Goal: Information Seeking & Learning: Learn about a topic

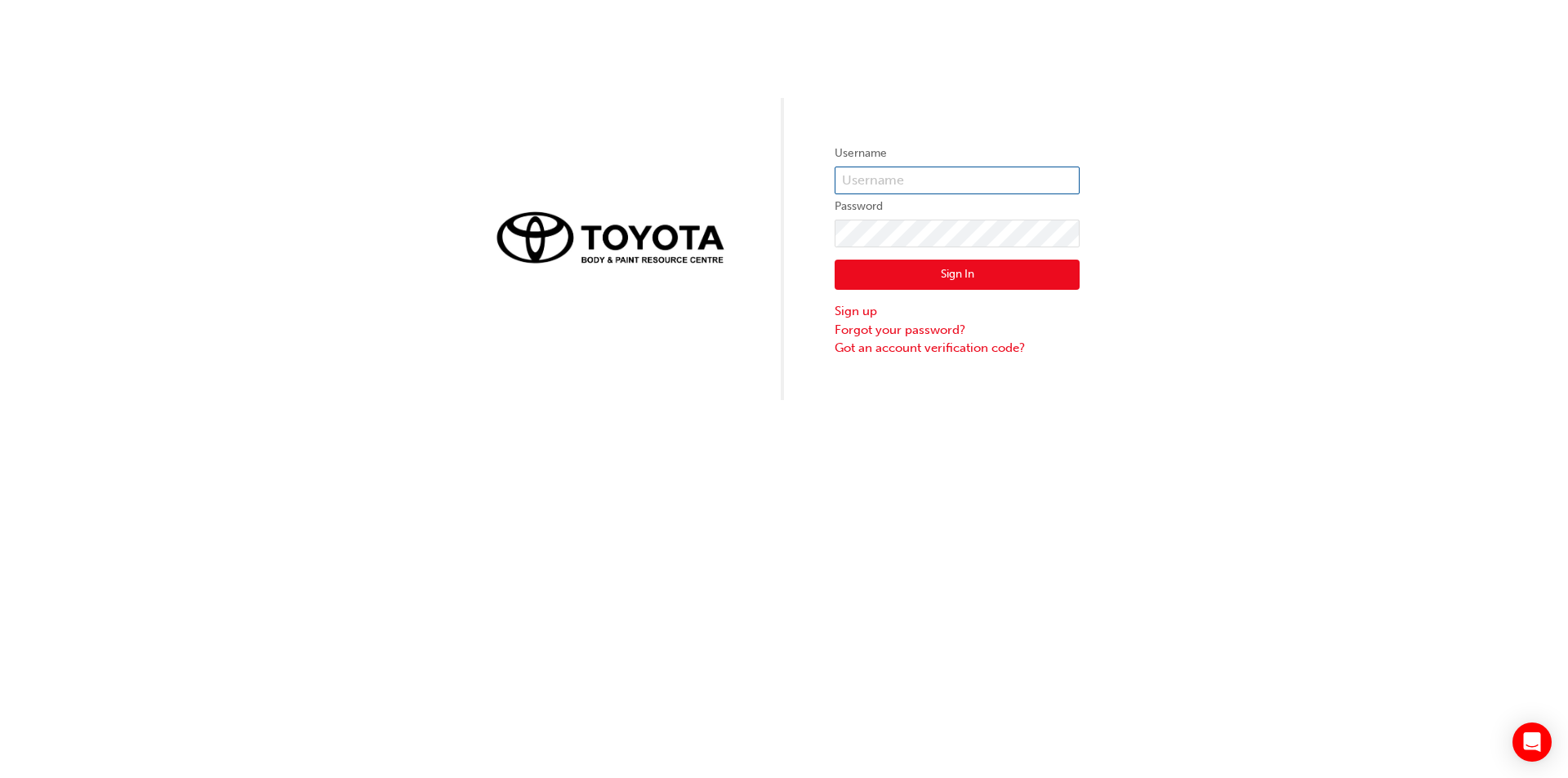
click at [859, 186] on input "text" at bounding box center [957, 181] width 245 height 27
type input "justink@mpbodyshop.com.au"
click button "Sign In" at bounding box center [957, 275] width 245 height 31
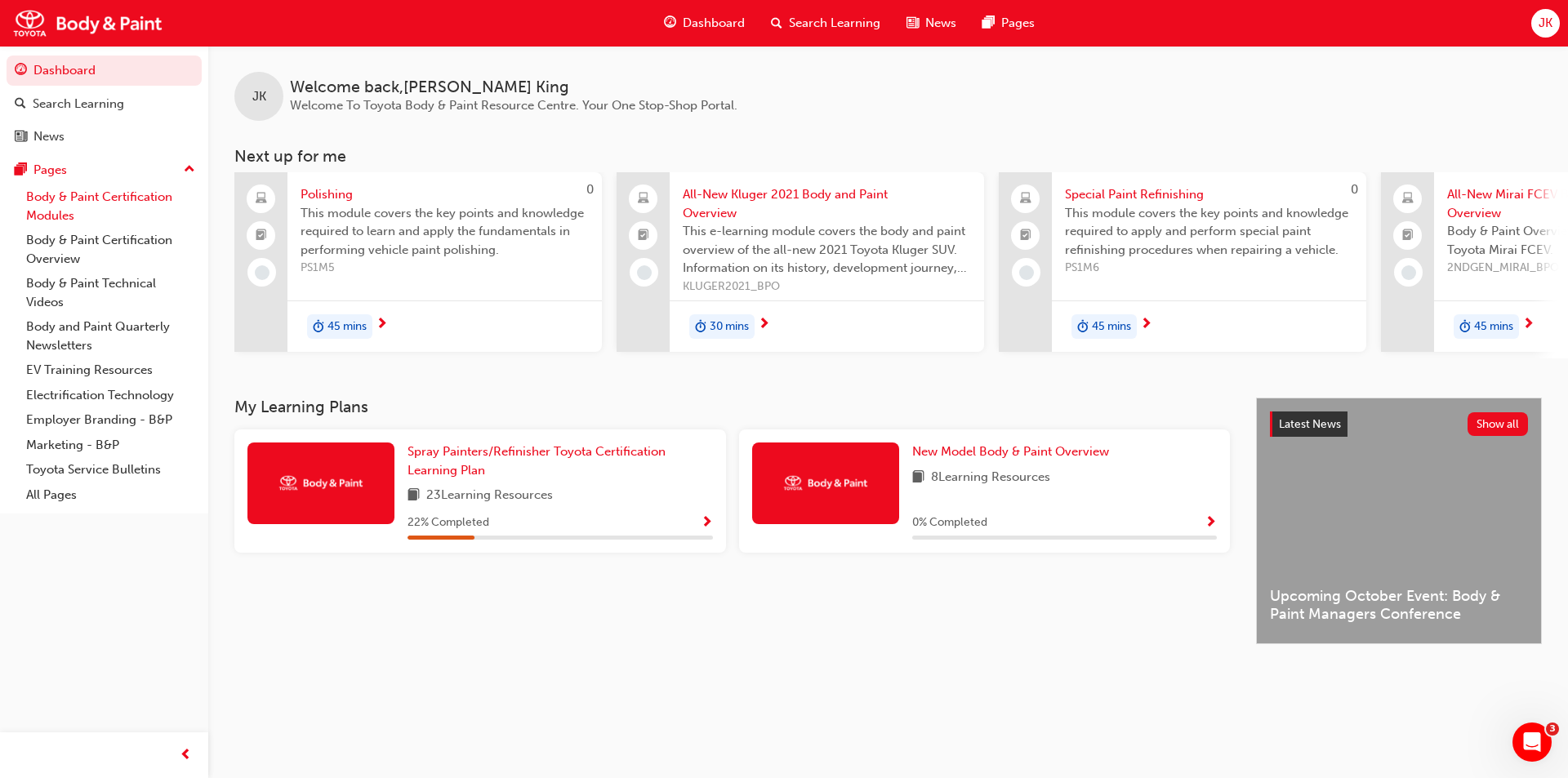
click at [122, 199] on link "Body & Paint Certification Modules" at bounding box center [110, 206] width 182 height 44
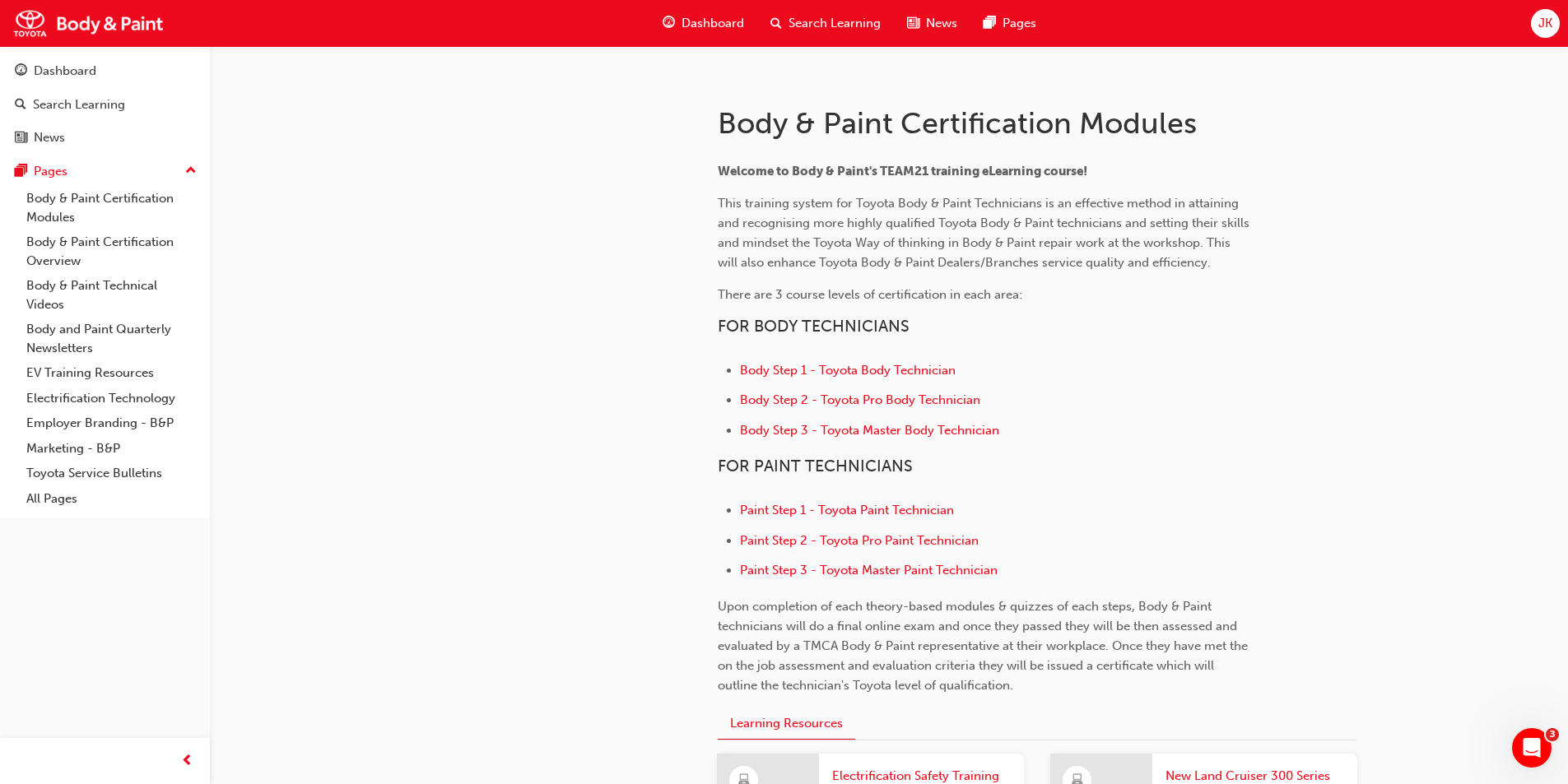
scroll to position [329, 0]
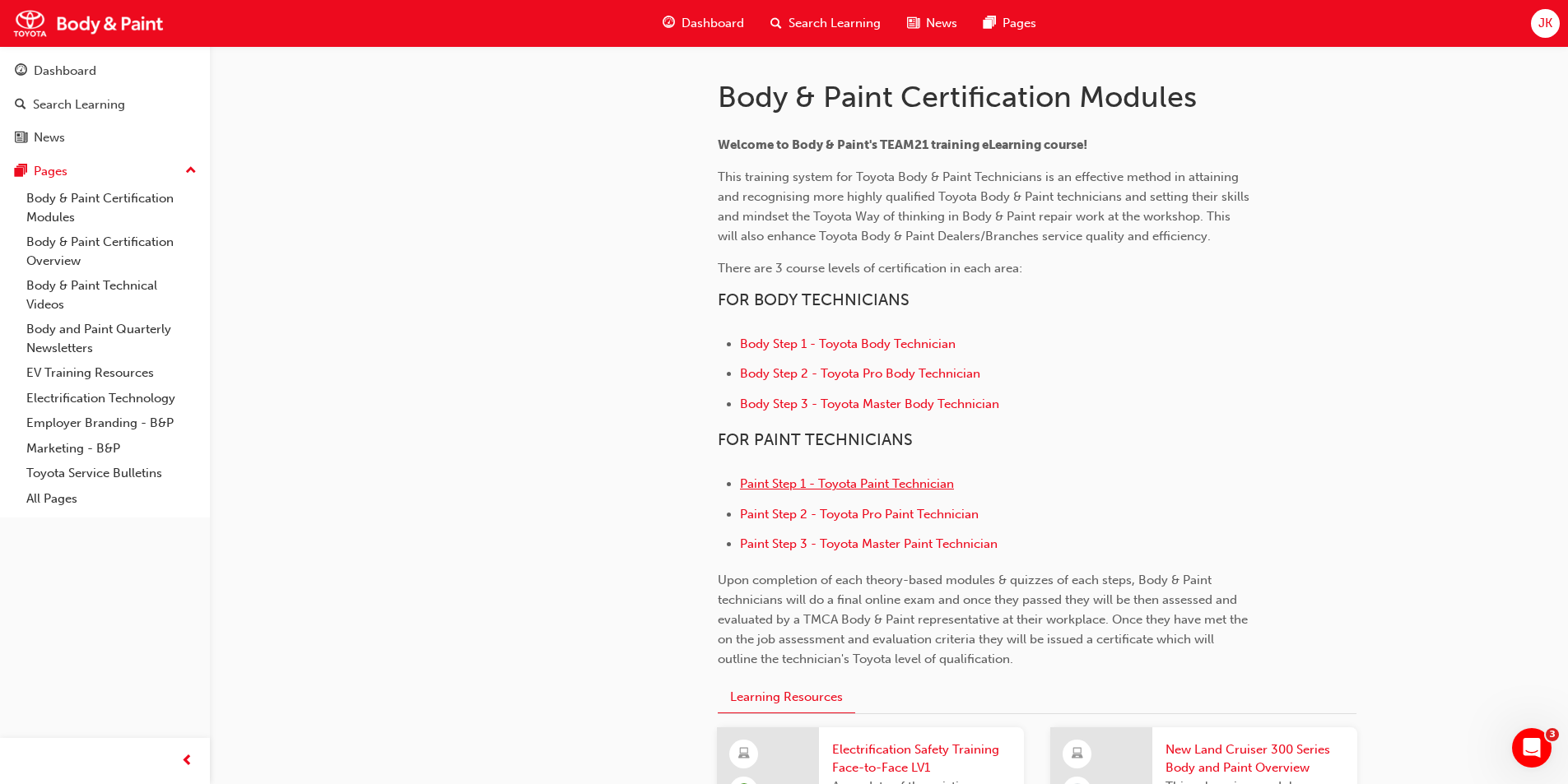
click at [908, 486] on span "Paint Step 1 - Toyota Paint Technician" at bounding box center [847, 483] width 214 height 15
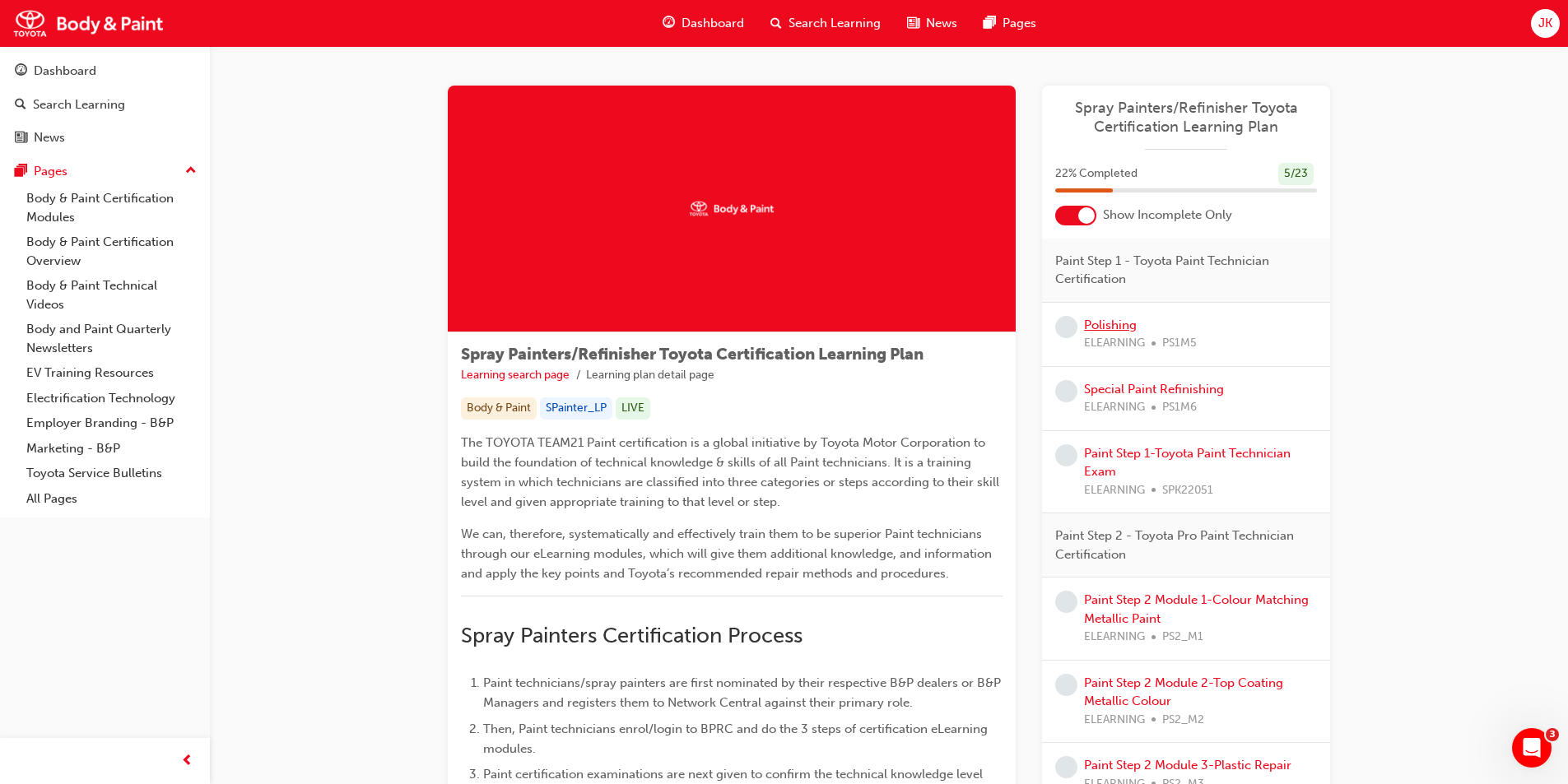
click at [1122, 321] on link "Polishing" at bounding box center [1110, 324] width 53 height 15
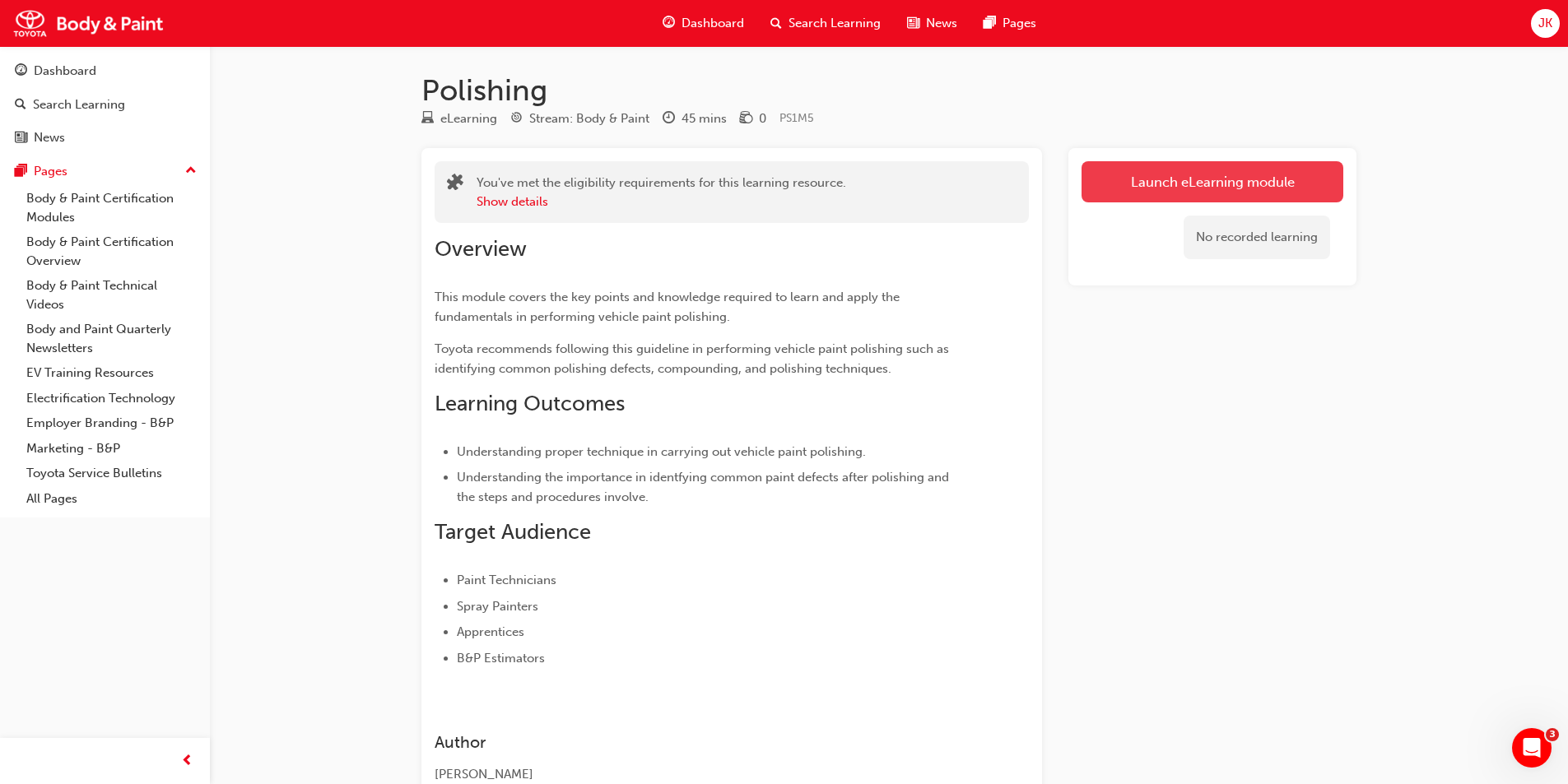
click at [1165, 183] on link "Launch eLearning module" at bounding box center [1212, 182] width 261 height 41
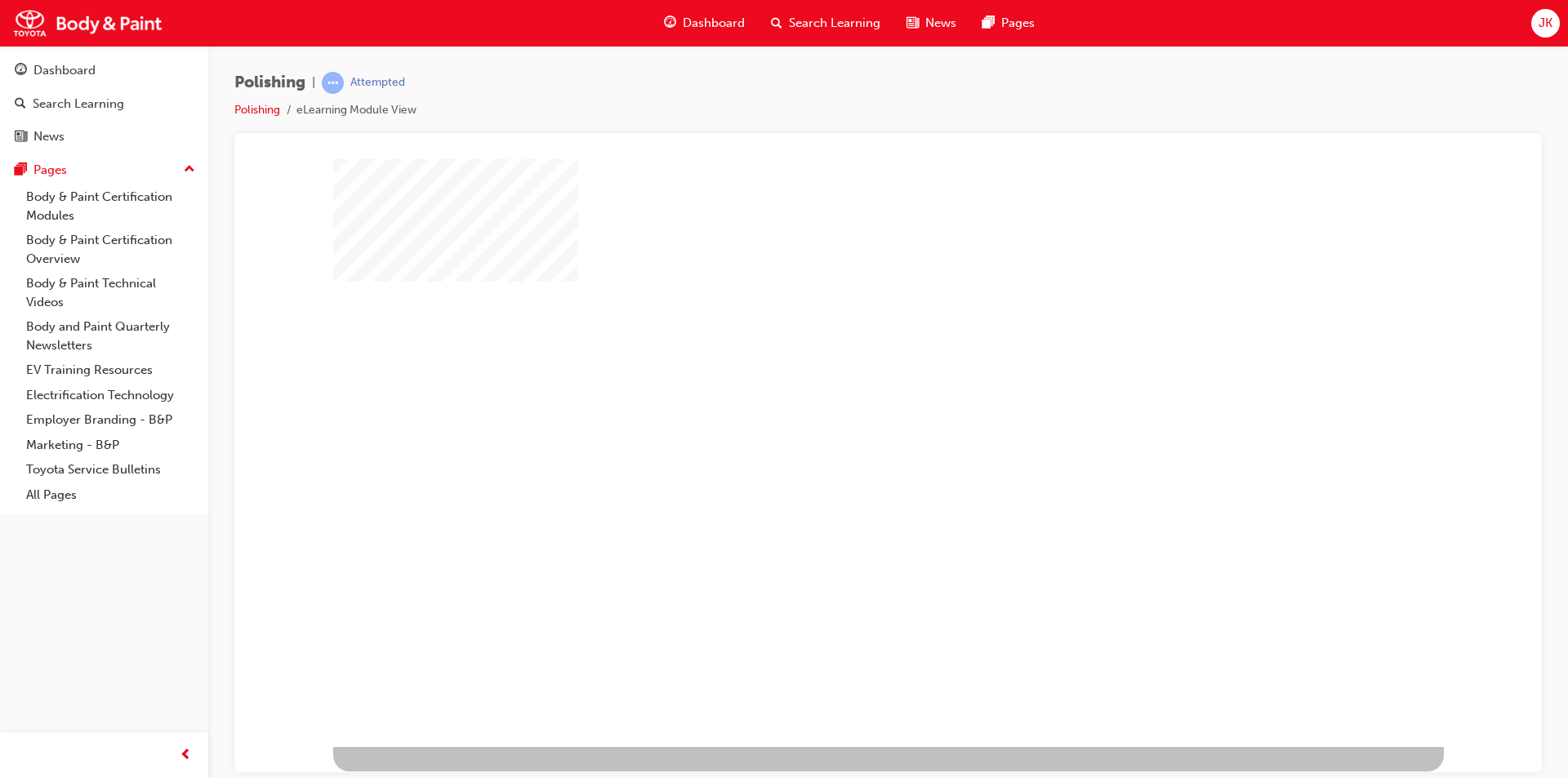
click at [841, 405] on div "play" at bounding box center [841, 405] width 0 height 0
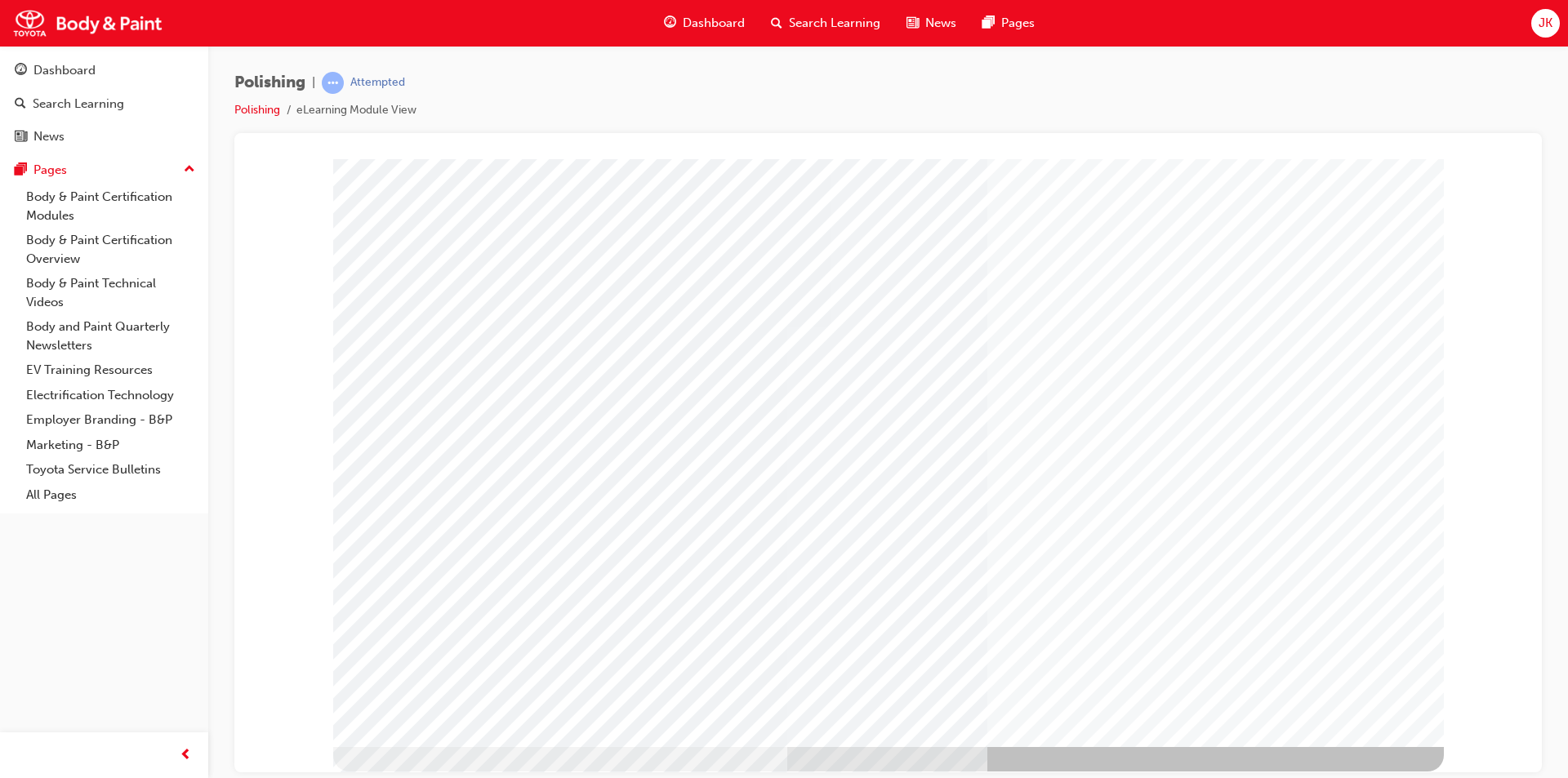
type input "Justin"
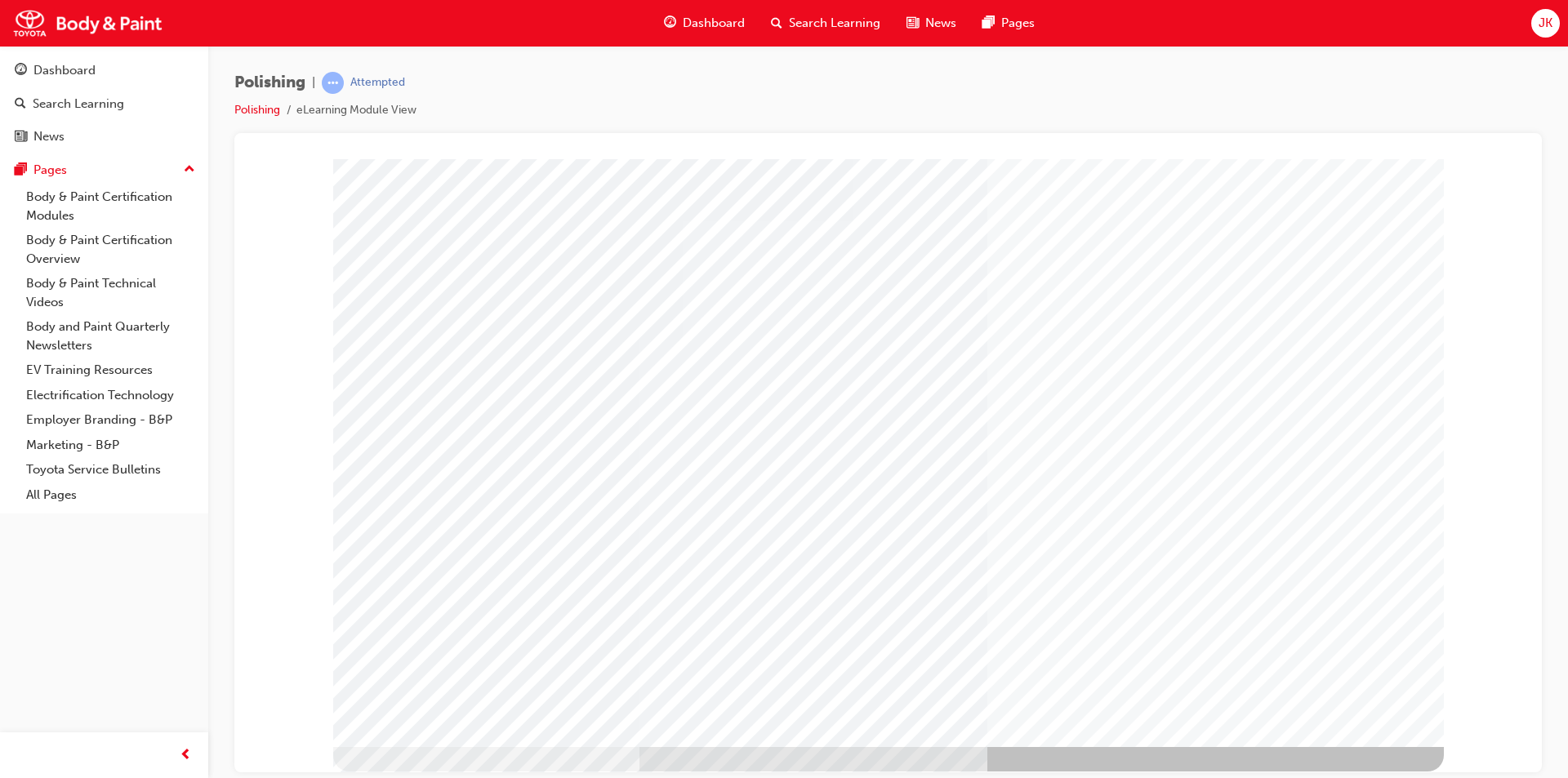
drag, startPoint x: 1333, startPoint y: 717, endPoint x: 1340, endPoint y: 728, distance: 13.0
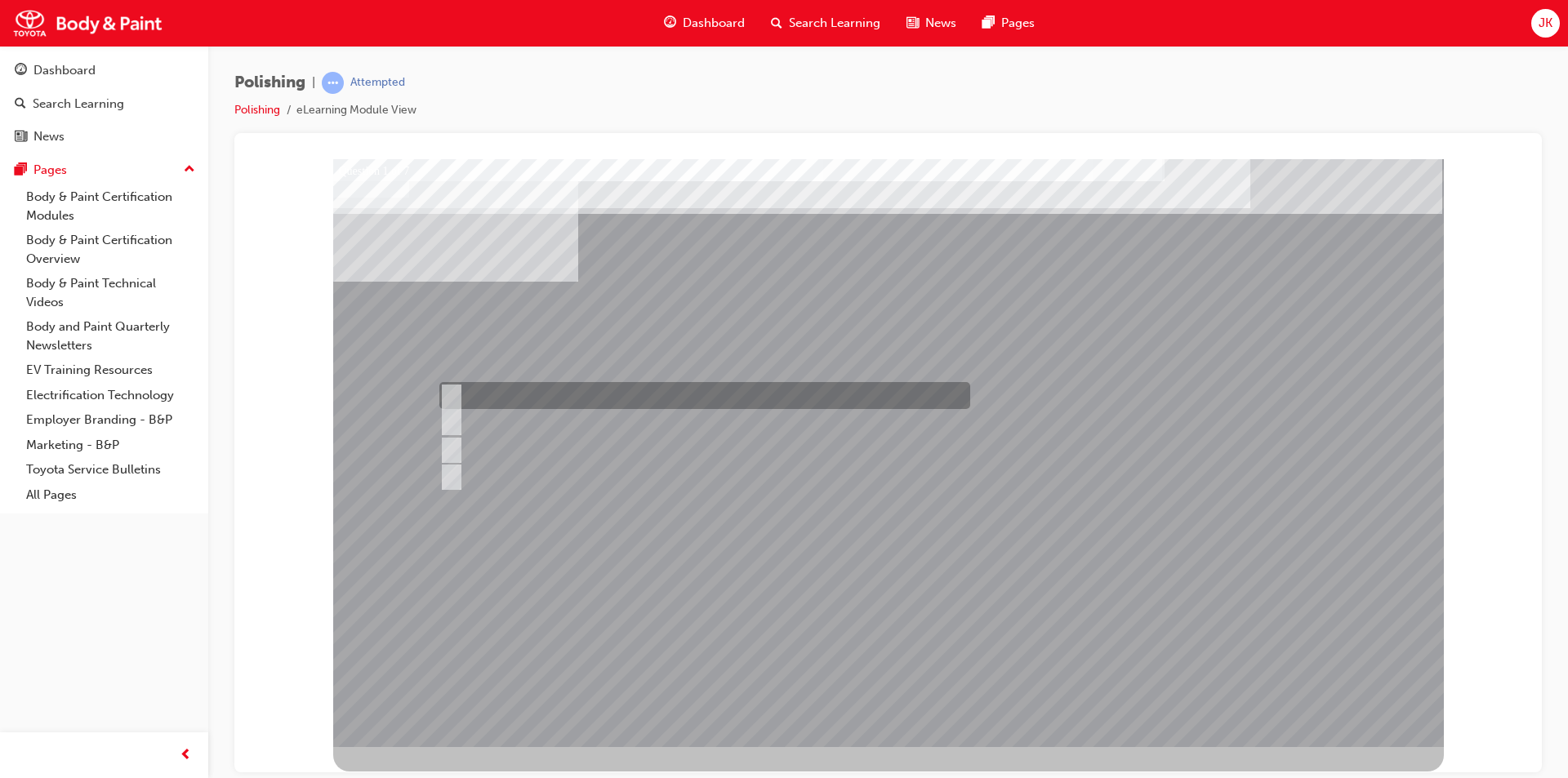
click at [447, 394] on input "Hot air method" at bounding box center [447, 395] width 18 height 18
checkbox input "true"
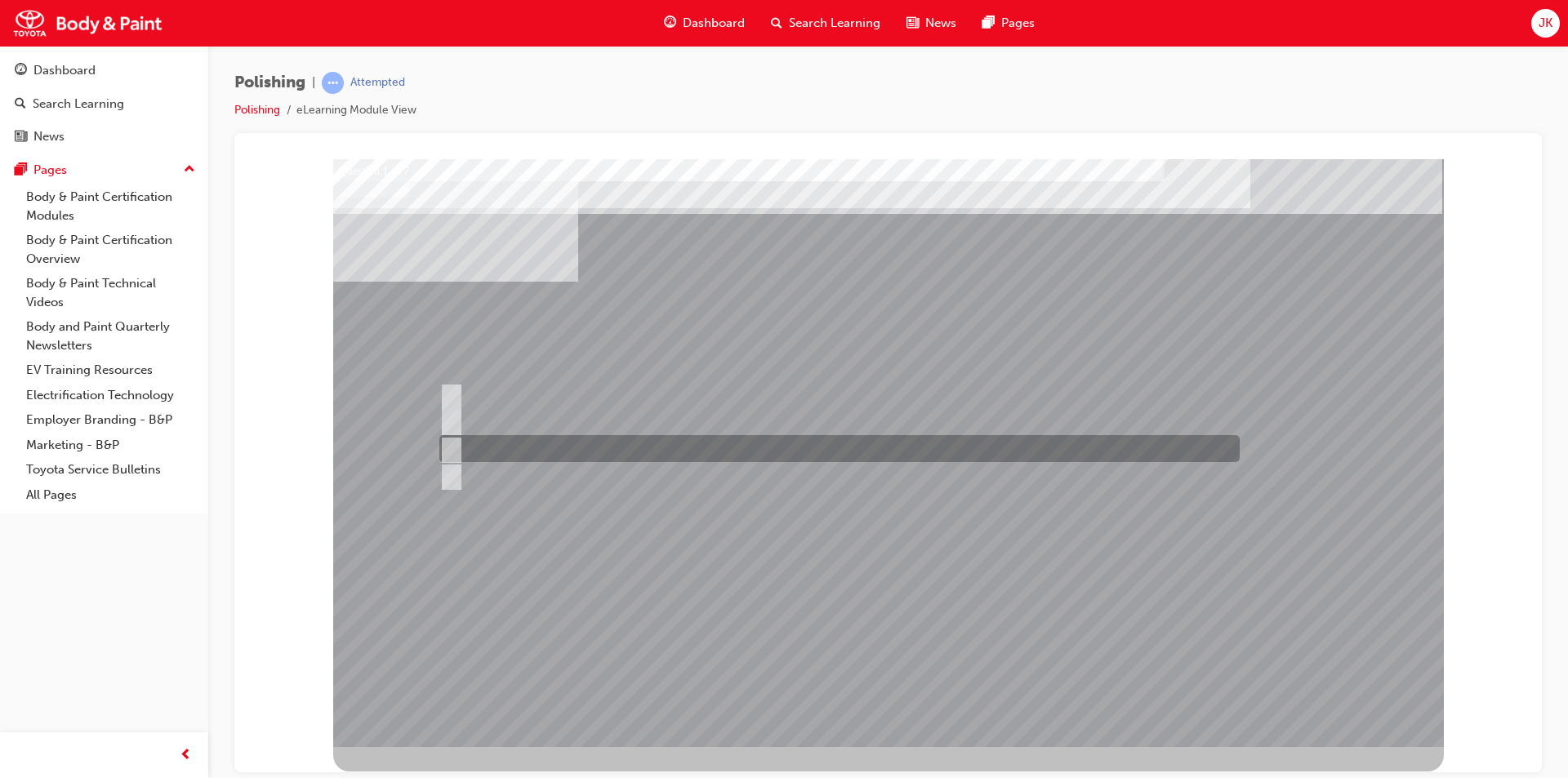
click at [449, 450] on input "Infrared method" at bounding box center [447, 448] width 18 height 18
checkbox input "true"
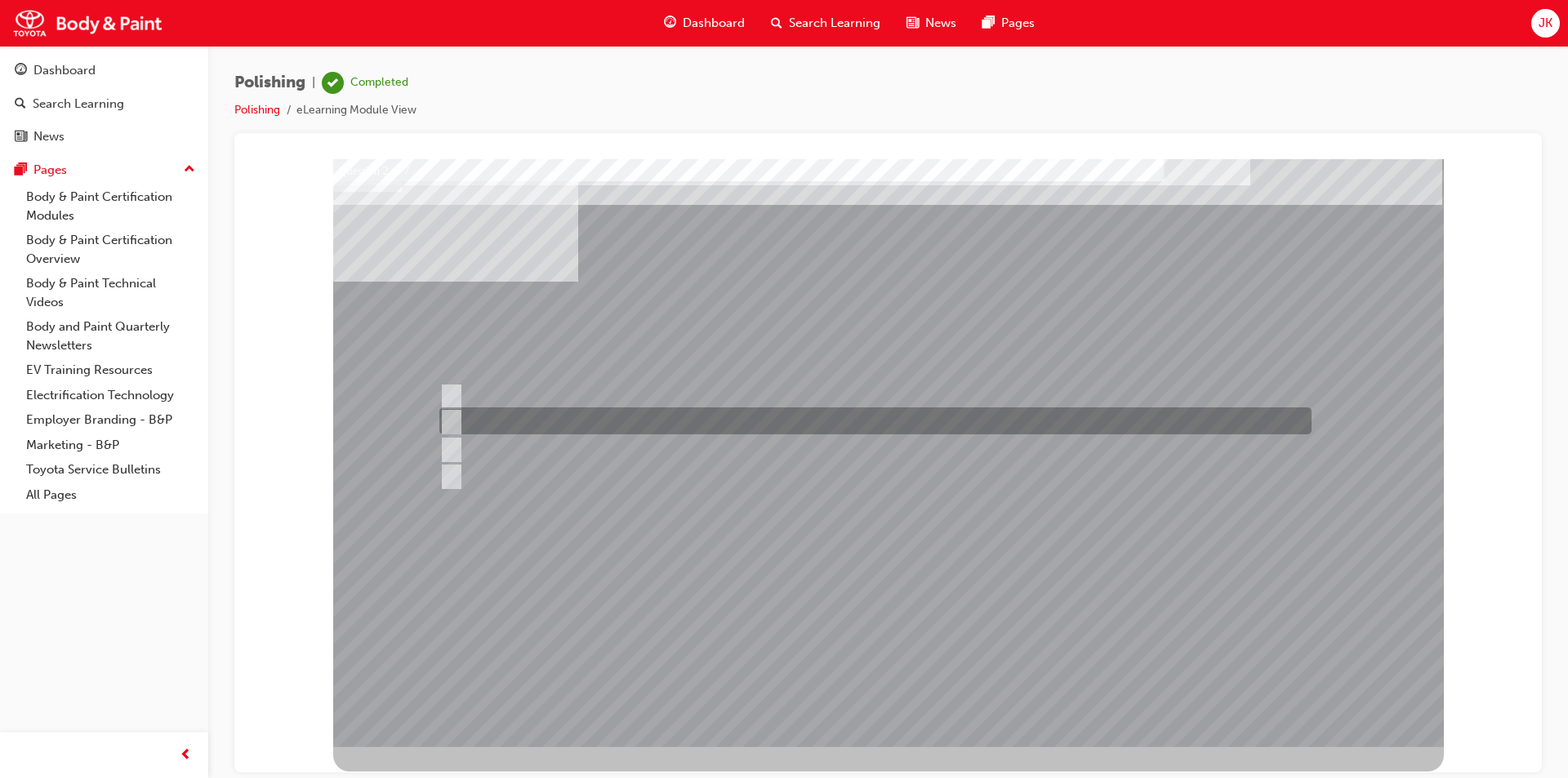
click at [444, 415] on input "Work Environment" at bounding box center [447, 421] width 18 height 18
checkbox input "true"
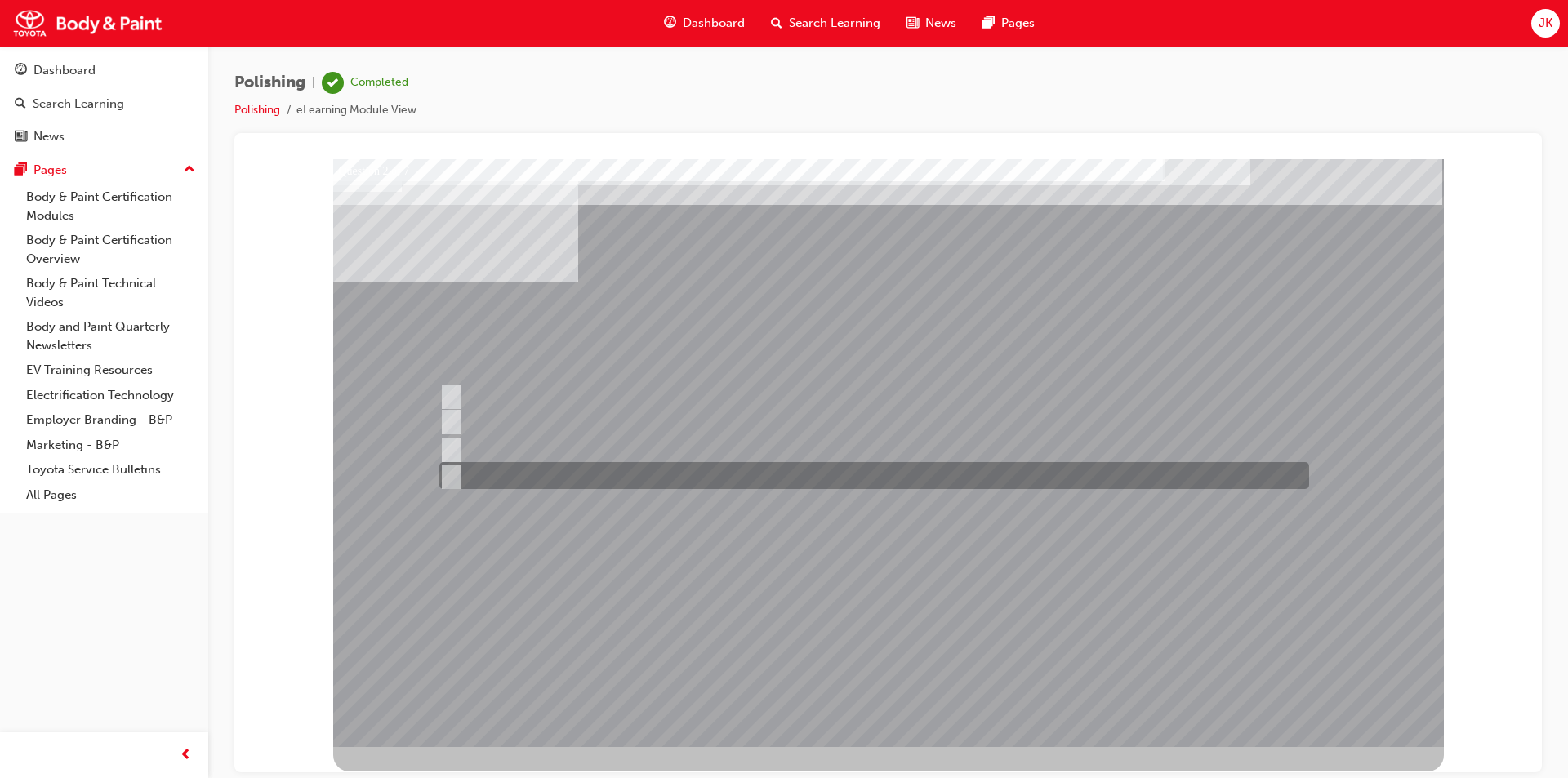
click at [453, 474] on input "Type of polishing compounds being used" at bounding box center [447, 476] width 18 height 18
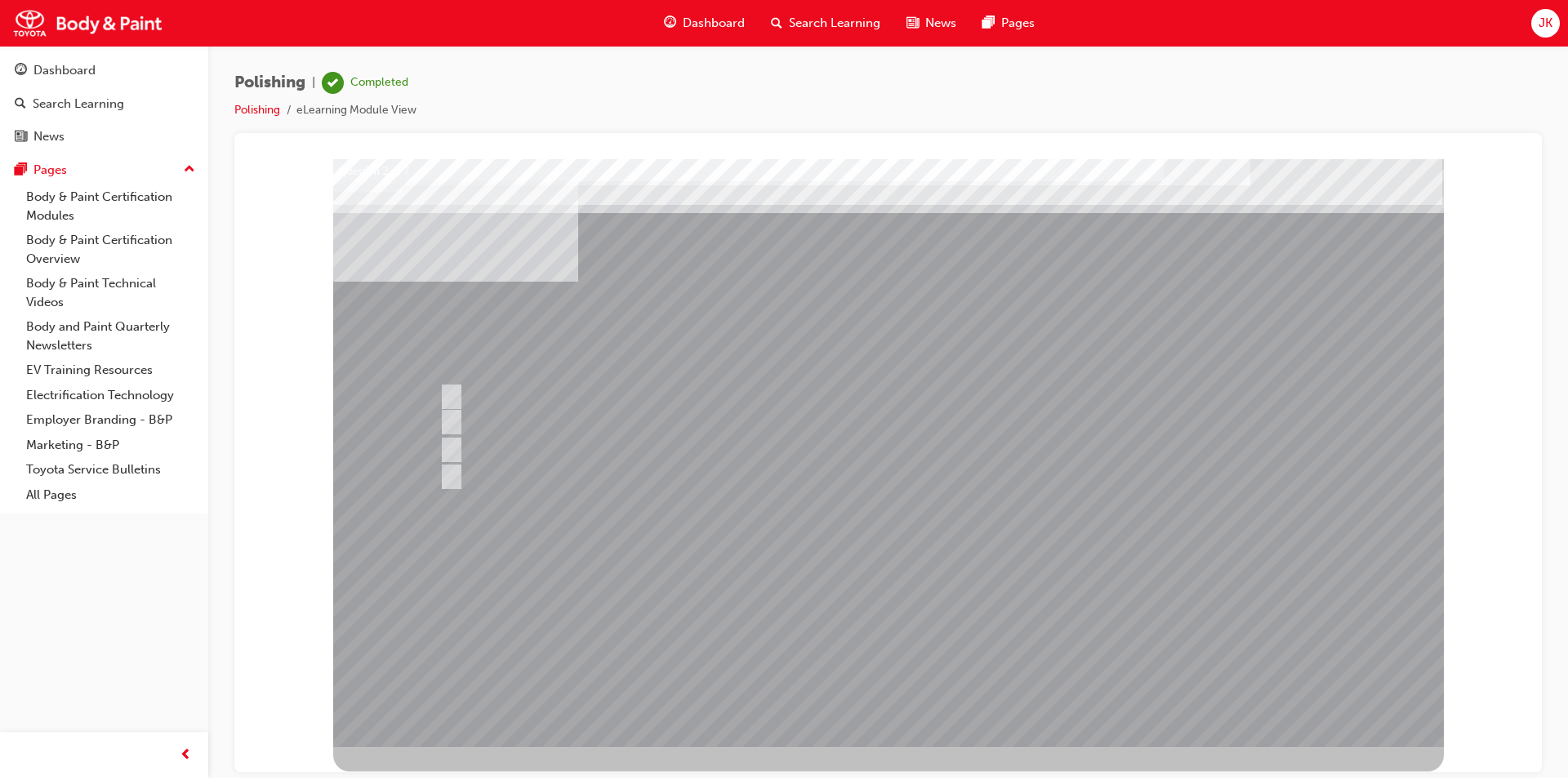
click at [549, 556] on div at bounding box center [888, 452] width 1111 height 588
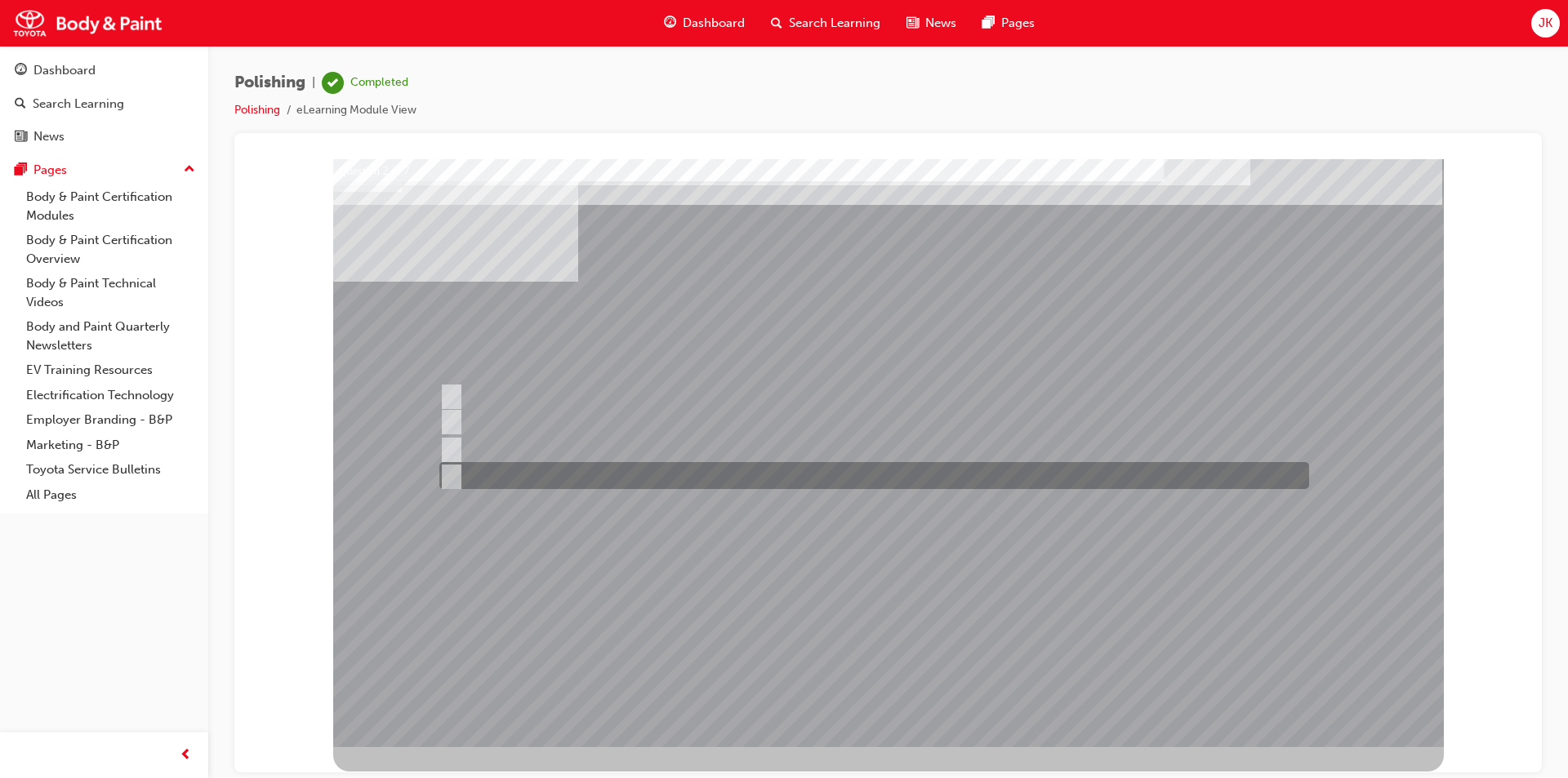
click at [457, 476] on div at bounding box center [870, 475] width 870 height 27
checkbox input "false"
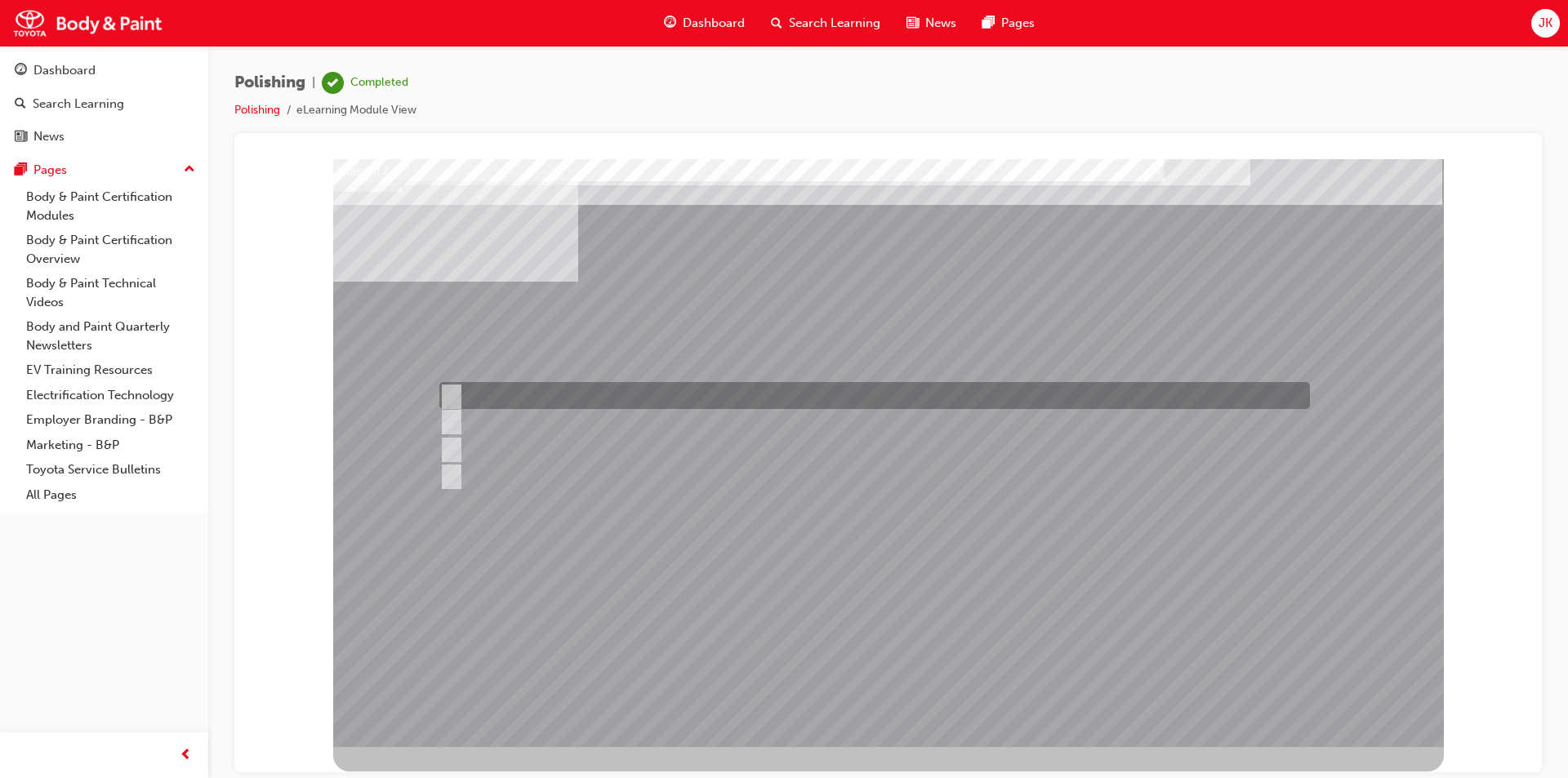
click at [455, 395] on input "Quality" at bounding box center [447, 395] width 18 height 18
checkbox input "true"
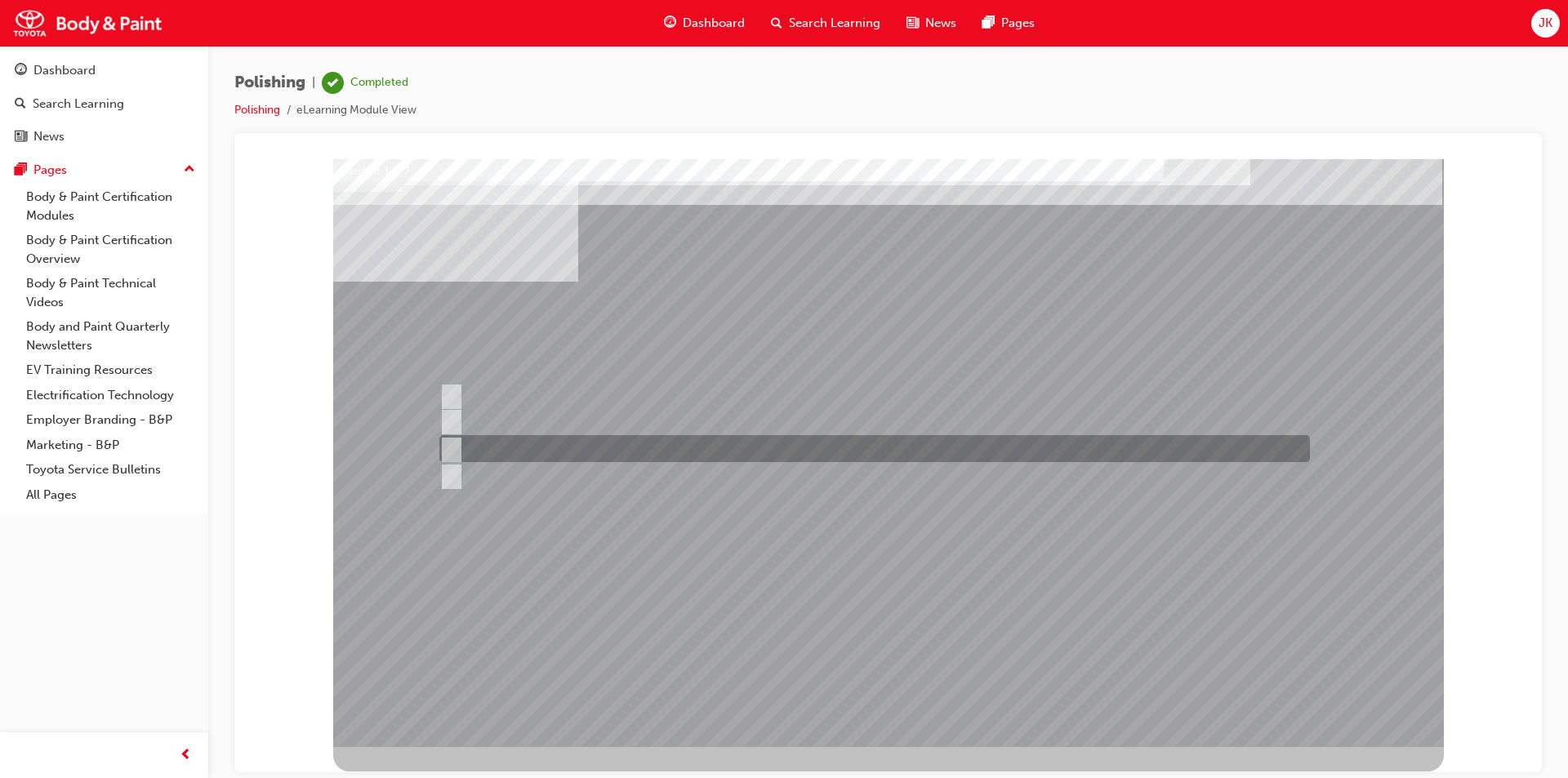
click at [480, 450] on div at bounding box center [870, 448] width 871 height 27
radio input "true"
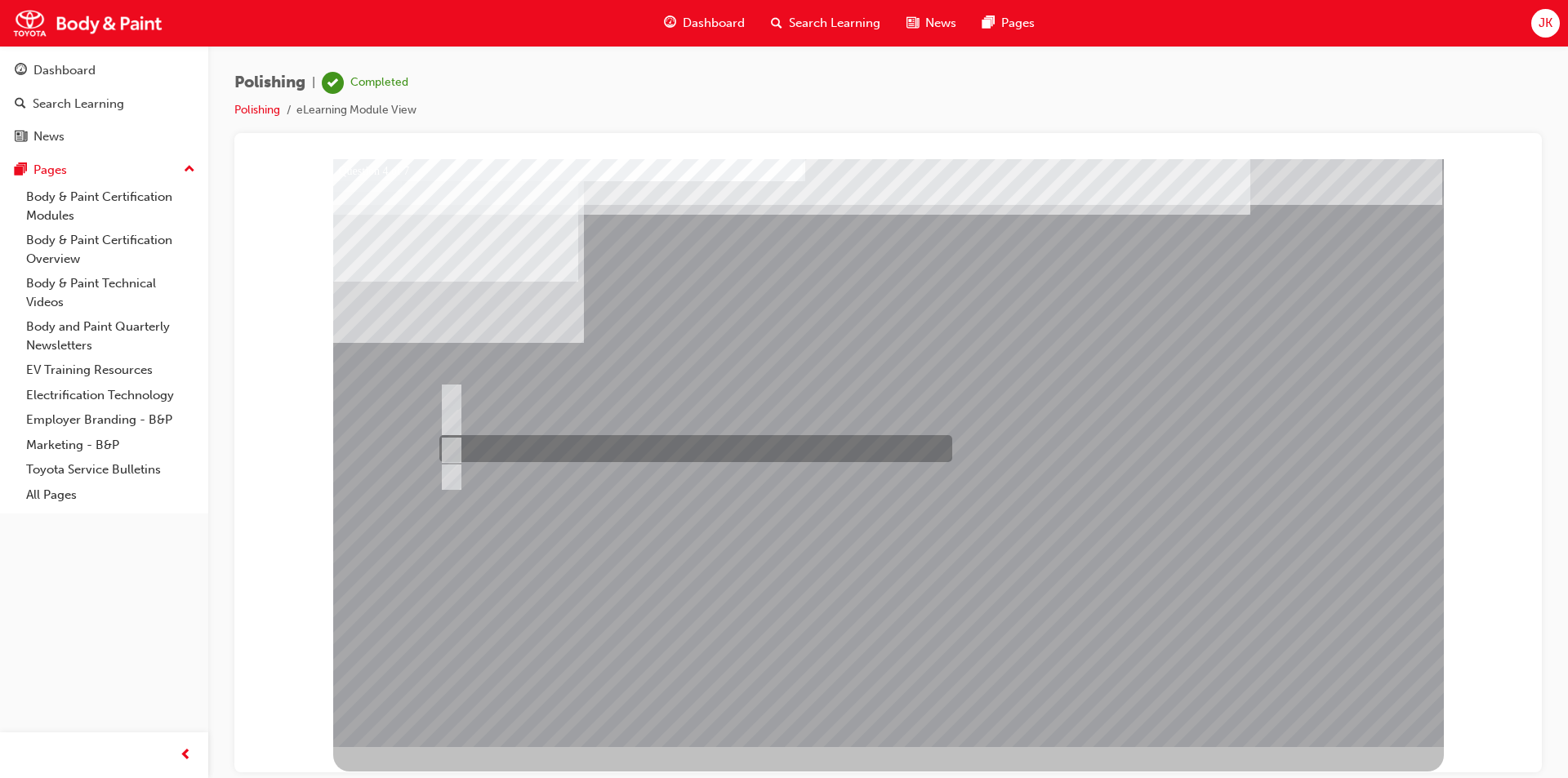
click at [597, 451] on div at bounding box center [691, 448] width 513 height 27
radio input "true"
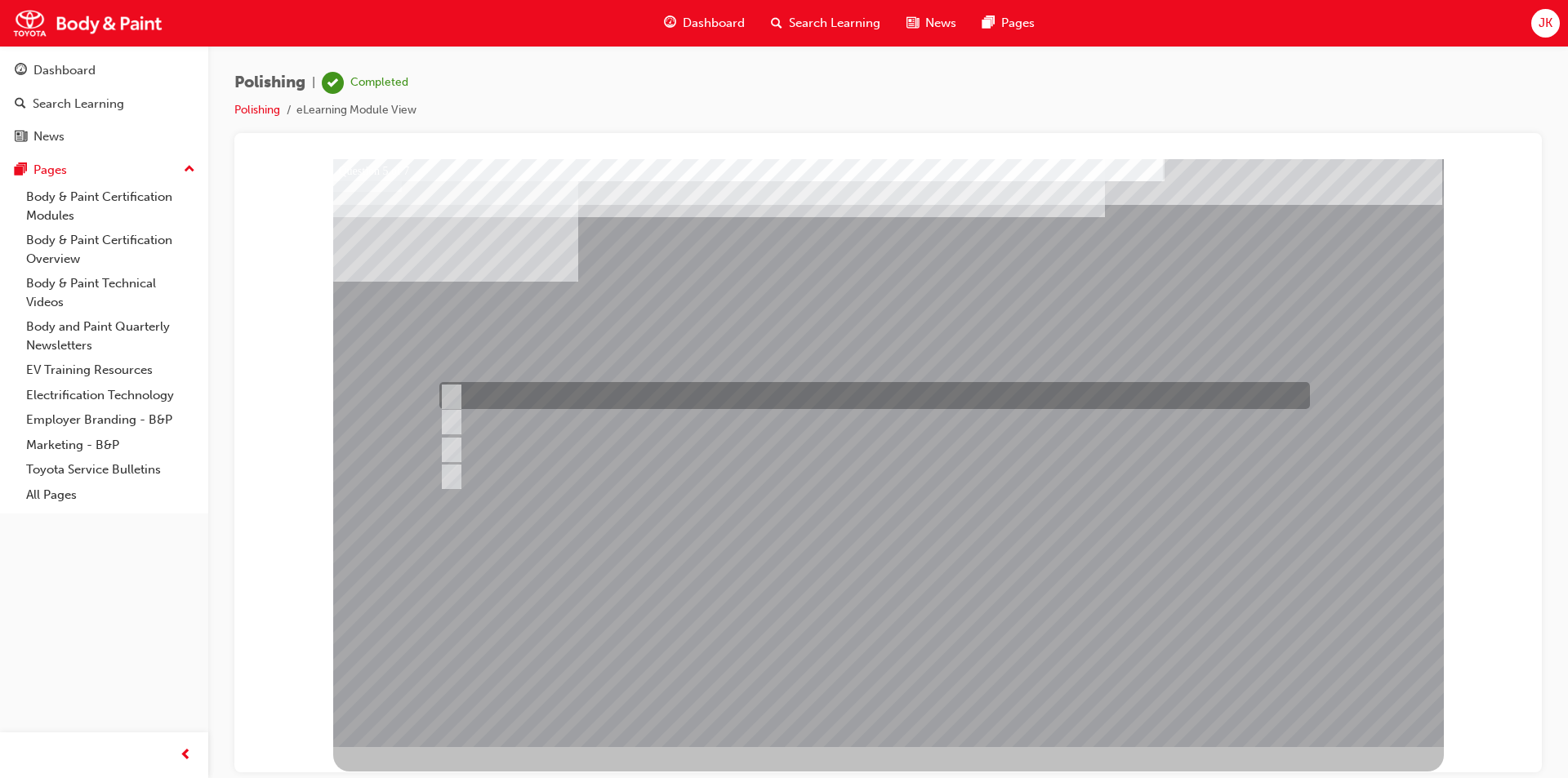
click at [635, 407] on div "Question 5 of 7" at bounding box center [888, 452] width 1111 height 588
click at [593, 395] on div at bounding box center [870, 395] width 871 height 27
radio input "true"
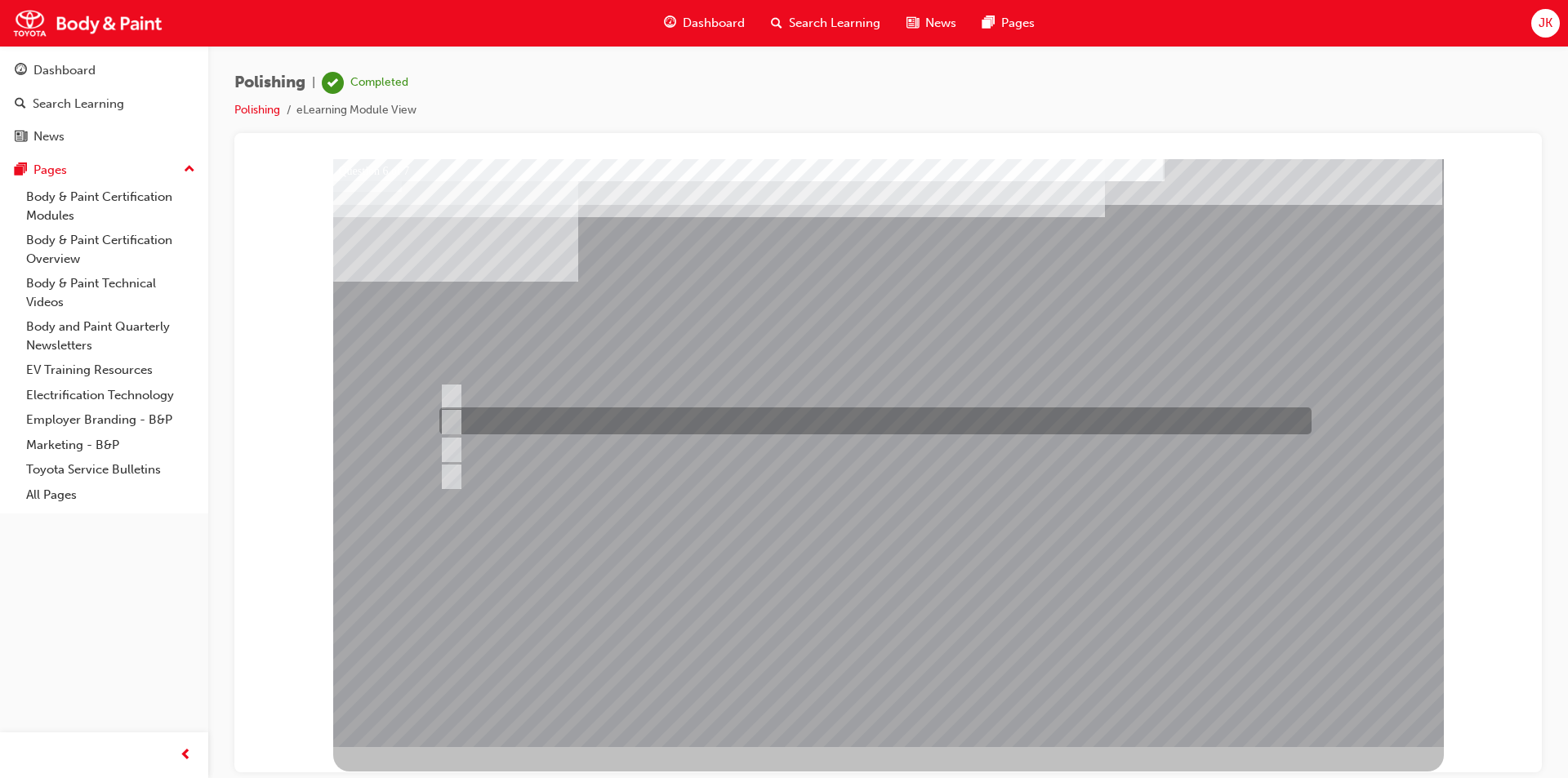
click at [553, 421] on div at bounding box center [871, 420] width 873 height 27
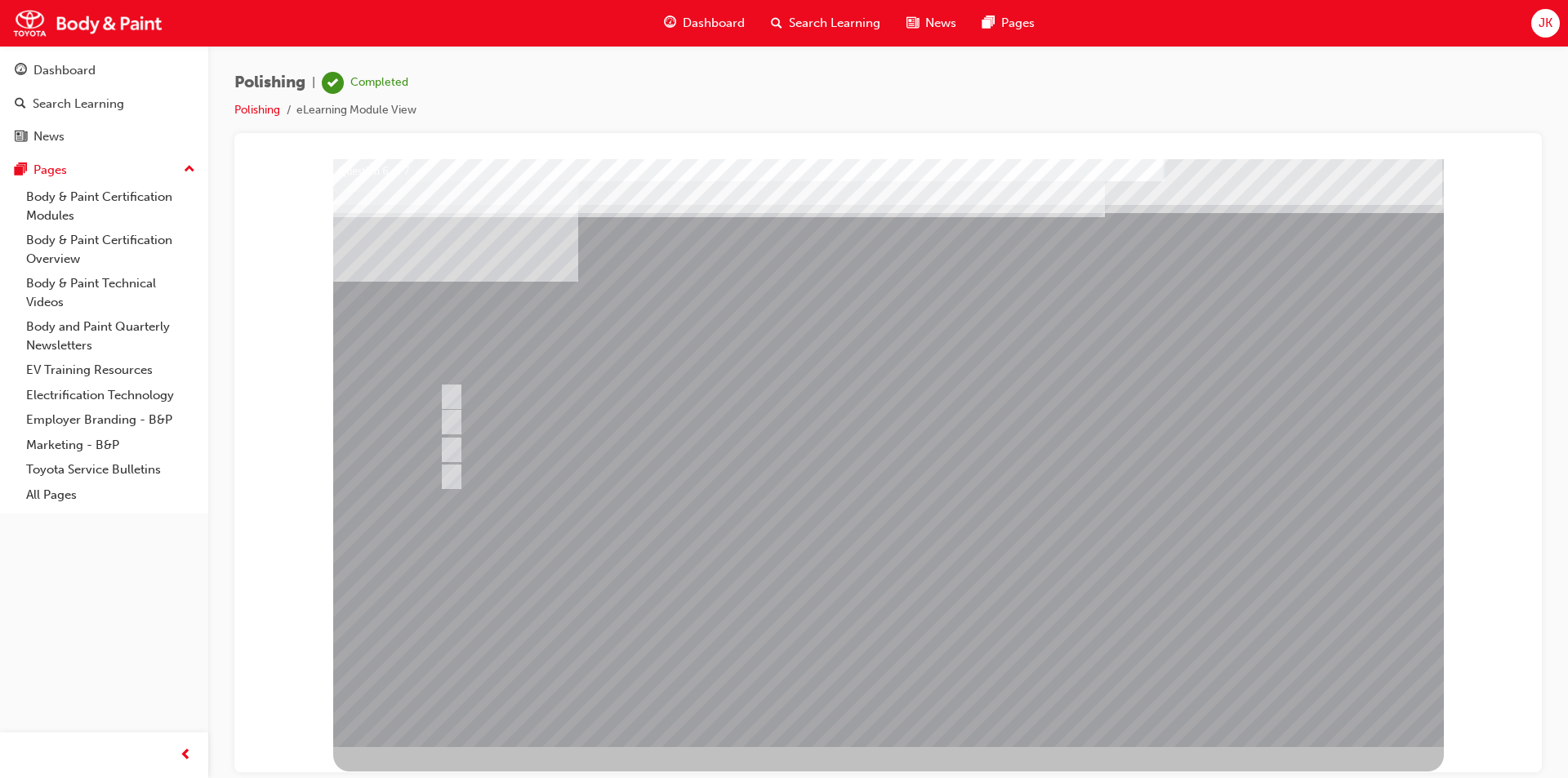
click at [555, 443] on div at bounding box center [888, 452] width 1111 height 588
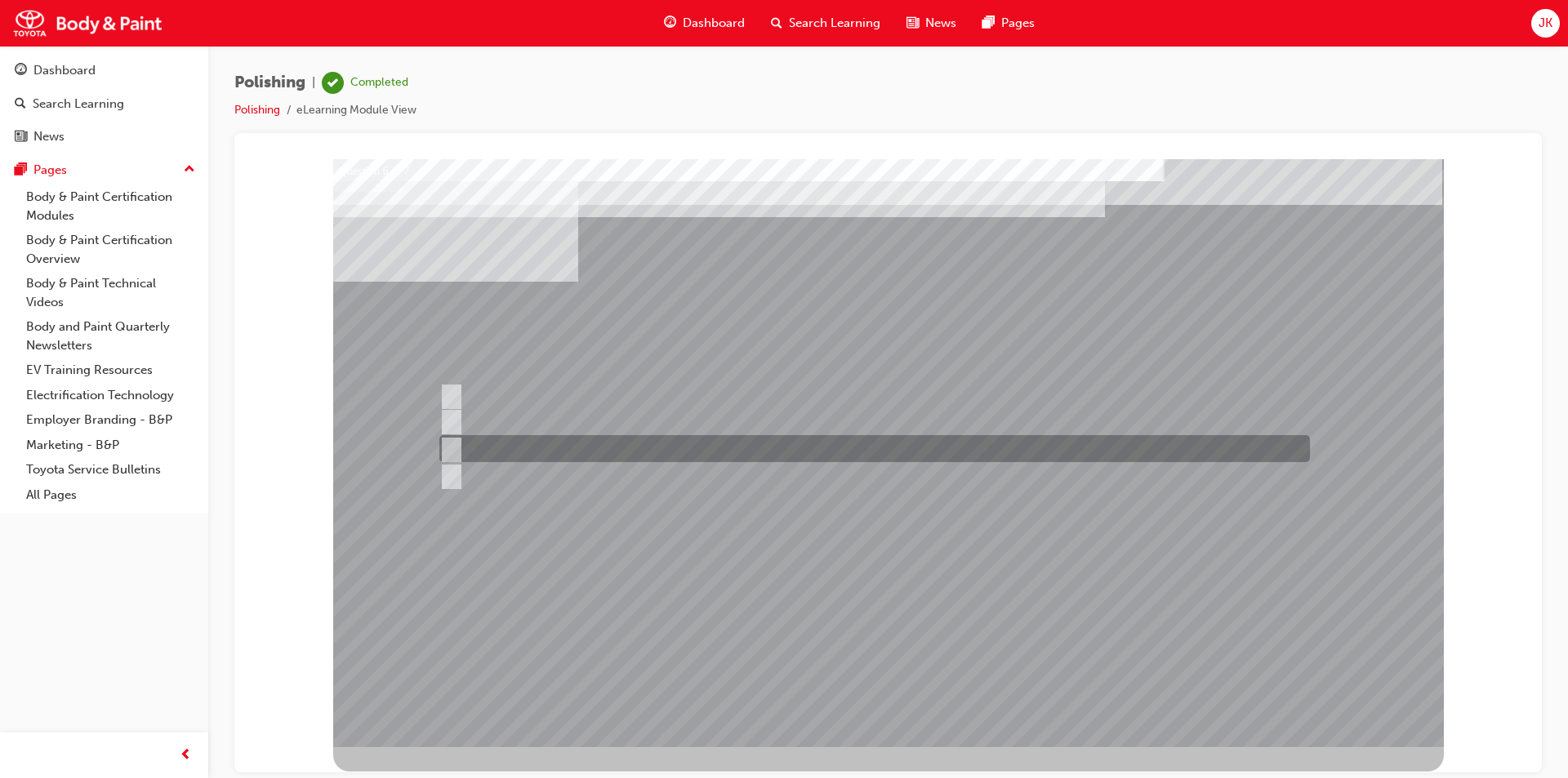
click at [554, 443] on div at bounding box center [870, 448] width 871 height 27
radio input "false"
radio input "true"
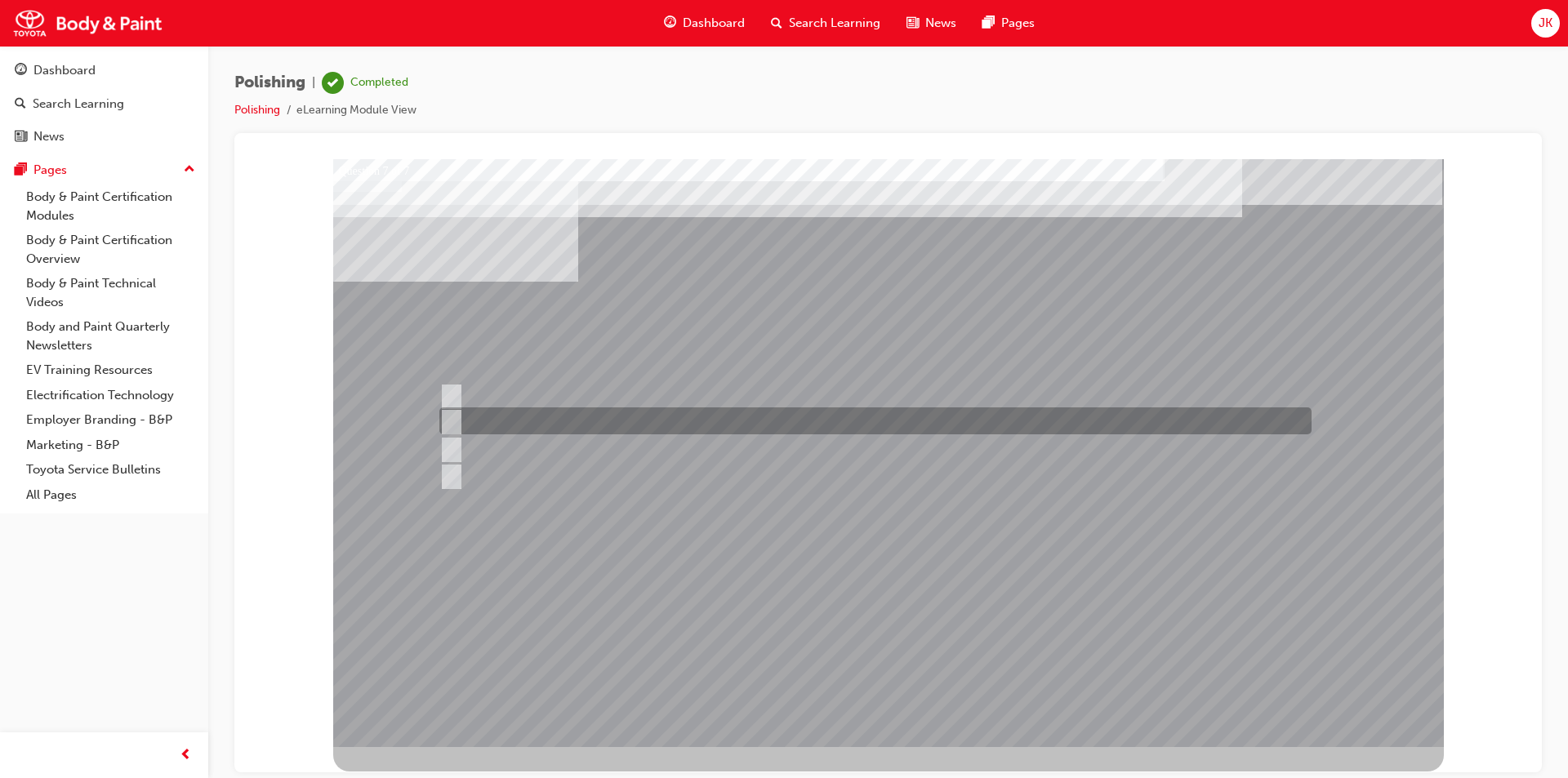
click at [718, 424] on div at bounding box center [871, 420] width 873 height 27
radio input "true"
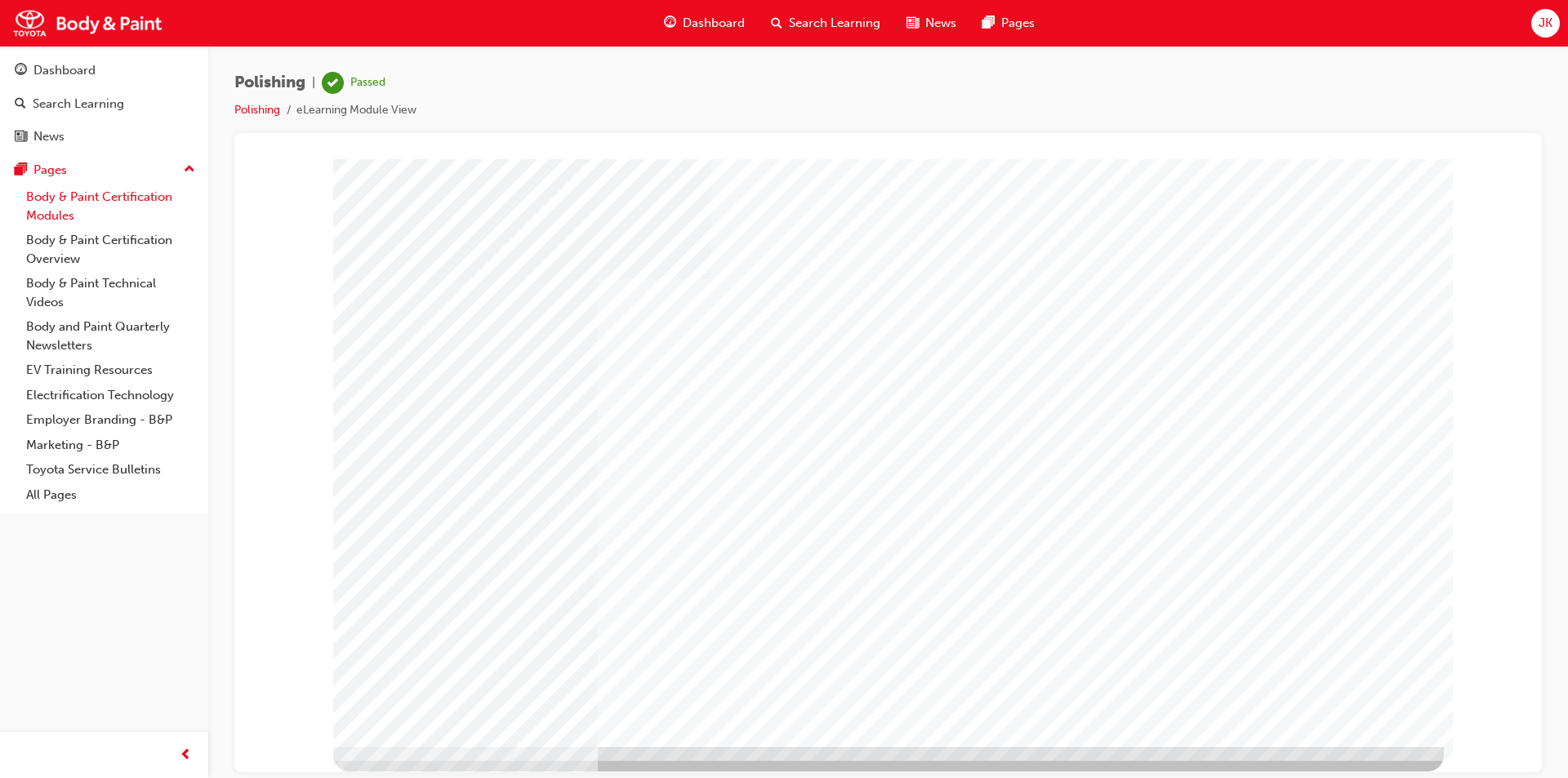
click at [90, 193] on link "Body & Paint Certification Modules" at bounding box center [110, 206] width 182 height 44
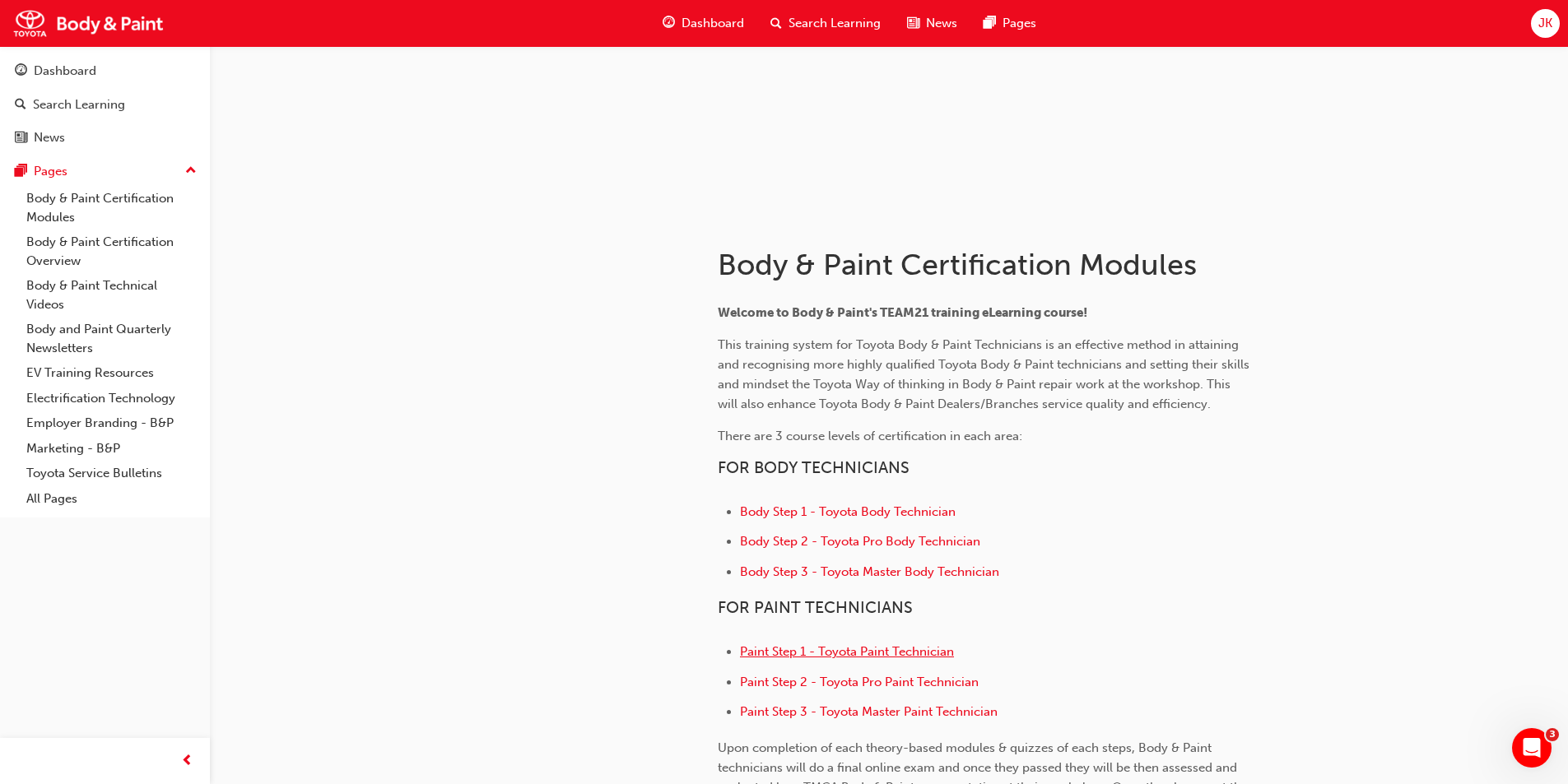
scroll to position [165, 0]
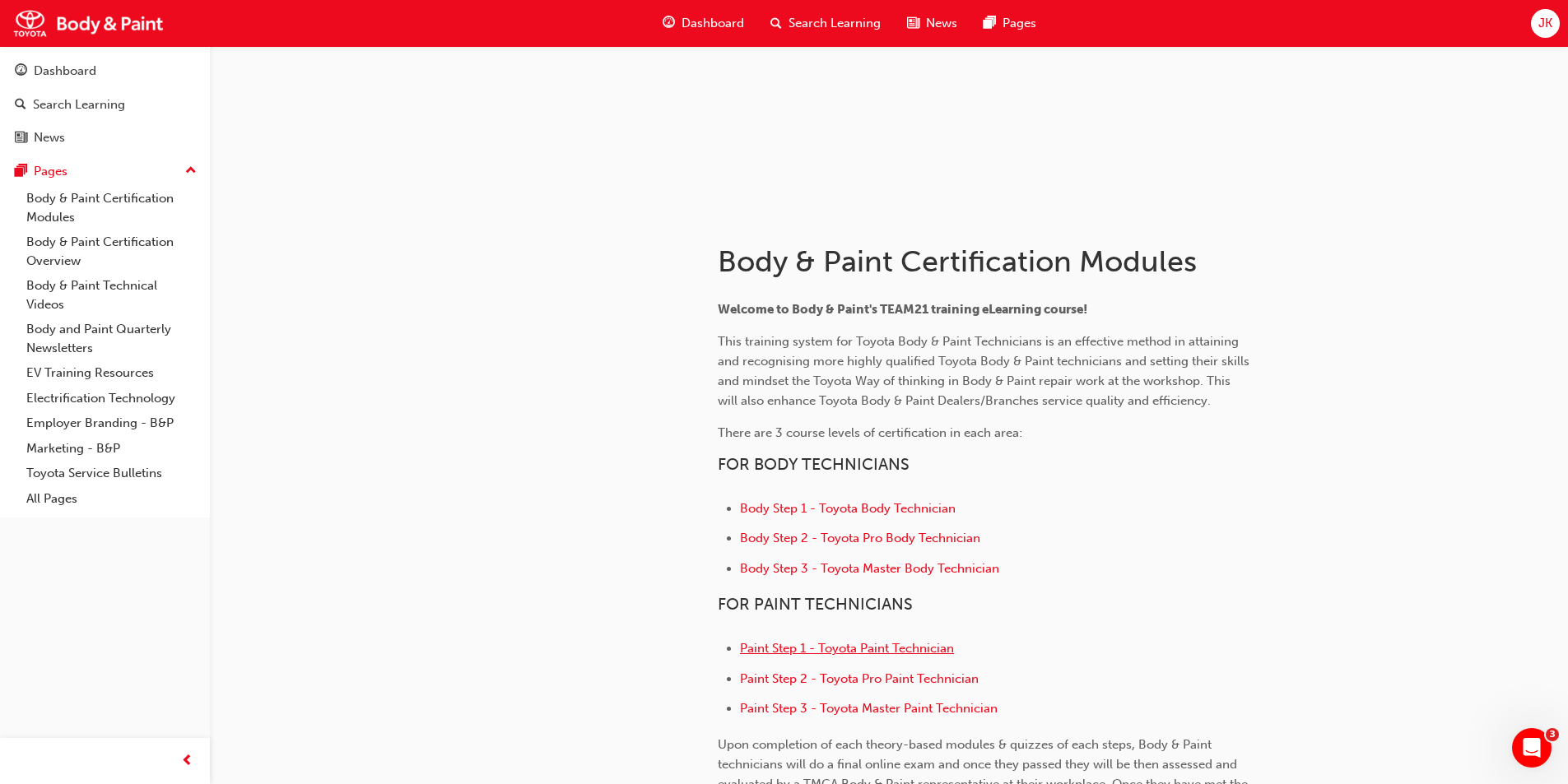
click at [876, 647] on span "Paint Step 1 - Toyota Paint Technician" at bounding box center [847, 648] width 214 height 15
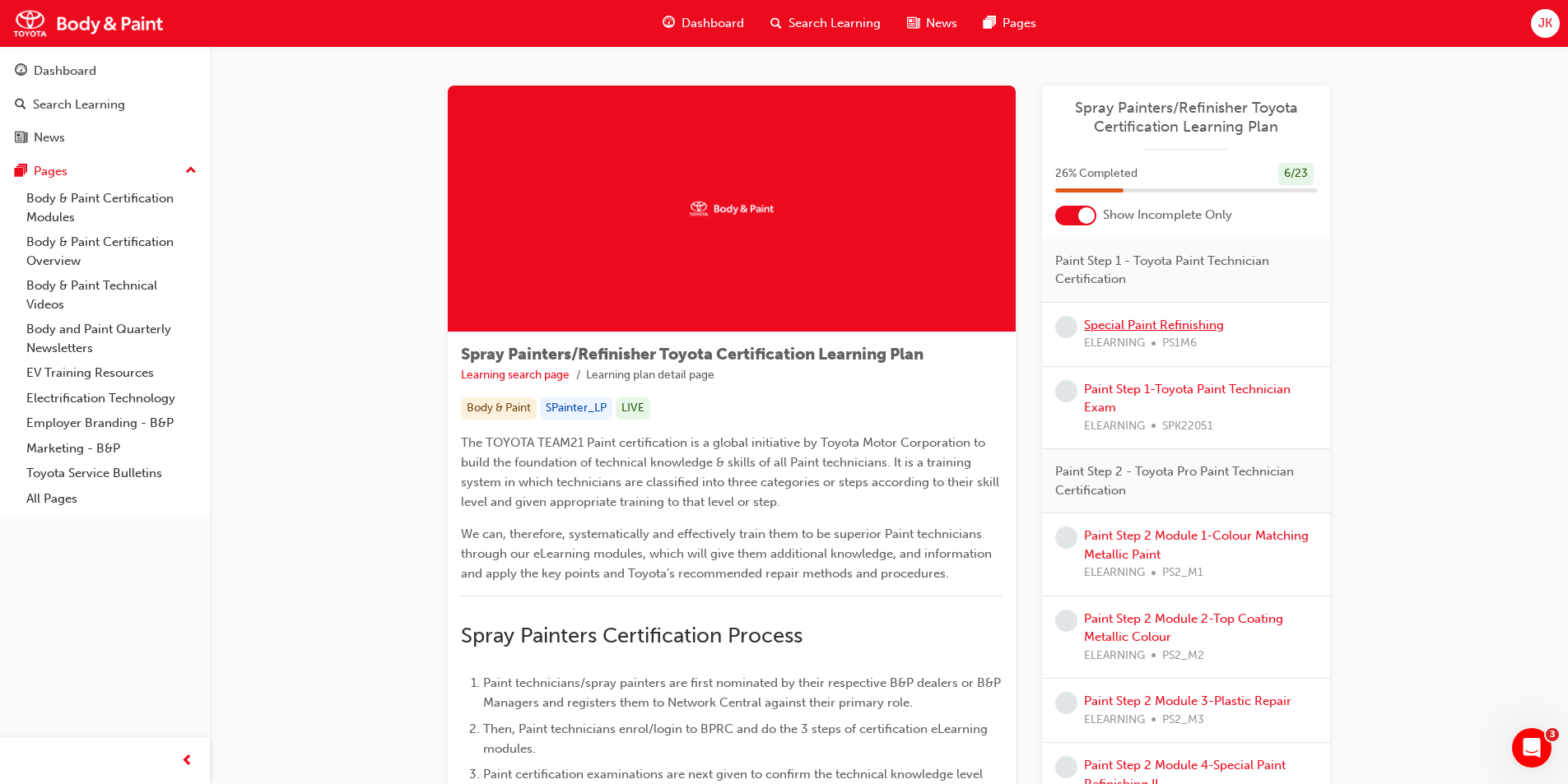
click at [1140, 317] on link "Special Paint Refinishing" at bounding box center [1154, 324] width 140 height 15
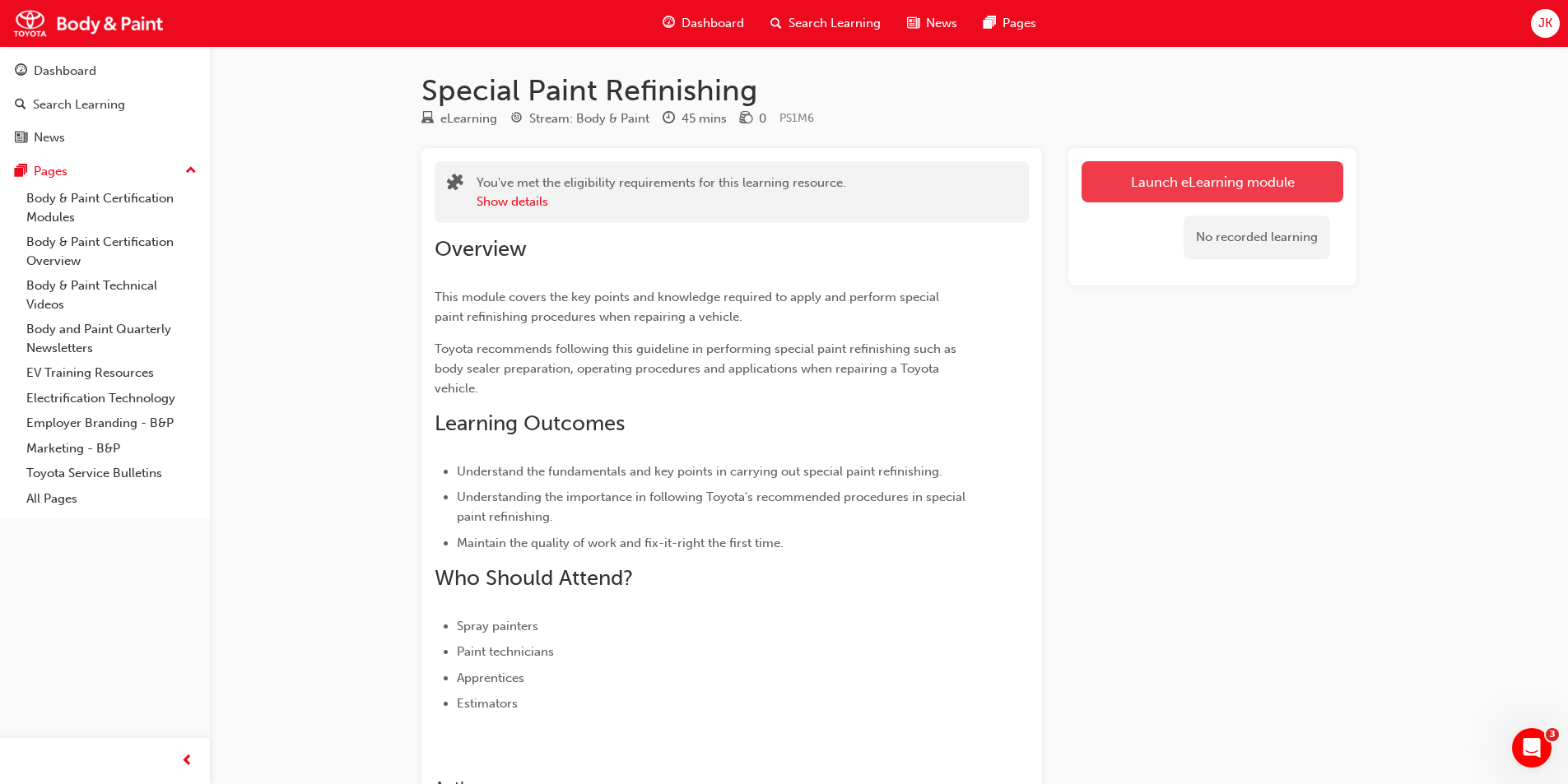
click at [1174, 191] on link "Launch eLearning module" at bounding box center [1212, 182] width 261 height 41
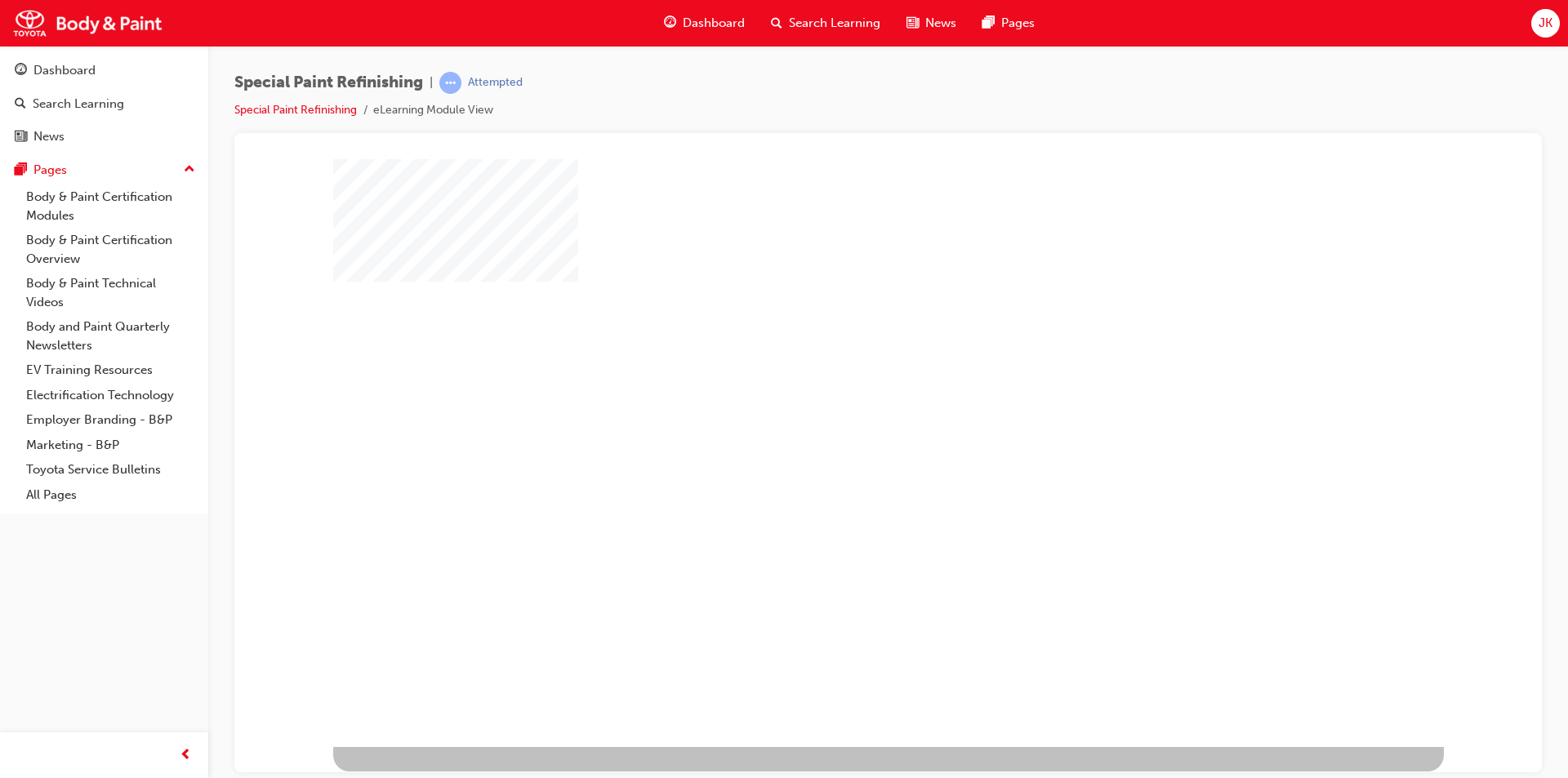
click at [841, 405] on div "play" at bounding box center [841, 405] width 0 height 0
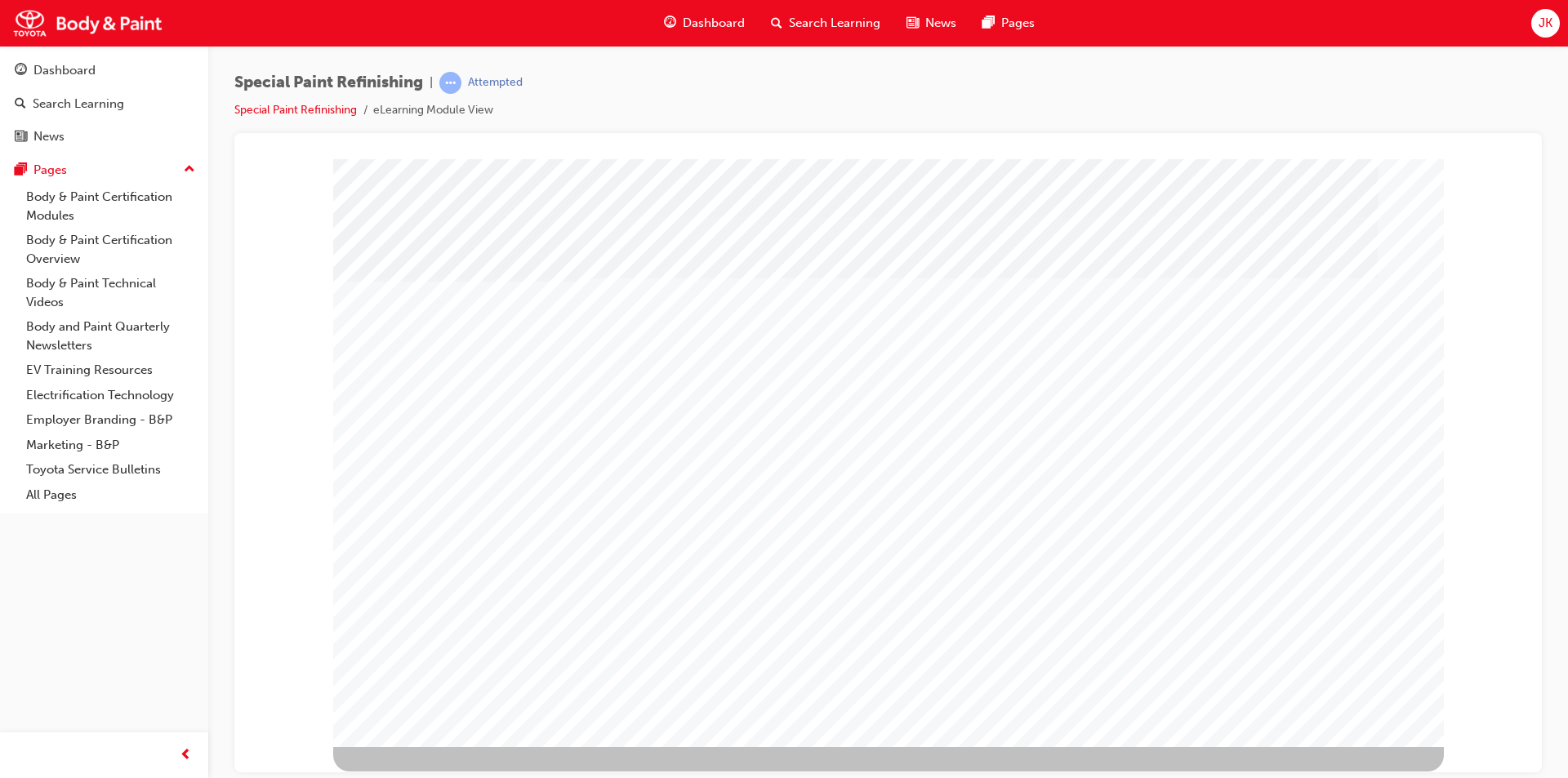
type input "Justin"
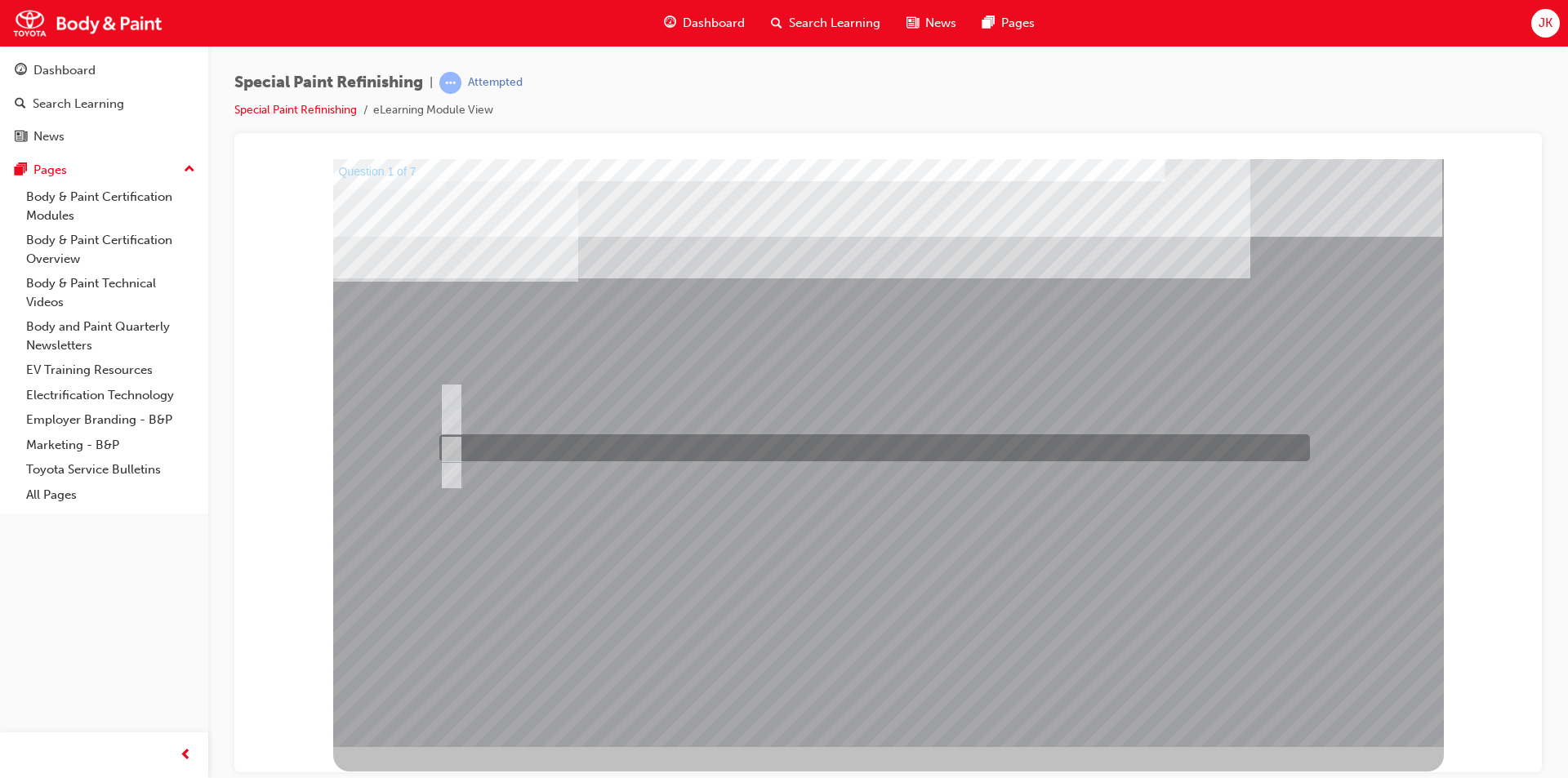
click at [695, 451] on div at bounding box center [870, 447] width 871 height 27
radio input "true"
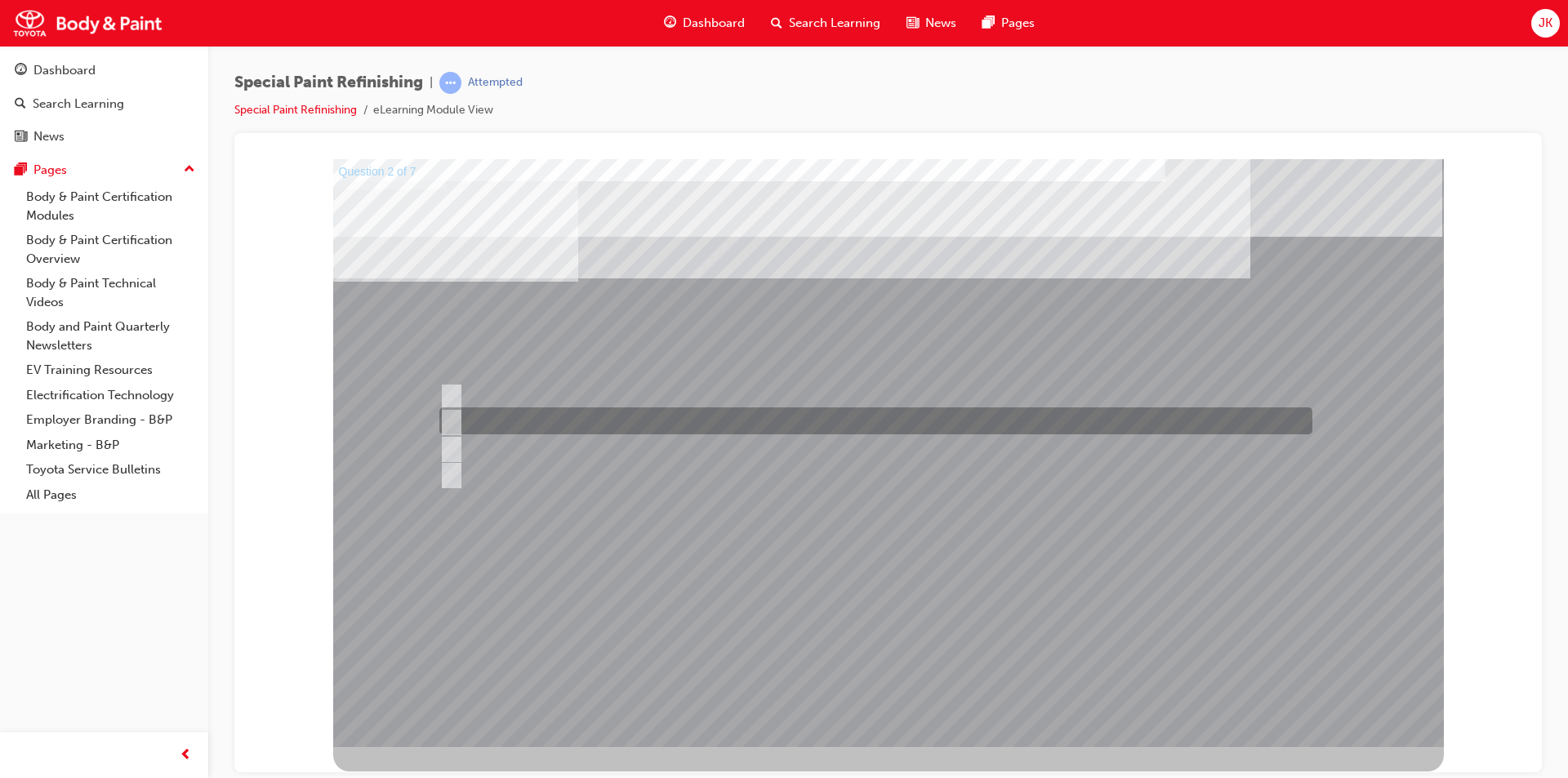
click at [759, 421] on div at bounding box center [872, 420] width 873 height 27
checkbox input "true"
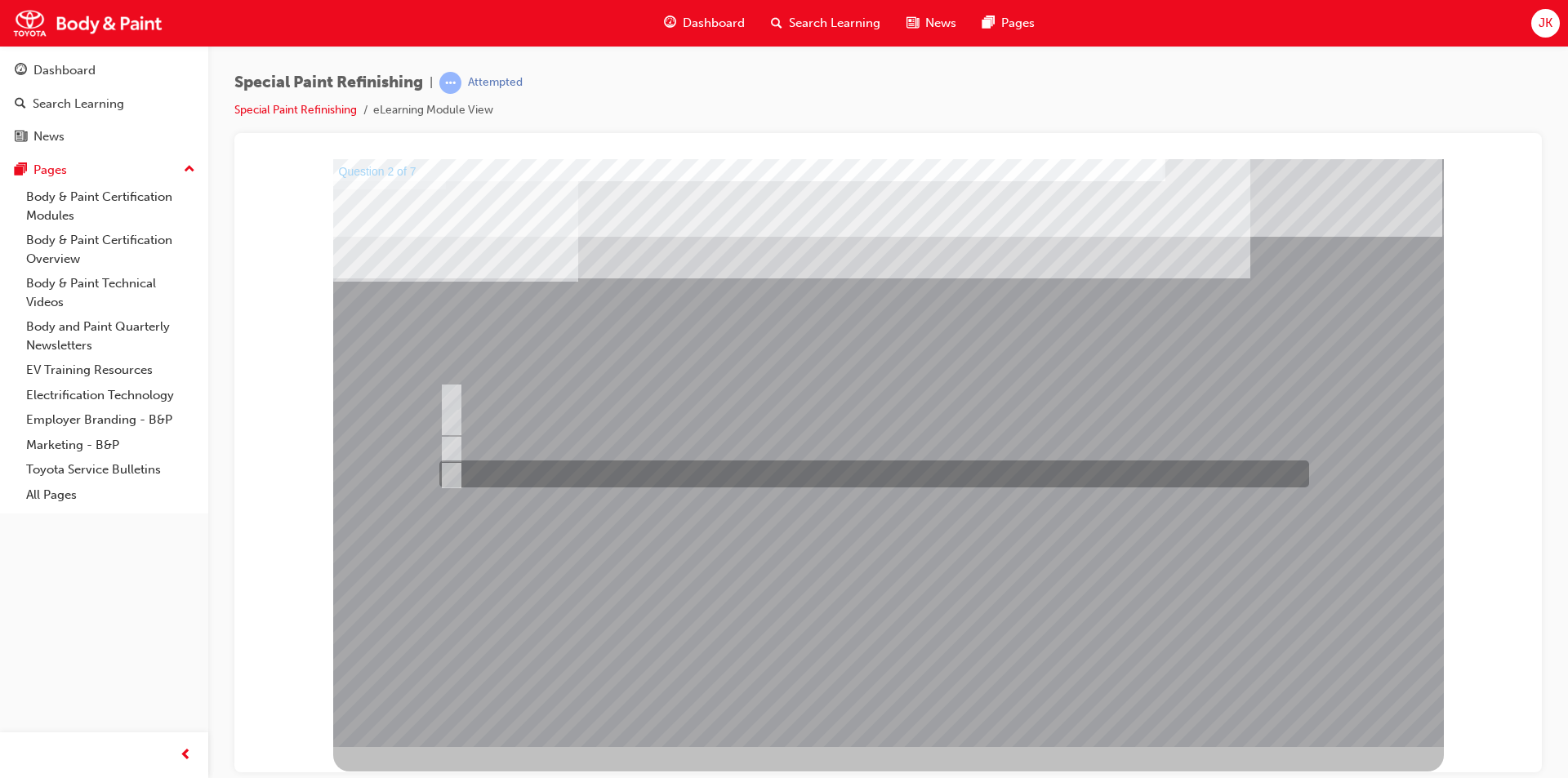
click at [778, 478] on div at bounding box center [870, 473] width 870 height 27
checkbox input "true"
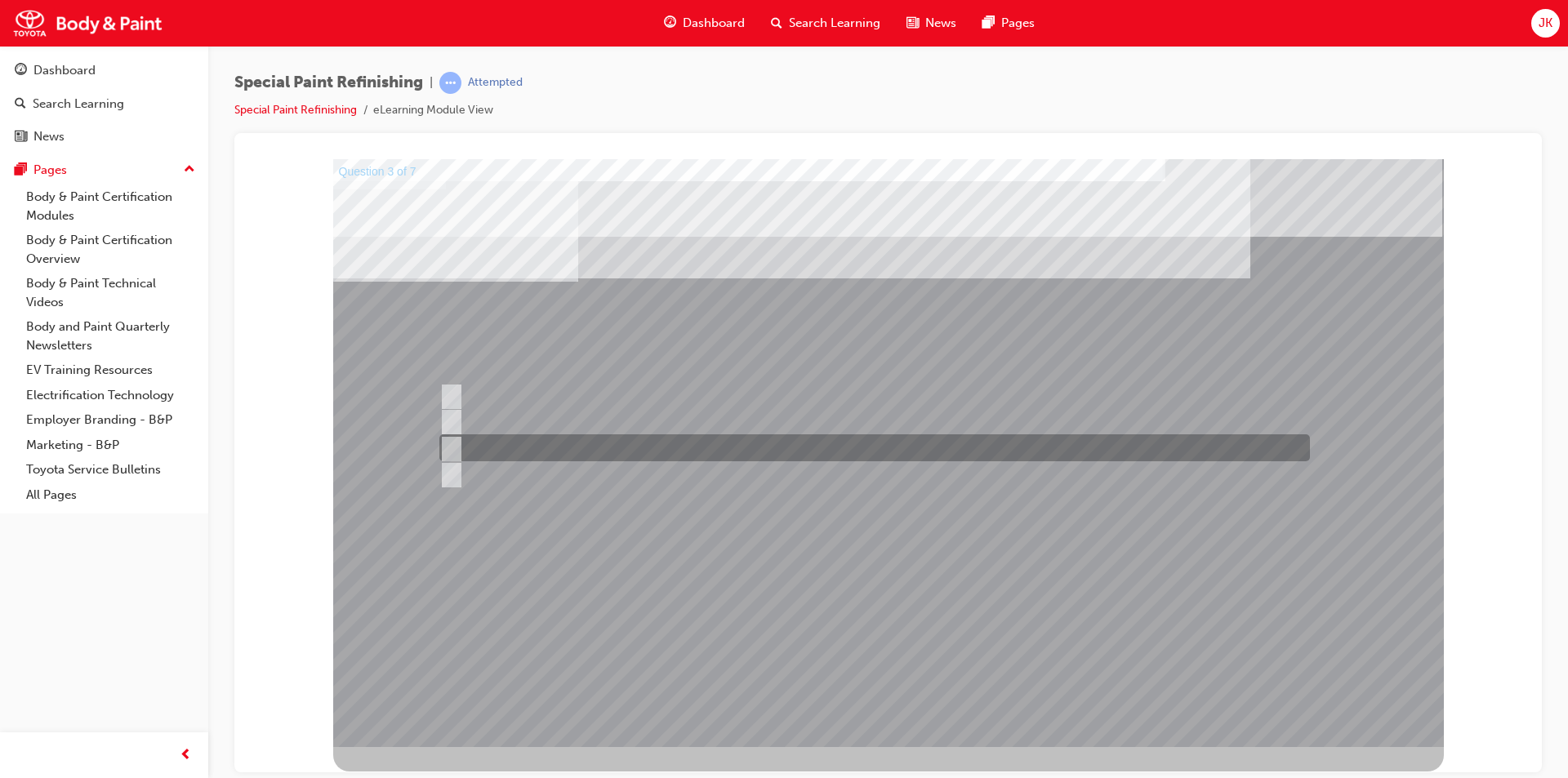
click at [708, 449] on div at bounding box center [870, 447] width 871 height 27
radio input "true"
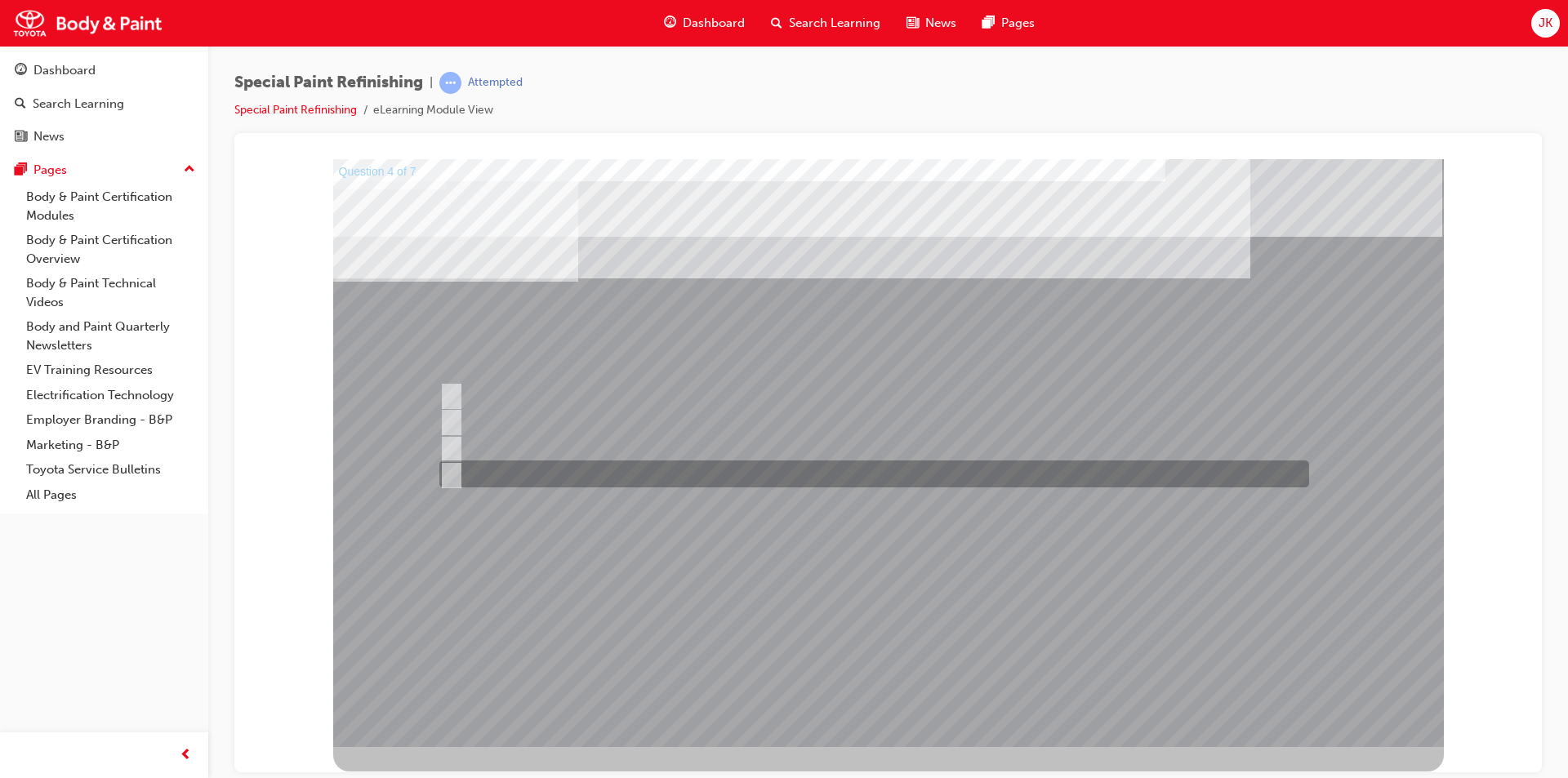
click at [492, 478] on div at bounding box center [870, 473] width 870 height 27
radio input "true"
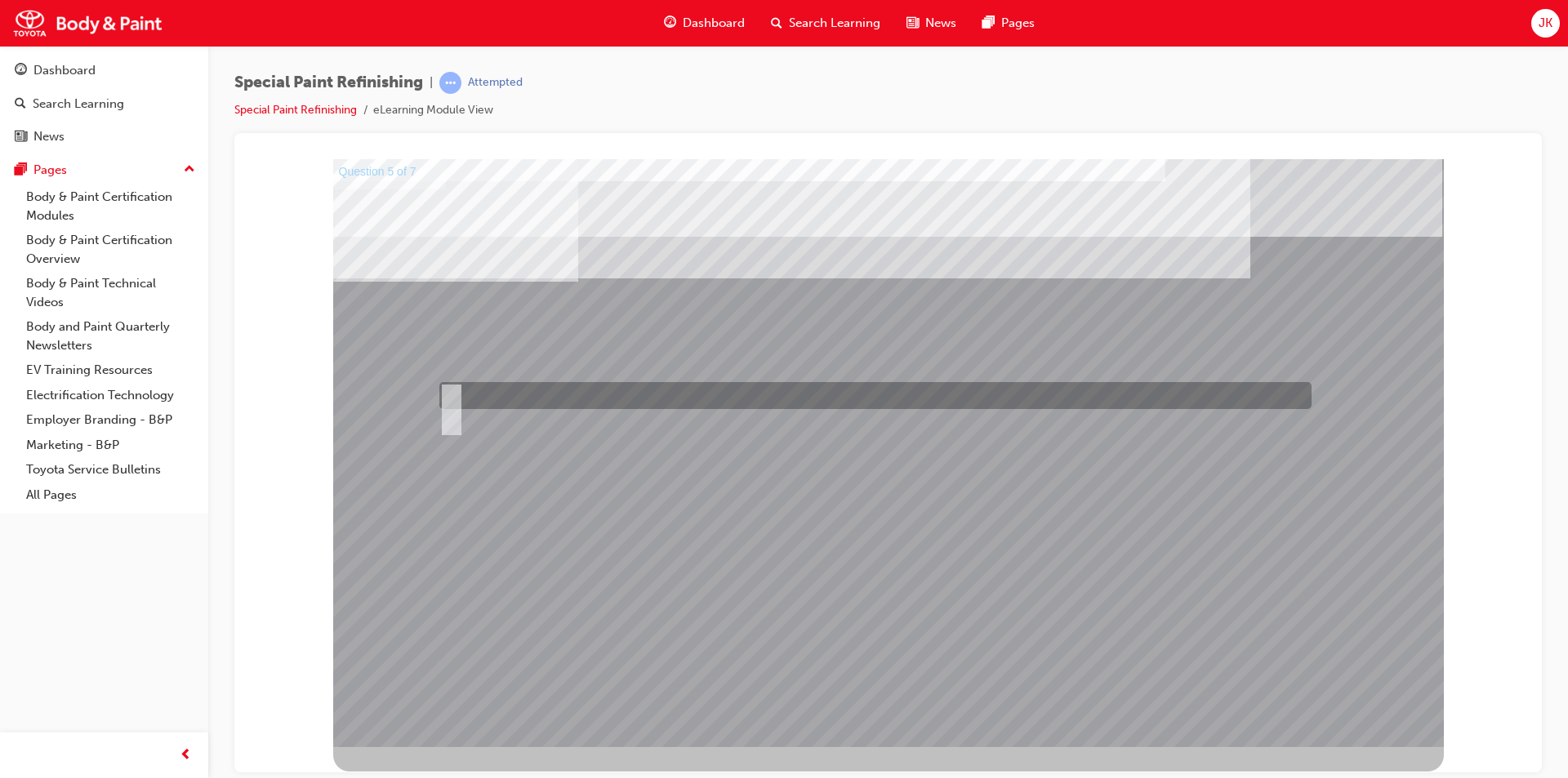
click at [550, 394] on div at bounding box center [871, 395] width 873 height 27
radio input "true"
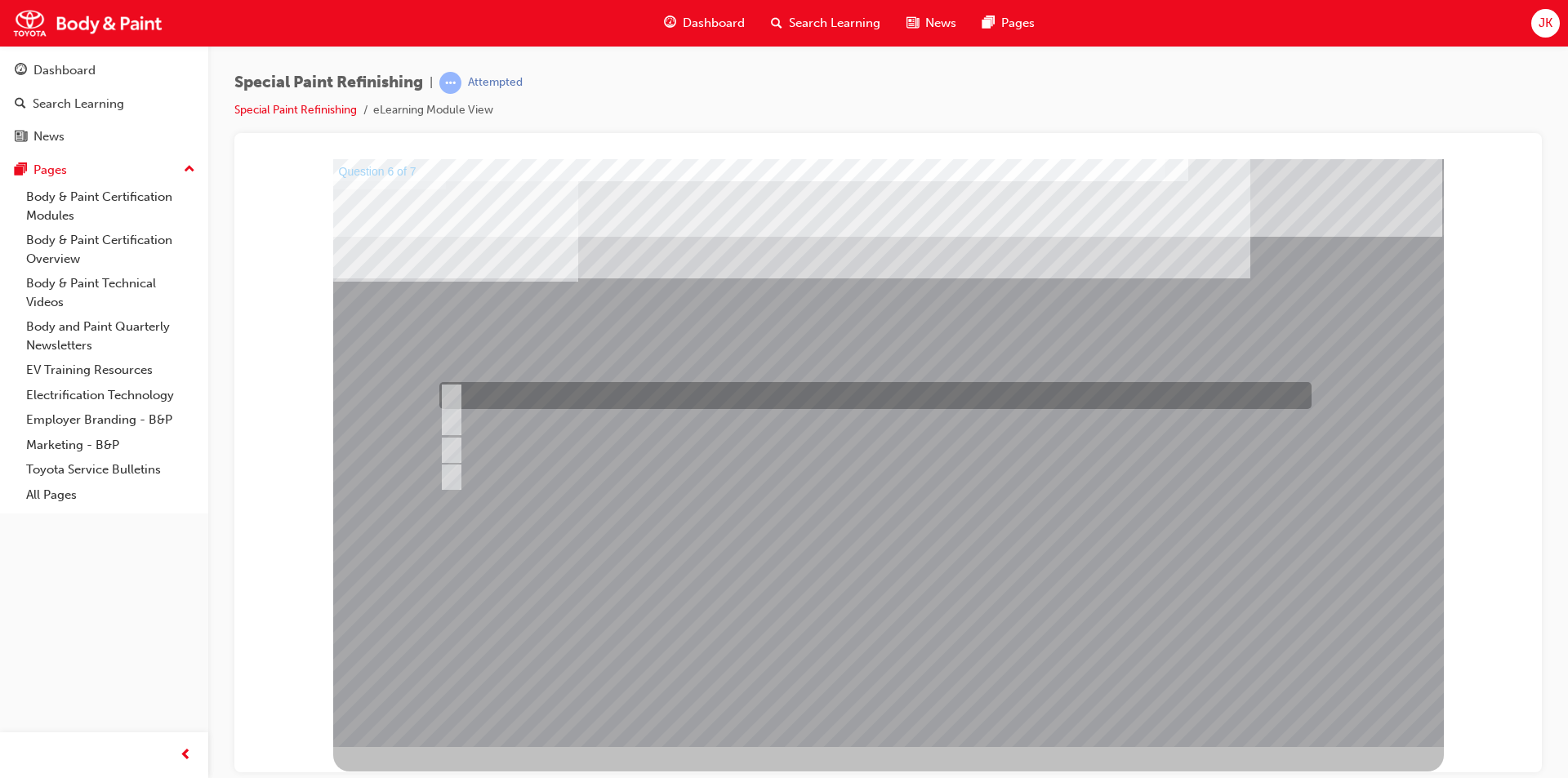
click at [684, 403] on div at bounding box center [871, 395] width 873 height 27
radio input "true"
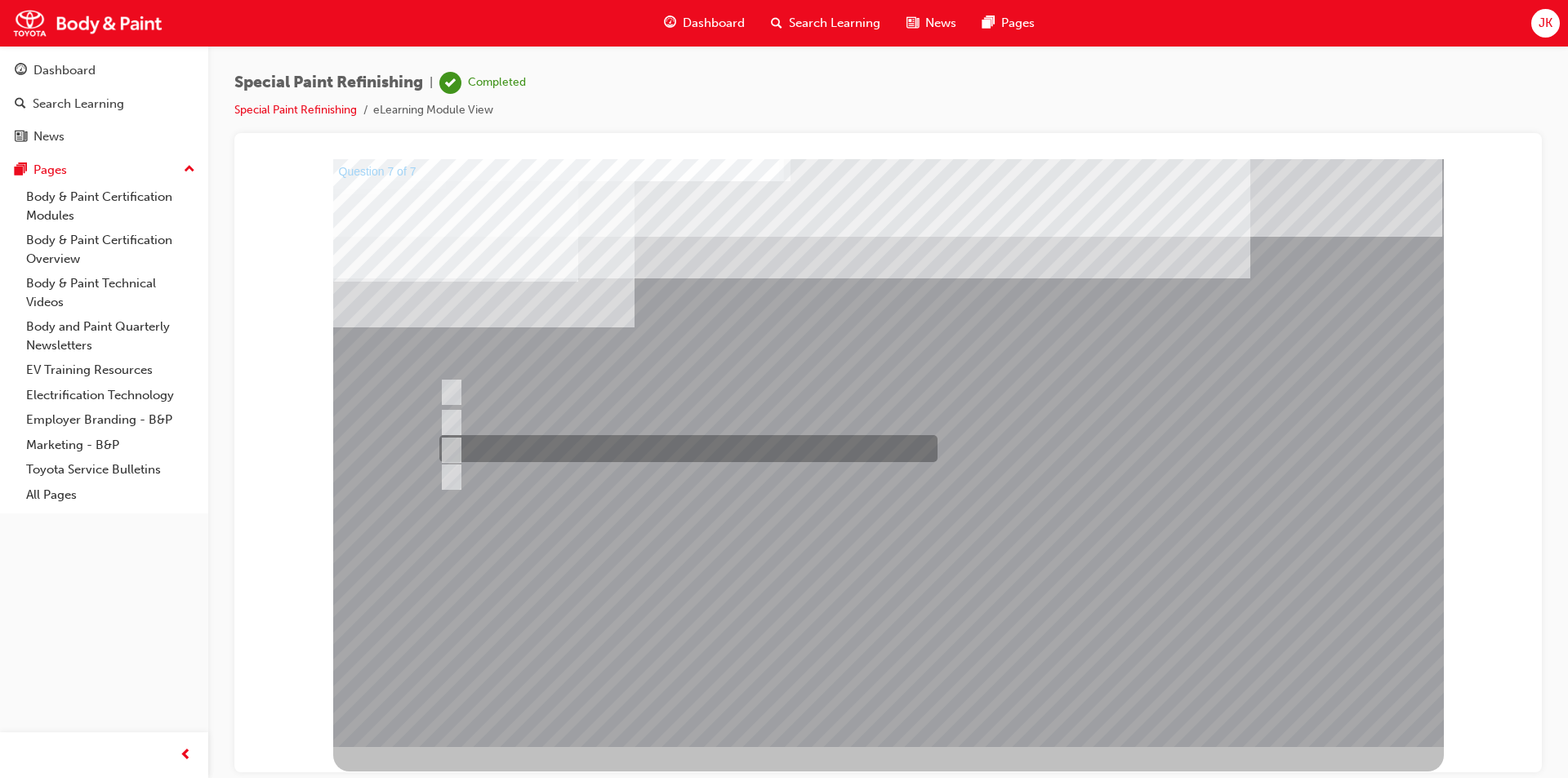
click at [710, 447] on div at bounding box center [684, 448] width 498 height 27
radio input "true"
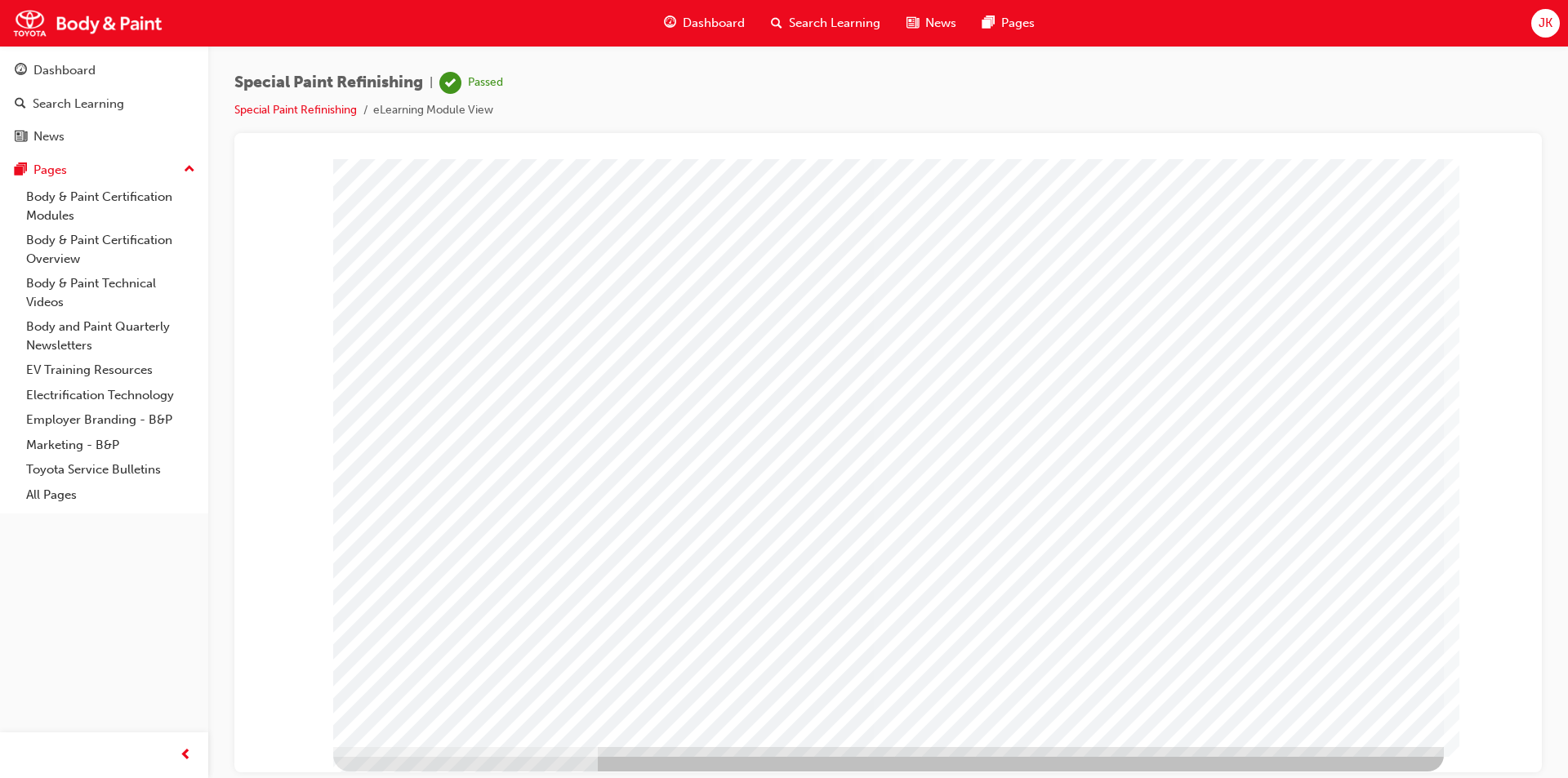
click at [135, 203] on link "Body & Paint Certification Modules" at bounding box center [110, 206] width 182 height 44
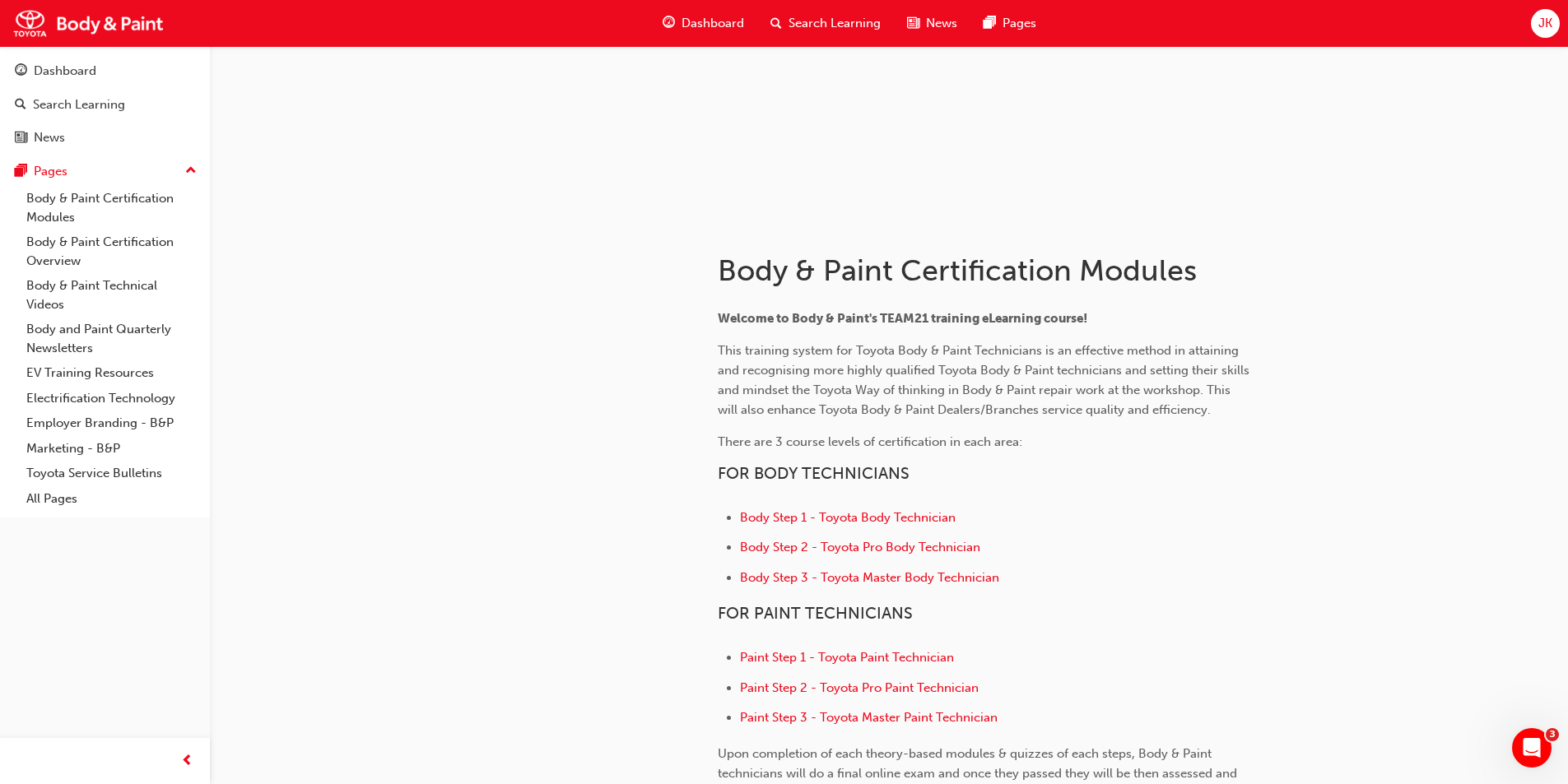
scroll to position [165, 0]
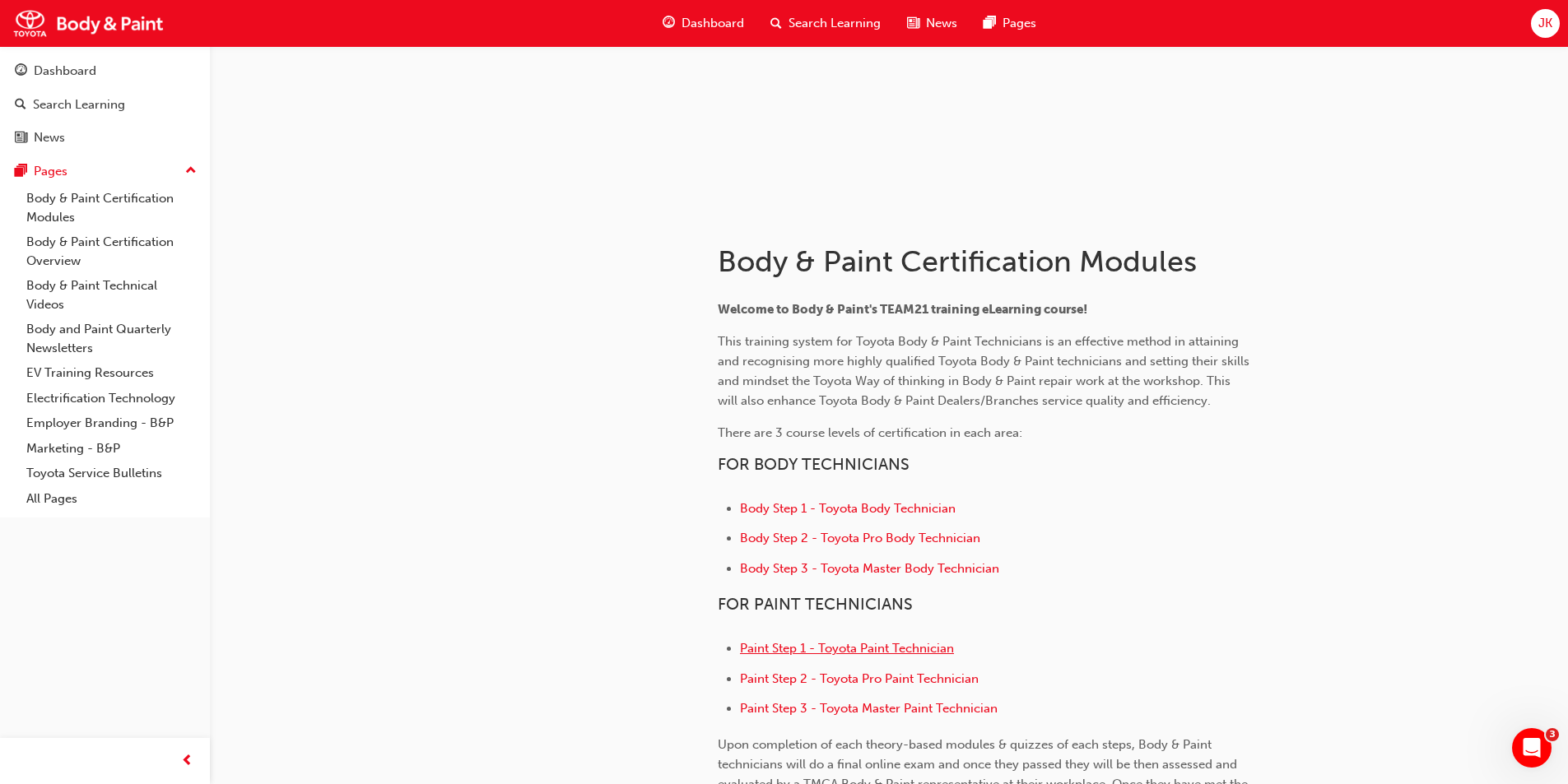
click at [851, 651] on span "Paint Step 1 - Toyota Paint Technician" at bounding box center [847, 648] width 214 height 15
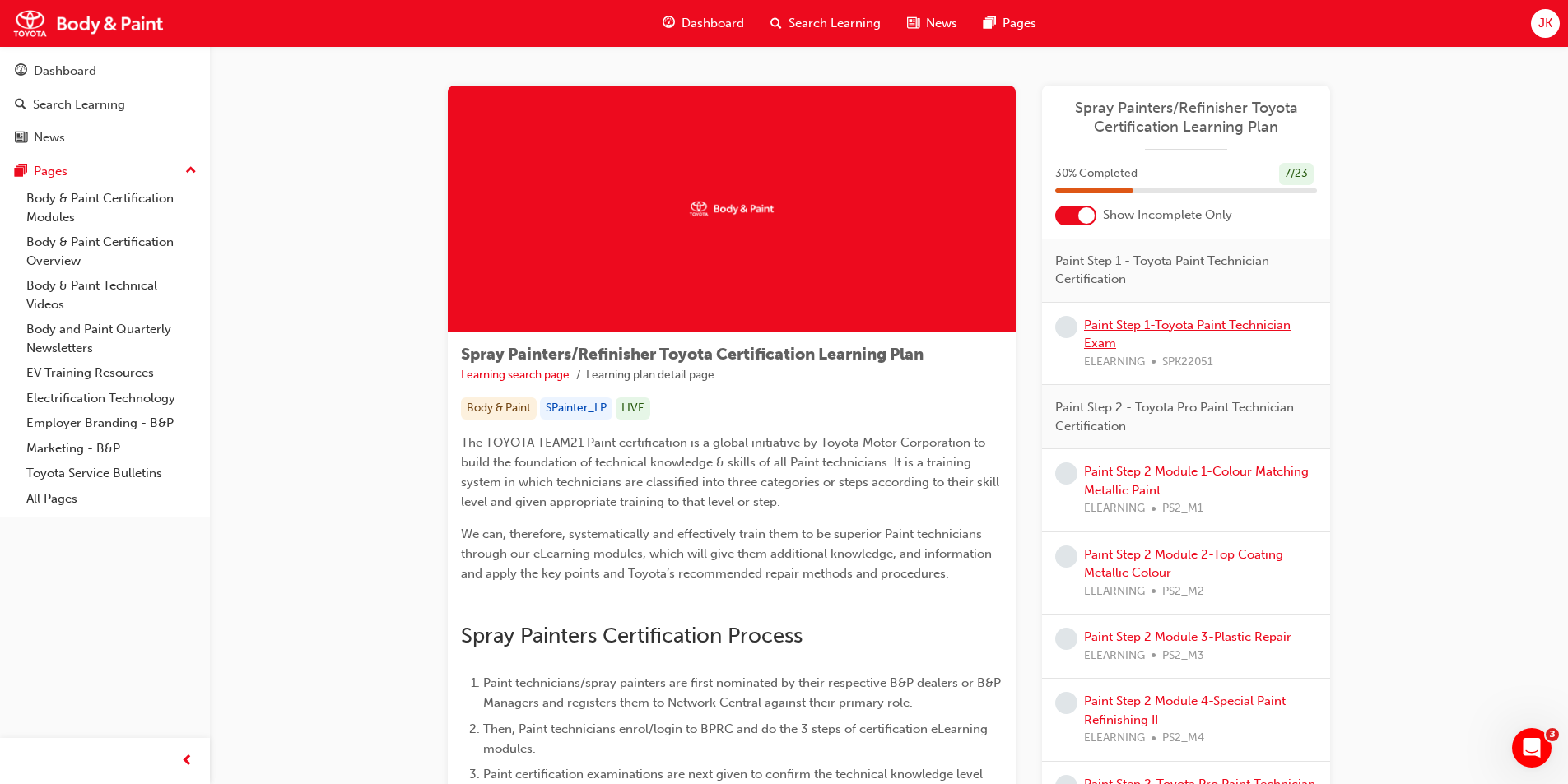
click at [1132, 325] on link "Paint Step 1-Toyota Paint Technician Exam" at bounding box center [1187, 334] width 206 height 34
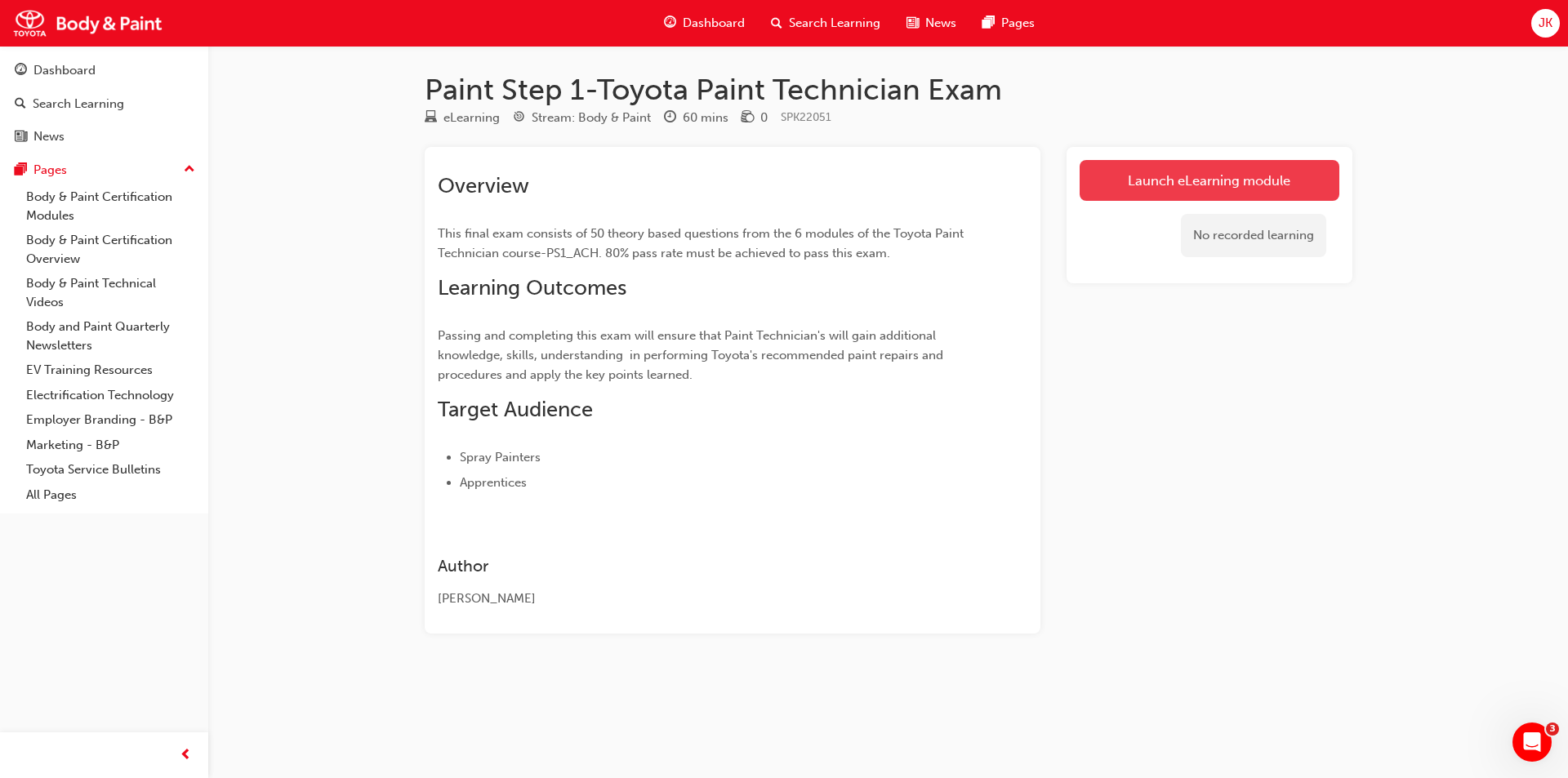
click at [1149, 181] on link "Launch eLearning module" at bounding box center [1209, 181] width 259 height 41
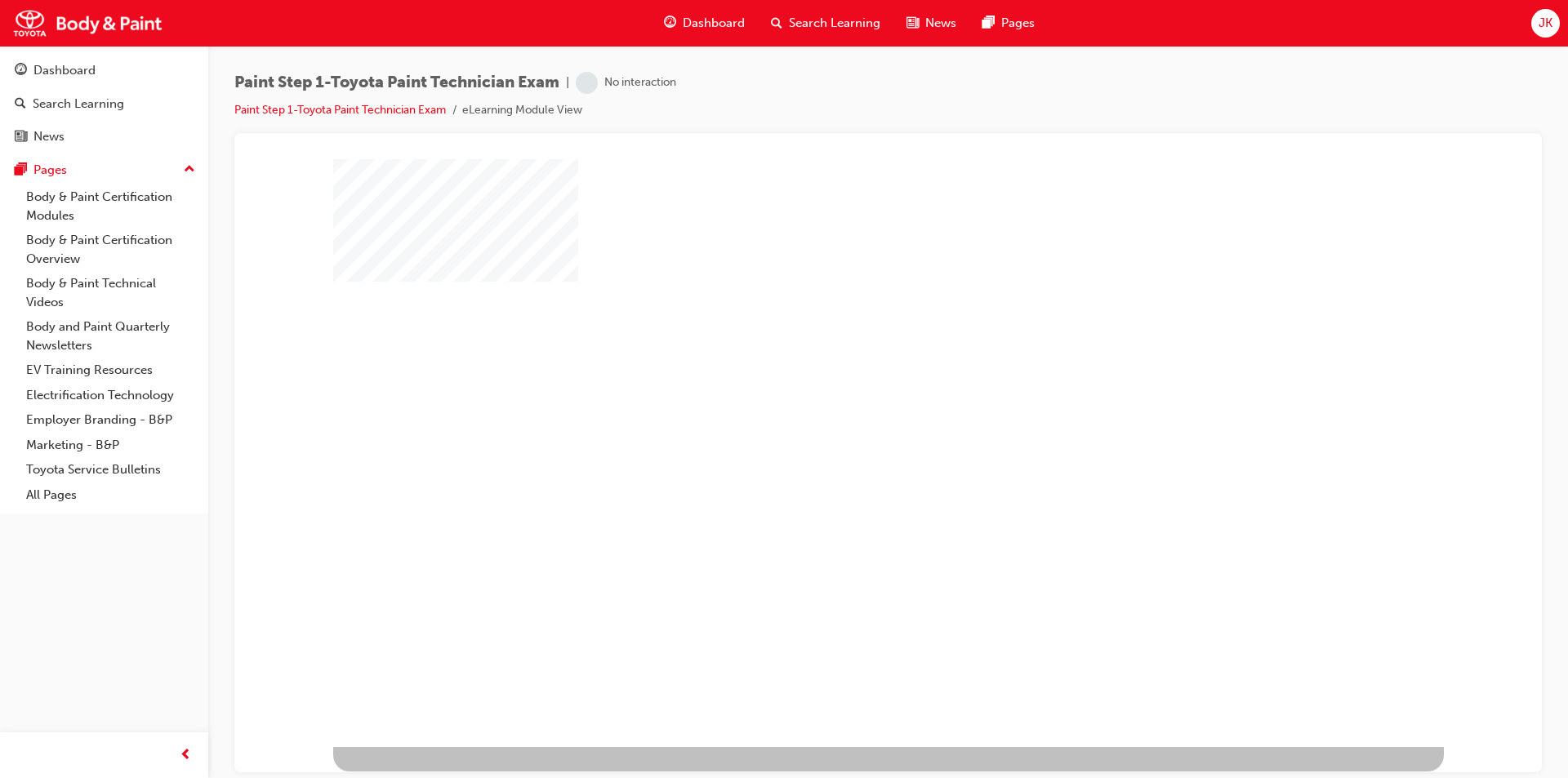
click at [841, 405] on div "play" at bounding box center [841, 405] width 0 height 0
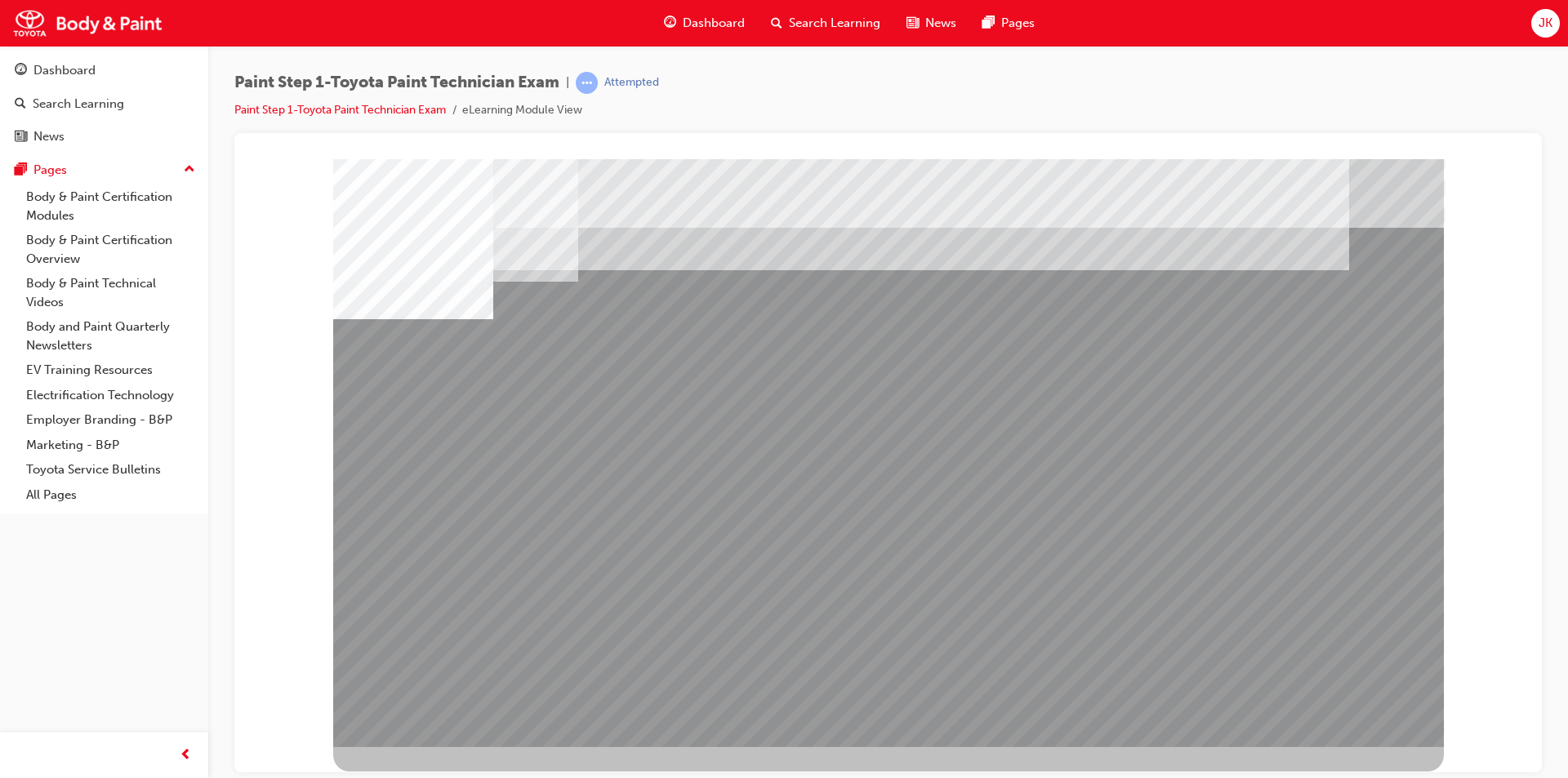
drag, startPoint x: 881, startPoint y: 604, endPoint x: 906, endPoint y: 432, distance: 173.8
click at [906, 432] on div at bounding box center [888, 452] width 1111 height 588
drag, startPoint x: 1058, startPoint y: 587, endPoint x: 955, endPoint y: 601, distance: 103.9
click at [897, 602] on div at bounding box center [888, 452] width 1111 height 588
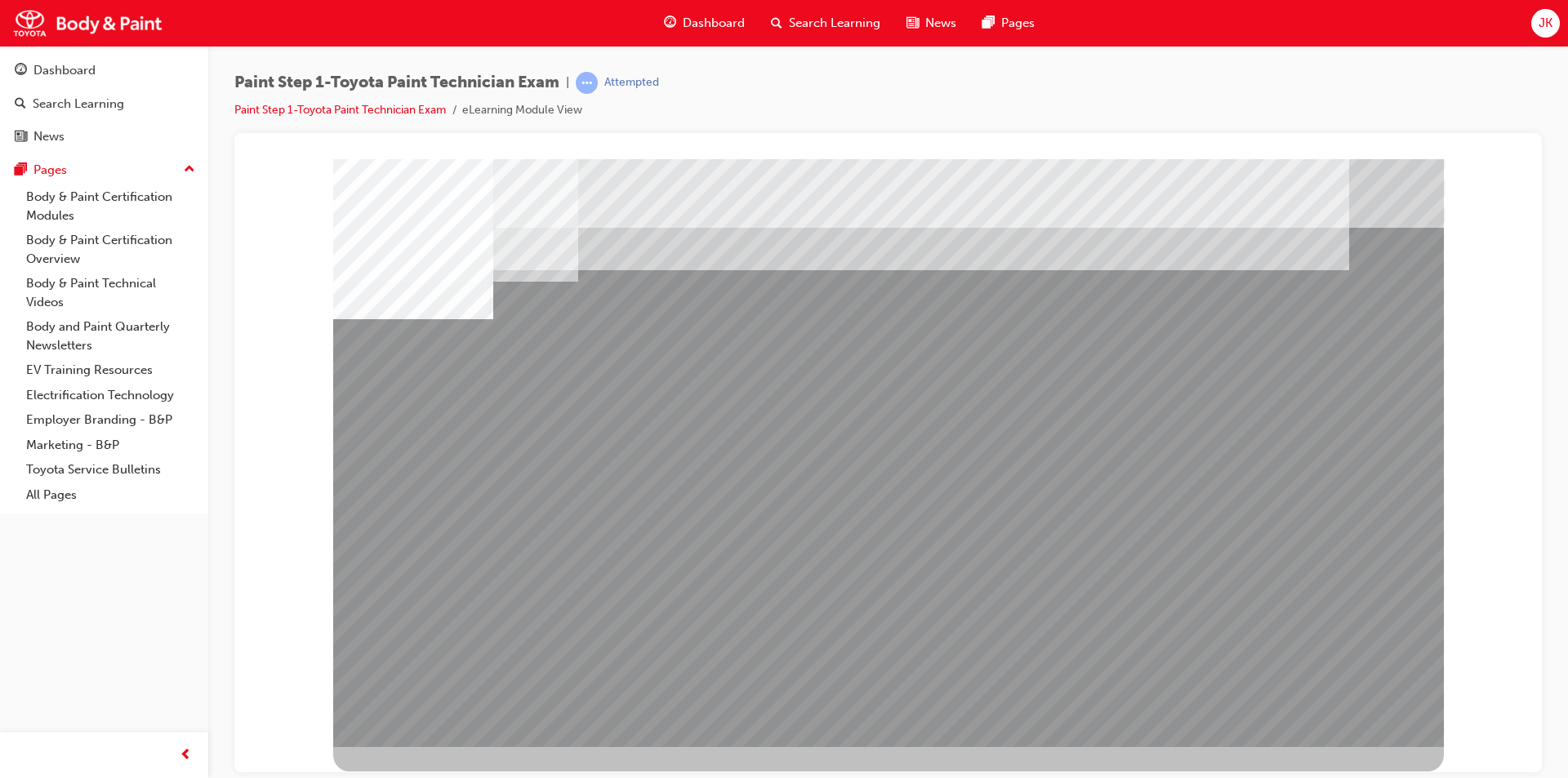
drag, startPoint x: 927, startPoint y: 565, endPoint x: 883, endPoint y: 538, distance: 51.6
drag, startPoint x: 556, startPoint y: 560, endPoint x: 944, endPoint y: 478, distance: 396.6
click at [944, 478] on div at bounding box center [888, 452] width 1111 height 588
drag, startPoint x: 1261, startPoint y: 589, endPoint x: 1115, endPoint y: 437, distance: 210.8
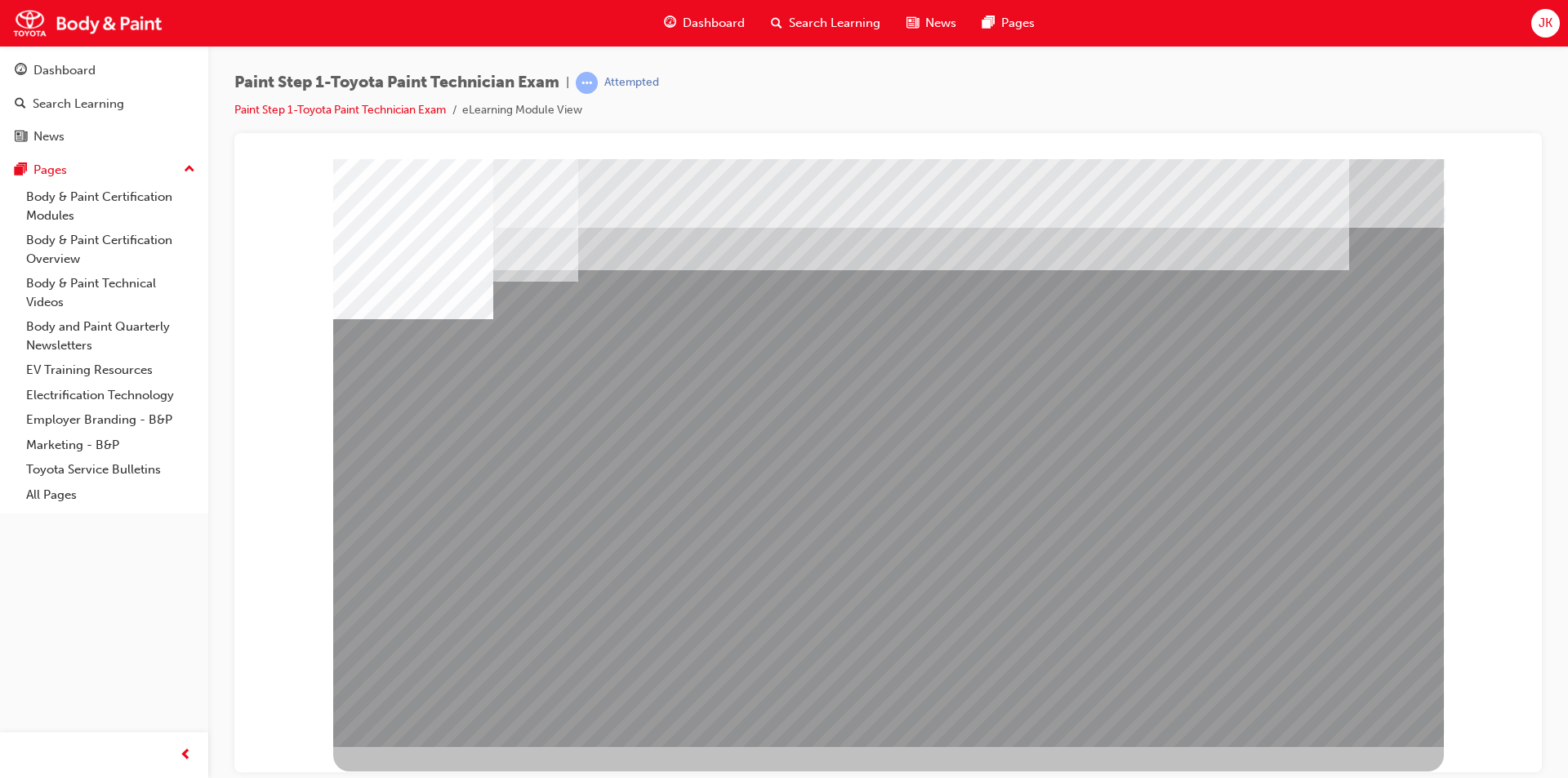
click at [1116, 437] on div at bounding box center [888, 452] width 1111 height 588
drag, startPoint x: 1172, startPoint y: 603, endPoint x: 948, endPoint y: 594, distance: 224.2
click at [949, 594] on div at bounding box center [888, 452] width 1111 height 588
drag, startPoint x: 948, startPoint y: 594, endPoint x: 1081, endPoint y: 606, distance: 133.5
click at [974, 596] on div at bounding box center [888, 452] width 1111 height 588
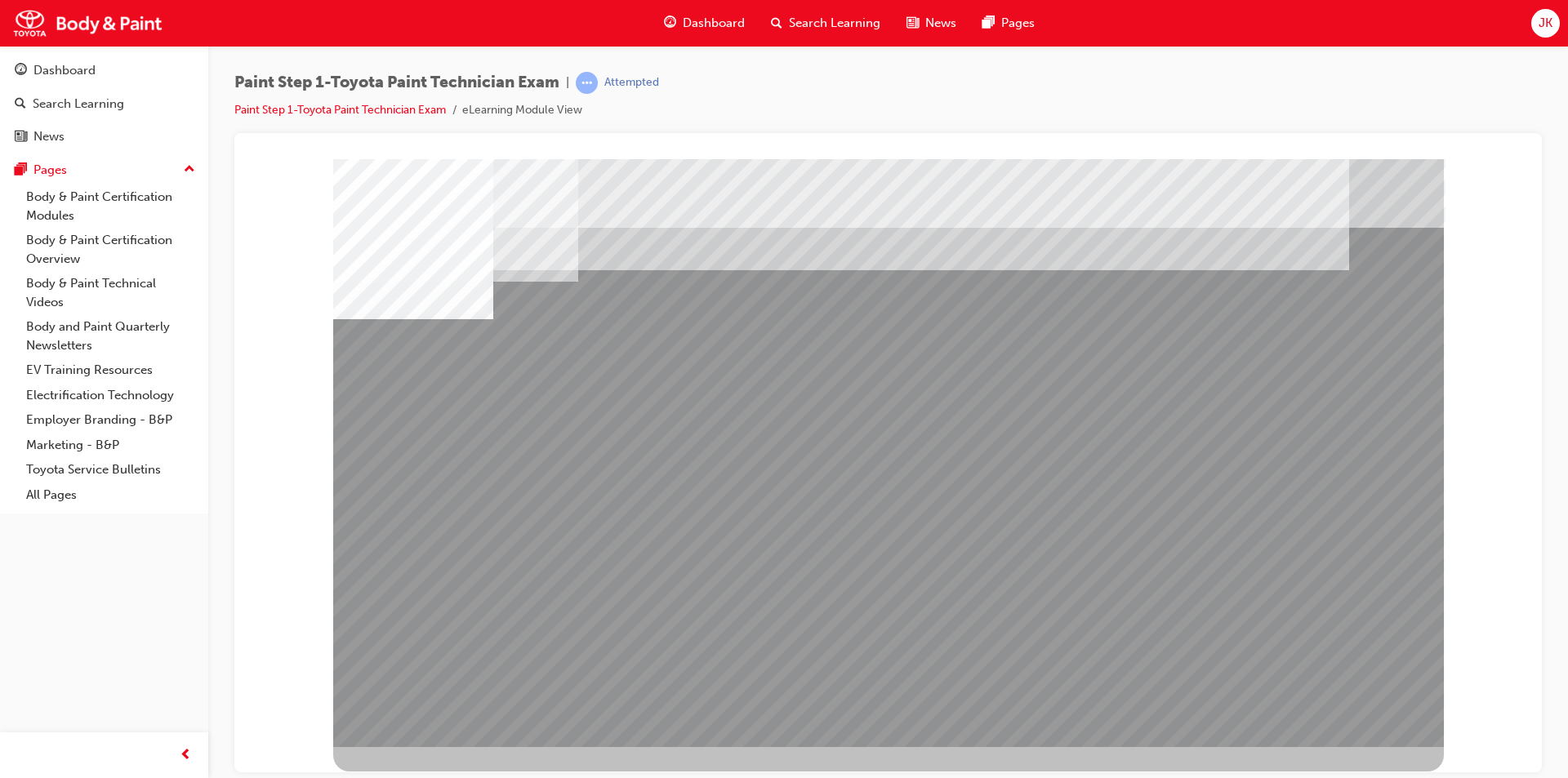
drag, startPoint x: 1155, startPoint y: 619, endPoint x: 1171, endPoint y: 621, distance: 16.1
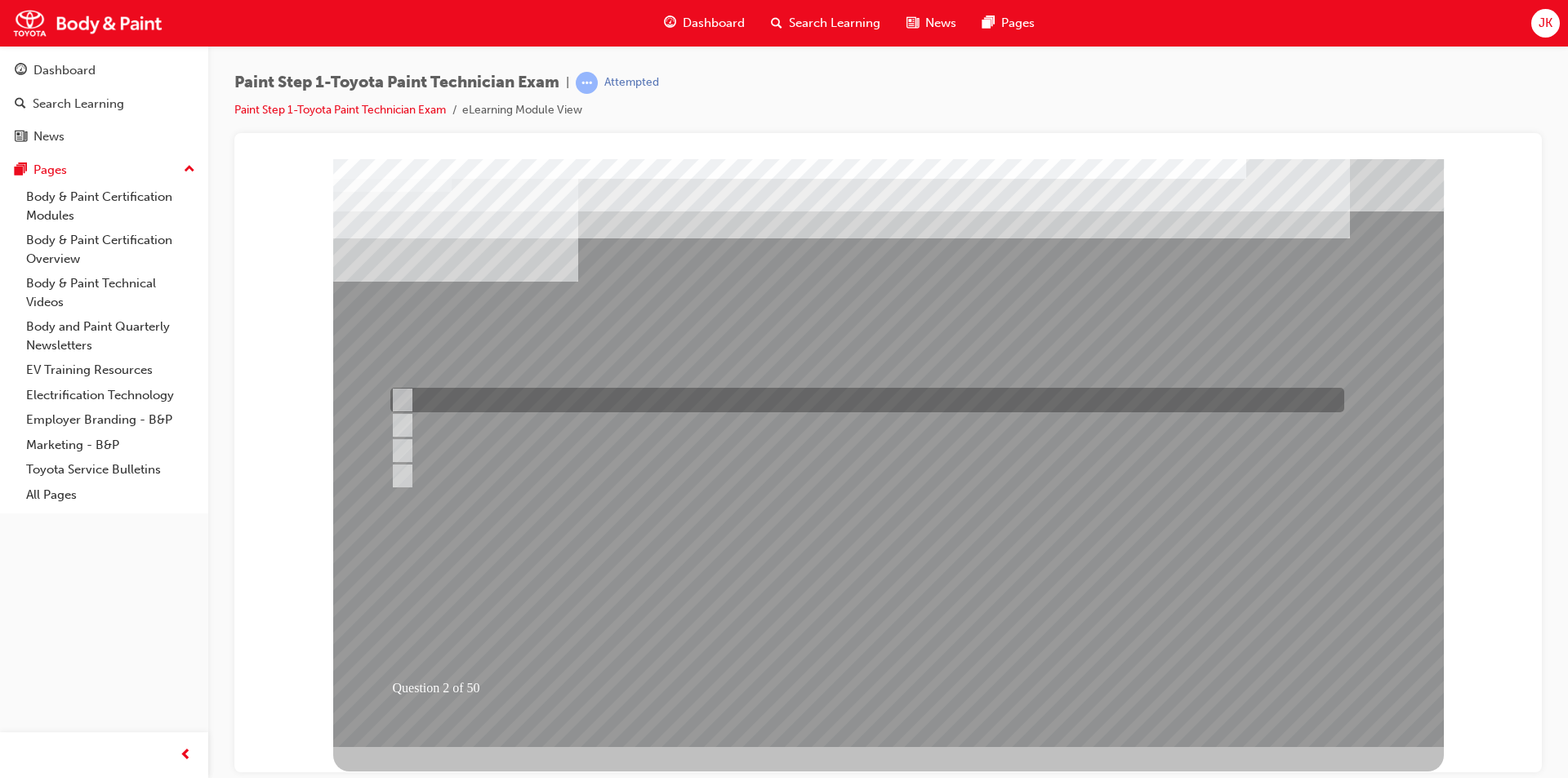
click at [512, 389] on div at bounding box center [863, 400] width 954 height 25
radio input "true"
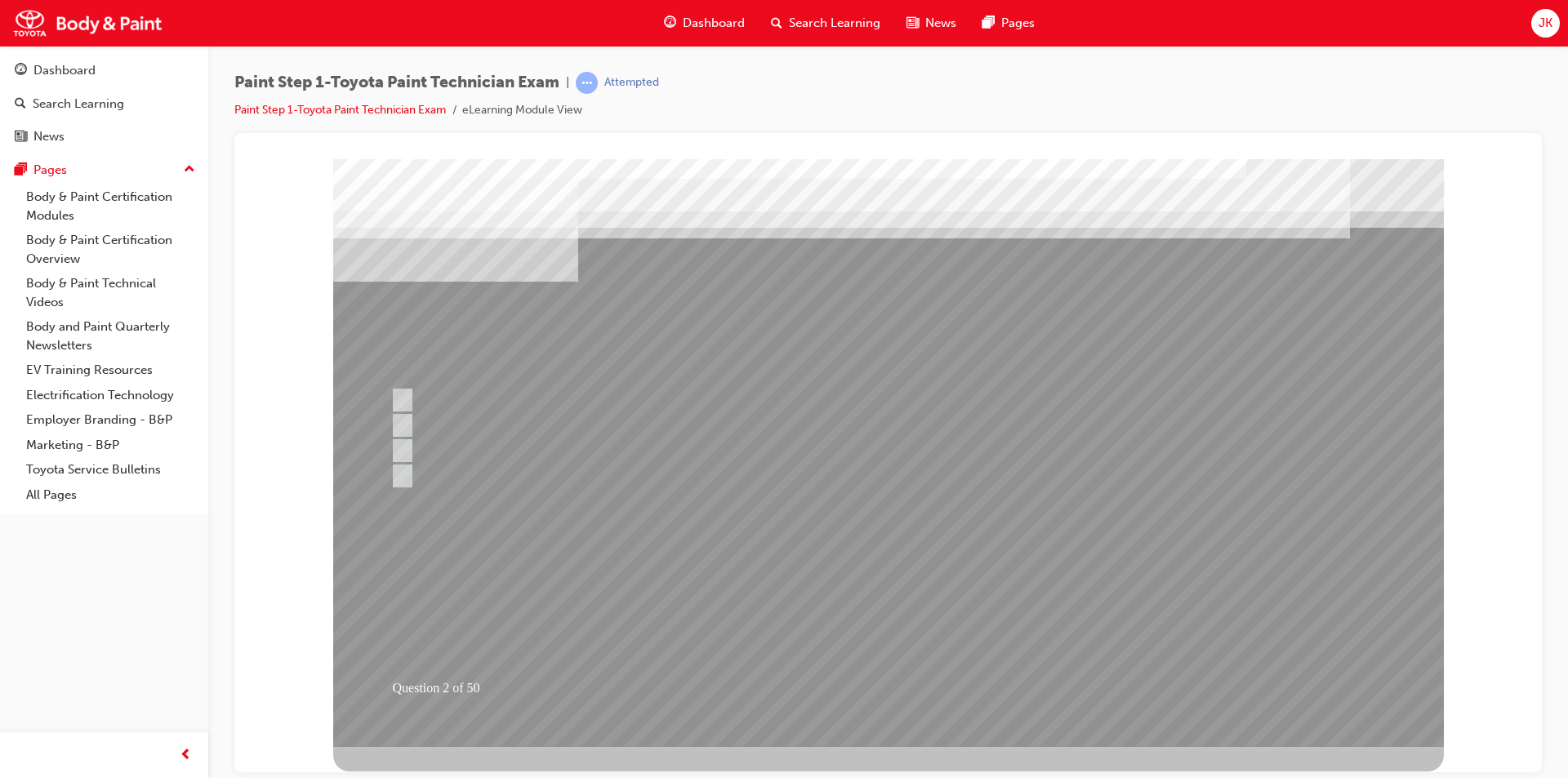
click at [901, 612] on div at bounding box center [888, 452] width 1111 height 588
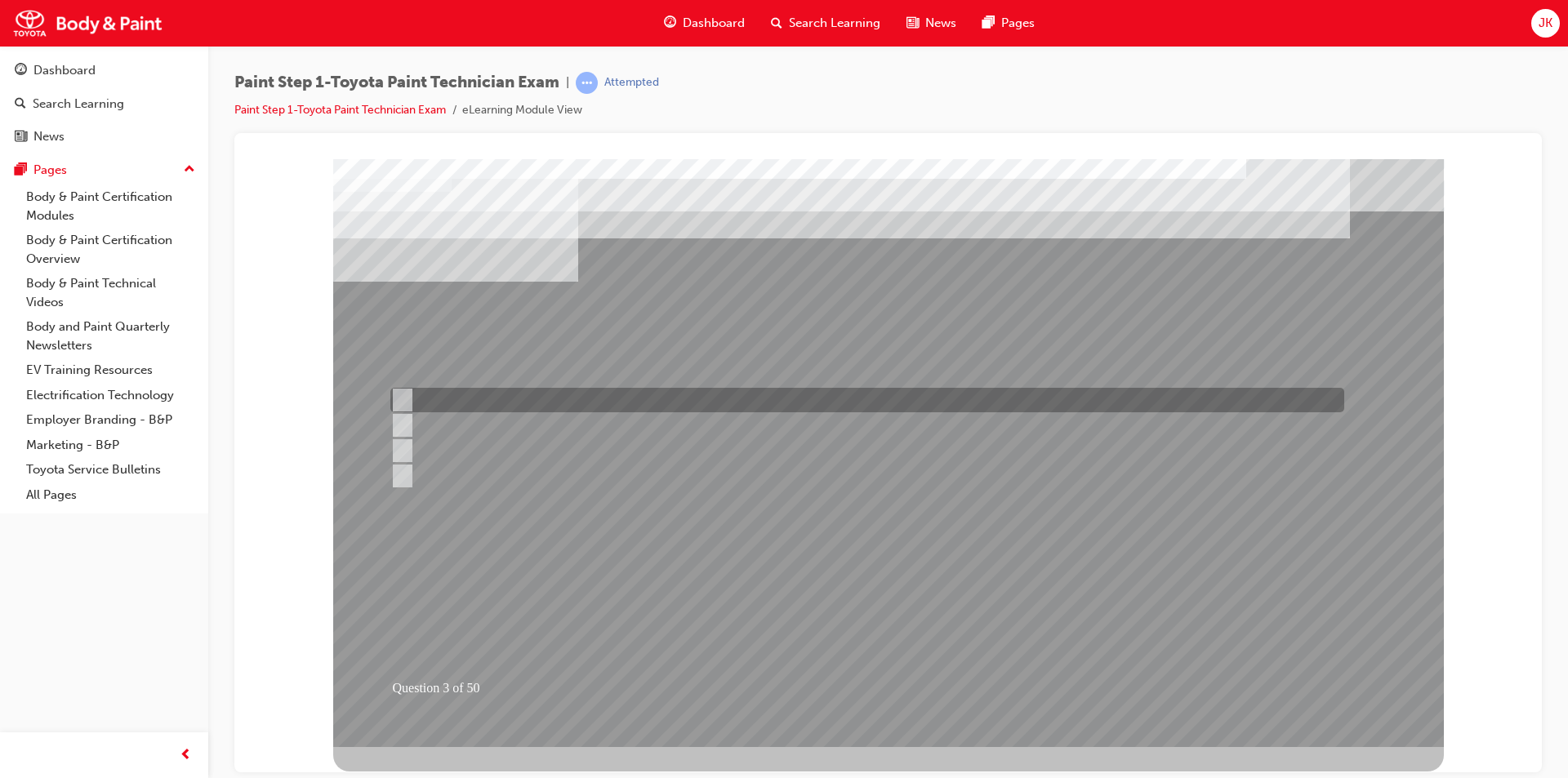
click at [499, 394] on div at bounding box center [863, 400] width 954 height 25
radio input "true"
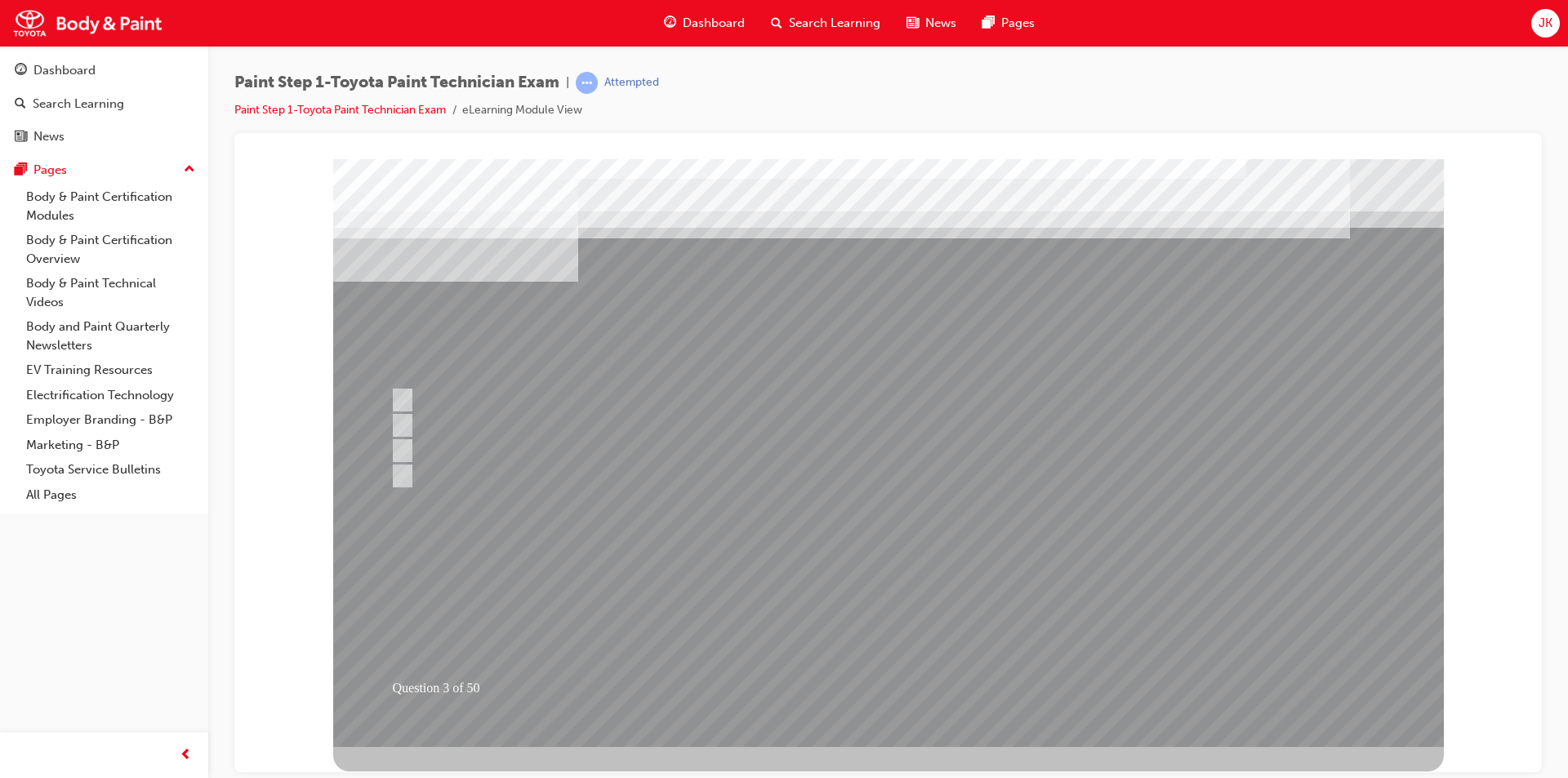
click at [876, 615] on div at bounding box center [888, 452] width 1111 height 588
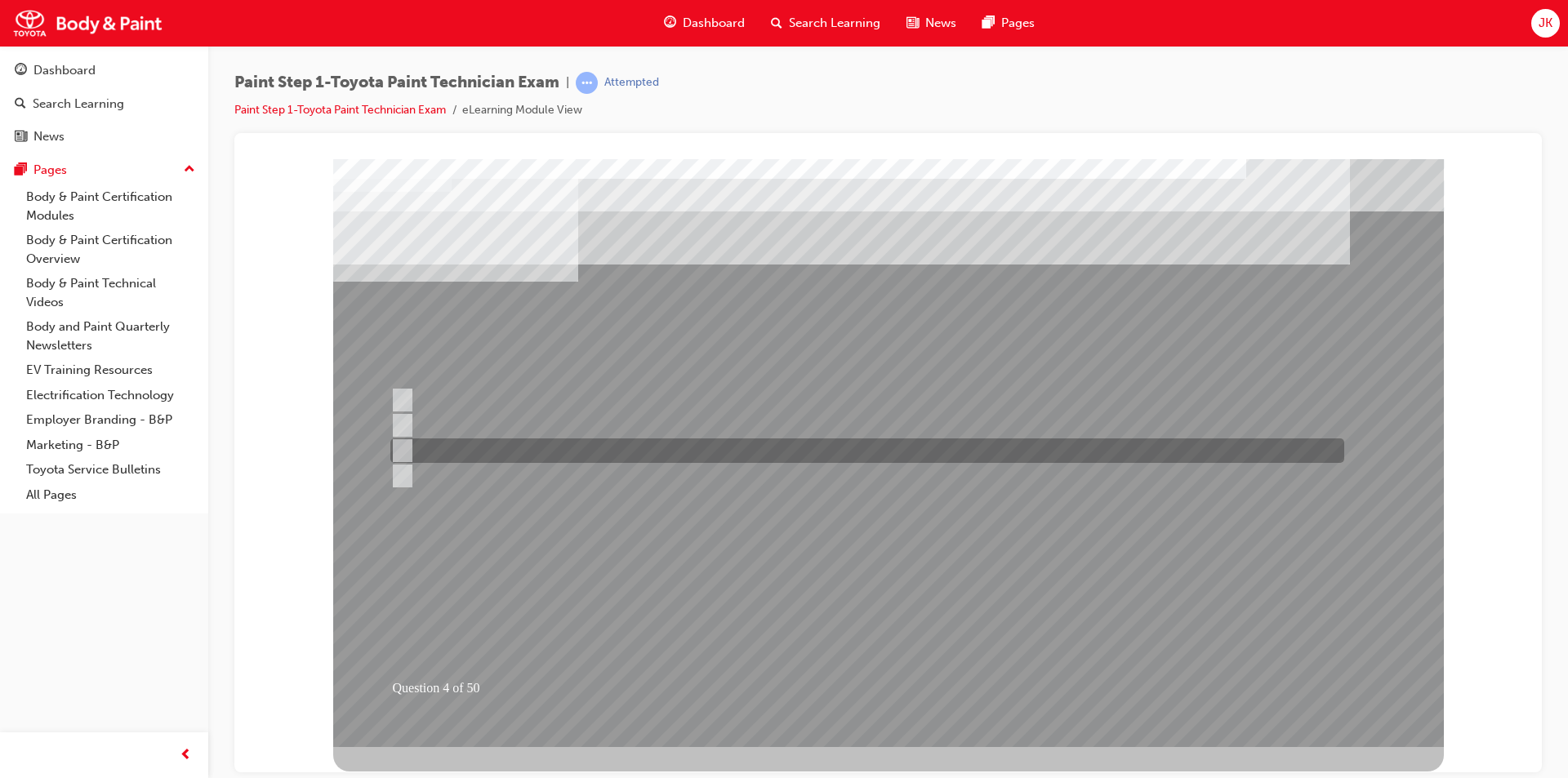
click at [765, 450] on div at bounding box center [863, 450] width 954 height 25
radio input "true"
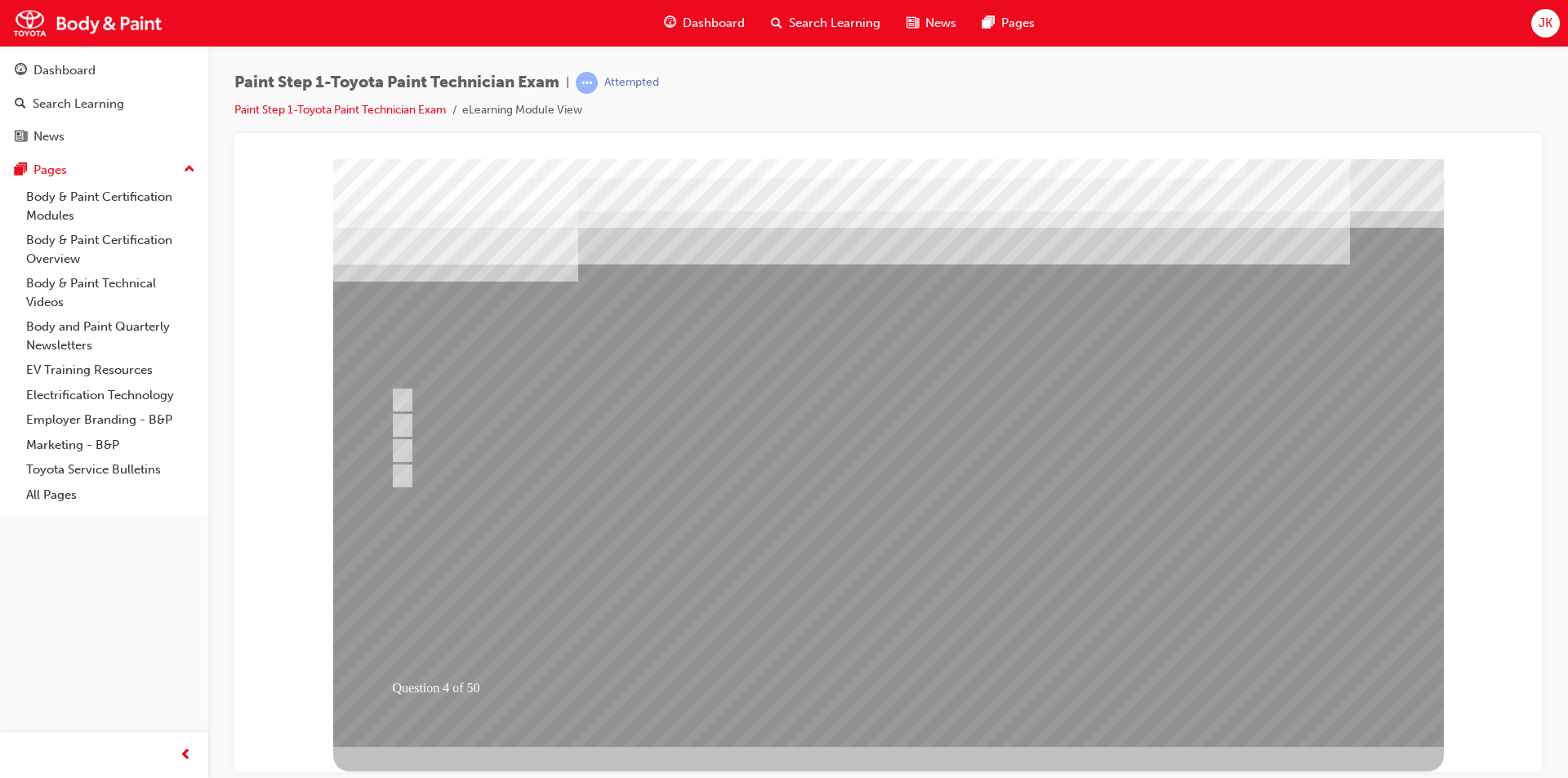
click at [885, 615] on div at bounding box center [888, 452] width 1111 height 588
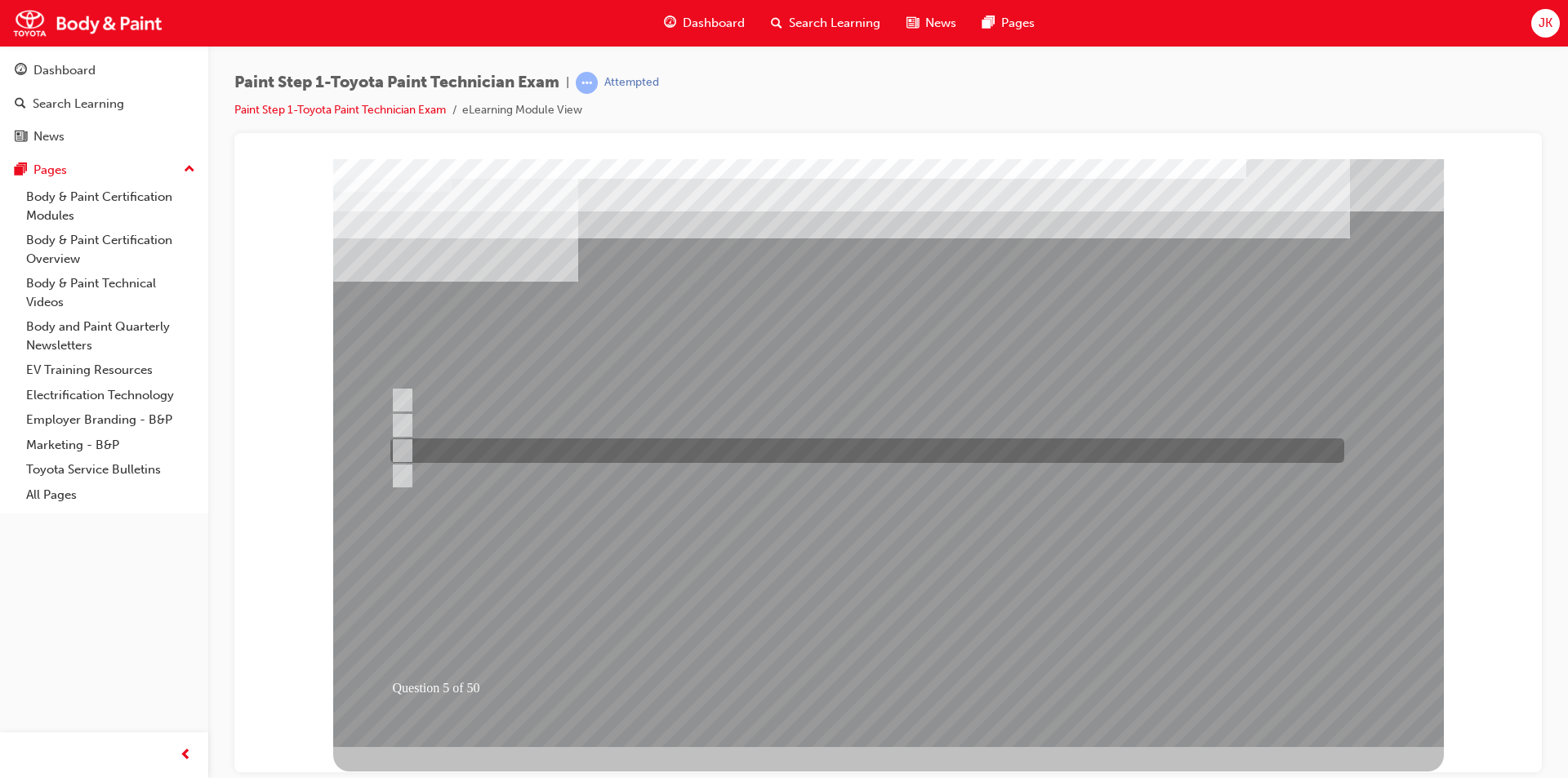
click at [510, 450] on div at bounding box center [863, 450] width 954 height 25
radio input "true"
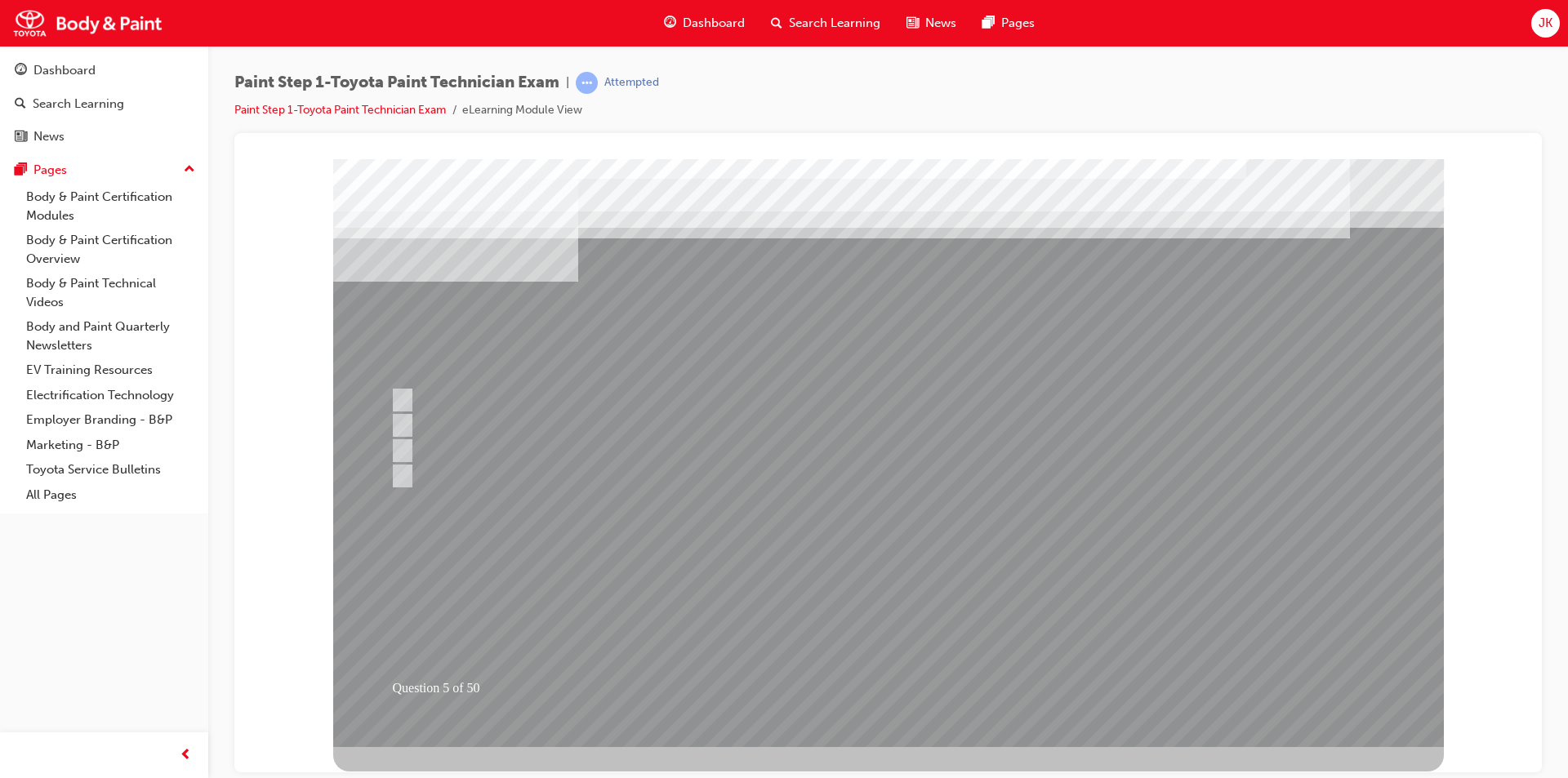
click at [875, 606] on div at bounding box center [888, 452] width 1111 height 588
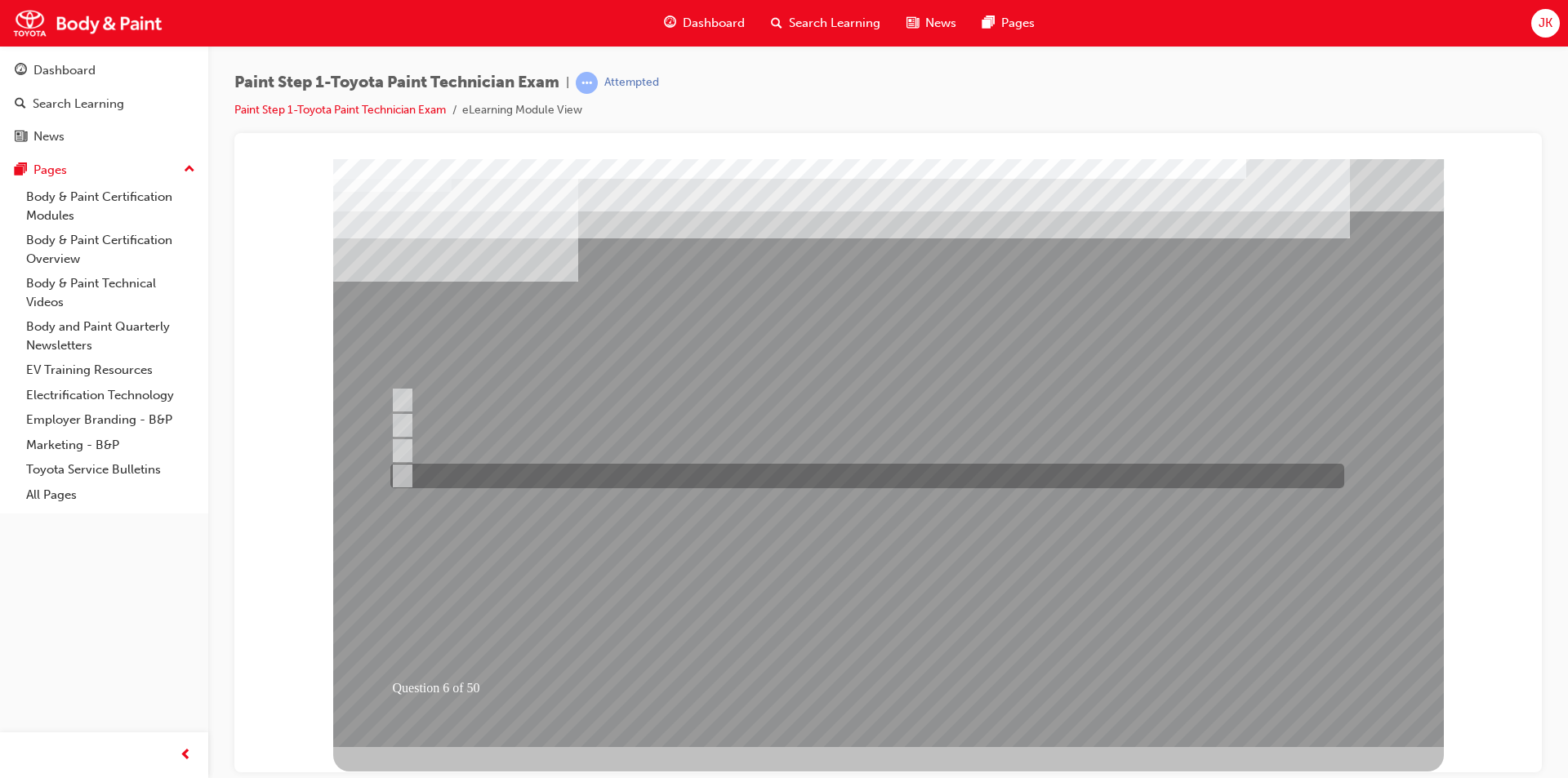
click at [550, 474] on div at bounding box center [863, 476] width 954 height 25
radio input "true"
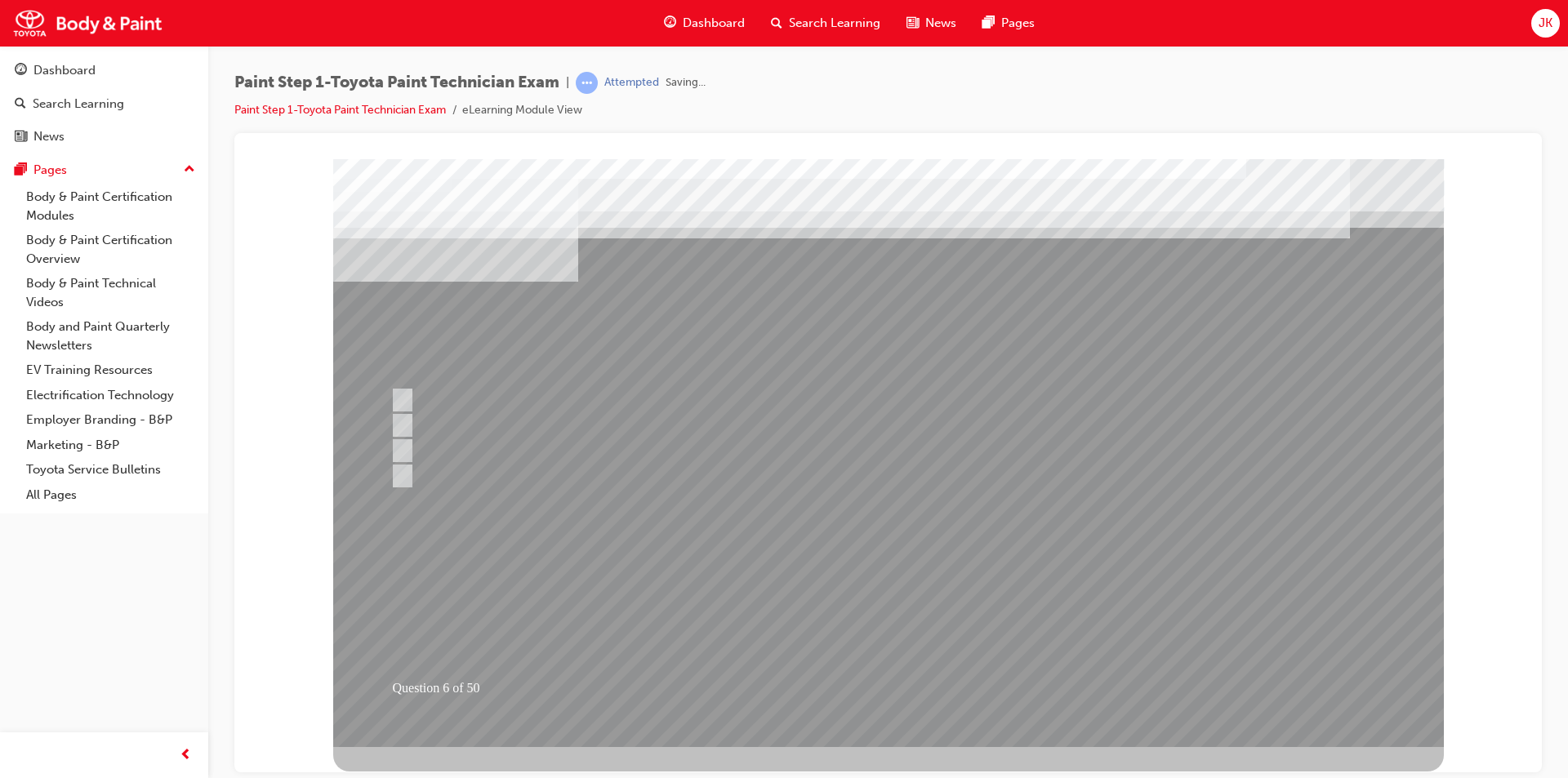
click at [878, 621] on div at bounding box center [888, 452] width 1111 height 588
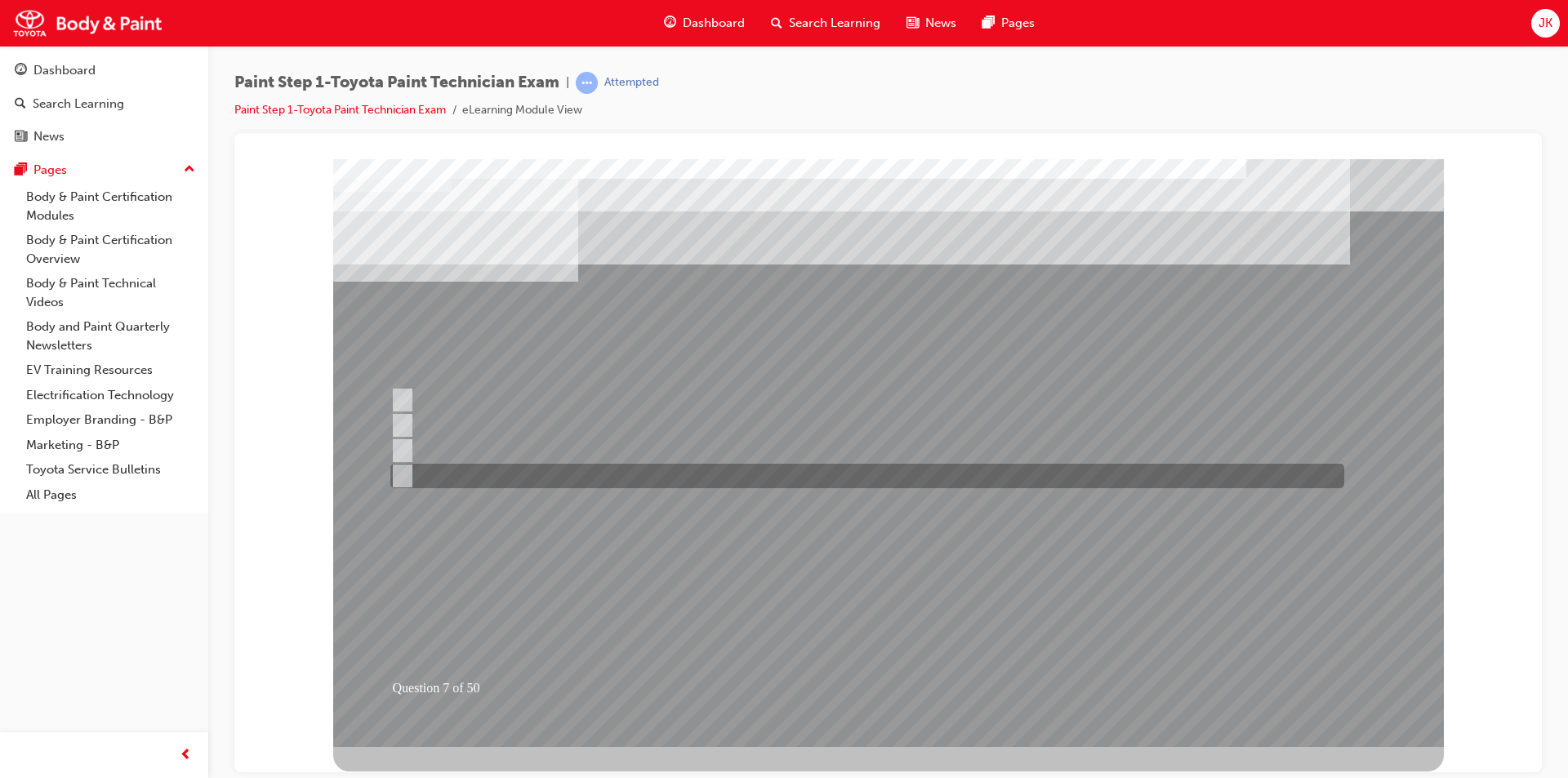
click at [704, 478] on div at bounding box center [863, 476] width 954 height 25
radio input "true"
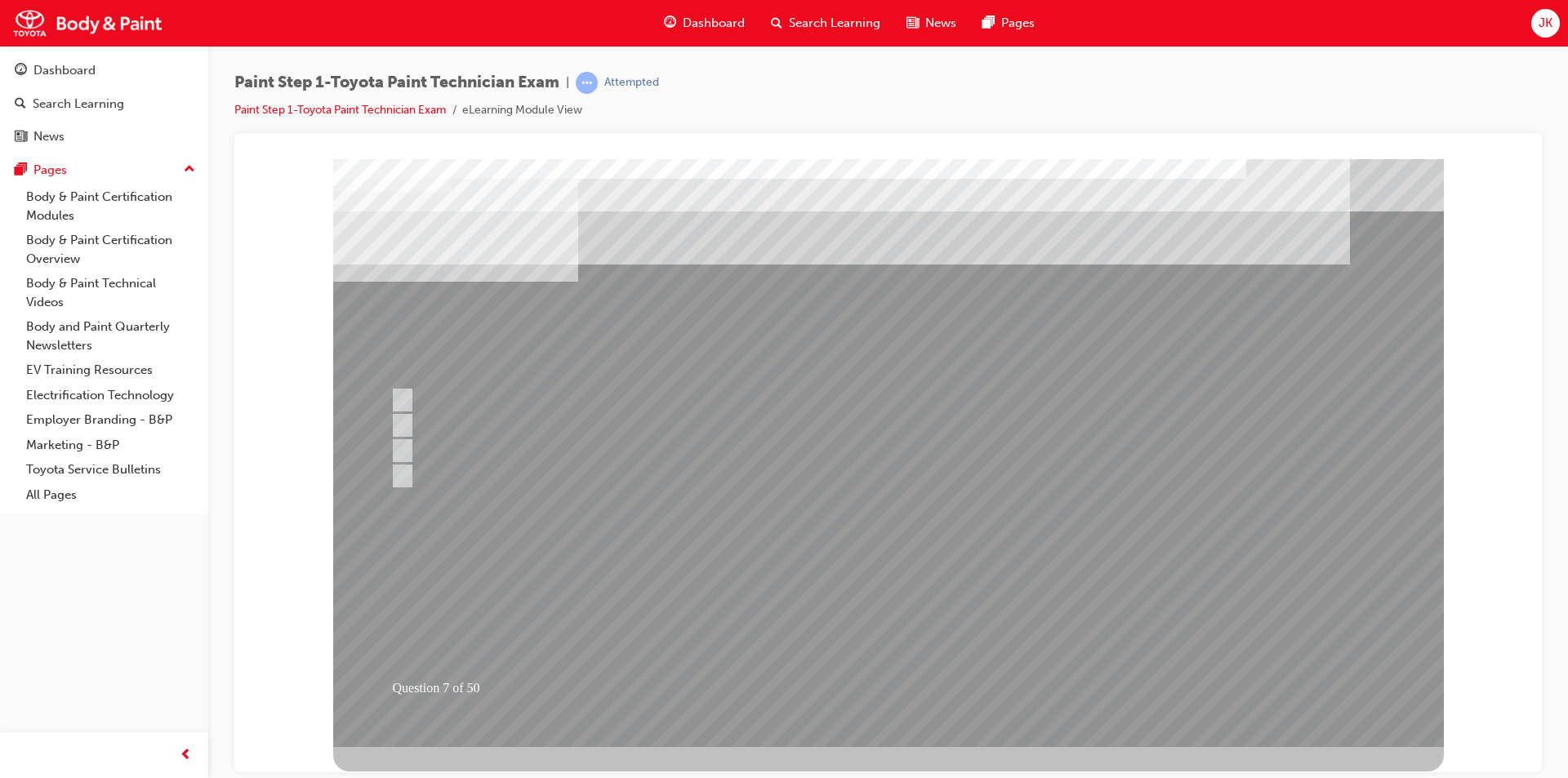
click at [717, 595] on div at bounding box center [888, 452] width 1111 height 588
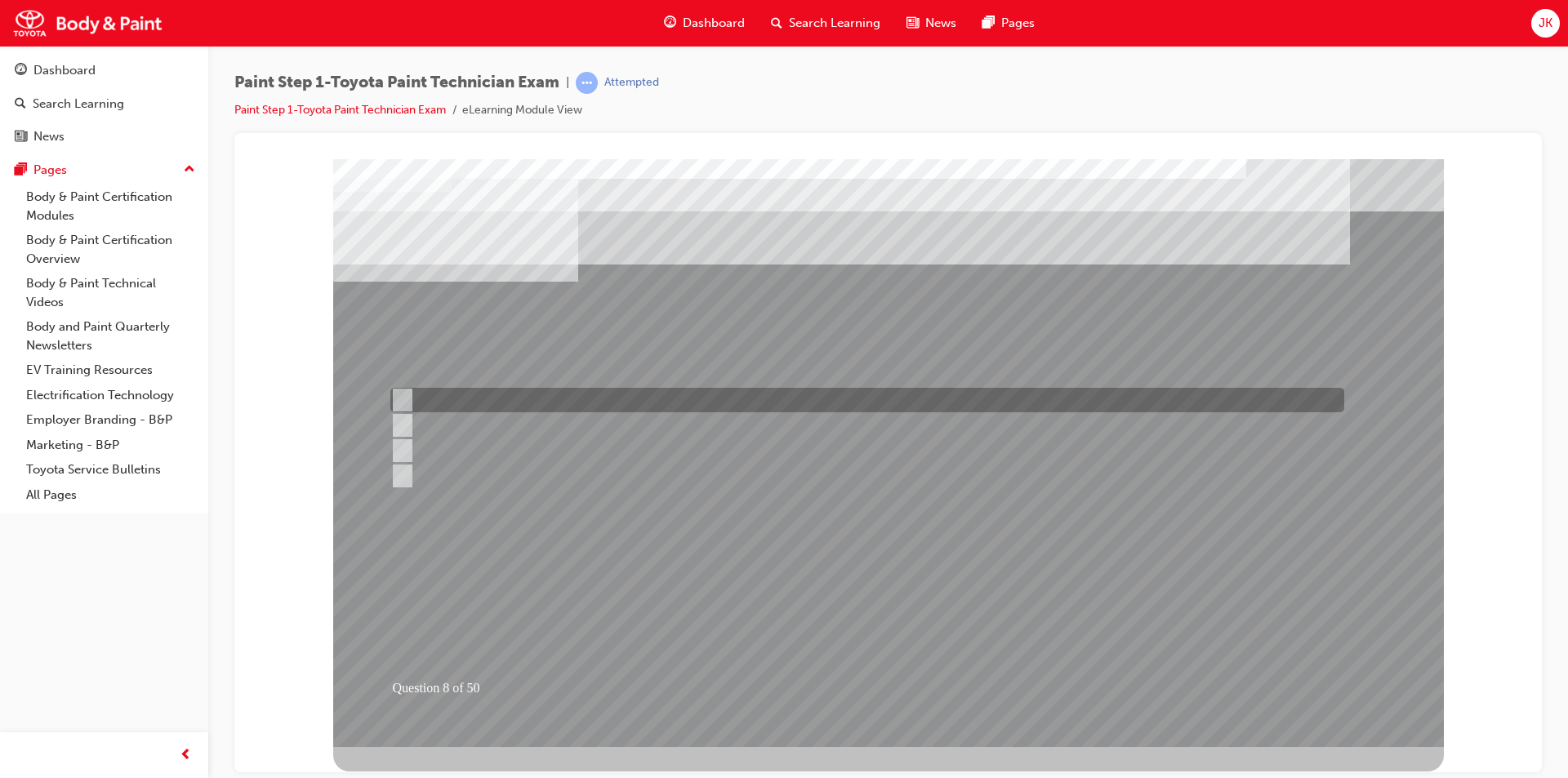
click at [551, 397] on div at bounding box center [863, 400] width 954 height 25
radio input "true"
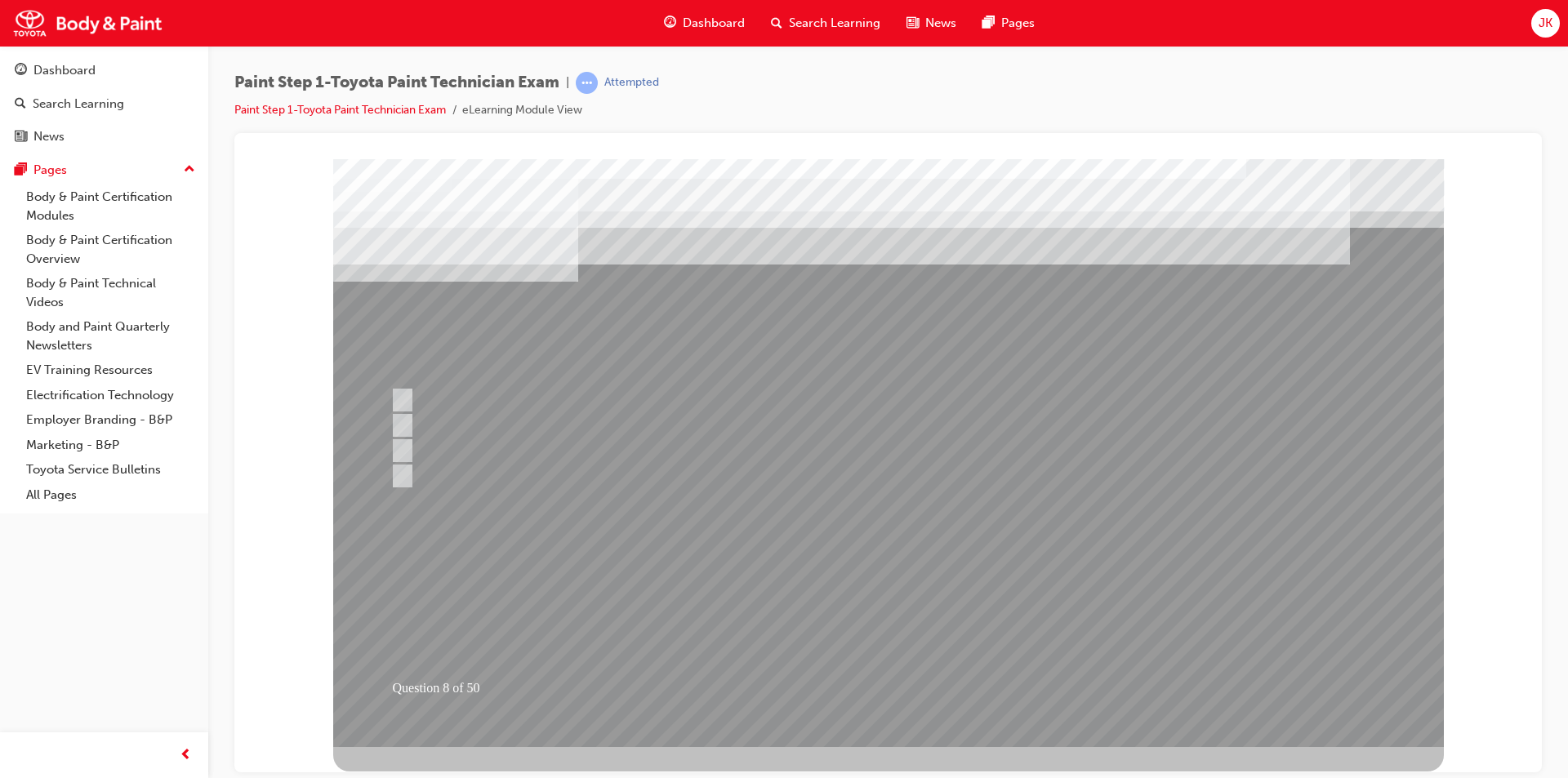
click at [847, 610] on div at bounding box center [888, 452] width 1111 height 588
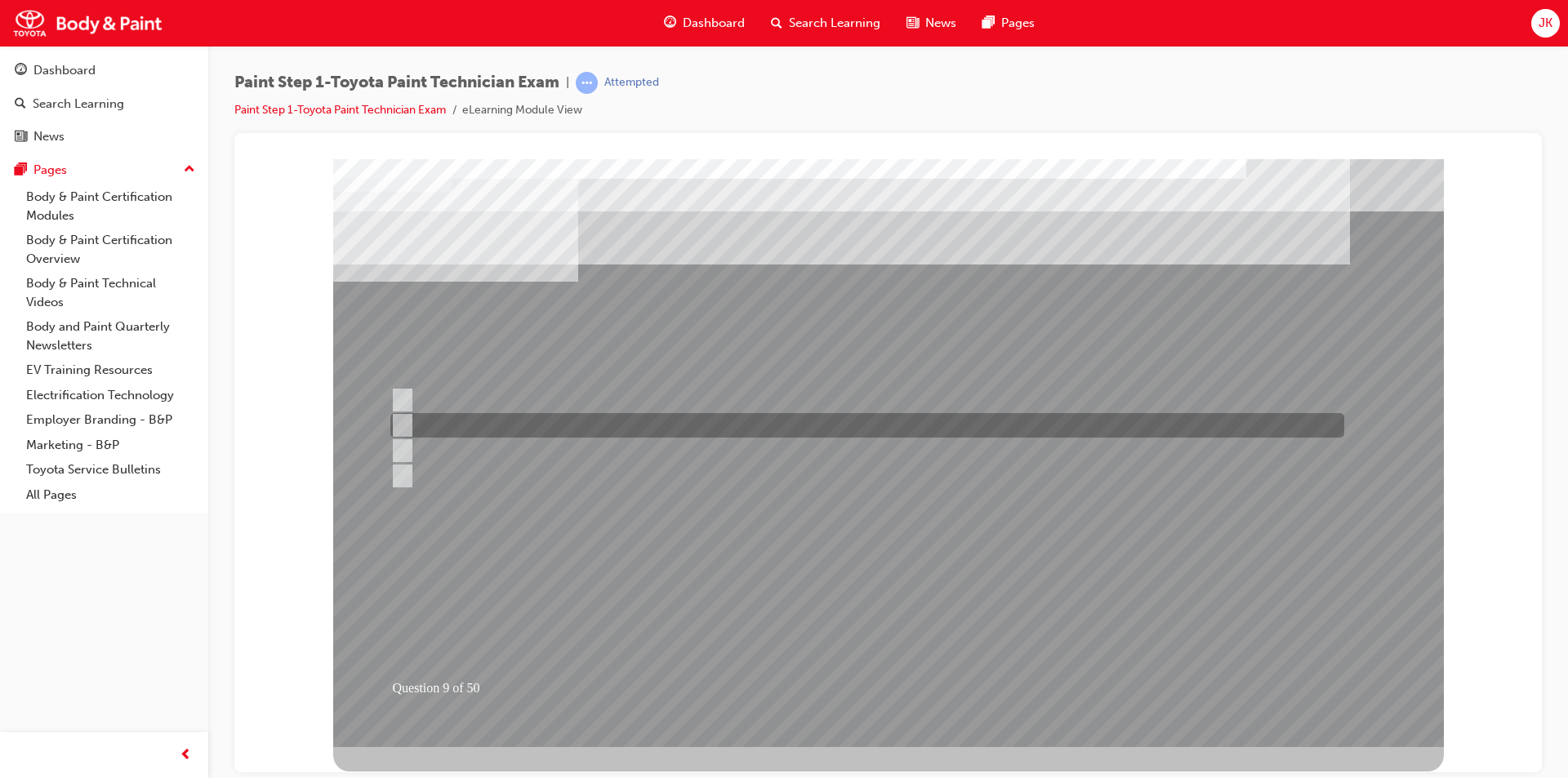
click at [596, 419] on div at bounding box center [863, 425] width 954 height 25
radio input "true"
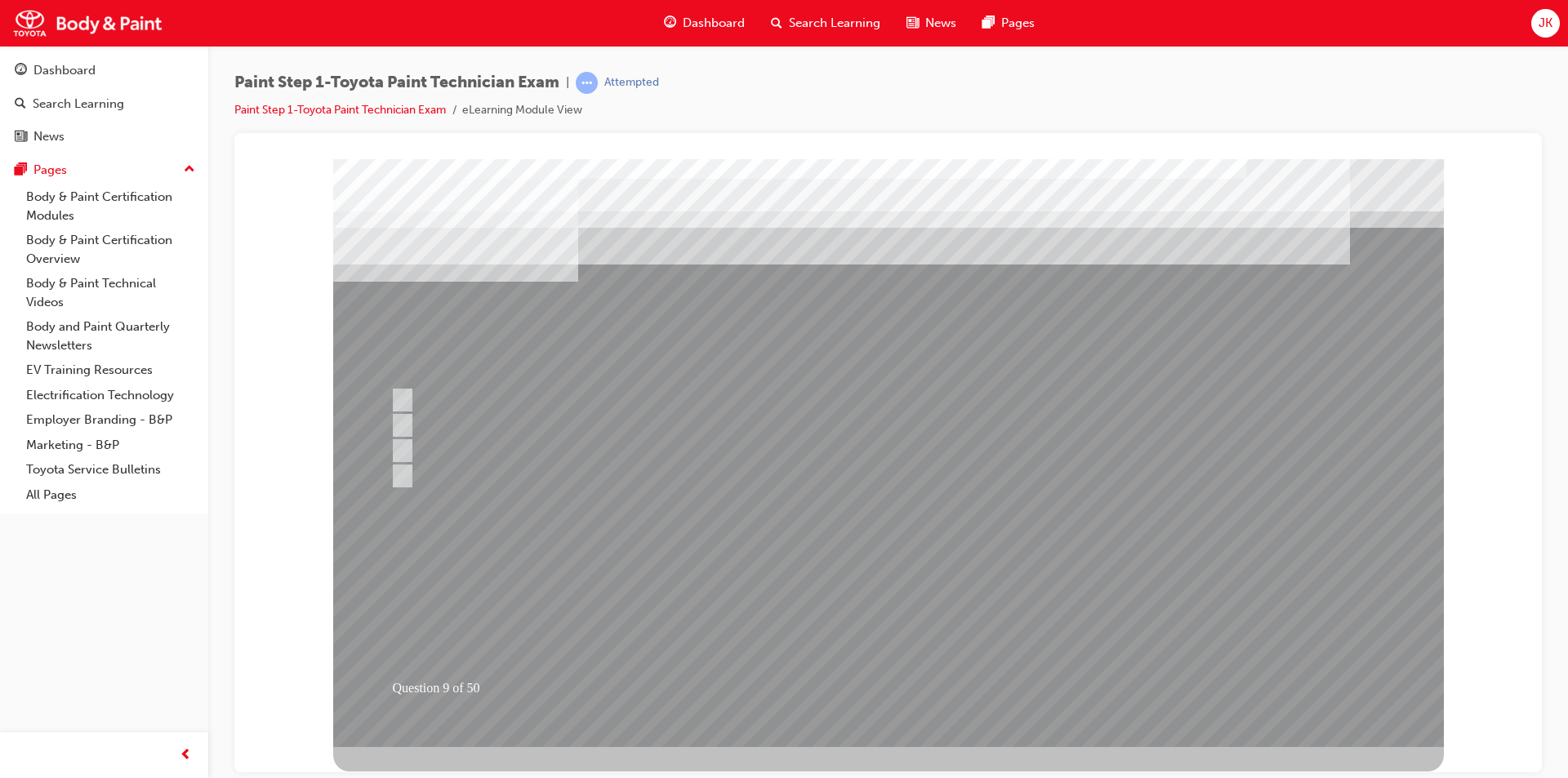
click at [877, 619] on div at bounding box center [888, 452] width 1111 height 588
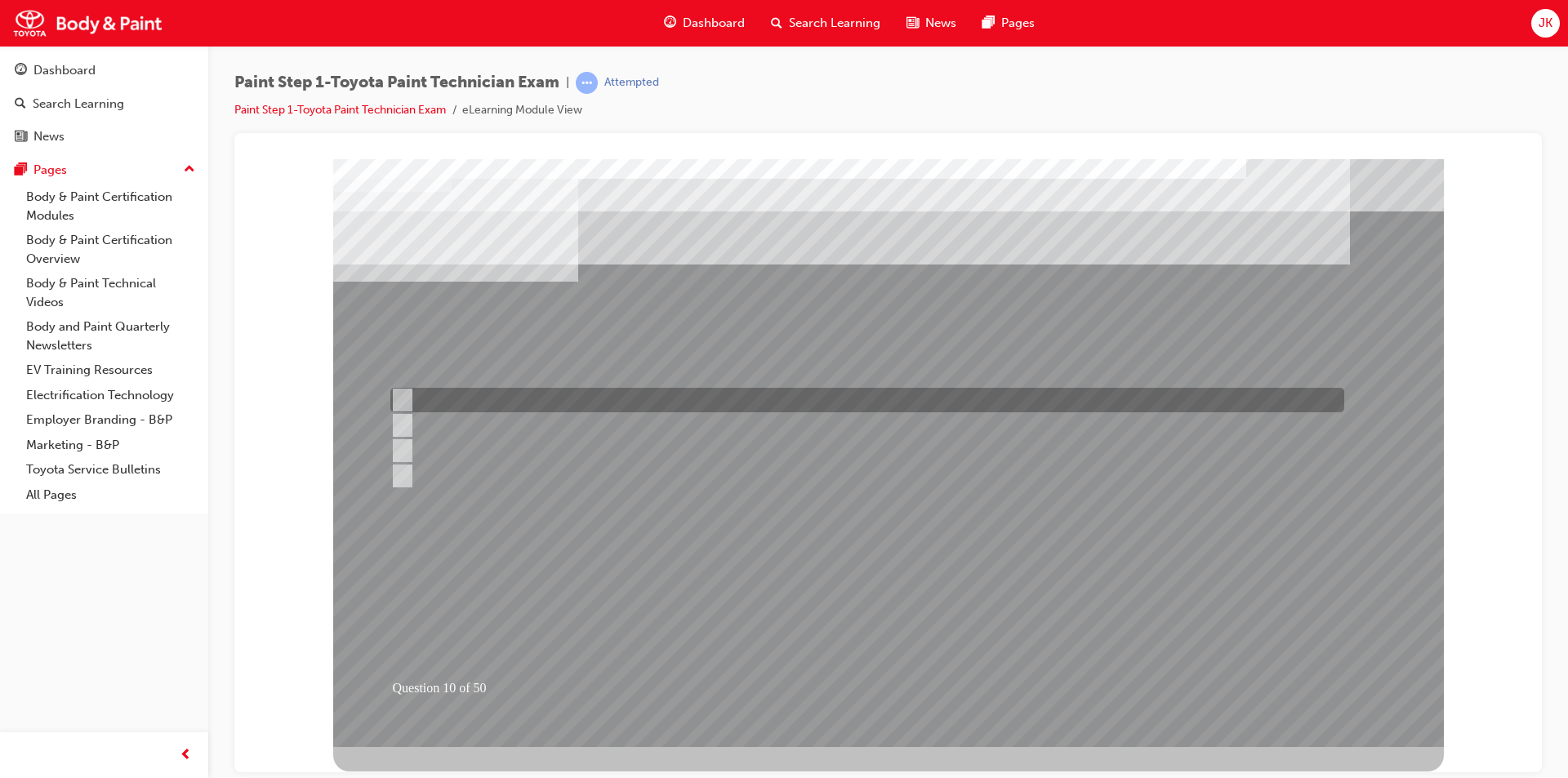
click at [648, 401] on div at bounding box center [863, 400] width 954 height 25
radio input "true"
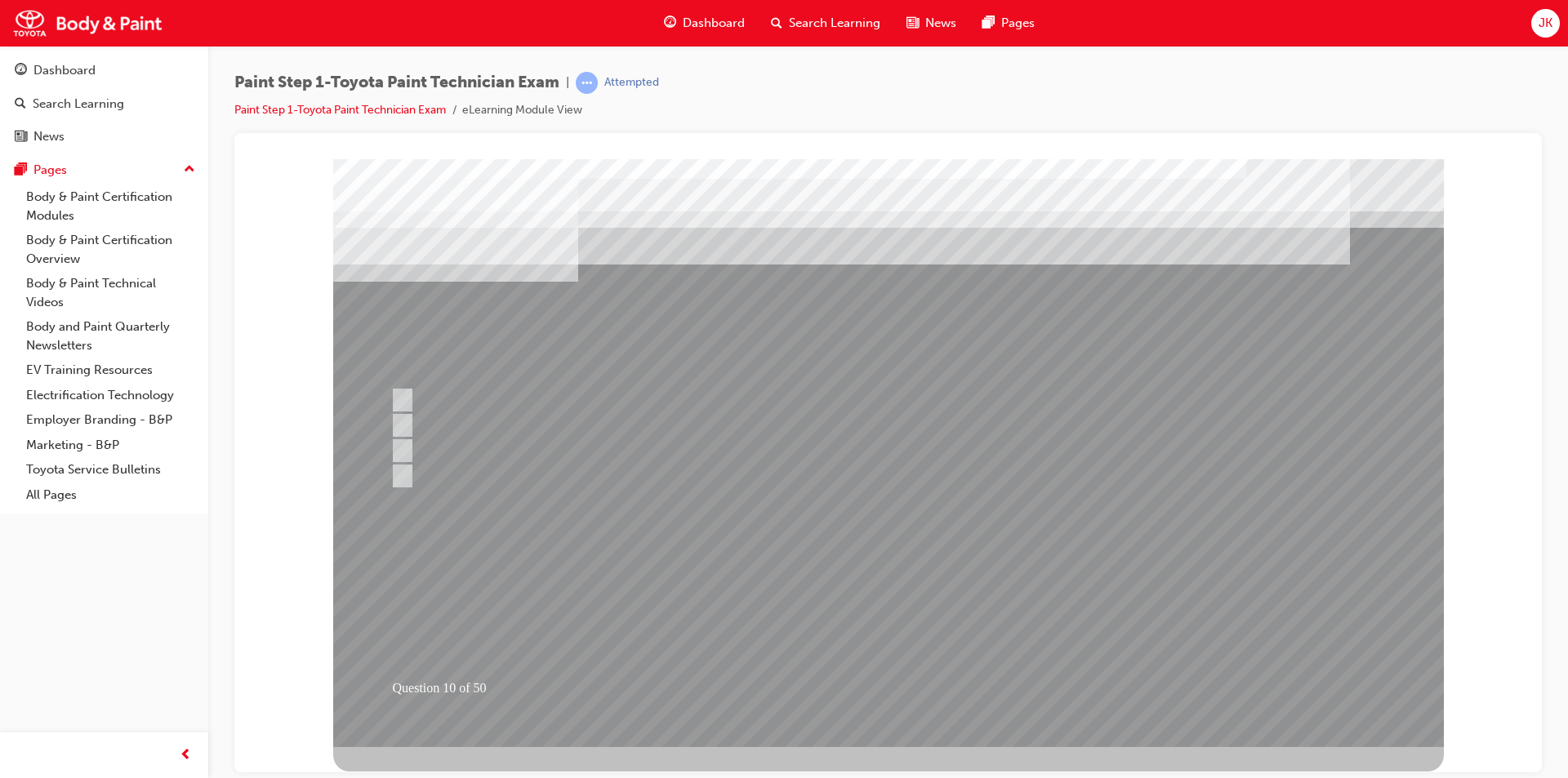
click at [863, 615] on div at bounding box center [888, 452] width 1111 height 588
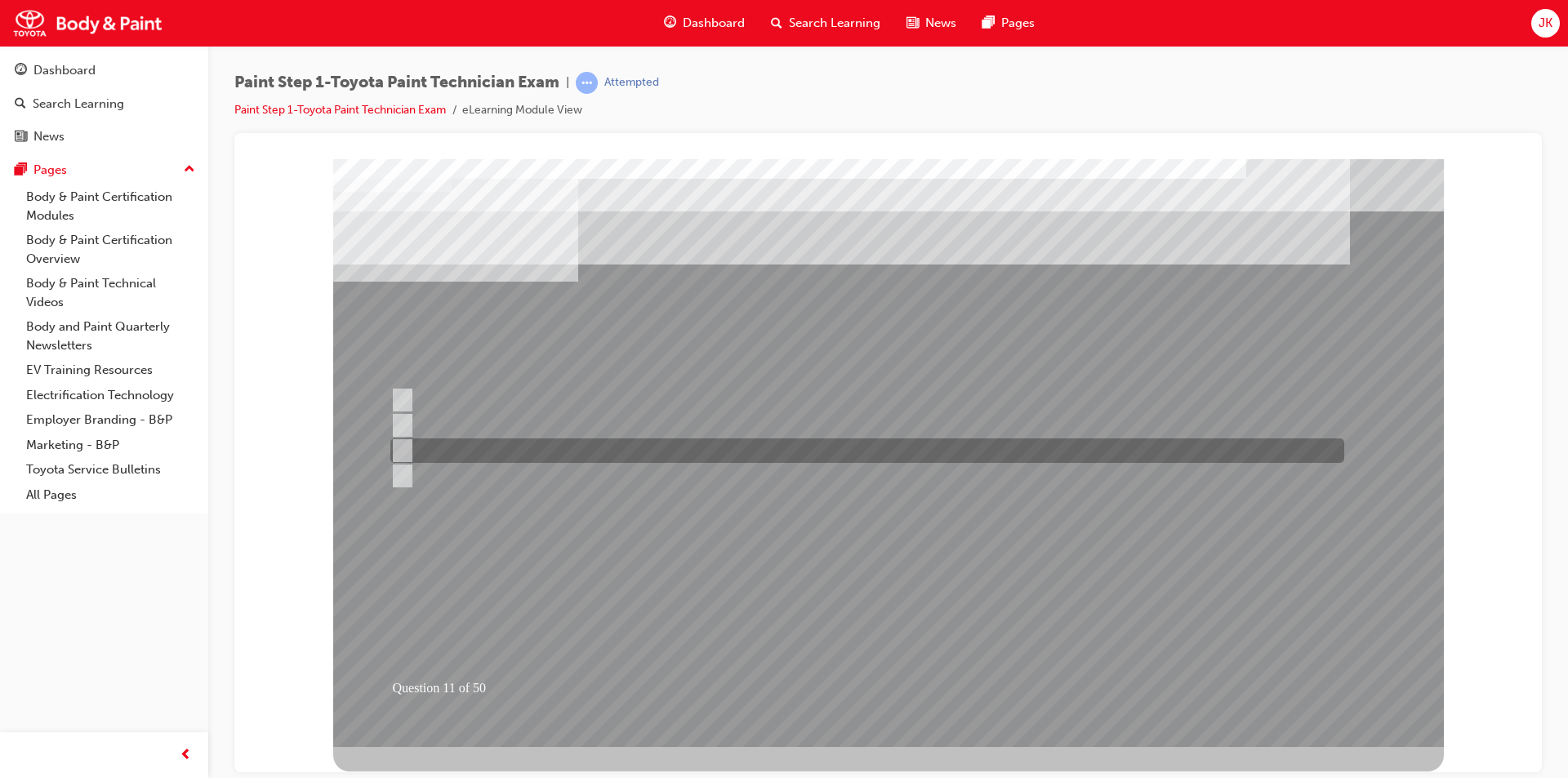
click at [546, 448] on div at bounding box center [863, 450] width 954 height 25
radio input "true"
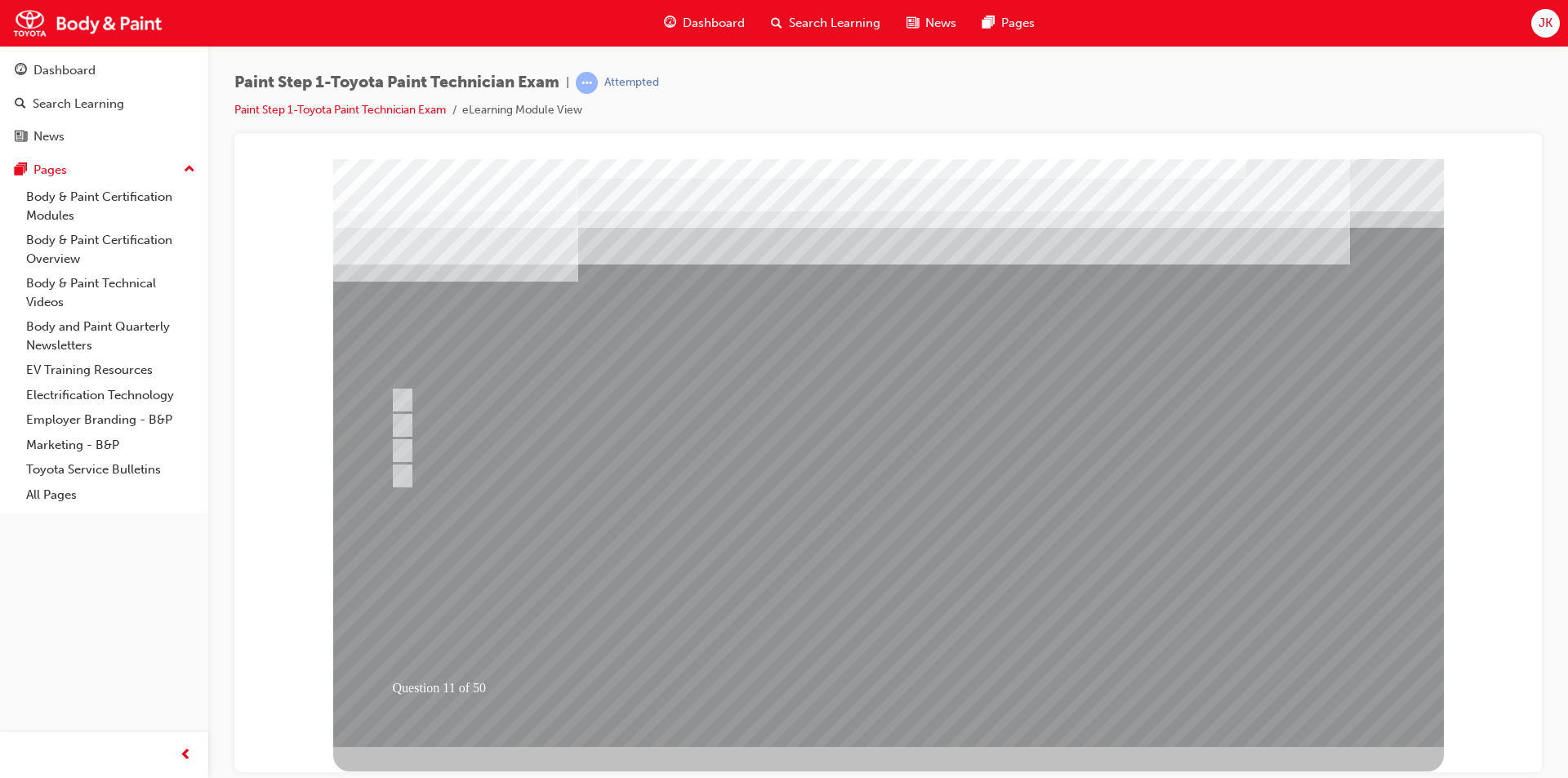
click at [895, 609] on div at bounding box center [888, 452] width 1111 height 588
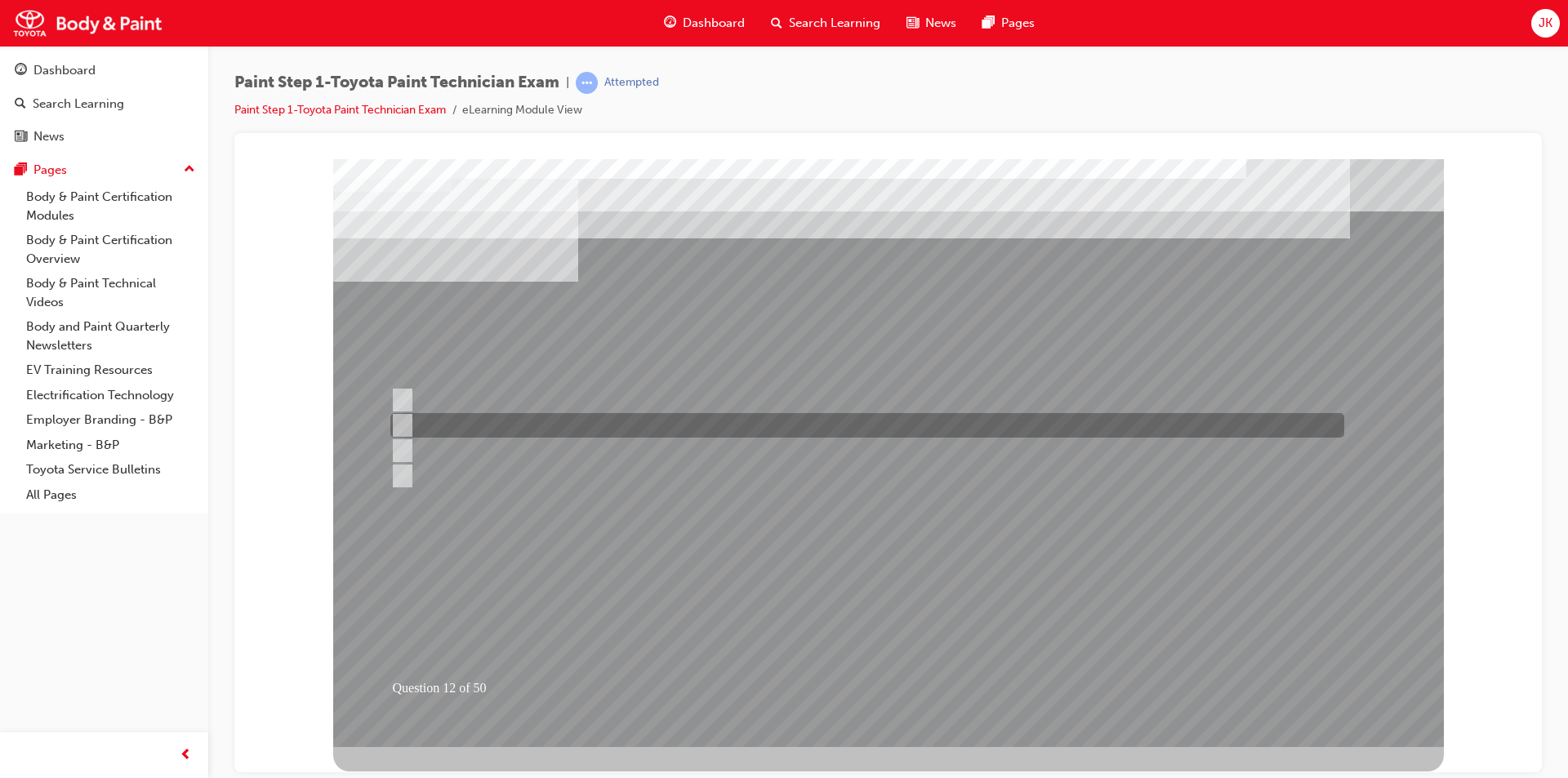
click at [589, 427] on div at bounding box center [863, 425] width 954 height 25
radio input "true"
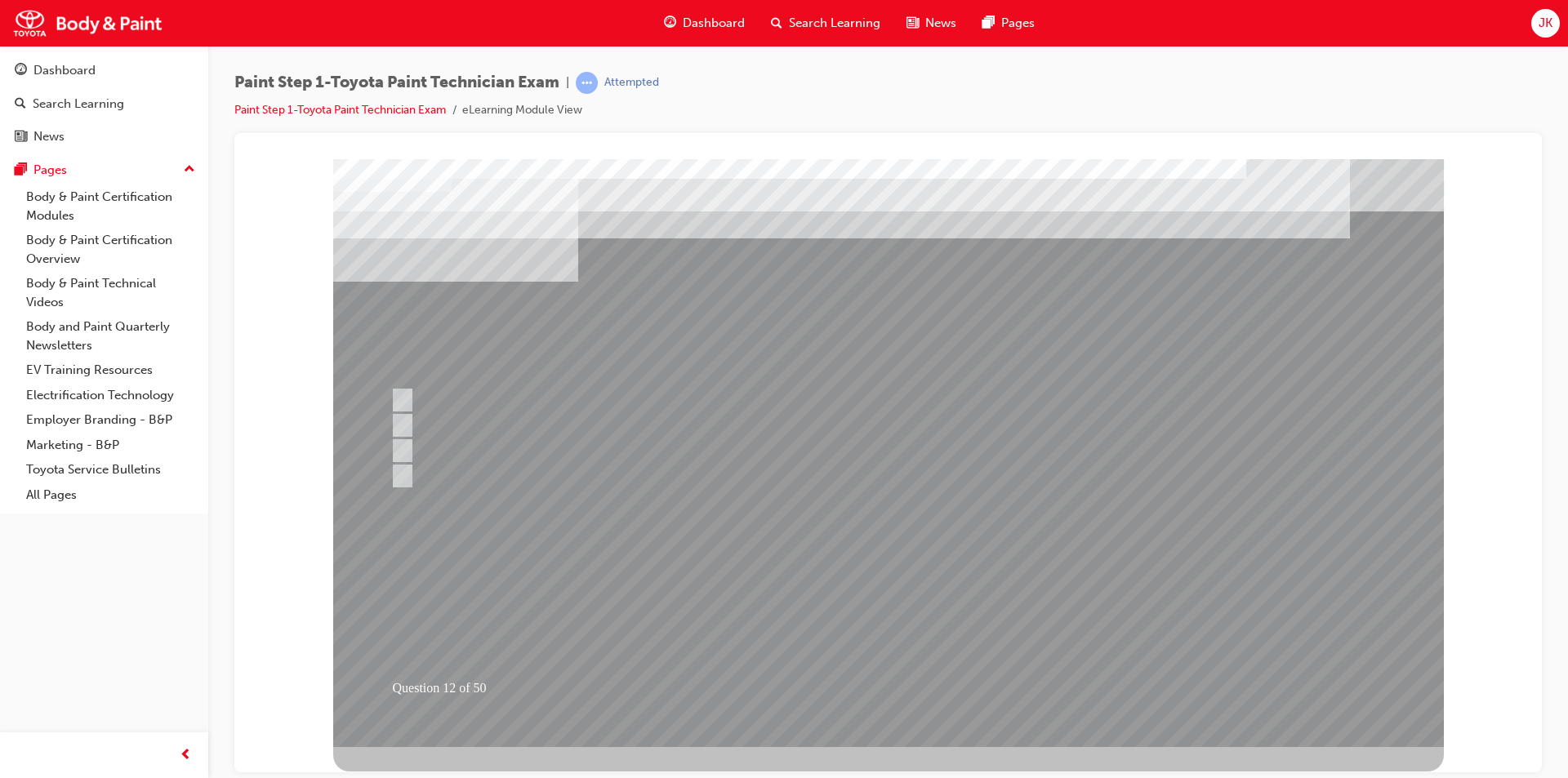
click at [872, 612] on div at bounding box center [888, 452] width 1111 height 588
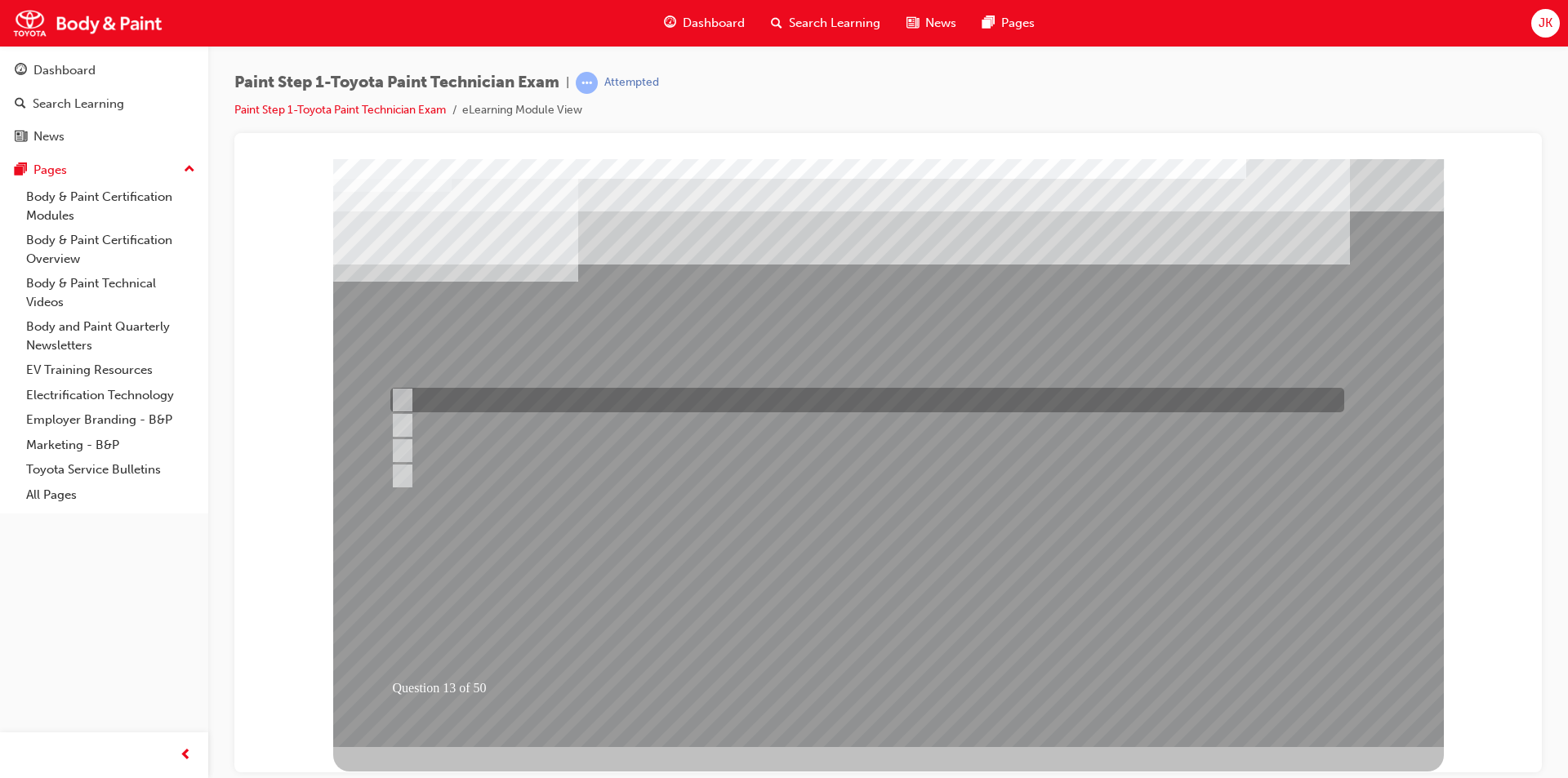
click at [536, 398] on div at bounding box center [863, 400] width 954 height 25
checkbox input "true"
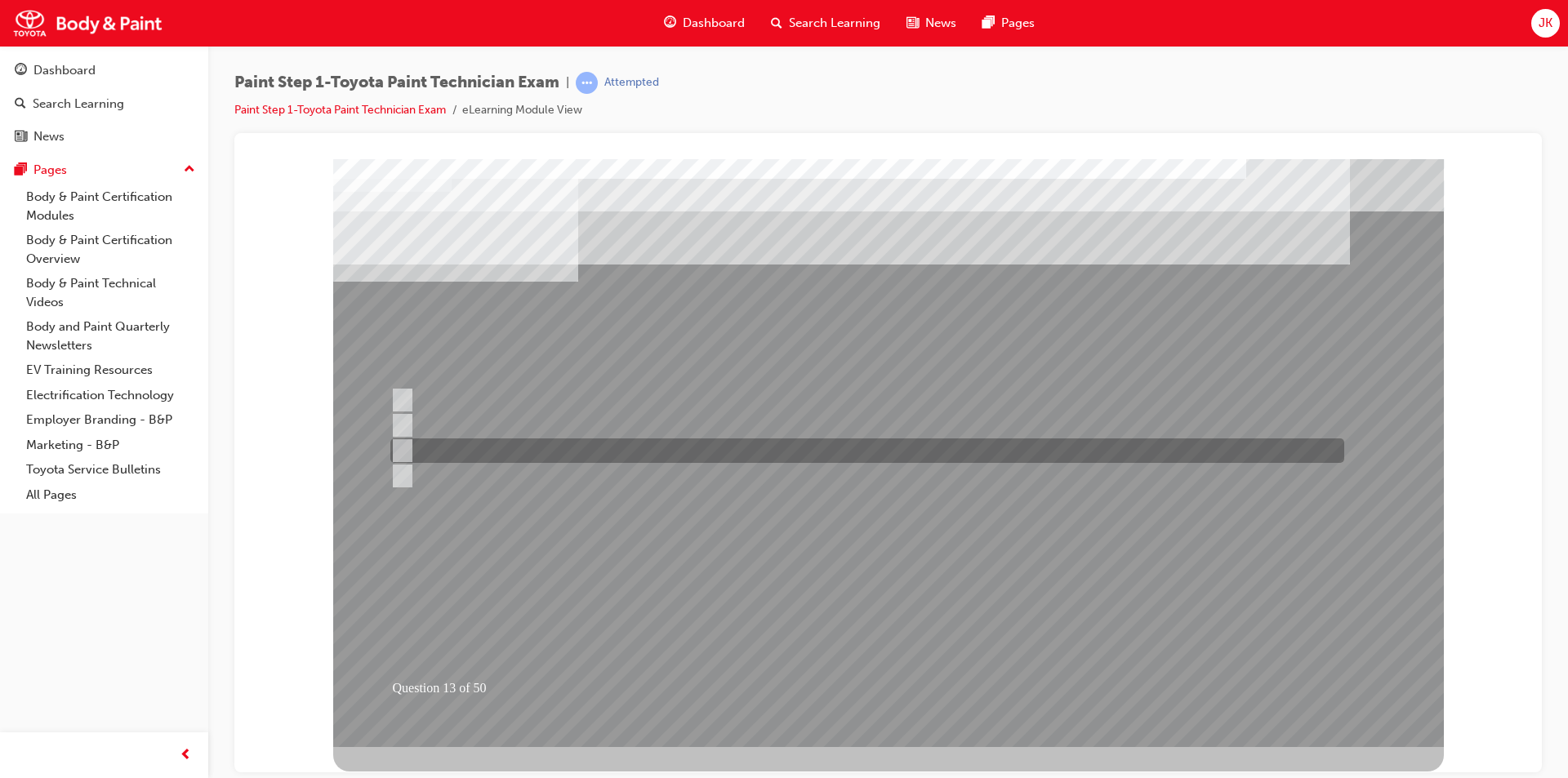
click at [522, 451] on div at bounding box center [863, 450] width 954 height 25
checkbox input "true"
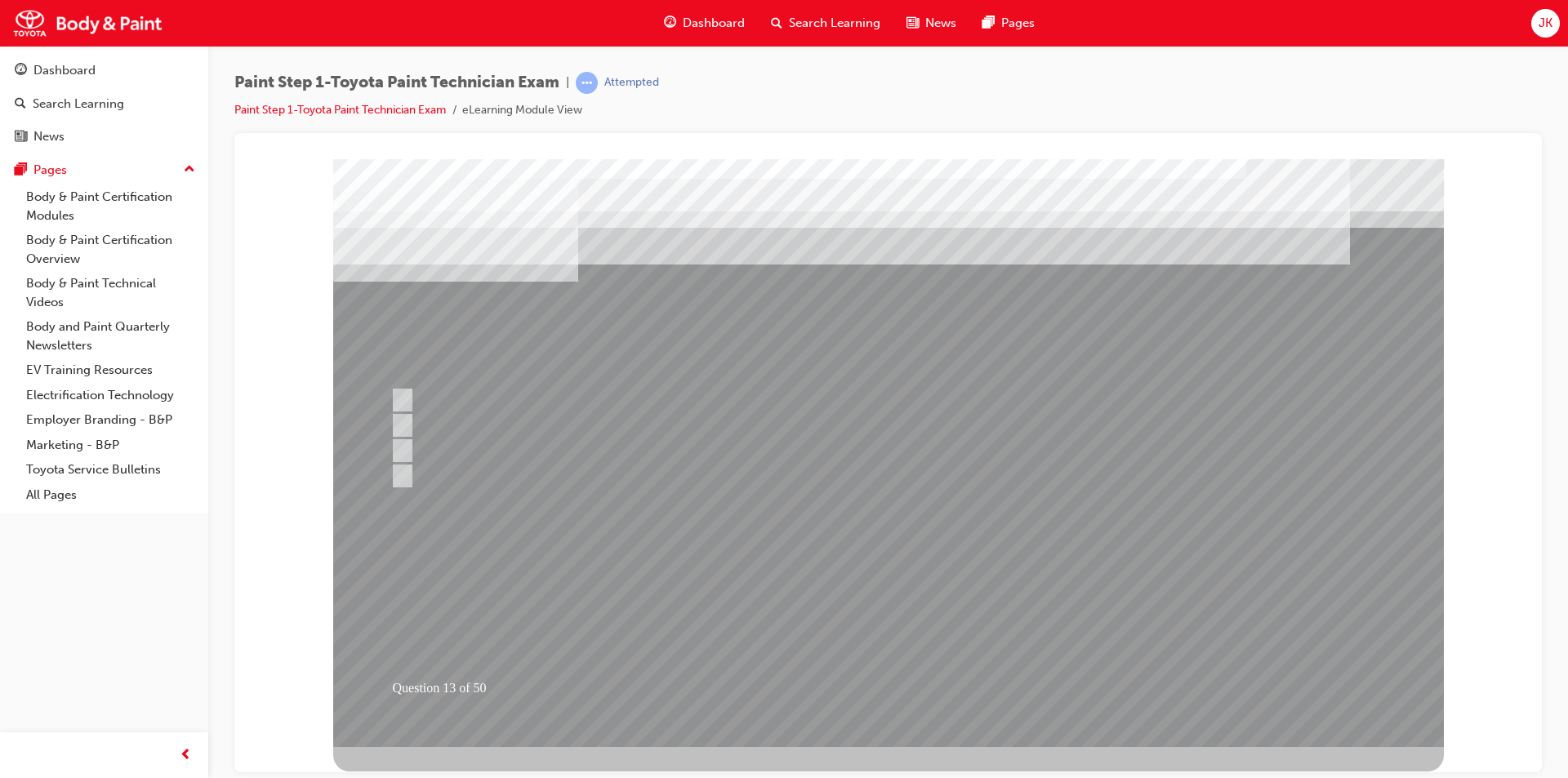
click at [855, 615] on div at bounding box center [888, 452] width 1111 height 588
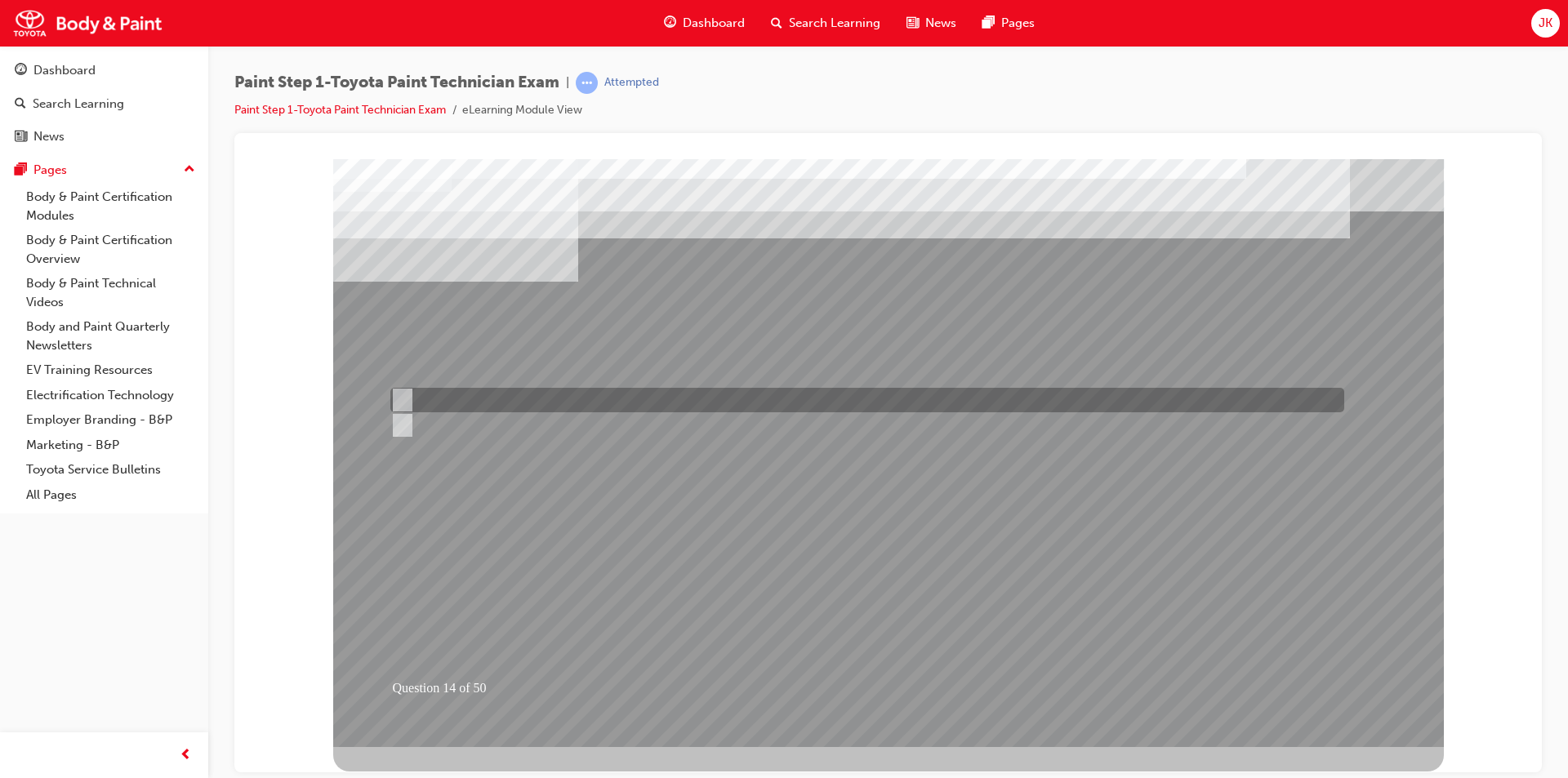
click at [458, 396] on div at bounding box center [863, 400] width 954 height 25
radio input "true"
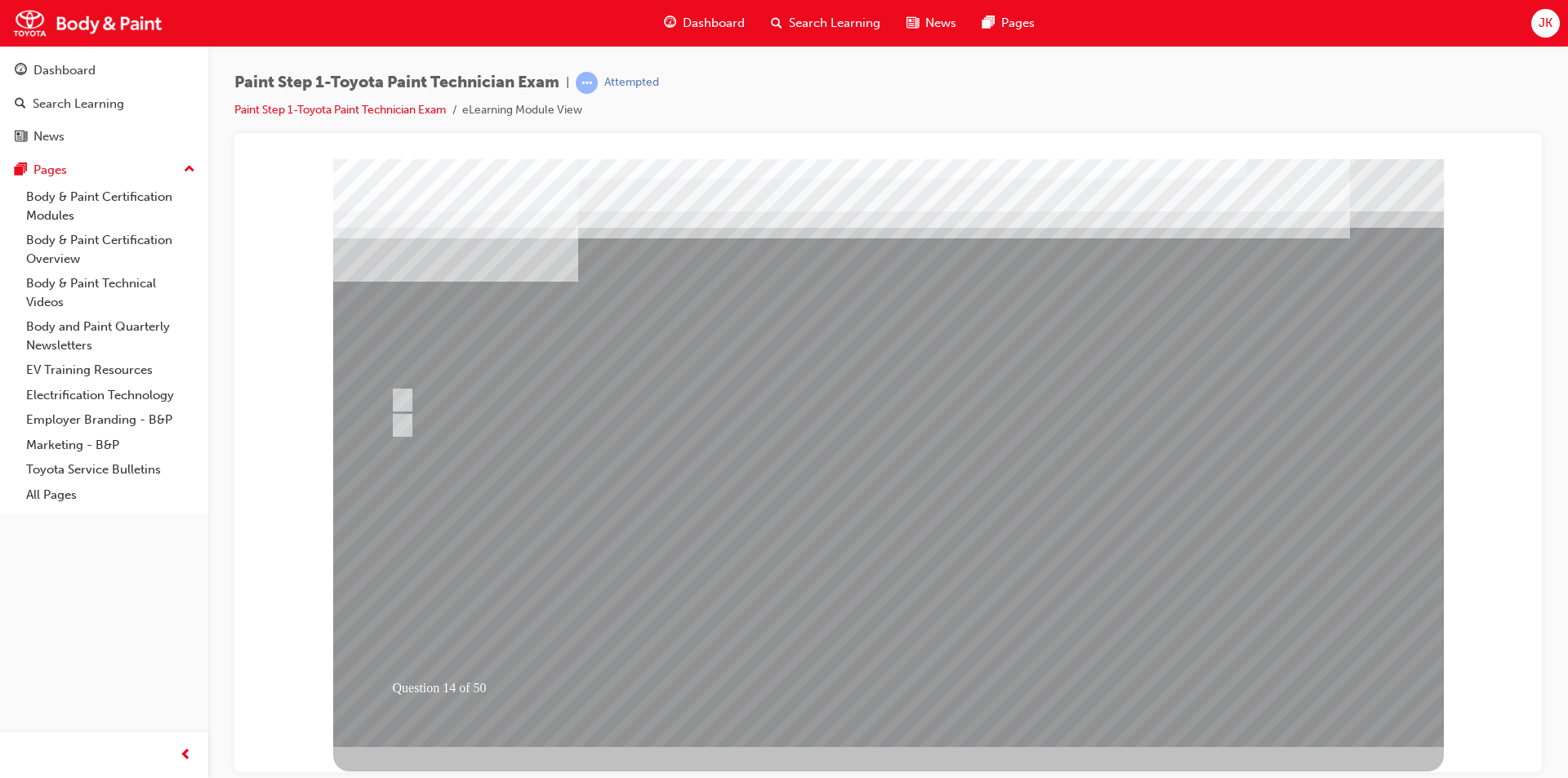
click at [885, 617] on div at bounding box center [888, 452] width 1111 height 588
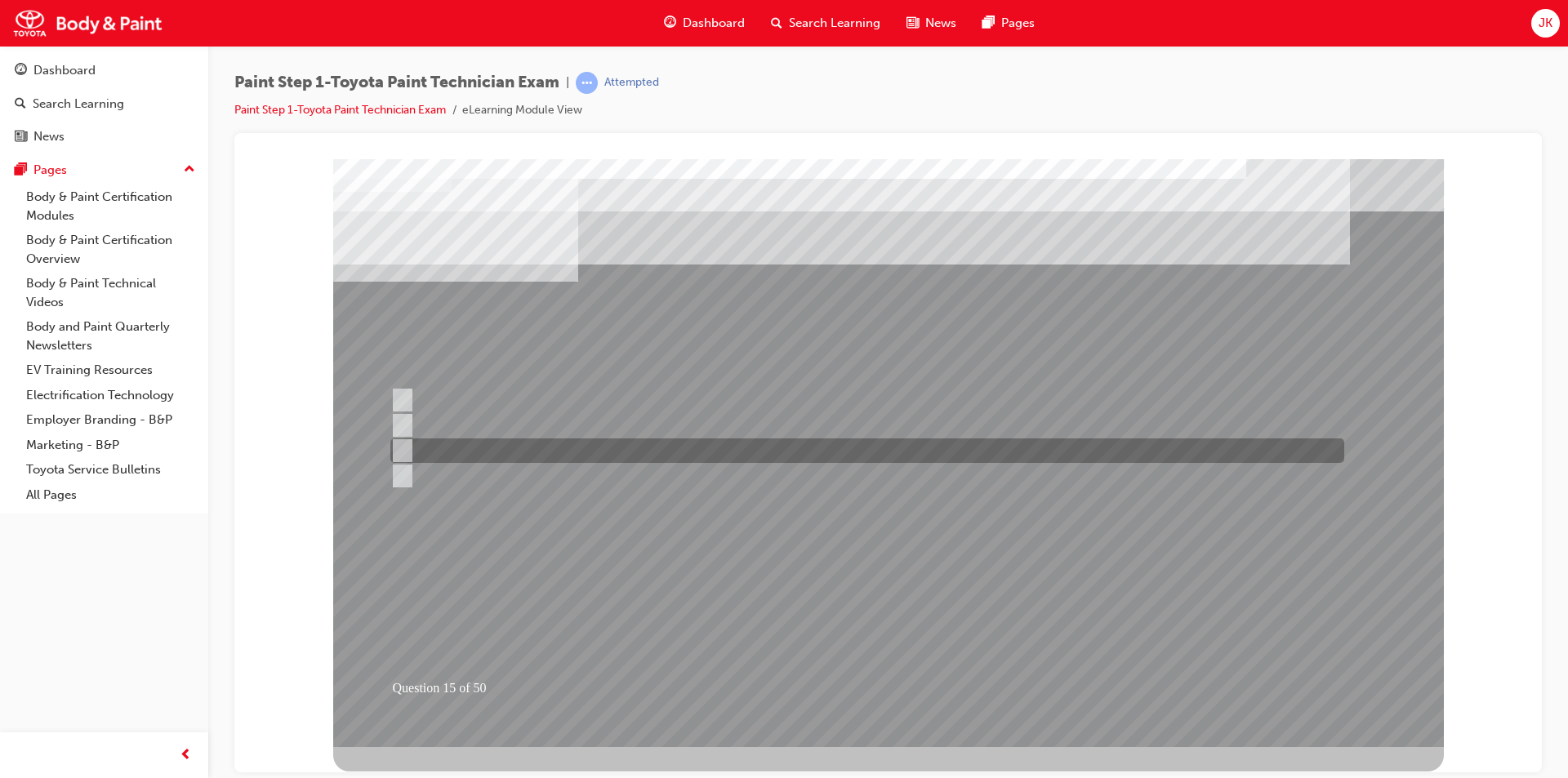
click at [625, 456] on div at bounding box center [863, 450] width 954 height 25
radio input "true"
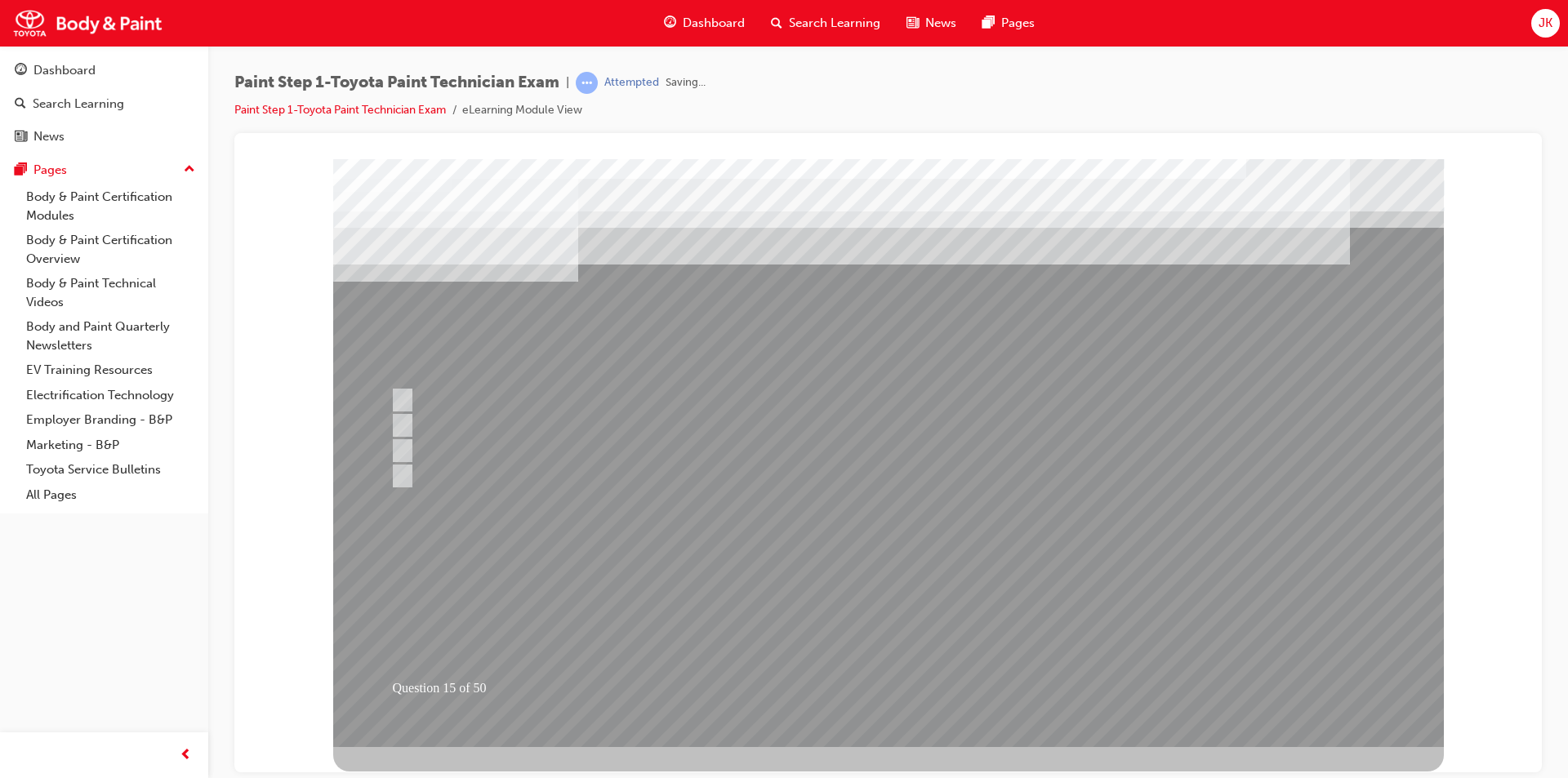
click at [867, 613] on div at bounding box center [888, 452] width 1111 height 588
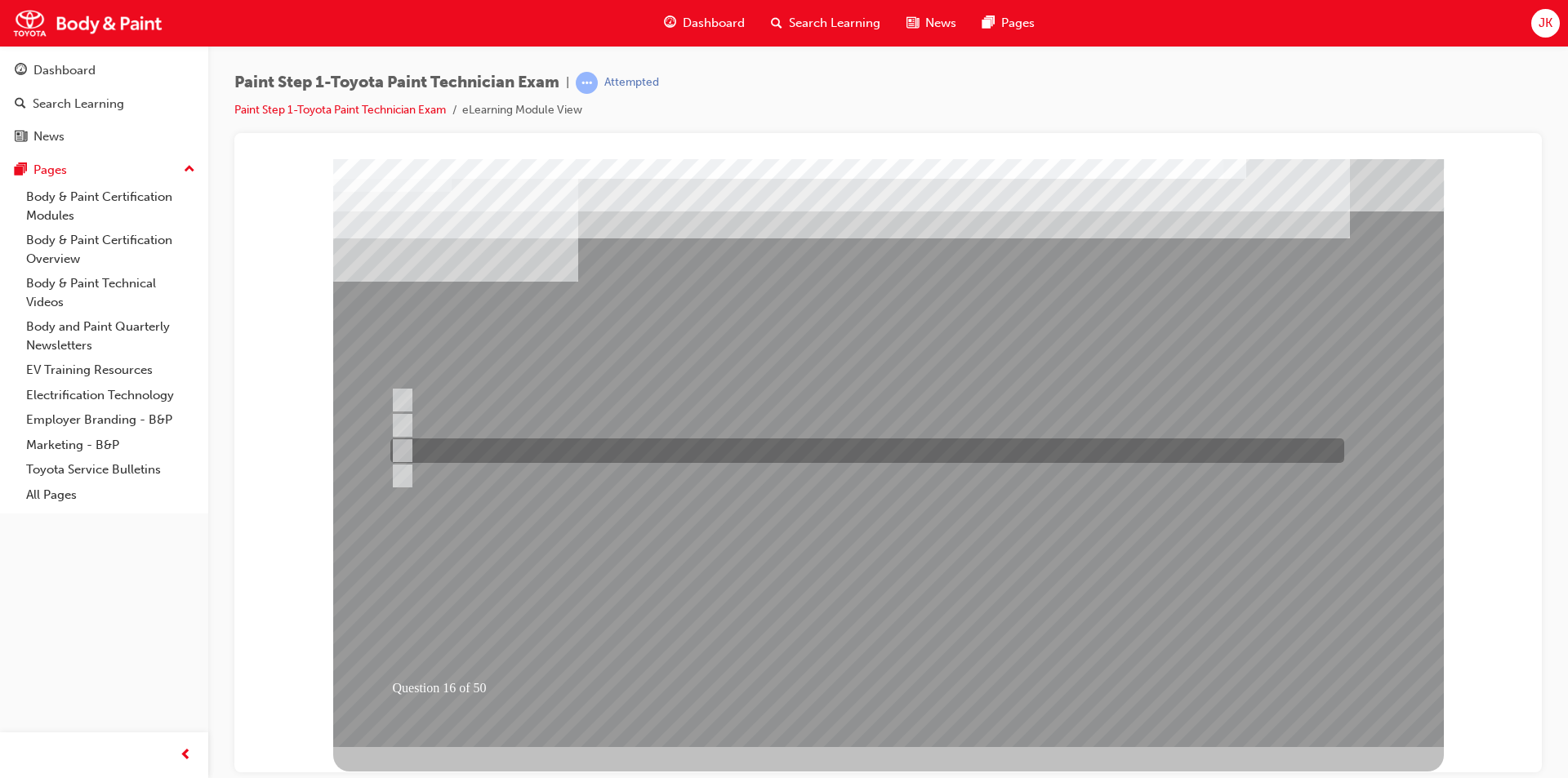
click at [517, 453] on div at bounding box center [863, 450] width 954 height 25
radio input "true"
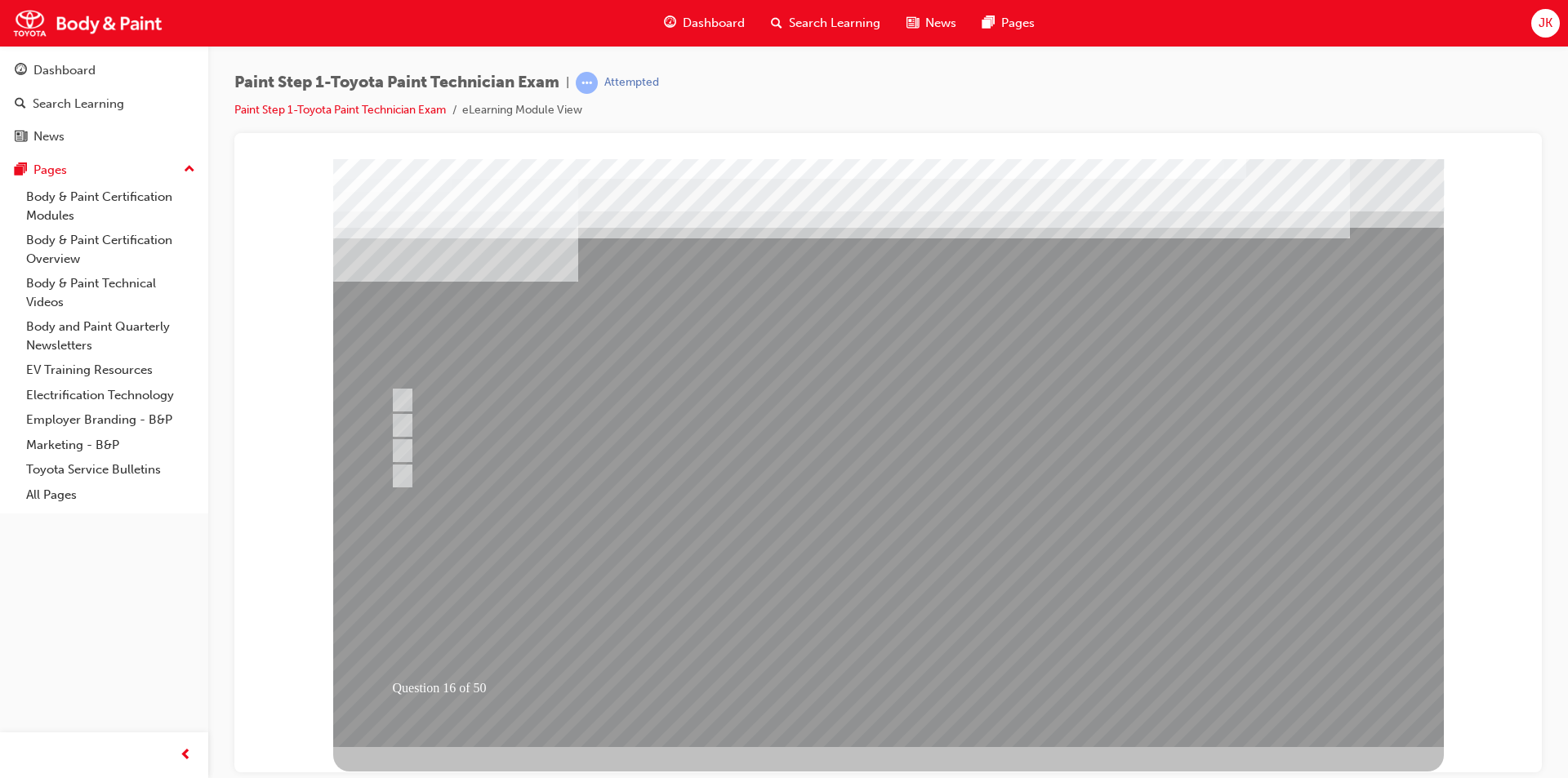
click at [899, 613] on div at bounding box center [888, 452] width 1111 height 588
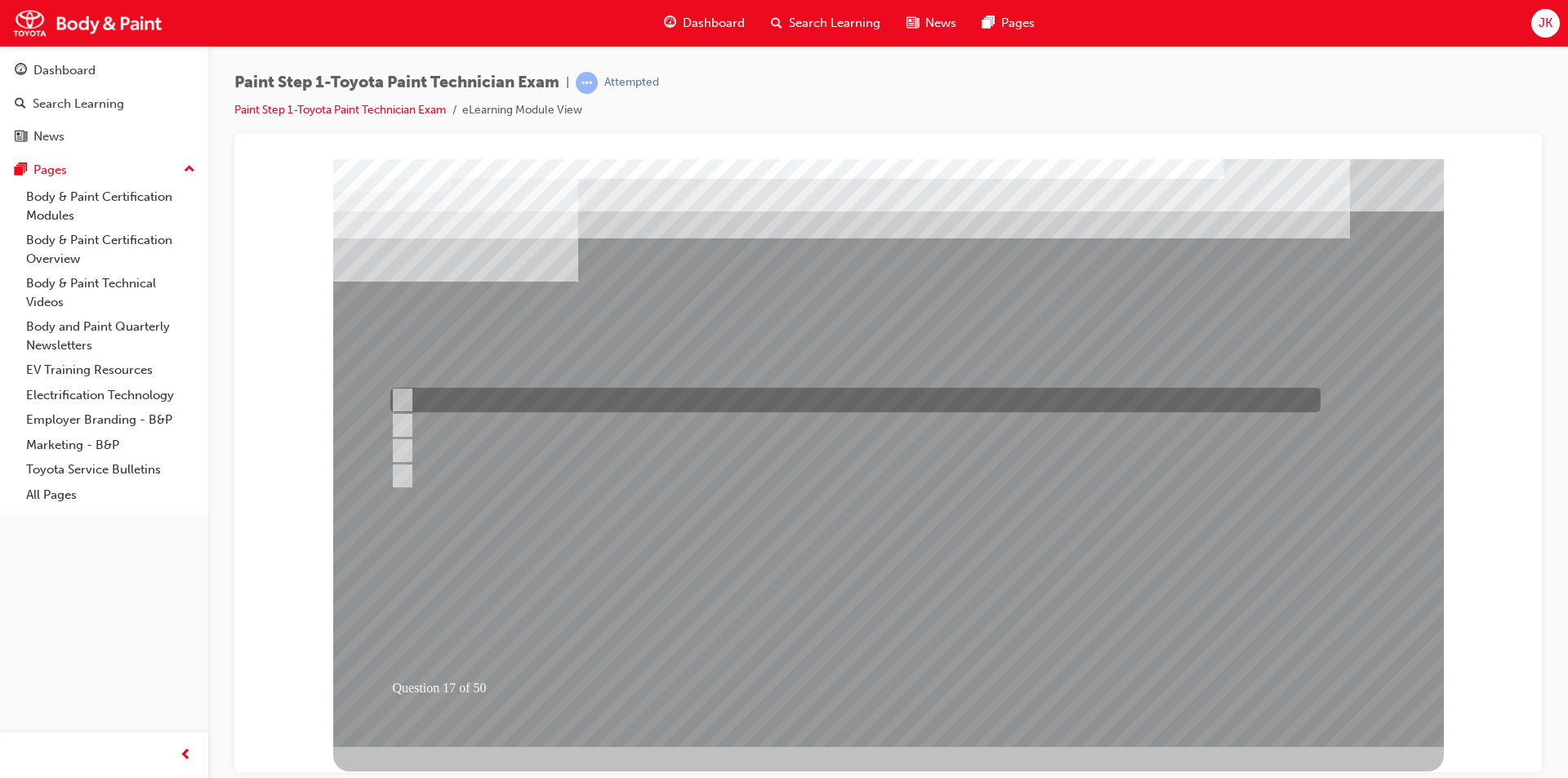
click at [584, 397] on div at bounding box center [851, 400] width 930 height 25
radio input "true"
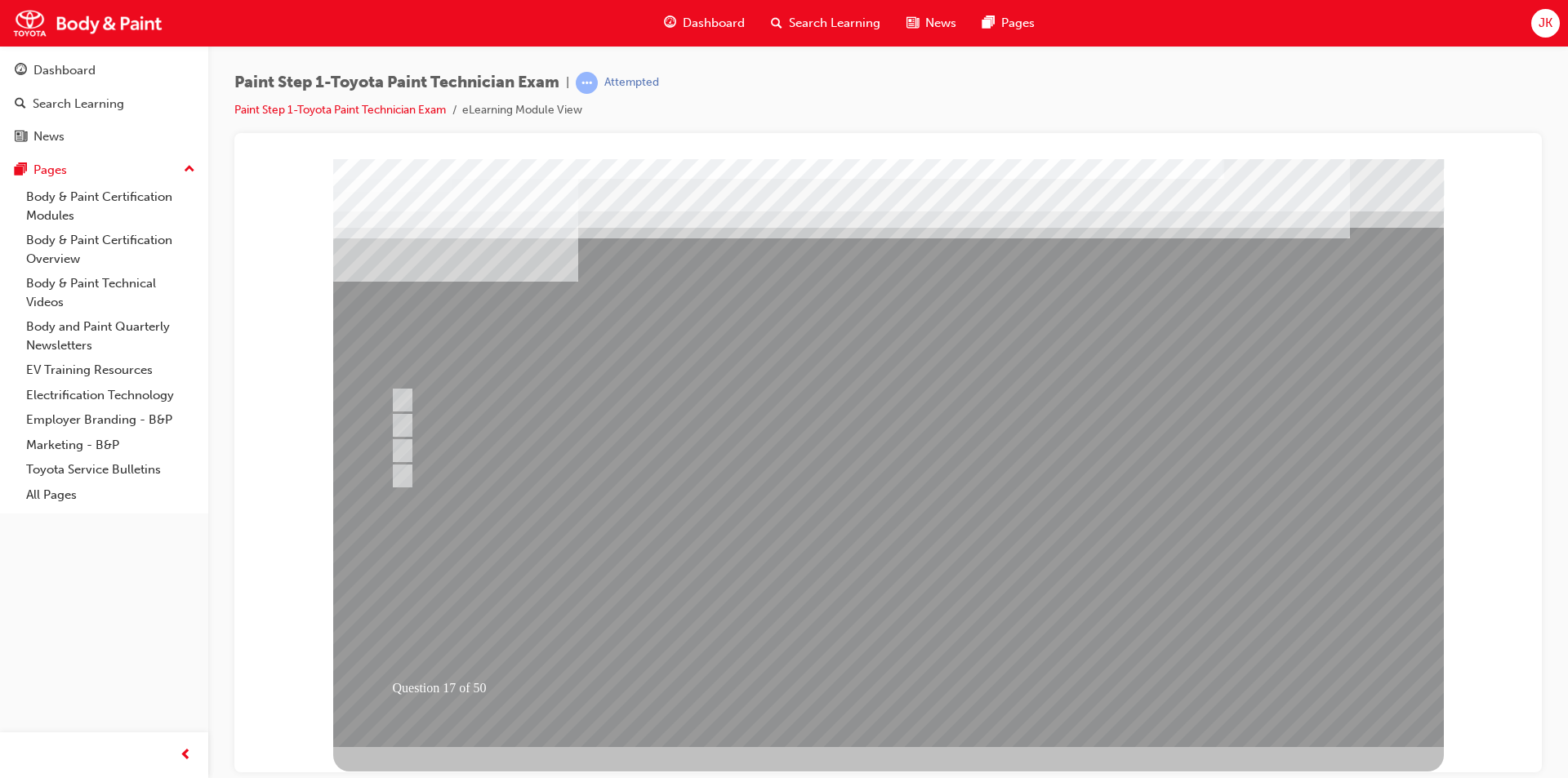
click at [898, 612] on div at bounding box center [888, 452] width 1111 height 588
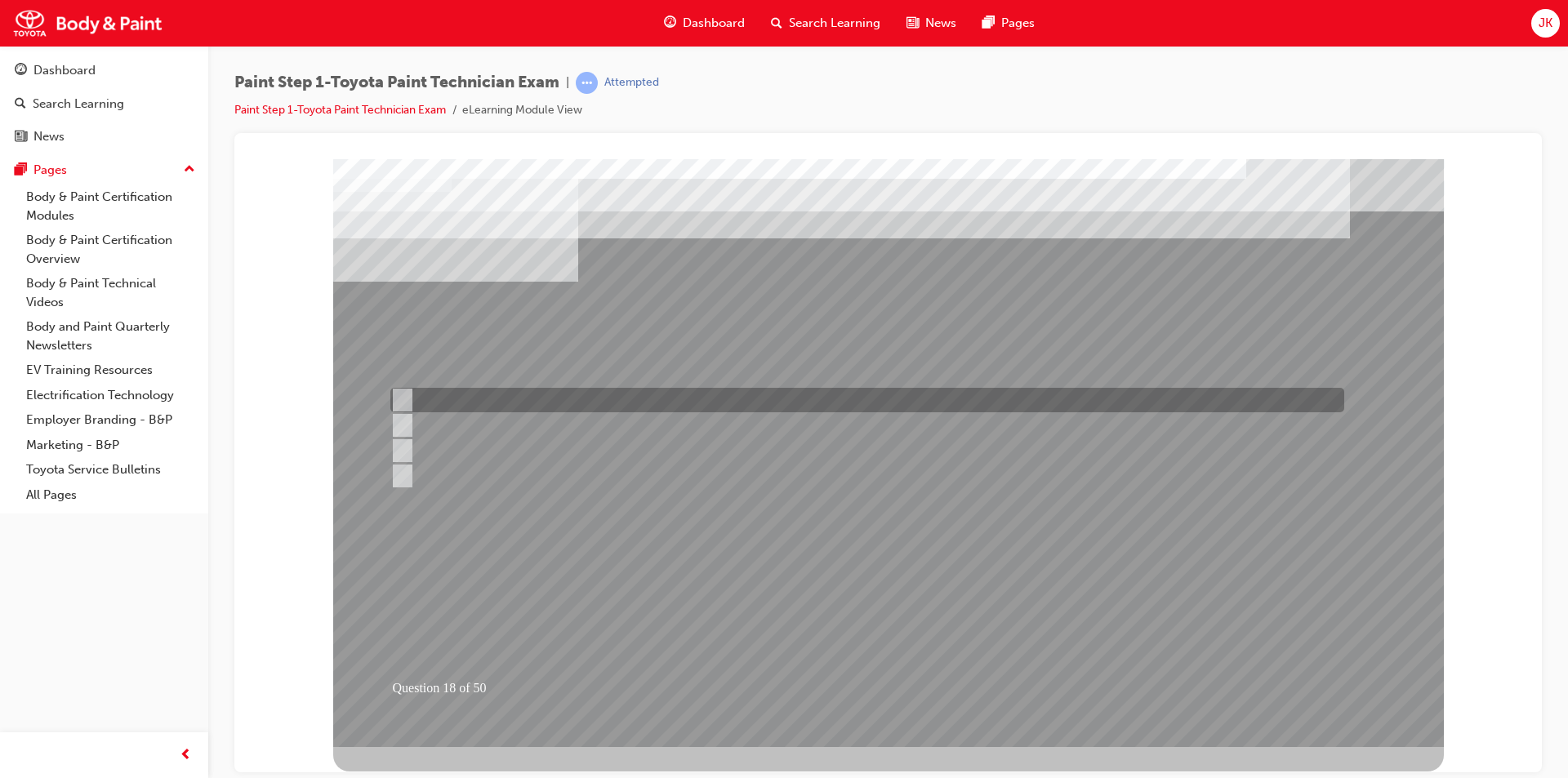
click at [513, 389] on div at bounding box center [863, 400] width 954 height 25
radio input "true"
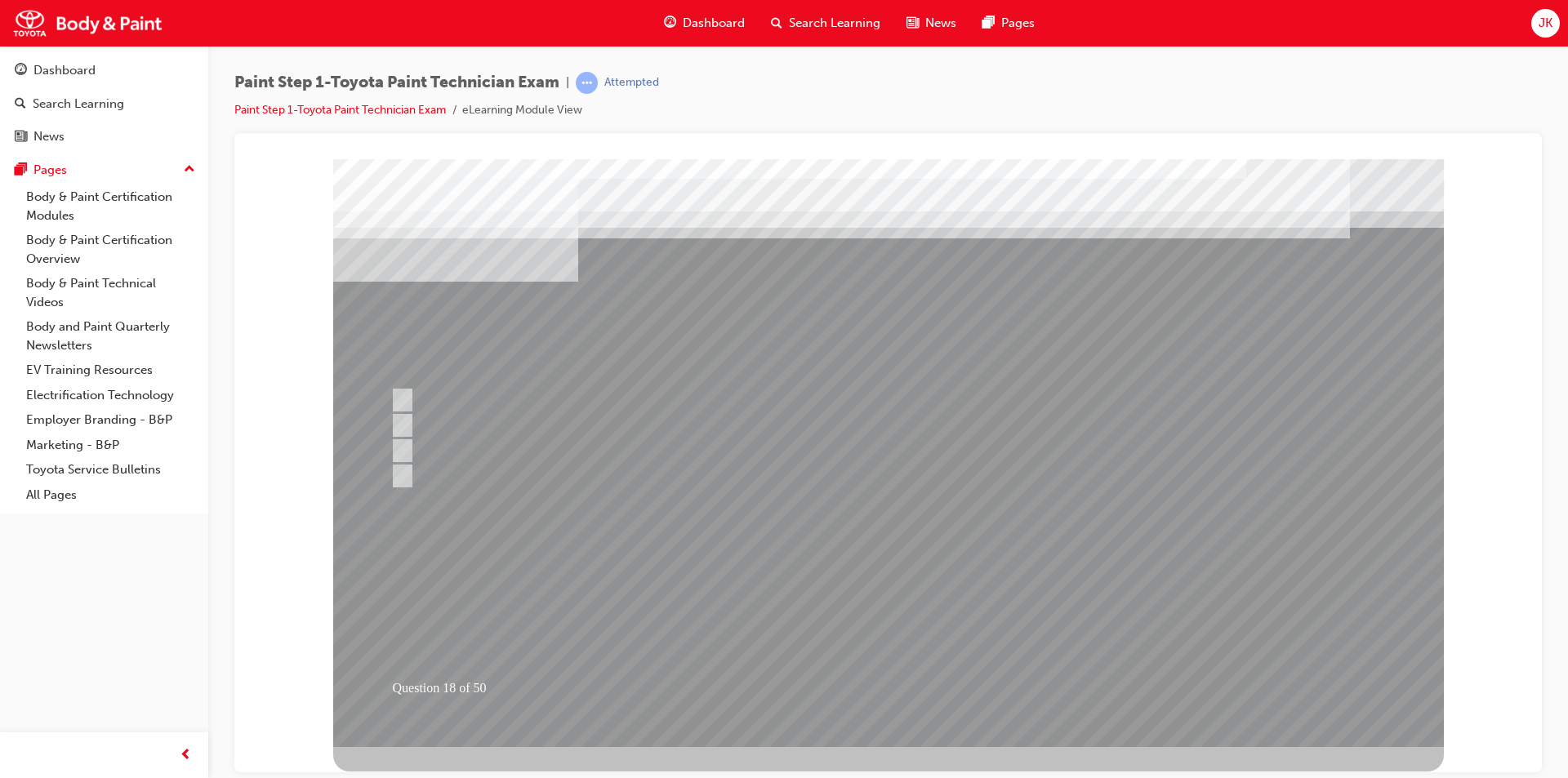
click at [874, 618] on div at bounding box center [888, 452] width 1111 height 588
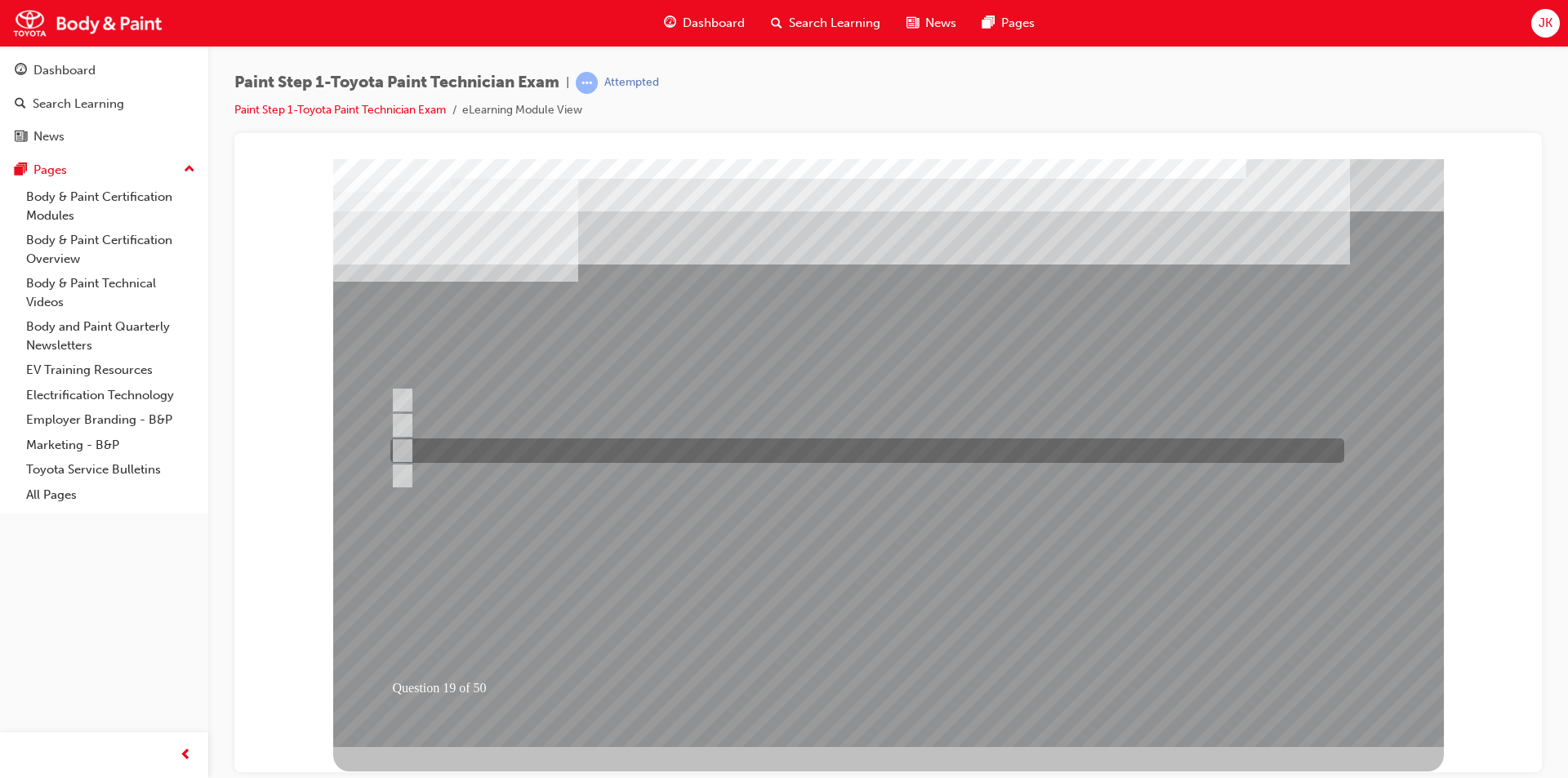
click at [559, 442] on div at bounding box center [863, 450] width 954 height 25
radio input "true"
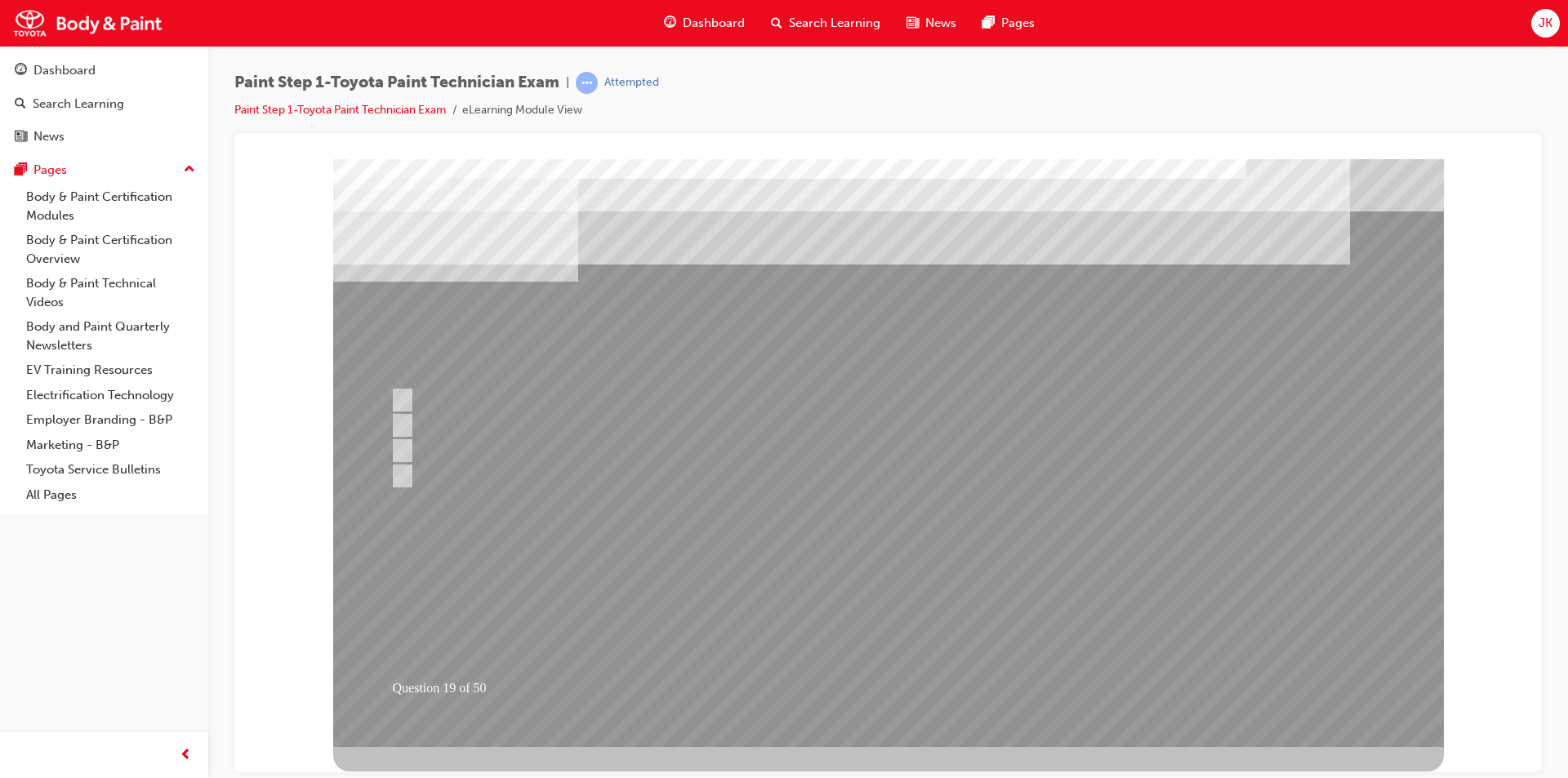
click at [873, 618] on div at bounding box center [888, 452] width 1111 height 588
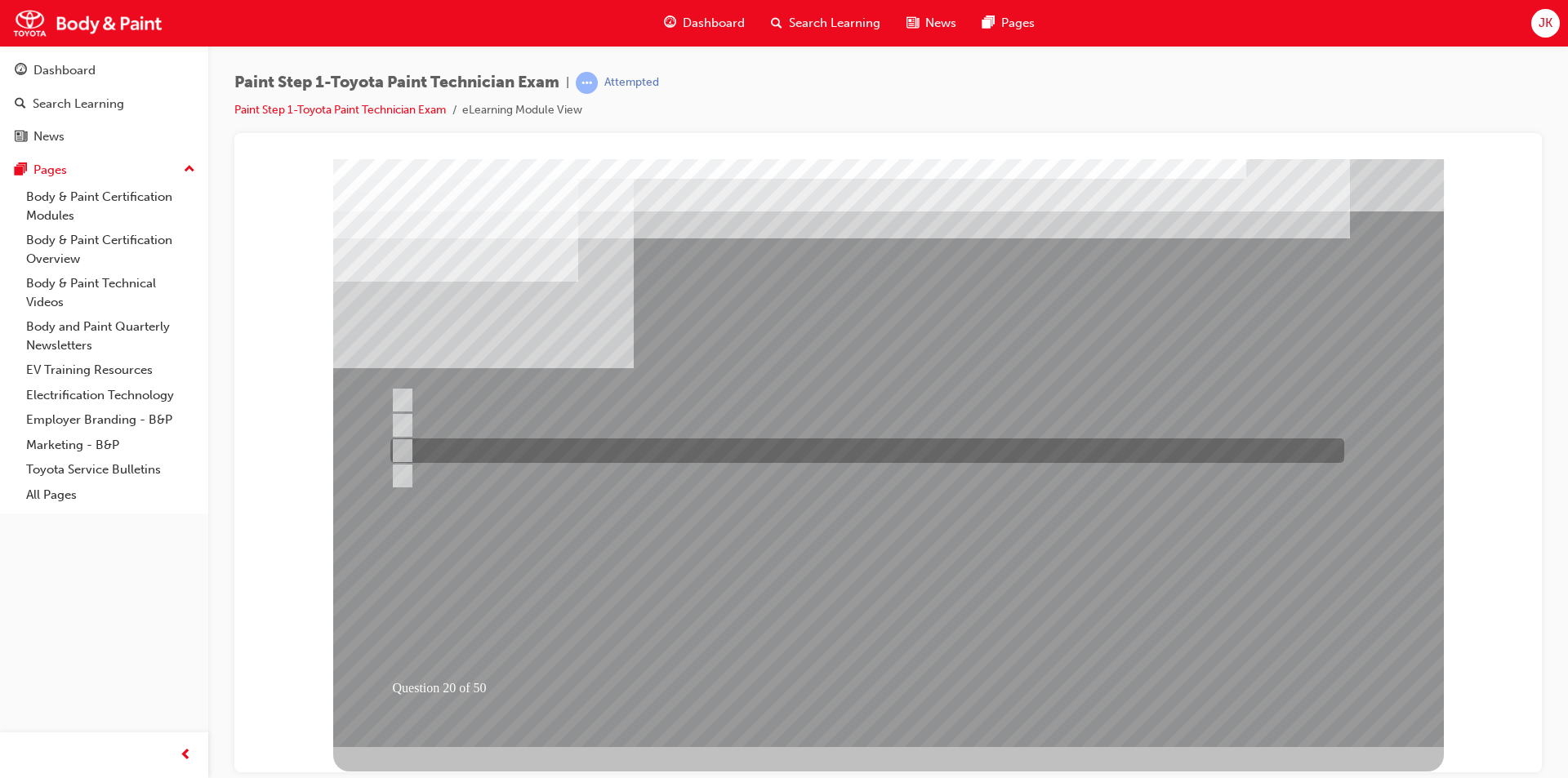
click at [491, 450] on div at bounding box center [863, 450] width 954 height 25
radio input "true"
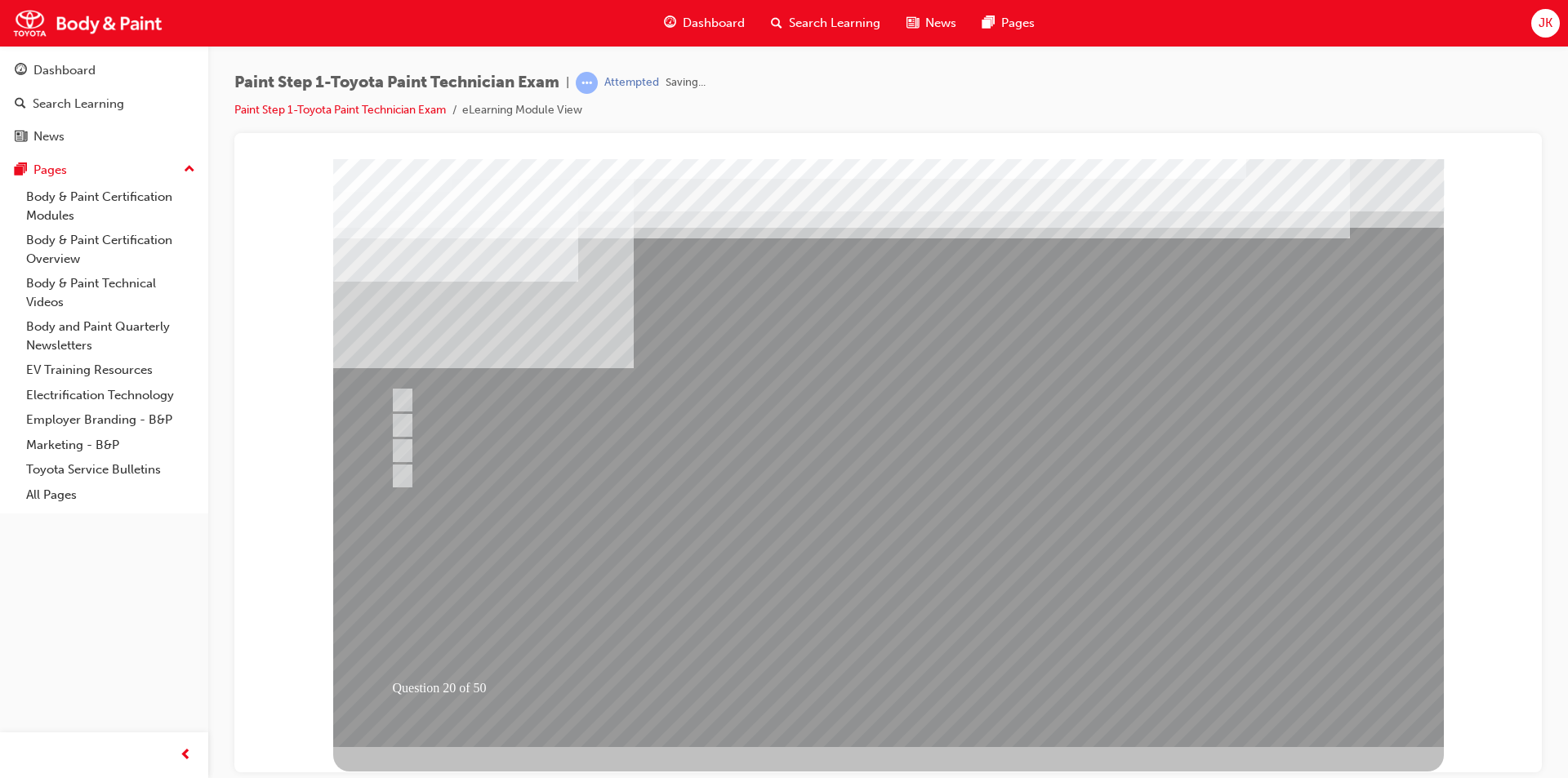
click at [882, 608] on div at bounding box center [888, 452] width 1111 height 588
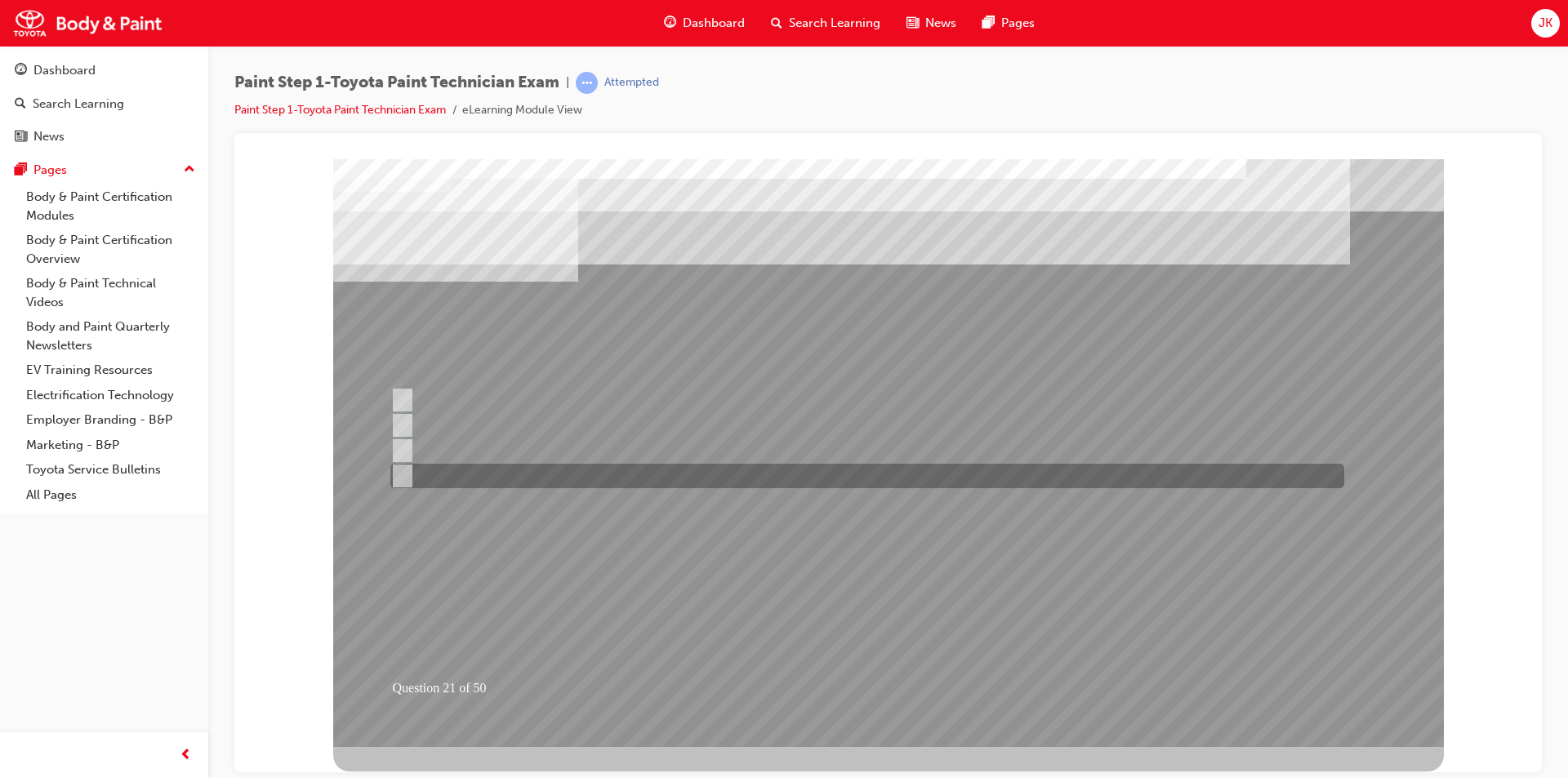
click at [526, 466] on div at bounding box center [863, 476] width 954 height 25
radio input "true"
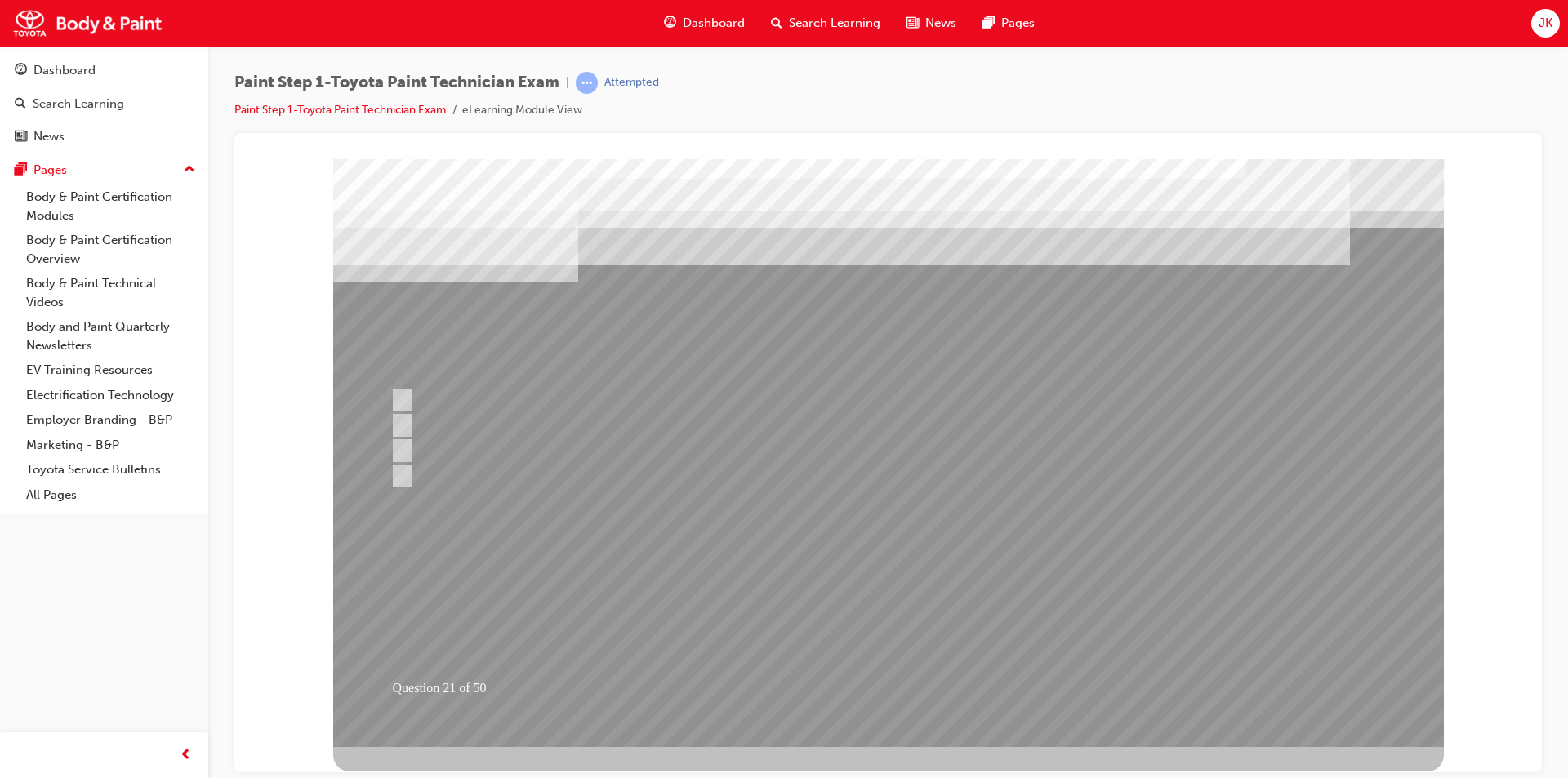
click at [879, 620] on div at bounding box center [888, 452] width 1111 height 588
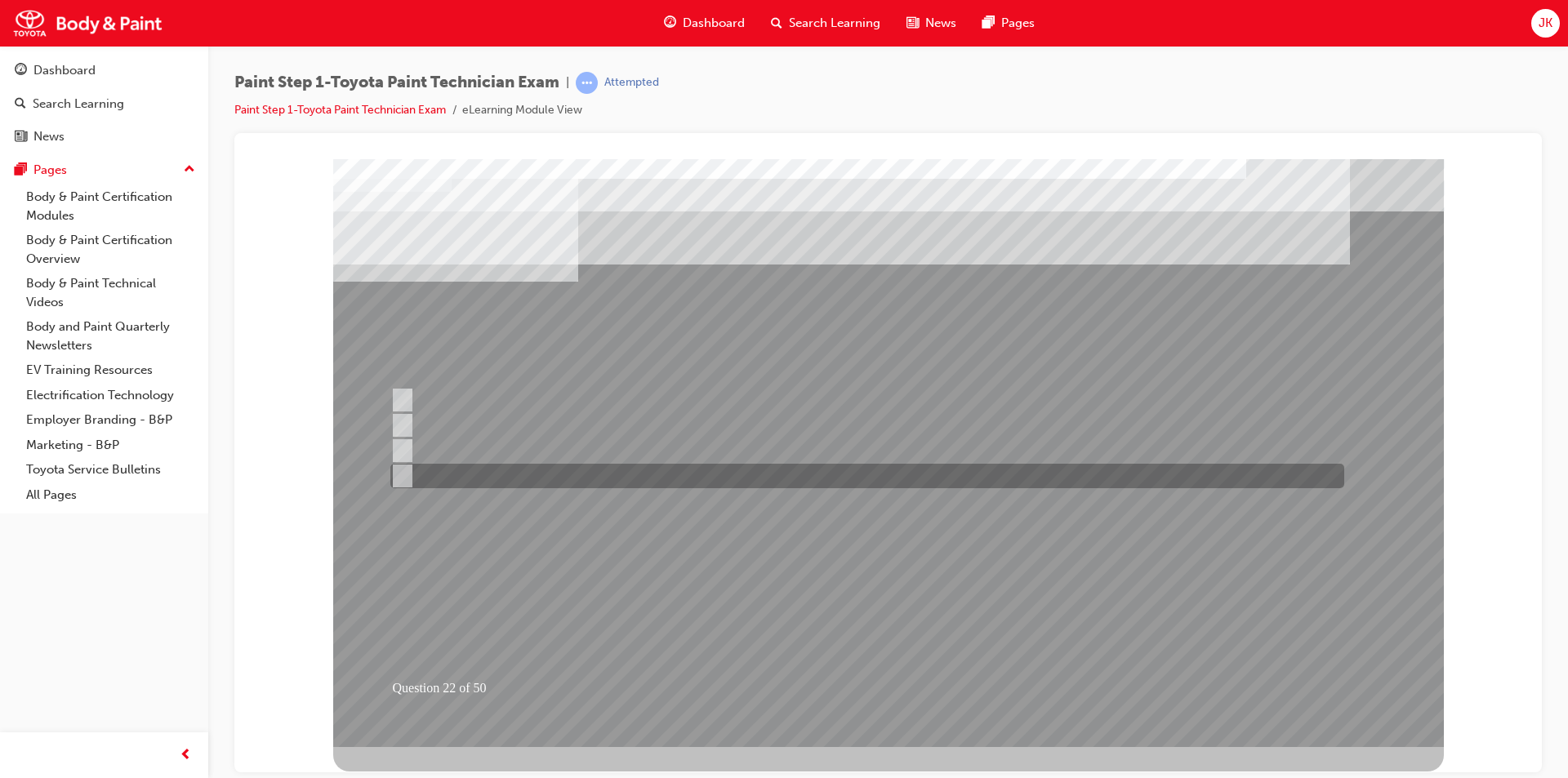
click at [879, 475] on div at bounding box center [863, 476] width 954 height 25
radio input "true"
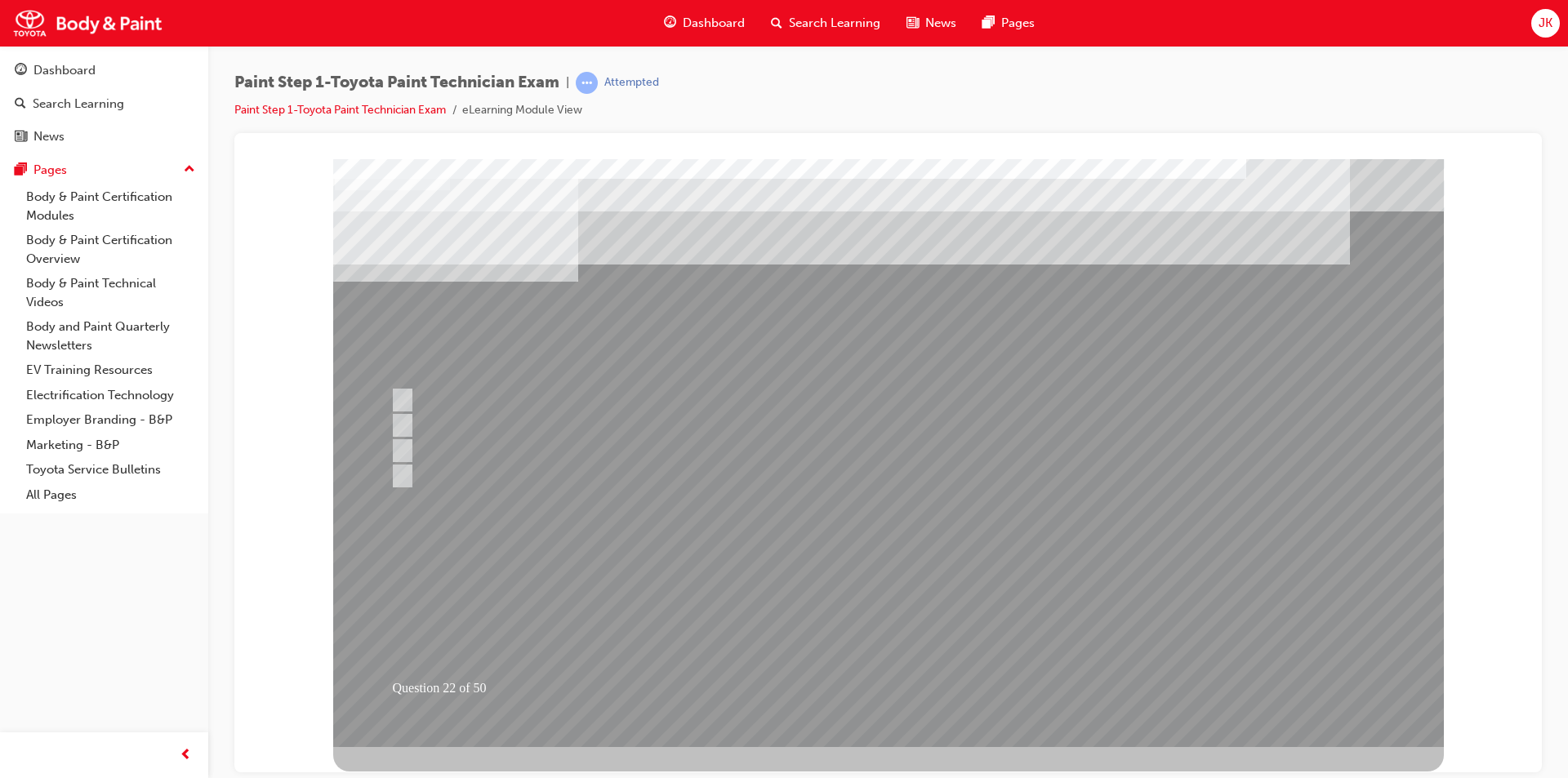
click at [903, 612] on div at bounding box center [888, 452] width 1111 height 588
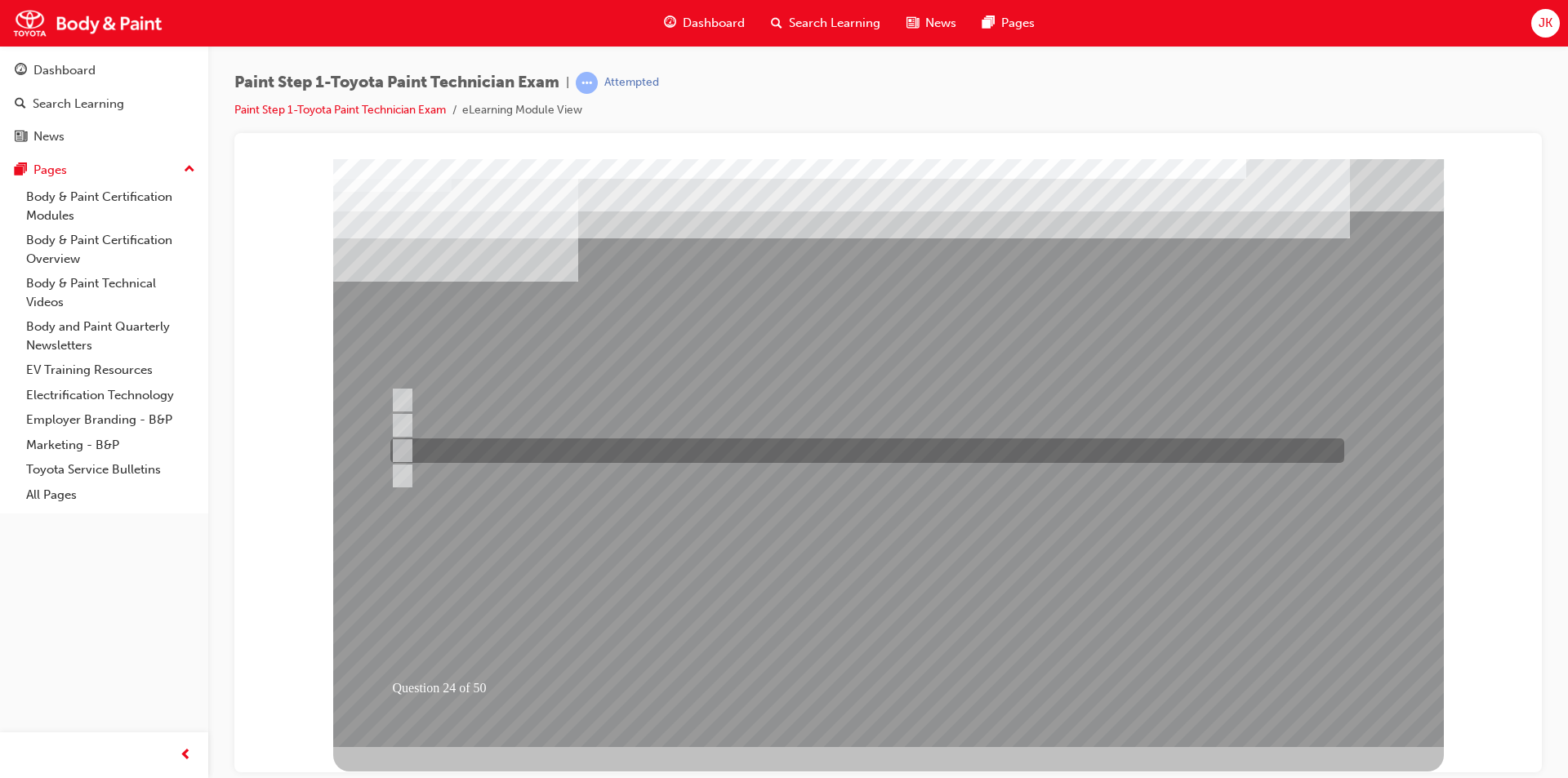
click at [549, 459] on div at bounding box center [863, 450] width 954 height 25
radio input "true"
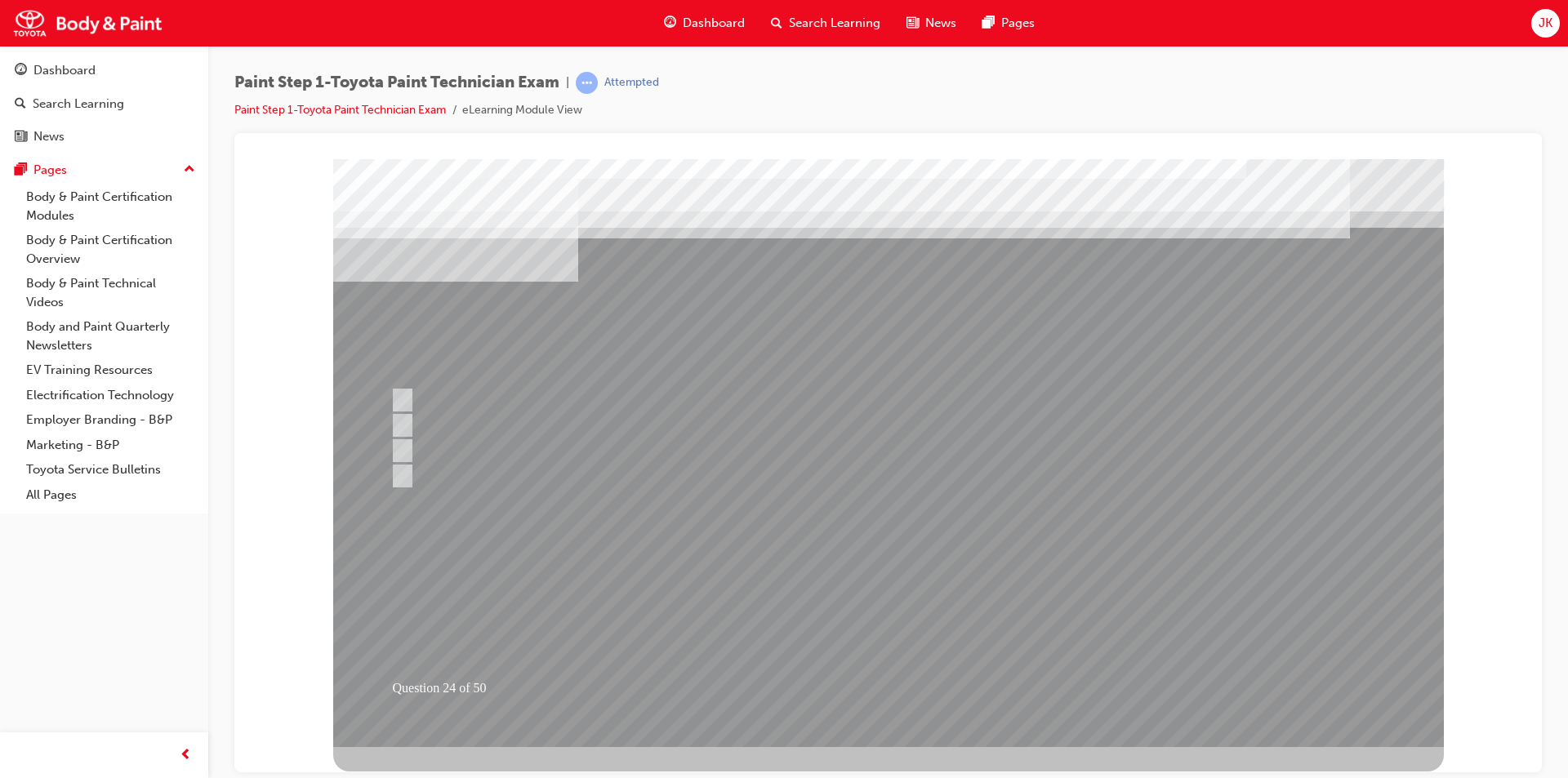
click at [880, 620] on div at bounding box center [888, 452] width 1111 height 588
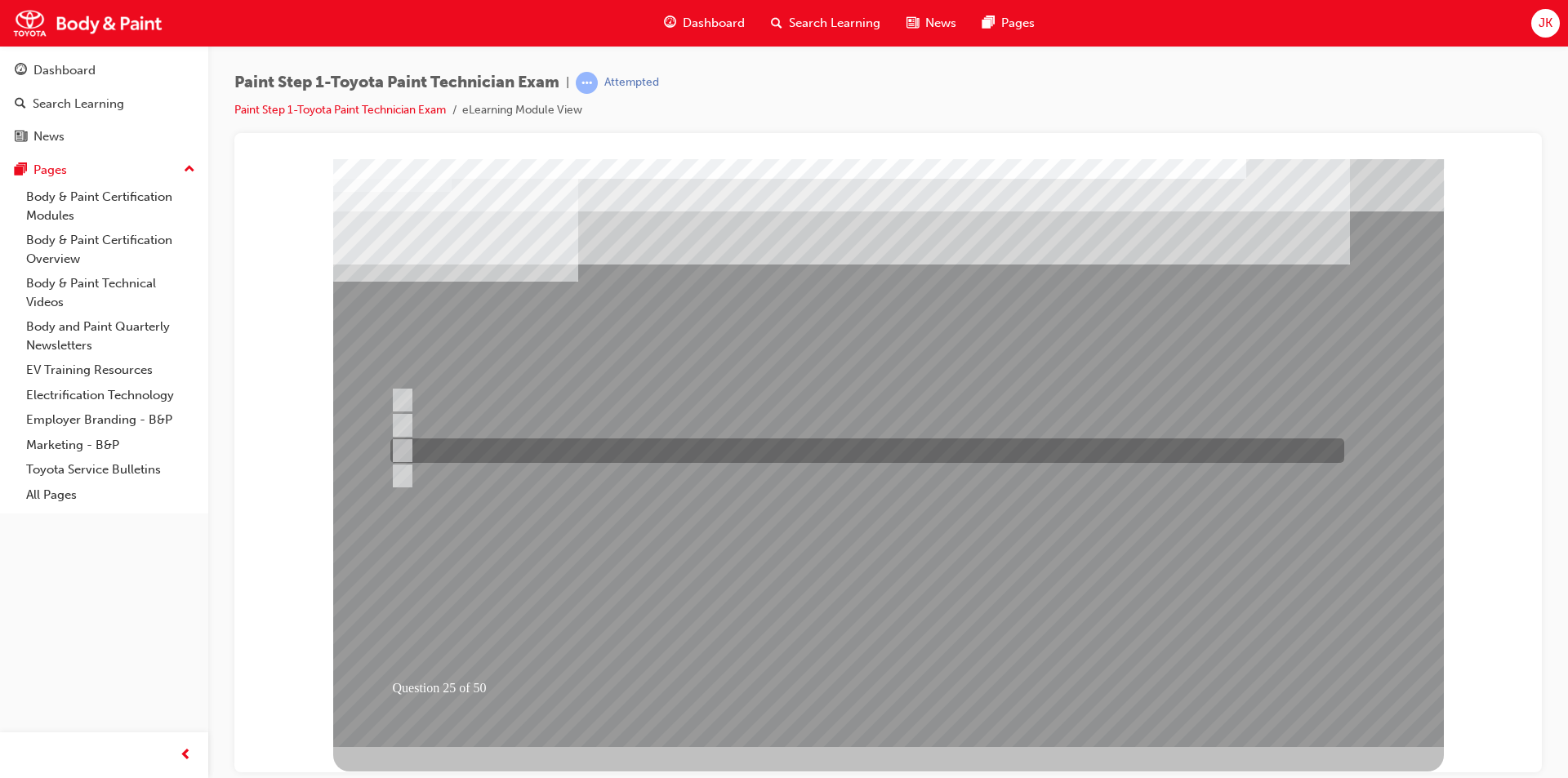
click at [523, 447] on div at bounding box center [863, 450] width 954 height 25
radio input "true"
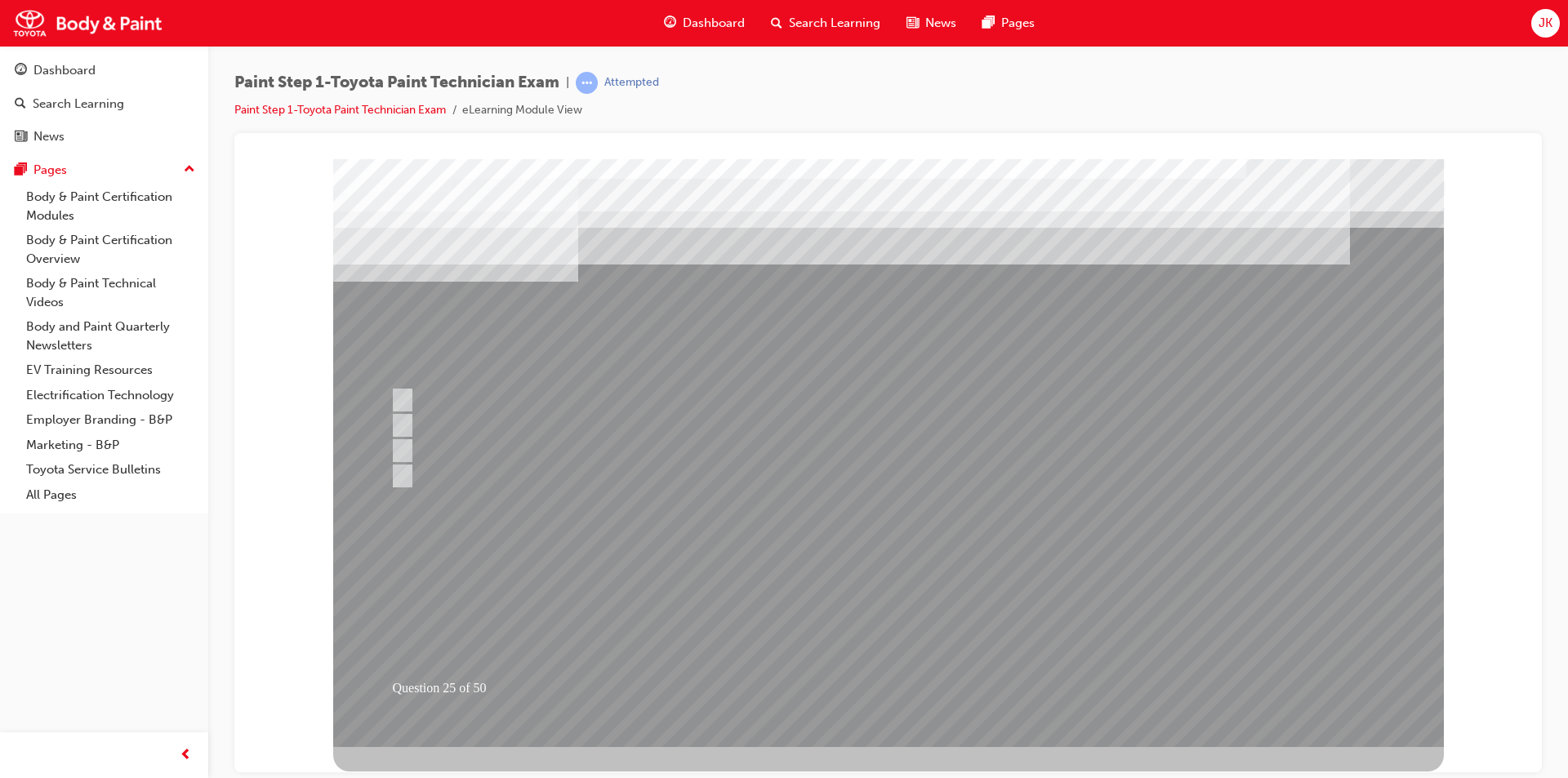
click at [857, 611] on div at bounding box center [888, 452] width 1111 height 588
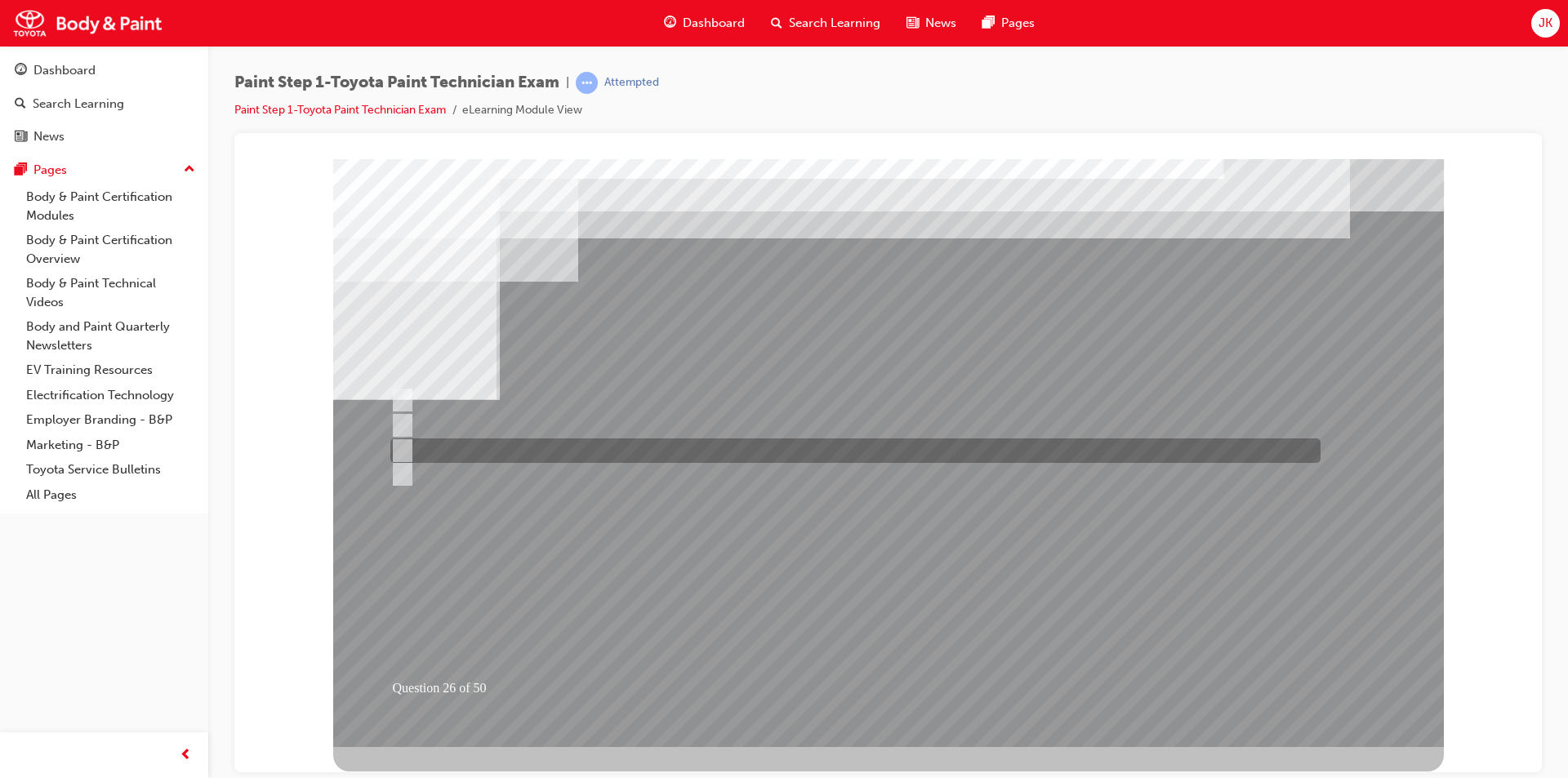
click at [659, 451] on div at bounding box center [851, 450] width 930 height 25
radio input "true"
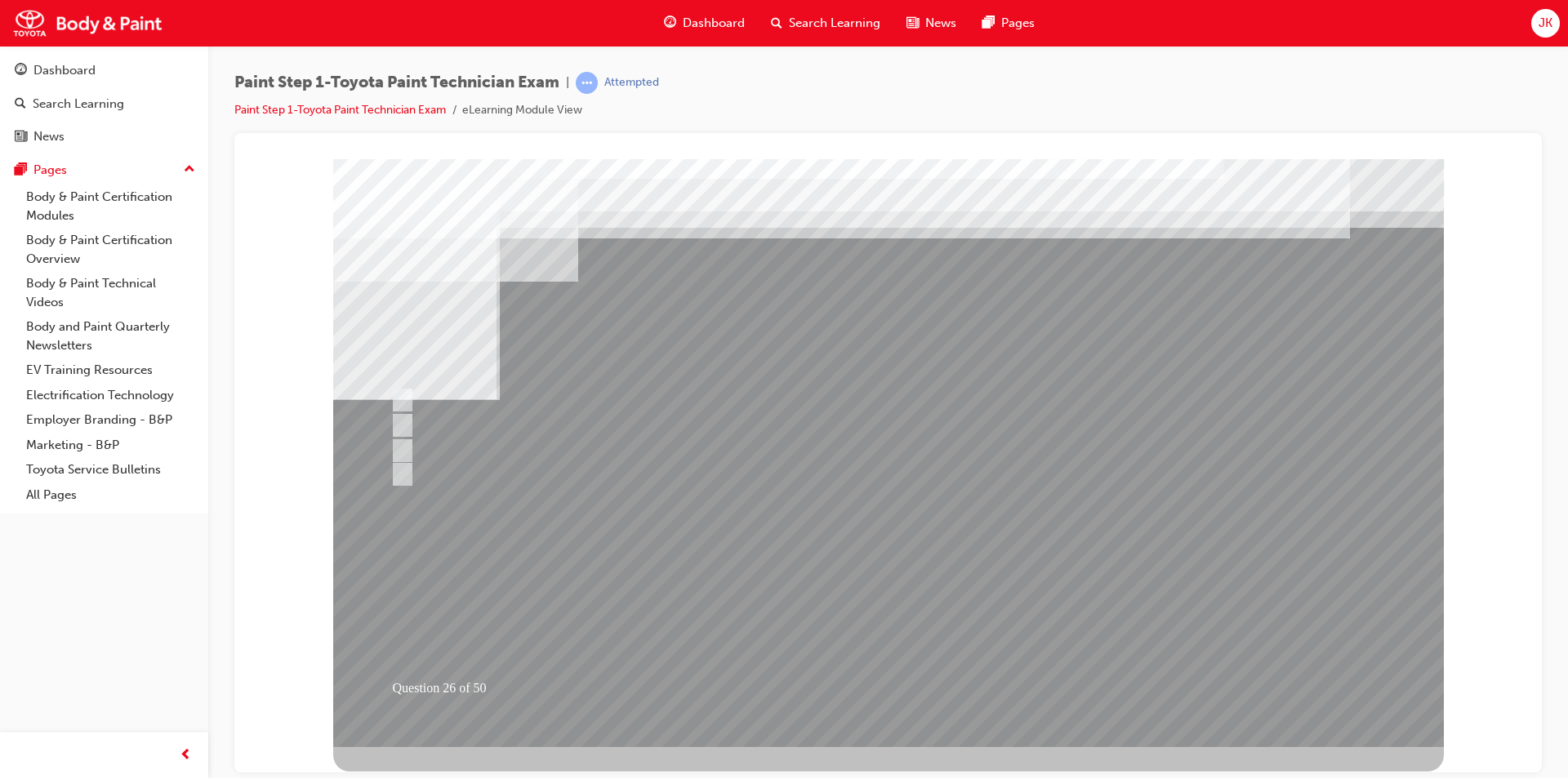
click at [855, 623] on div at bounding box center [888, 452] width 1111 height 588
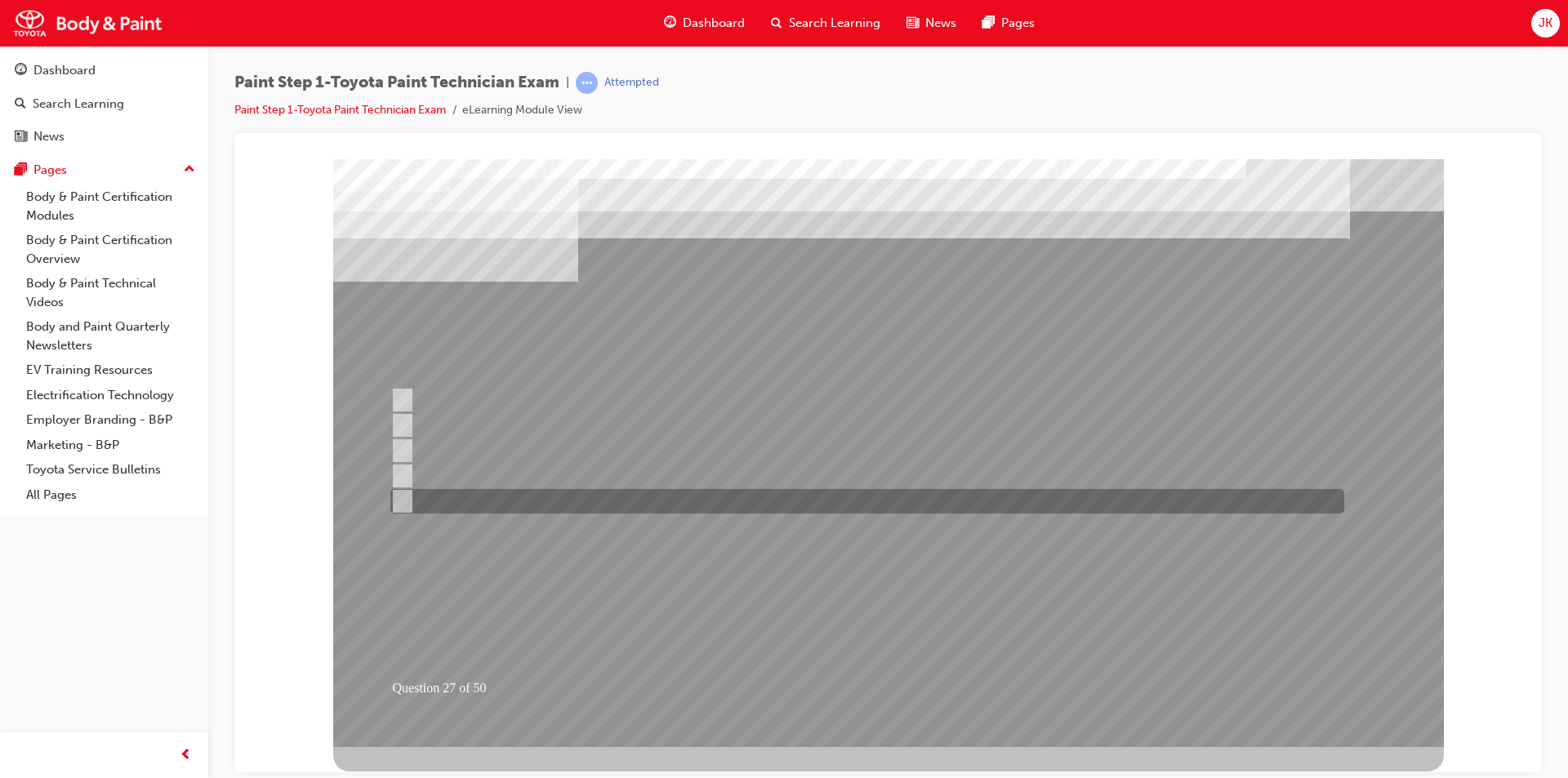
click at [511, 502] on div at bounding box center [863, 501] width 954 height 25
checkbox input "true"
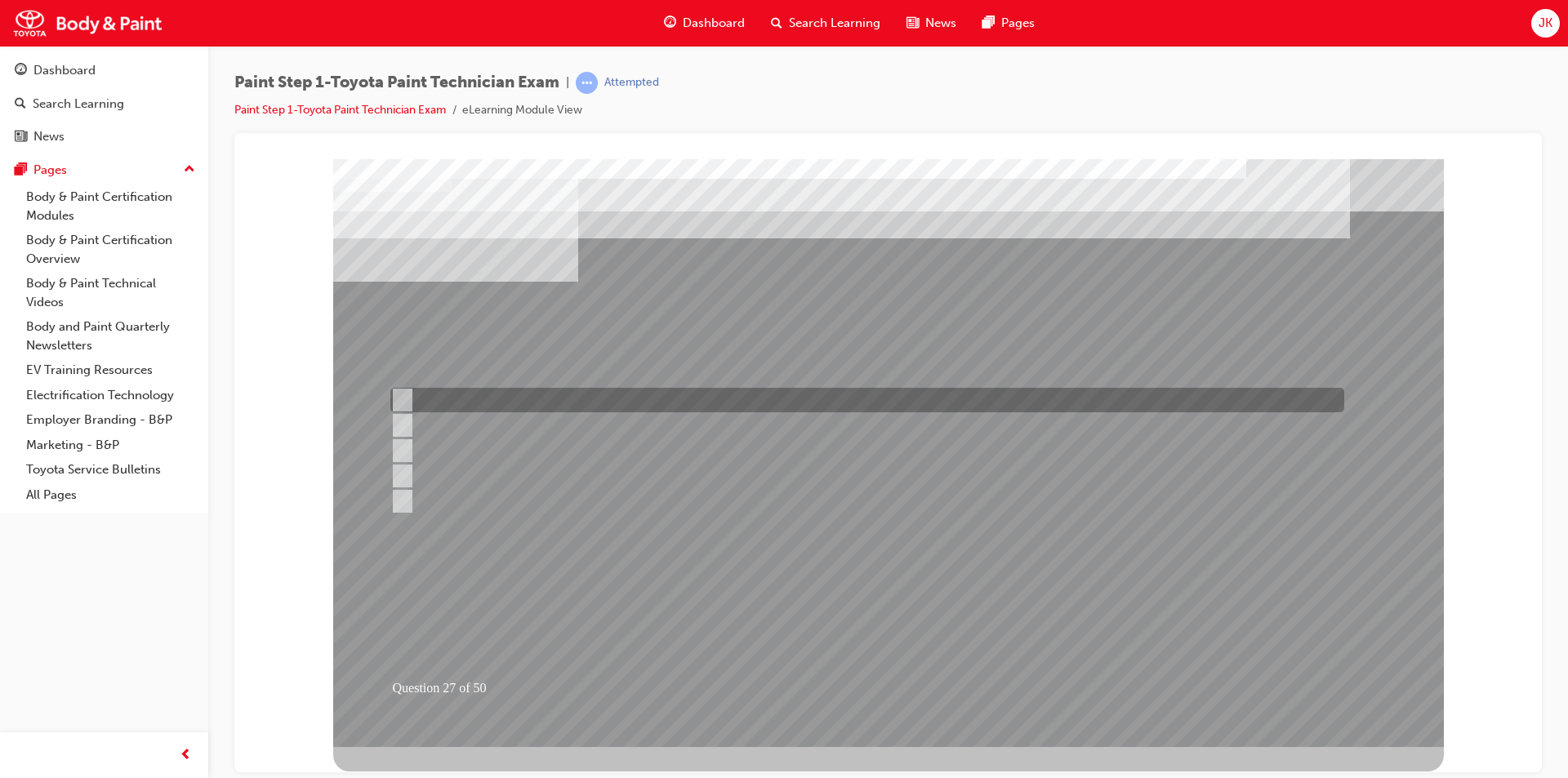
click at [524, 395] on div at bounding box center [863, 400] width 954 height 25
checkbox input "true"
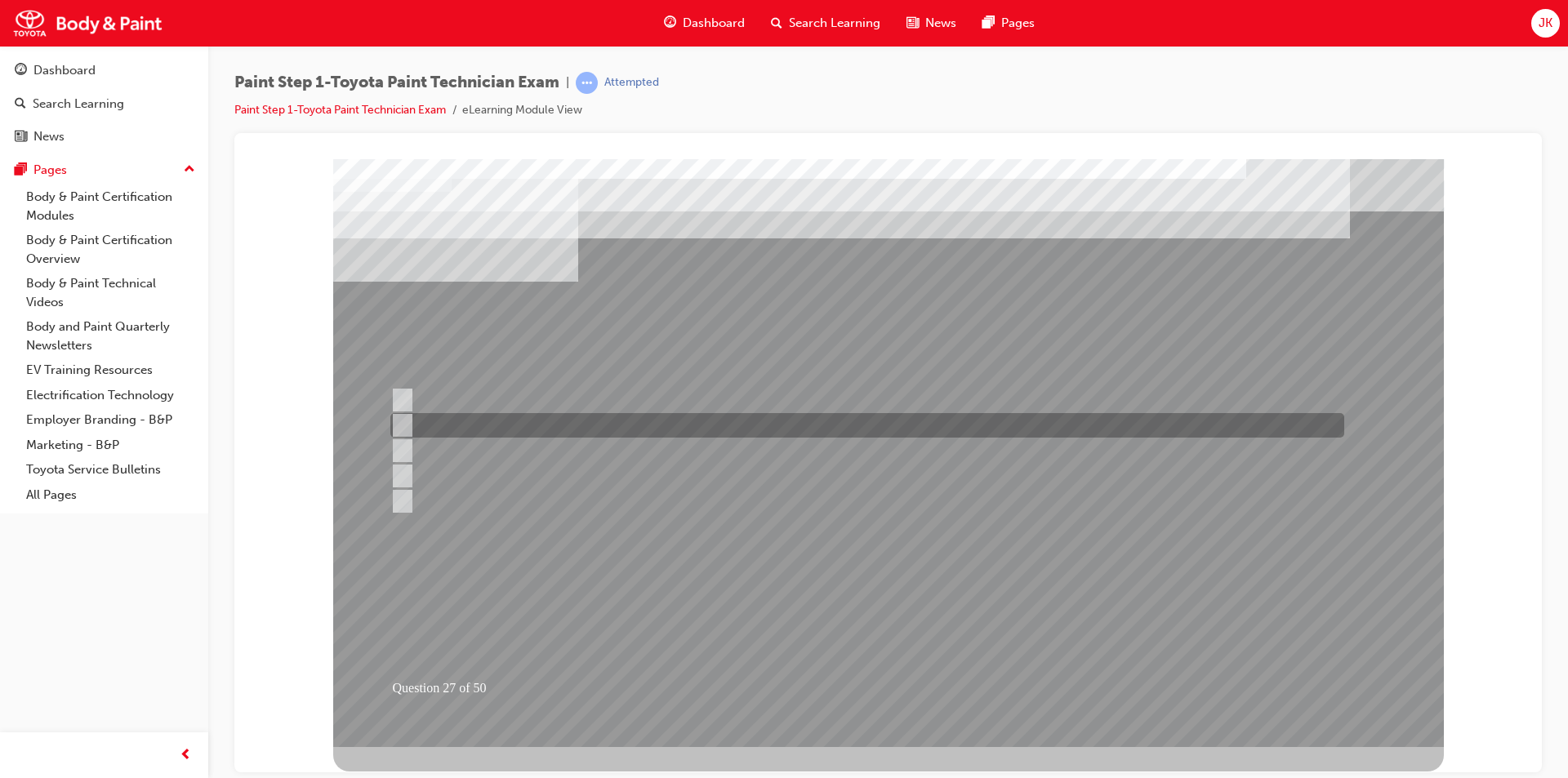
click at [516, 424] on div at bounding box center [863, 425] width 954 height 25
checkbox input "true"
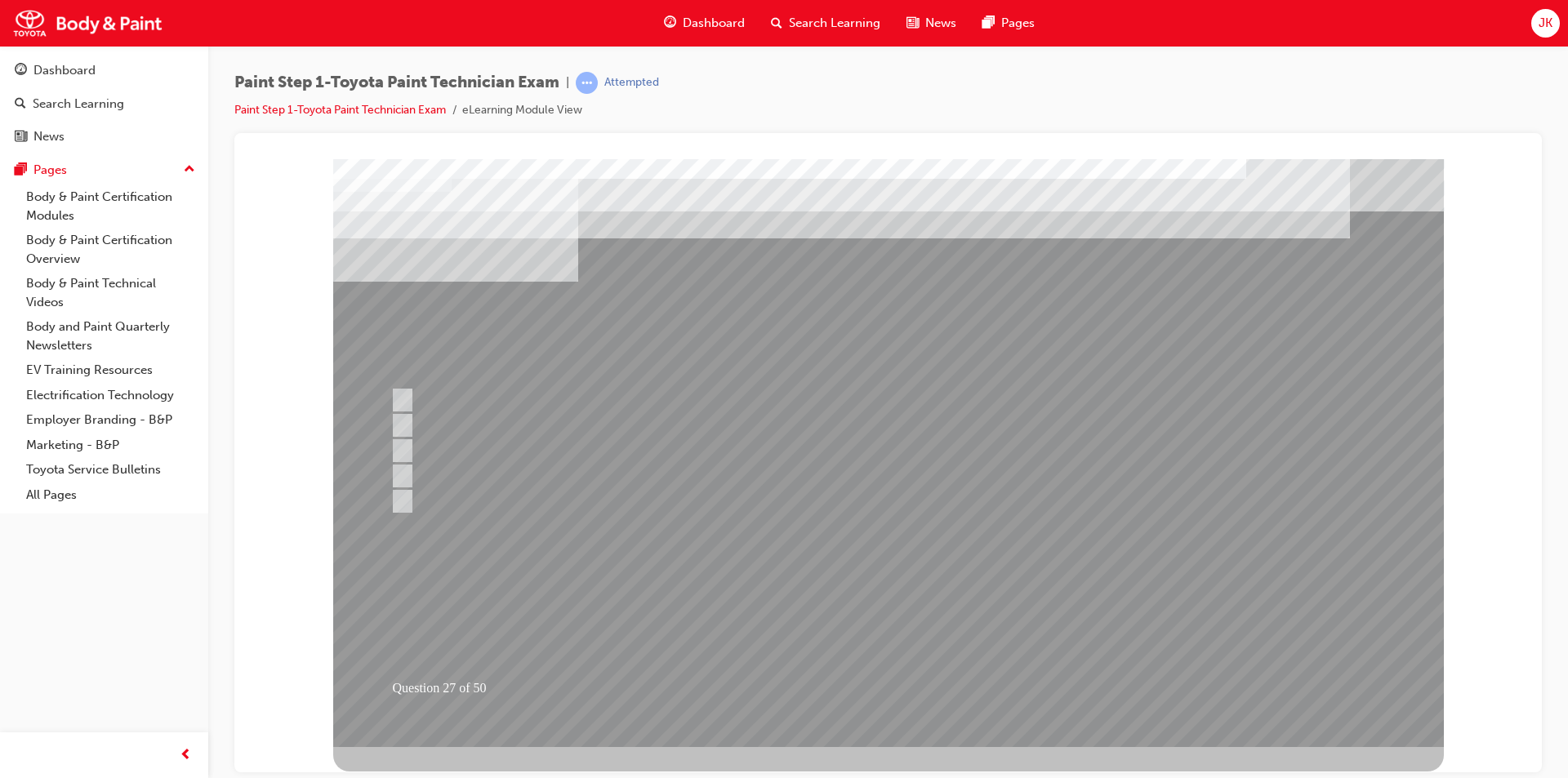
click at [844, 627] on div at bounding box center [888, 452] width 1111 height 588
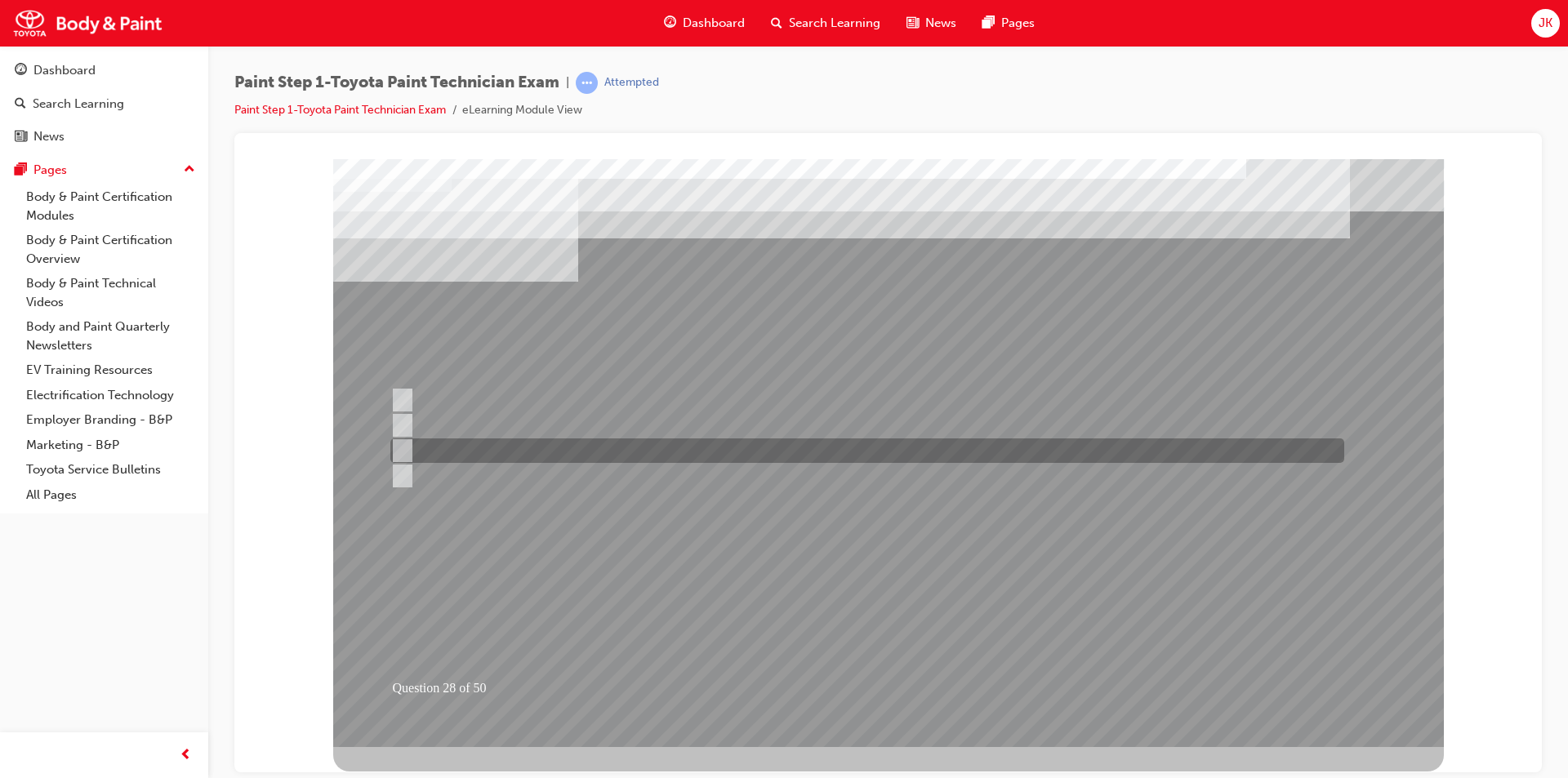
click at [646, 444] on div at bounding box center [863, 450] width 954 height 25
radio input "true"
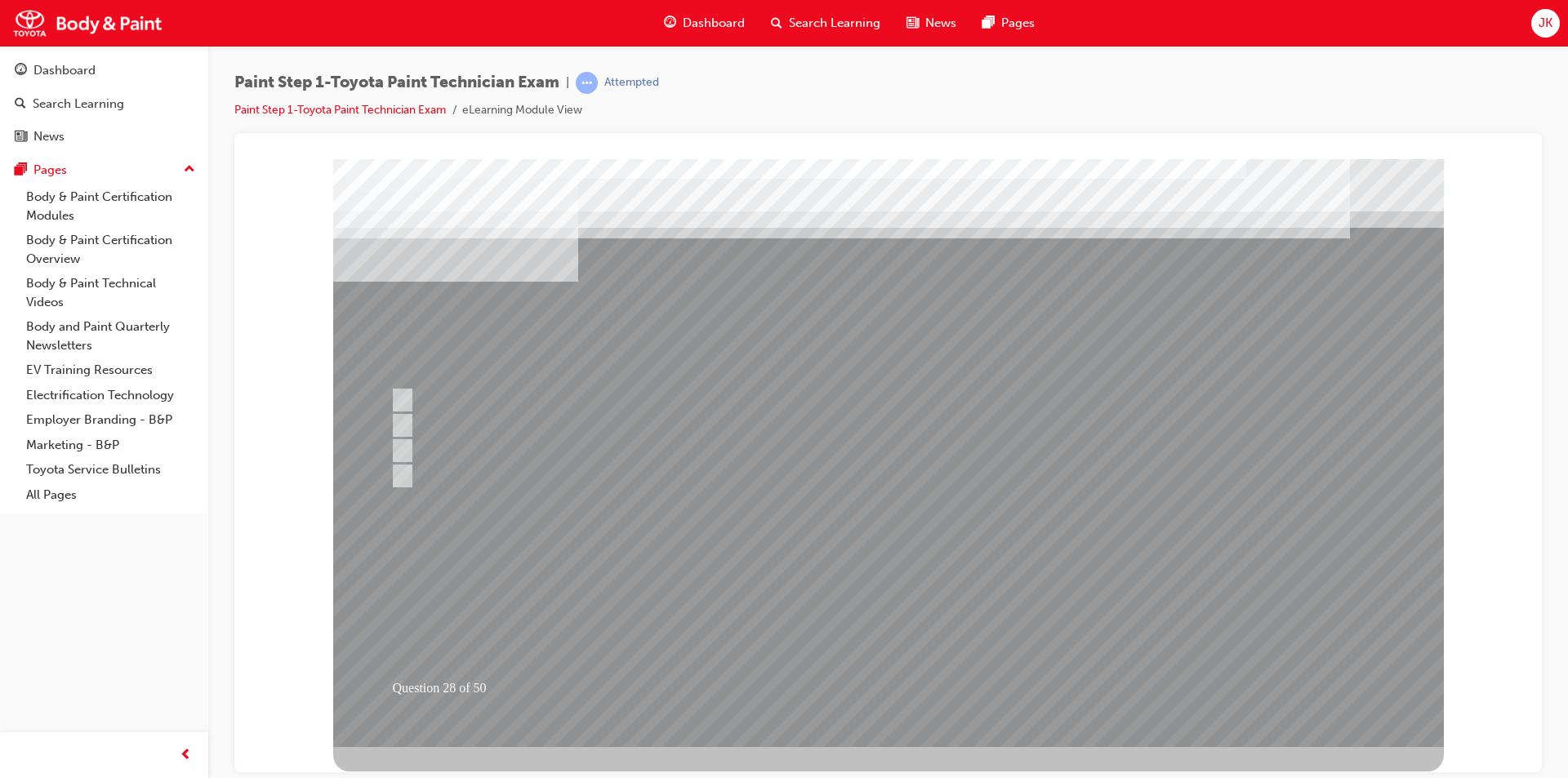
click at [879, 609] on div at bounding box center [888, 452] width 1111 height 588
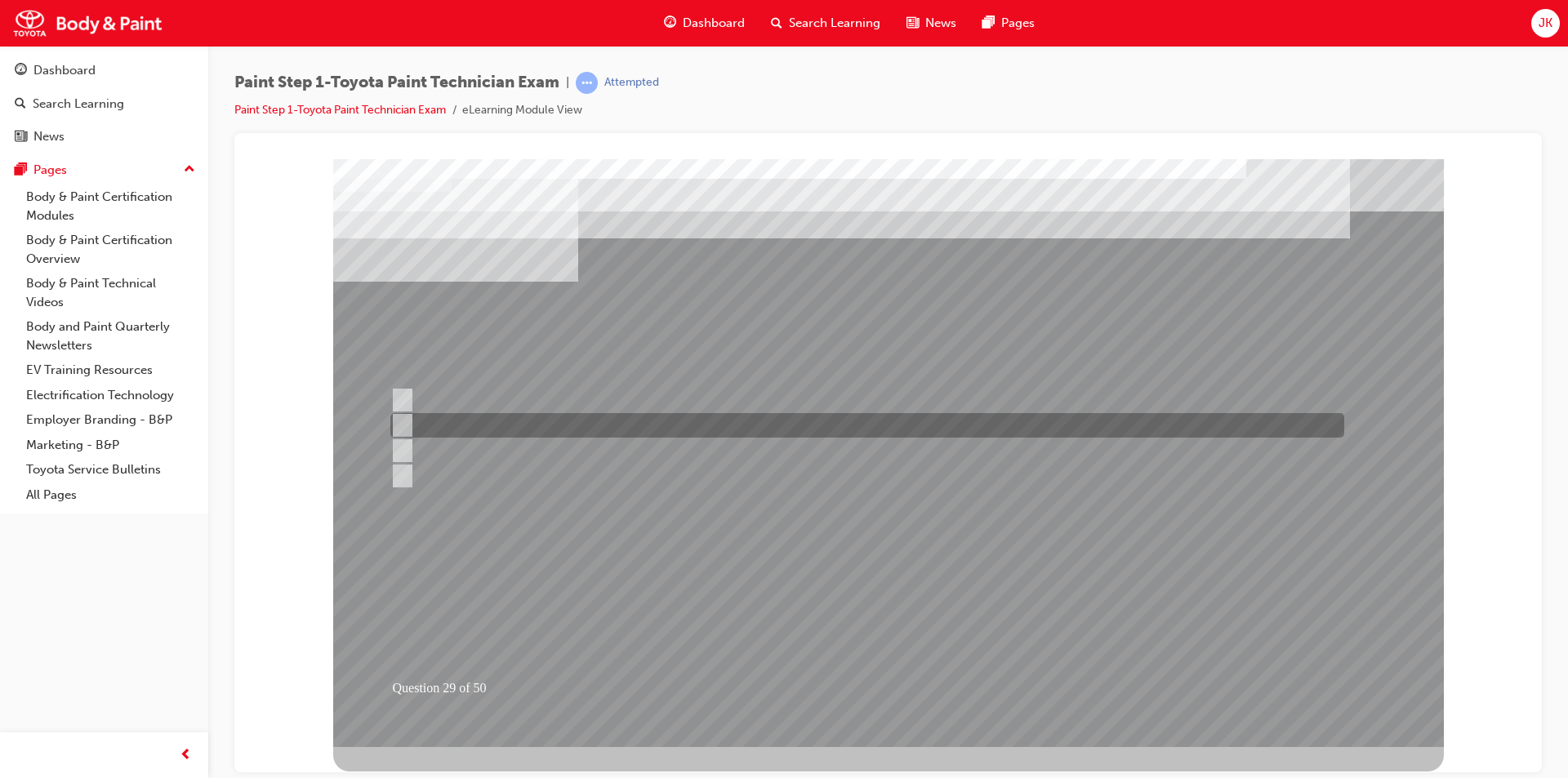
click at [408, 424] on div at bounding box center [863, 425] width 954 height 25
checkbox input "true"
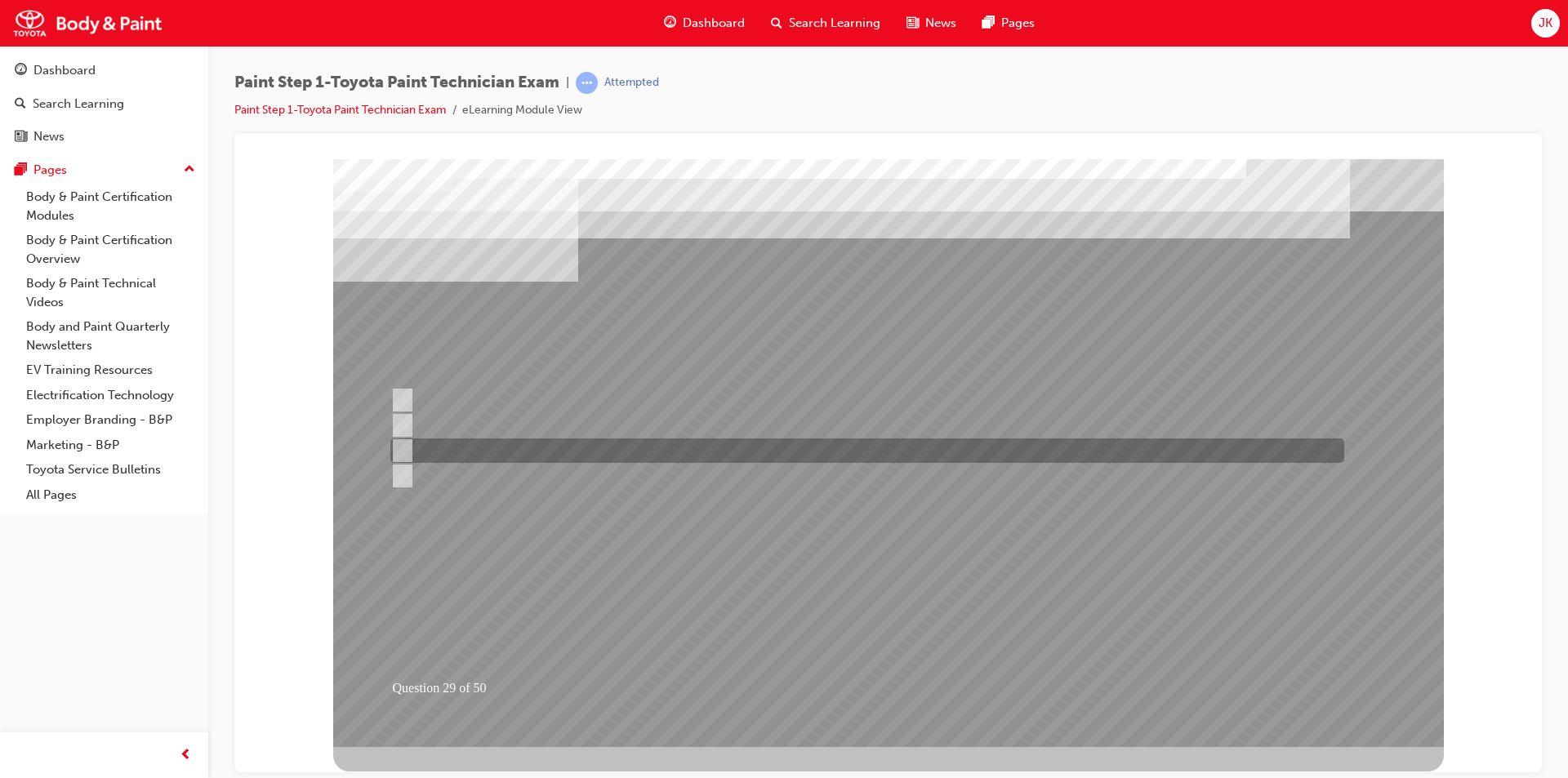
click at [401, 450] on input "Angle" at bounding box center [398, 450] width 18 height 18
checkbox input "true"
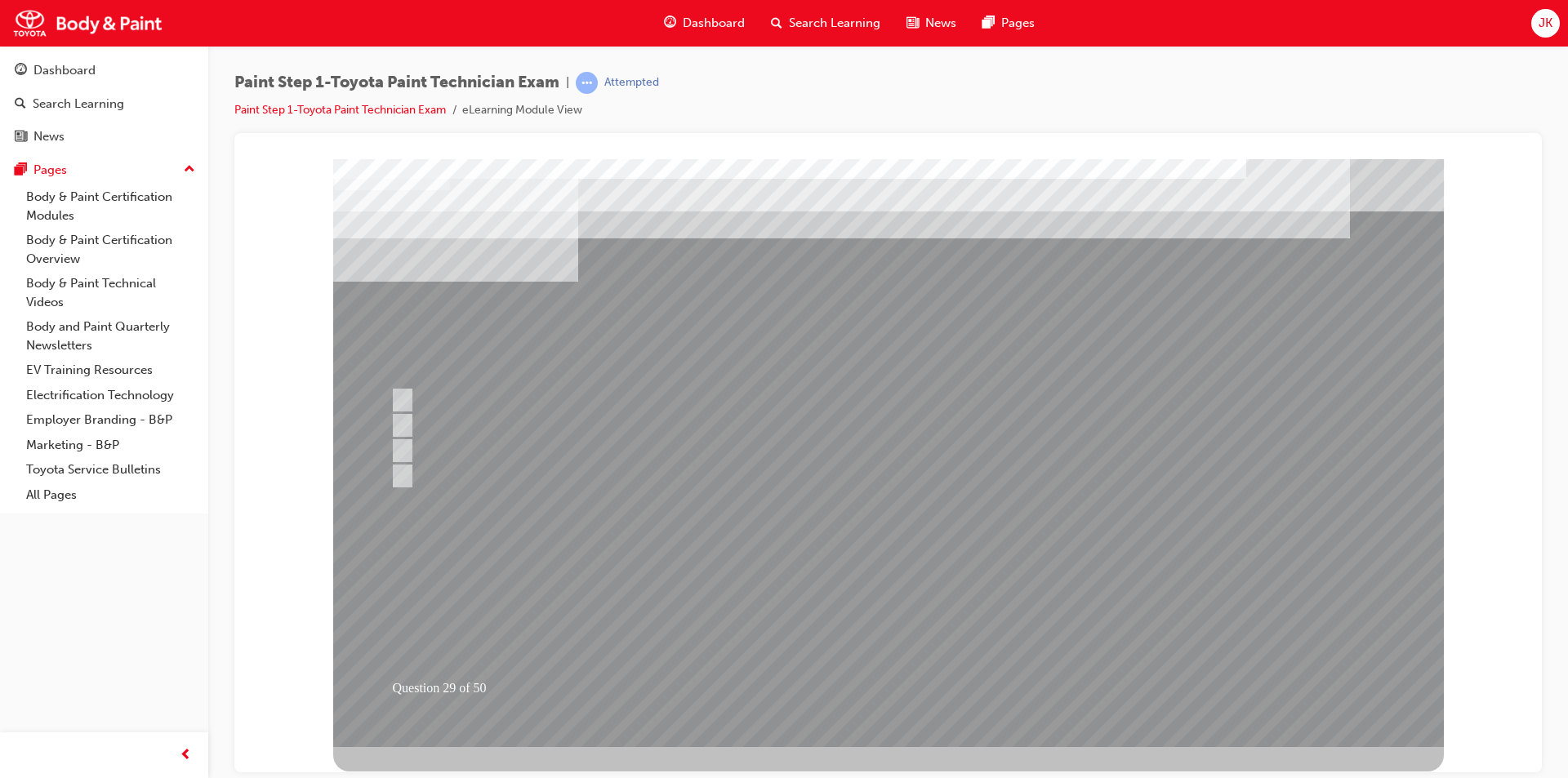
click at [841, 620] on div at bounding box center [888, 452] width 1111 height 588
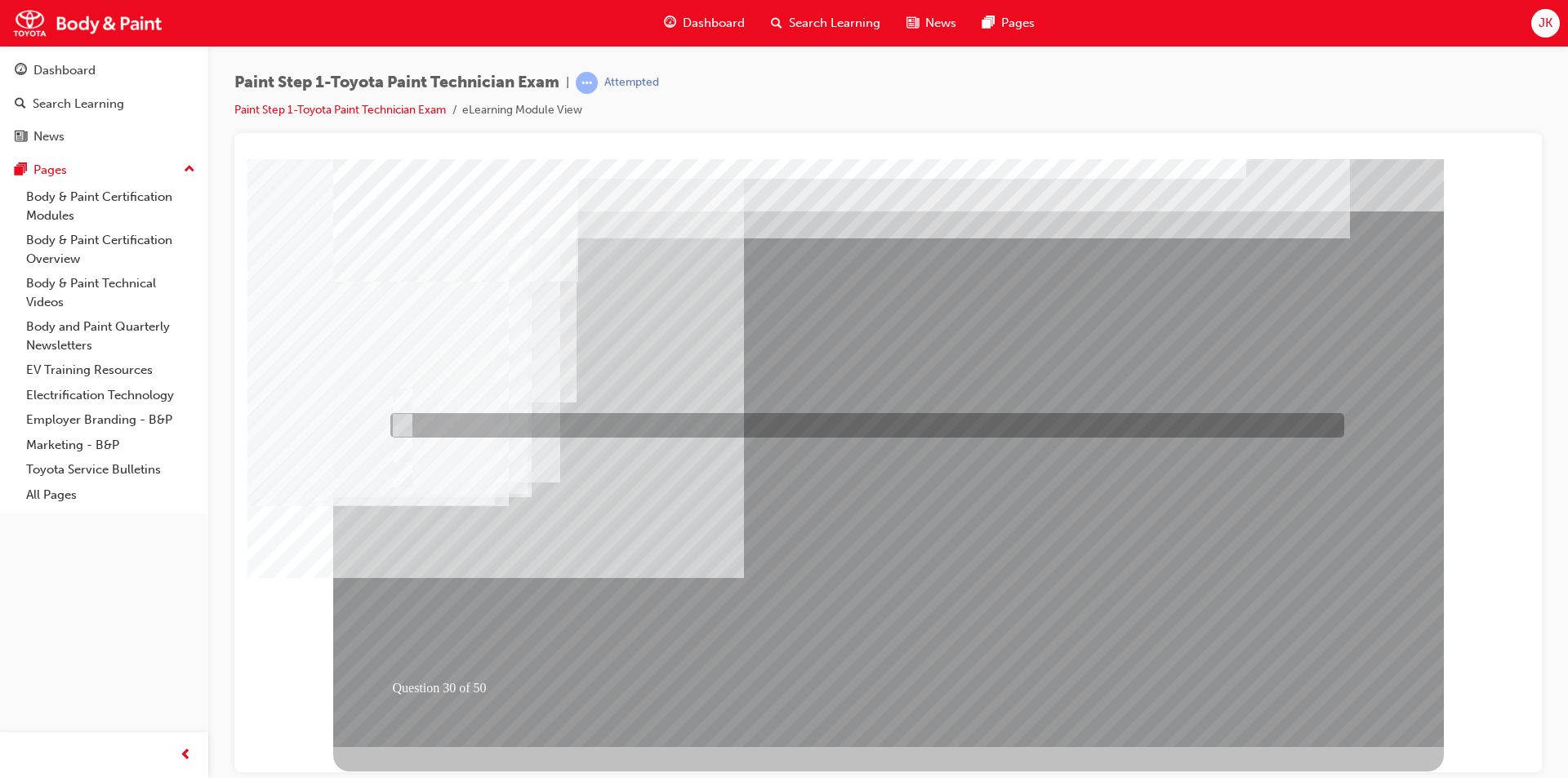
click at [499, 431] on div at bounding box center [863, 425] width 954 height 25
radio input "true"
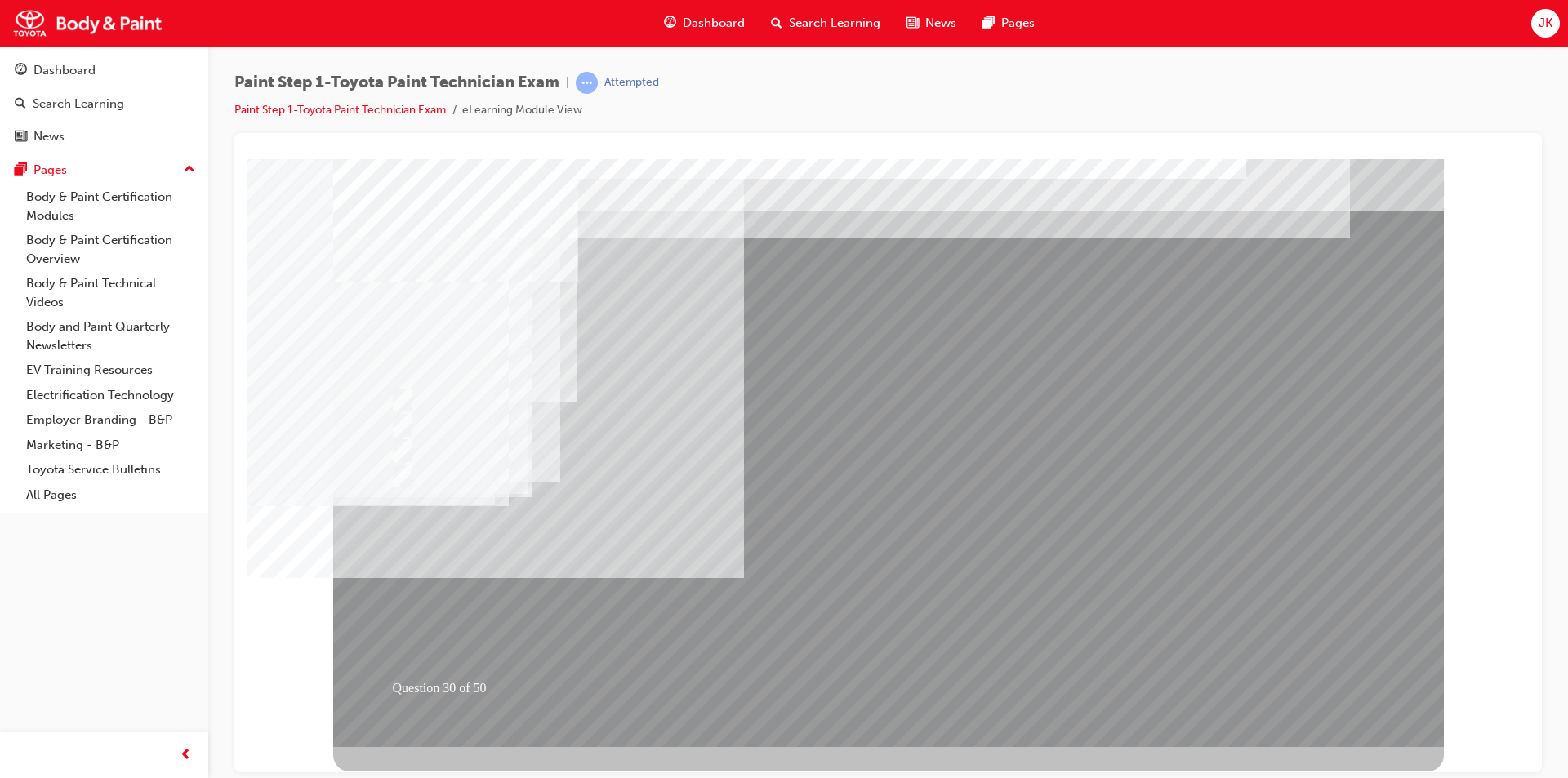
click at [846, 615] on div at bounding box center [888, 452] width 1111 height 588
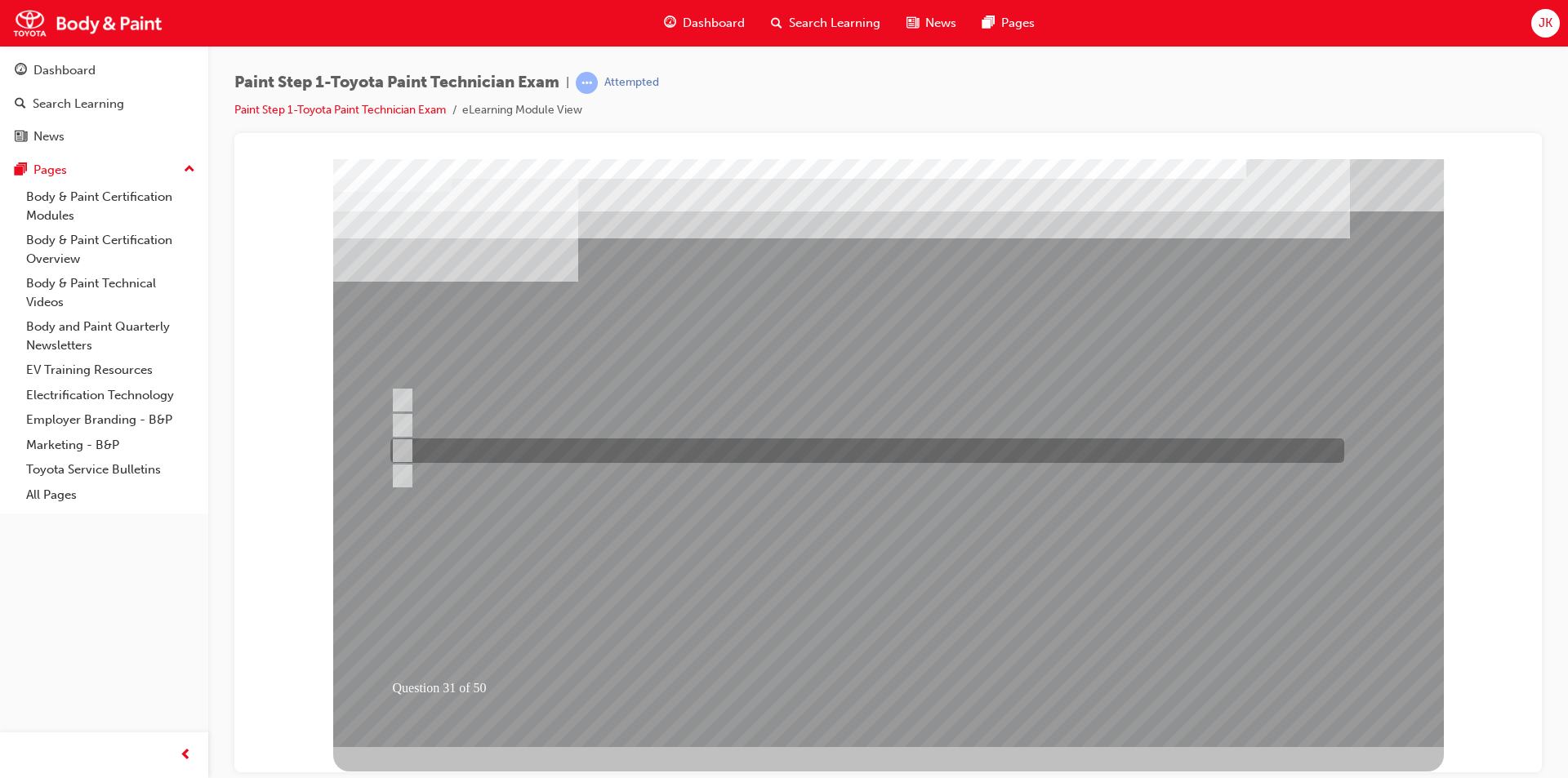
click at [534, 448] on div at bounding box center [863, 450] width 954 height 25
radio input "true"
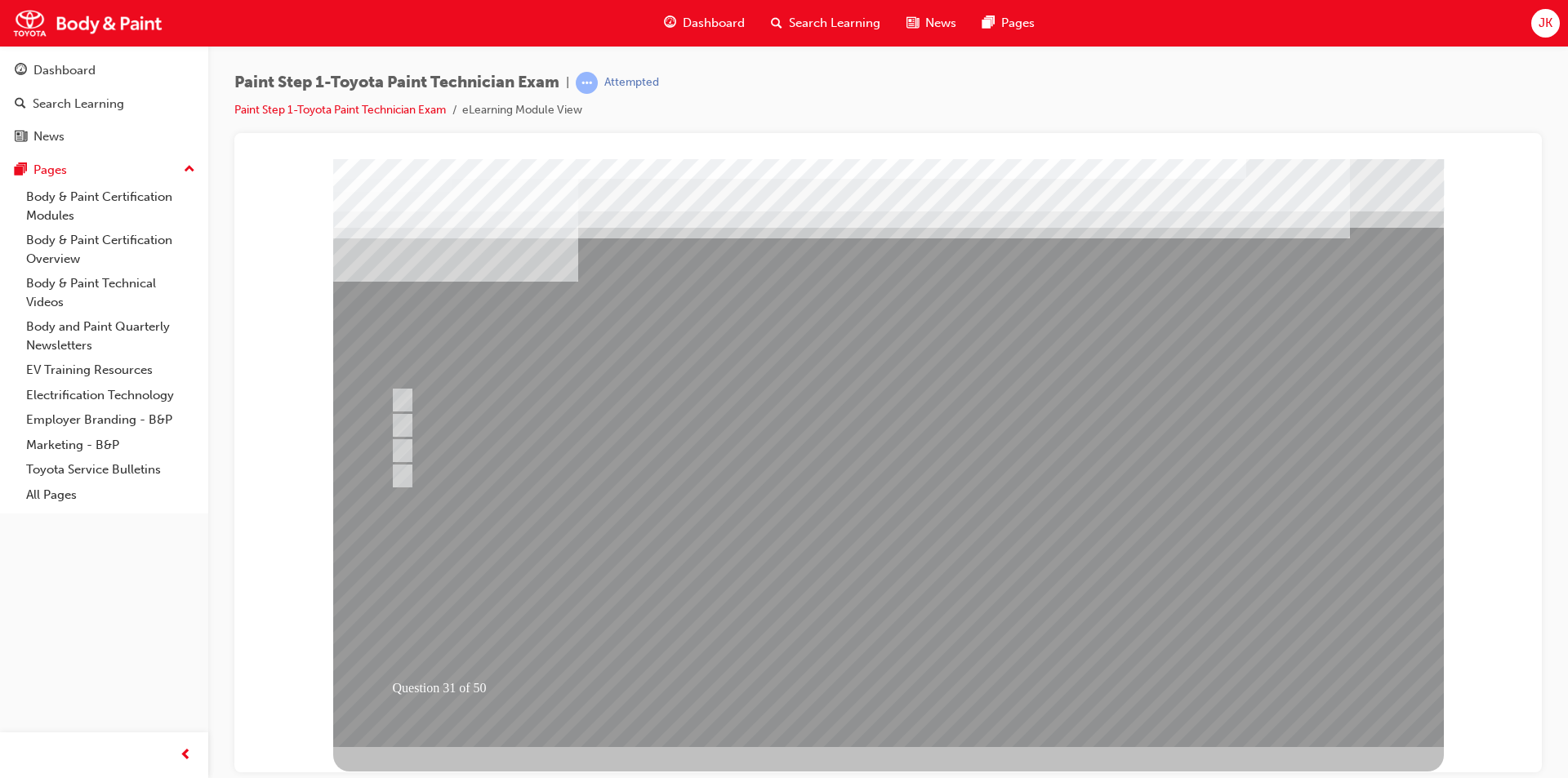
click at [851, 618] on div at bounding box center [888, 452] width 1111 height 588
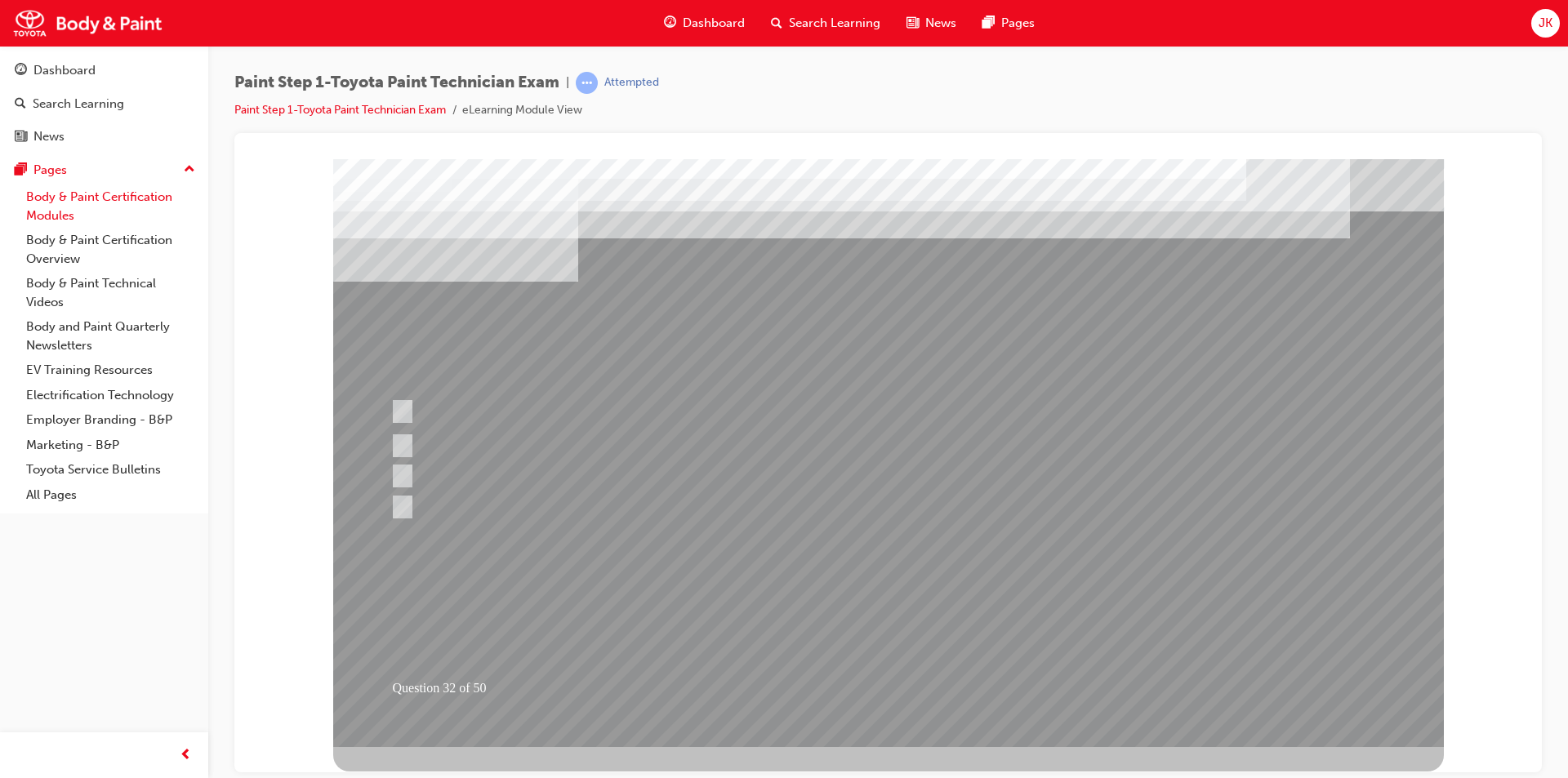
click at [98, 193] on link "Body & Paint Certification Modules" at bounding box center [110, 206] width 182 height 44
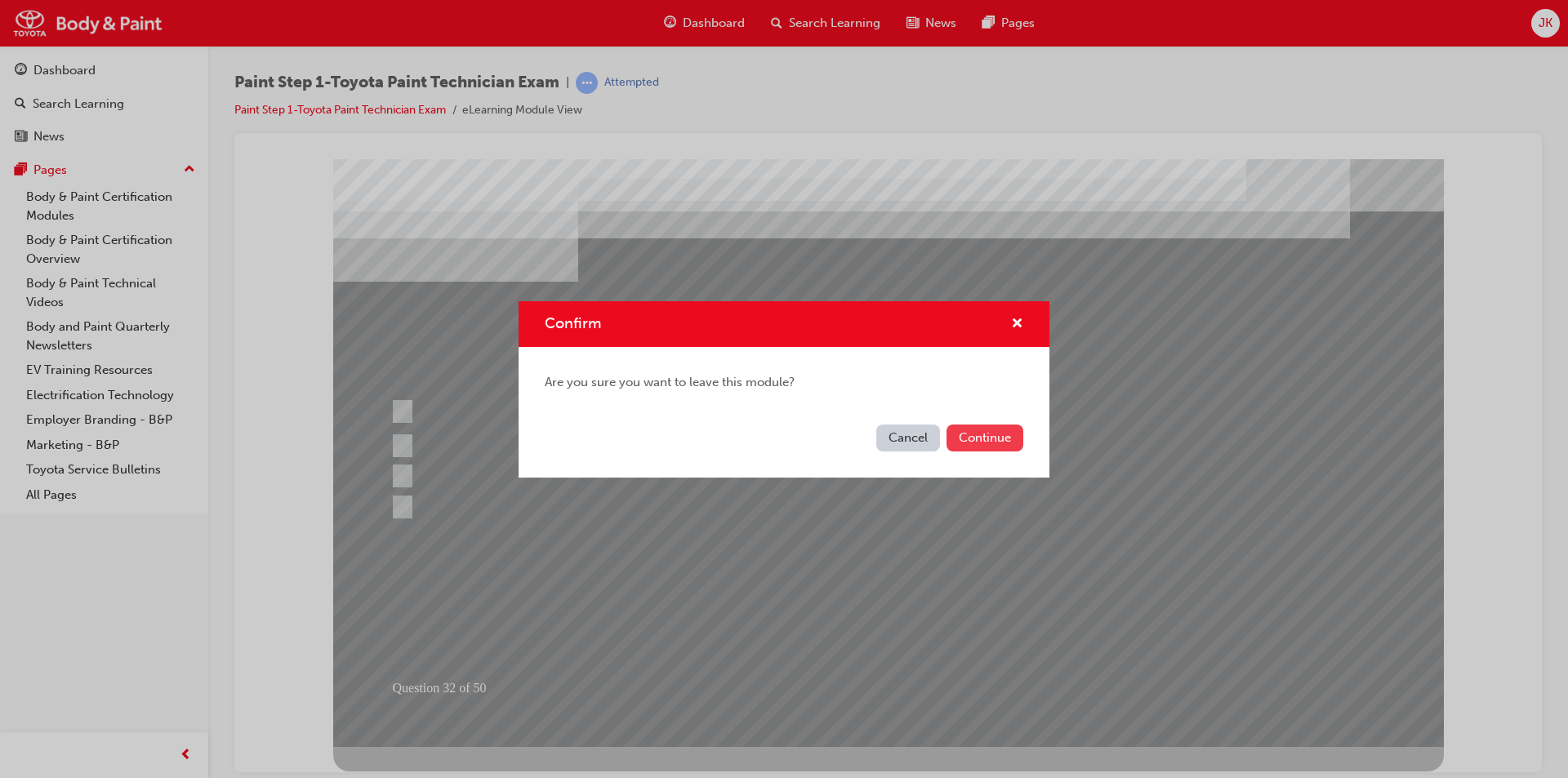
click at [990, 437] on button "Continue" at bounding box center [985, 437] width 77 height 27
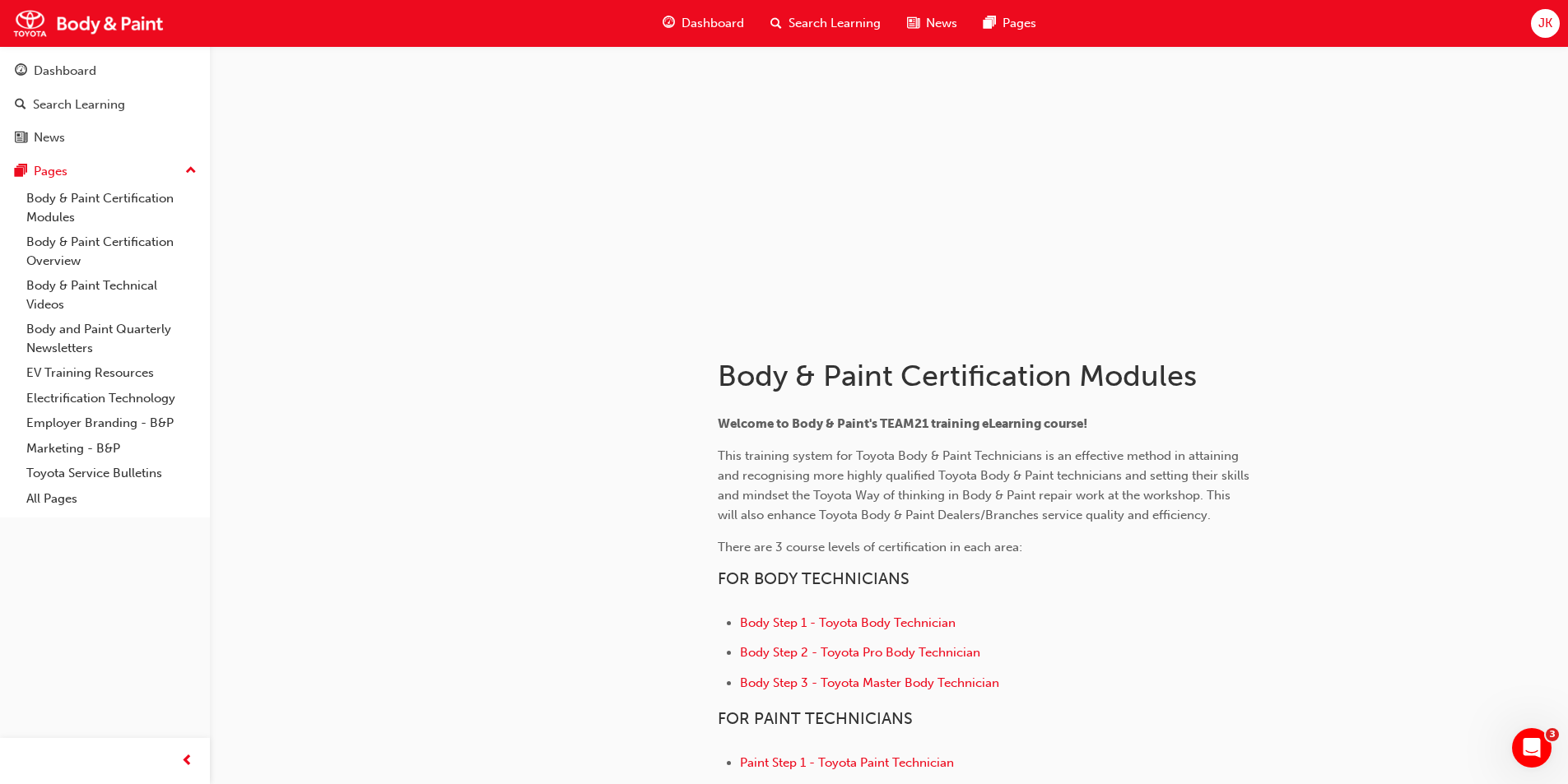
scroll to position [247, 0]
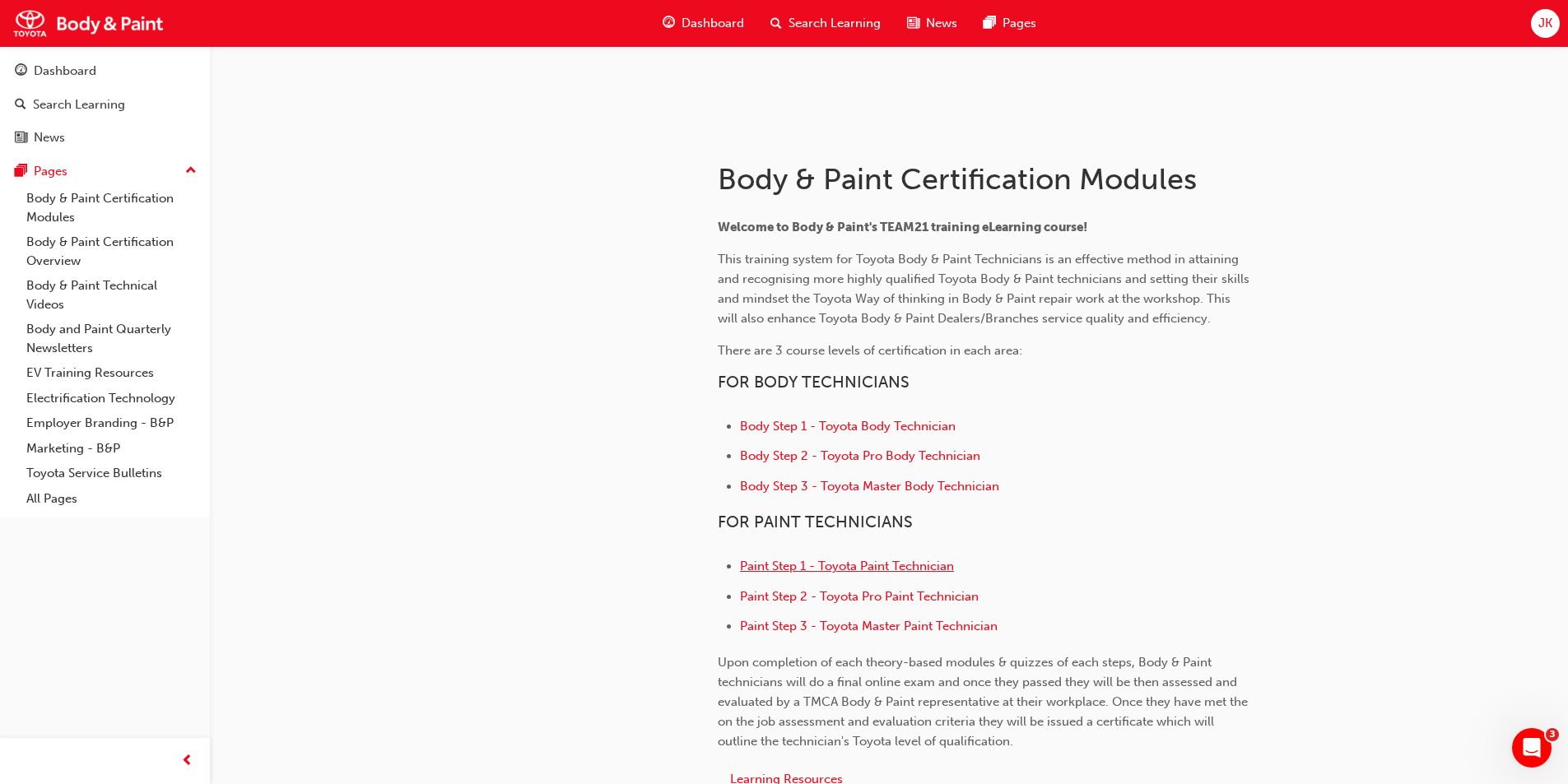
click at [913, 563] on span "Paint Step 1 - Toyota Paint Technician" at bounding box center [847, 566] width 214 height 15
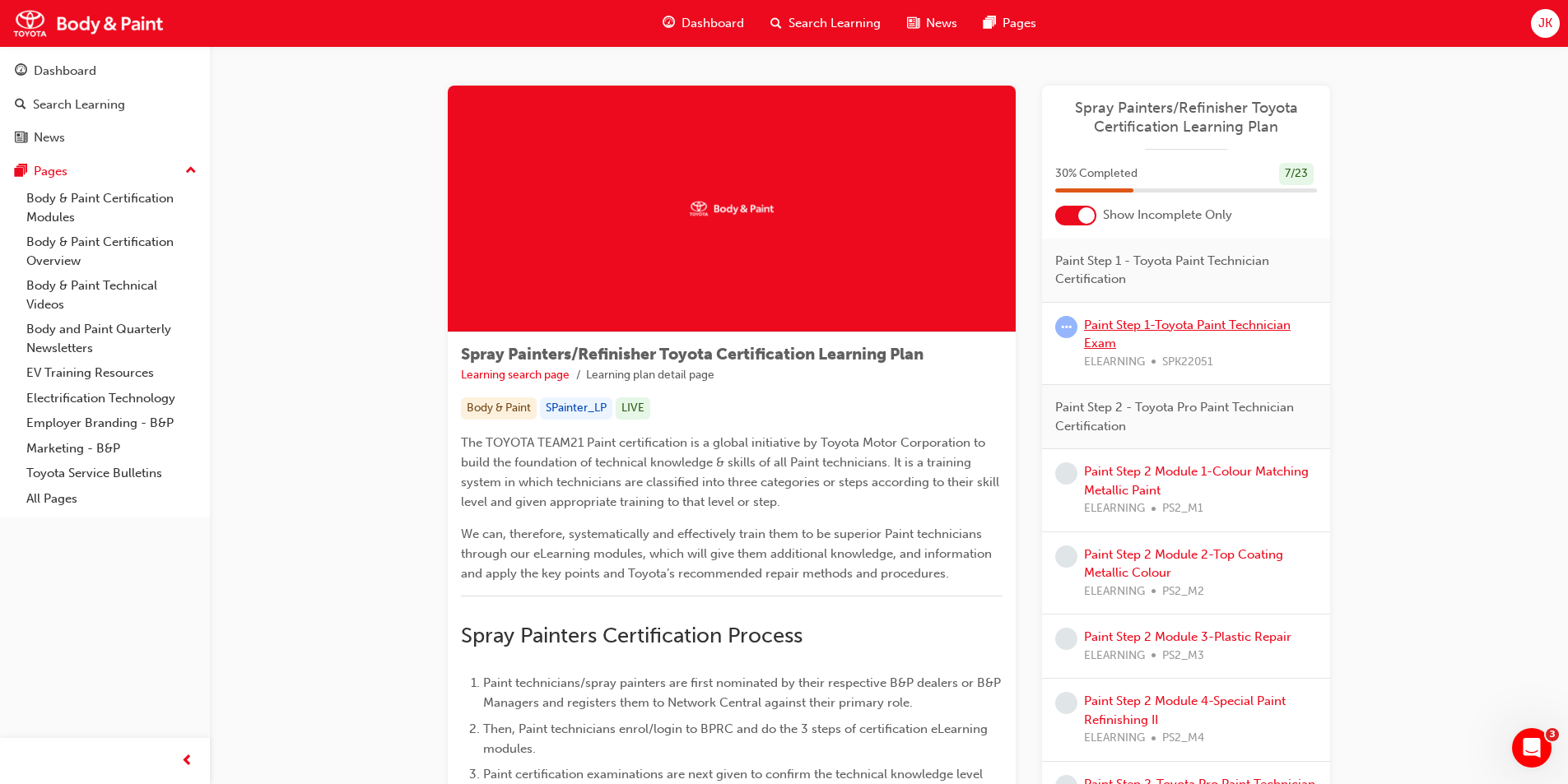
click at [1107, 325] on link "Paint Step 1-Toyota Paint Technician Exam" at bounding box center [1187, 334] width 206 height 34
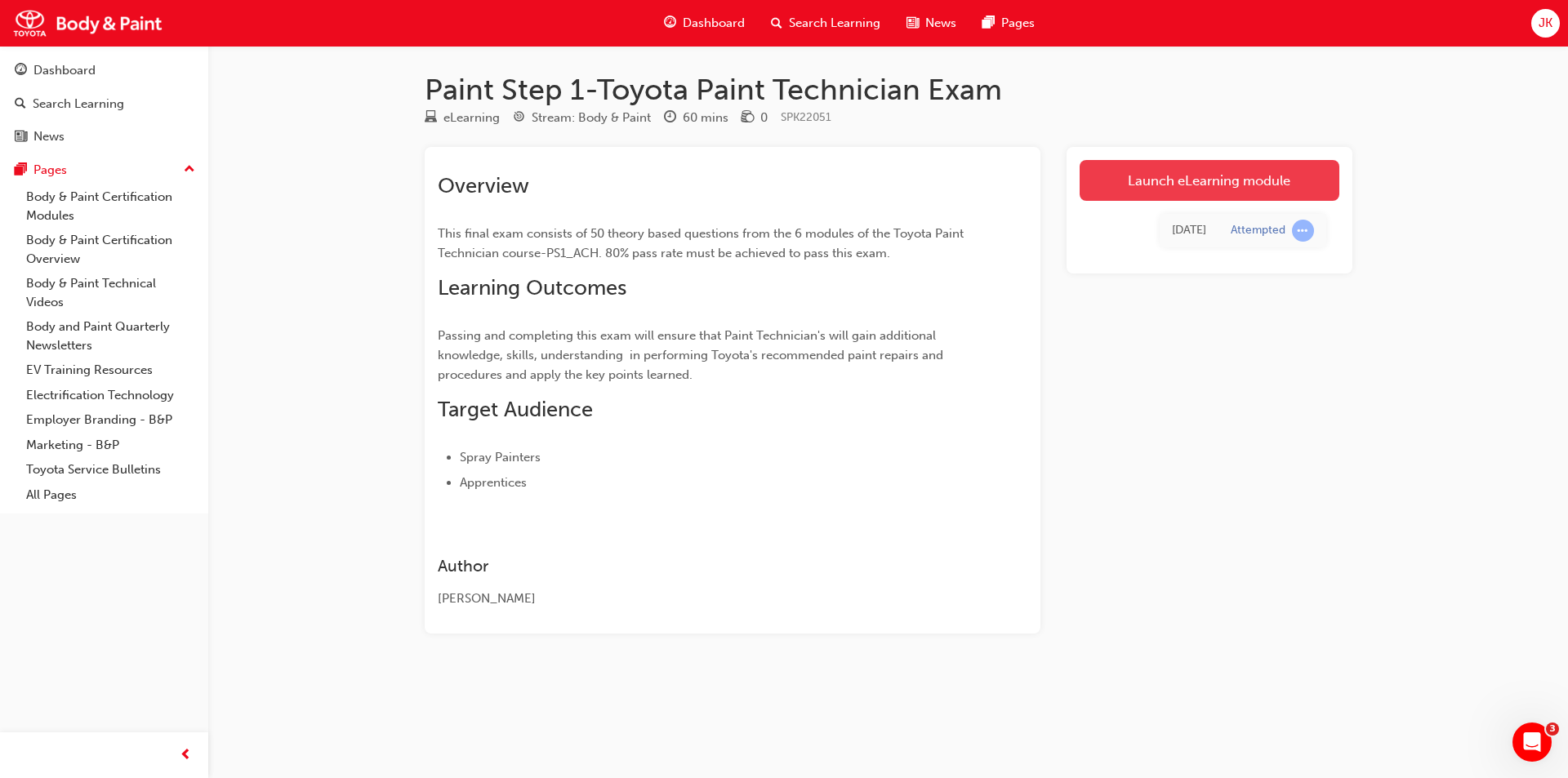
click at [1135, 185] on link "Launch eLearning module" at bounding box center [1209, 181] width 259 height 41
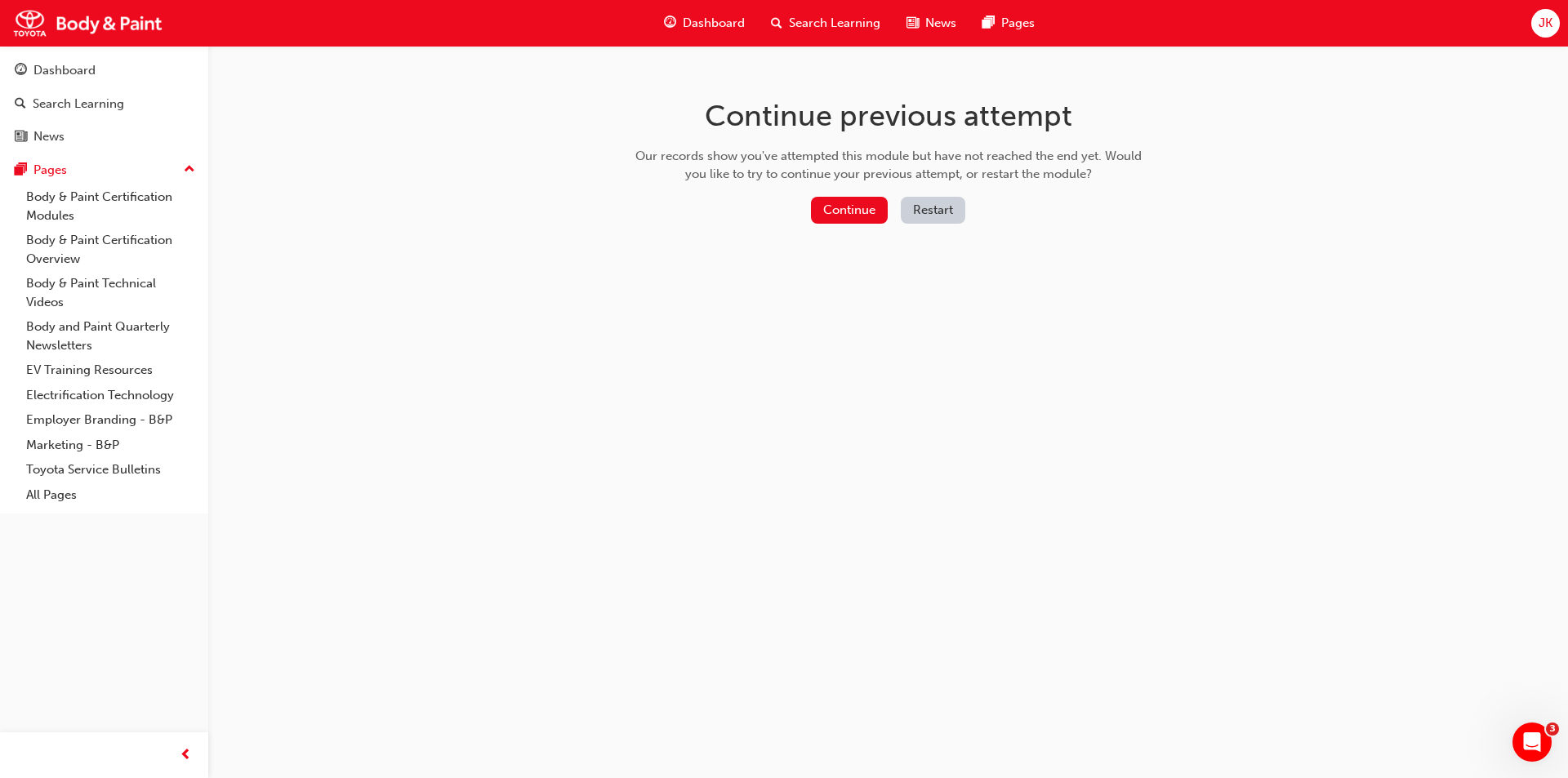
click at [938, 213] on button "Restart" at bounding box center [933, 210] width 64 height 27
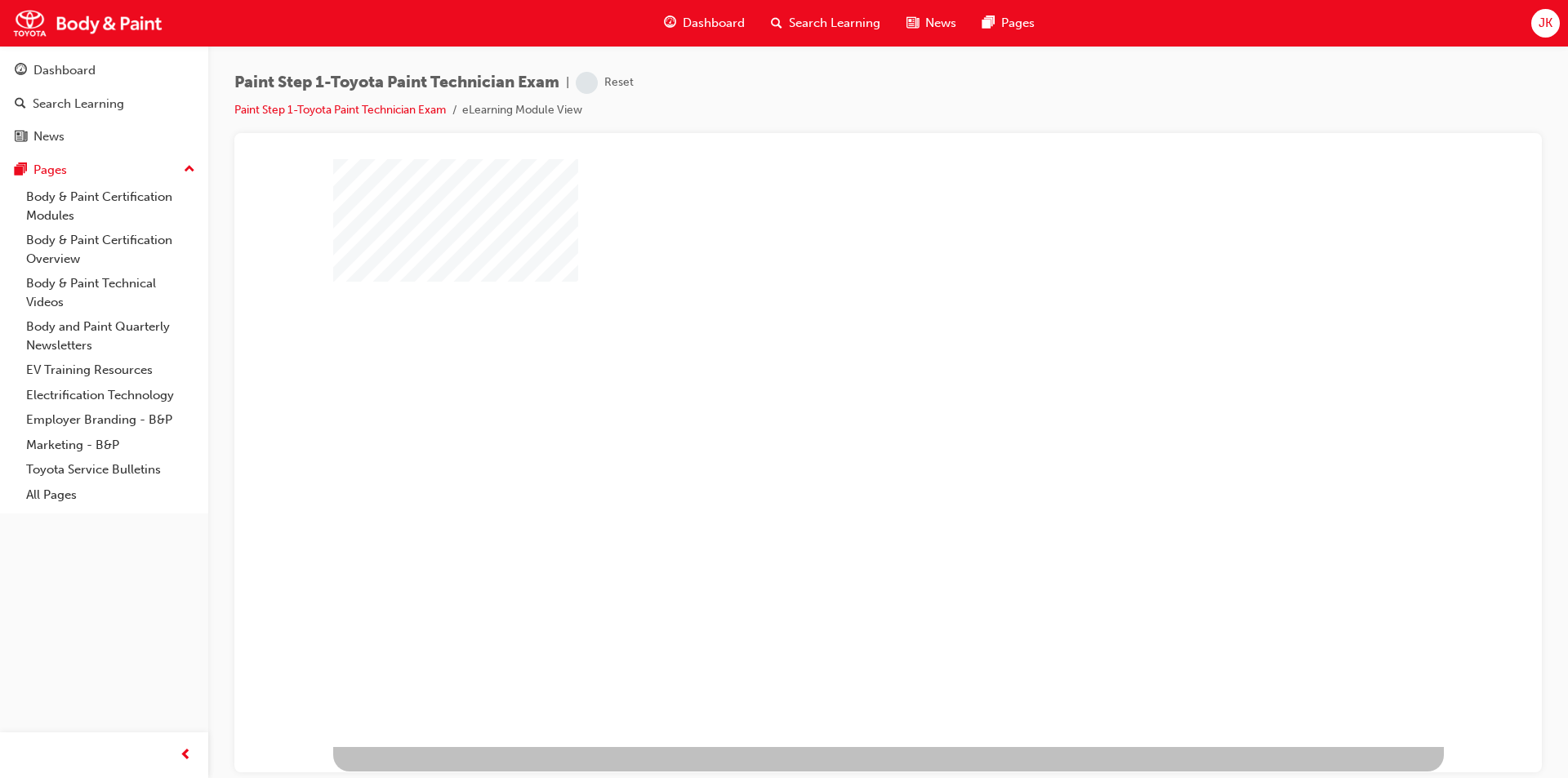
click at [841, 405] on div "play" at bounding box center [841, 405] width 0 height 0
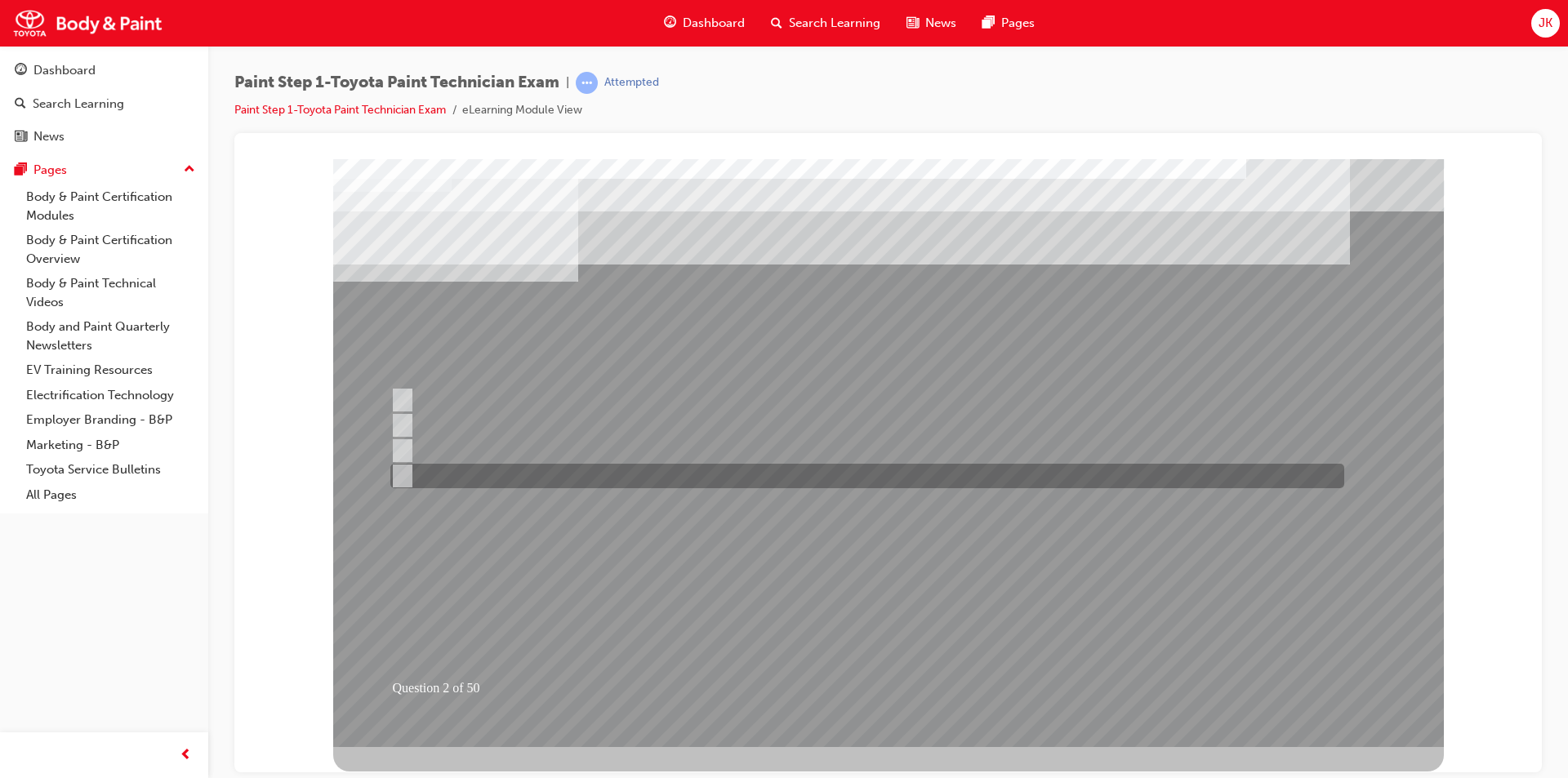
click at [678, 482] on div at bounding box center [863, 476] width 954 height 25
radio input "true"
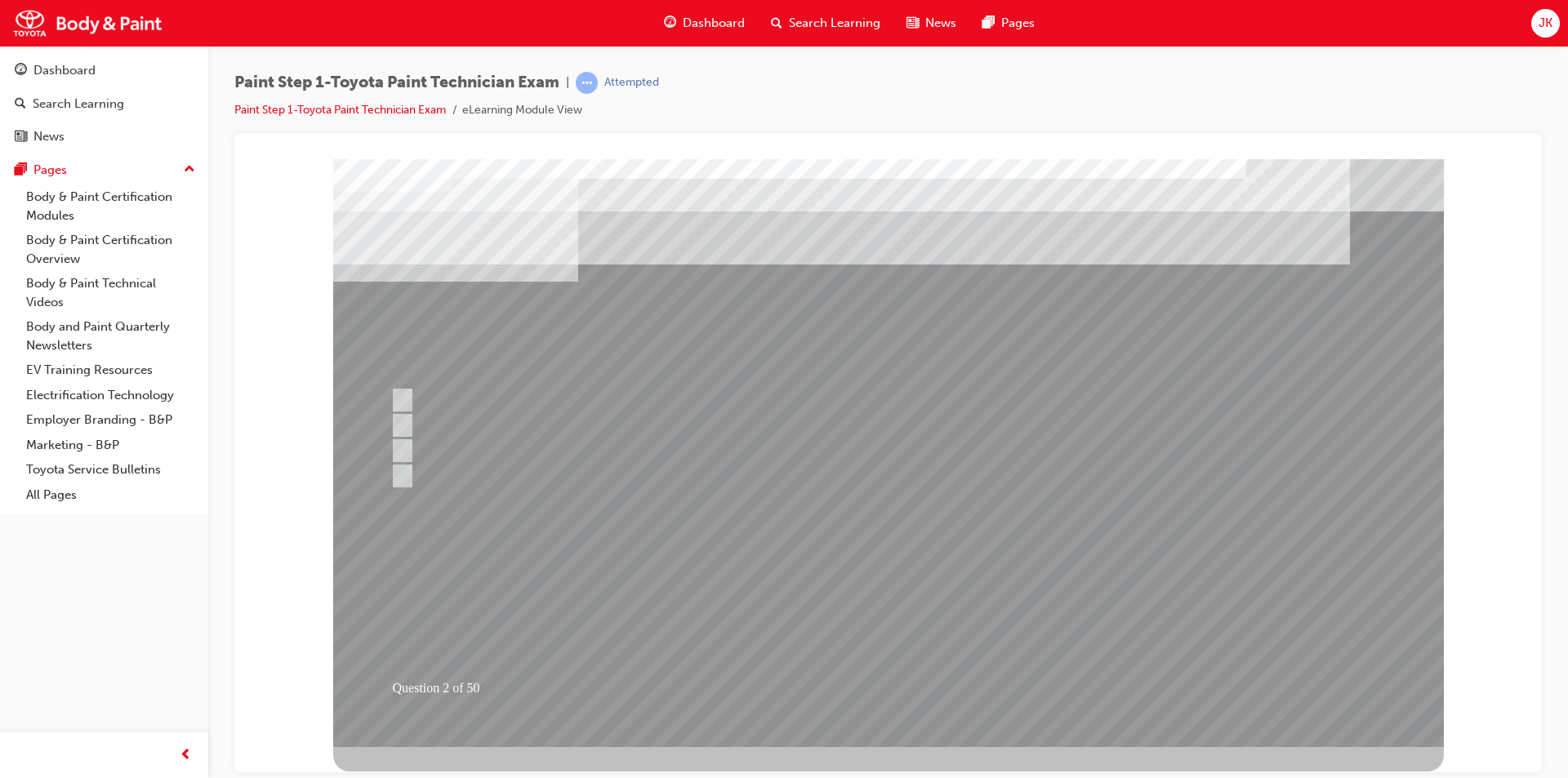
click at [128, 197] on link "Body & Paint Certification Modules" at bounding box center [110, 206] width 182 height 44
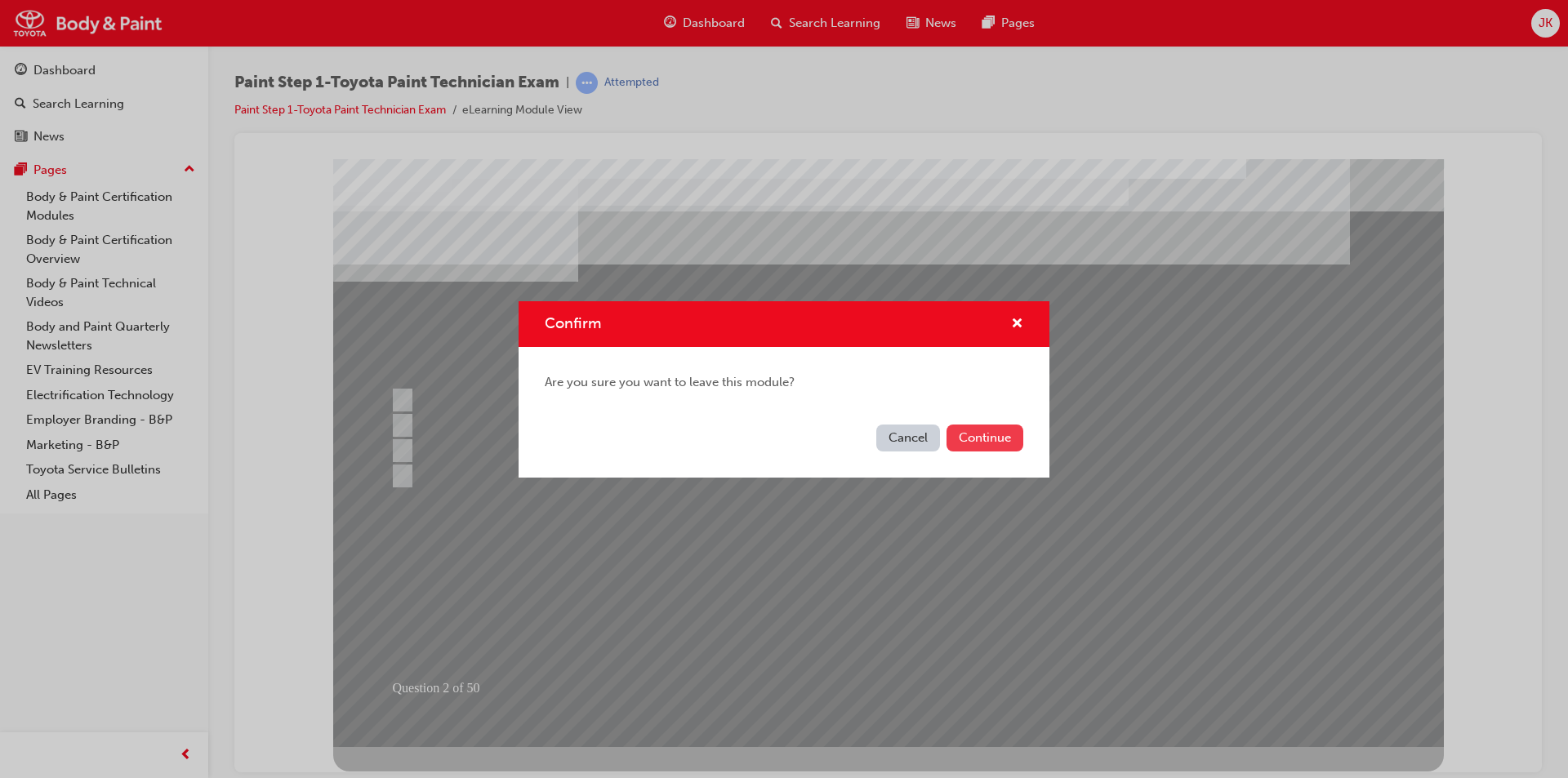
click at [1004, 434] on button "Continue" at bounding box center [985, 437] width 77 height 27
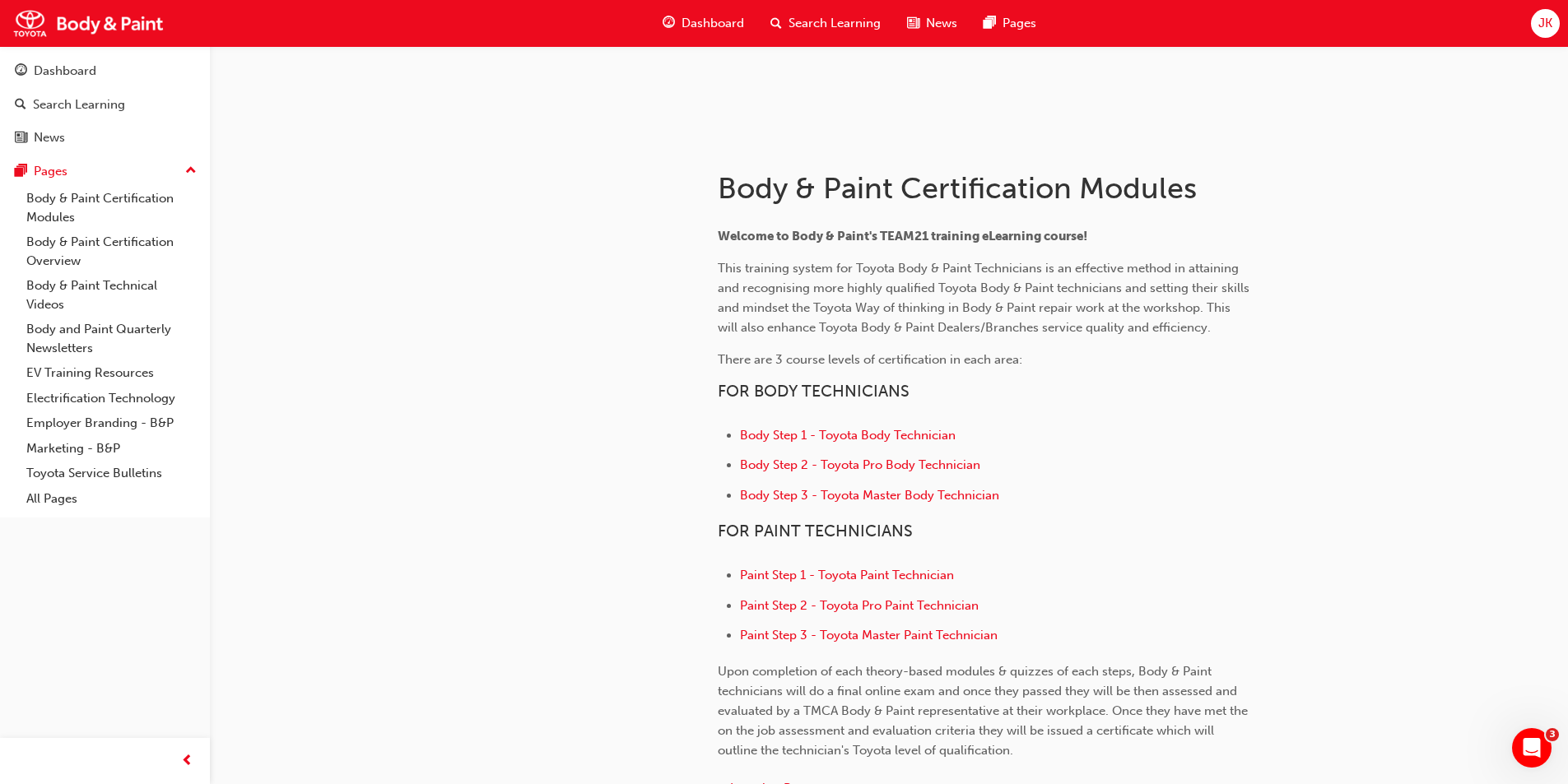
scroll to position [247, 0]
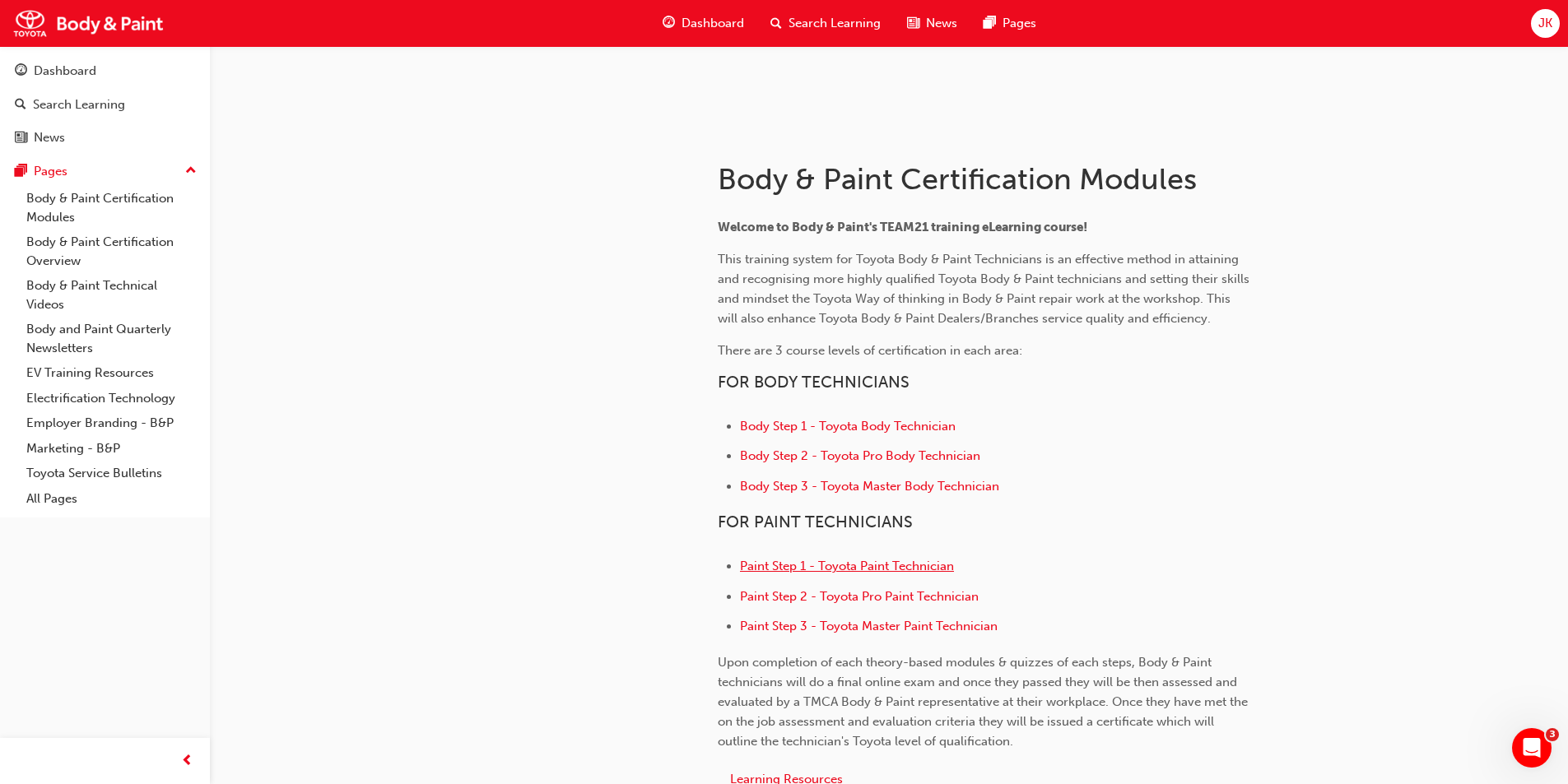
click at [902, 559] on span "Paint Step 1 - Toyota Paint Technician" at bounding box center [847, 566] width 214 height 15
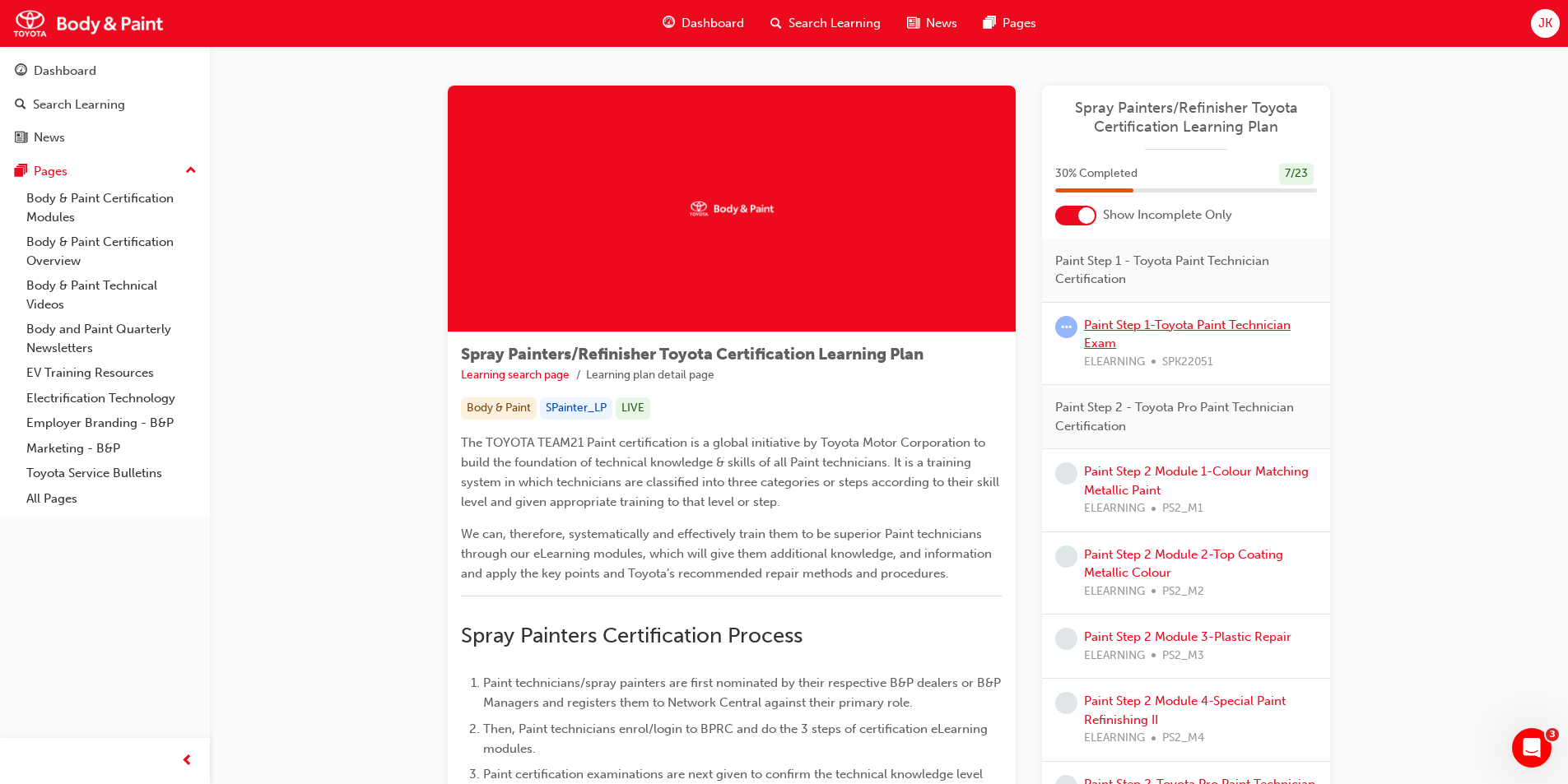
click at [1143, 323] on link "Paint Step 1-Toyota Paint Technician Exam" at bounding box center [1187, 334] width 206 height 34
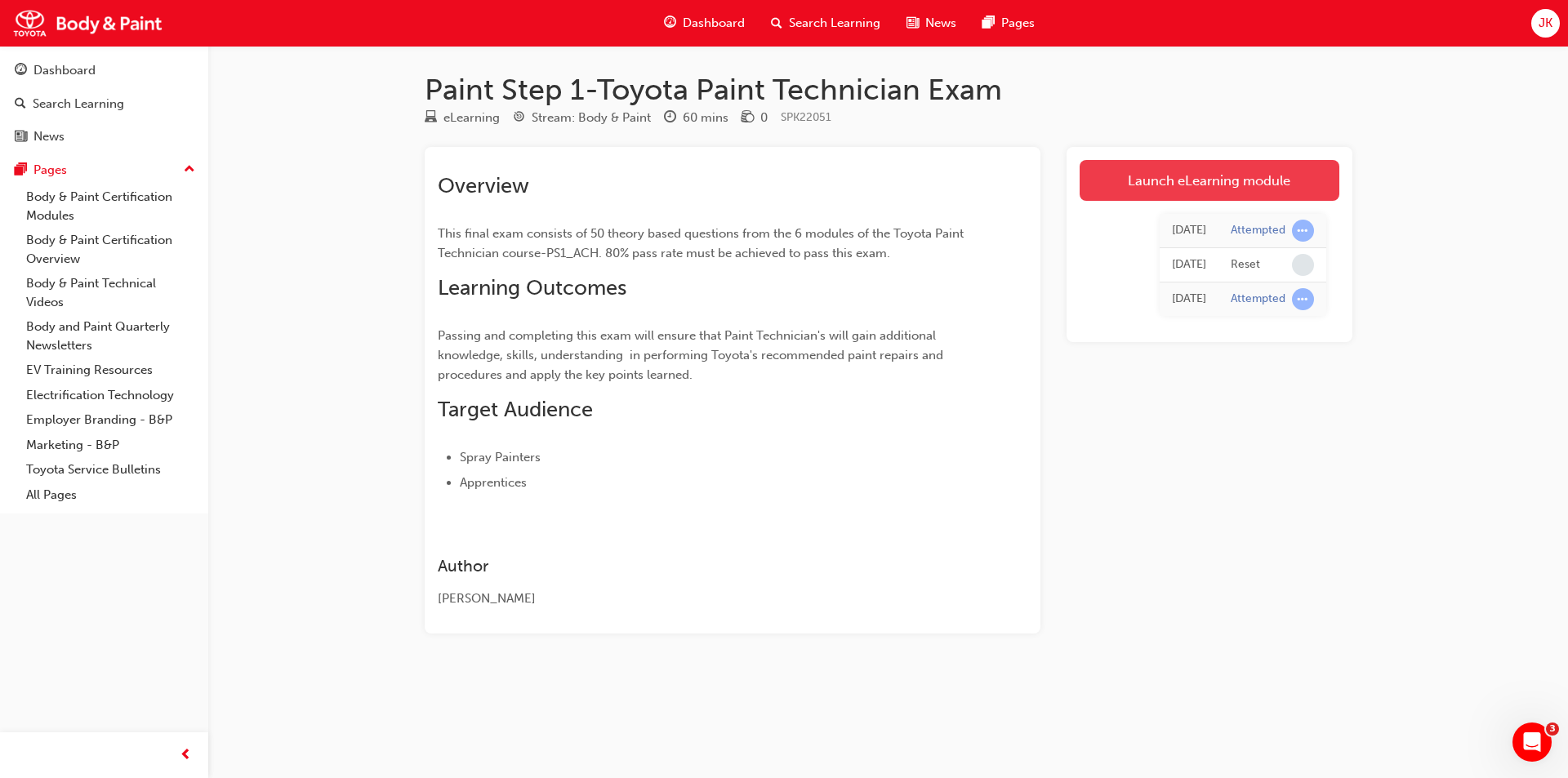
click at [1215, 180] on link "Launch eLearning module" at bounding box center [1209, 181] width 259 height 41
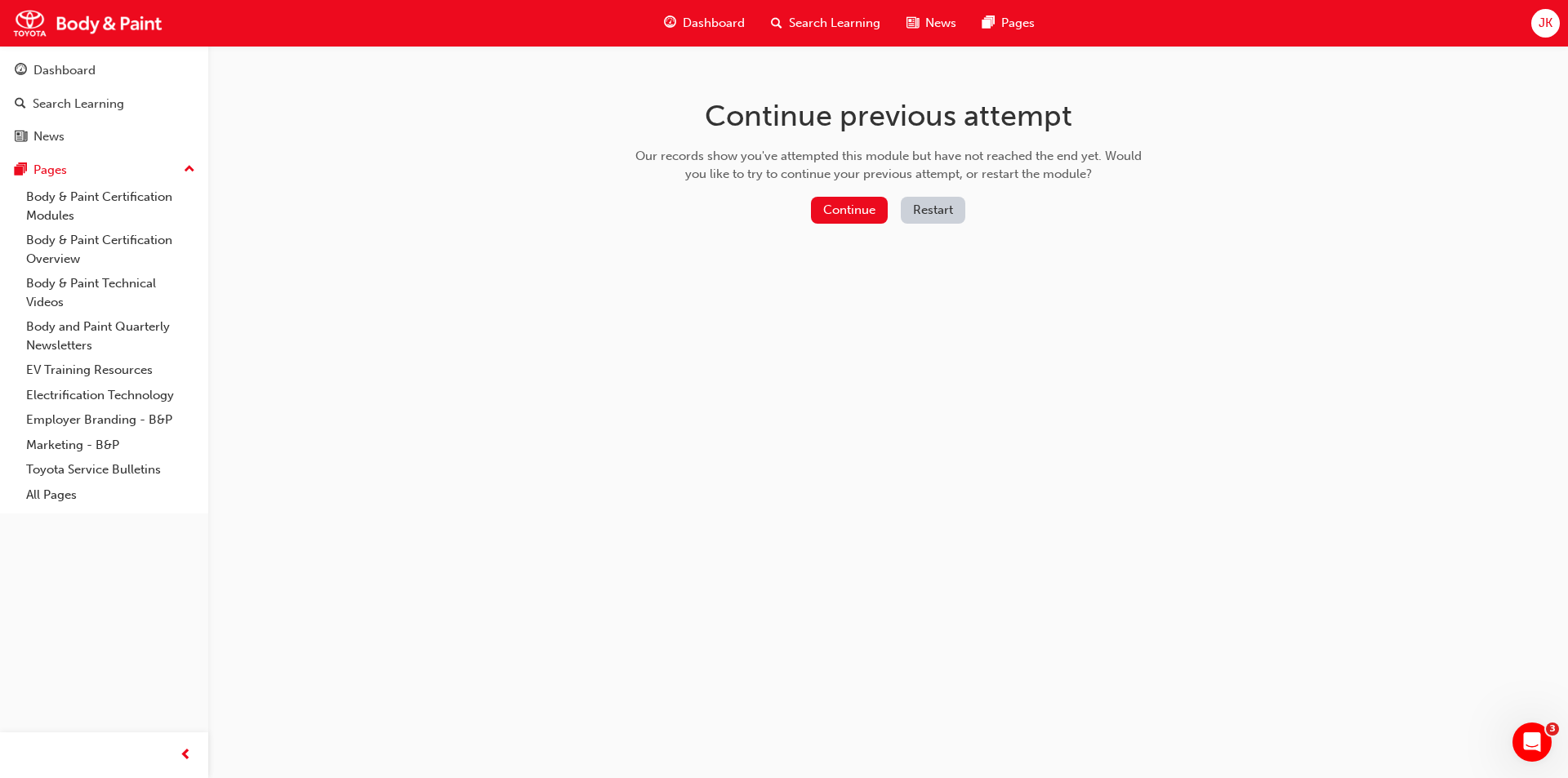
click at [945, 204] on button "Restart" at bounding box center [933, 210] width 64 height 27
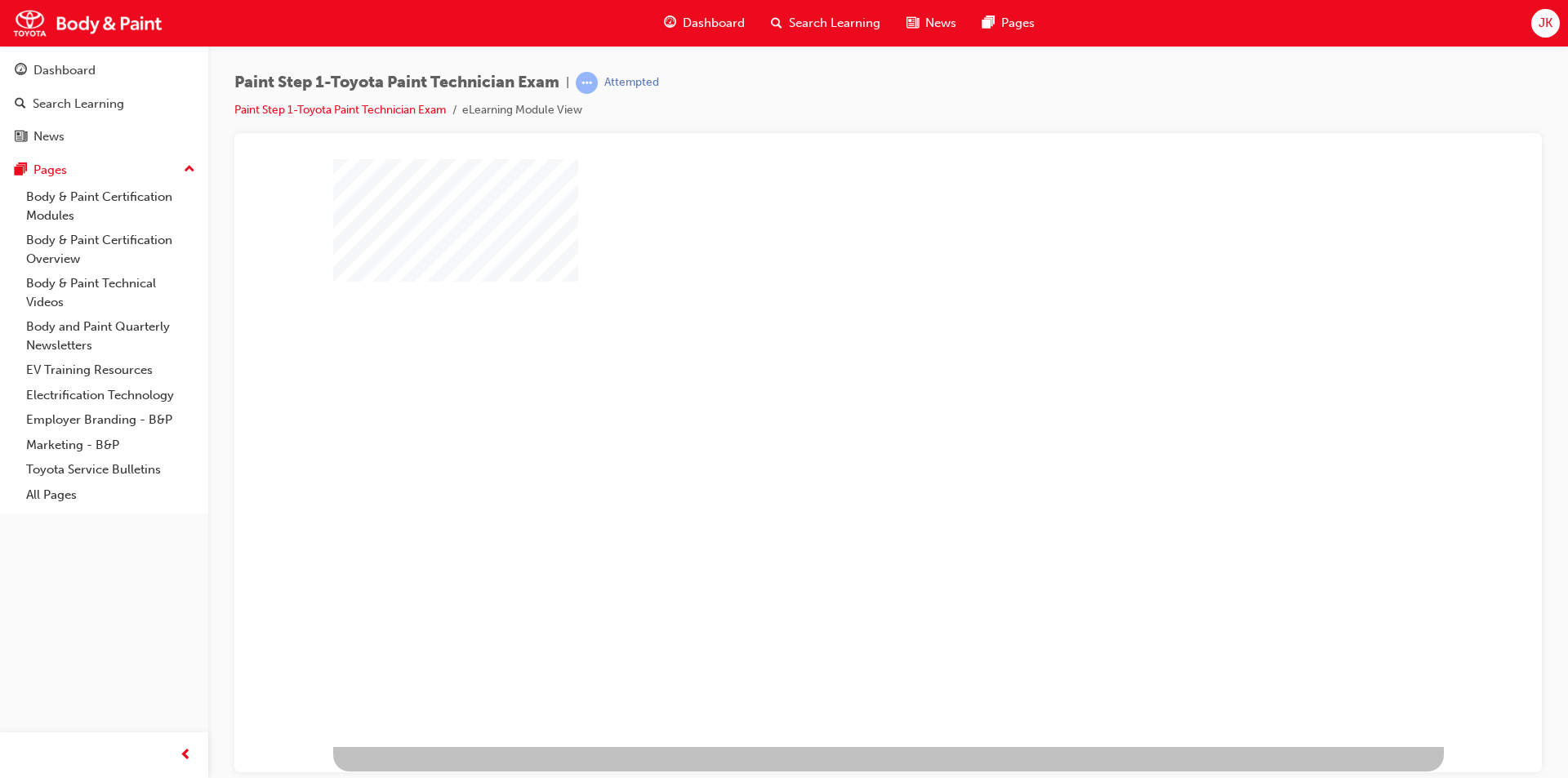
click at [841, 405] on div "play" at bounding box center [841, 405] width 0 height 0
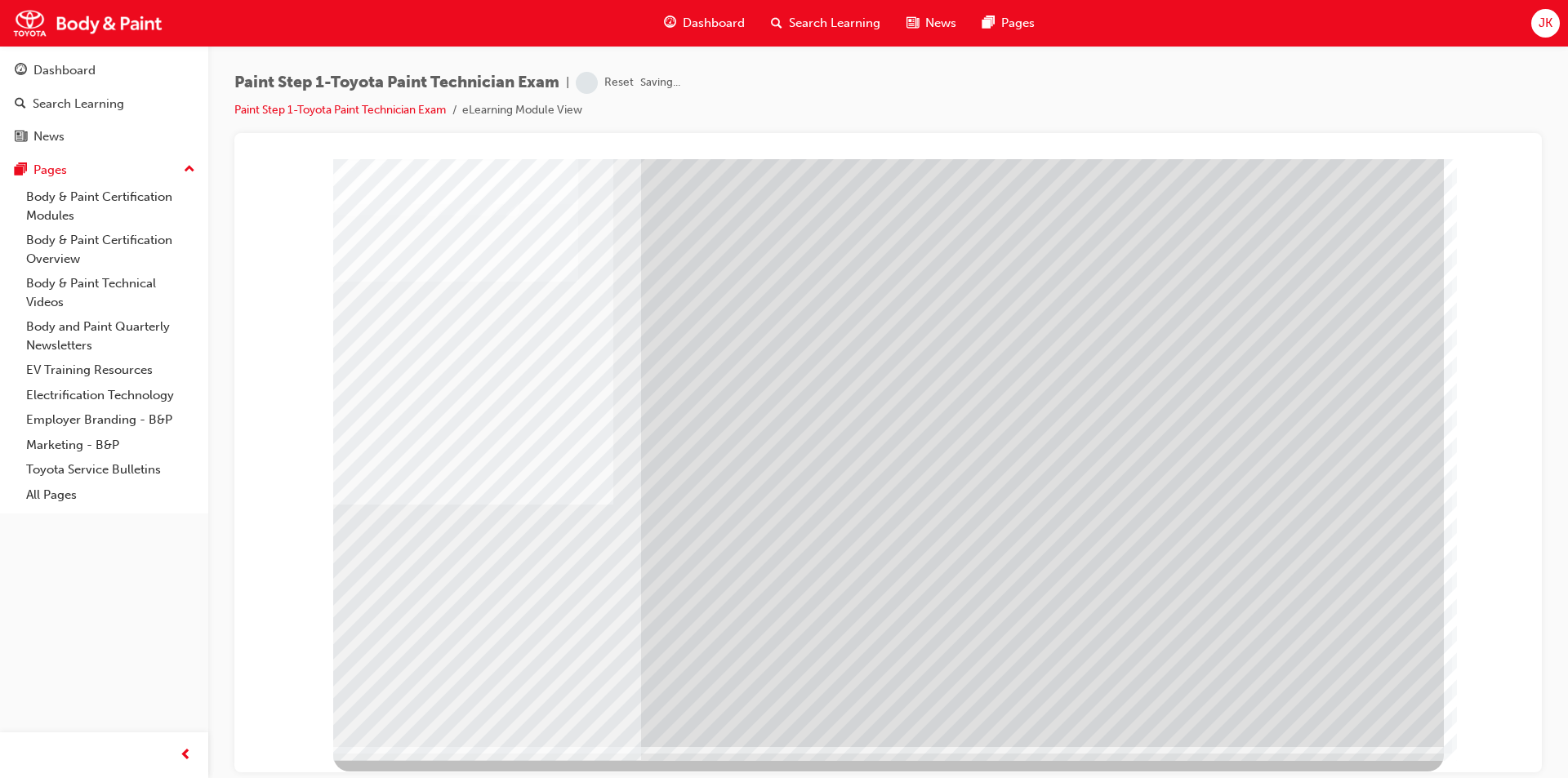
drag, startPoint x: 402, startPoint y: 663, endPoint x: 439, endPoint y: 662, distance: 37.0
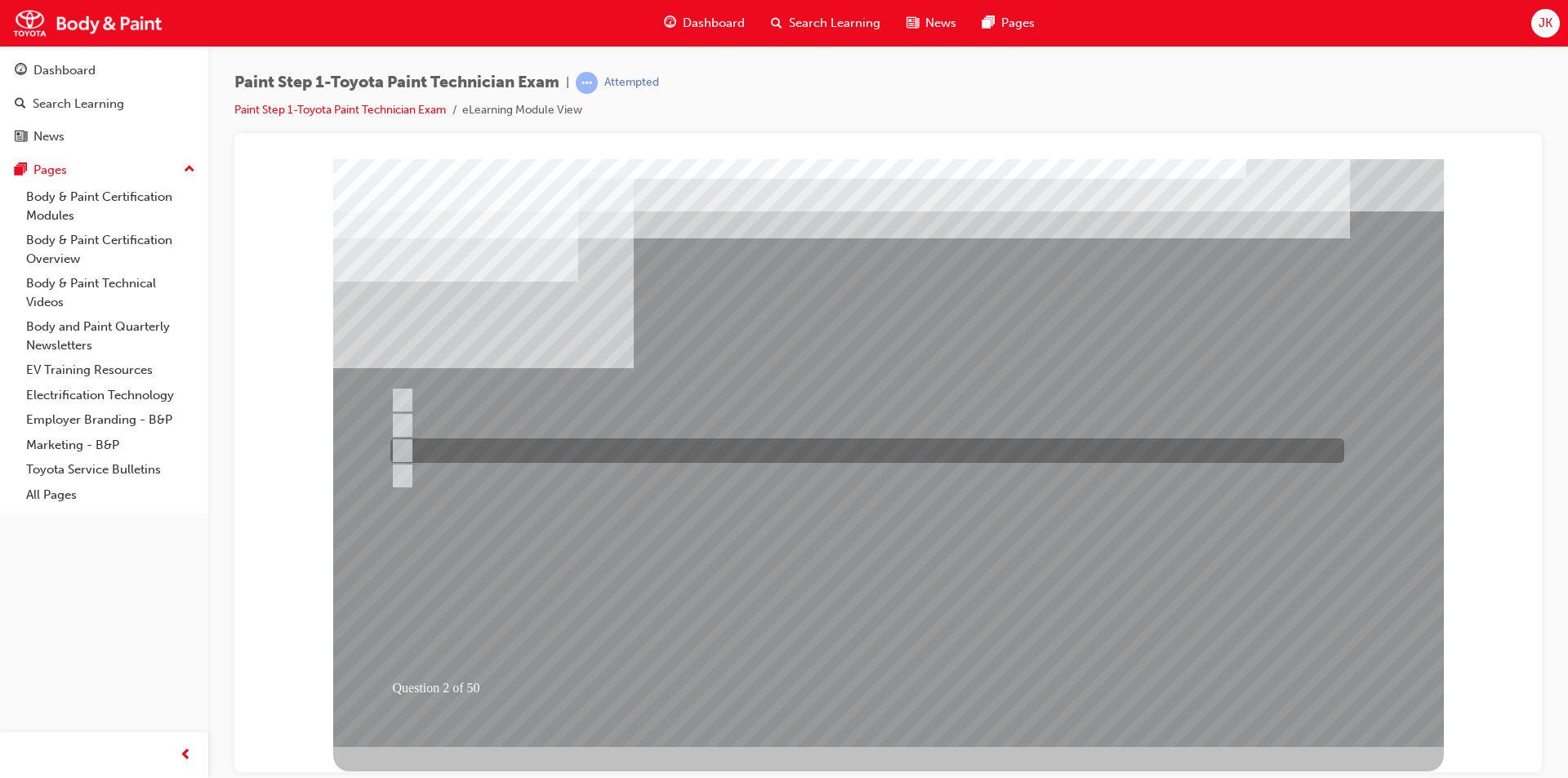
click at [468, 446] on div at bounding box center [863, 450] width 954 height 25
radio input "true"
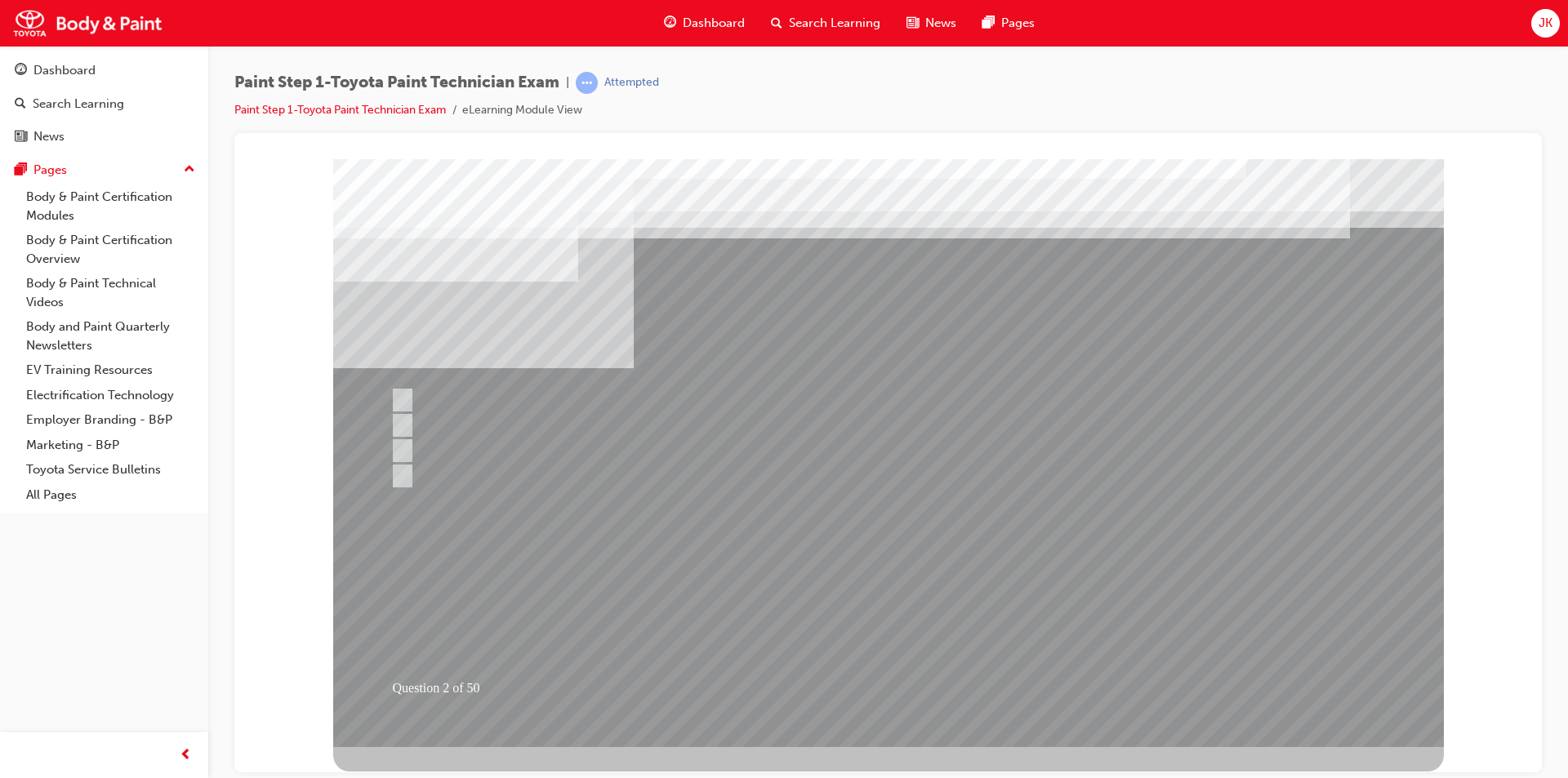
click at [856, 680] on div at bounding box center [888, 452] width 1111 height 588
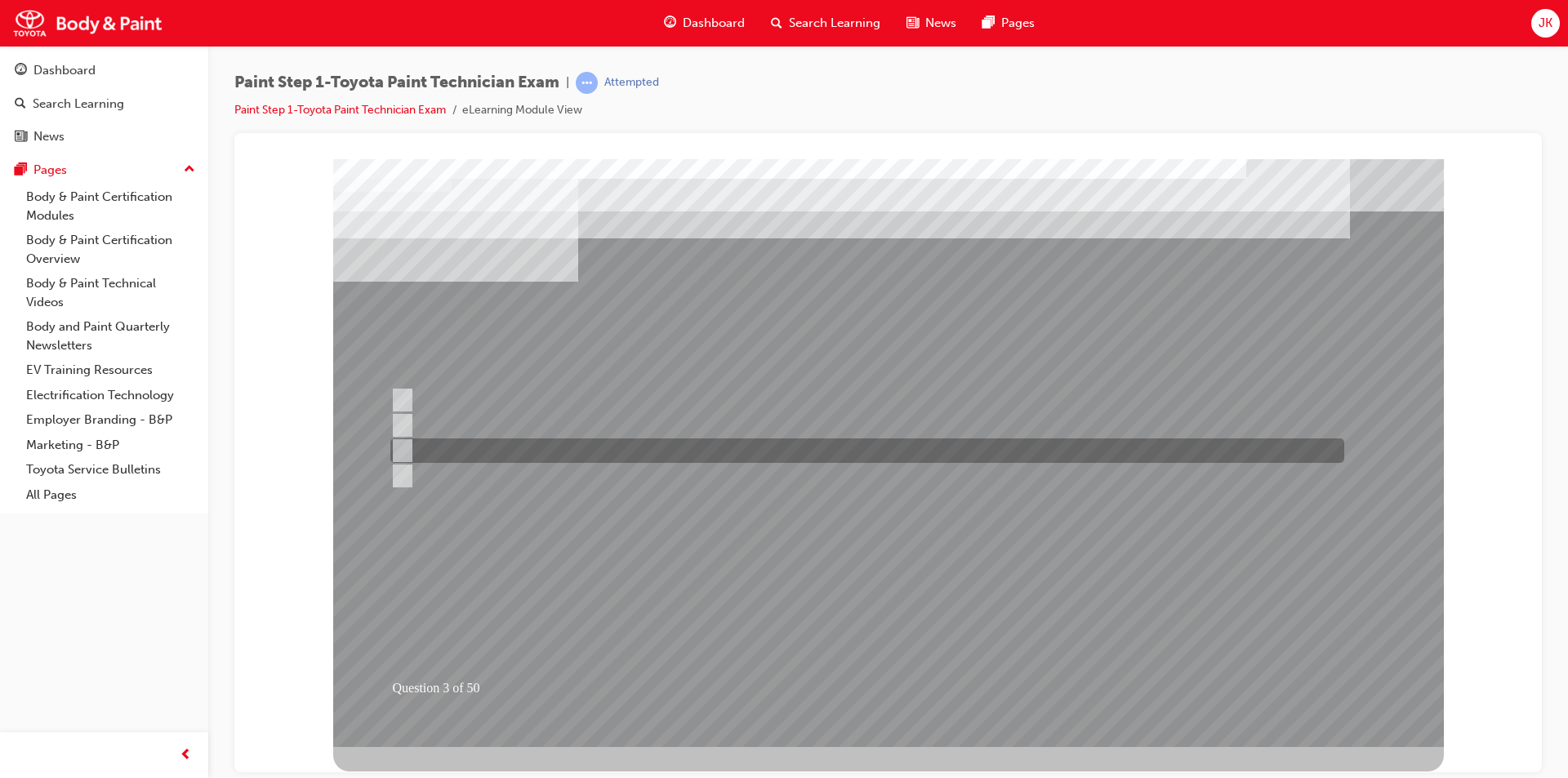
click at [577, 441] on div at bounding box center [863, 450] width 954 height 25
radio input "true"
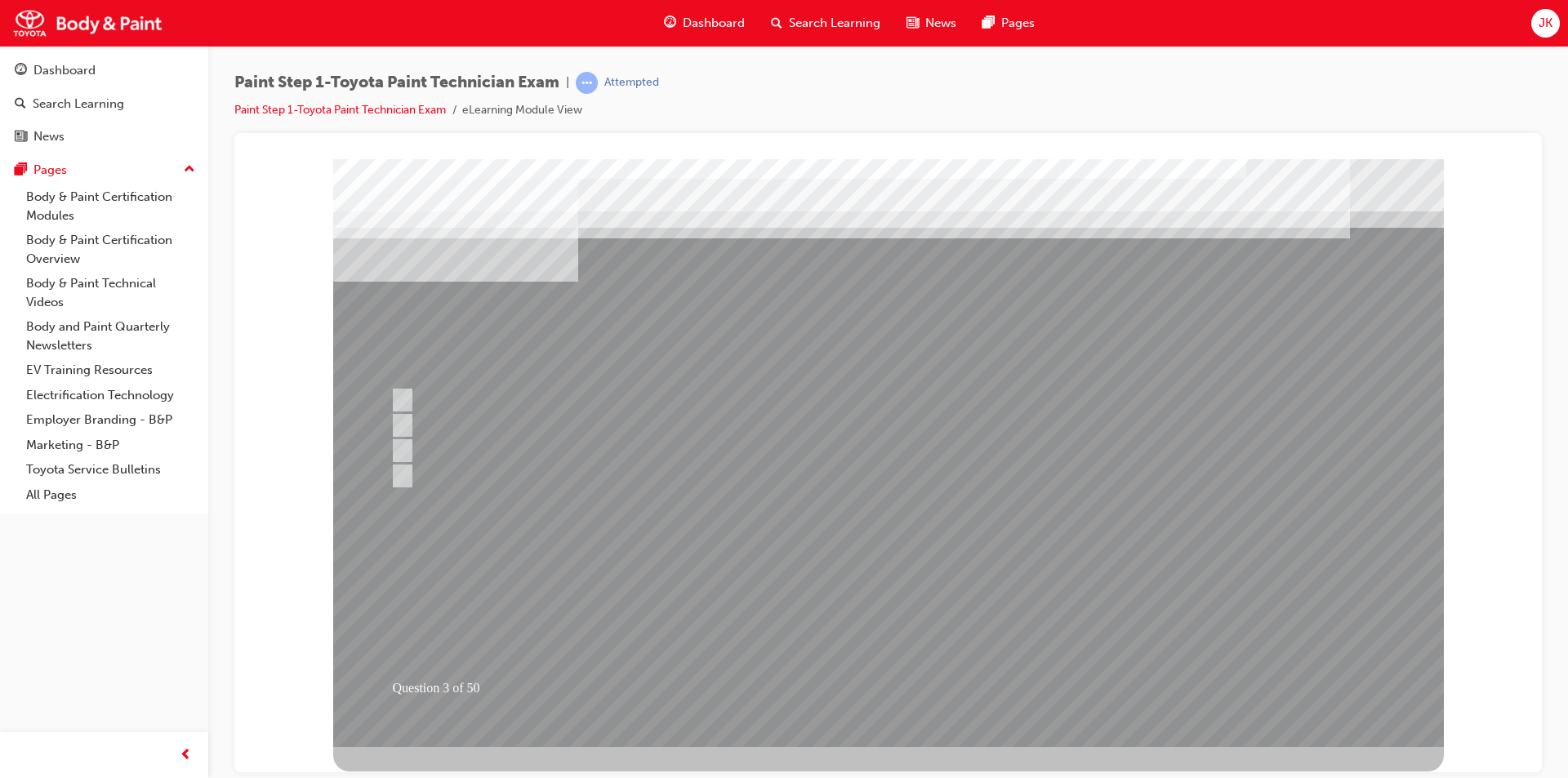
click at [886, 611] on div at bounding box center [888, 452] width 1111 height 588
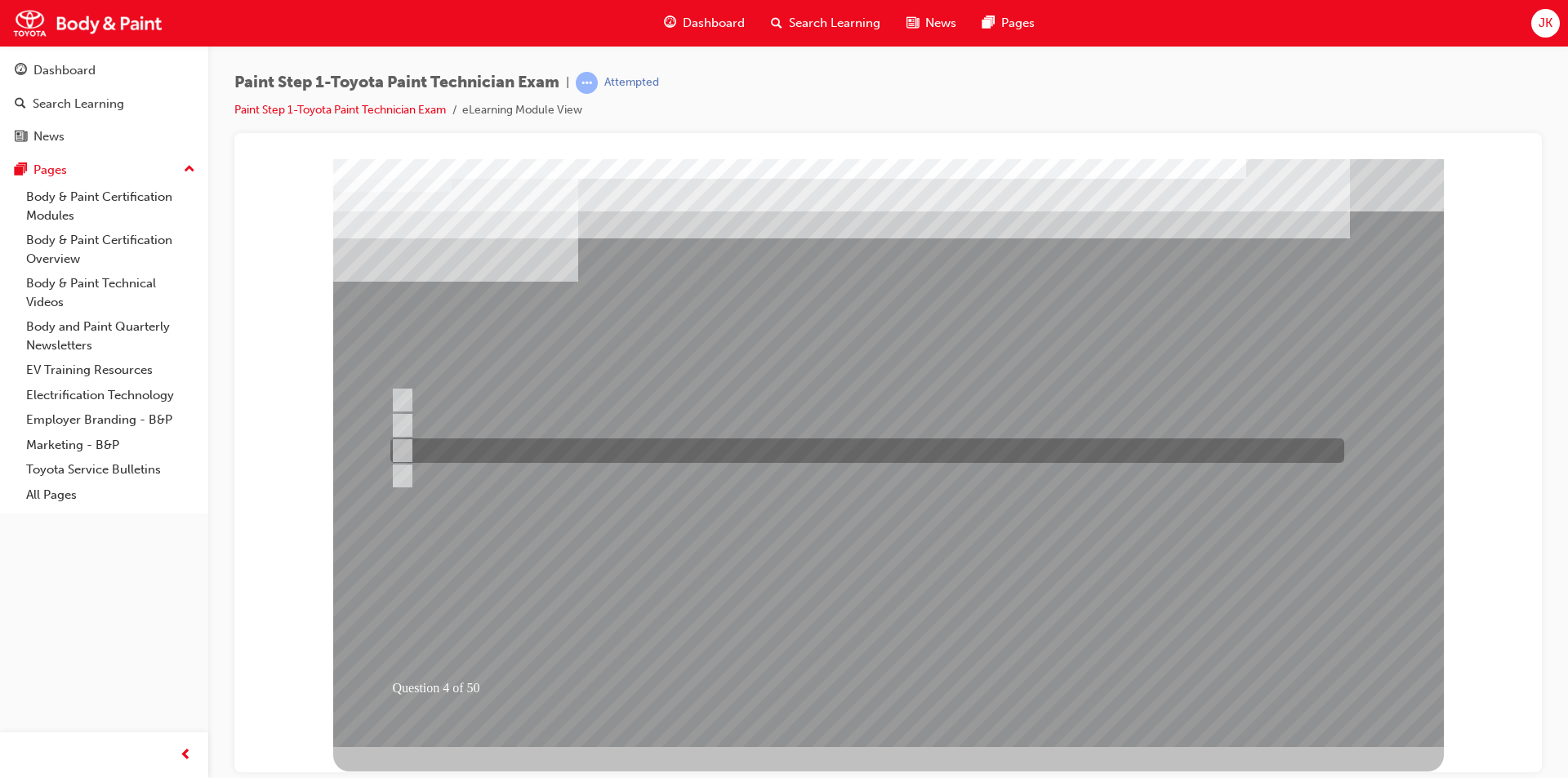
click at [678, 446] on div at bounding box center [863, 450] width 954 height 25
radio input "true"
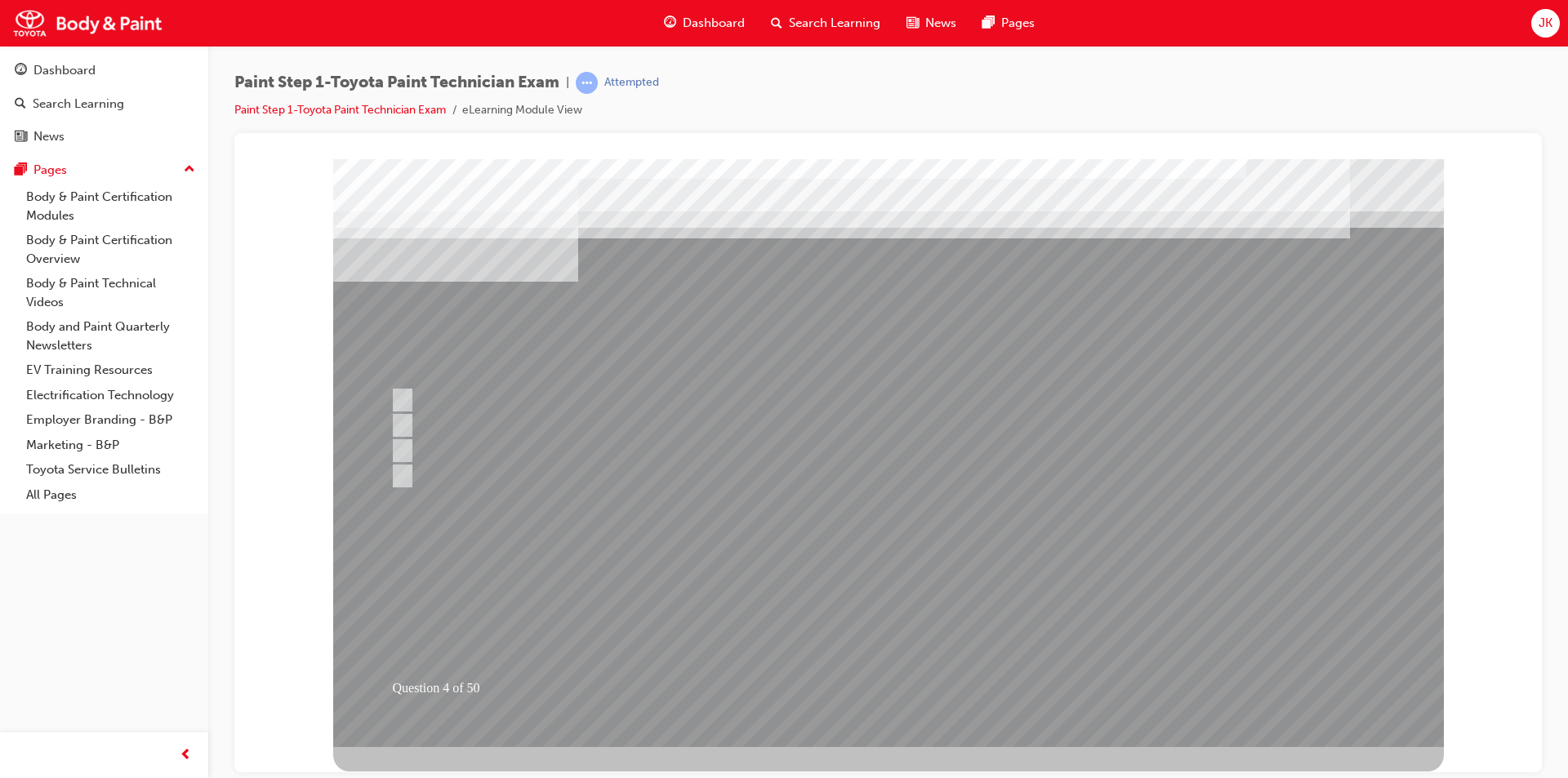
click at [876, 609] on div at bounding box center [888, 452] width 1111 height 588
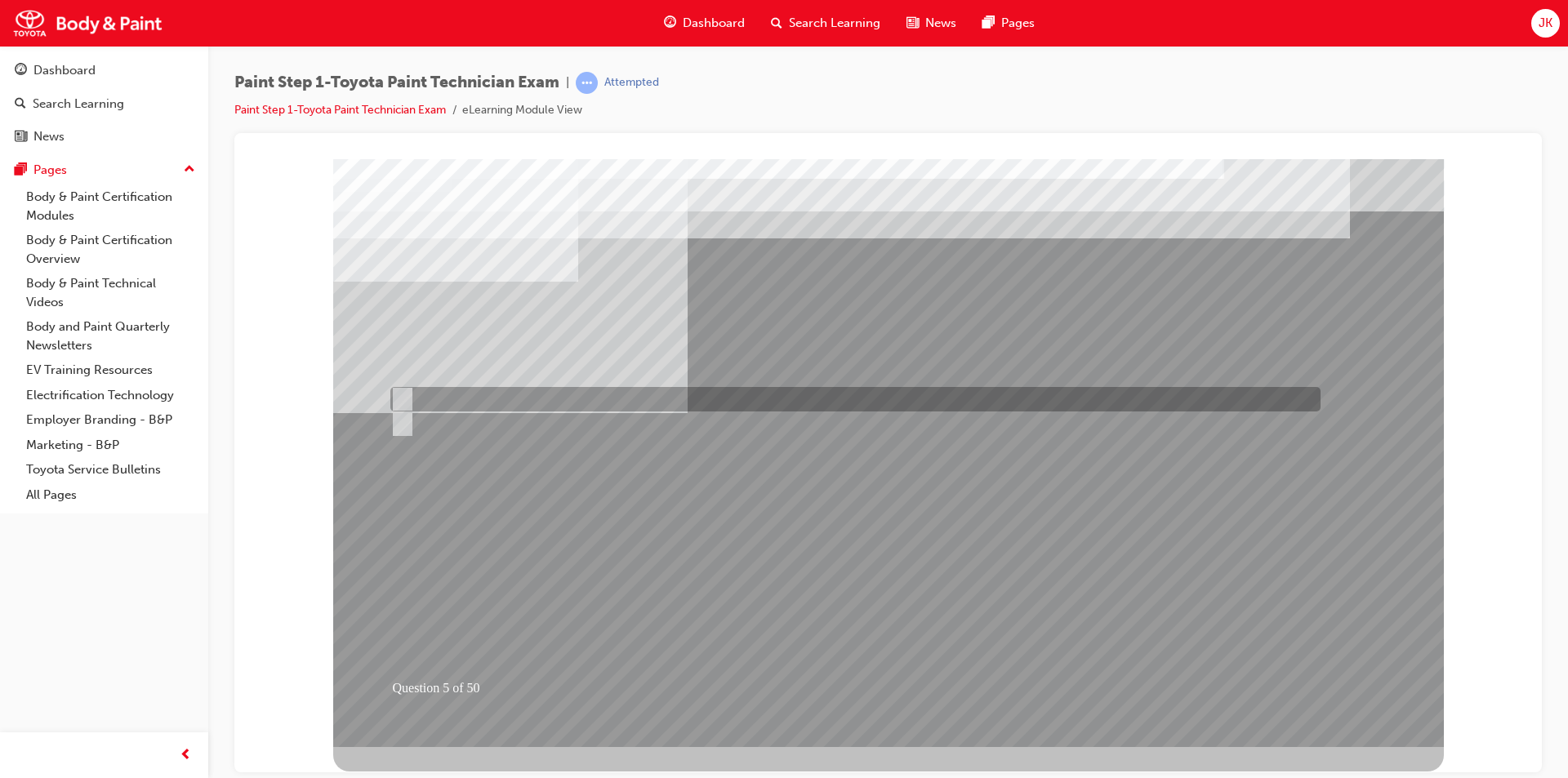
click at [659, 390] on div at bounding box center [851, 399] width 930 height 25
radio input "true"
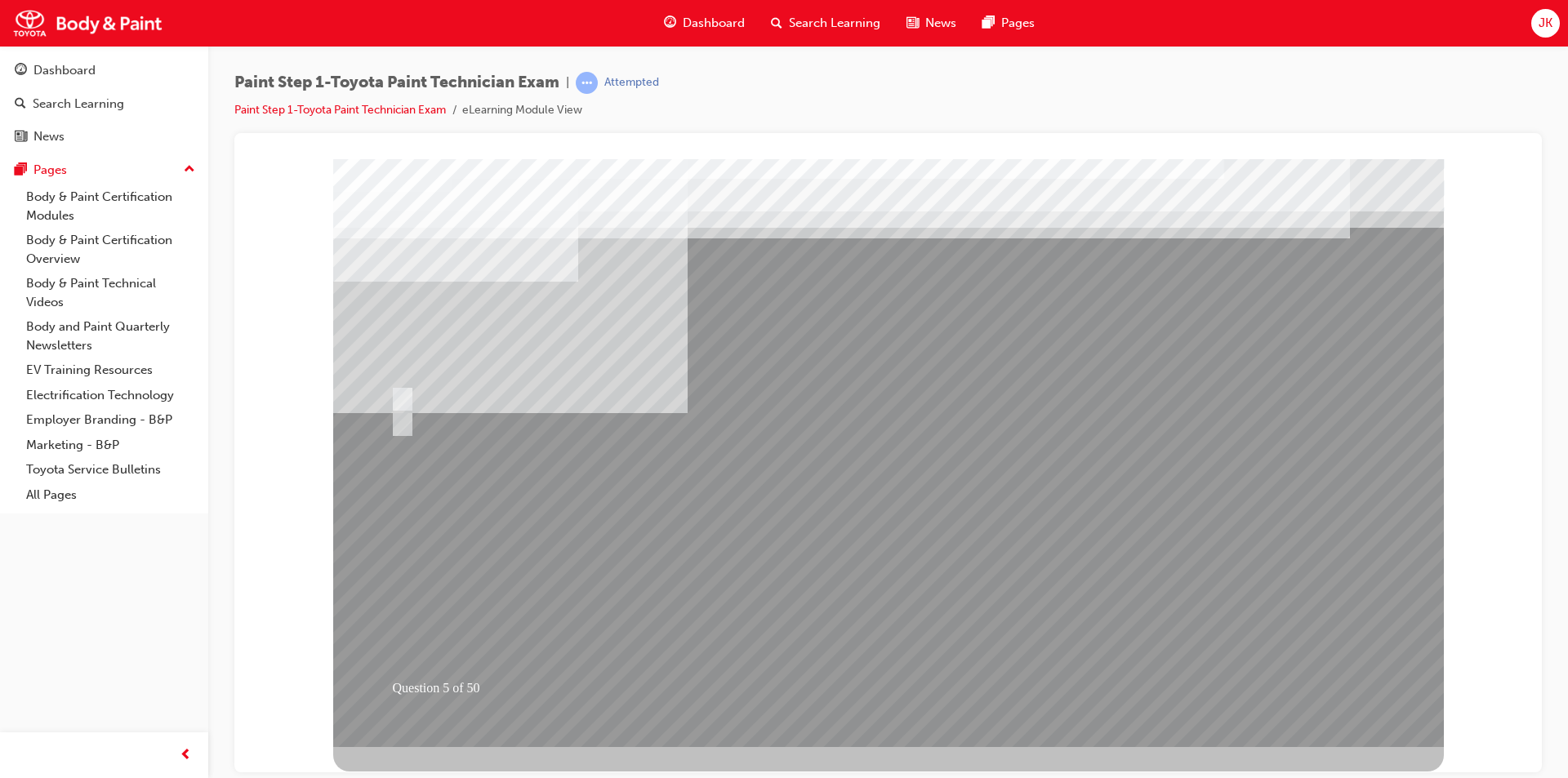
click at [885, 621] on div at bounding box center [888, 452] width 1111 height 588
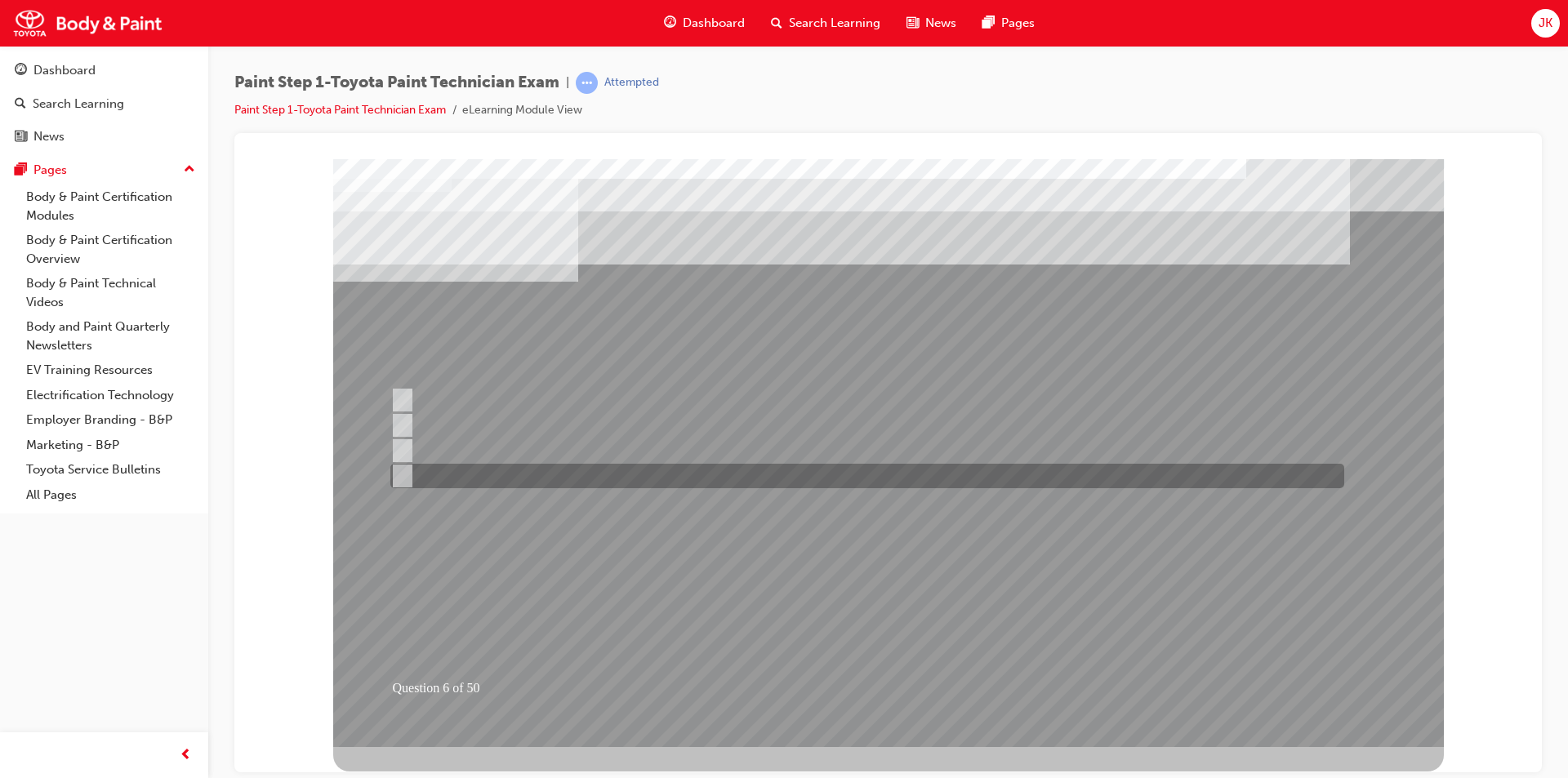
click at [803, 474] on div at bounding box center [863, 476] width 954 height 25
radio input "true"
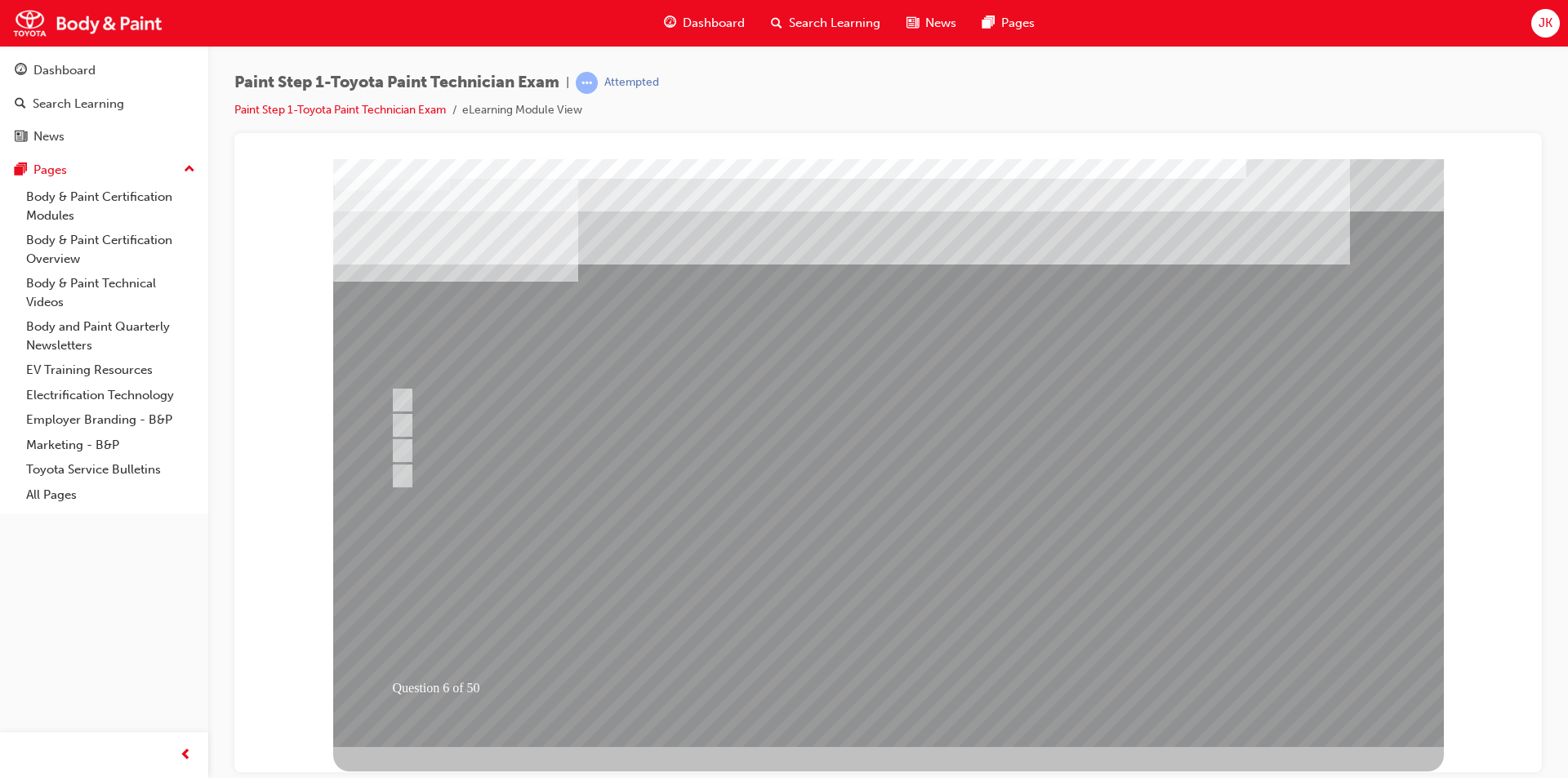
click at [886, 615] on div at bounding box center [888, 452] width 1111 height 588
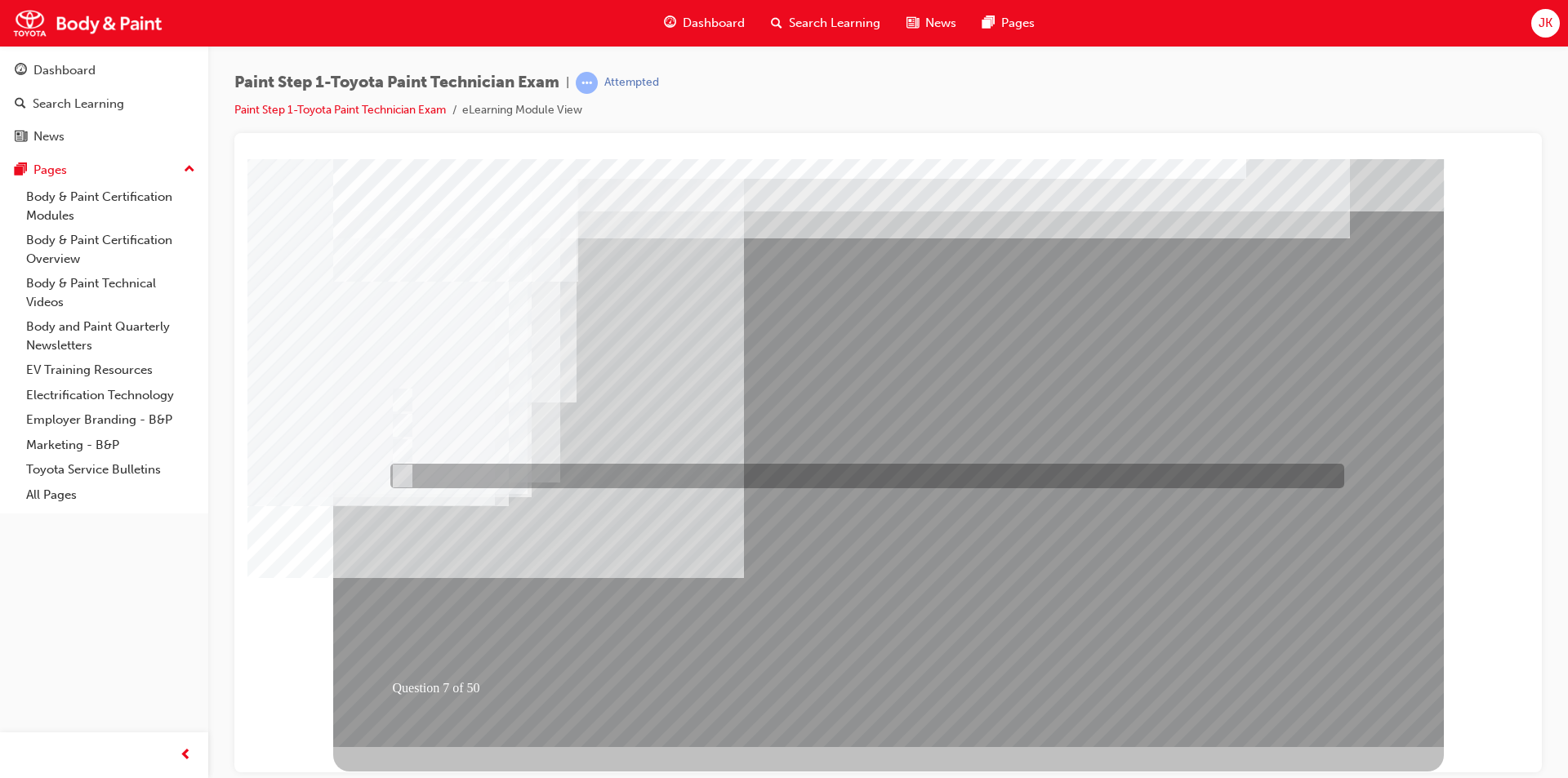
click at [479, 468] on div at bounding box center [863, 476] width 954 height 25
radio input "true"
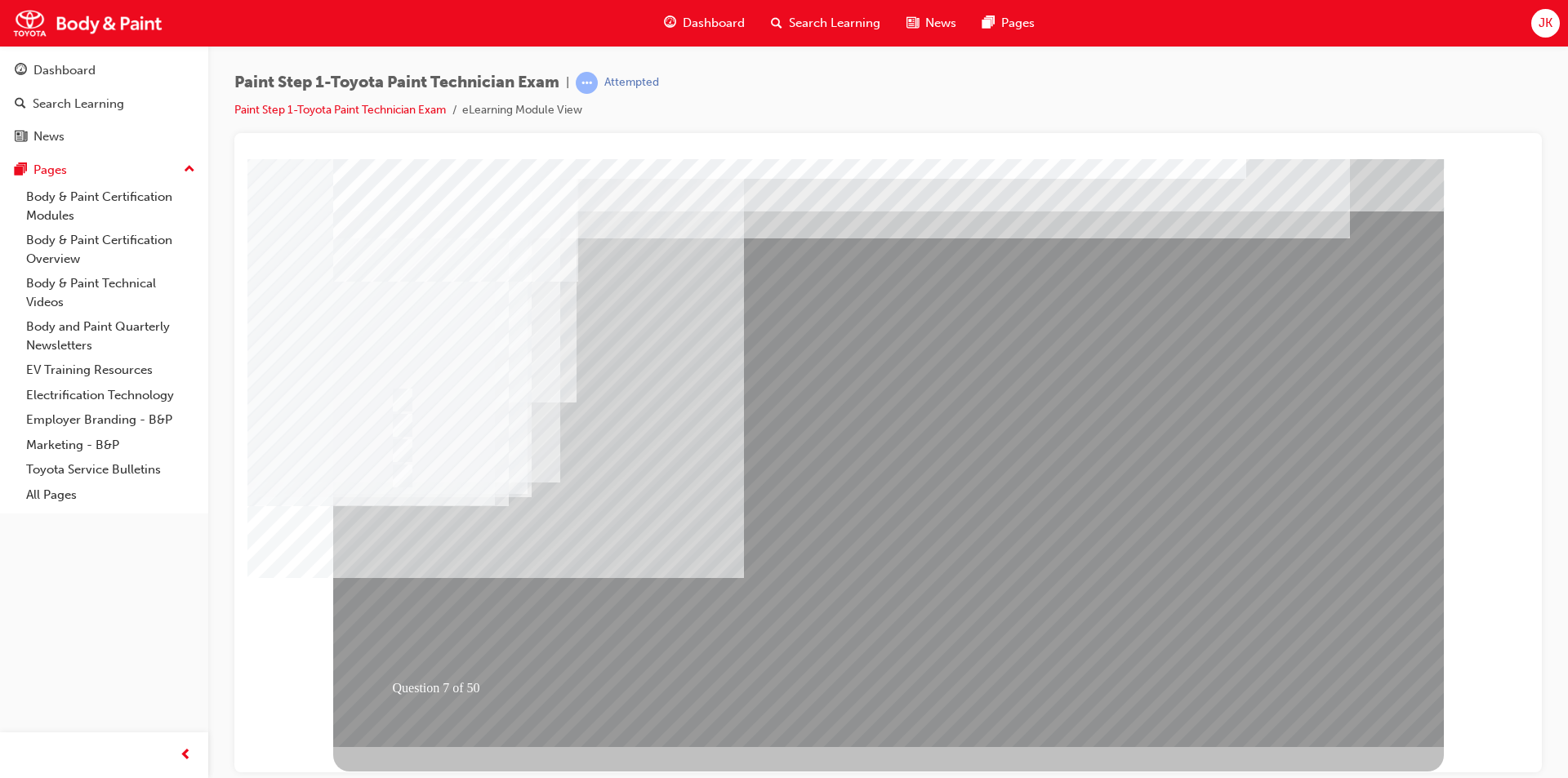
click at [881, 620] on div at bounding box center [888, 452] width 1111 height 588
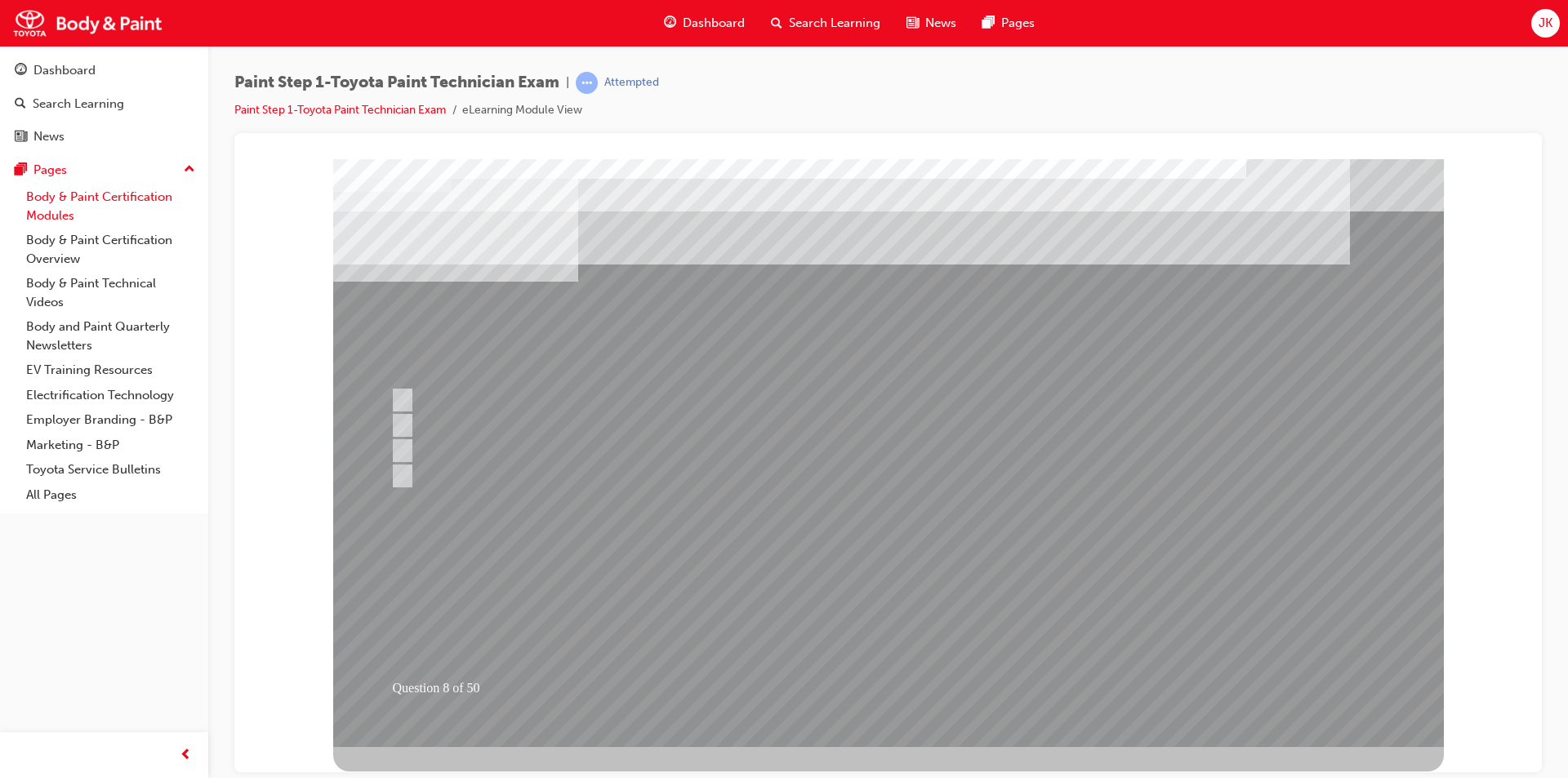
click at [112, 199] on link "Body & Paint Certification Modules" at bounding box center [110, 206] width 182 height 44
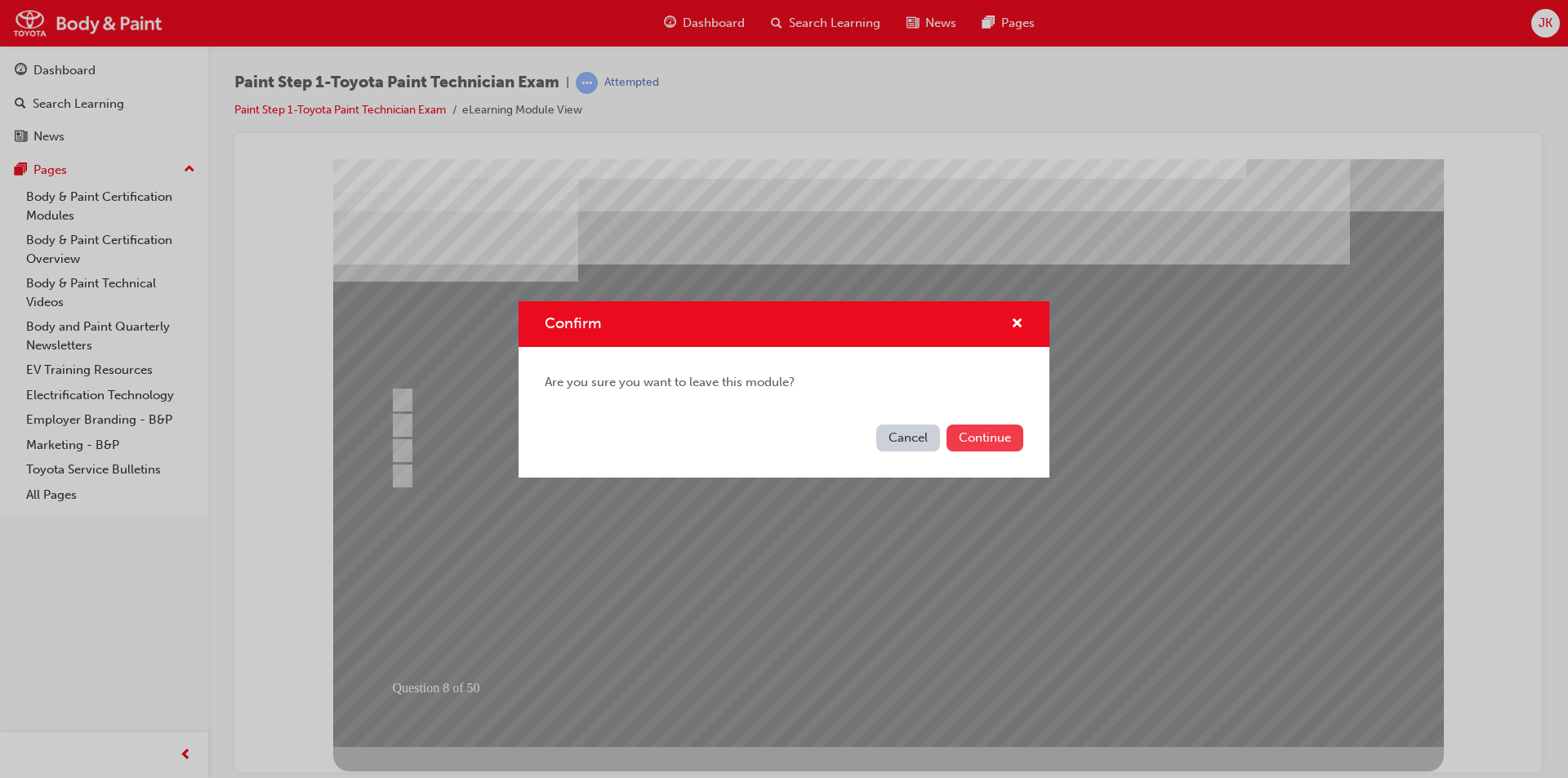
click at [1004, 433] on button "Continue" at bounding box center [985, 437] width 77 height 27
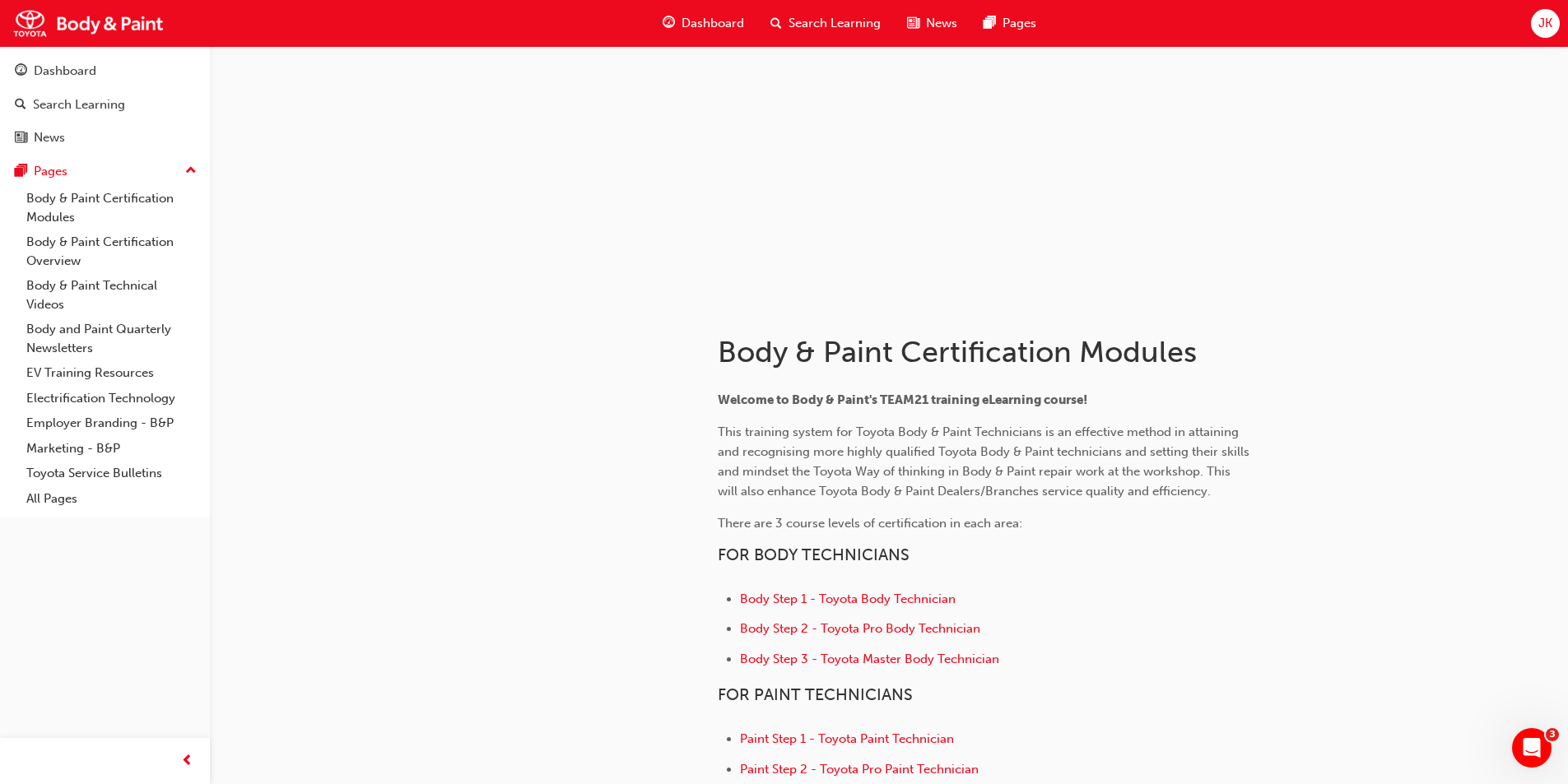
scroll to position [247, 0]
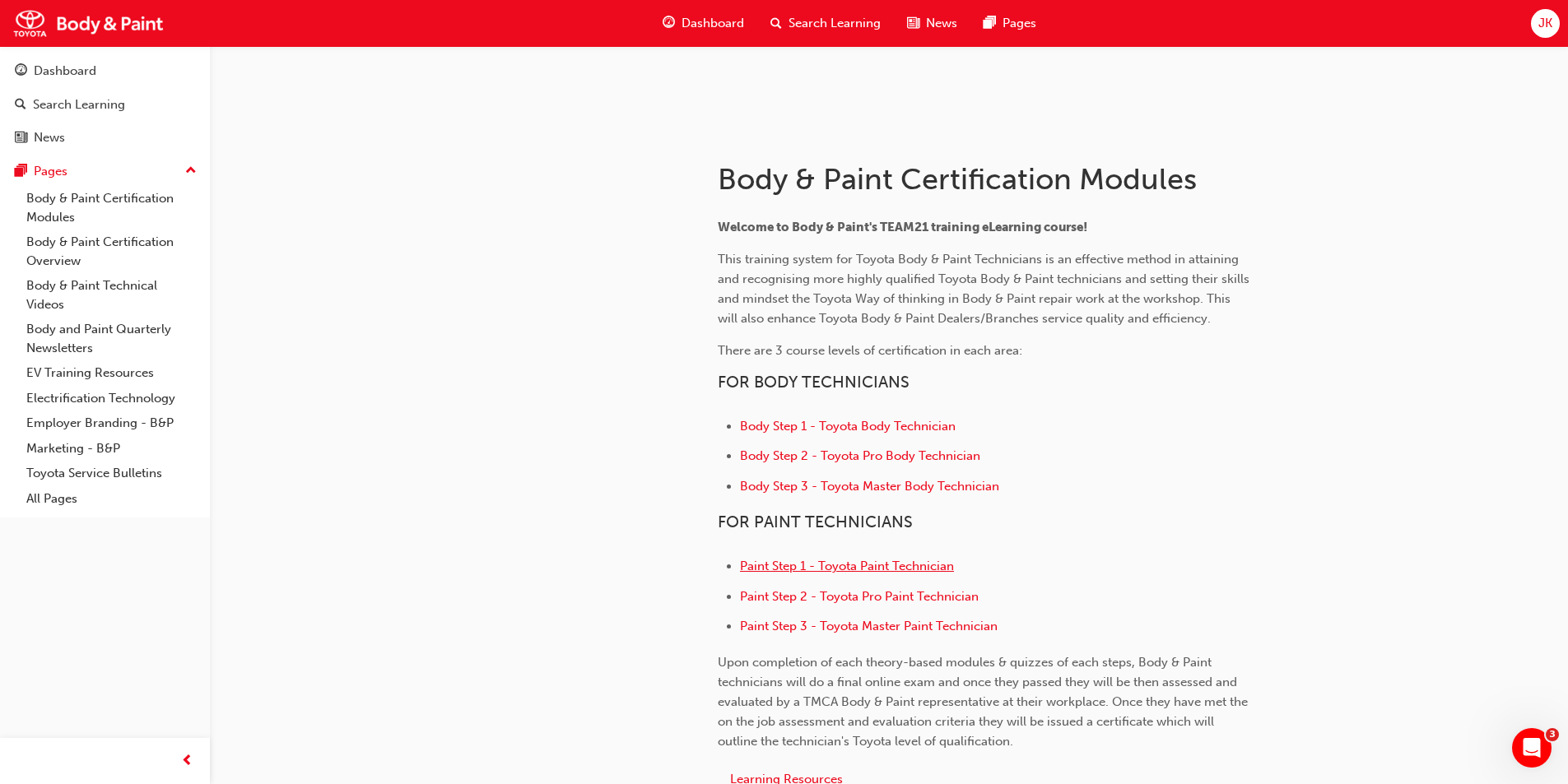
click at [929, 569] on span "Paint Step 1 - Toyota Paint Technician" at bounding box center [847, 566] width 214 height 15
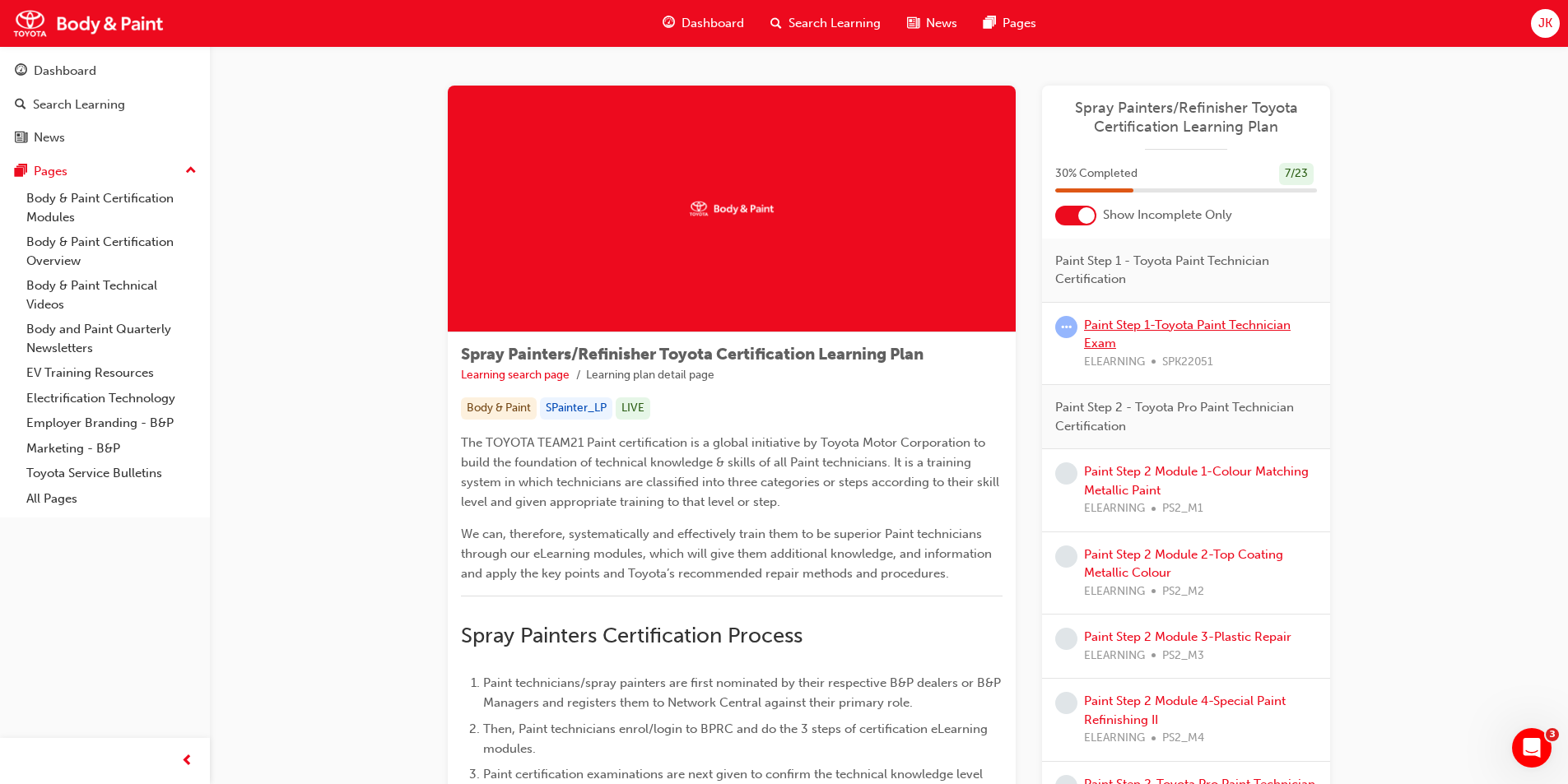
click at [1128, 322] on link "Paint Step 1-Toyota Paint Technician Exam" at bounding box center [1187, 334] width 206 height 34
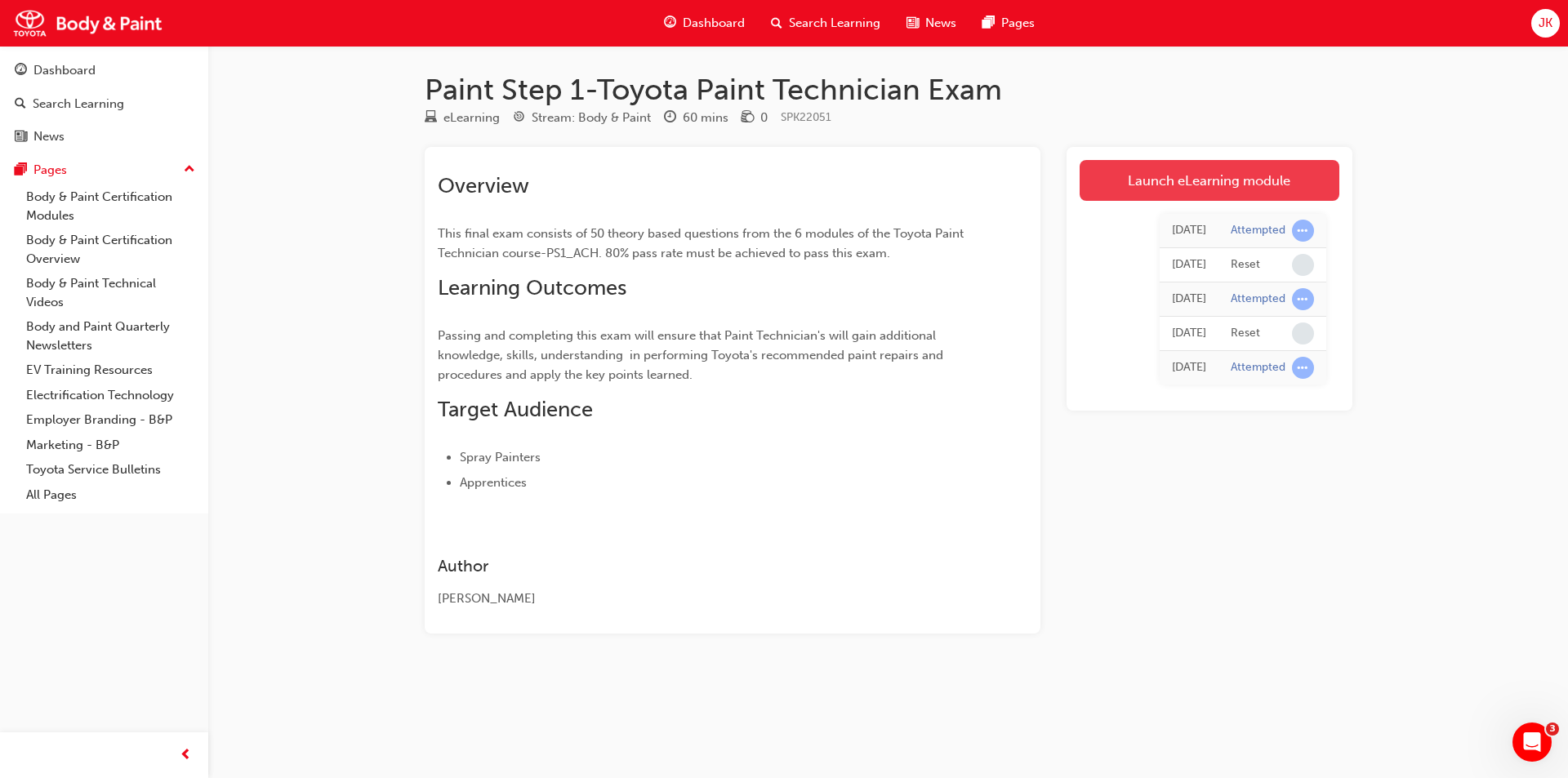
click at [1192, 174] on link "Launch eLearning module" at bounding box center [1209, 181] width 259 height 41
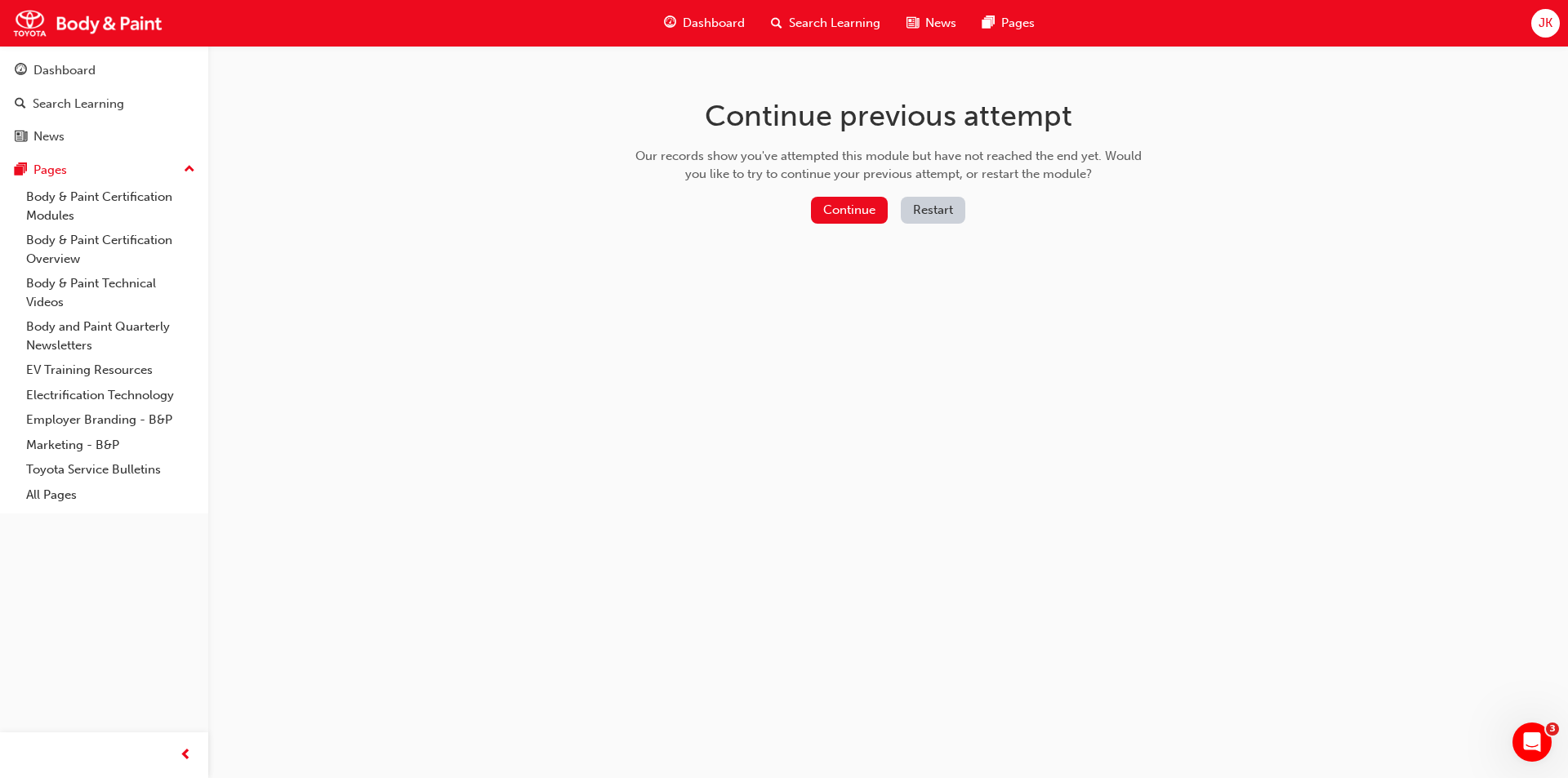
click at [944, 211] on button "Restart" at bounding box center [933, 210] width 64 height 27
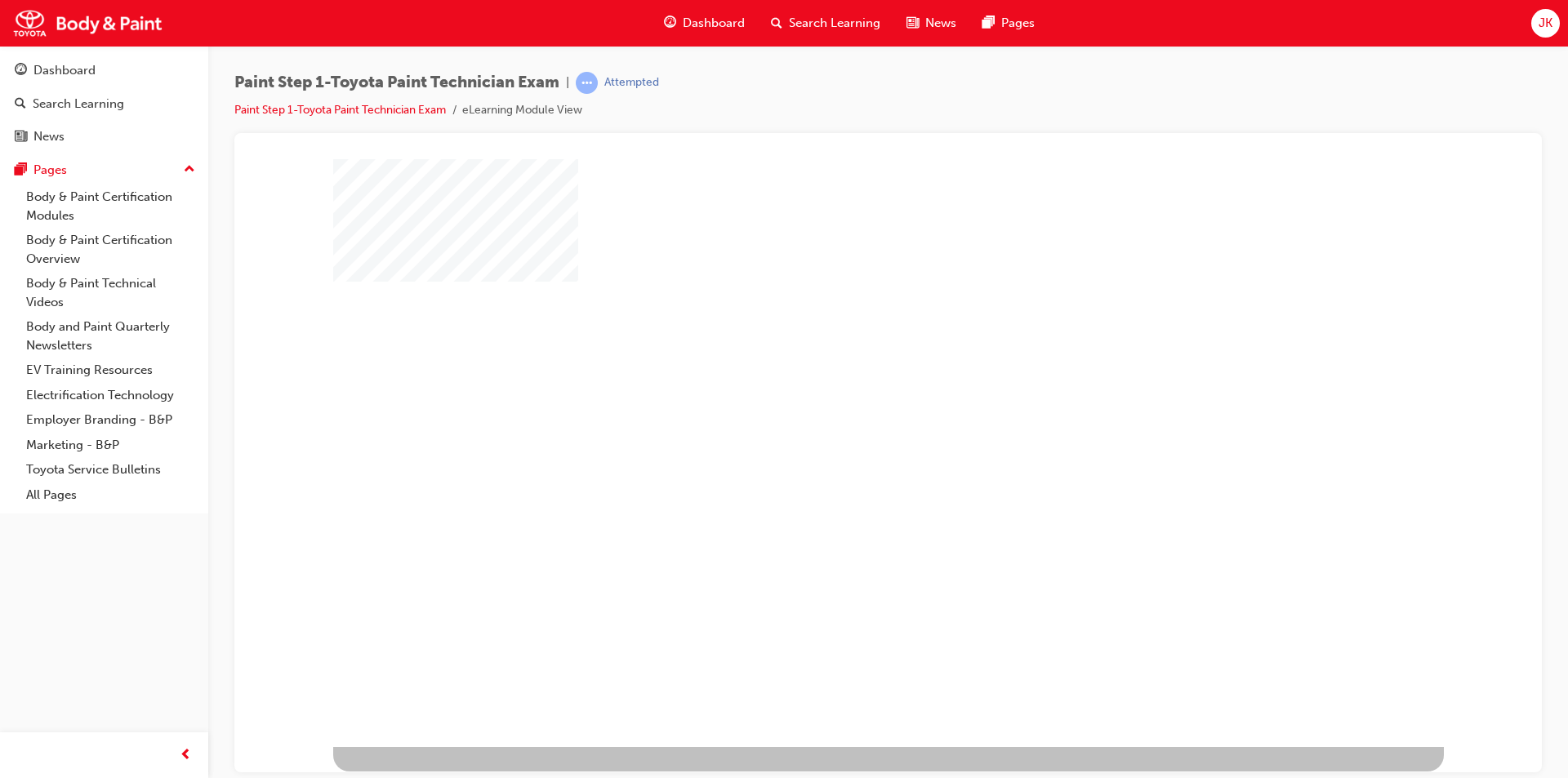
click at [841, 405] on div "play" at bounding box center [841, 405] width 0 height 0
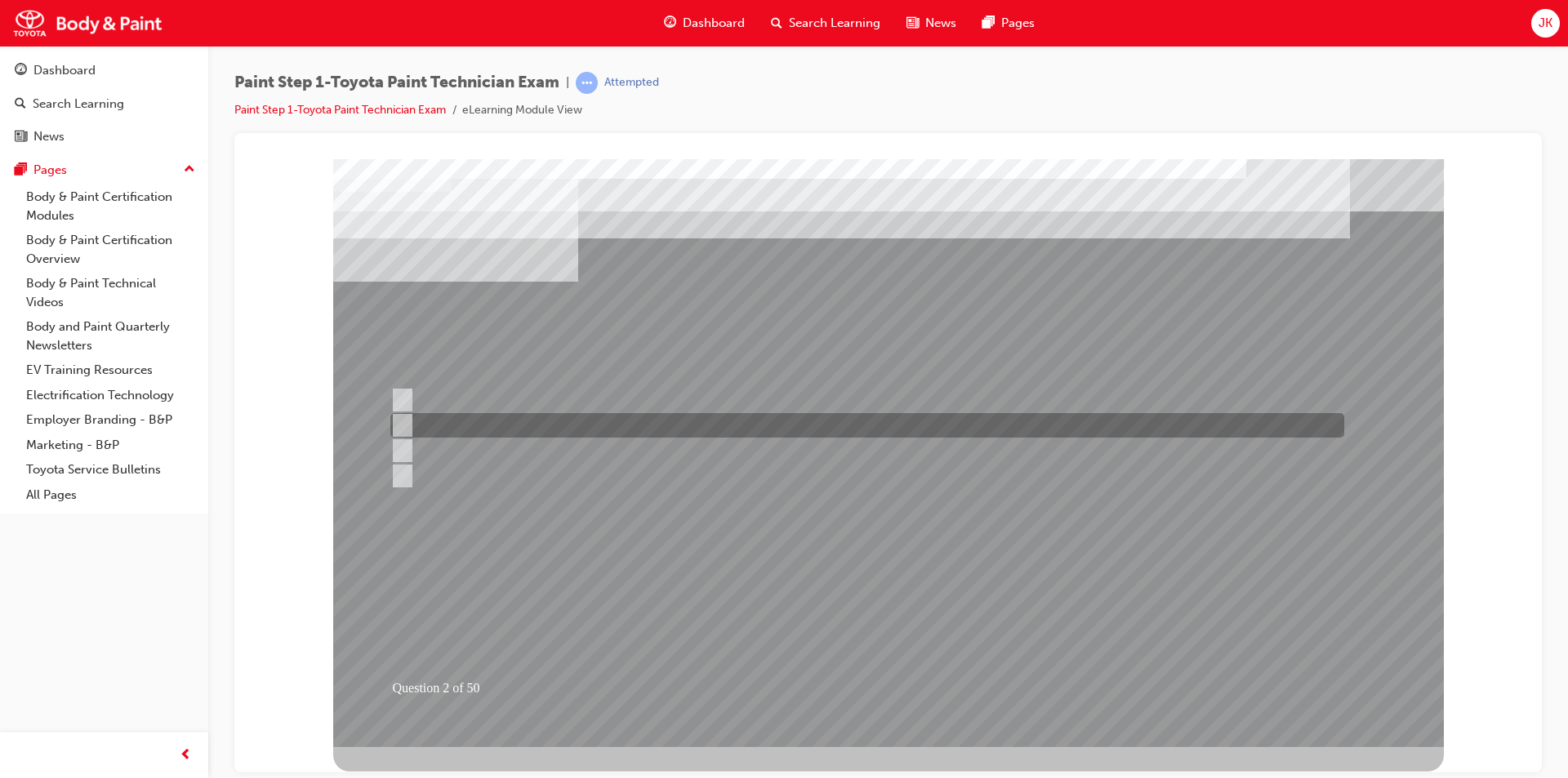
click at [413, 422] on div at bounding box center [863, 425] width 954 height 25
checkbox input "true"
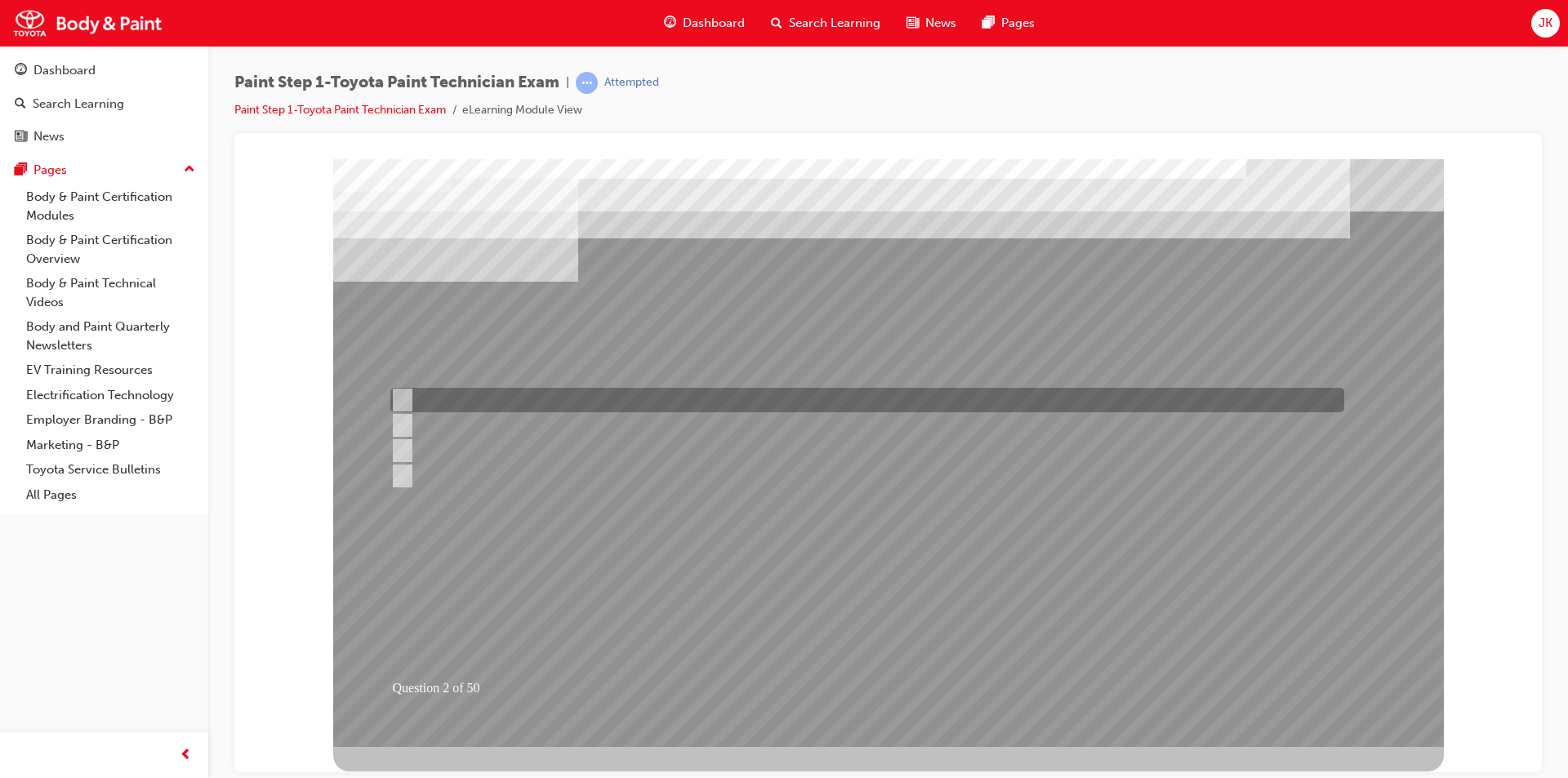
click at [403, 397] on input "Distance" at bounding box center [398, 400] width 18 height 18
checkbox input "true"
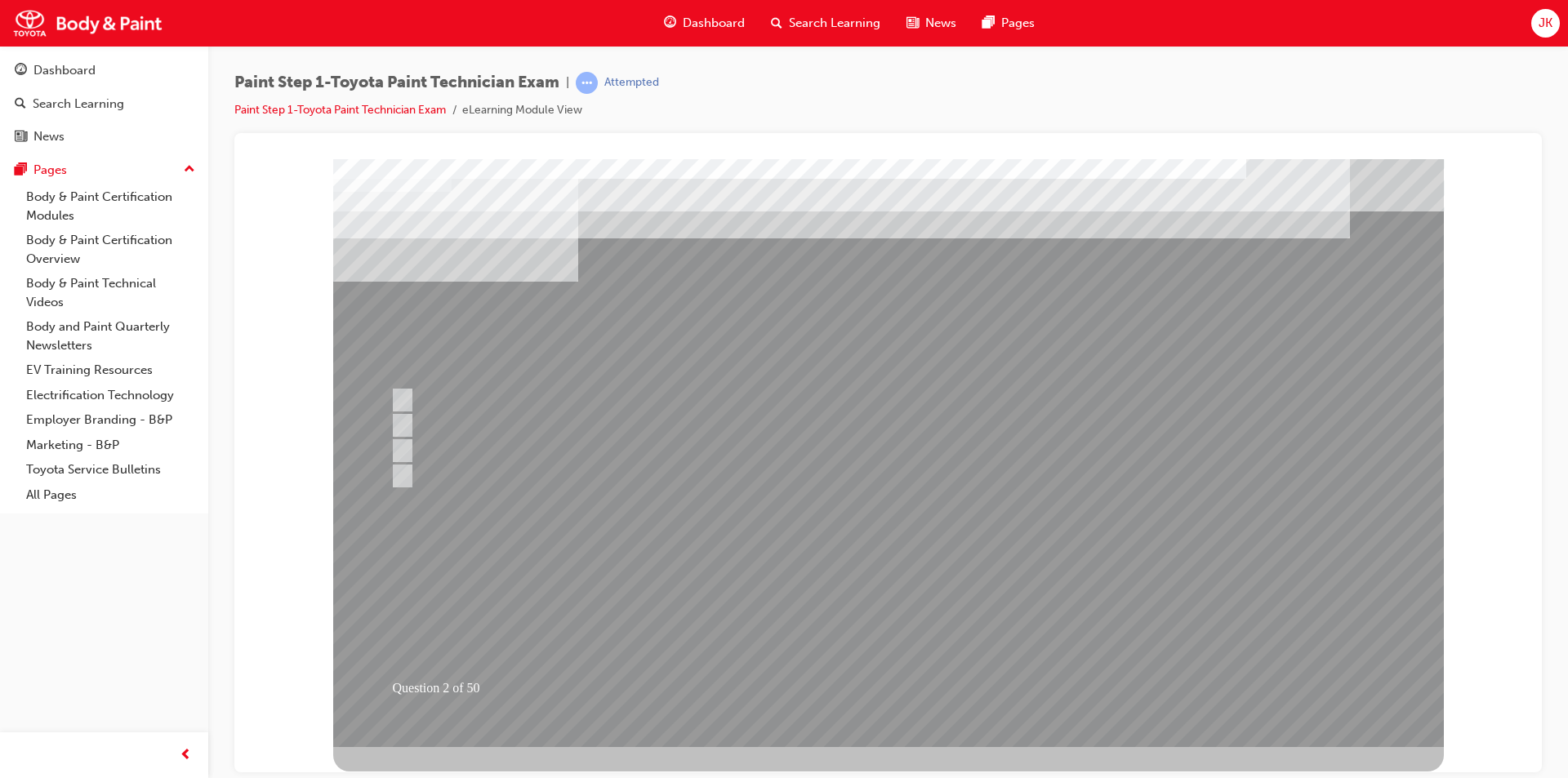
click at [862, 615] on div at bounding box center [888, 452] width 1111 height 588
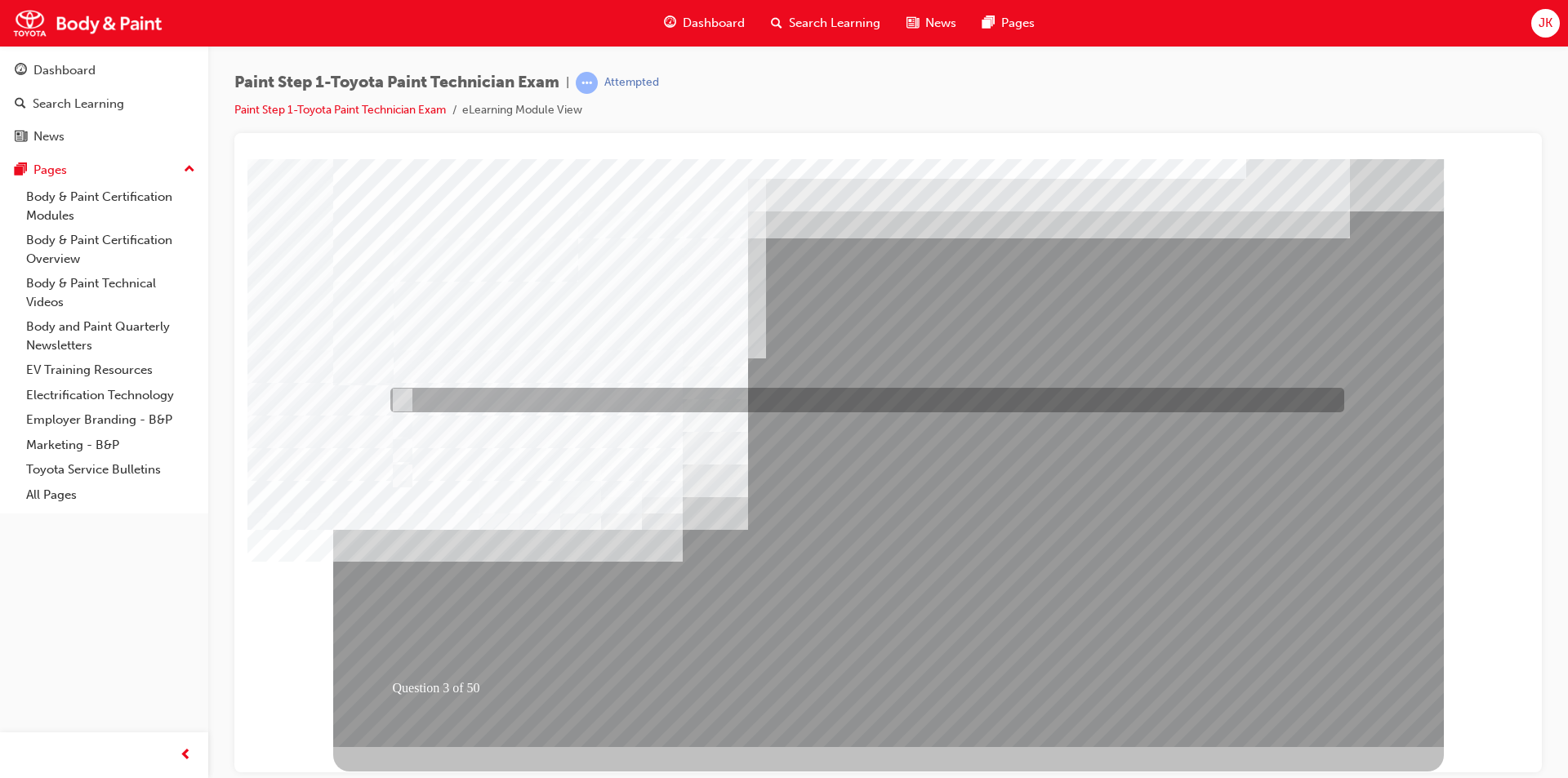
click at [629, 397] on div at bounding box center [863, 400] width 954 height 25
checkbox input "true"
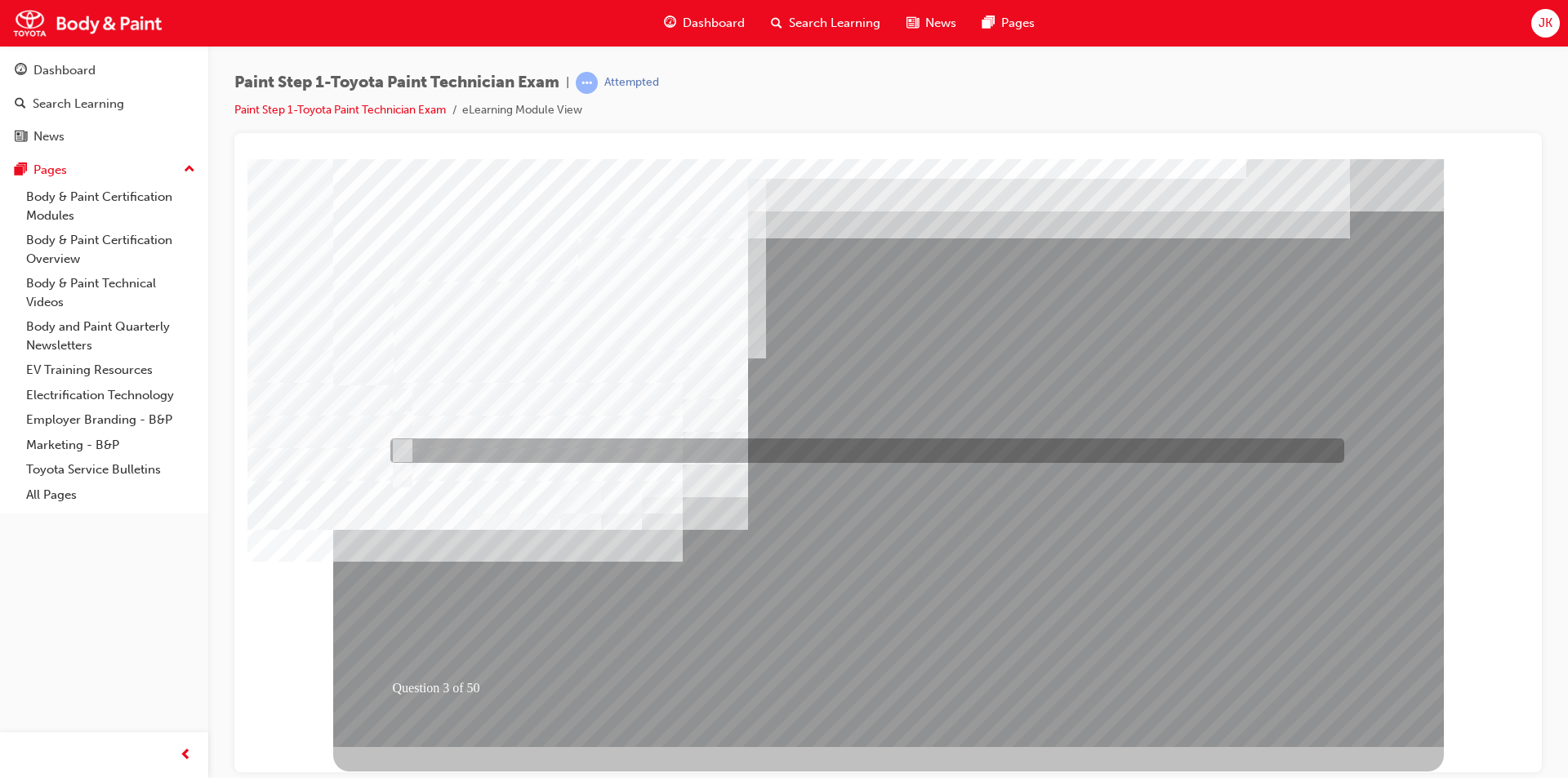
click at [517, 454] on div at bounding box center [863, 450] width 954 height 25
checkbox input "true"
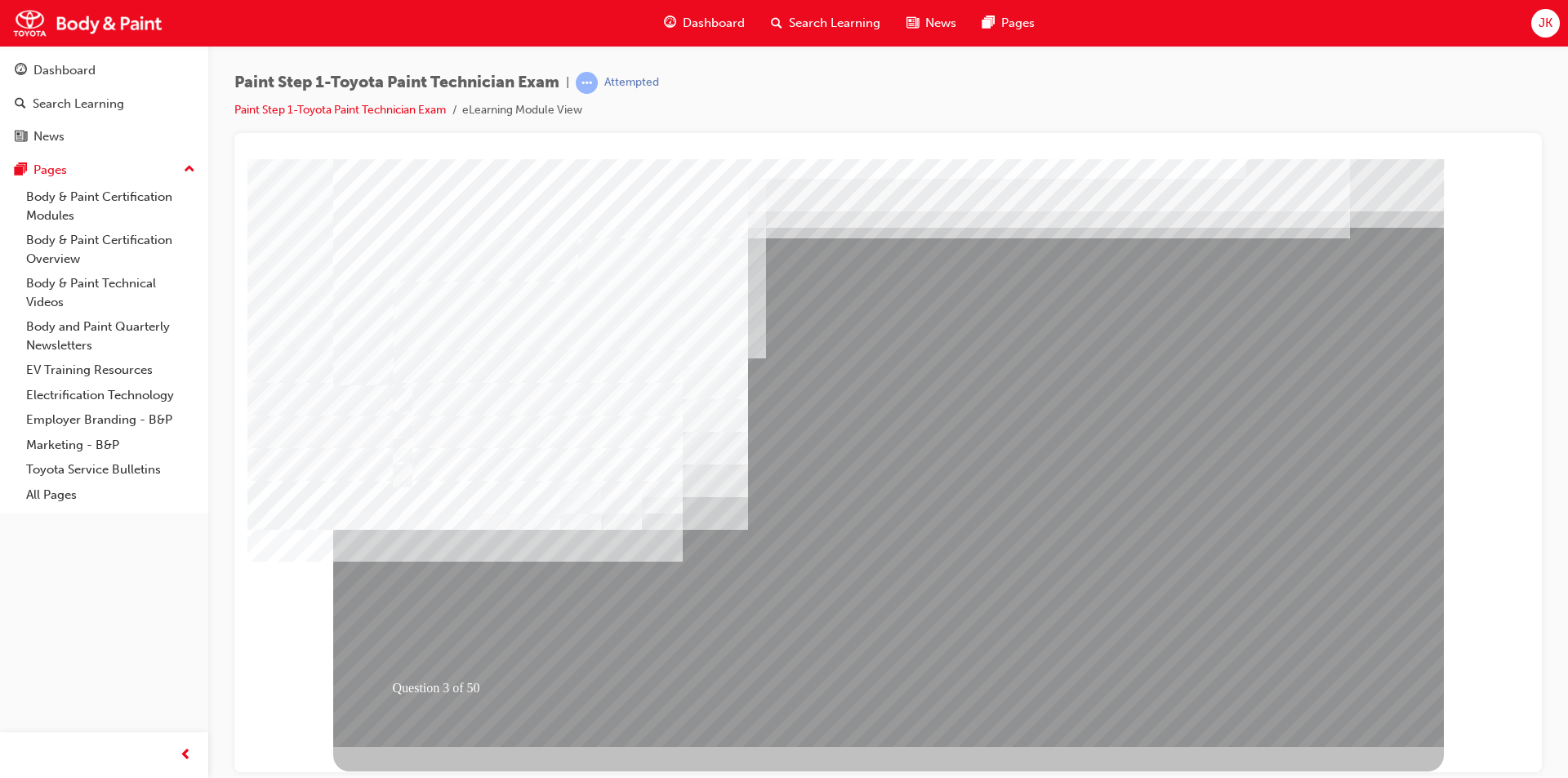
click at [856, 606] on div at bounding box center [888, 452] width 1111 height 588
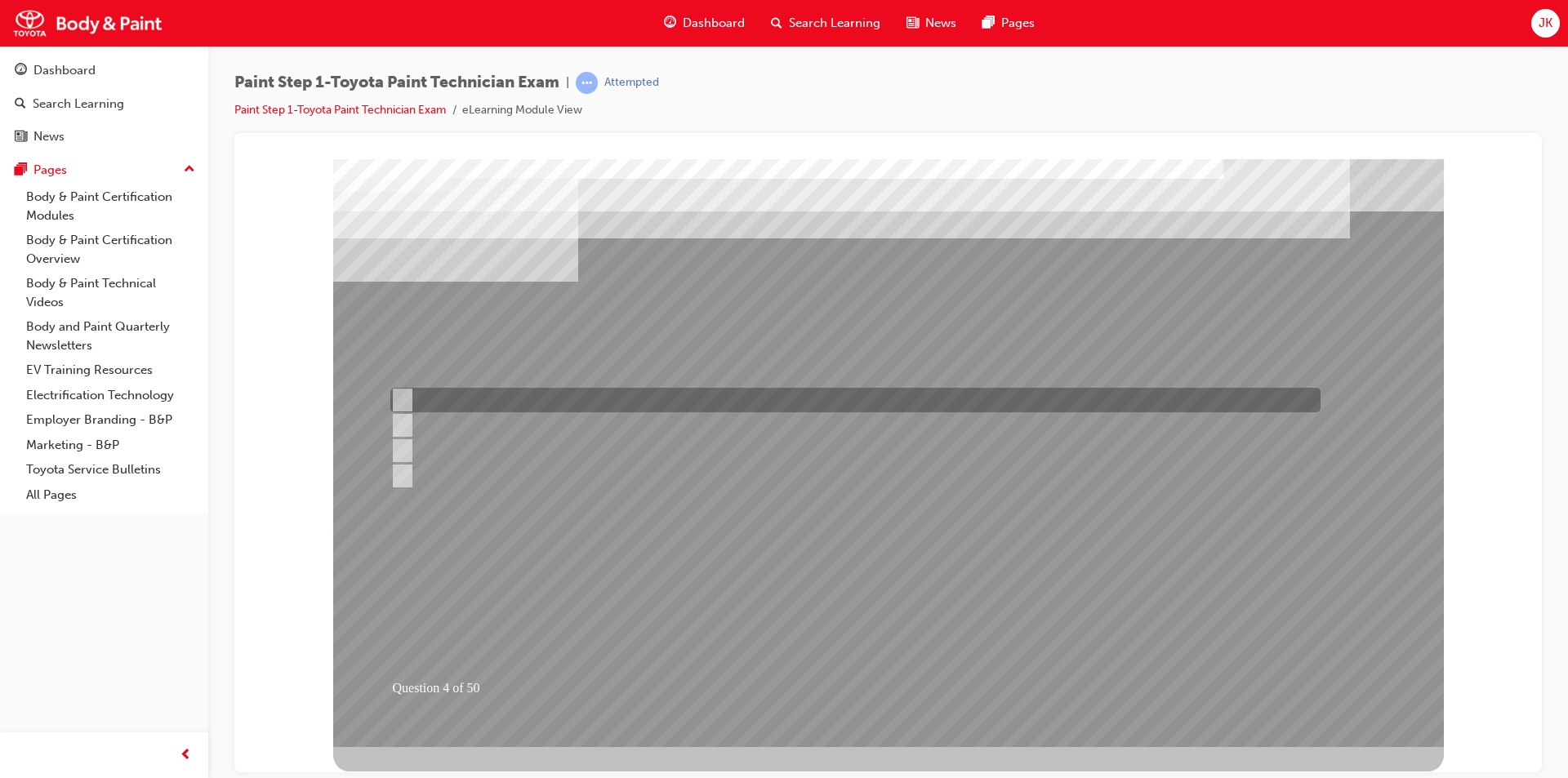
click at [603, 393] on div at bounding box center [851, 400] width 930 height 25
radio input "true"
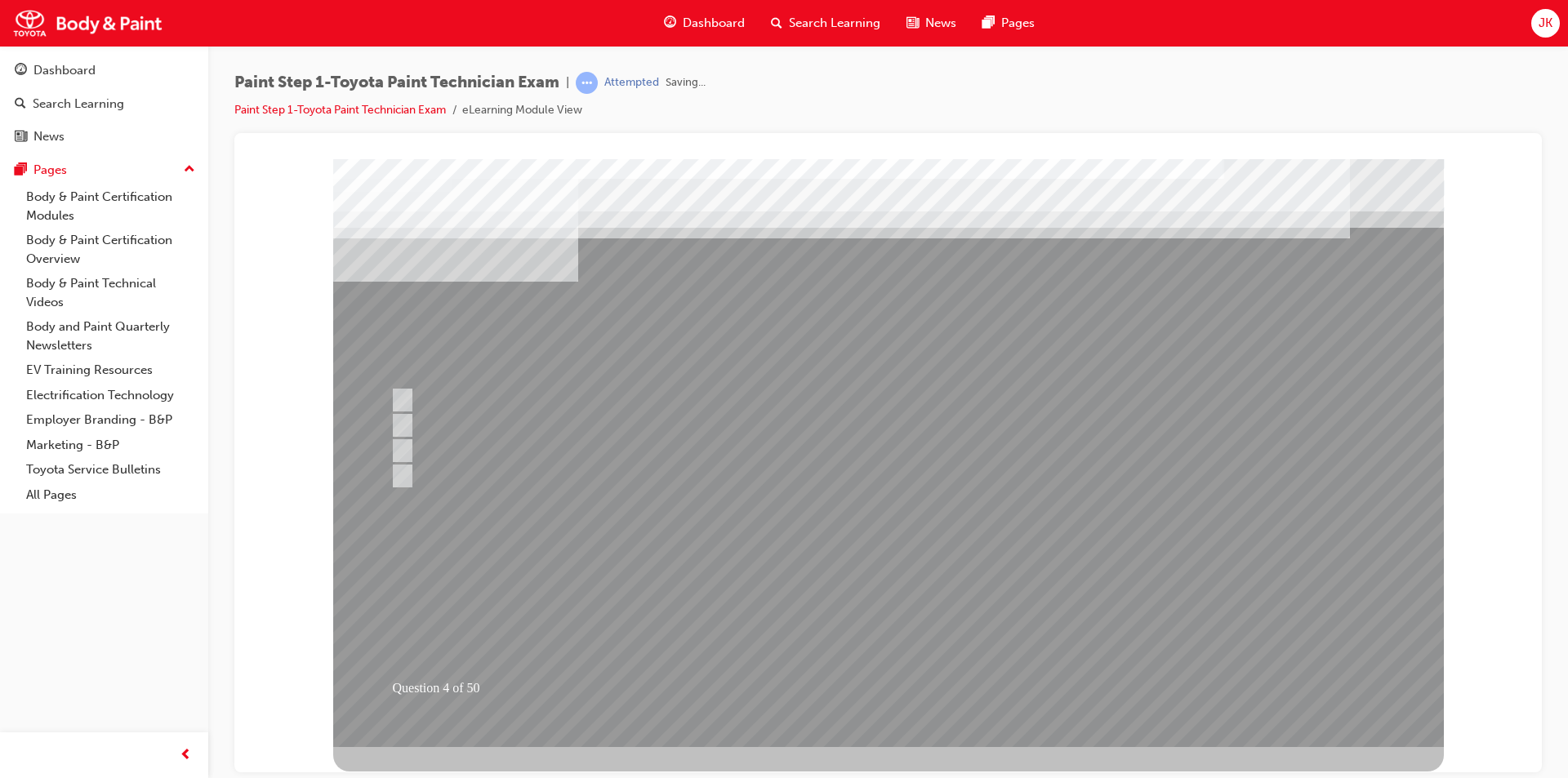
click at [890, 608] on div at bounding box center [888, 452] width 1111 height 588
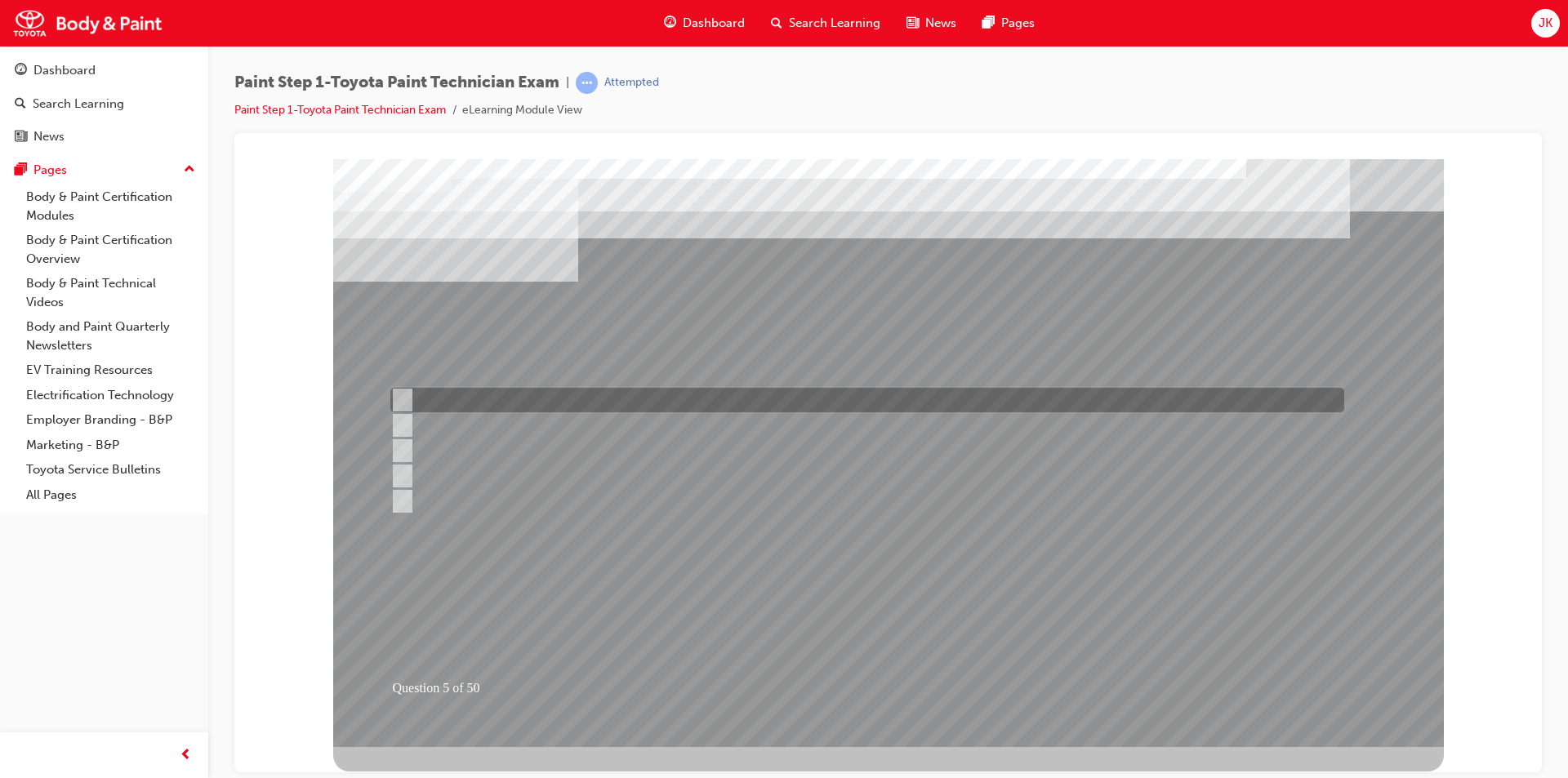
click at [628, 393] on div at bounding box center [863, 400] width 954 height 25
checkbox input "true"
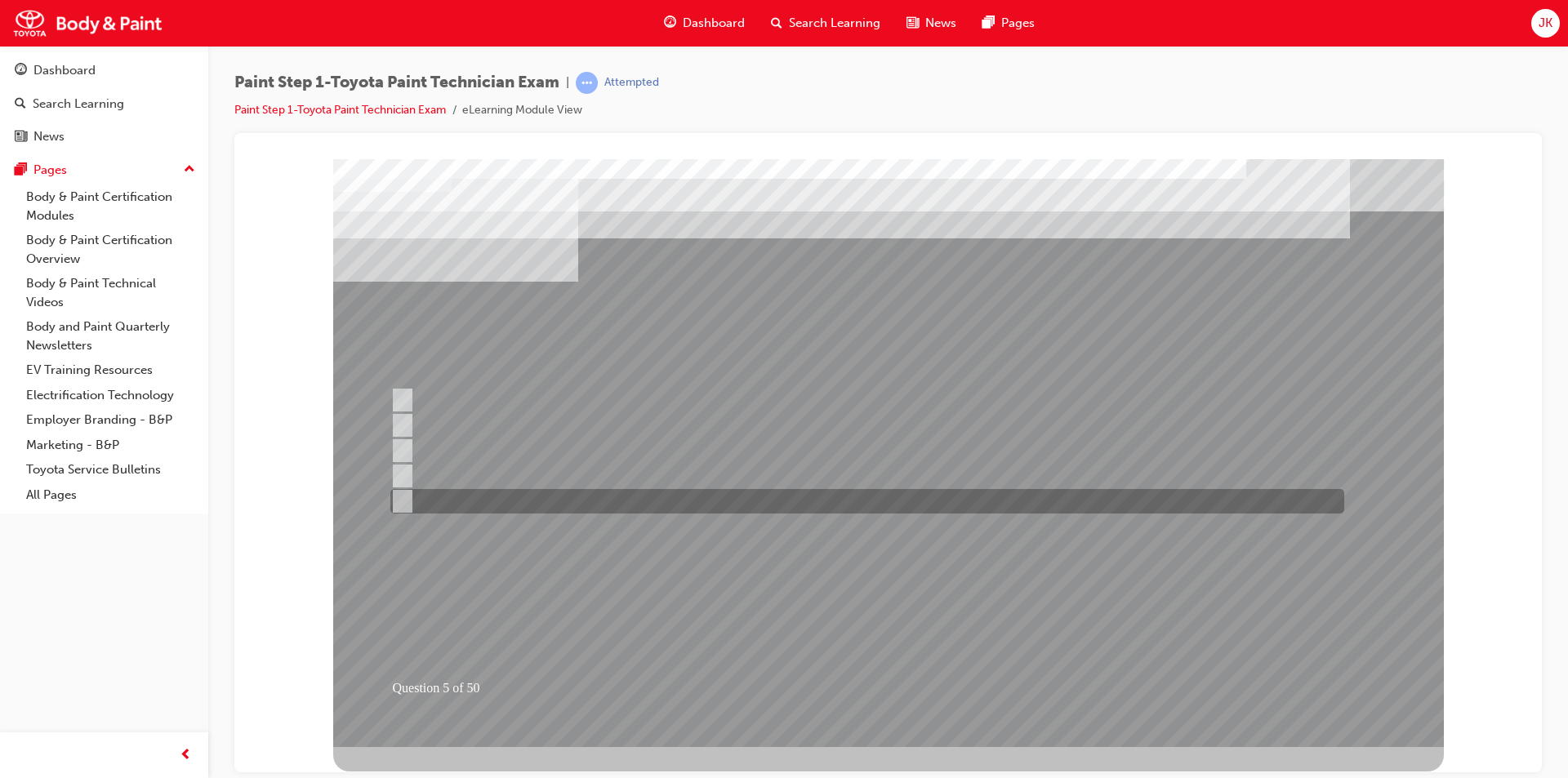
click at [530, 497] on div at bounding box center [863, 501] width 954 height 25
checkbox input "true"
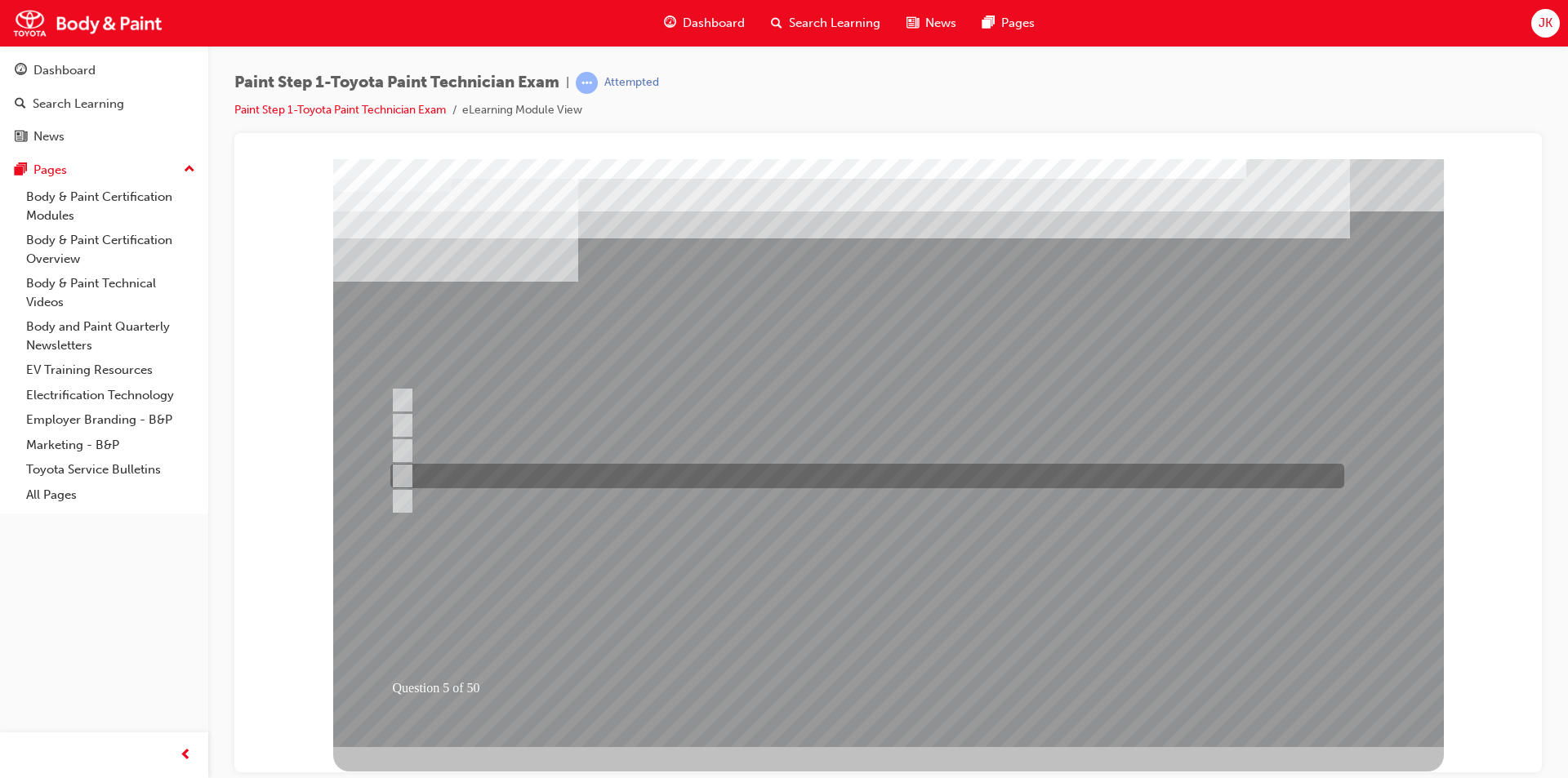
click at [530, 482] on div at bounding box center [863, 476] width 954 height 25
checkbox input "true"
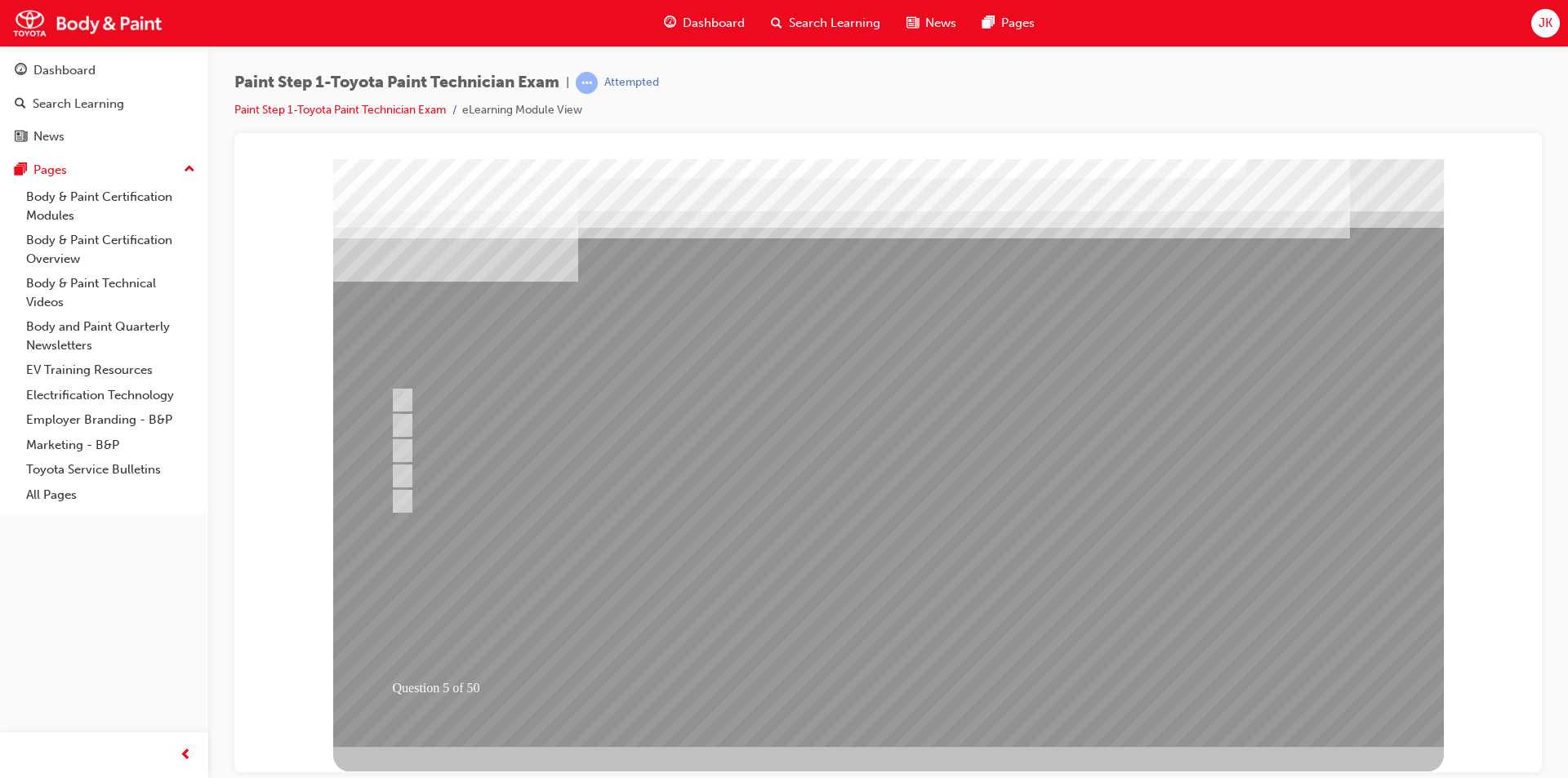
click at [879, 610] on div at bounding box center [888, 452] width 1111 height 588
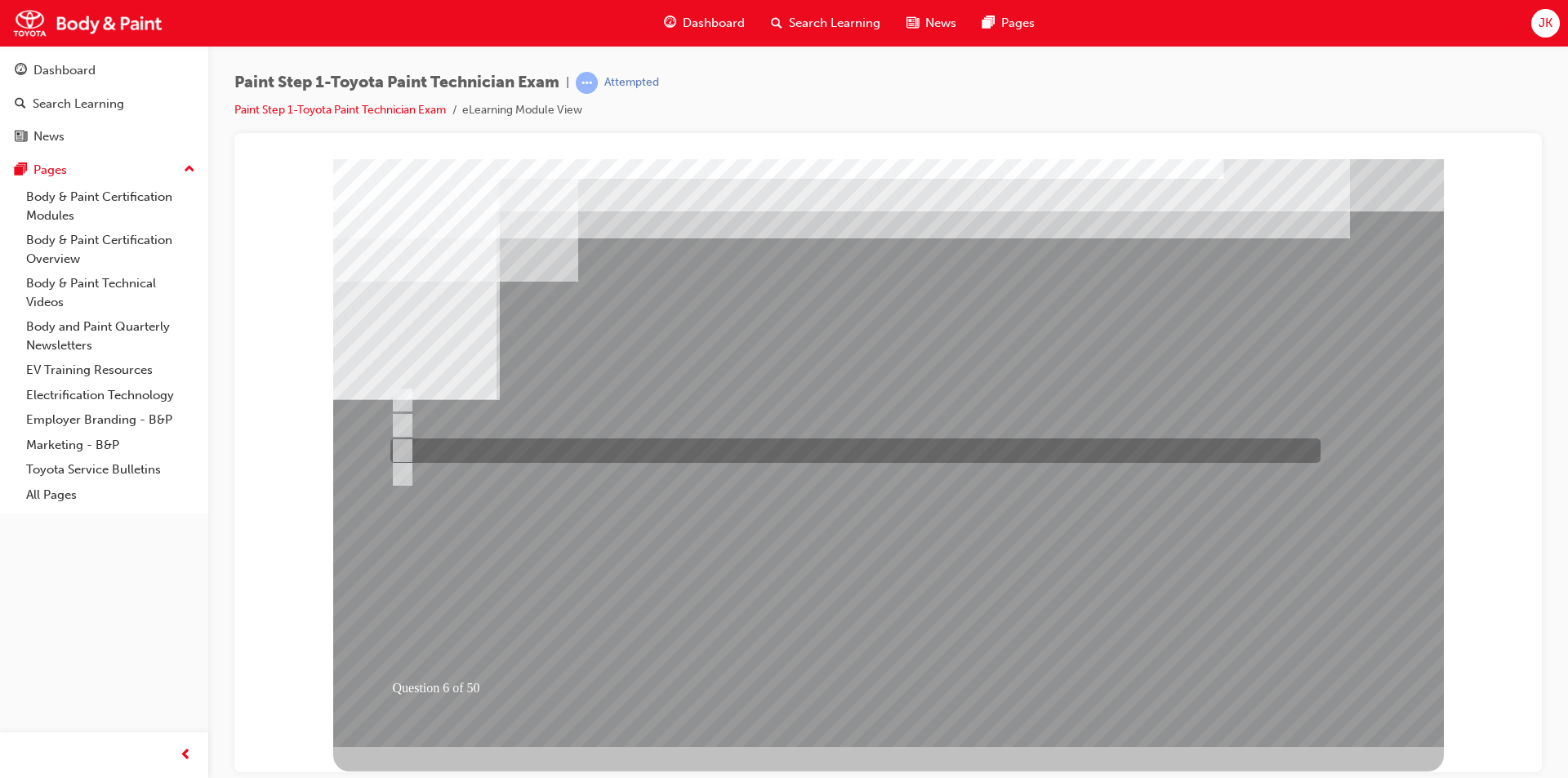
click at [588, 451] on div at bounding box center [851, 450] width 930 height 25
radio input "true"
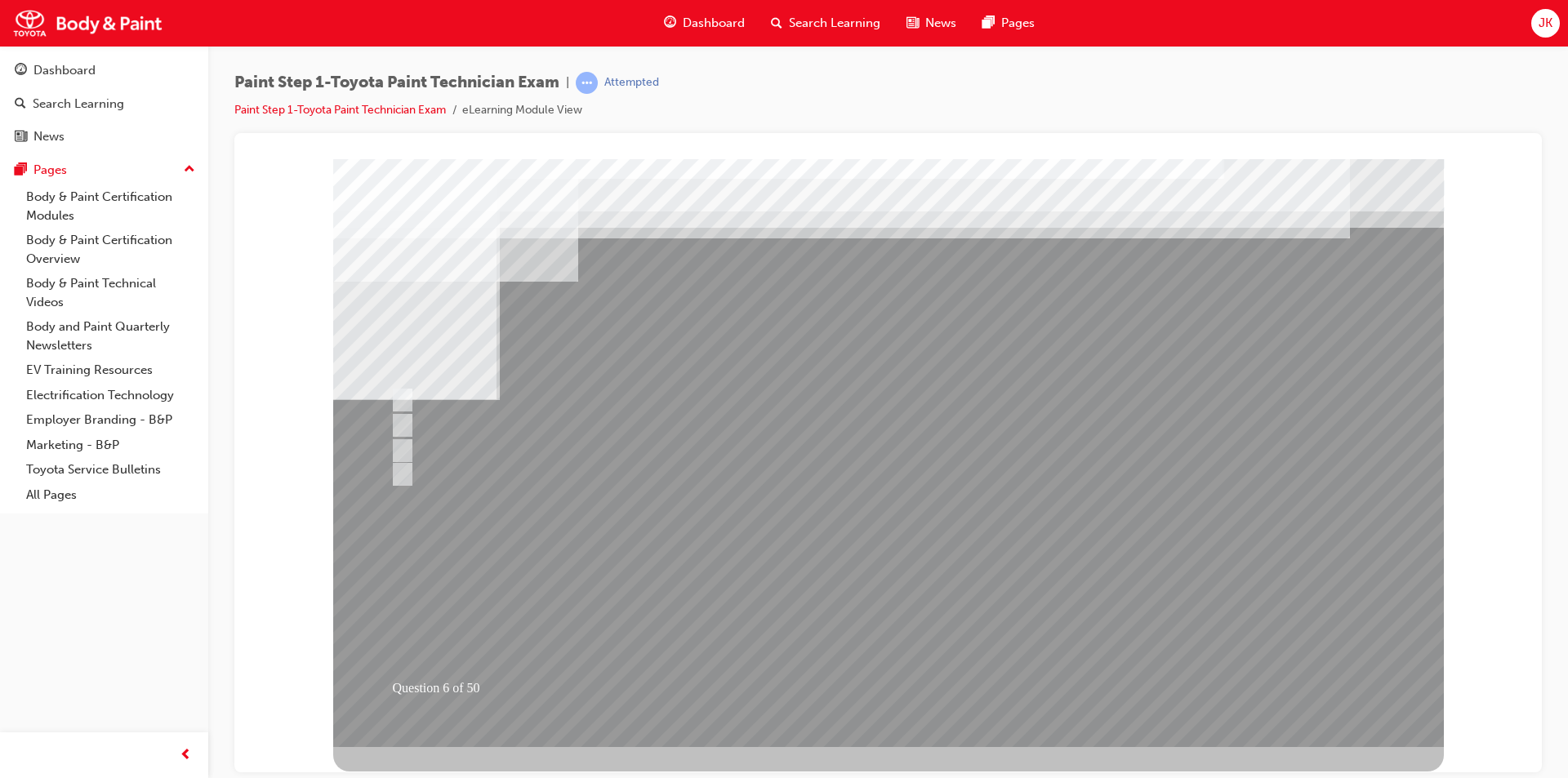
click at [835, 589] on div at bounding box center [888, 452] width 1111 height 588
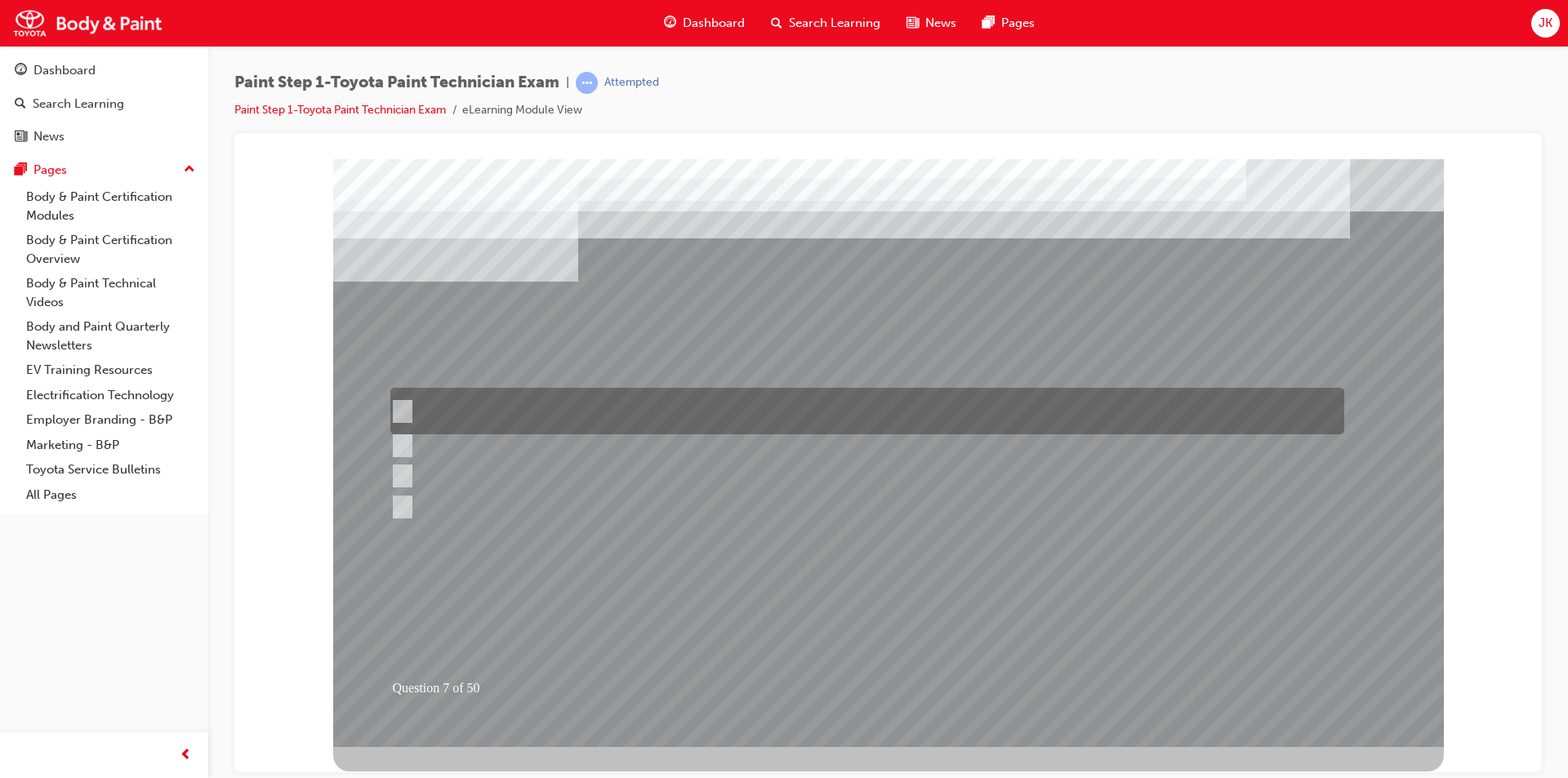
click at [665, 398] on div at bounding box center [863, 411] width 954 height 46
radio input "true"
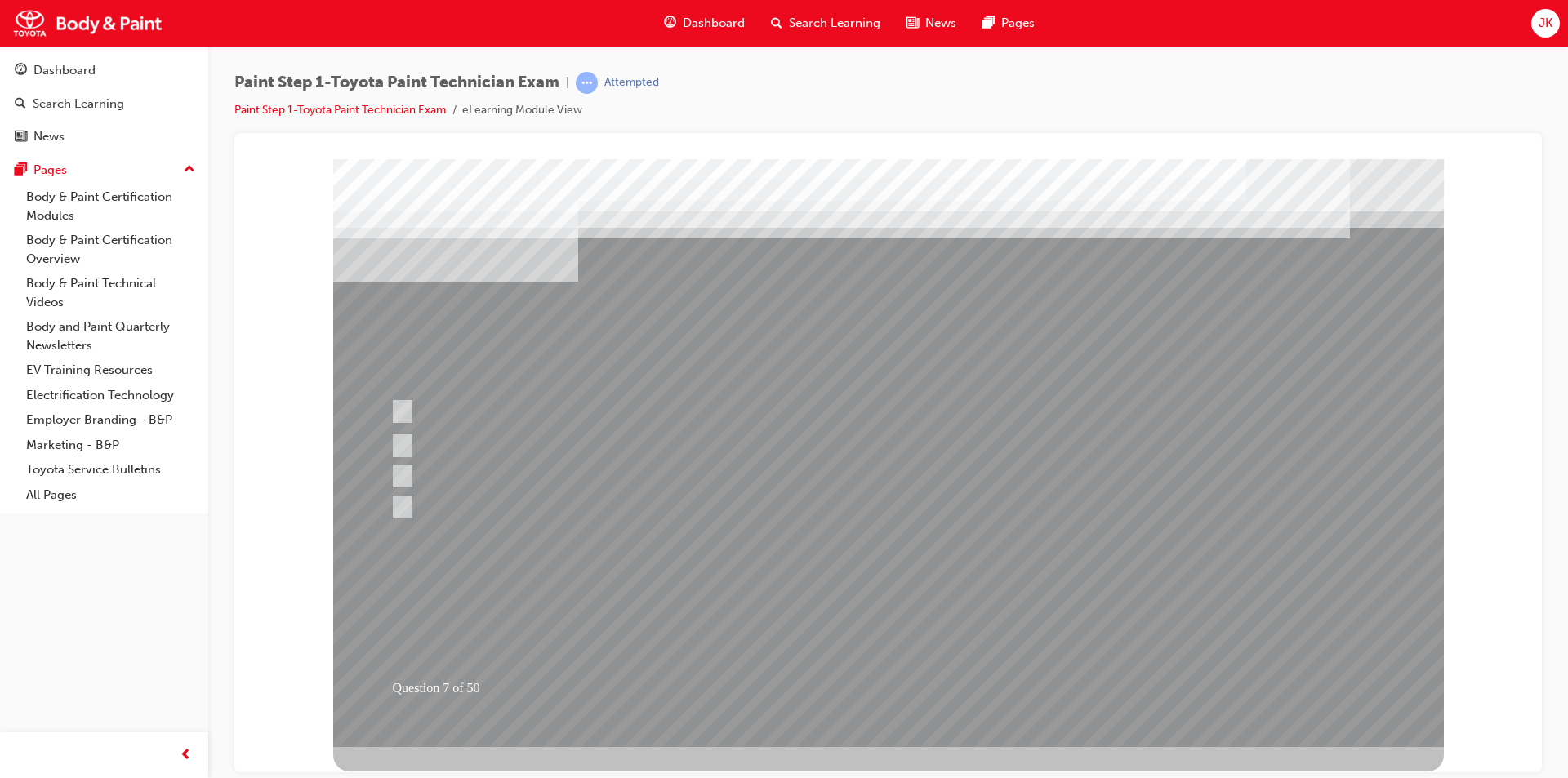
click at [858, 622] on div at bounding box center [888, 452] width 1111 height 588
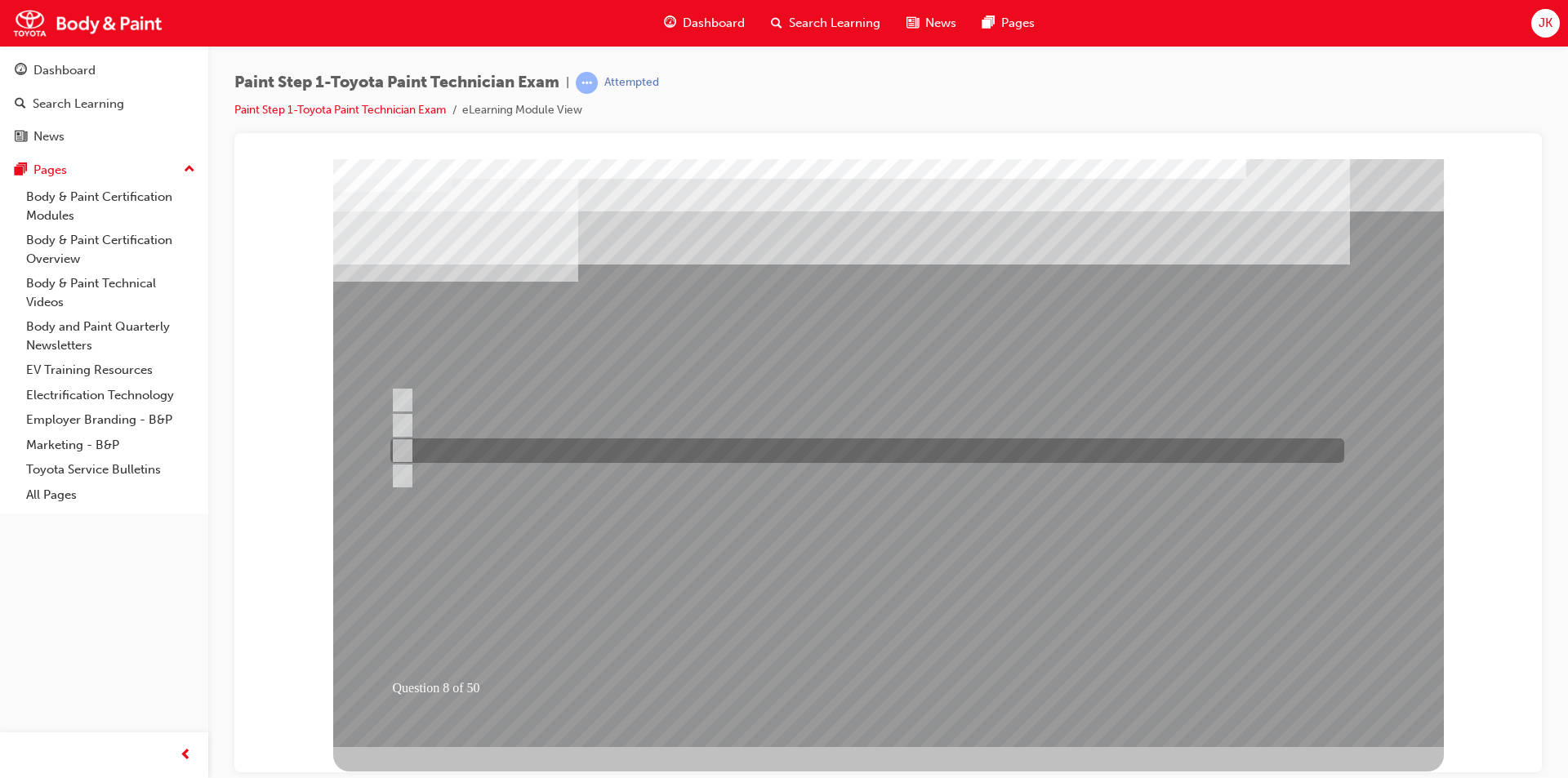
click at [666, 455] on div at bounding box center [863, 450] width 954 height 25
radio input "true"
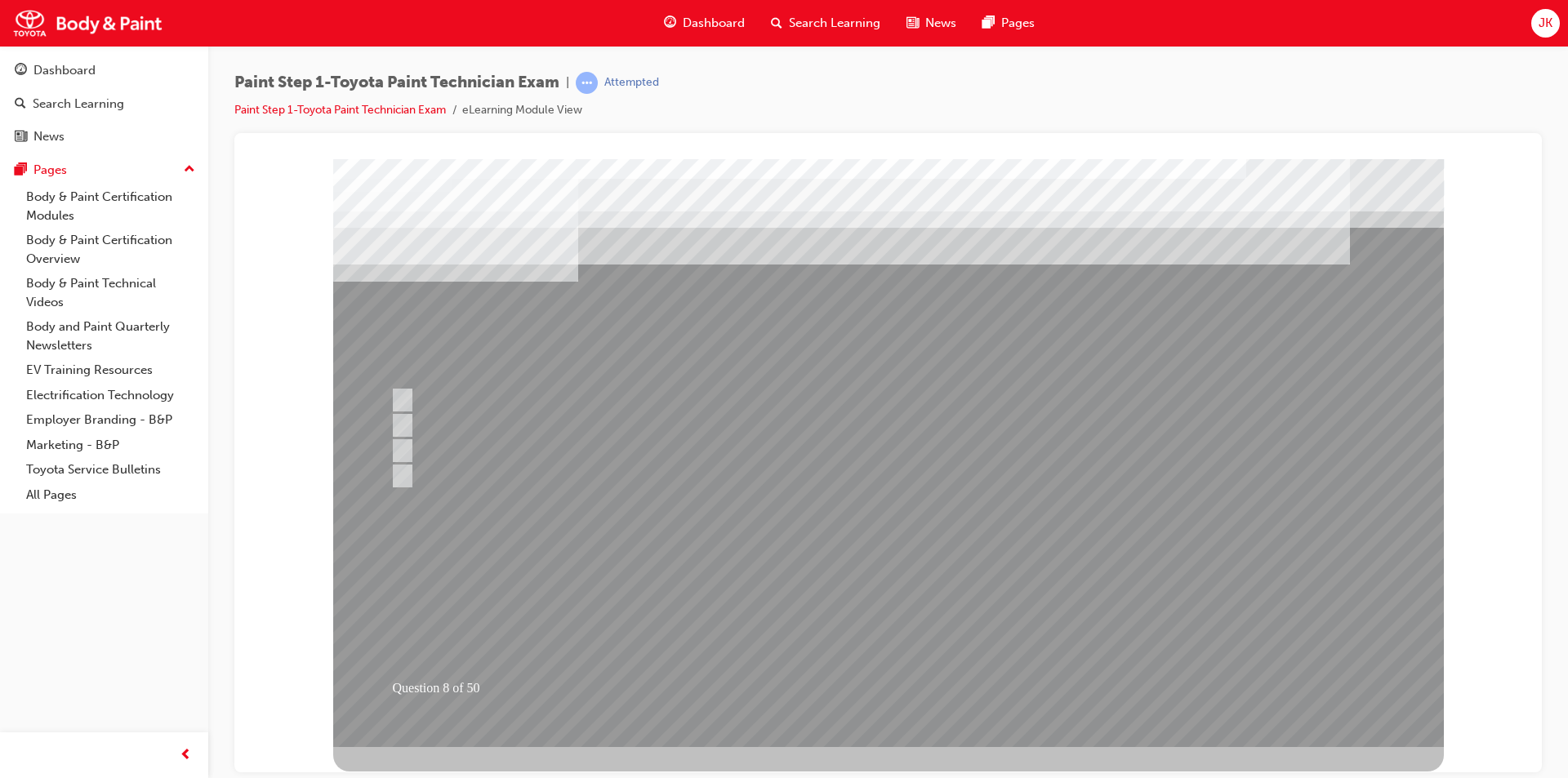
click at [874, 604] on div at bounding box center [888, 452] width 1111 height 588
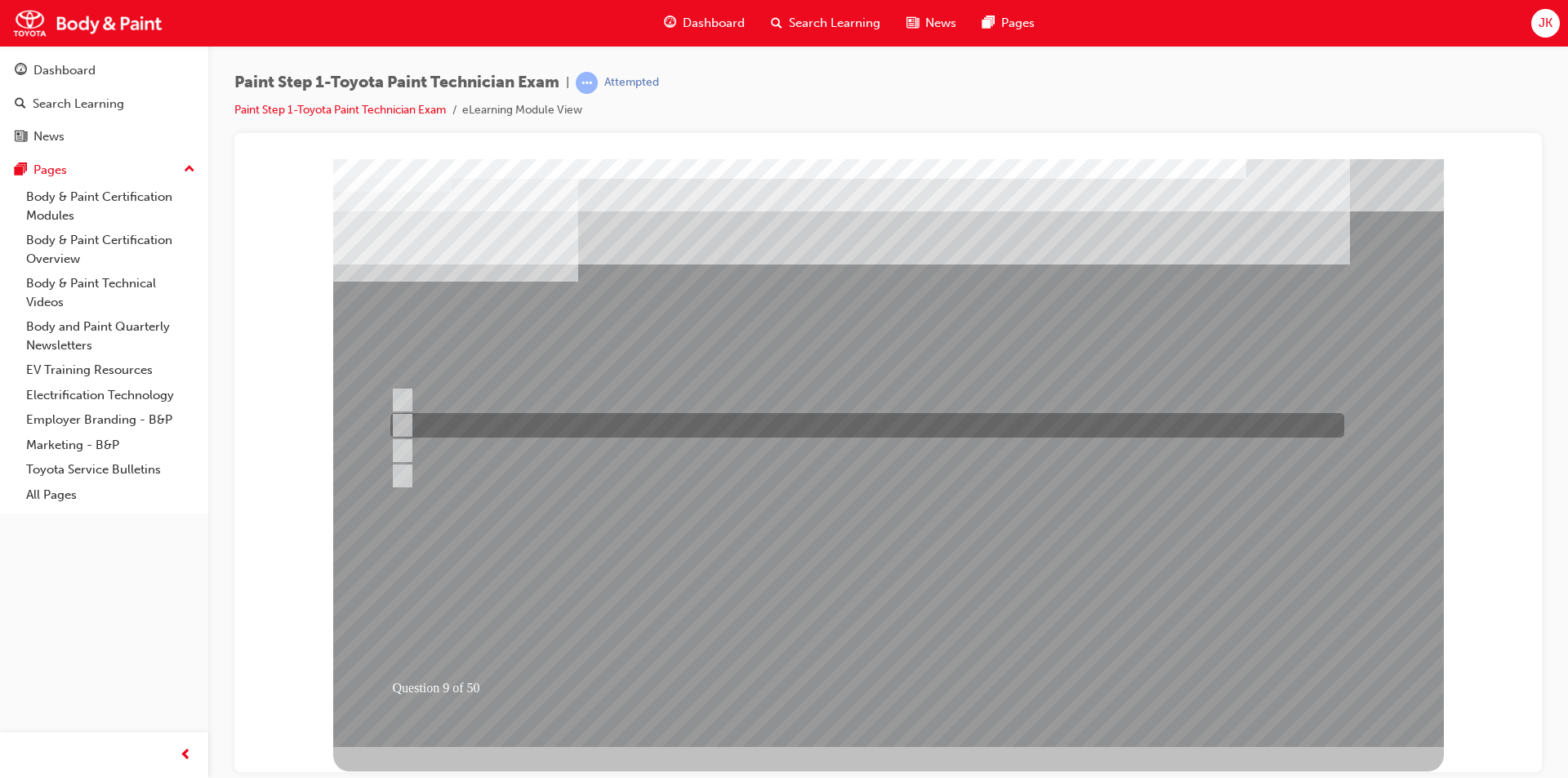
click at [505, 427] on div at bounding box center [863, 425] width 954 height 25
radio input "true"
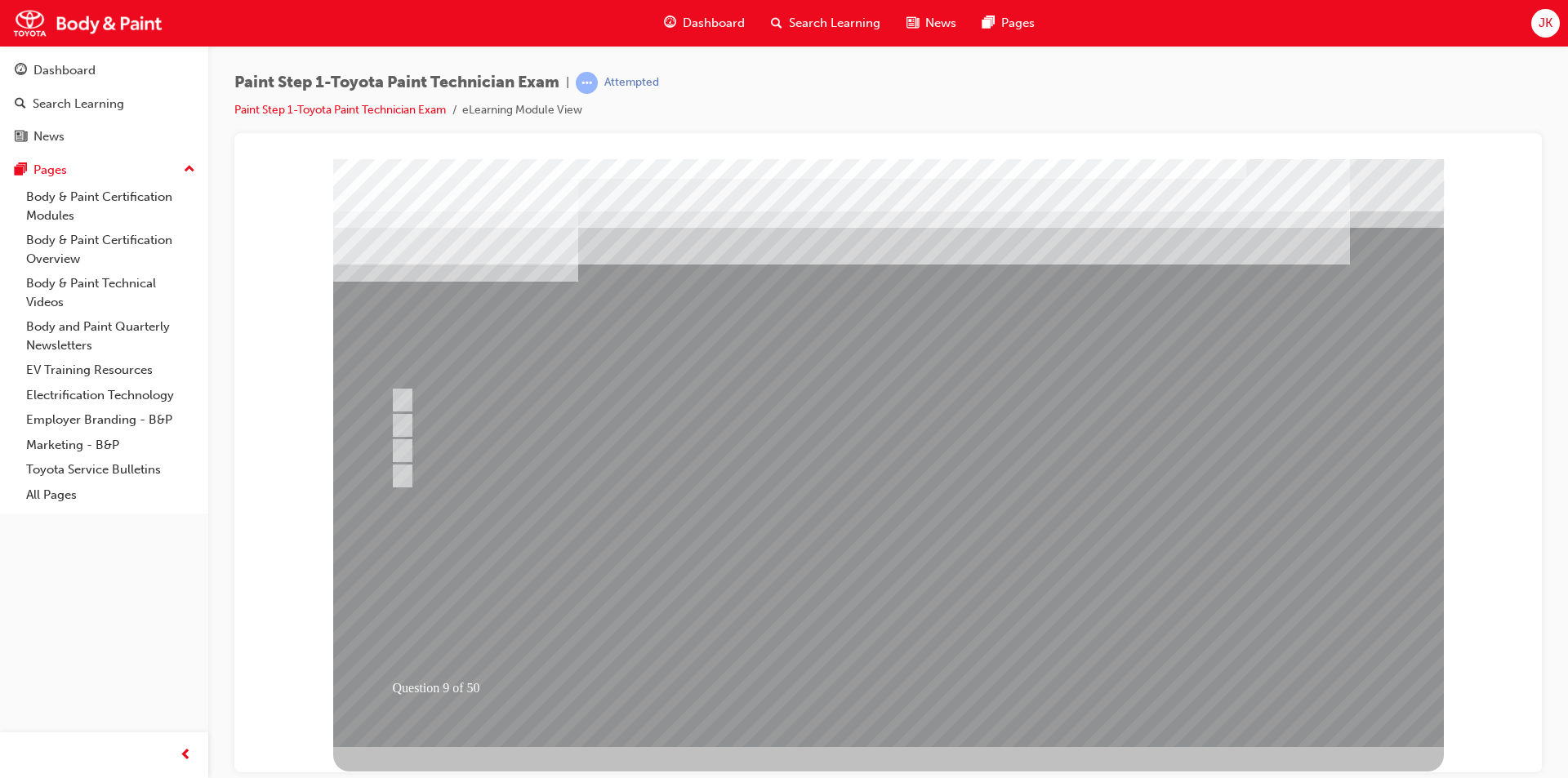
click at [877, 618] on div at bounding box center [888, 452] width 1111 height 588
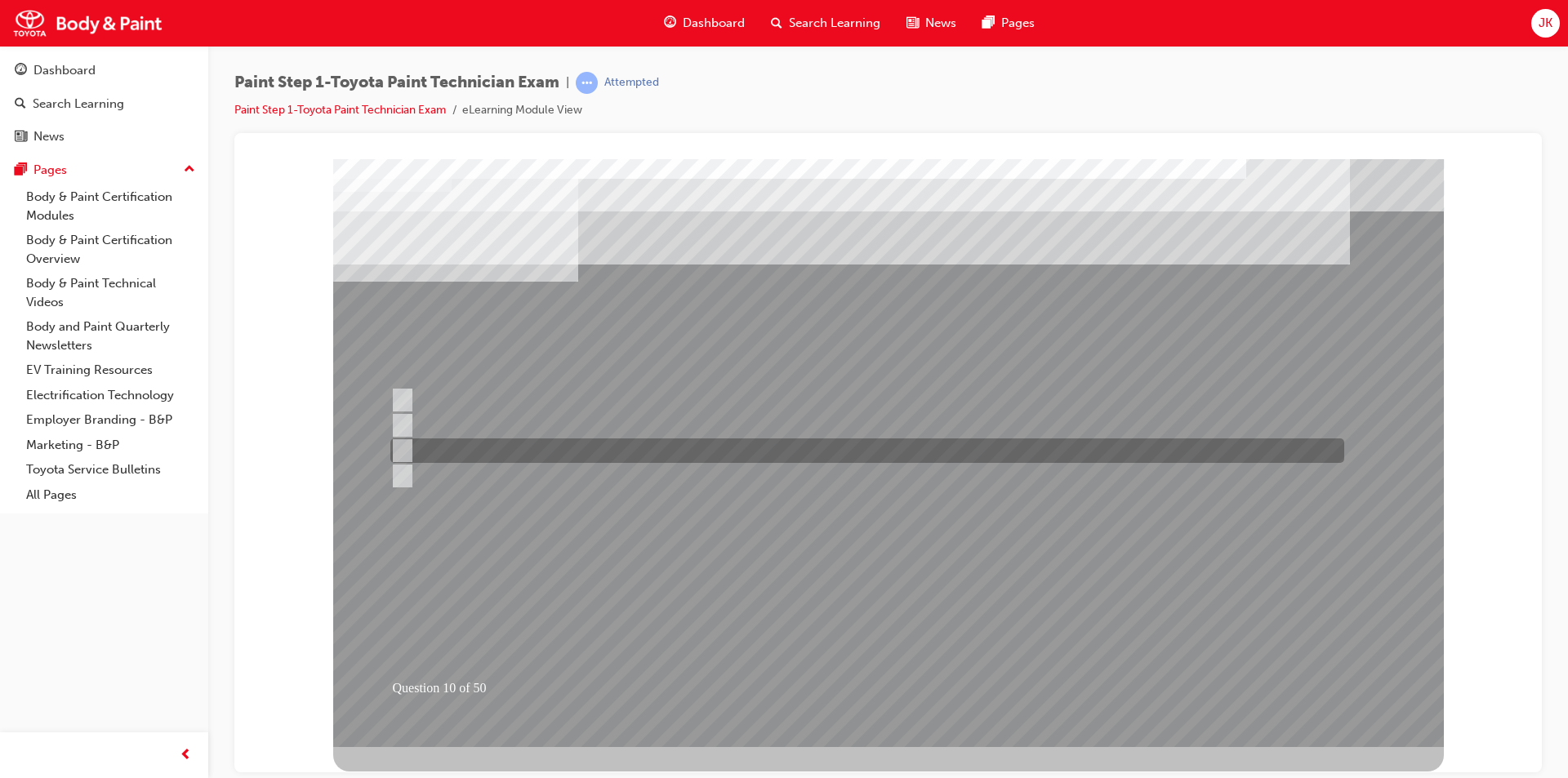
click at [669, 454] on div at bounding box center [863, 450] width 954 height 25
radio input "true"
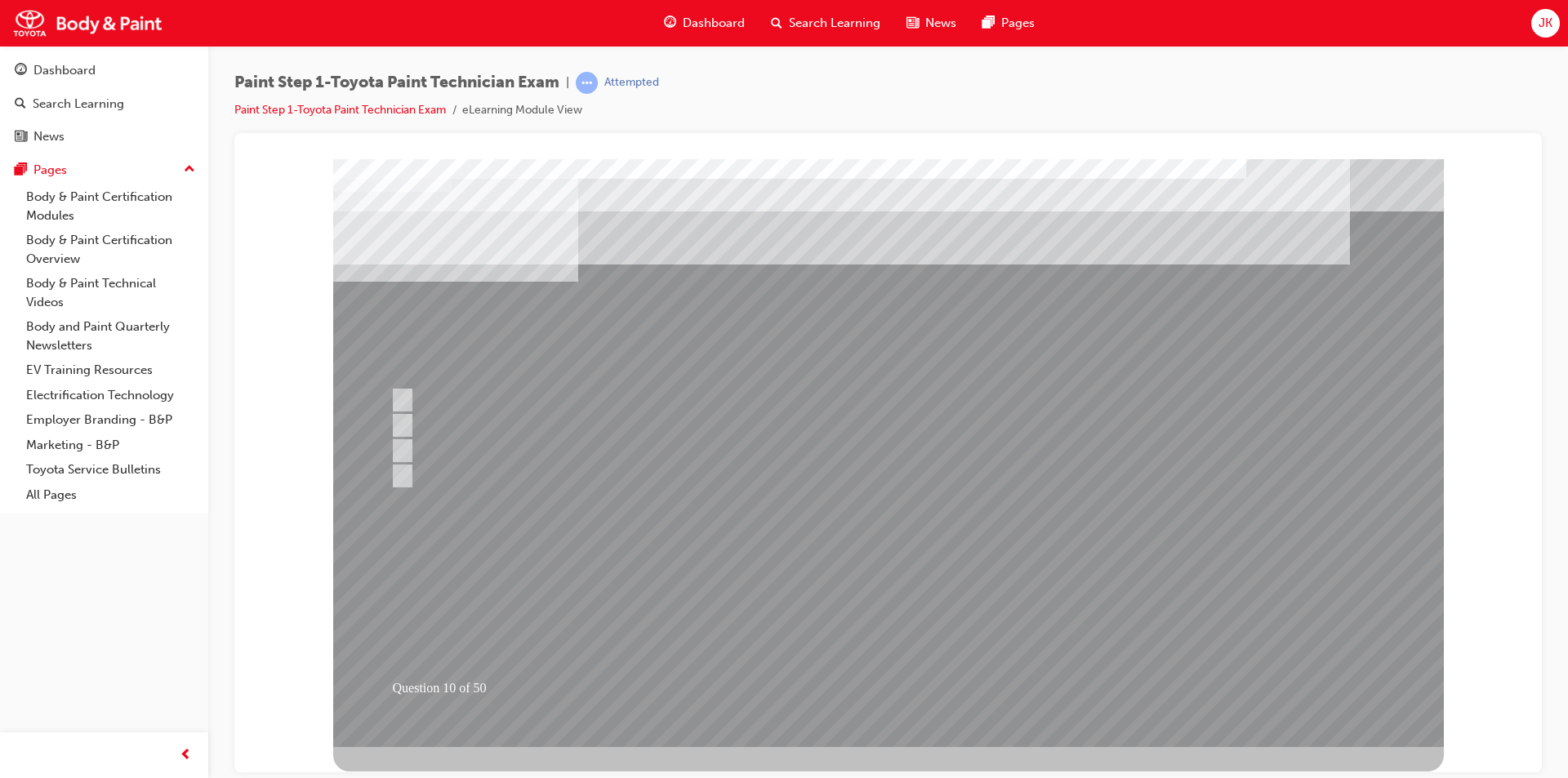
click at [892, 620] on div at bounding box center [888, 452] width 1111 height 588
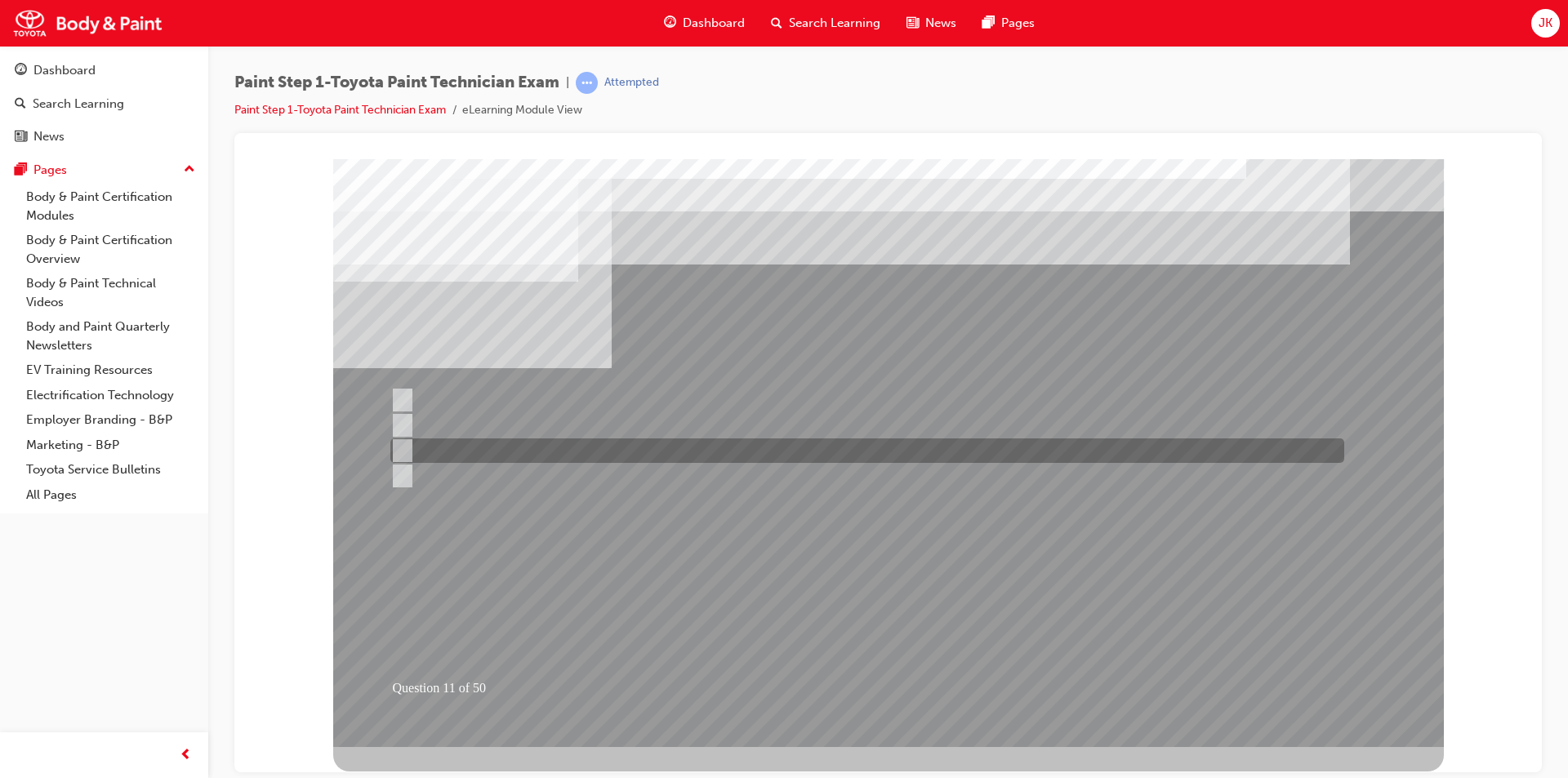
click at [537, 454] on div at bounding box center [863, 450] width 954 height 25
radio input "true"
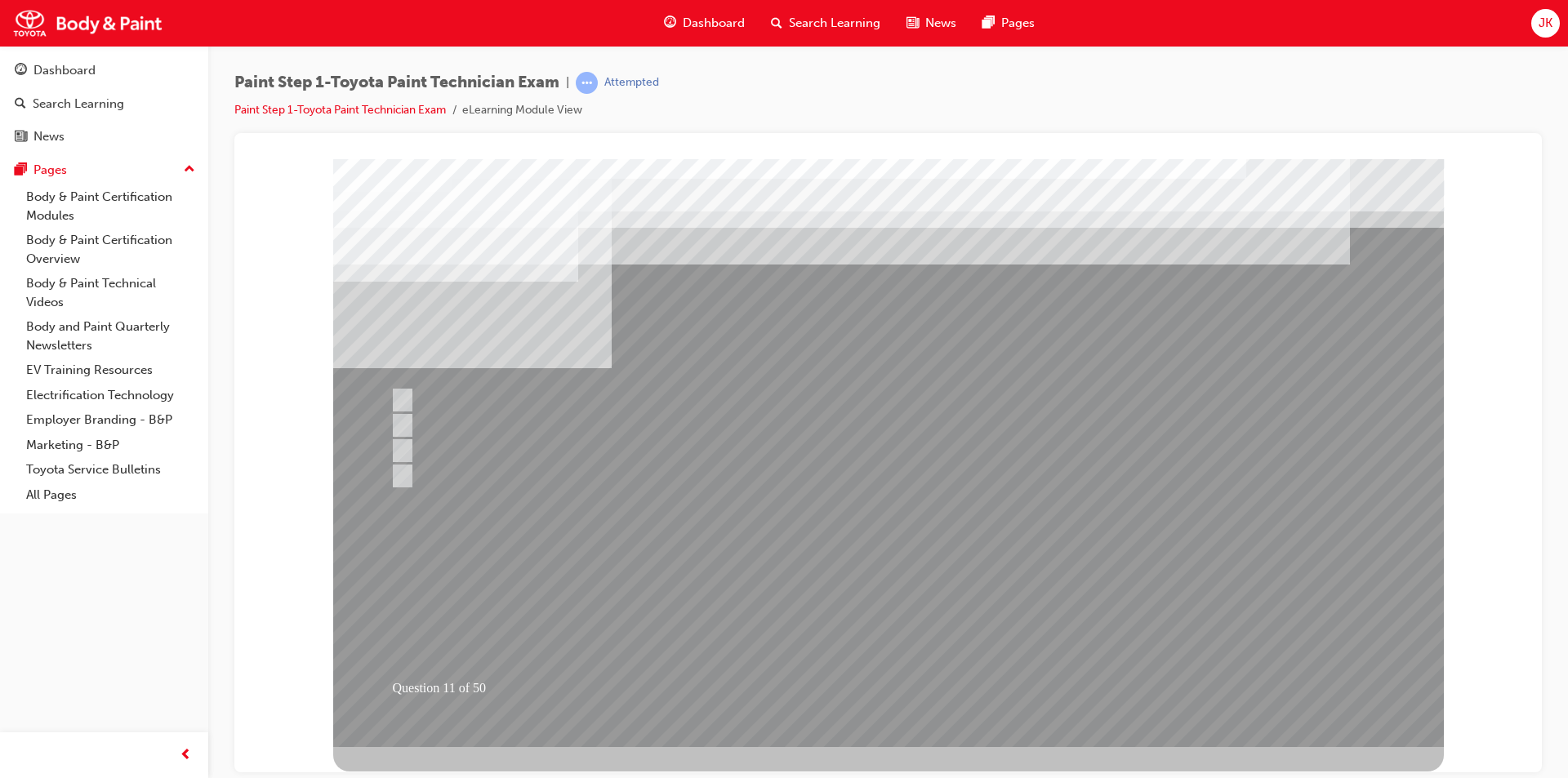
click at [867, 621] on div at bounding box center [888, 452] width 1111 height 588
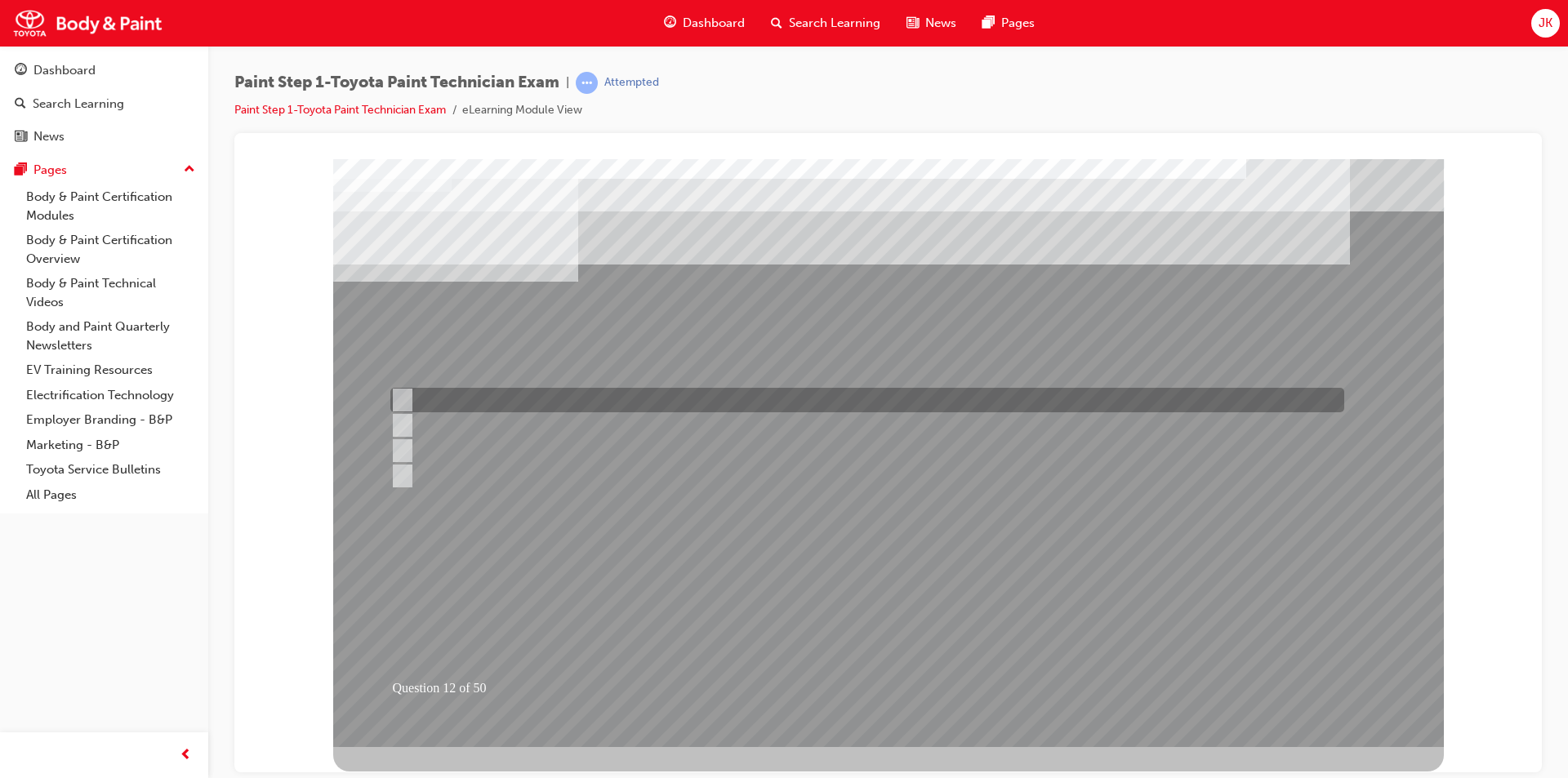
click at [577, 395] on div at bounding box center [863, 400] width 954 height 25
radio input "true"
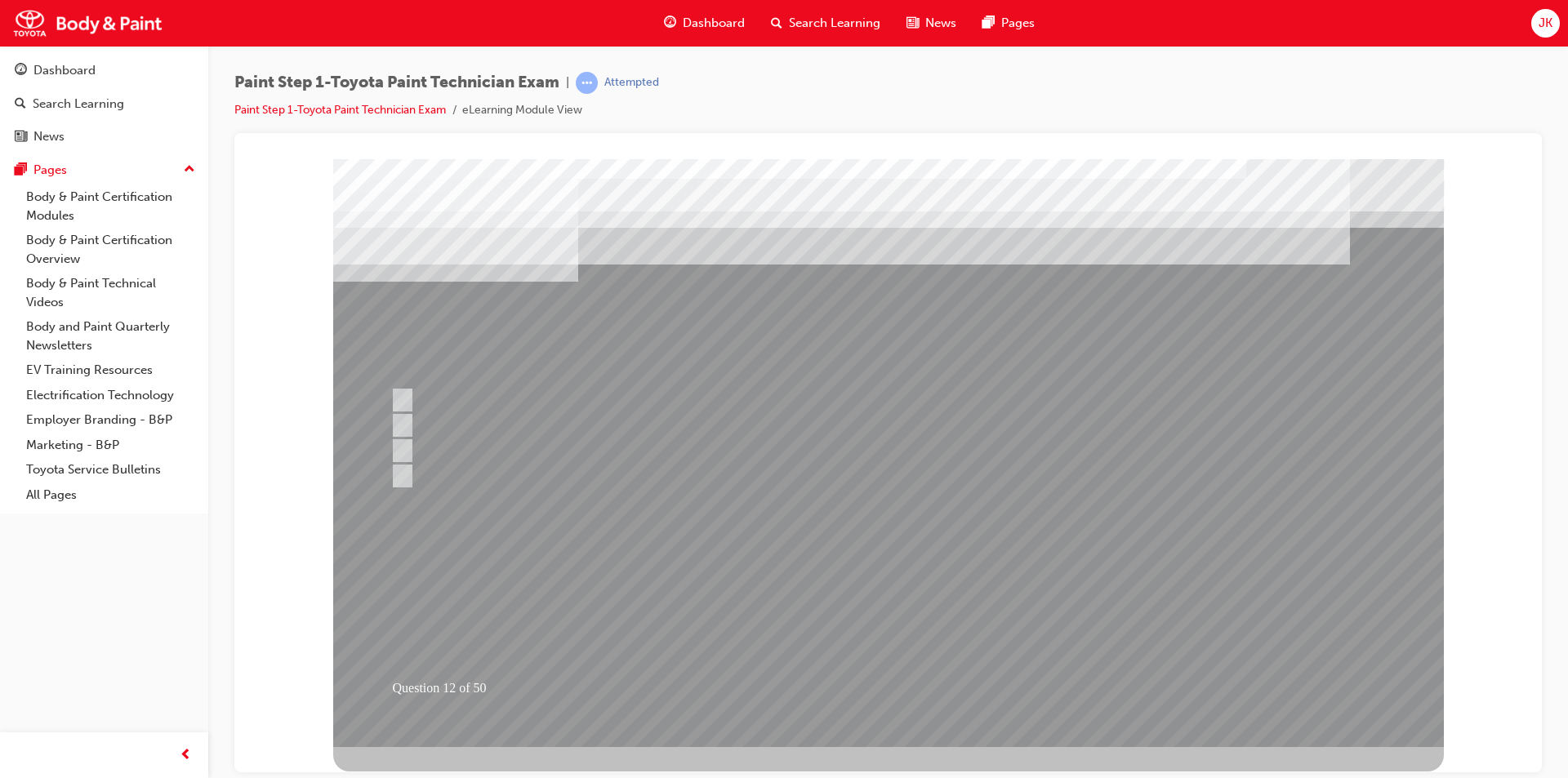
click at [892, 612] on div at bounding box center [888, 452] width 1111 height 588
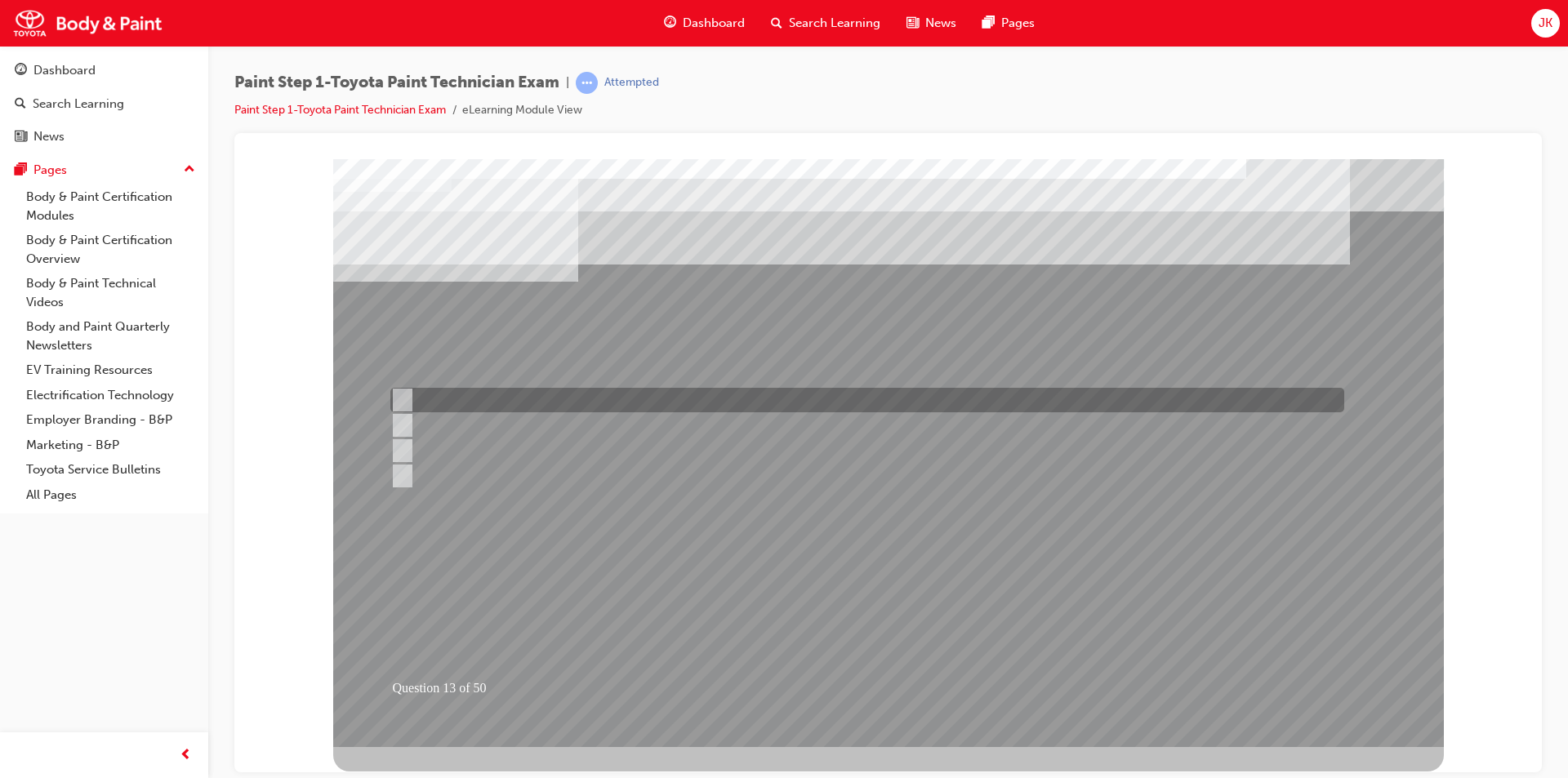
click at [547, 391] on div at bounding box center [863, 400] width 954 height 25
radio input "true"
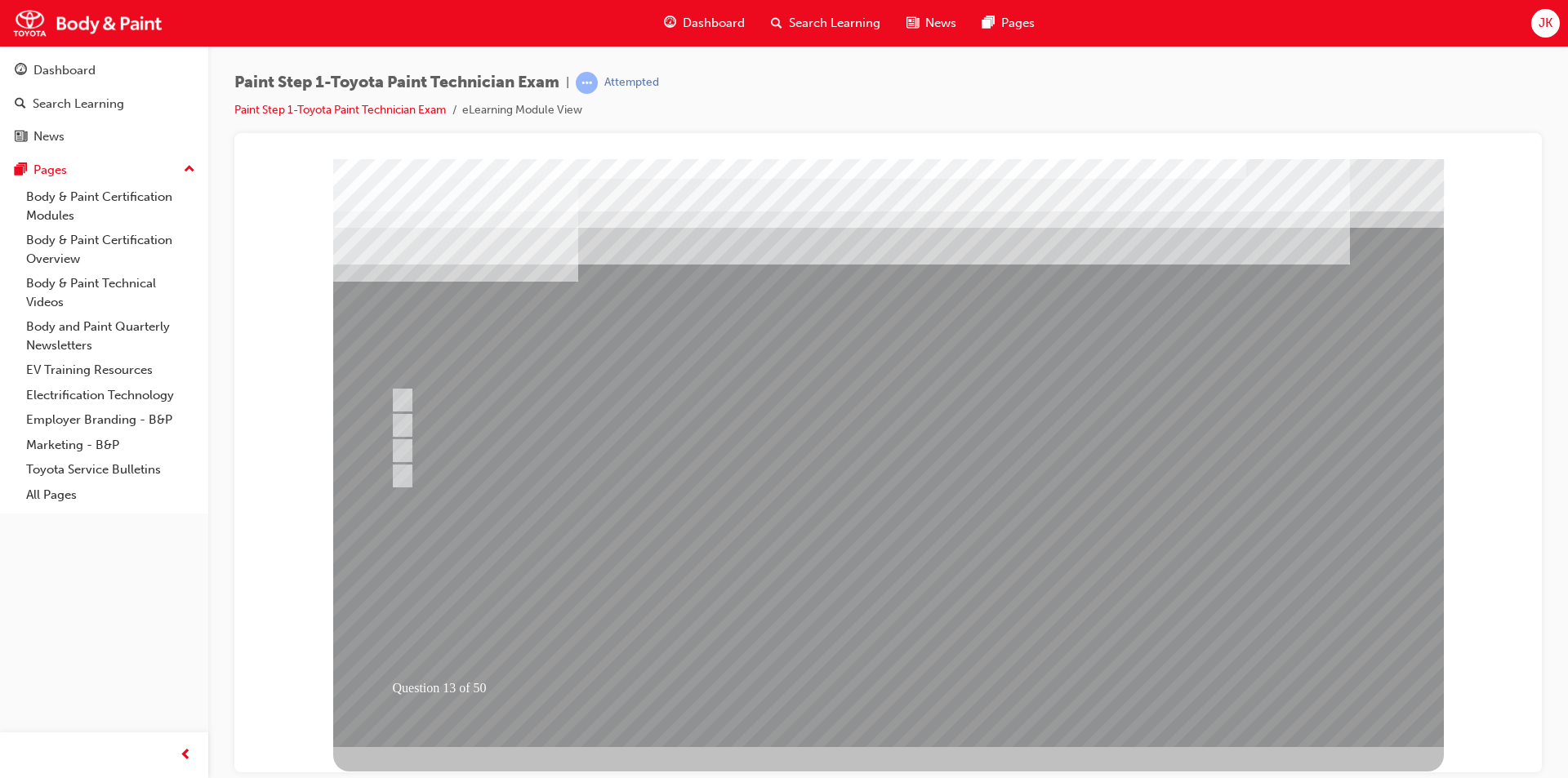
click at [892, 604] on div at bounding box center [888, 452] width 1111 height 588
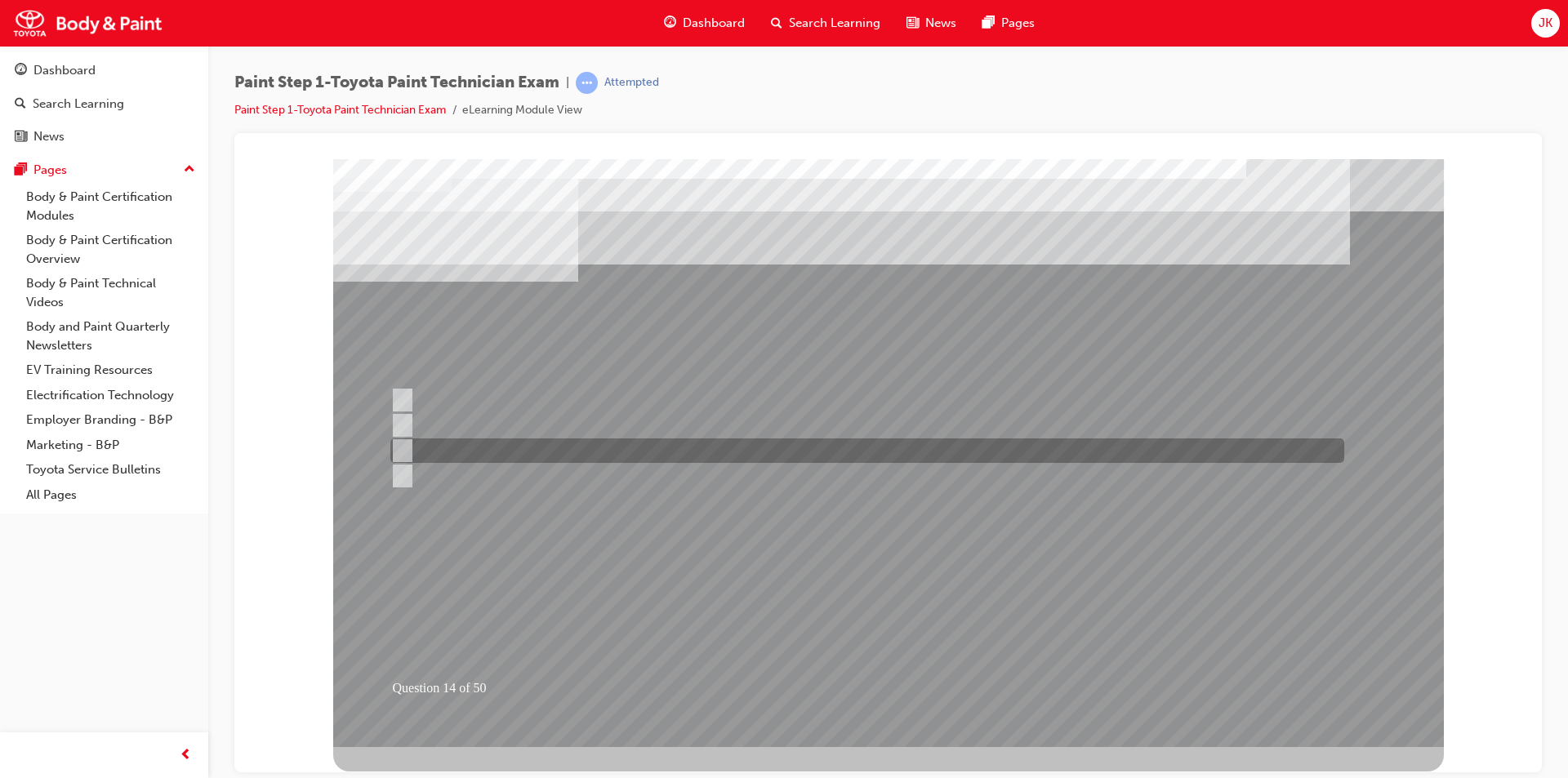
click at [578, 443] on div at bounding box center [863, 450] width 954 height 25
radio input "true"
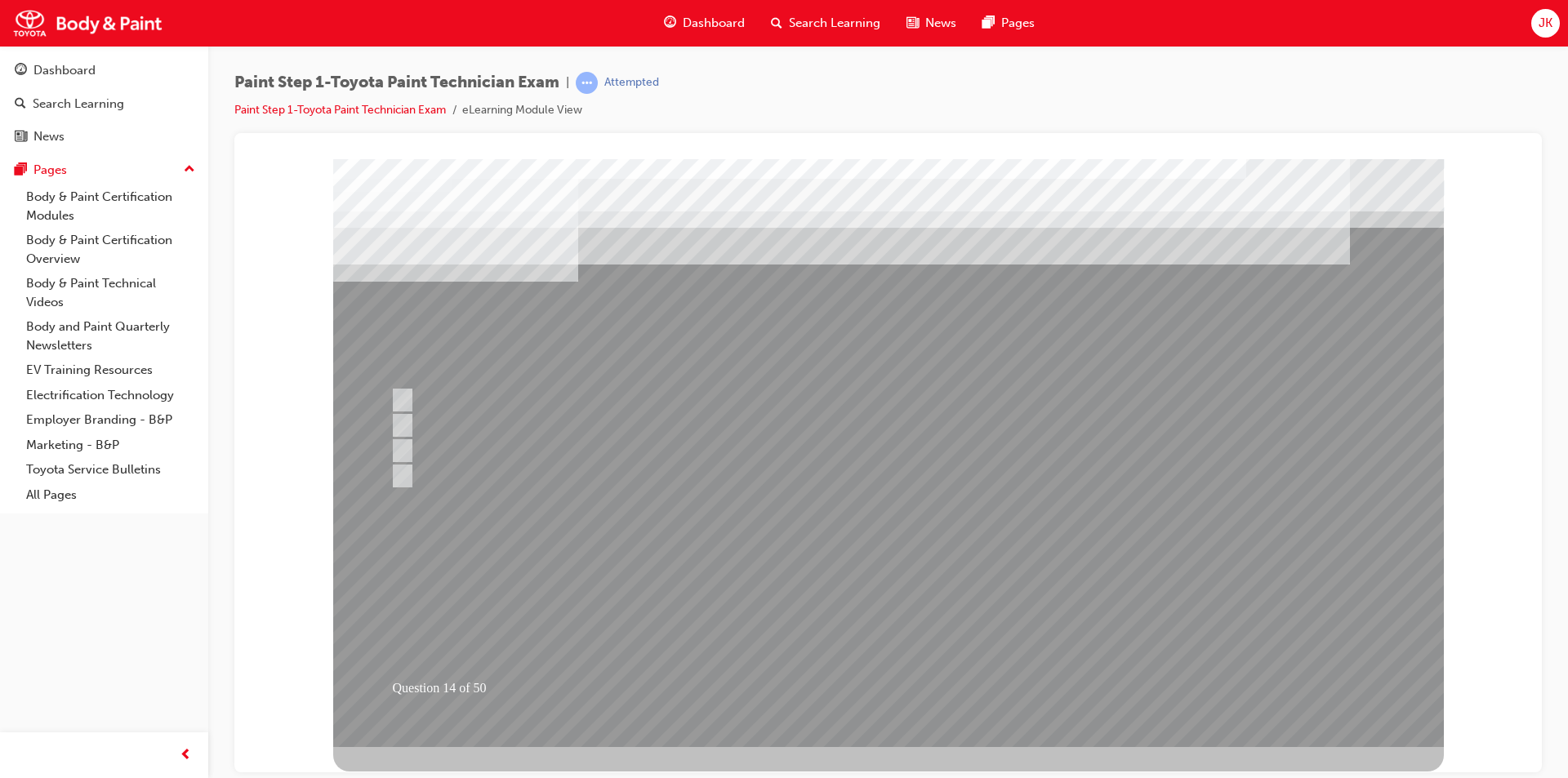
click at [862, 613] on div at bounding box center [888, 452] width 1111 height 588
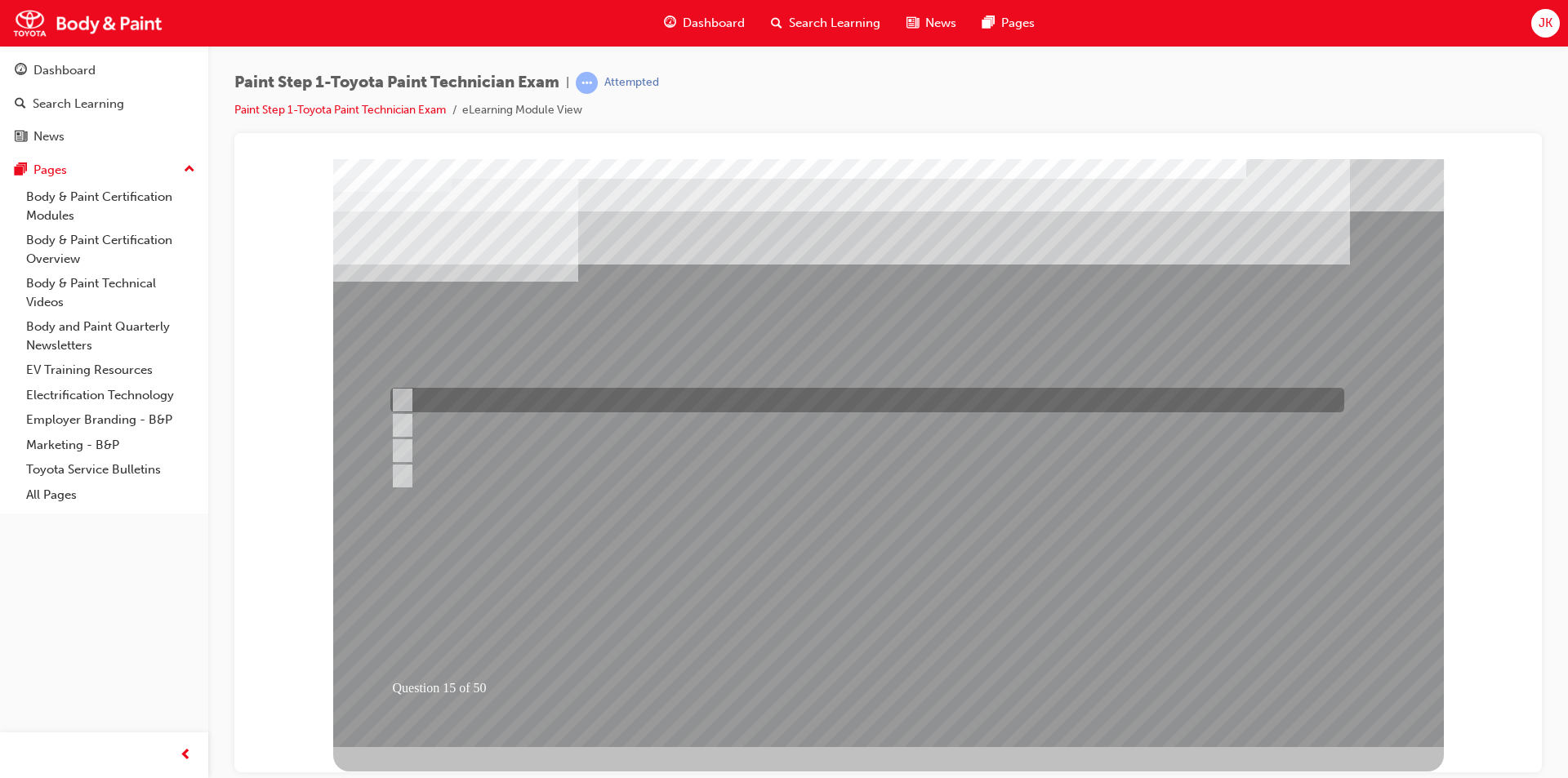
click at [497, 396] on div at bounding box center [863, 400] width 954 height 25
checkbox input "true"
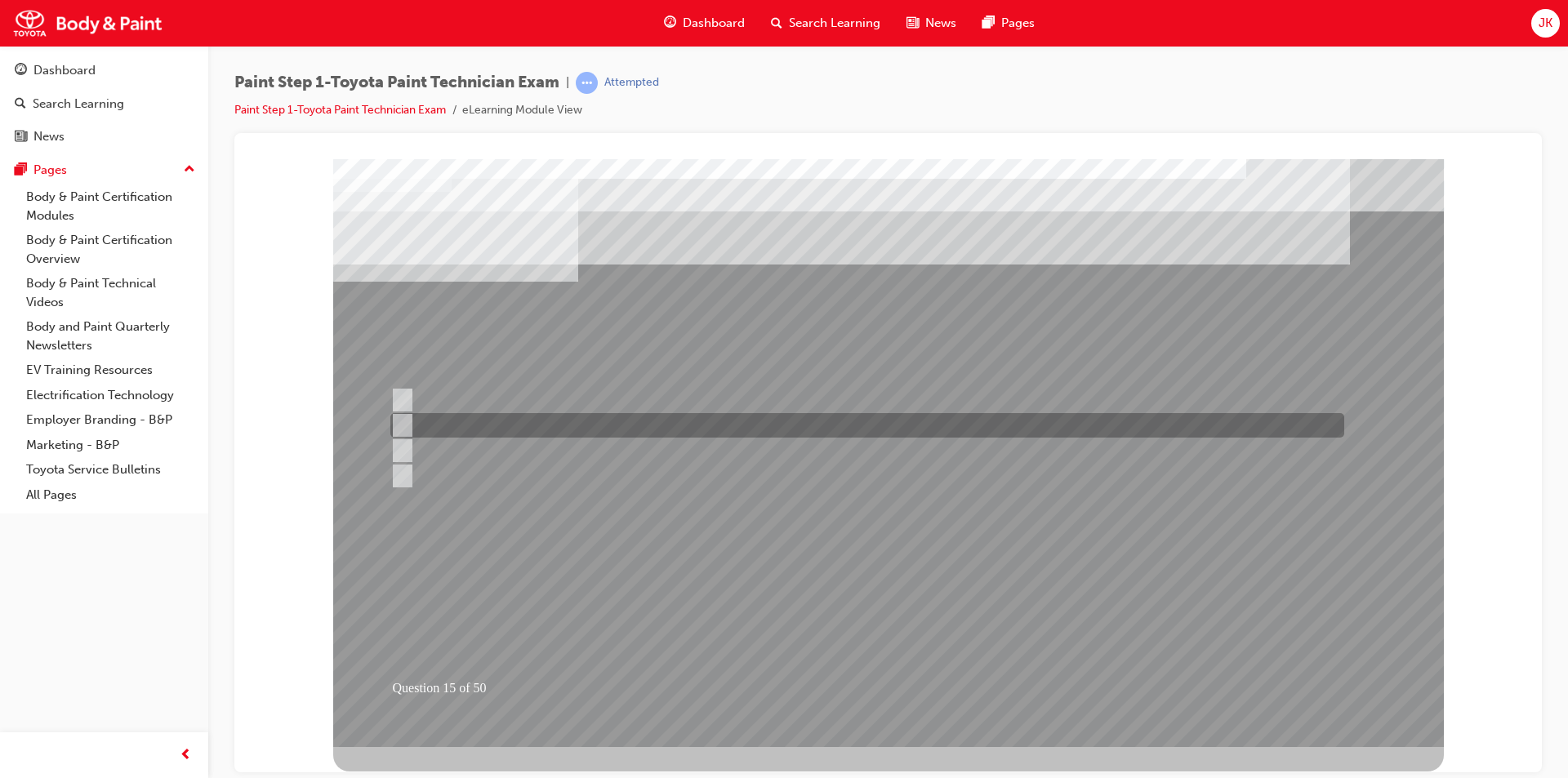
click at [510, 427] on div at bounding box center [863, 425] width 954 height 25
checkbox input "true"
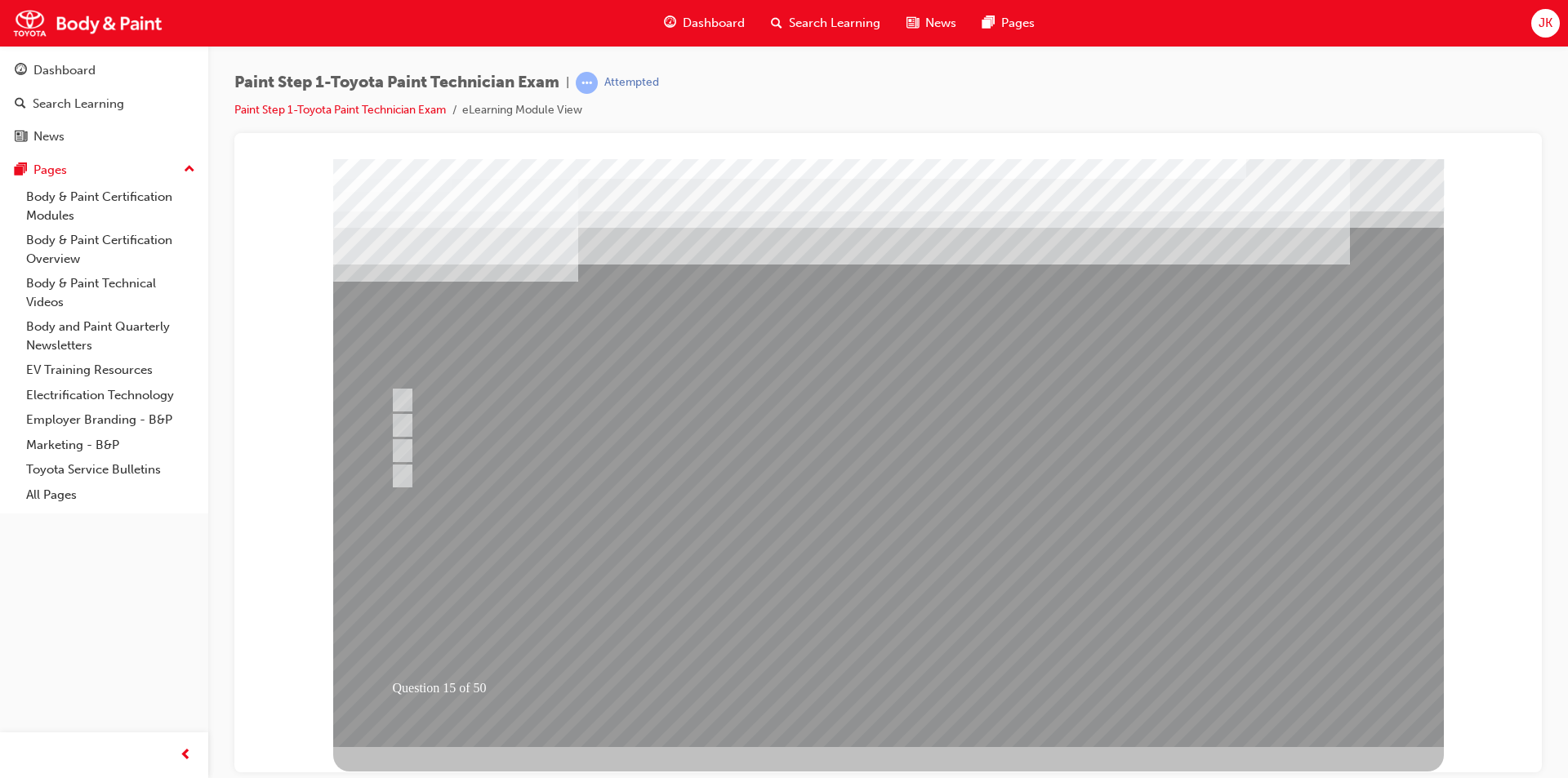
click at [850, 609] on div at bounding box center [888, 452] width 1111 height 588
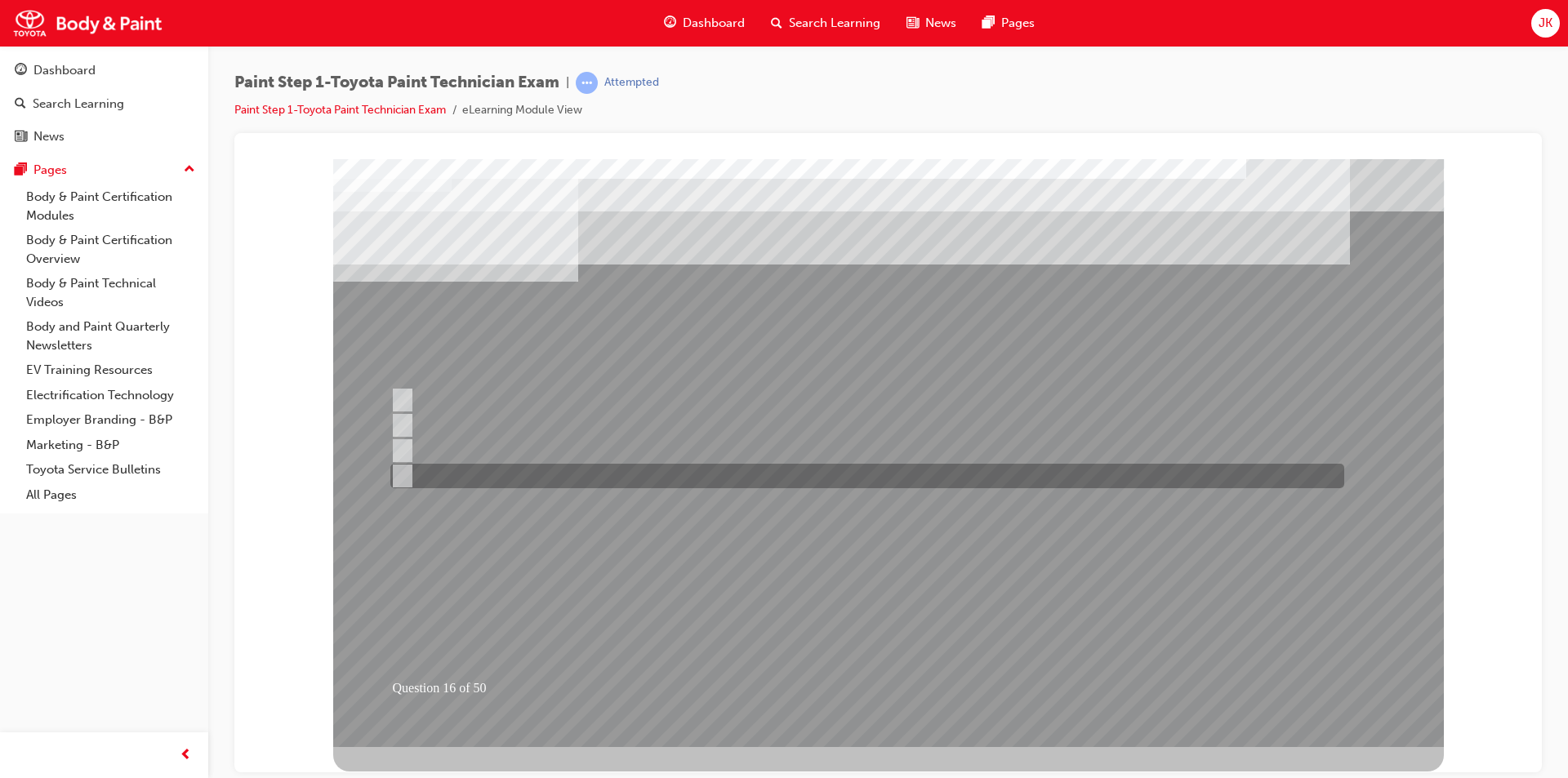
click at [677, 481] on div at bounding box center [863, 476] width 954 height 25
checkbox input "true"
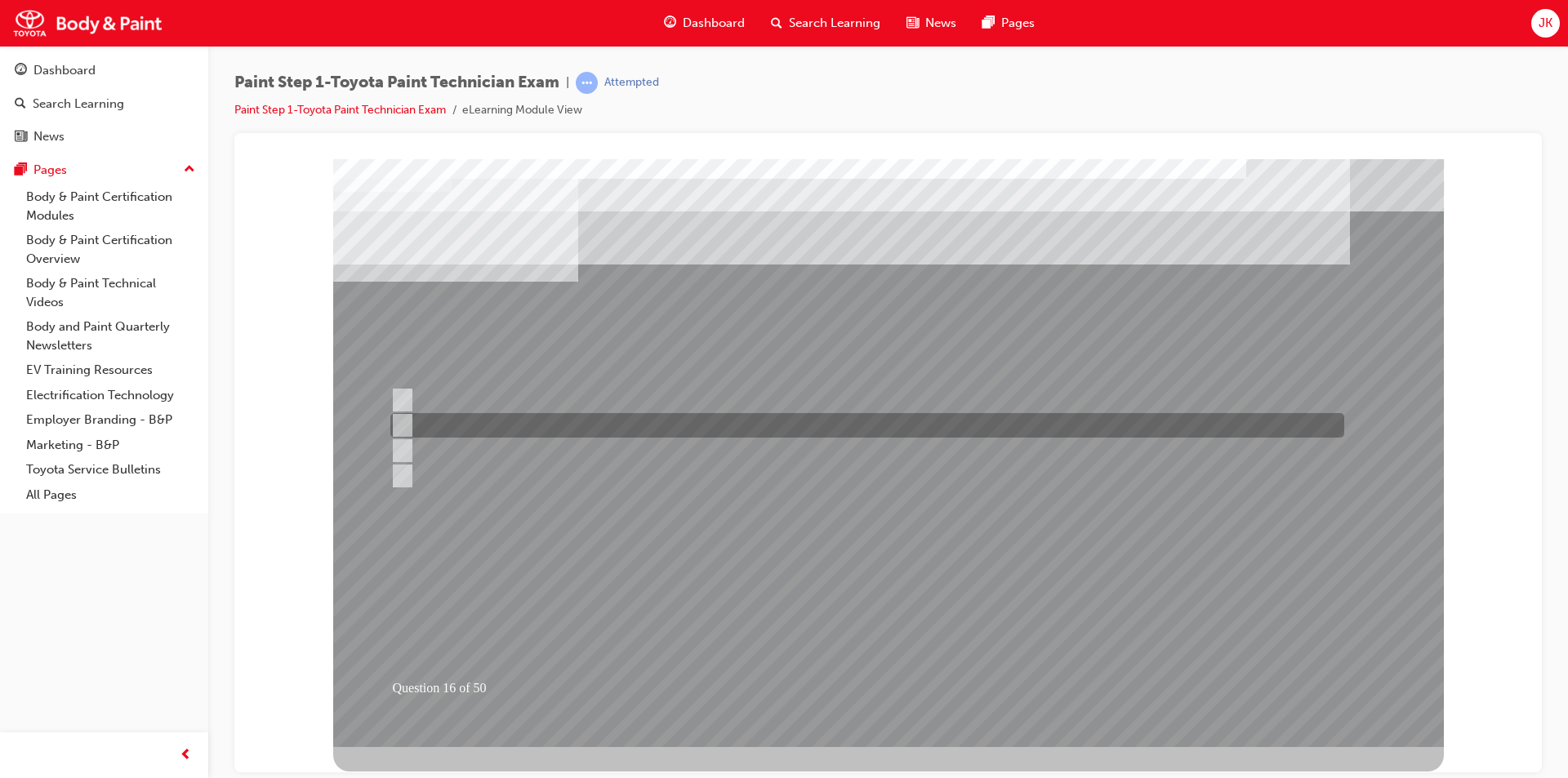
click at [668, 431] on div at bounding box center [863, 425] width 954 height 25
checkbox input "true"
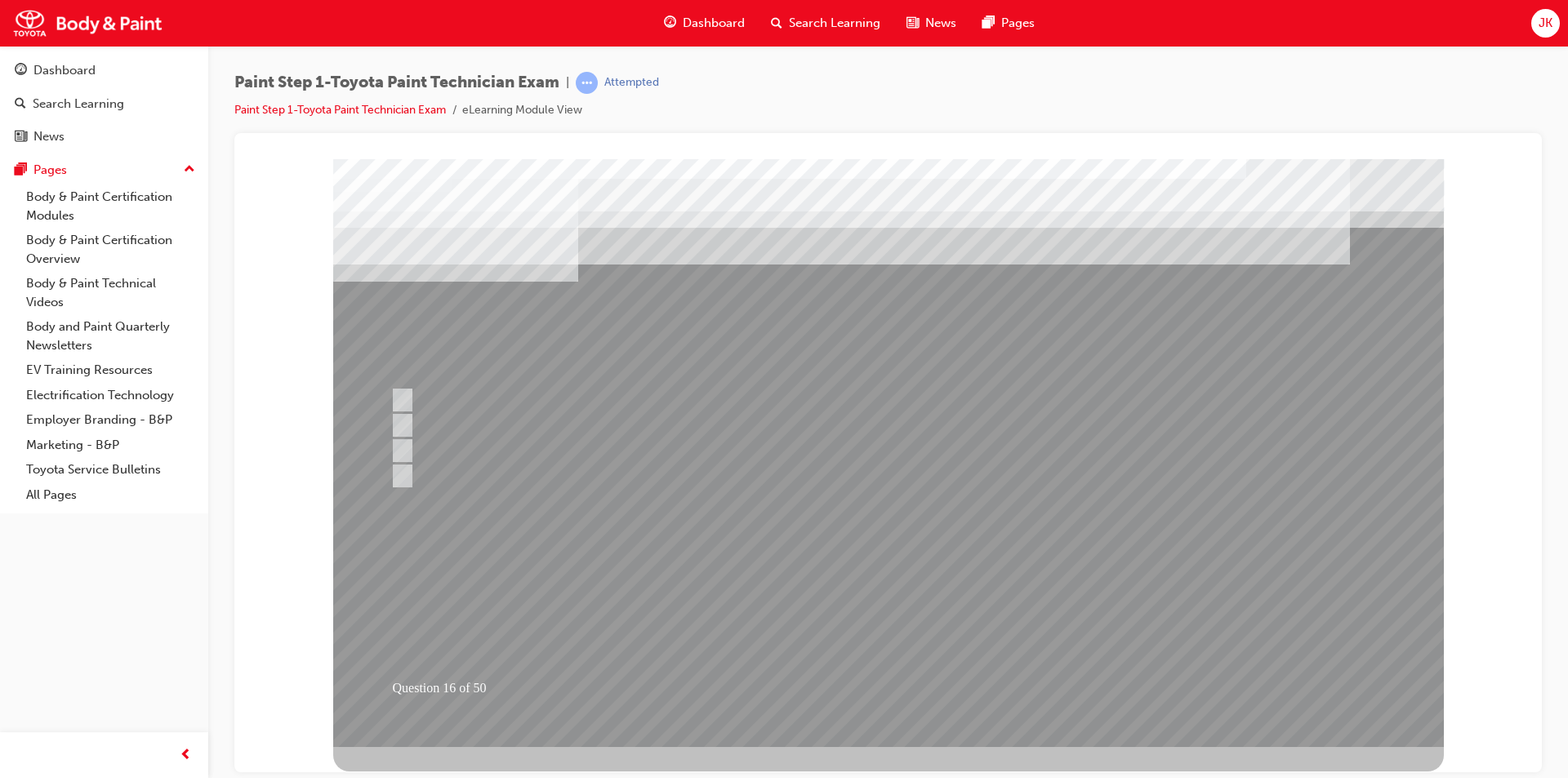
click at [875, 616] on div at bounding box center [888, 452] width 1111 height 588
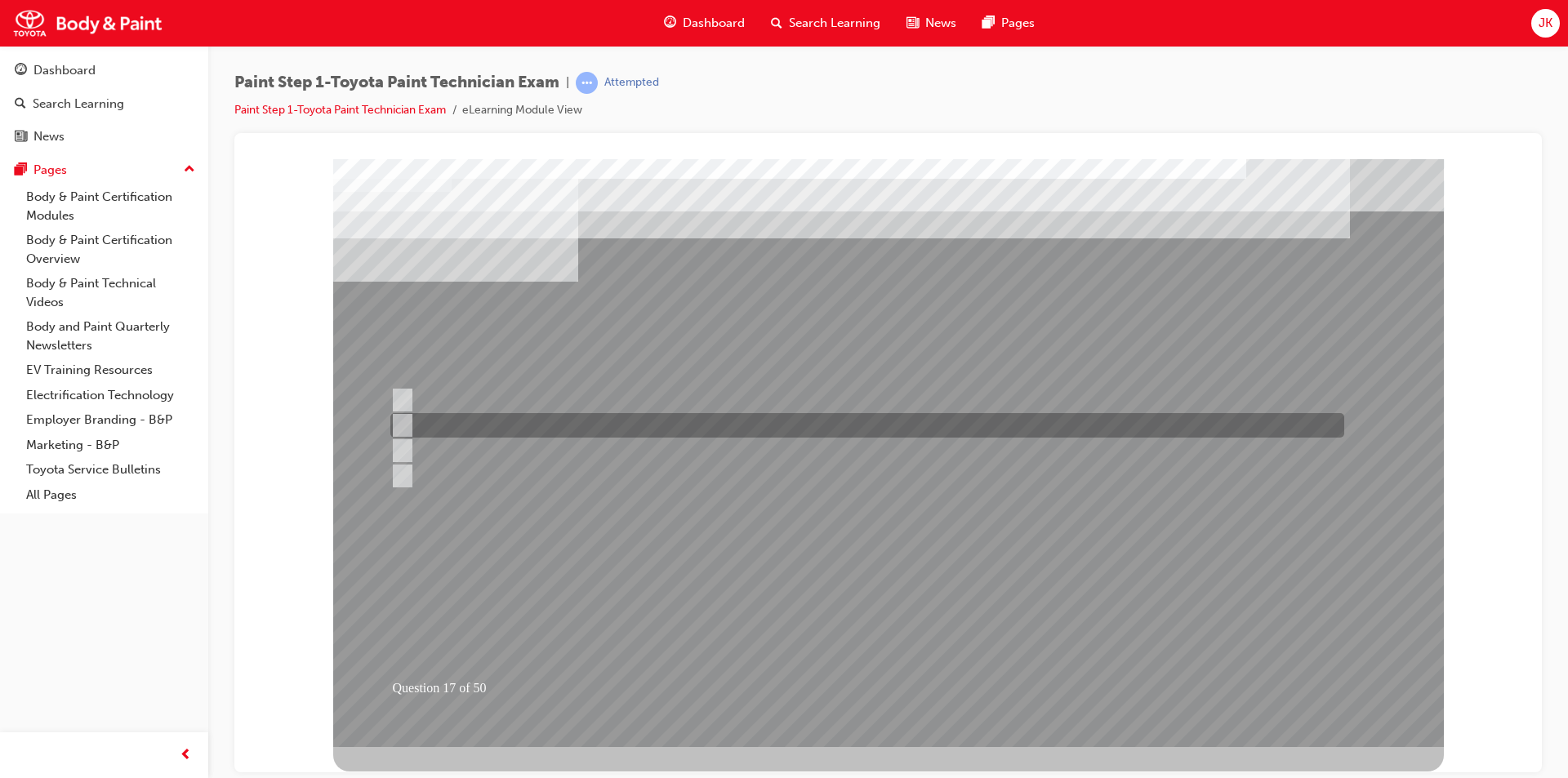
click at [527, 419] on div at bounding box center [863, 425] width 954 height 25
radio input "true"
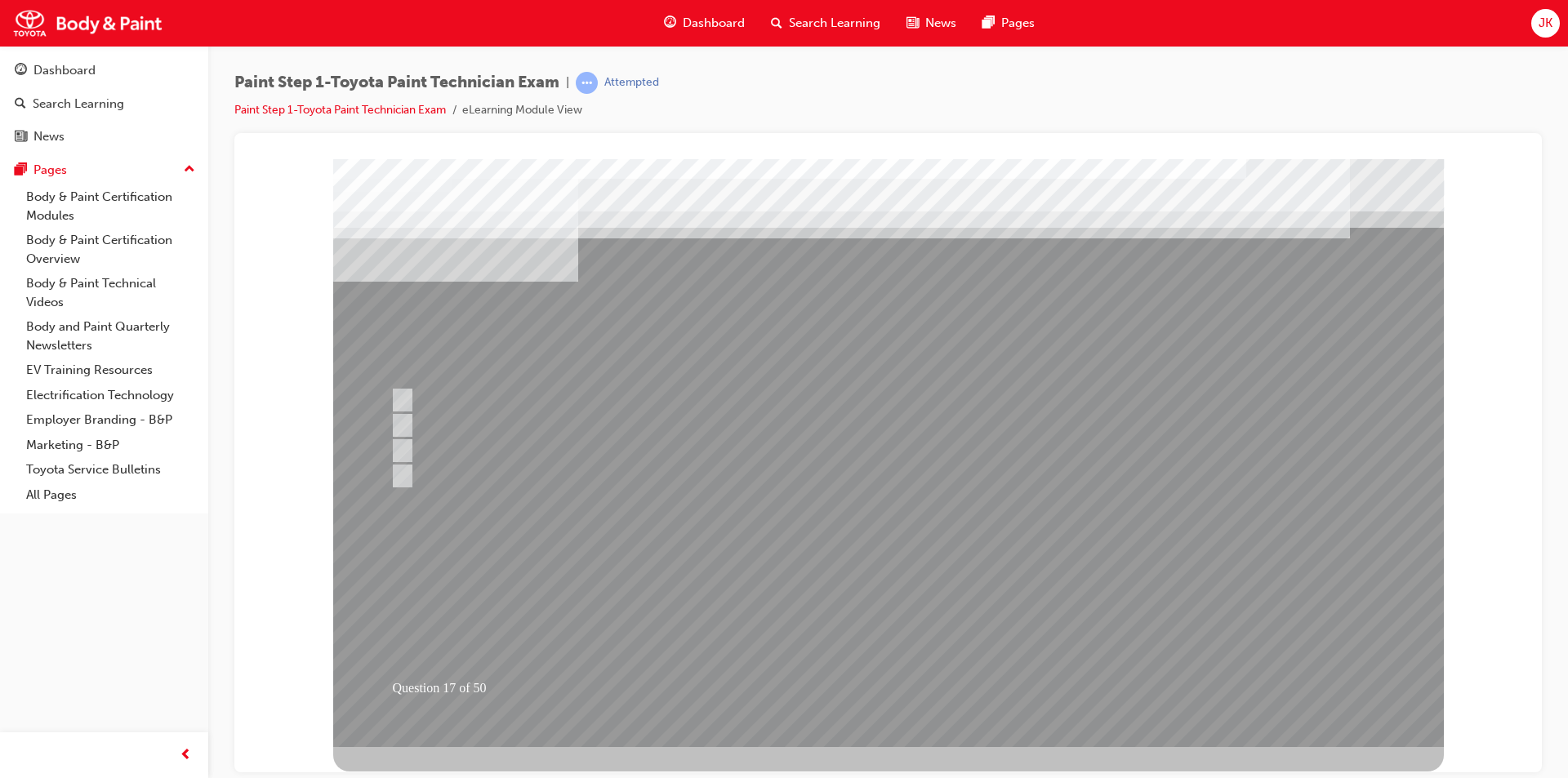
click at [838, 615] on div at bounding box center [888, 452] width 1111 height 588
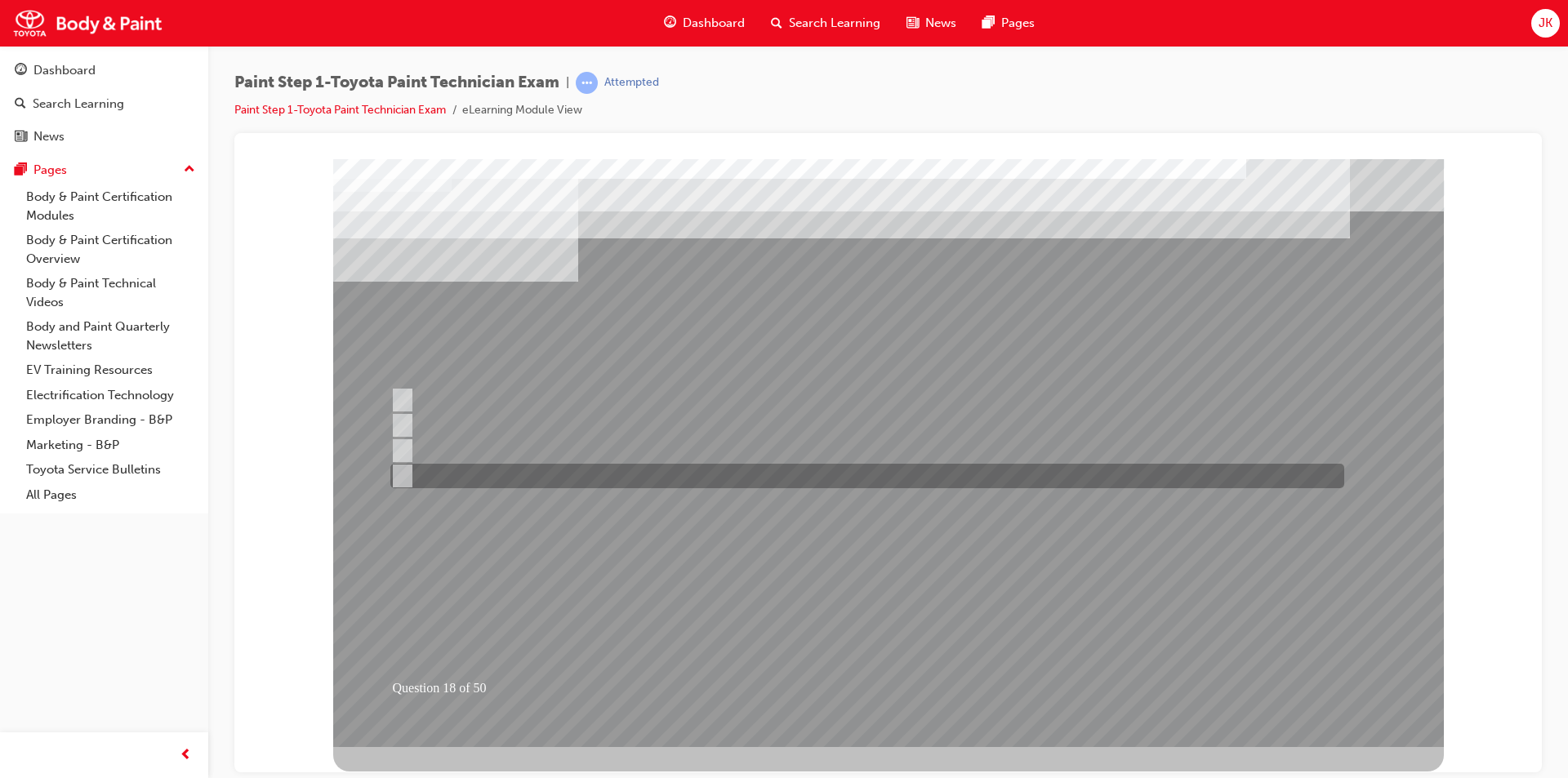
click at [534, 475] on div at bounding box center [863, 476] width 954 height 25
radio input "true"
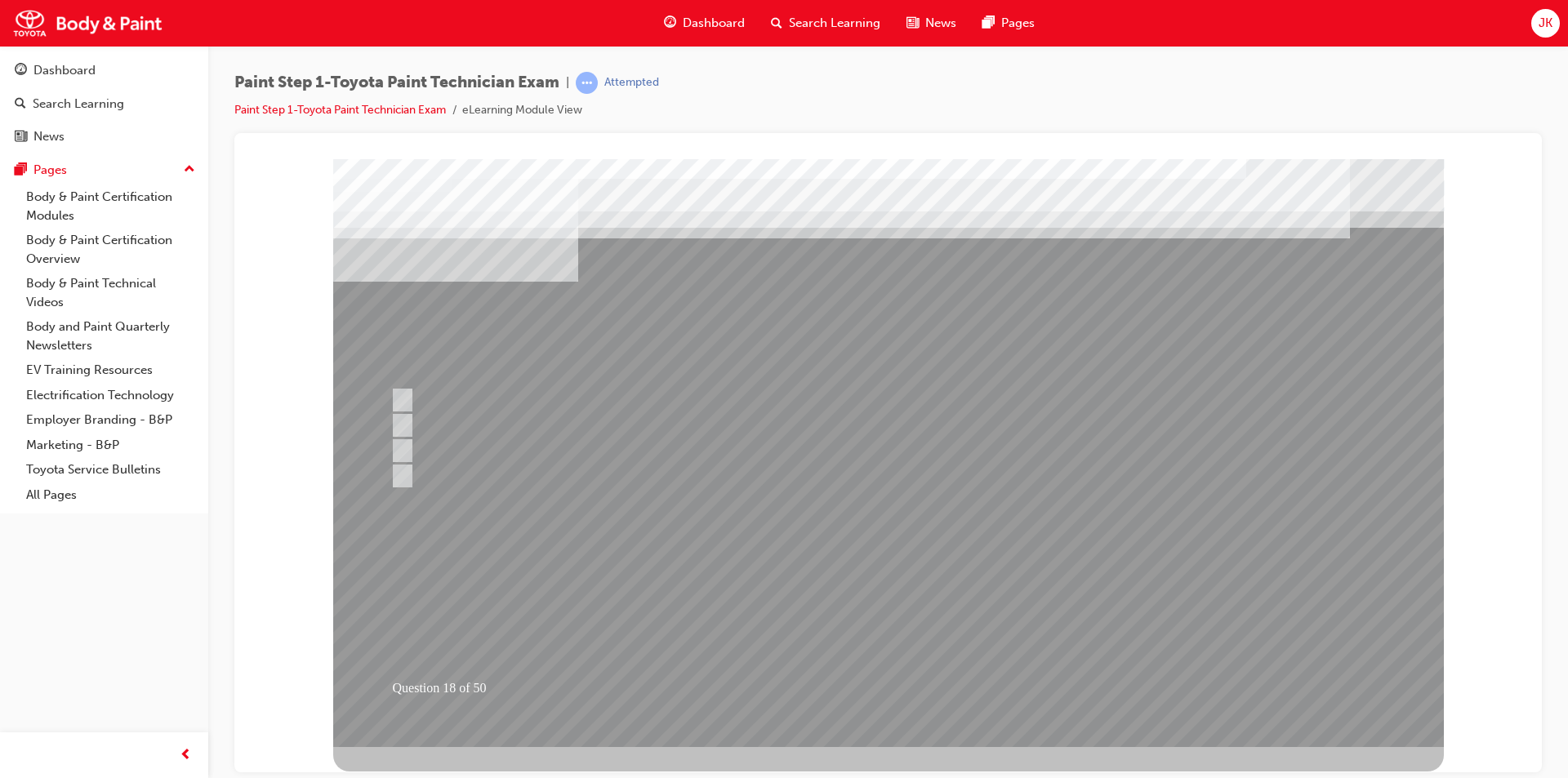
click at [828, 622] on div at bounding box center [888, 452] width 1111 height 588
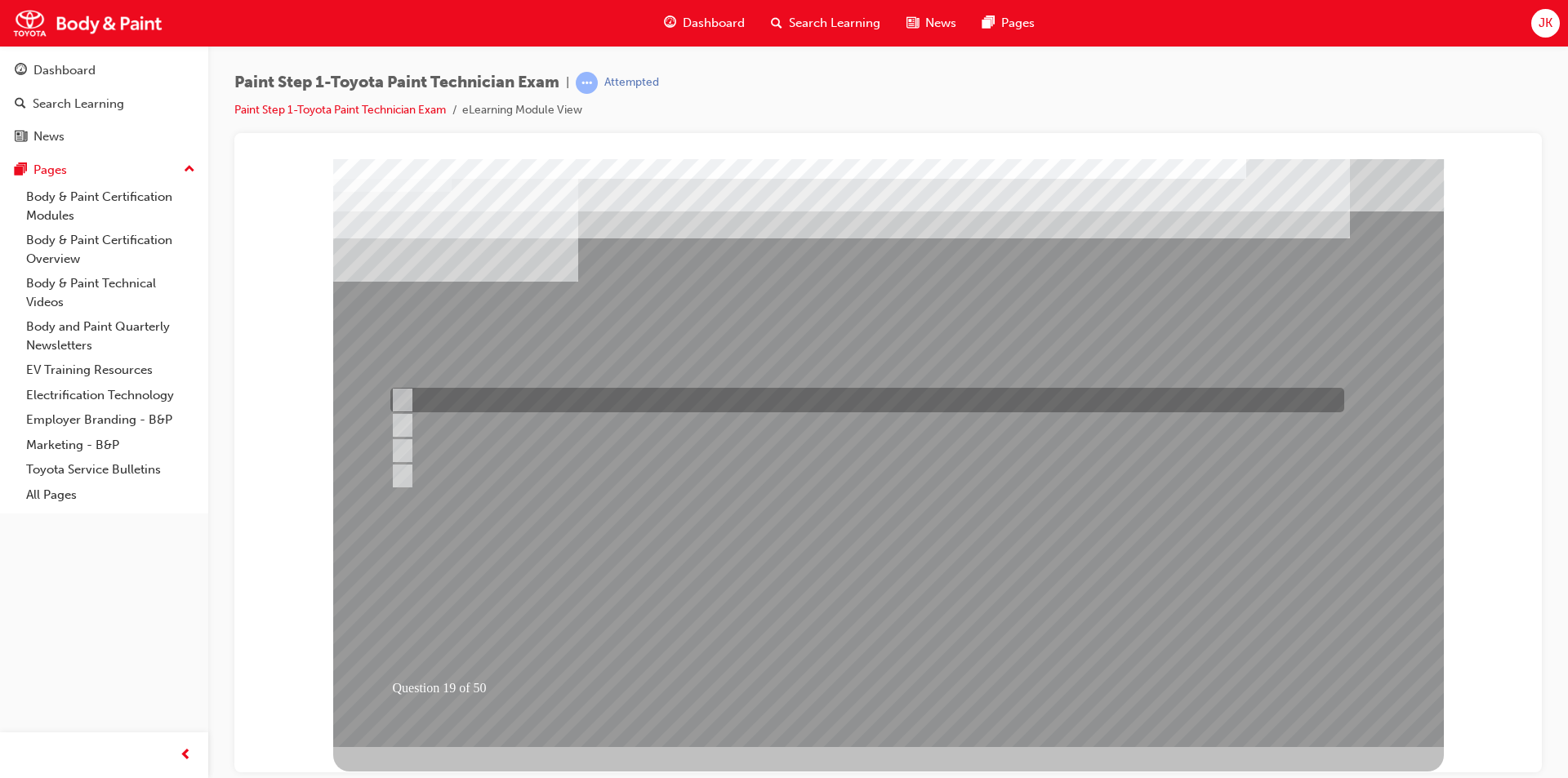
click at [601, 389] on div at bounding box center [863, 400] width 954 height 25
radio input "true"
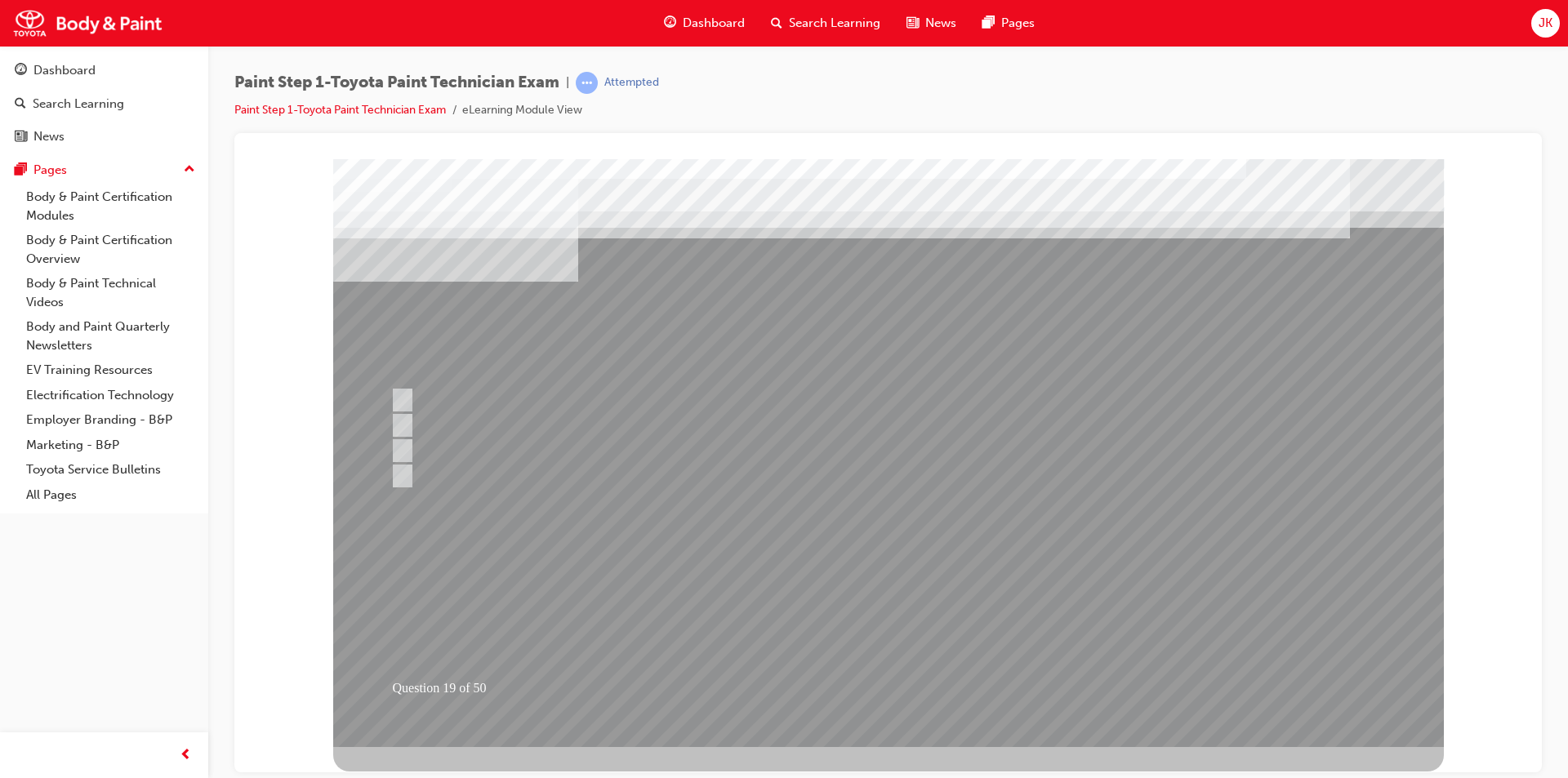
click at [864, 630] on div at bounding box center [888, 452] width 1111 height 588
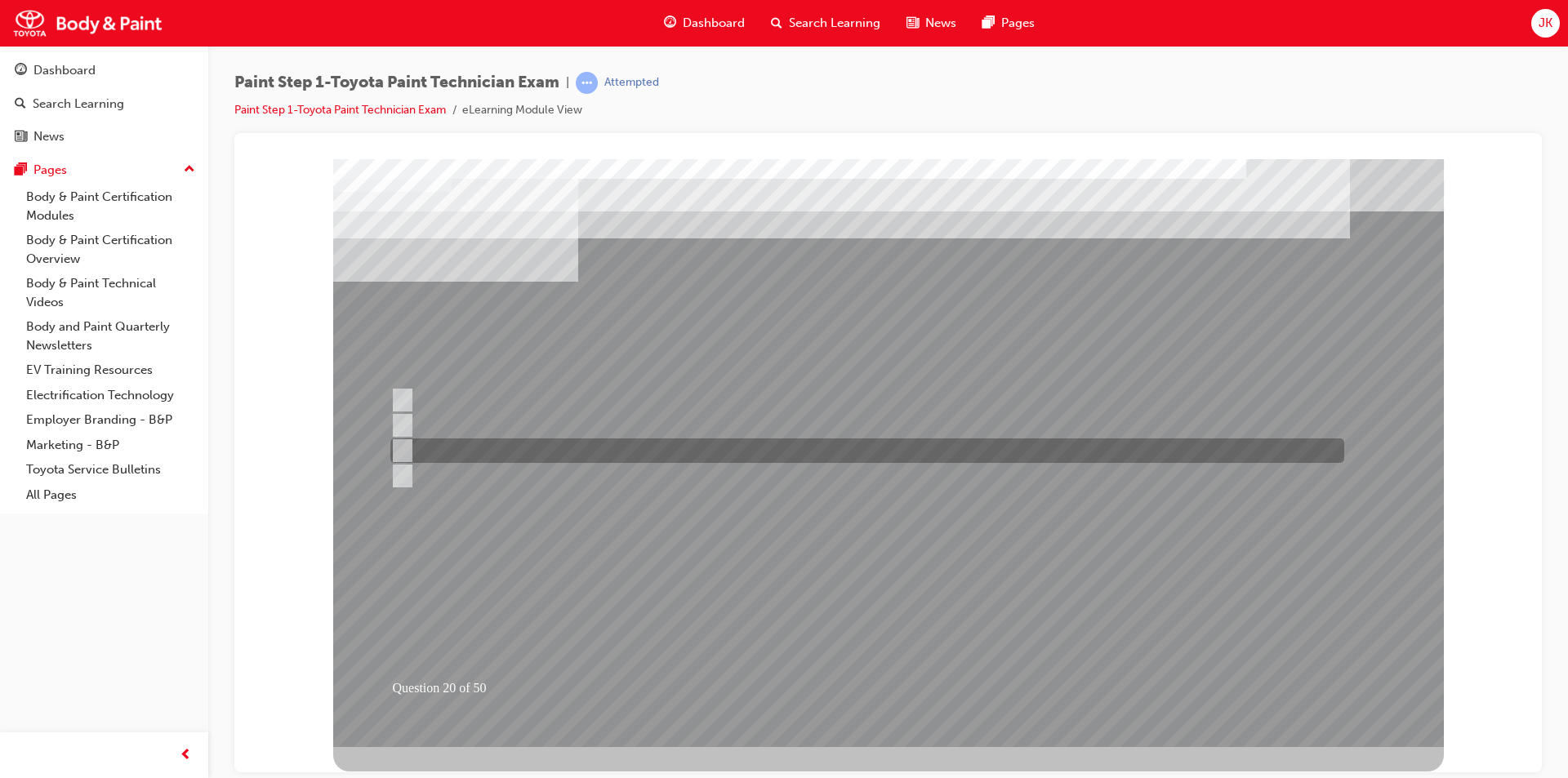
click at [579, 451] on div at bounding box center [863, 450] width 954 height 25
radio input "true"
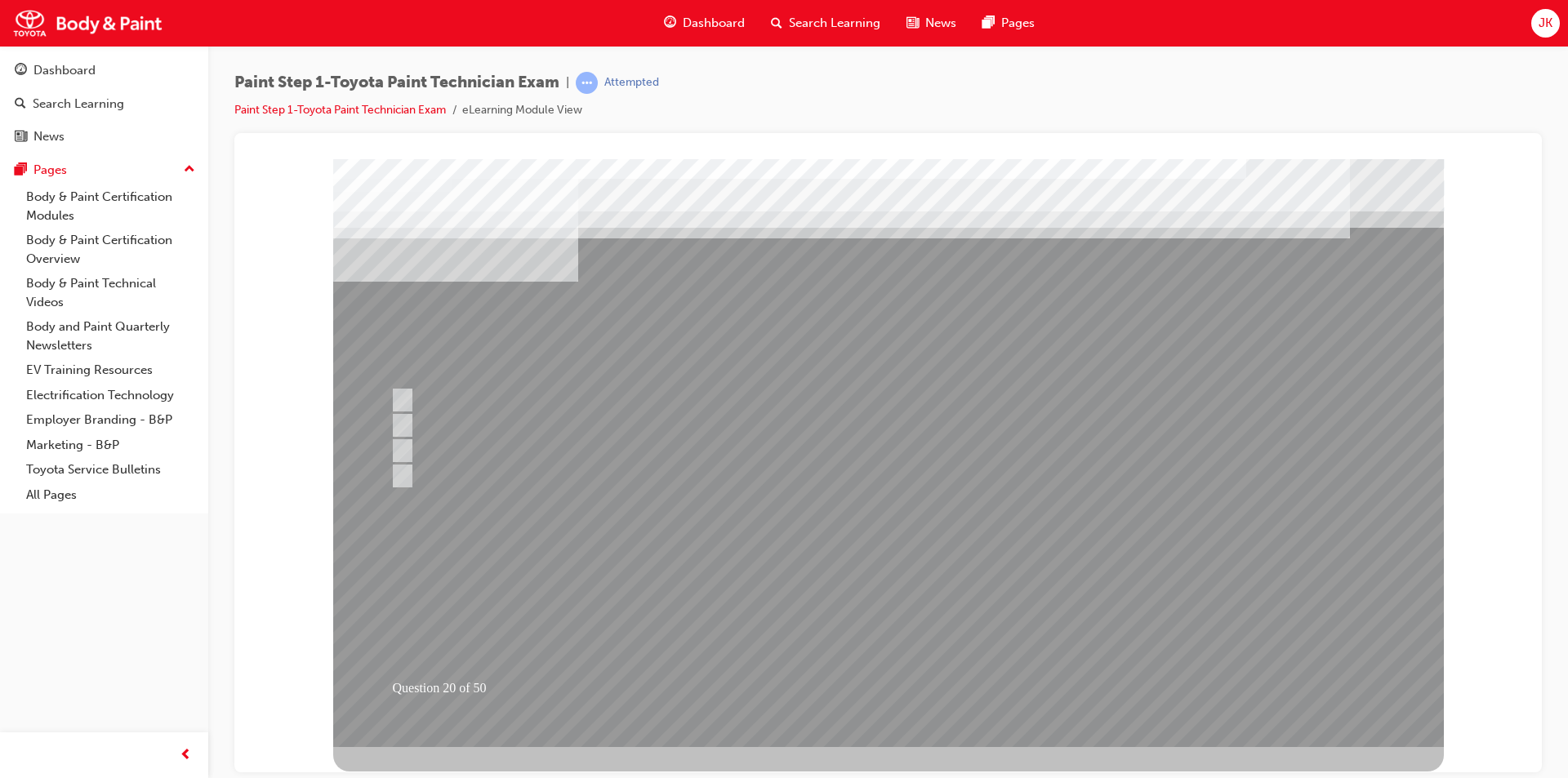
click at [840, 612] on div at bounding box center [888, 452] width 1111 height 588
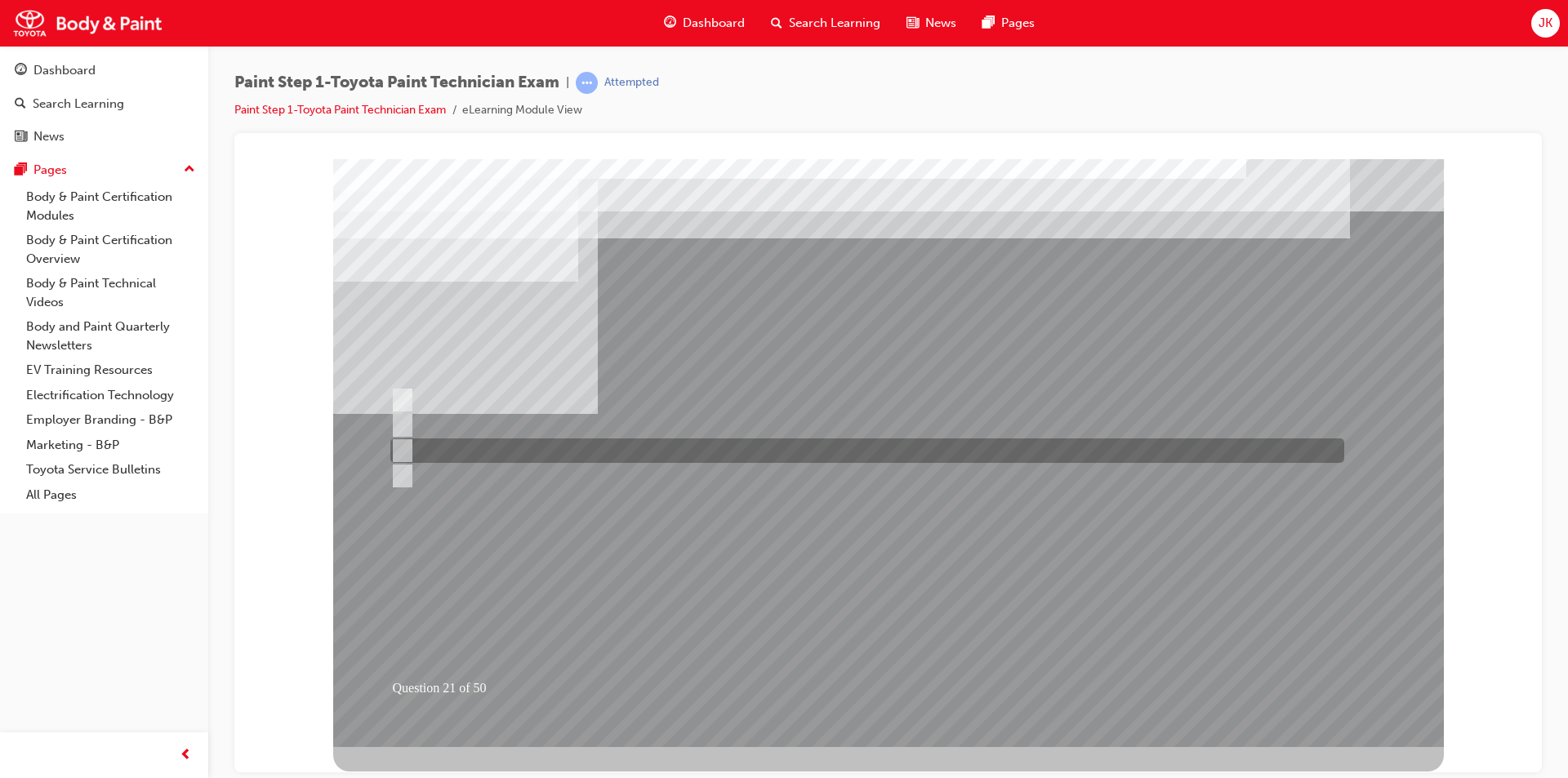
click at [517, 444] on div at bounding box center [863, 450] width 954 height 25
radio input "true"
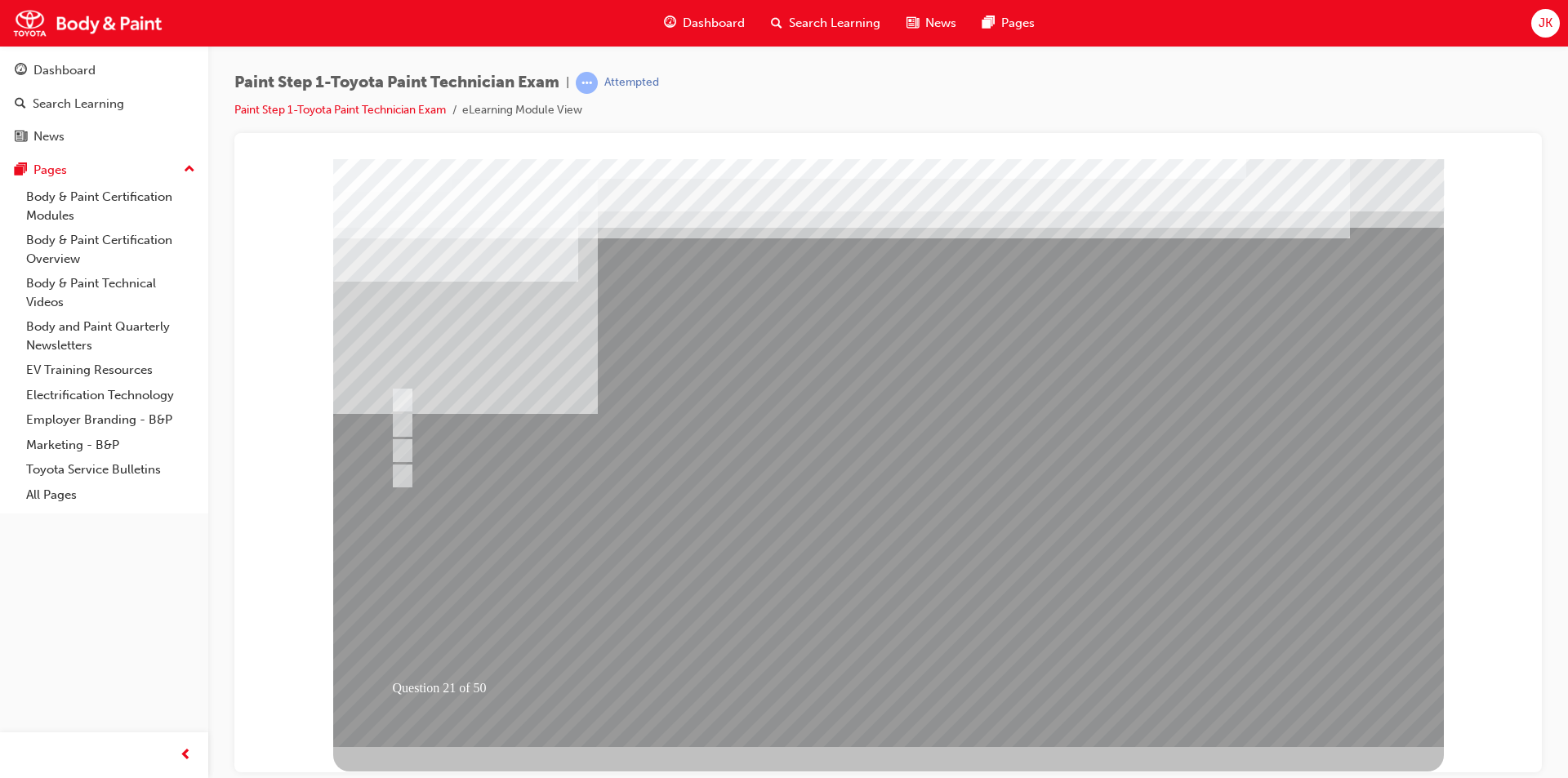
click at [850, 610] on div at bounding box center [888, 452] width 1111 height 588
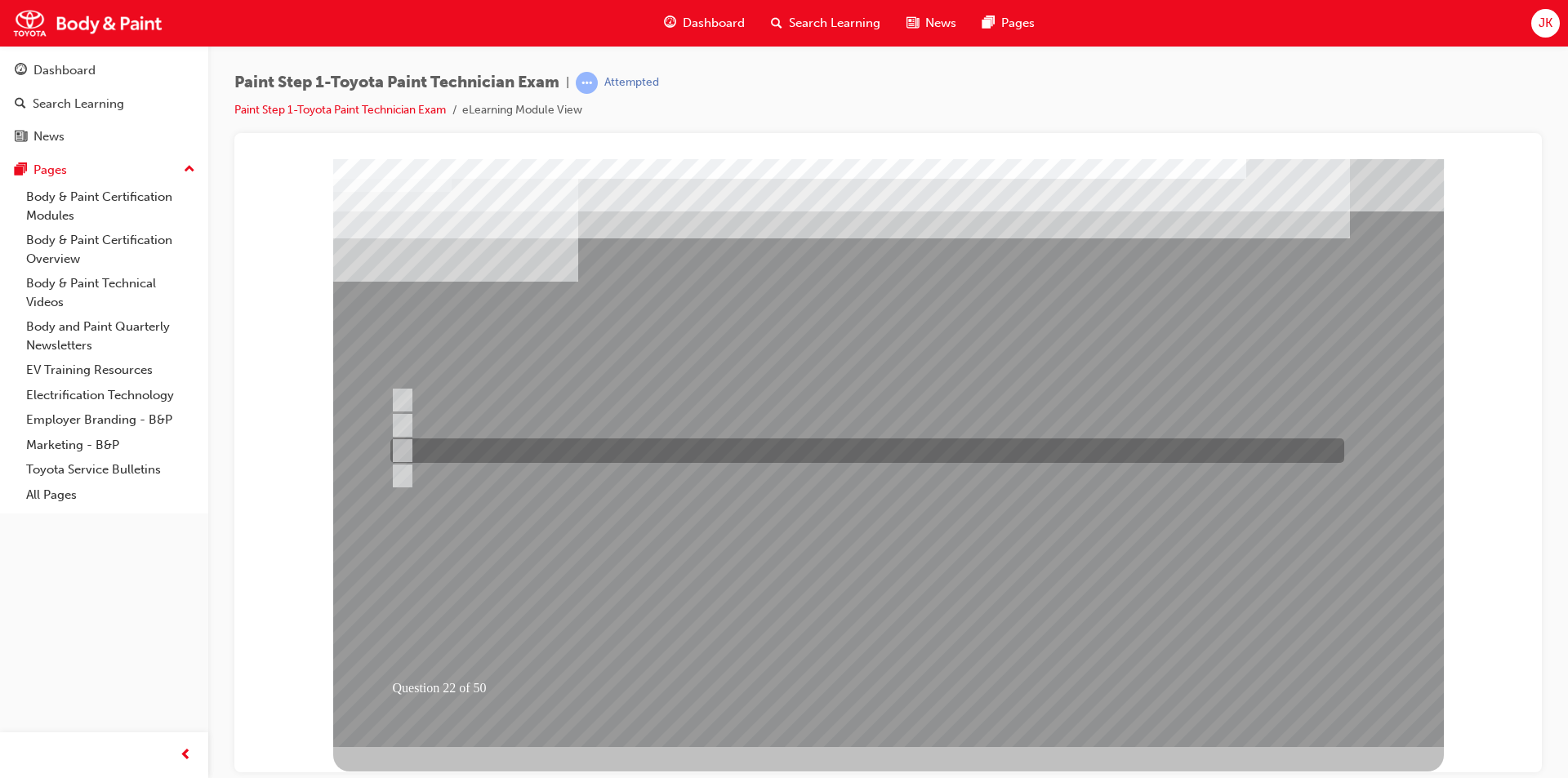
click at [634, 450] on div at bounding box center [863, 450] width 954 height 25
radio input "true"
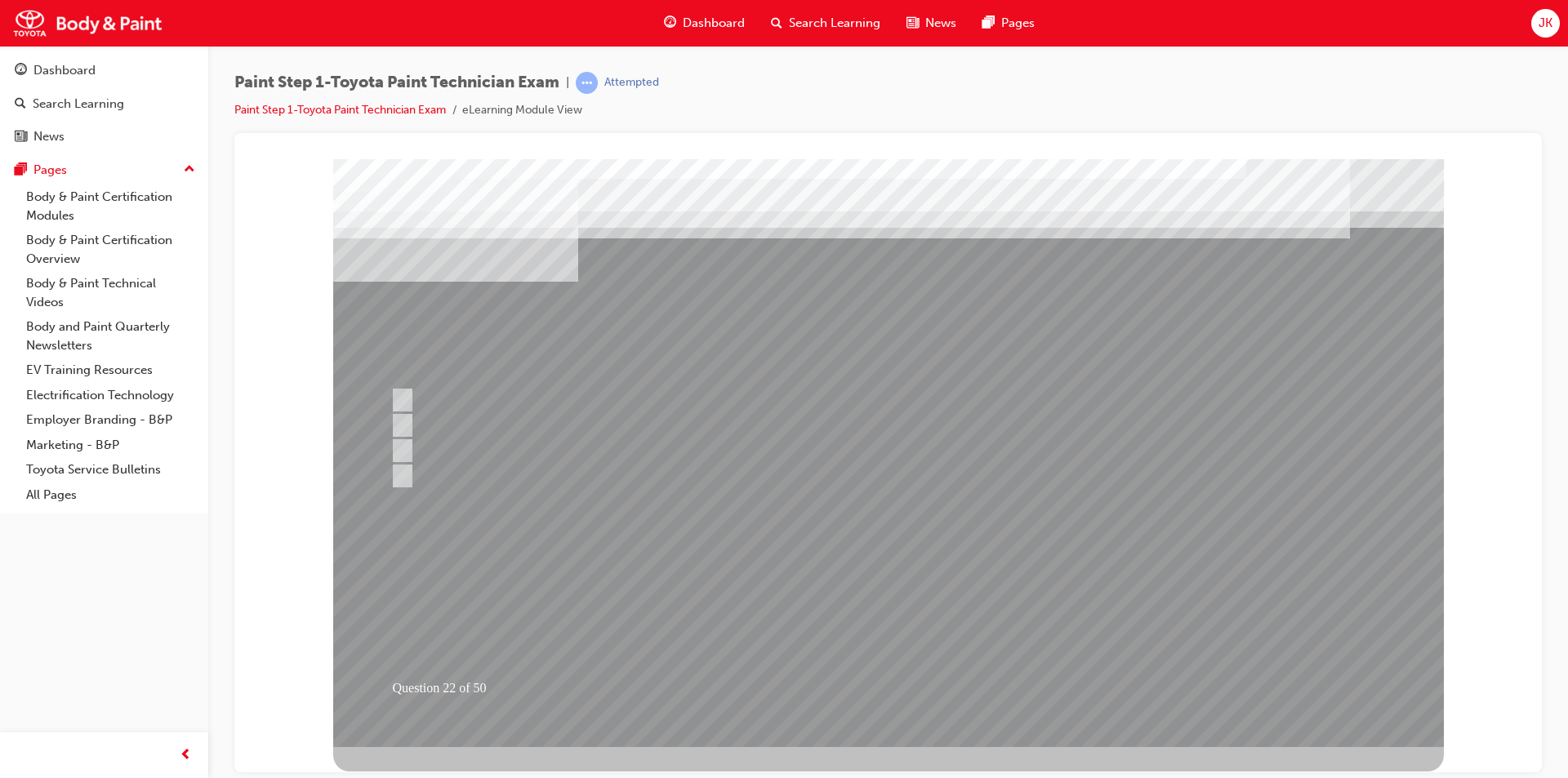
click at [848, 608] on div at bounding box center [888, 452] width 1111 height 588
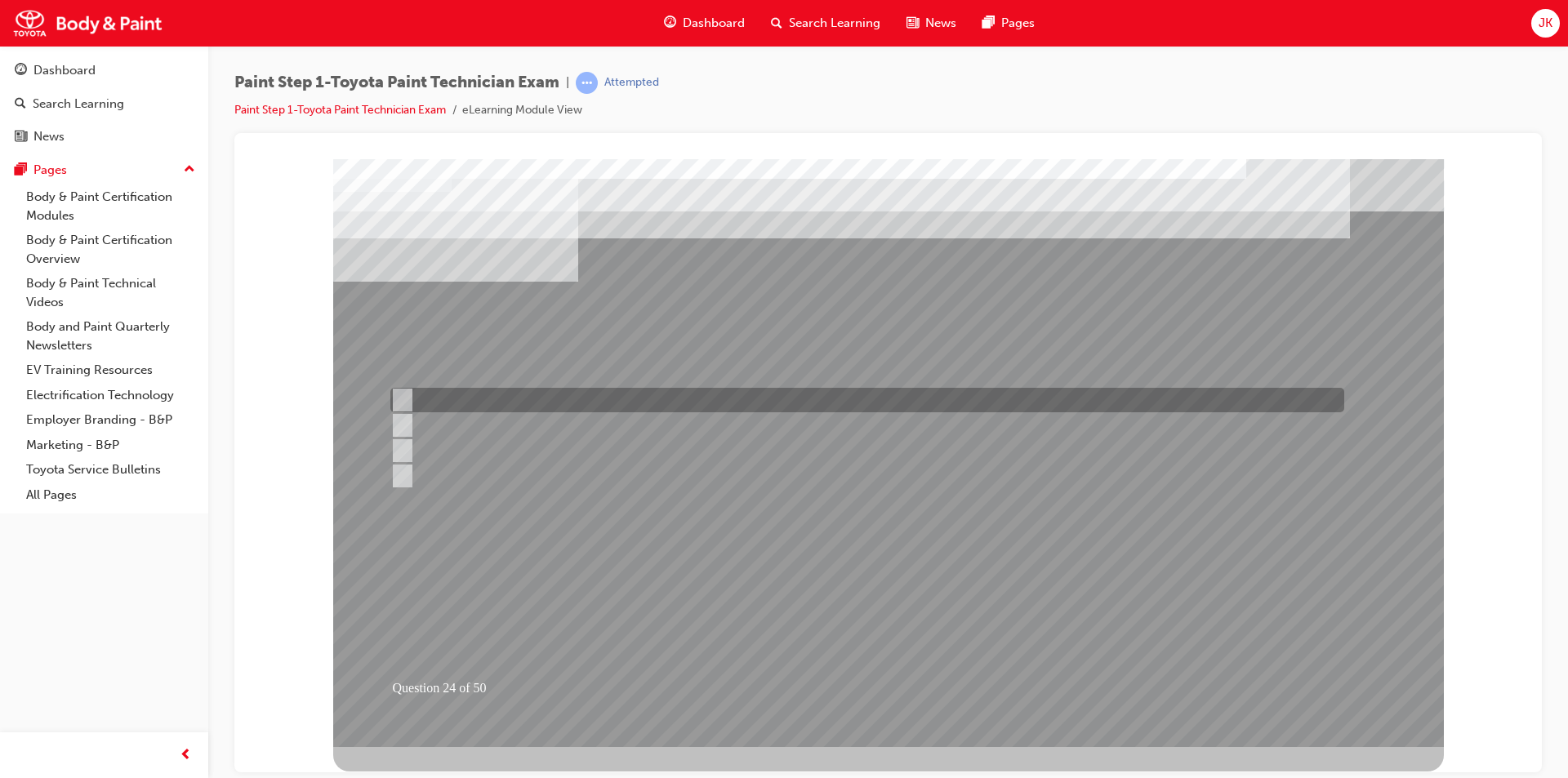
click at [609, 389] on div at bounding box center [863, 400] width 954 height 25
radio input "true"
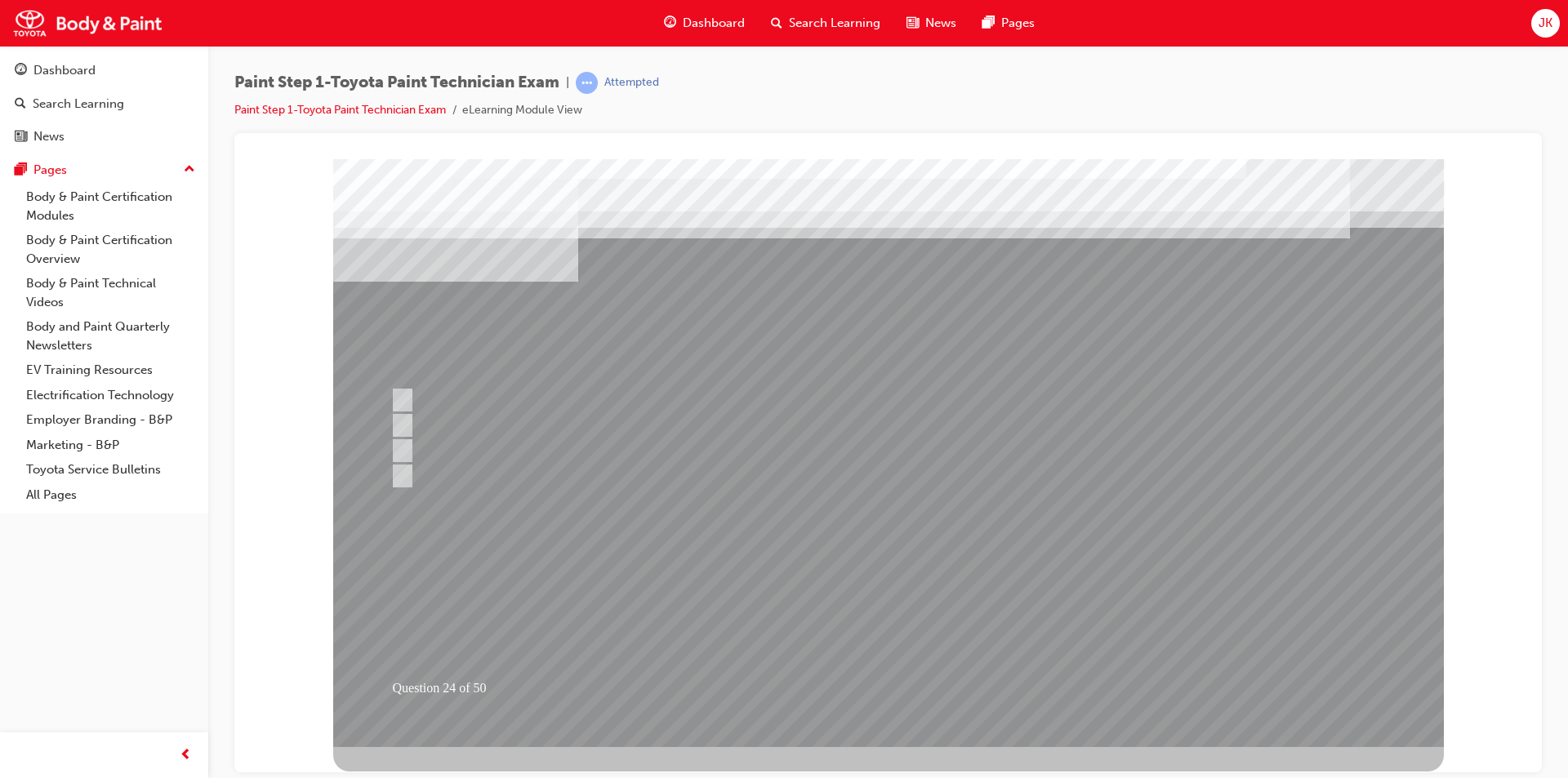
click at [870, 609] on div at bounding box center [888, 452] width 1111 height 588
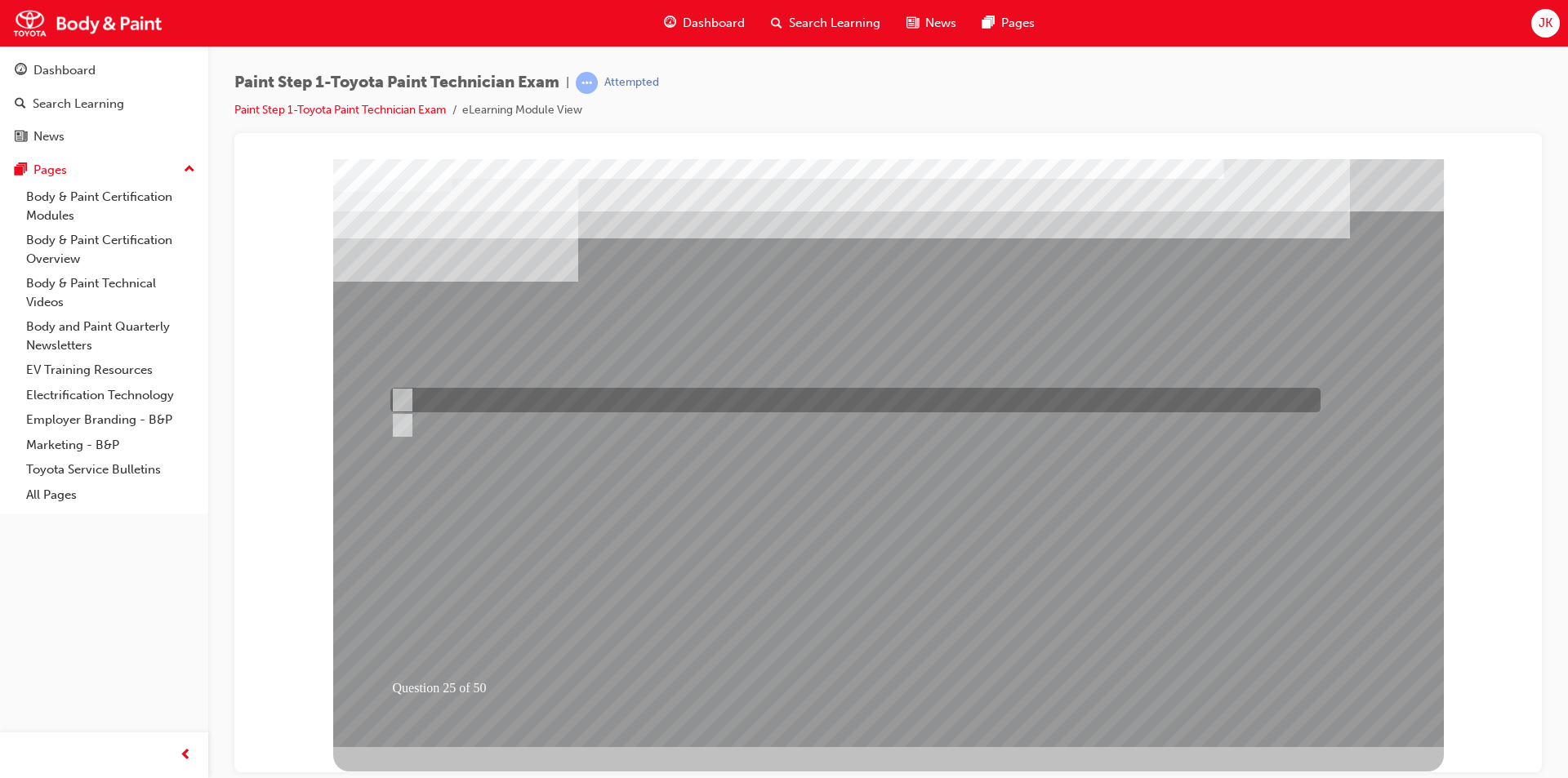
click at [467, 388] on div at bounding box center [851, 400] width 930 height 25
radio input "true"
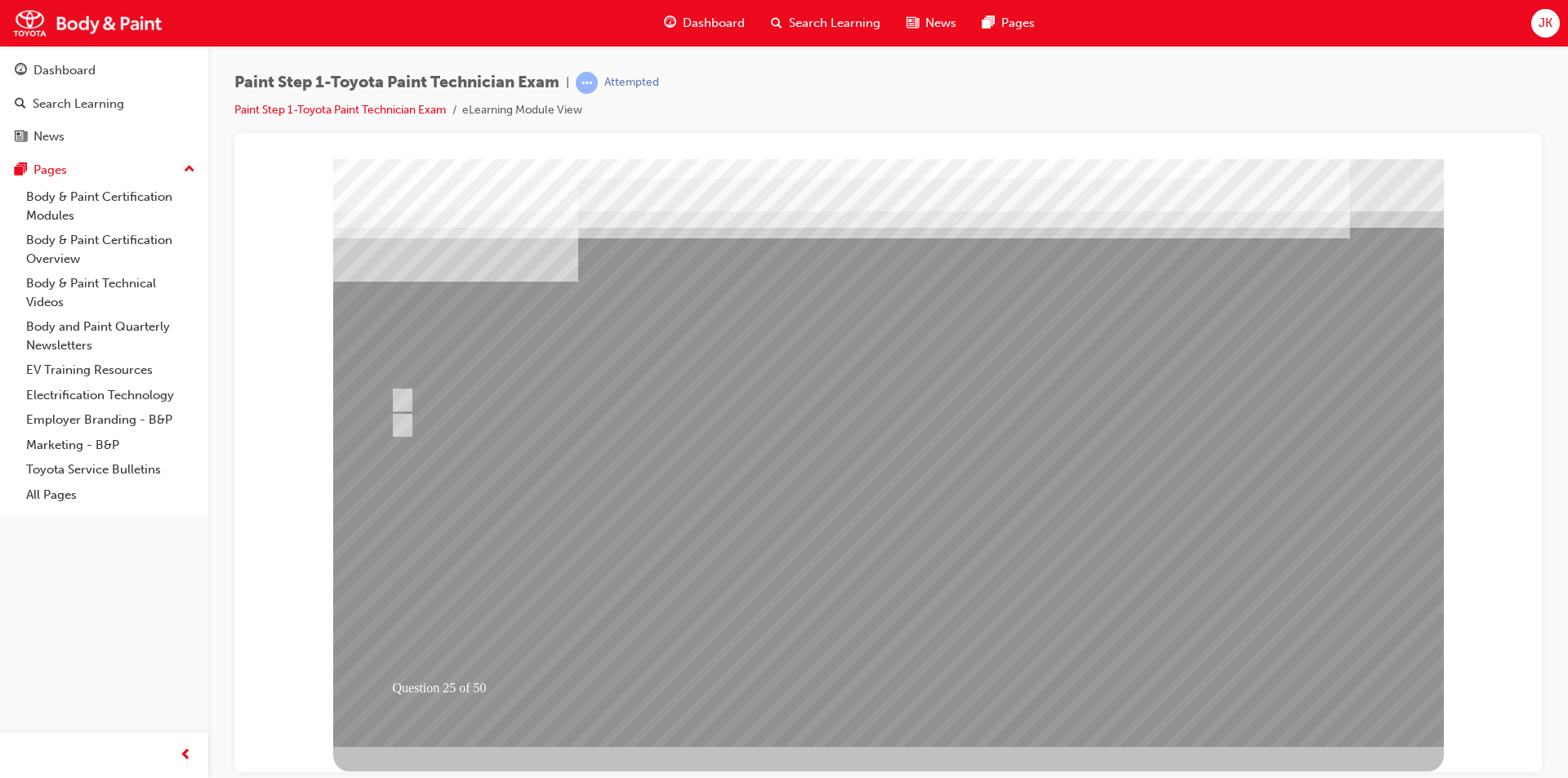
click at [848, 620] on div at bounding box center [888, 452] width 1111 height 588
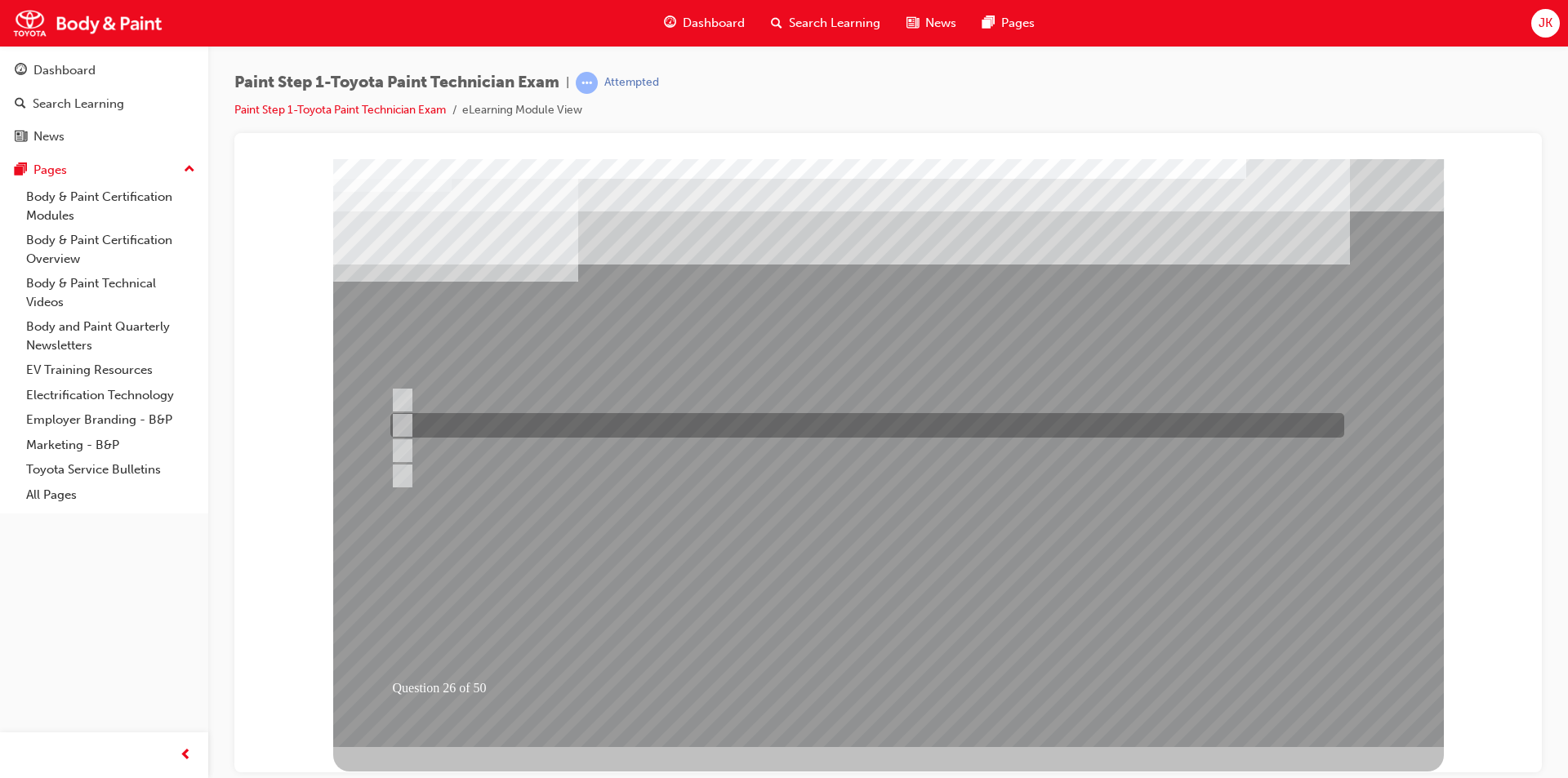
click at [666, 425] on div at bounding box center [863, 425] width 954 height 25
radio input "true"
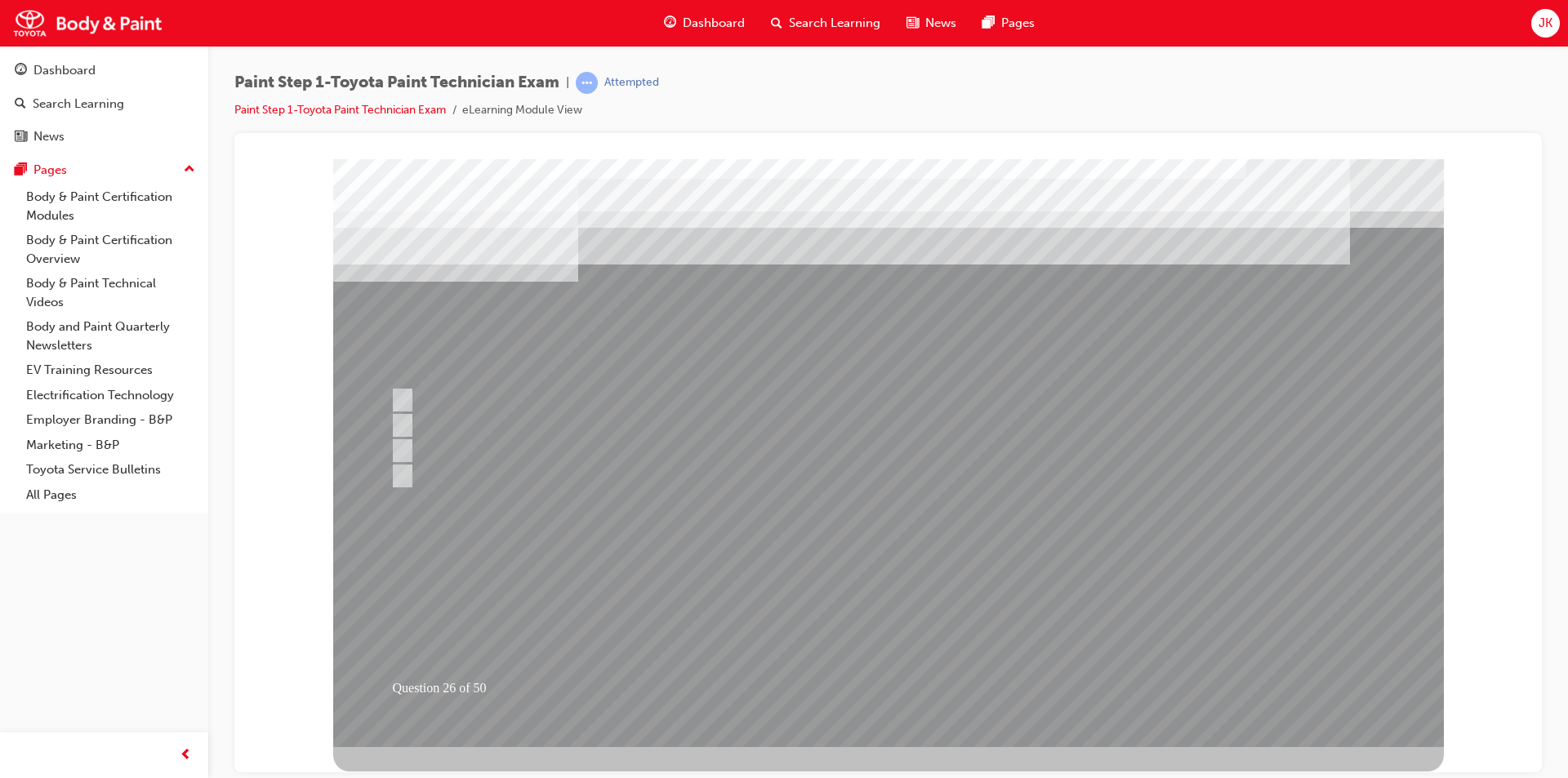
click at [859, 618] on div at bounding box center [888, 452] width 1111 height 588
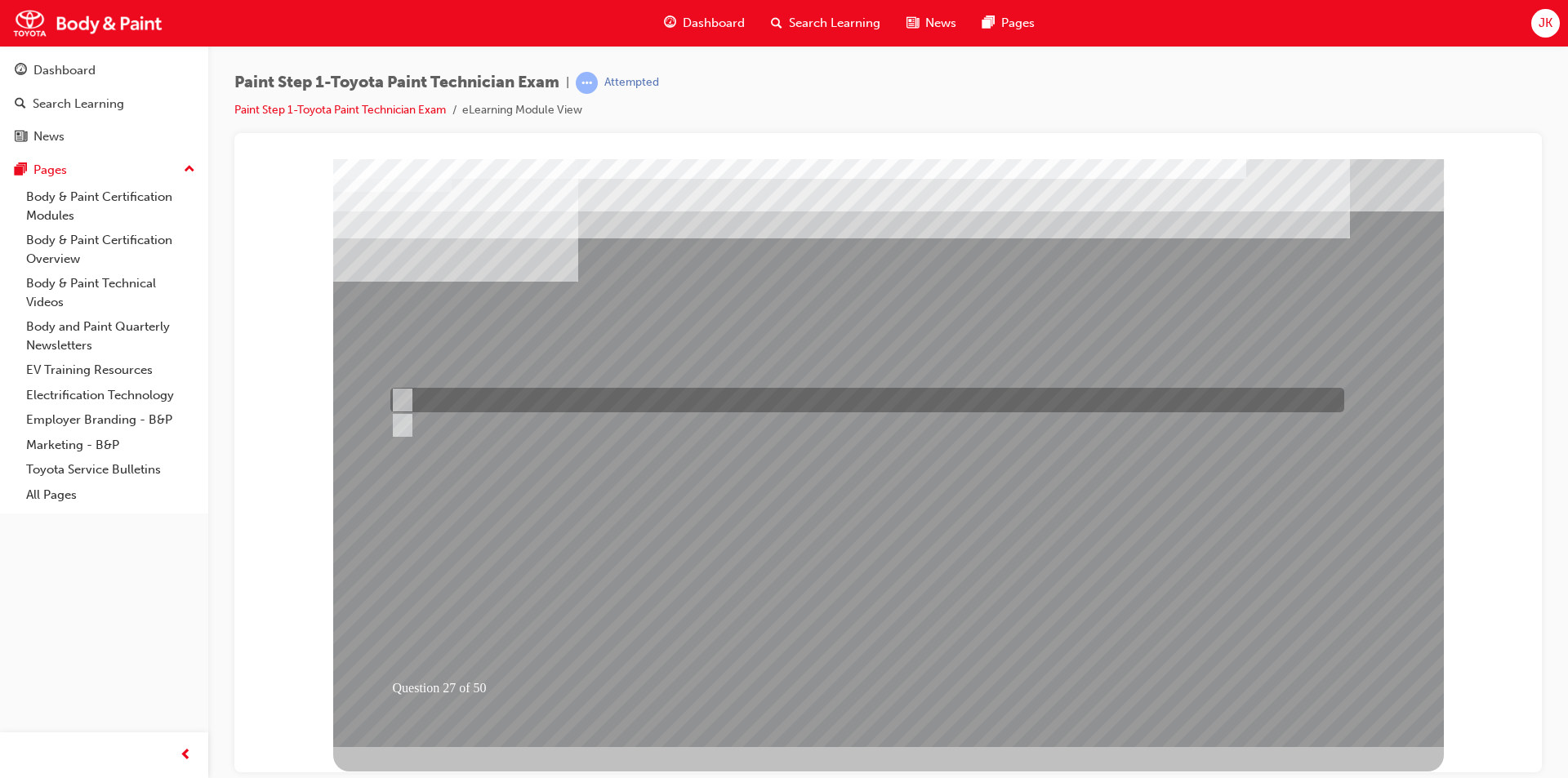
click at [581, 388] on div at bounding box center [863, 400] width 954 height 25
radio input "true"
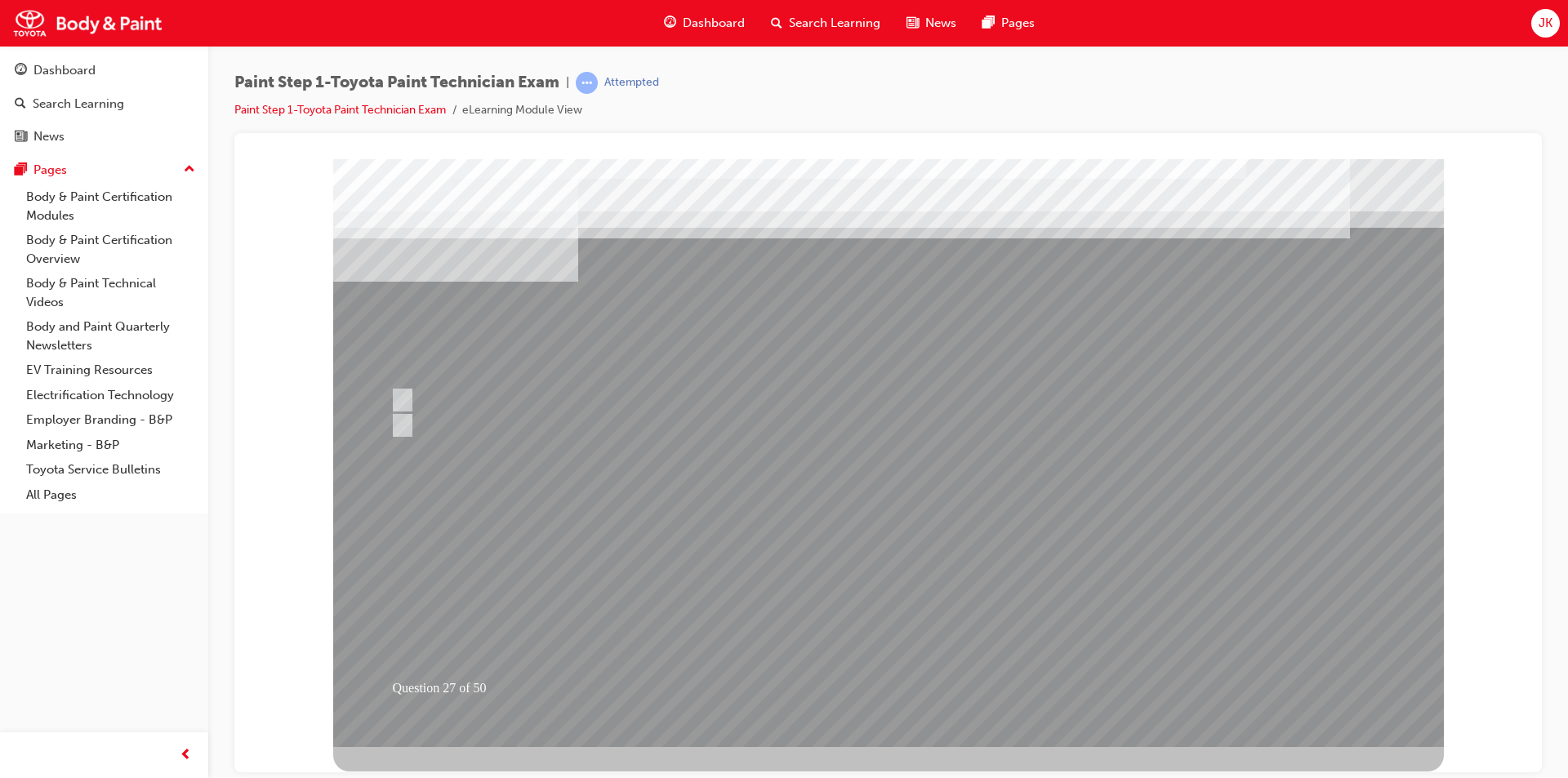
click at [835, 623] on div at bounding box center [888, 452] width 1111 height 588
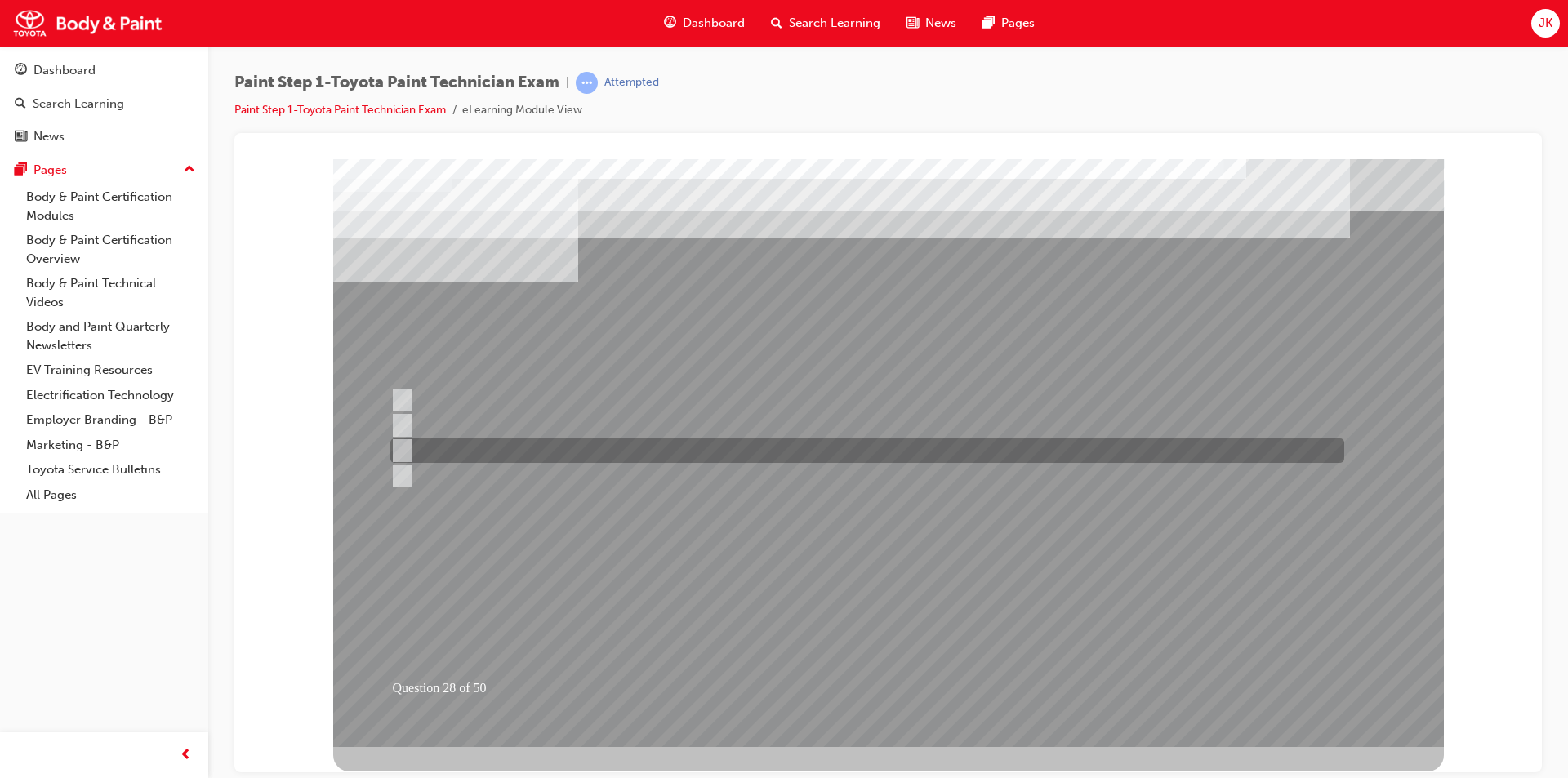
click at [551, 448] on div at bounding box center [863, 450] width 954 height 25
radio input "true"
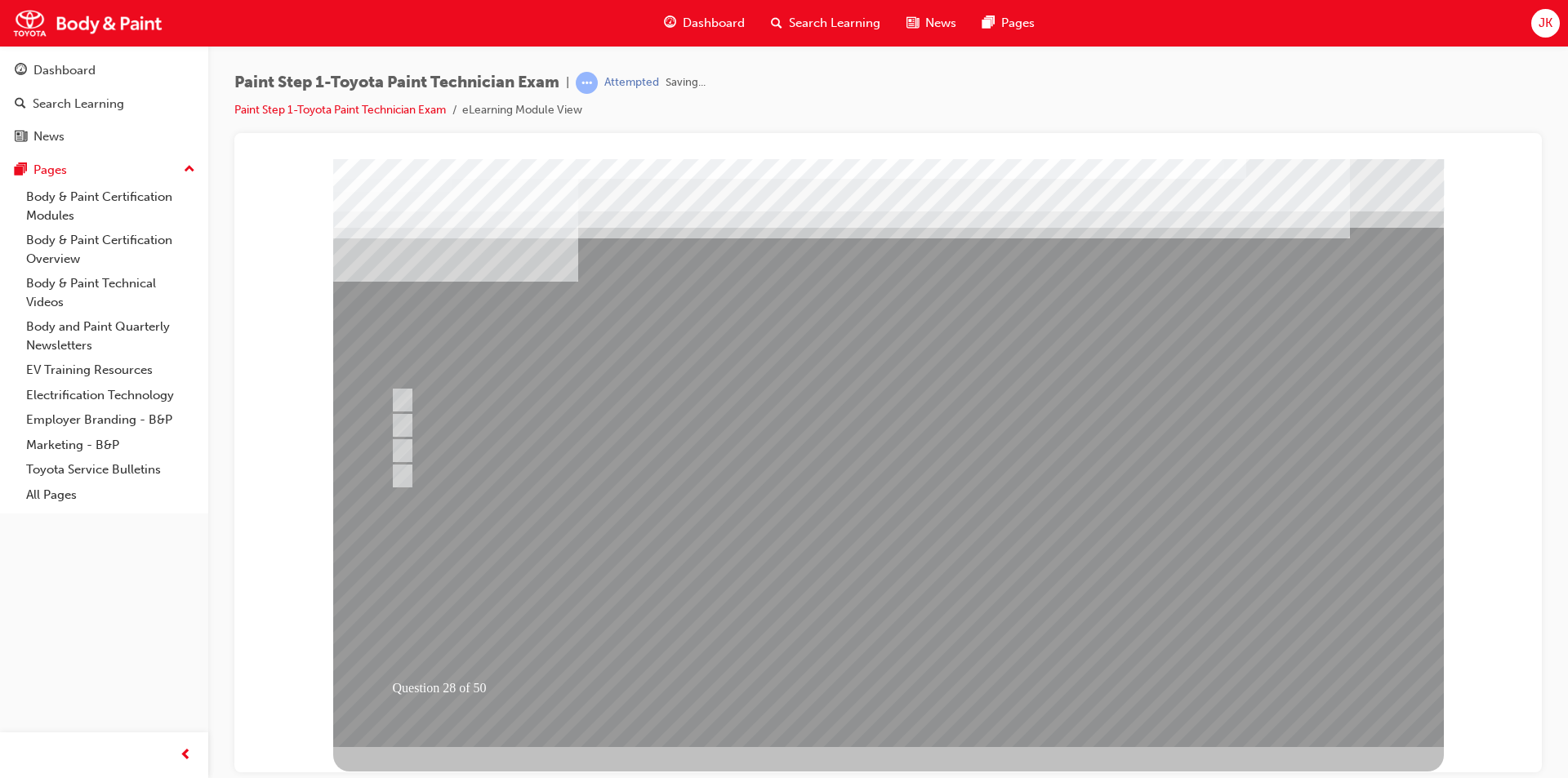
click at [856, 609] on div at bounding box center [888, 452] width 1111 height 588
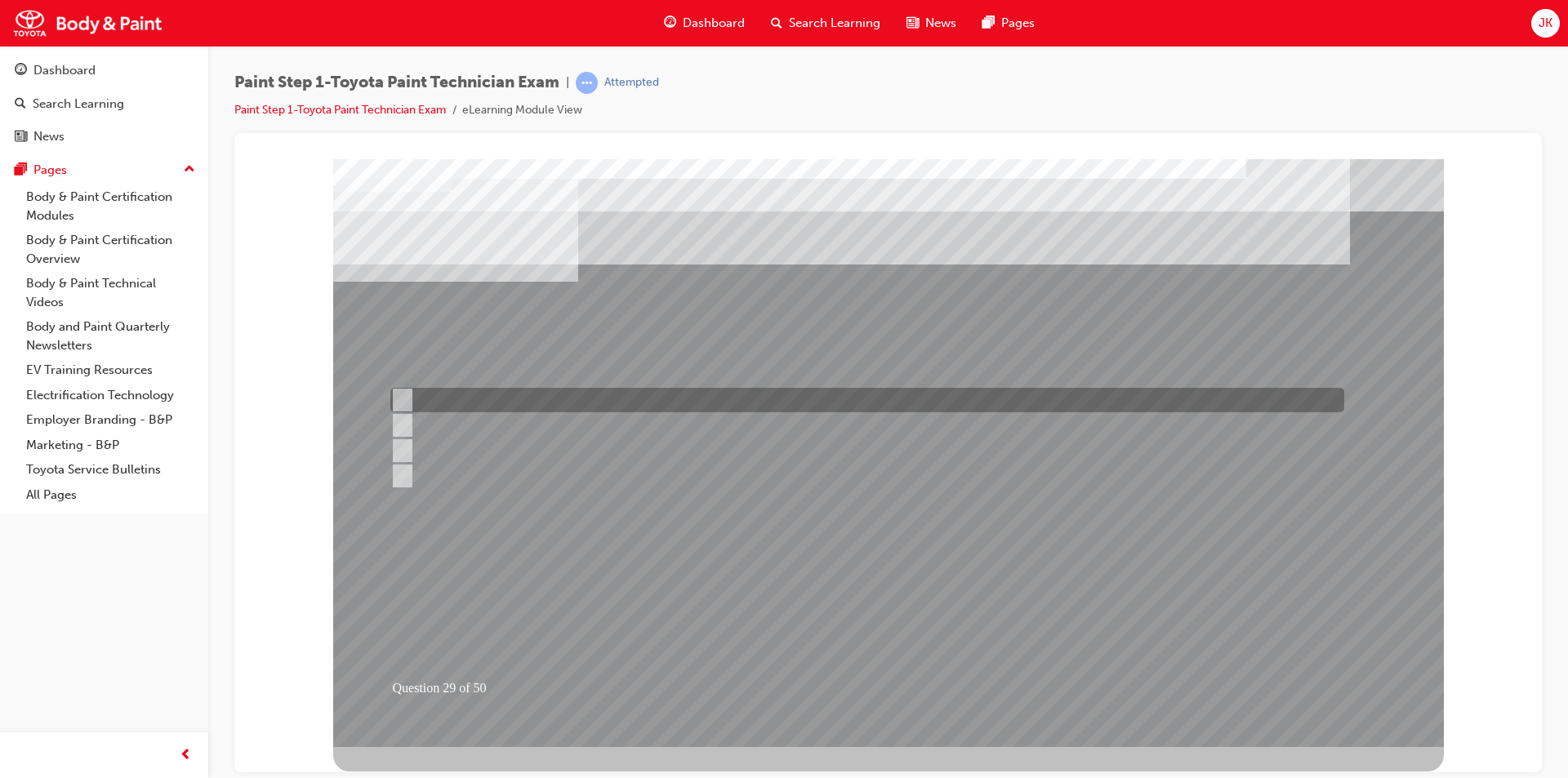
click at [522, 397] on div at bounding box center [863, 400] width 954 height 25
checkbox input "true"
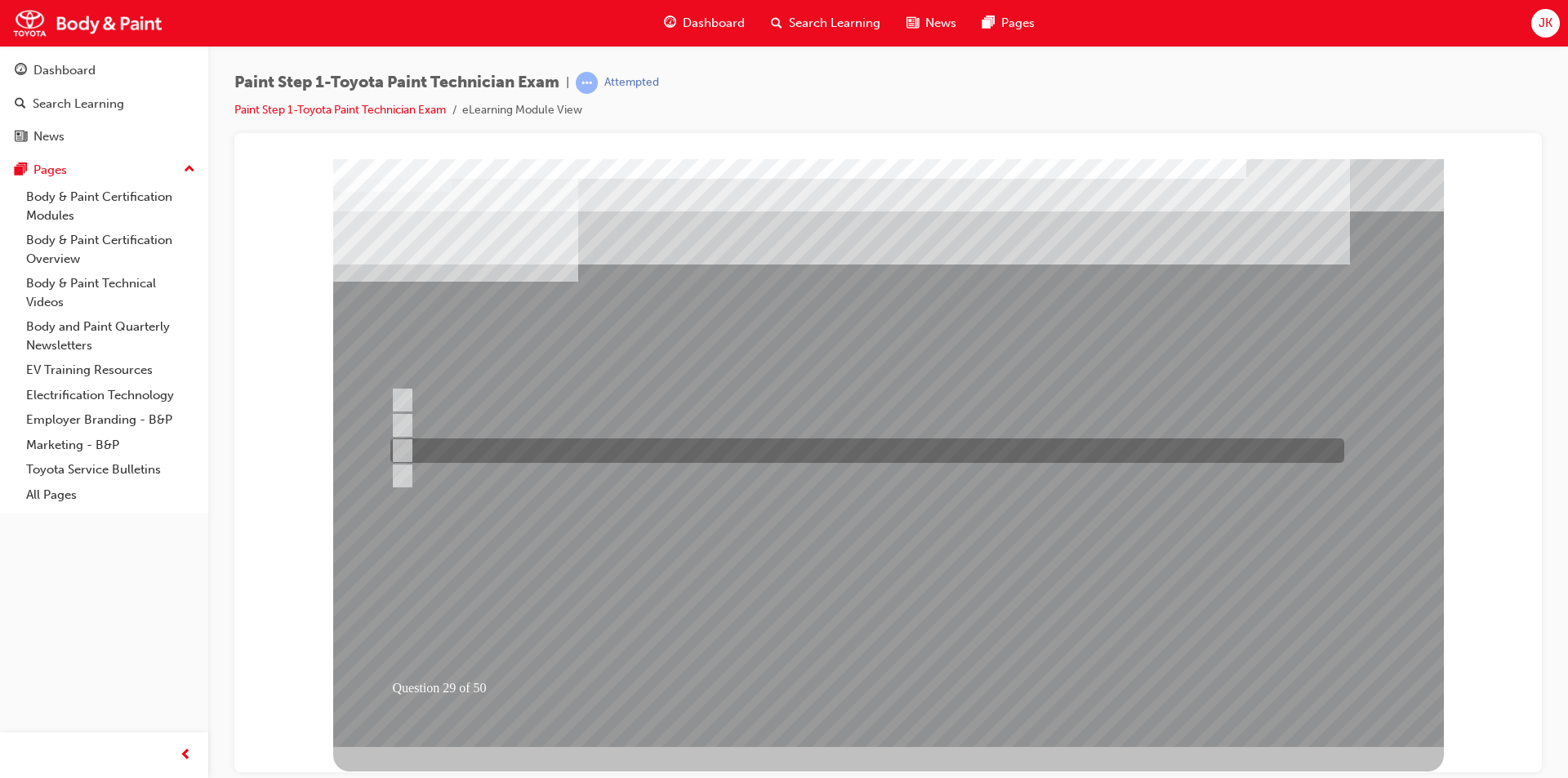
click at [516, 450] on div at bounding box center [863, 450] width 954 height 25
checkbox input "true"
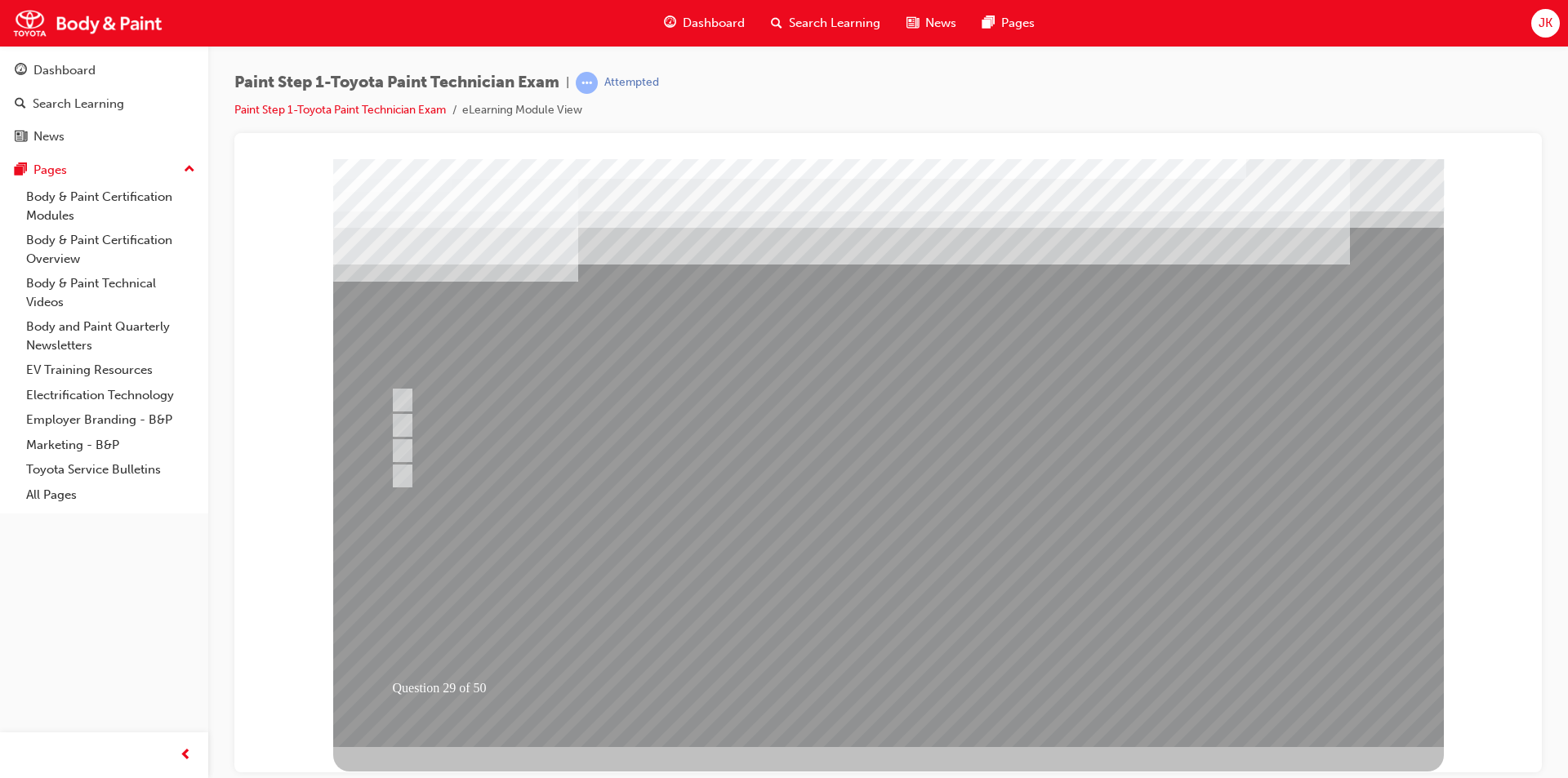
click at [844, 624] on div at bounding box center [888, 452] width 1111 height 588
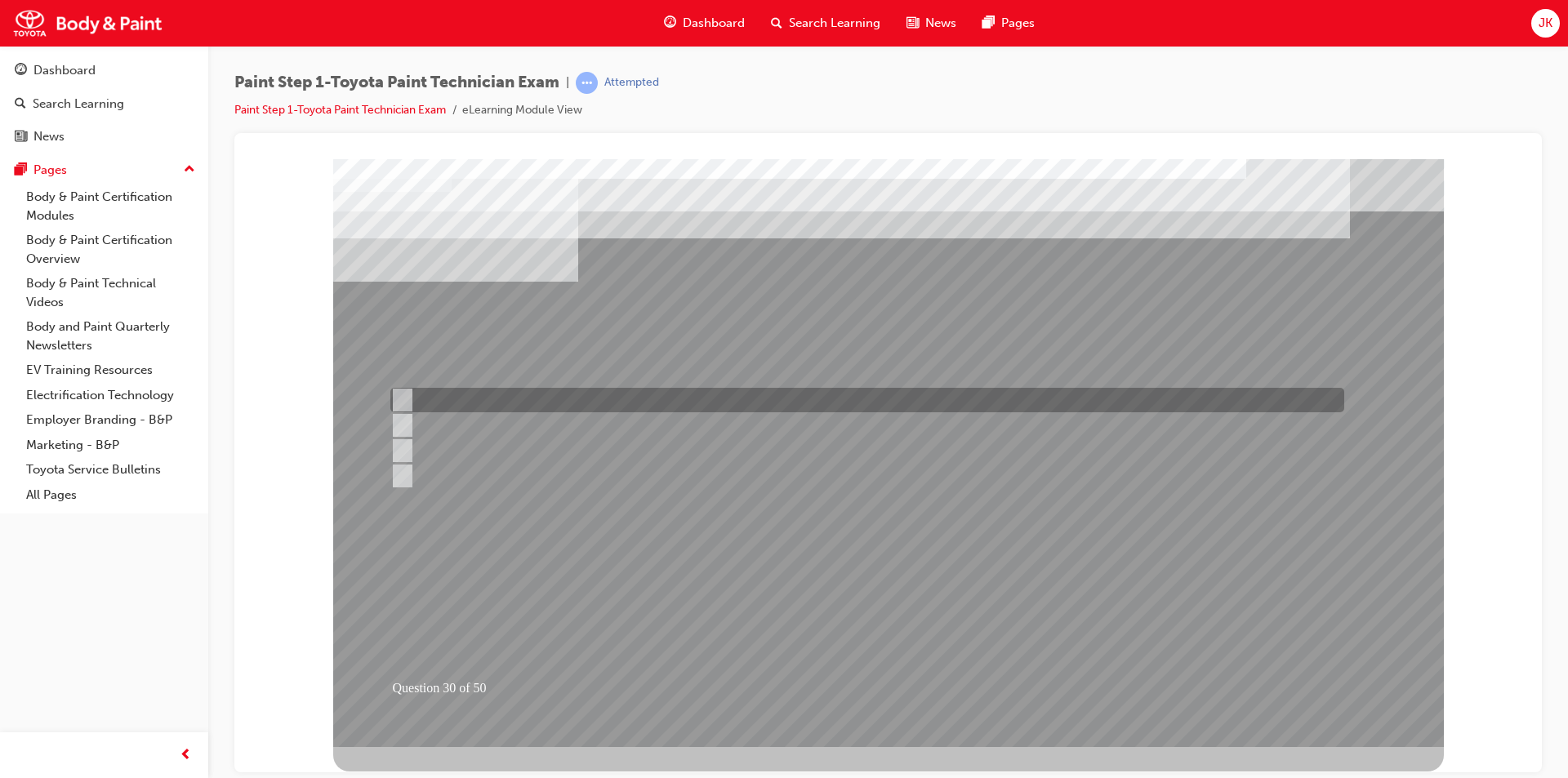
click at [541, 400] on div at bounding box center [863, 400] width 954 height 25
radio input "true"
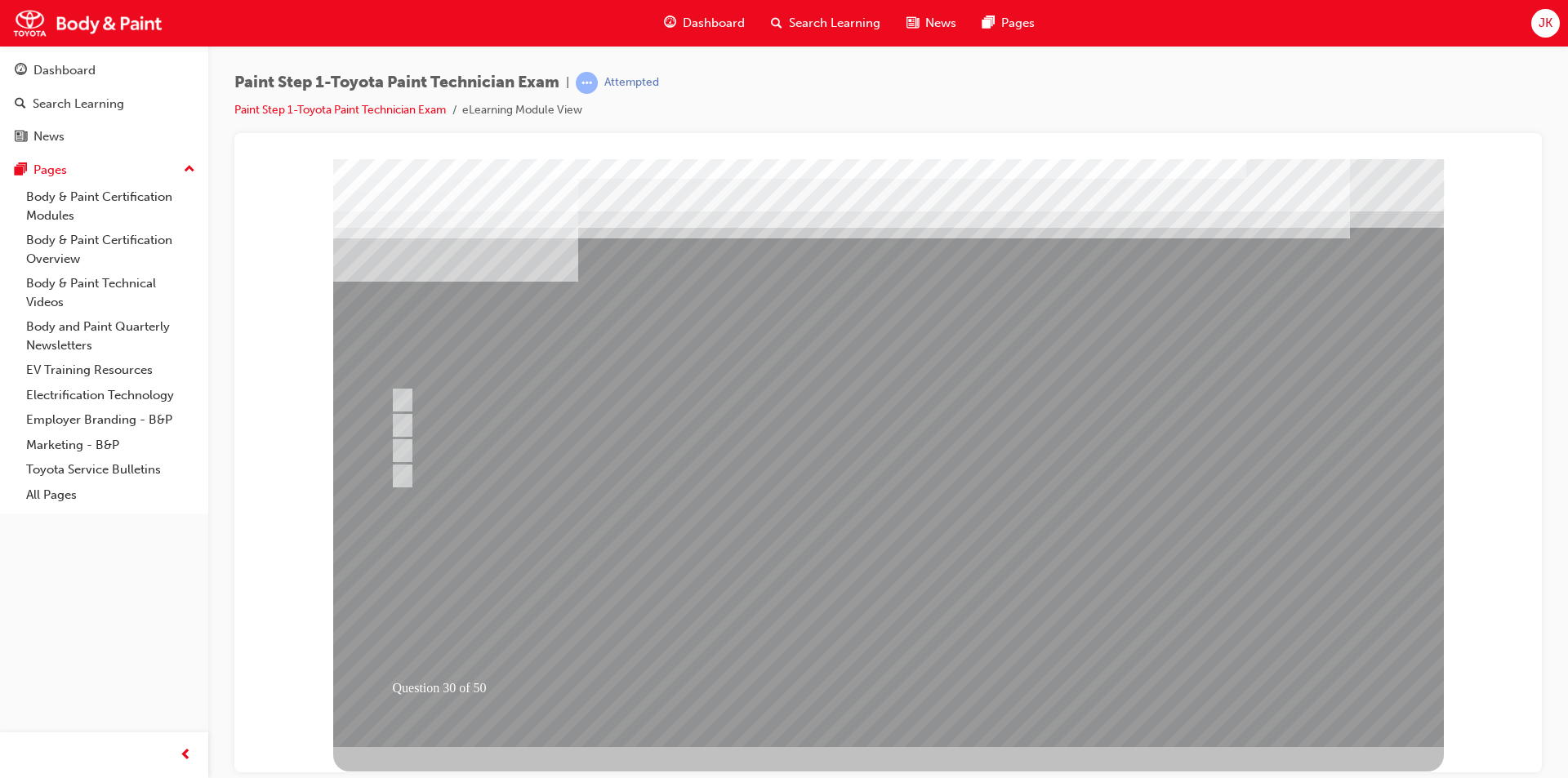
click at [848, 617] on div at bounding box center [888, 452] width 1111 height 588
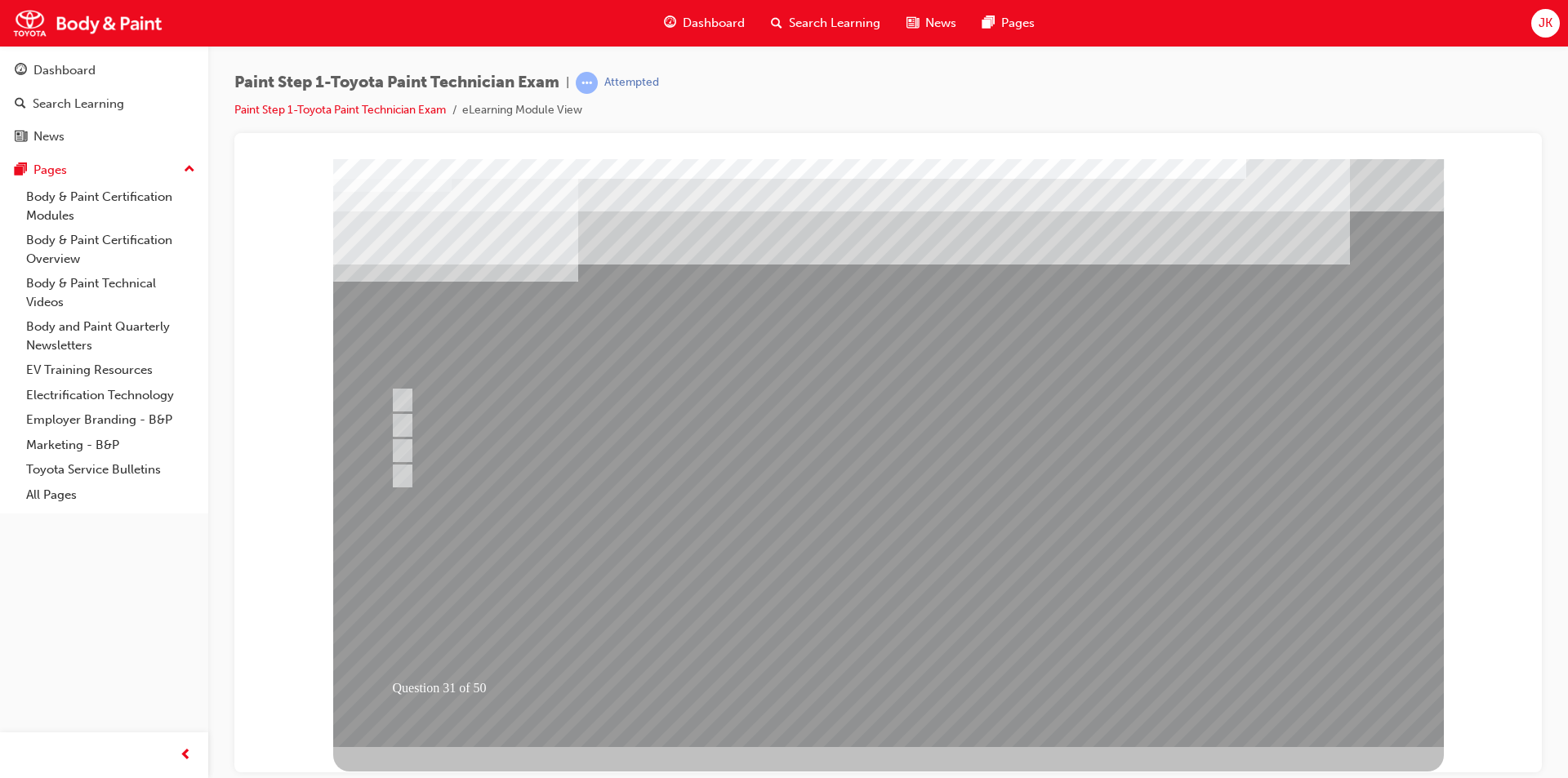
click at [572, 472] on div at bounding box center [863, 476] width 954 height 25
radio input "true"
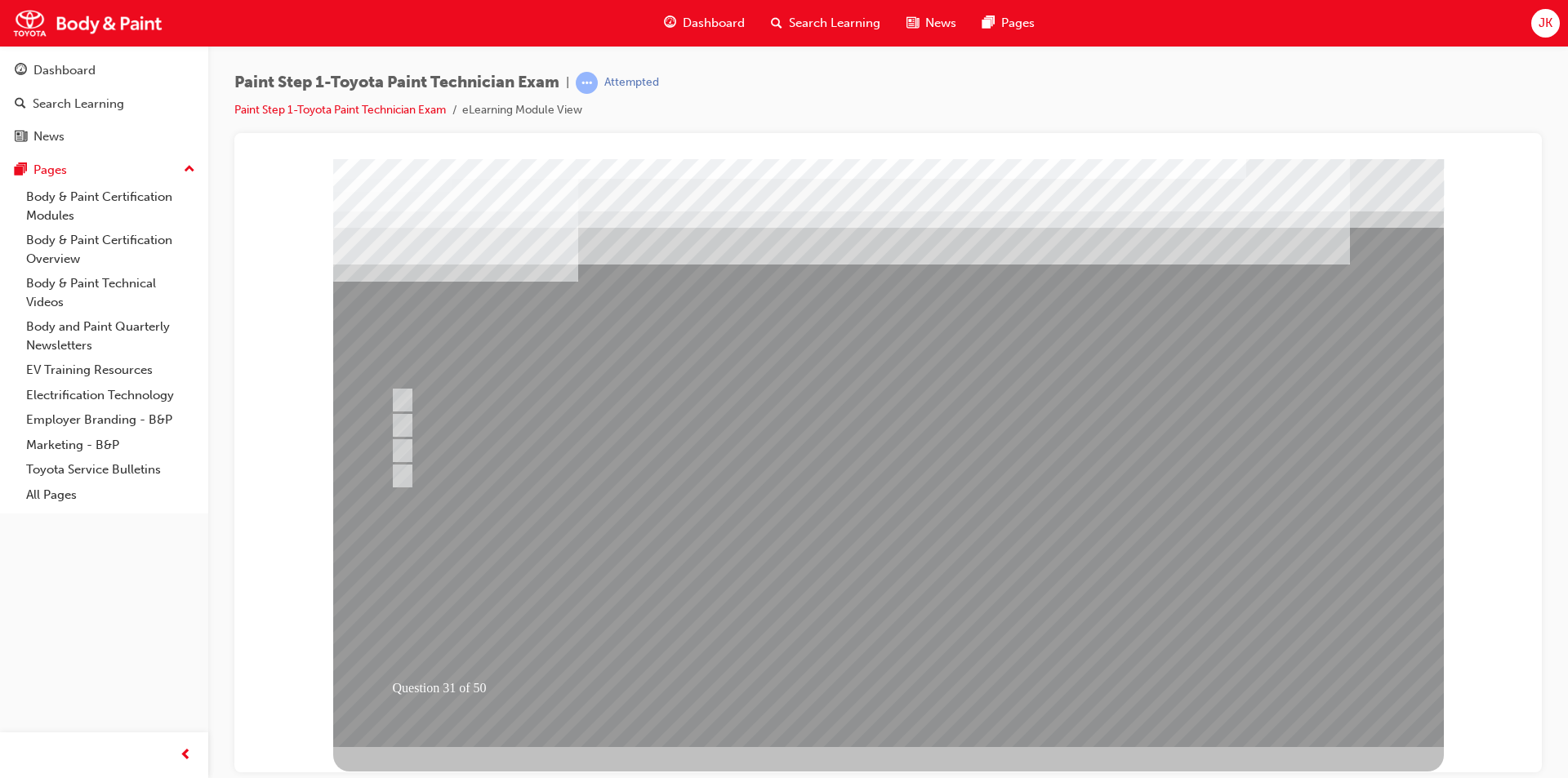
click at [850, 609] on div at bounding box center [888, 452] width 1111 height 588
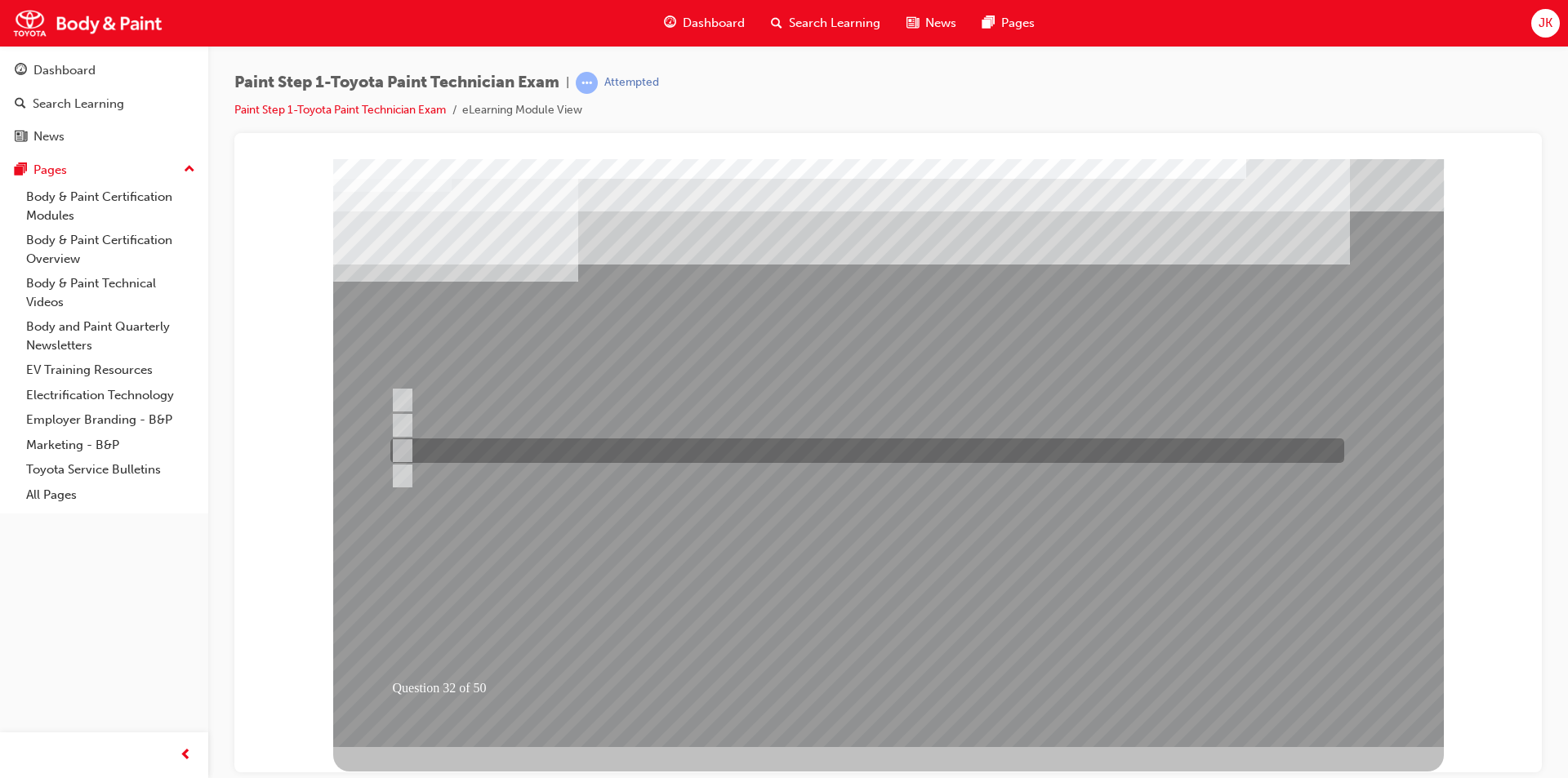
click at [517, 447] on div at bounding box center [863, 450] width 954 height 25
radio input "true"
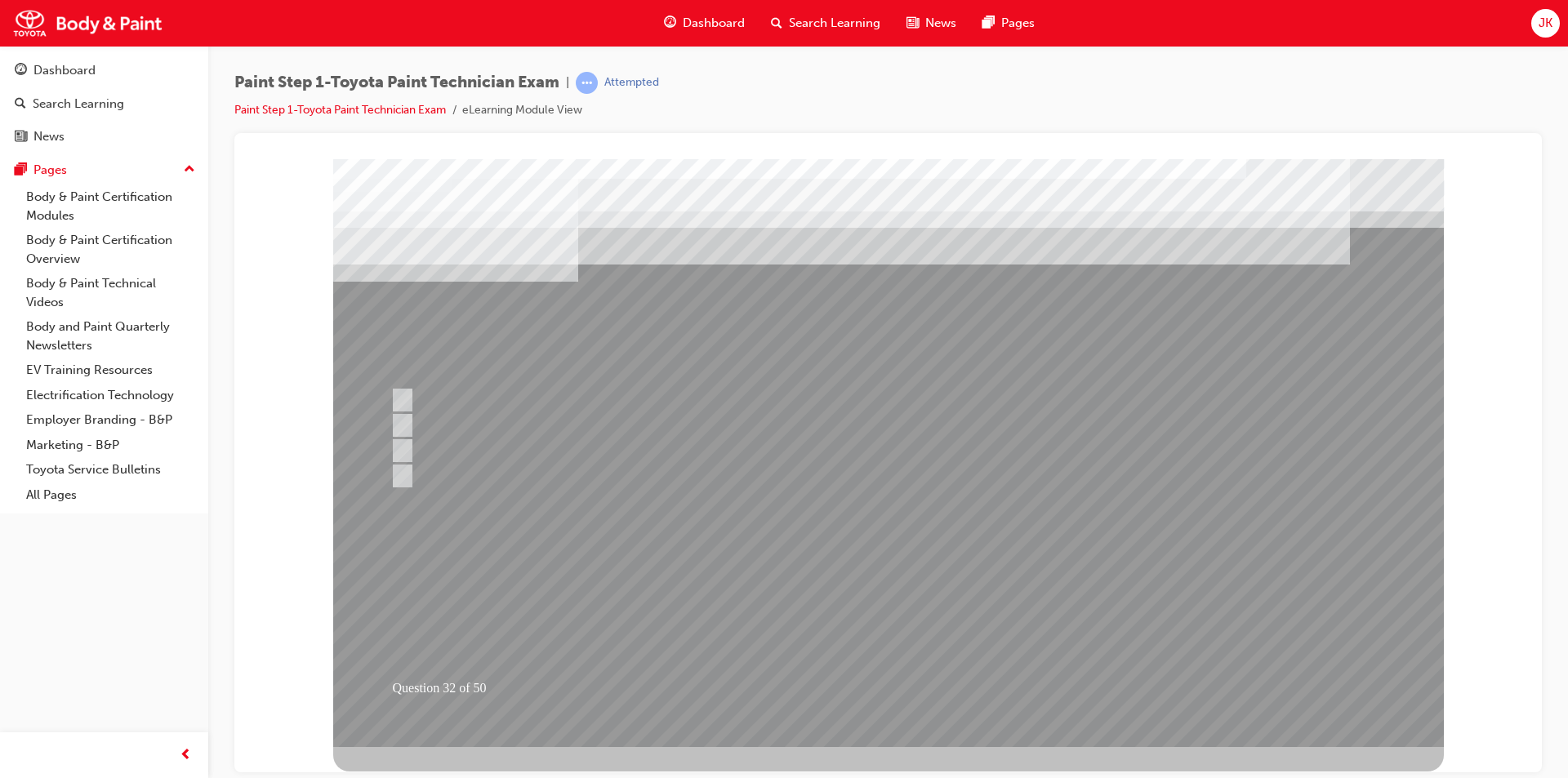
click at [855, 617] on div at bounding box center [888, 452] width 1111 height 588
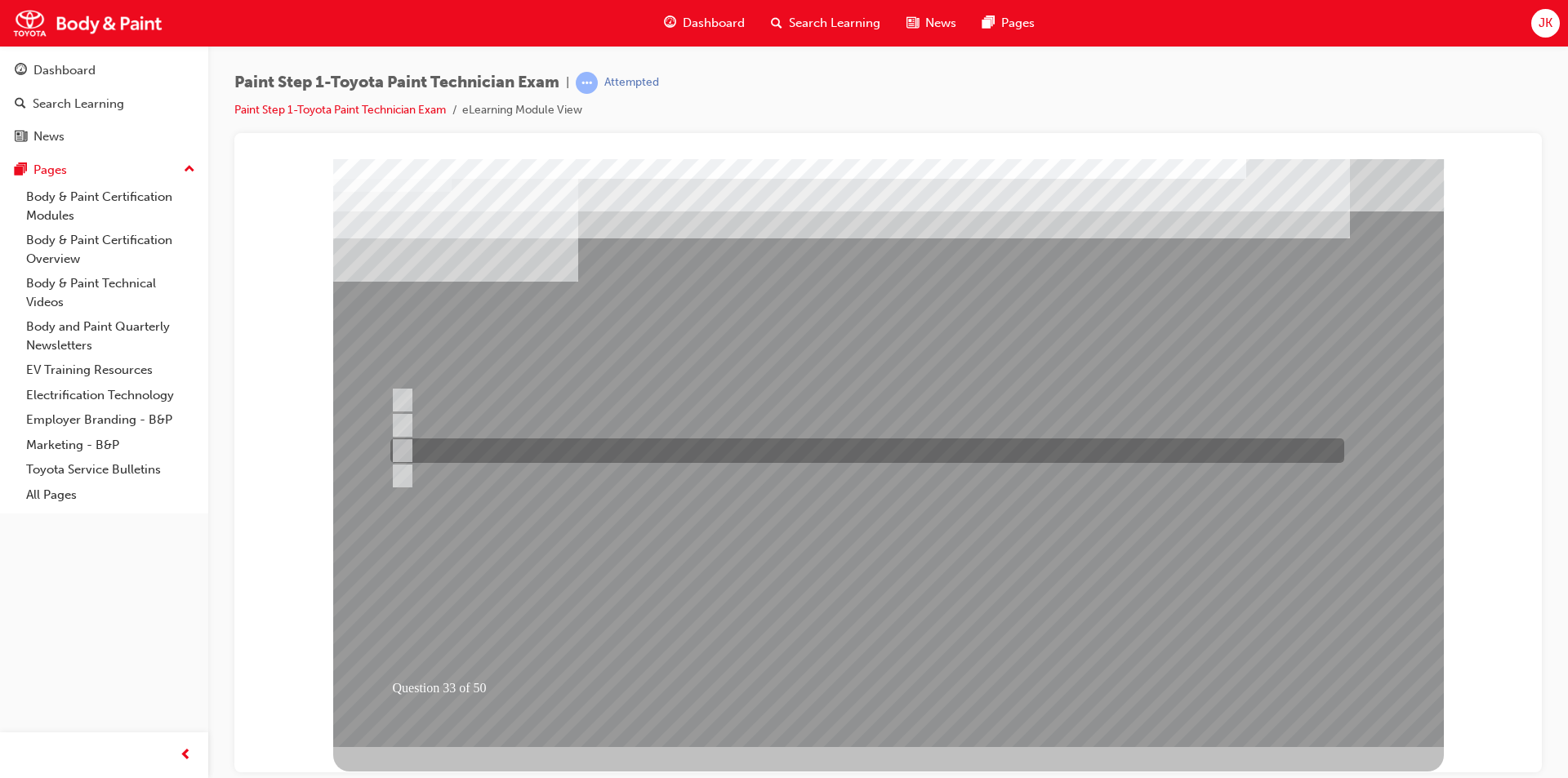
click at [580, 447] on div at bounding box center [863, 450] width 954 height 25
radio input "true"
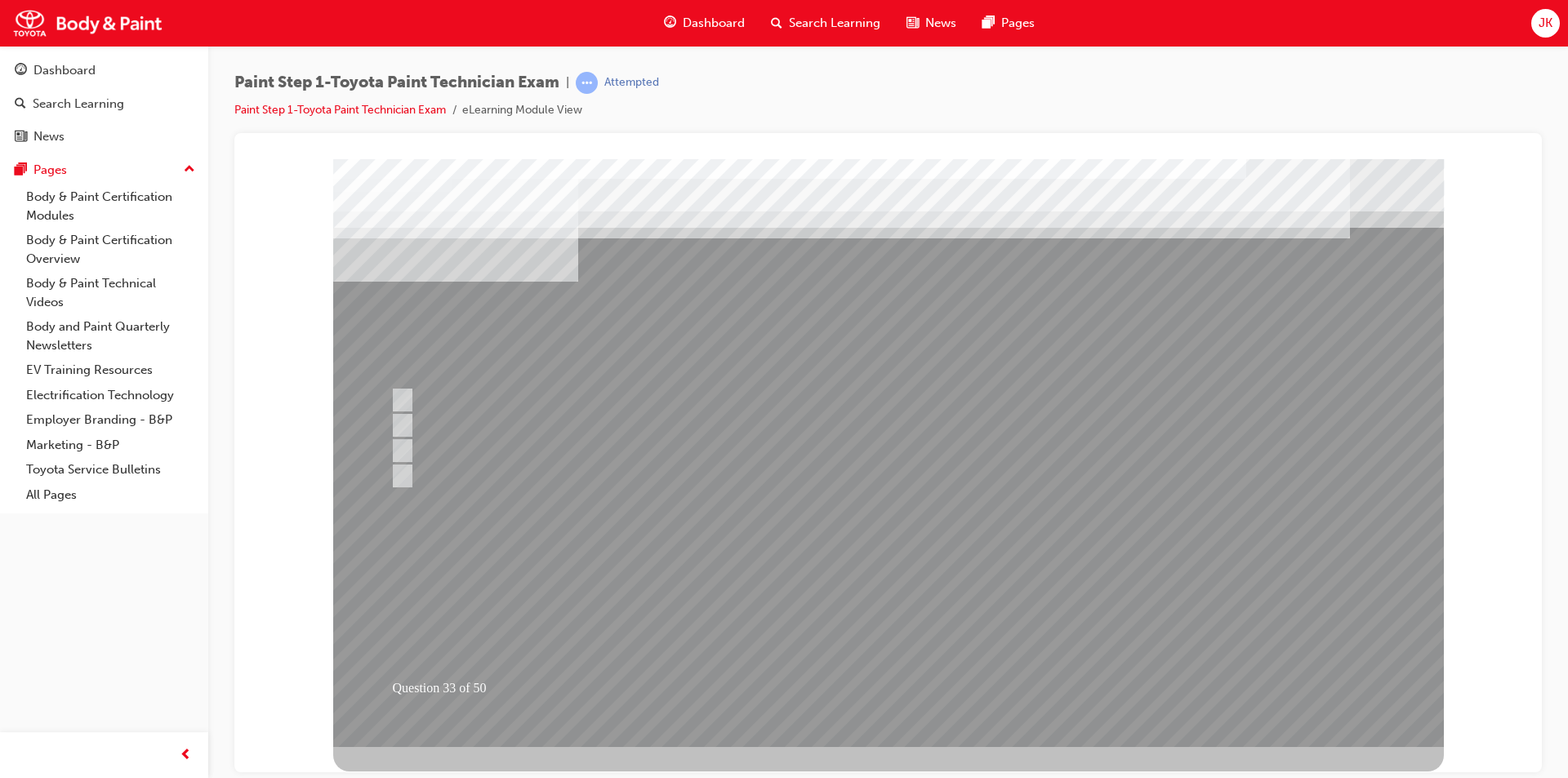
click at [850, 610] on div at bounding box center [888, 452] width 1111 height 588
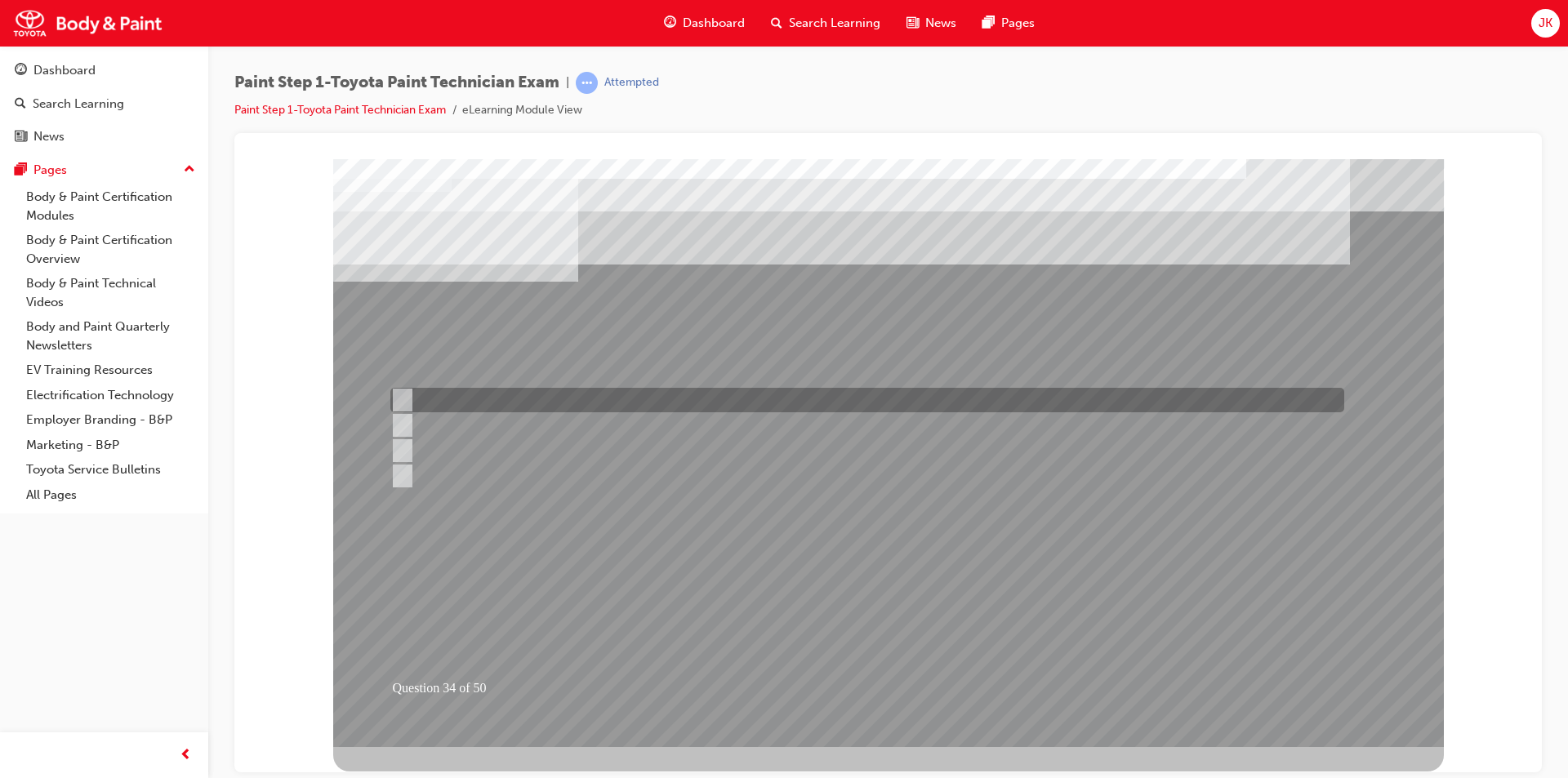
click at [814, 403] on div at bounding box center [863, 400] width 954 height 25
radio input "true"
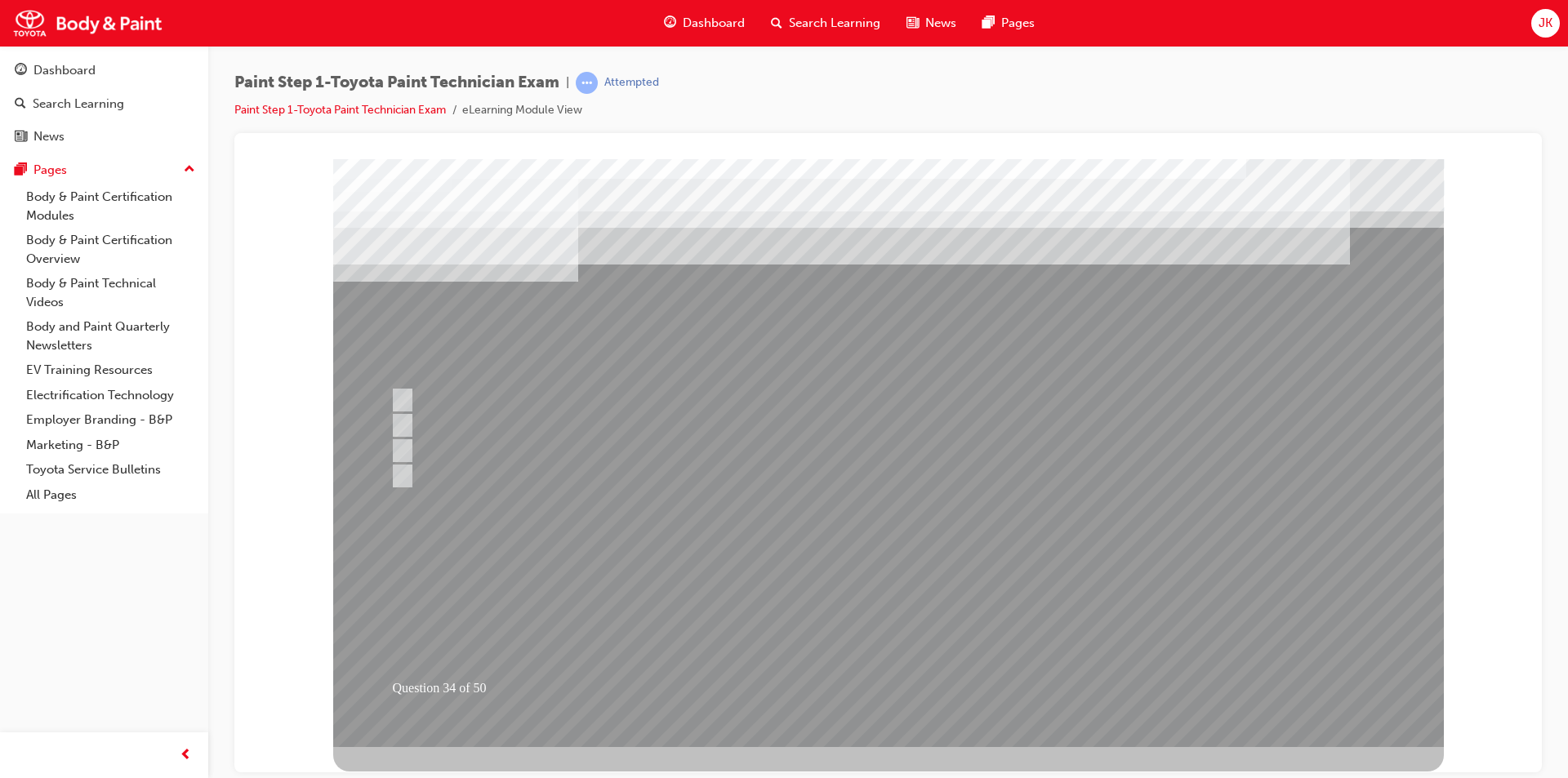
click at [903, 614] on div at bounding box center [888, 452] width 1111 height 588
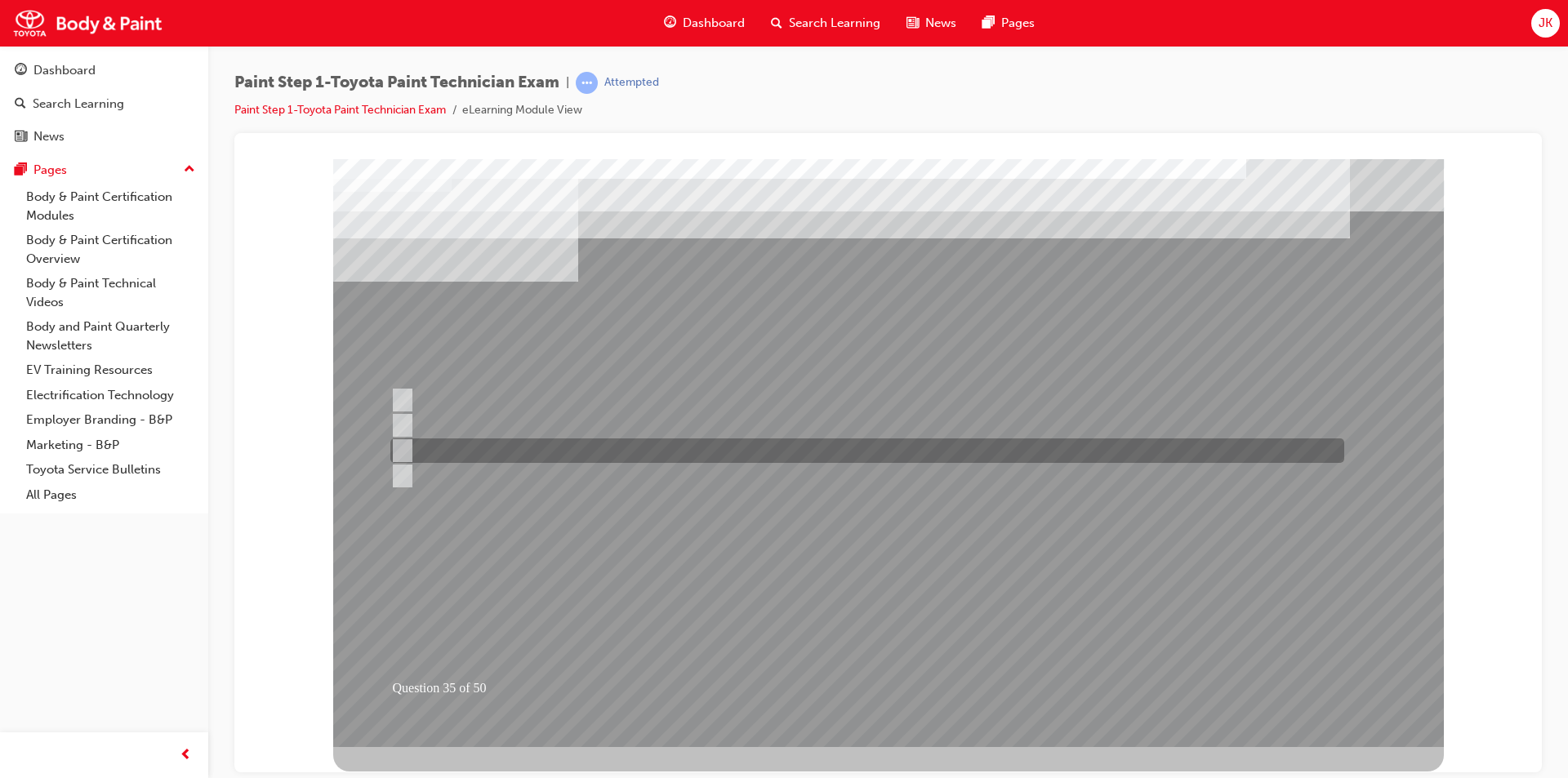
click at [430, 444] on div at bounding box center [863, 450] width 954 height 25
radio input "true"
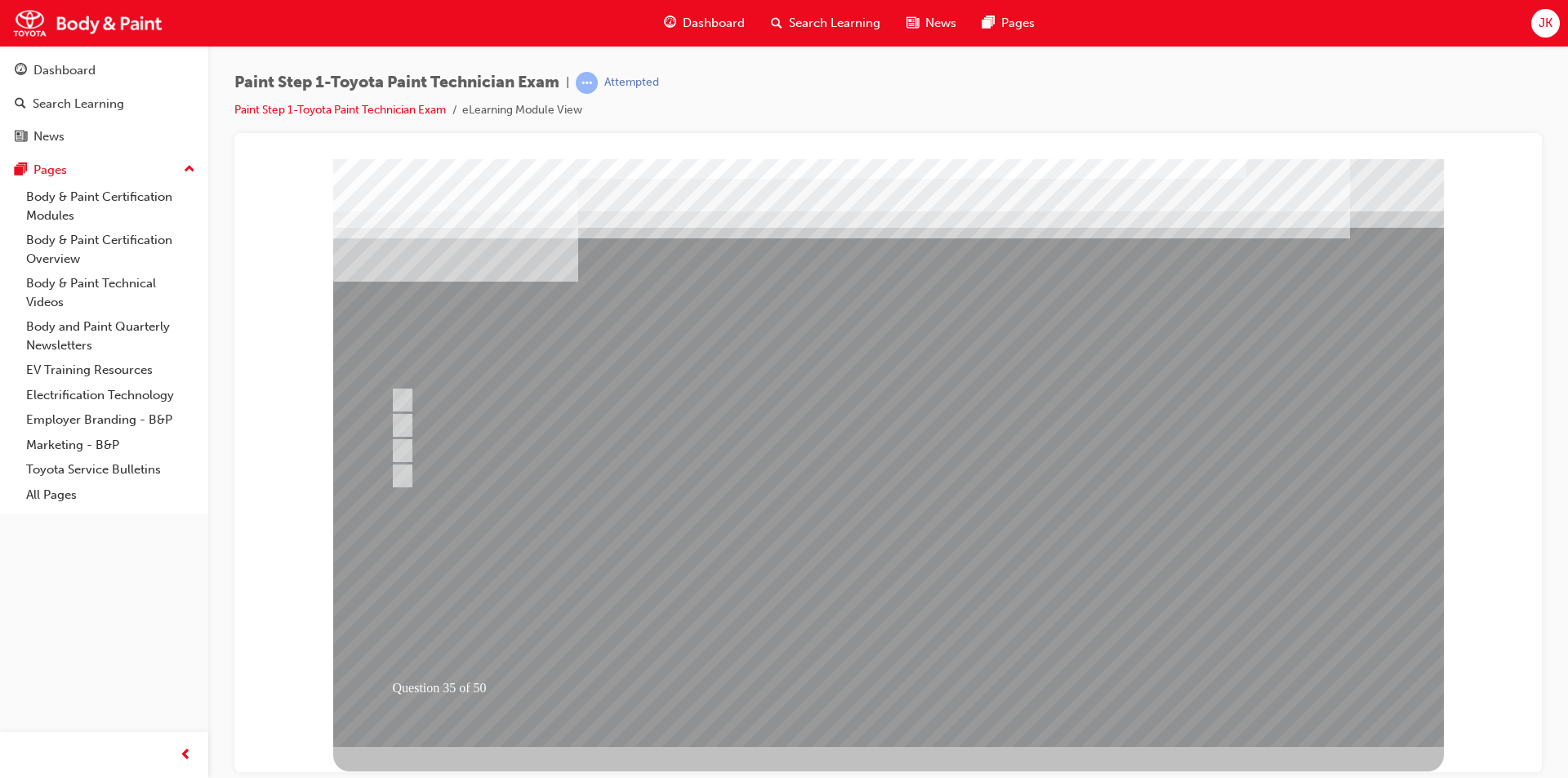
click at [852, 616] on div at bounding box center [888, 452] width 1111 height 588
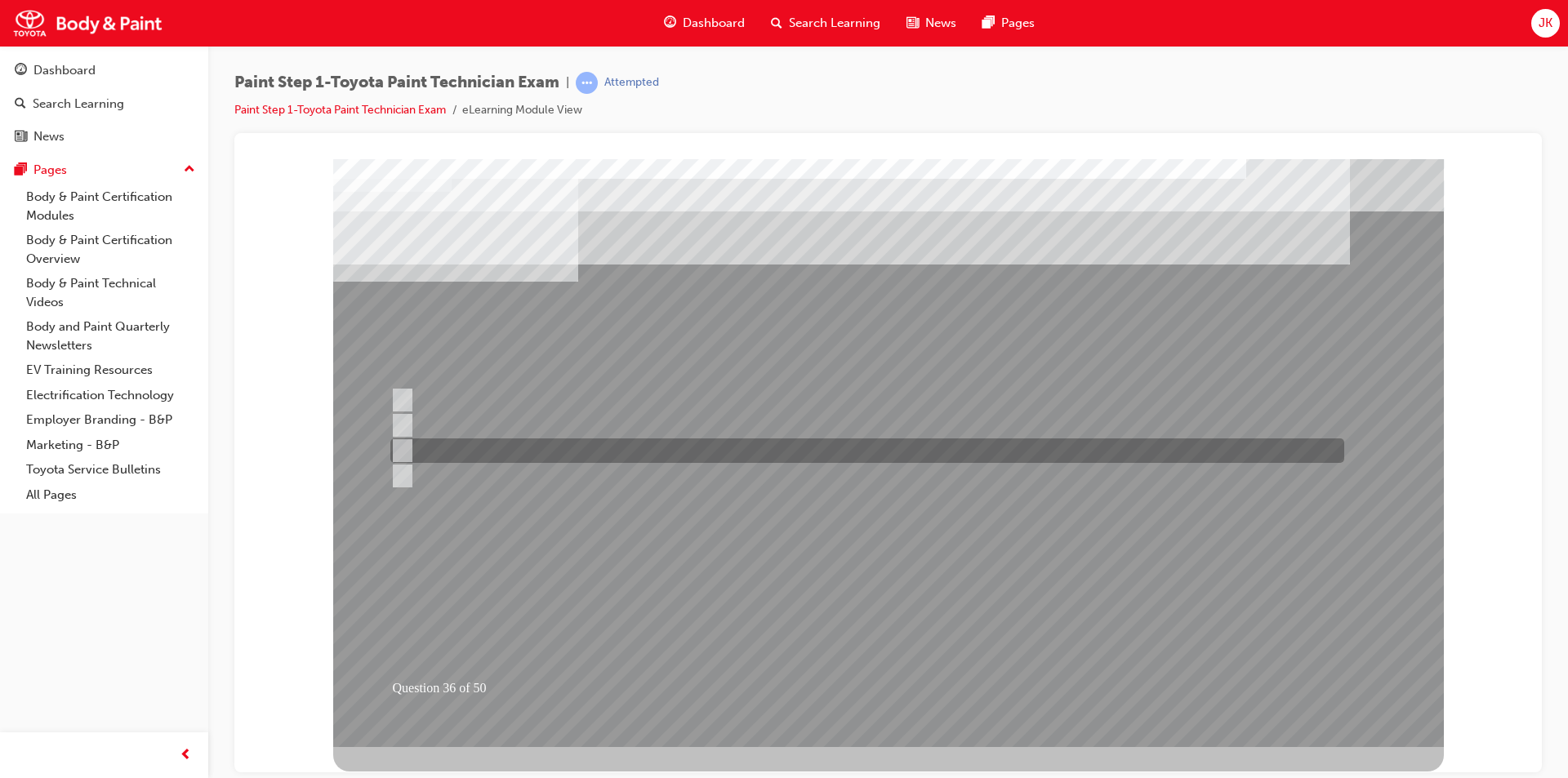
click at [731, 451] on div at bounding box center [863, 450] width 954 height 25
radio input "true"
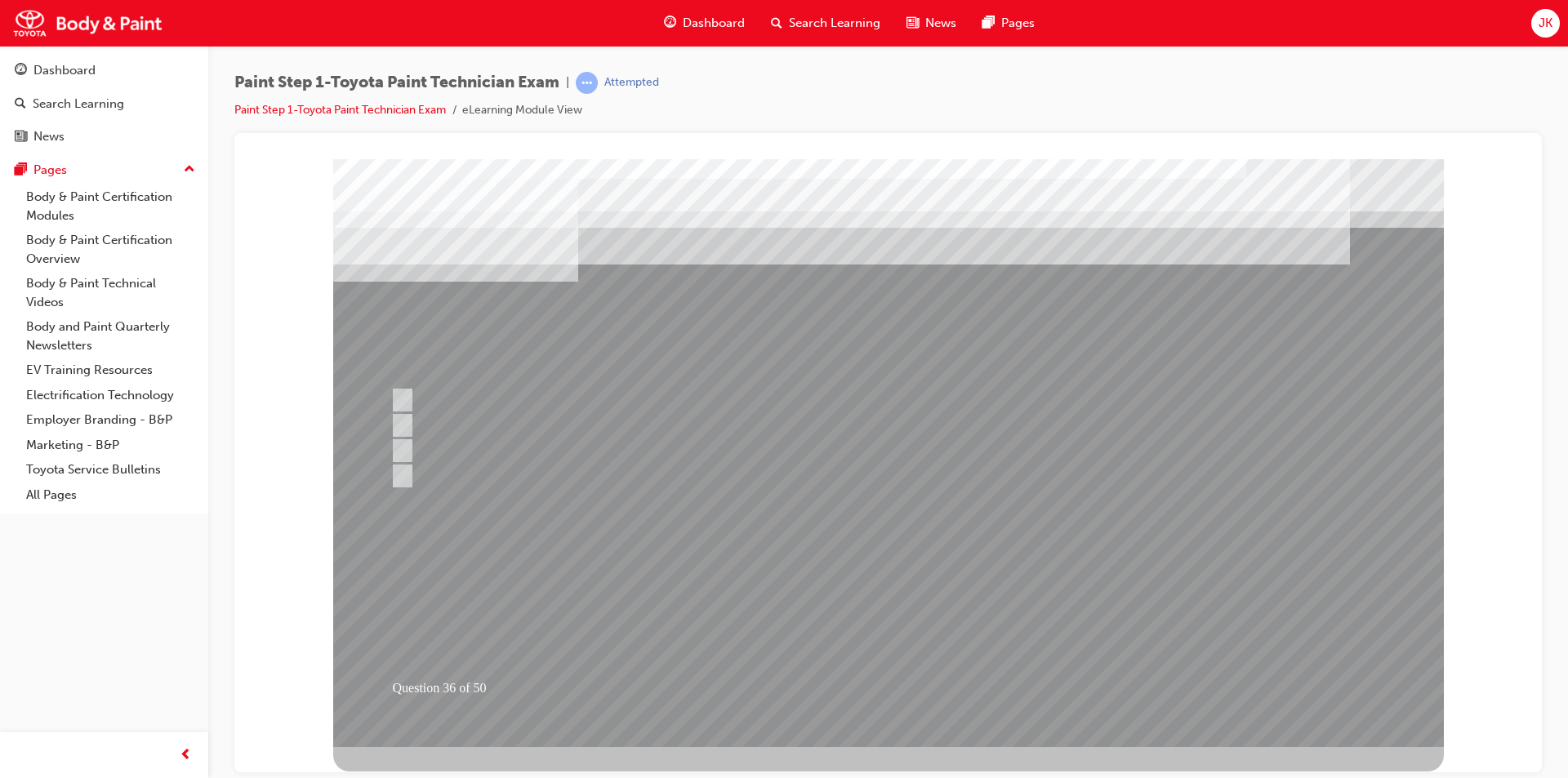
click at [857, 617] on div at bounding box center [888, 452] width 1111 height 588
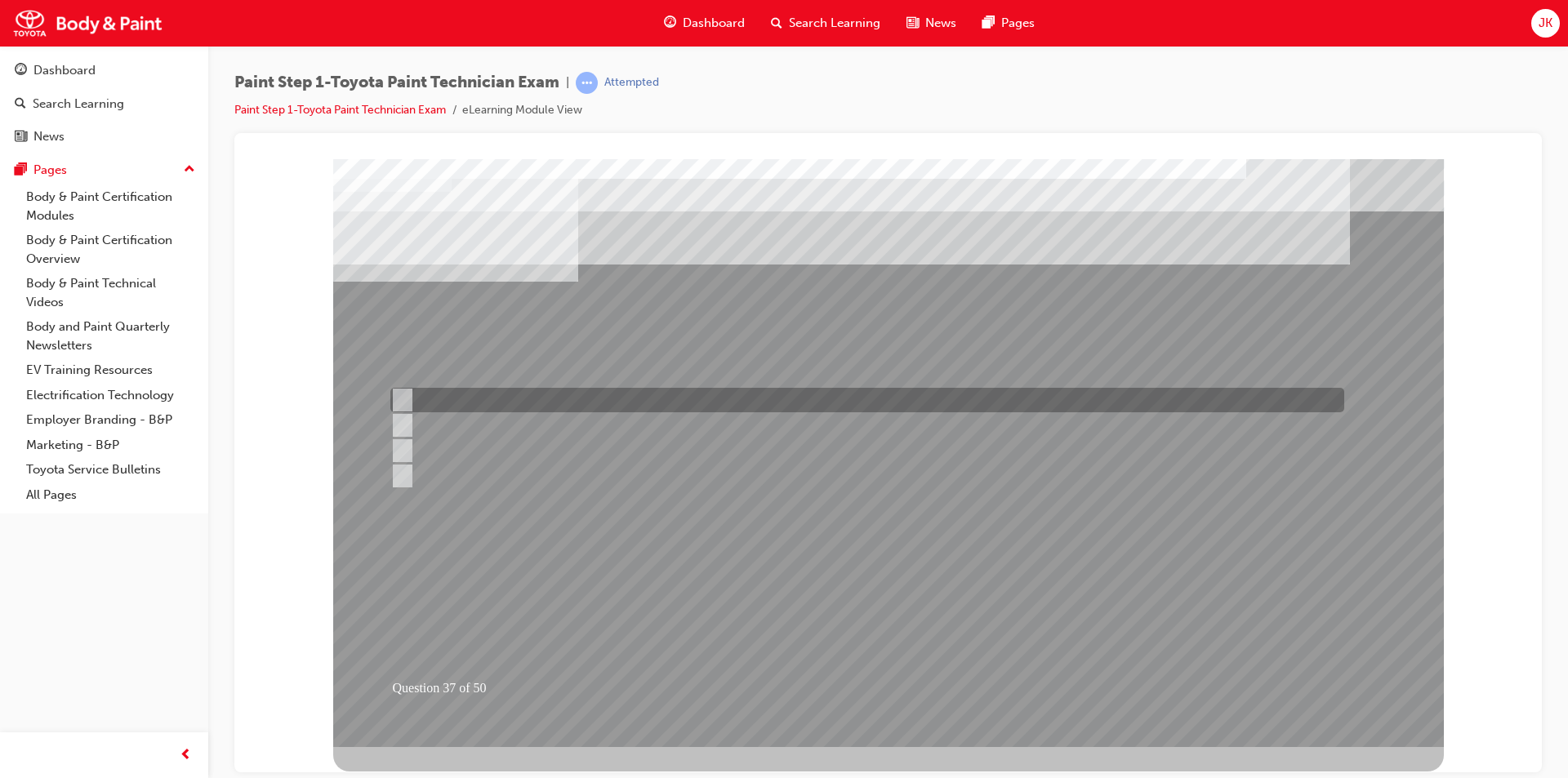
click at [691, 391] on div at bounding box center [863, 400] width 954 height 25
radio input "true"
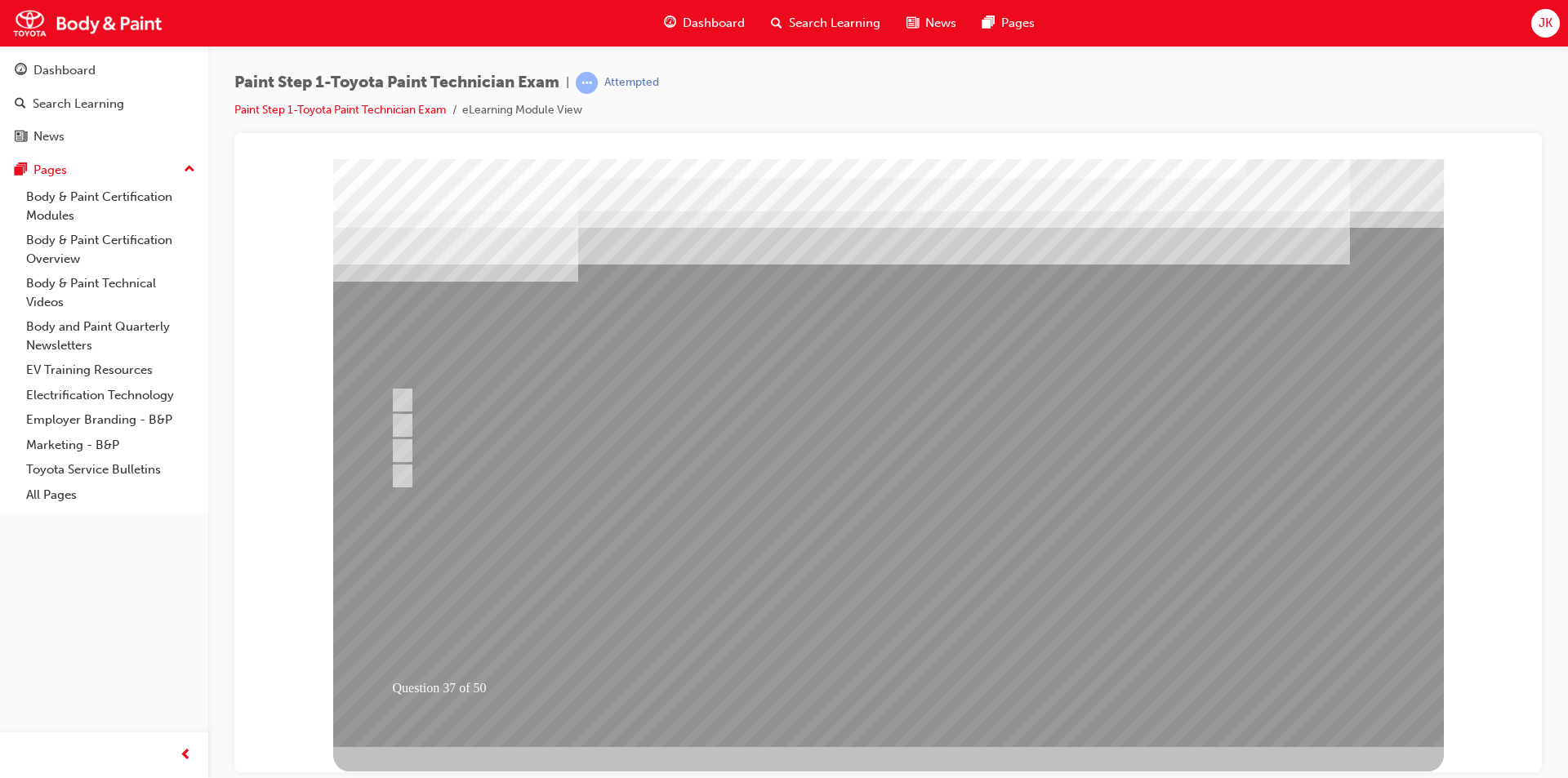
click at [873, 621] on div at bounding box center [888, 452] width 1111 height 588
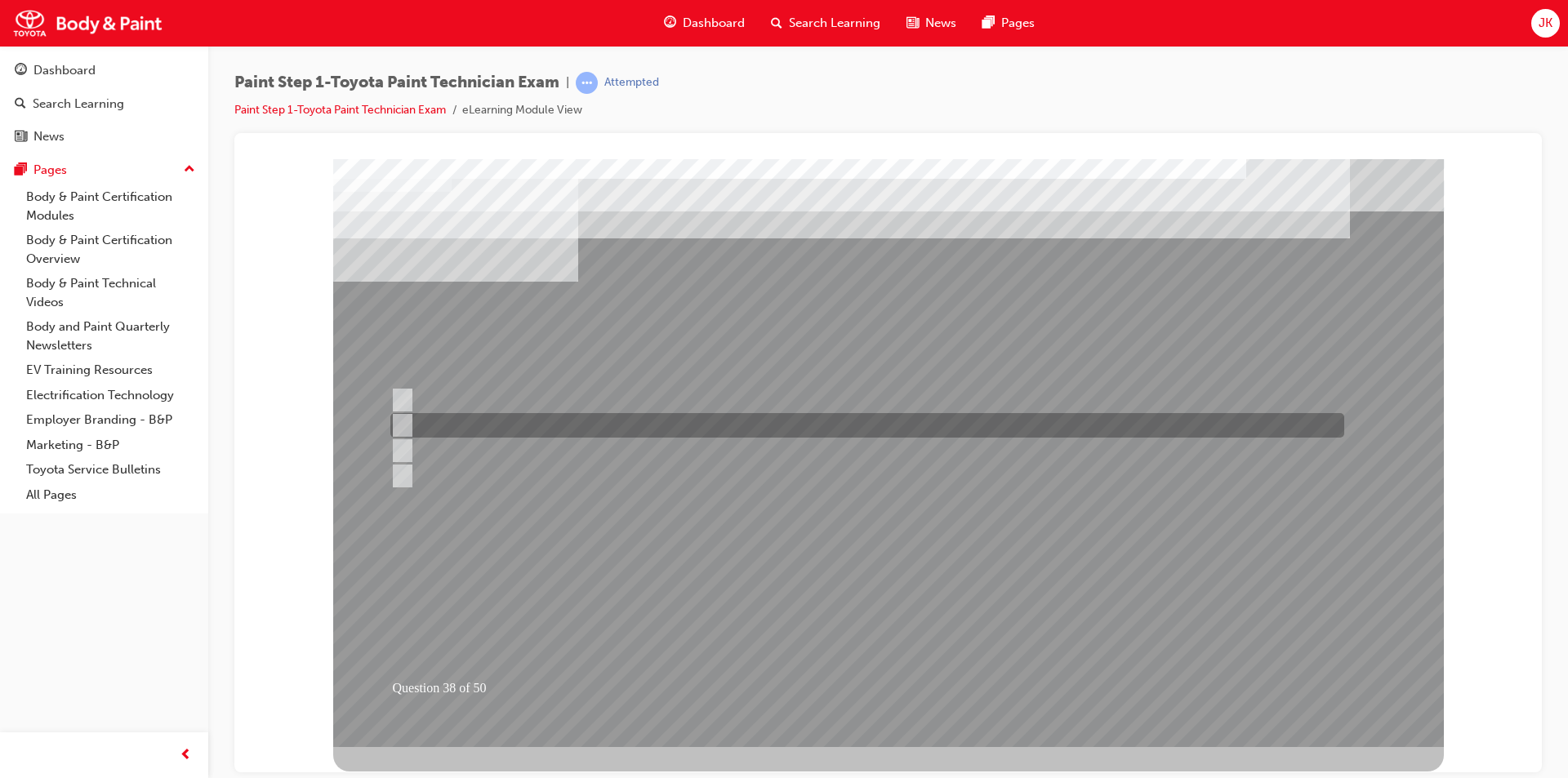
click at [572, 430] on div at bounding box center [863, 425] width 954 height 25
radio input "true"
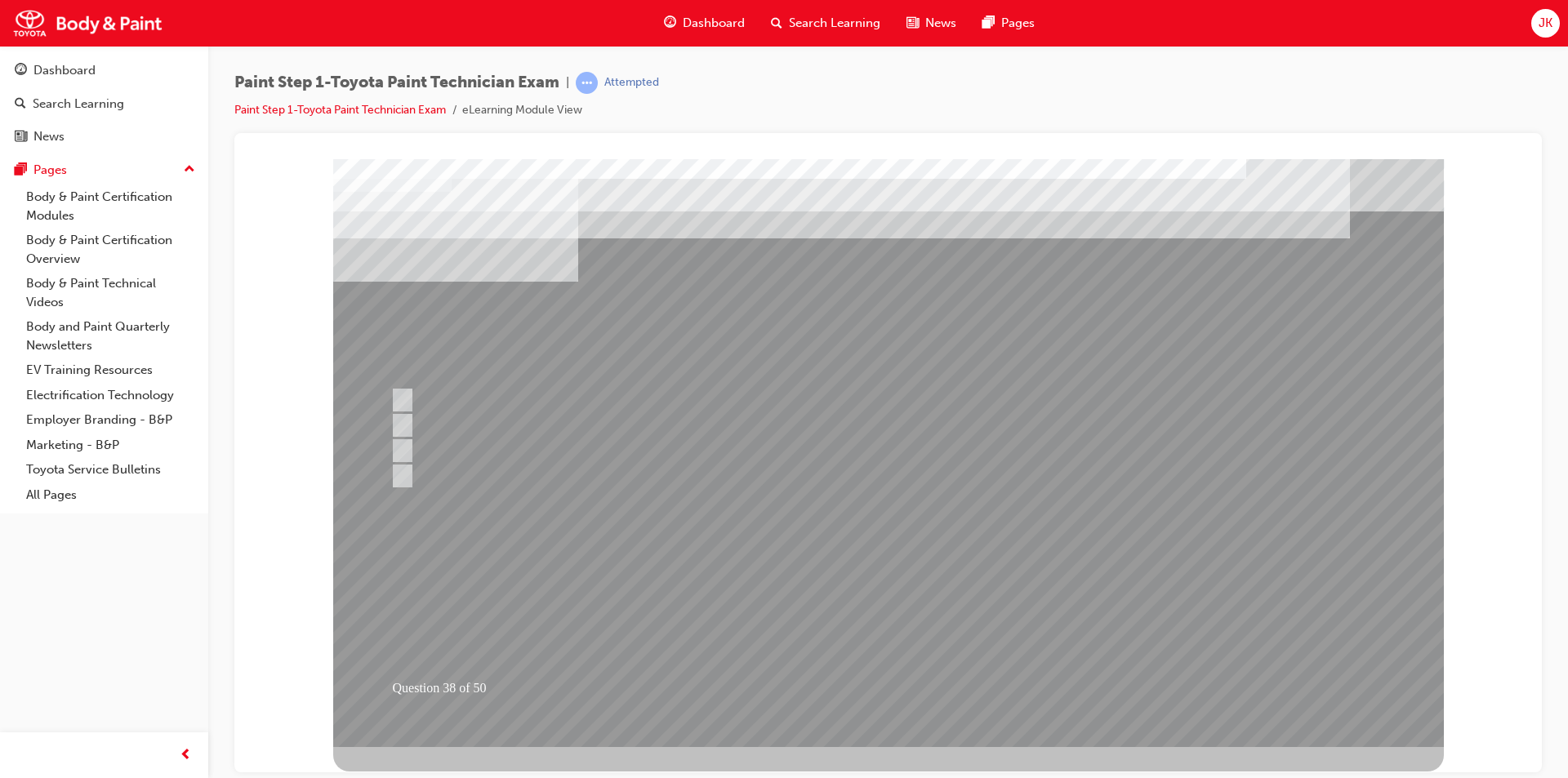
click at [855, 621] on div at bounding box center [888, 452] width 1111 height 588
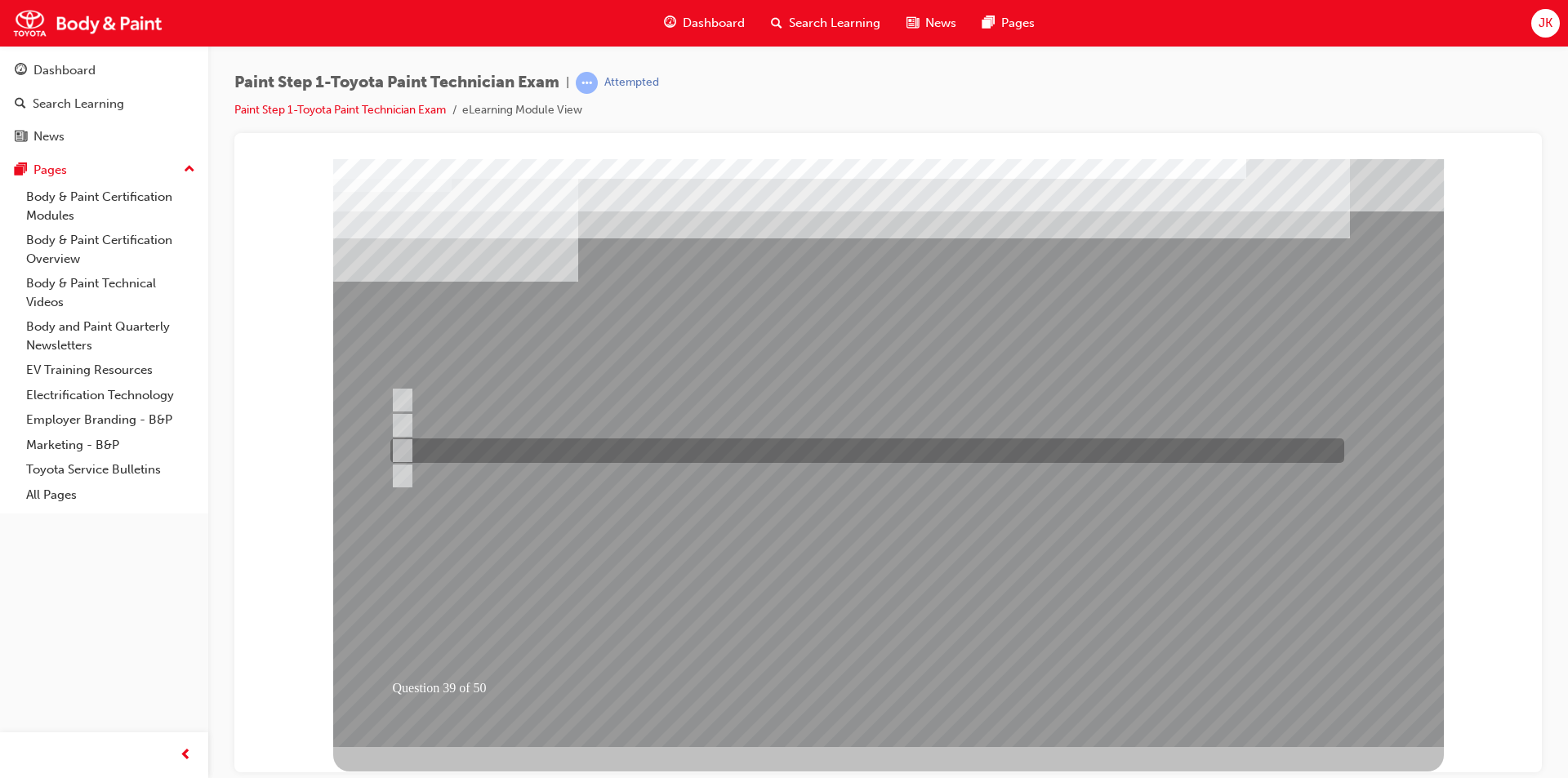
click at [663, 448] on div at bounding box center [863, 450] width 954 height 25
radio input "true"
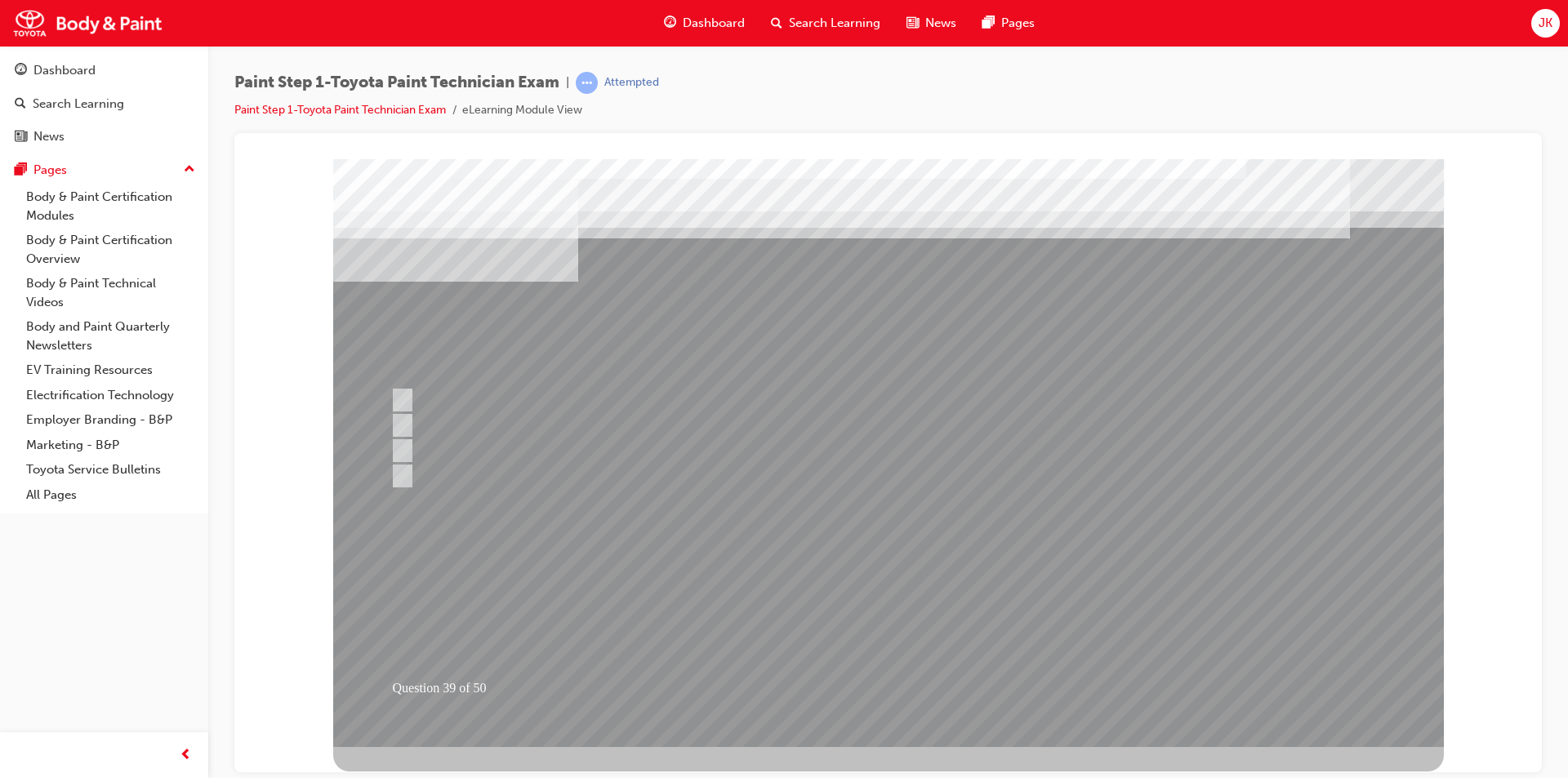
click at [892, 618] on div at bounding box center [888, 452] width 1111 height 588
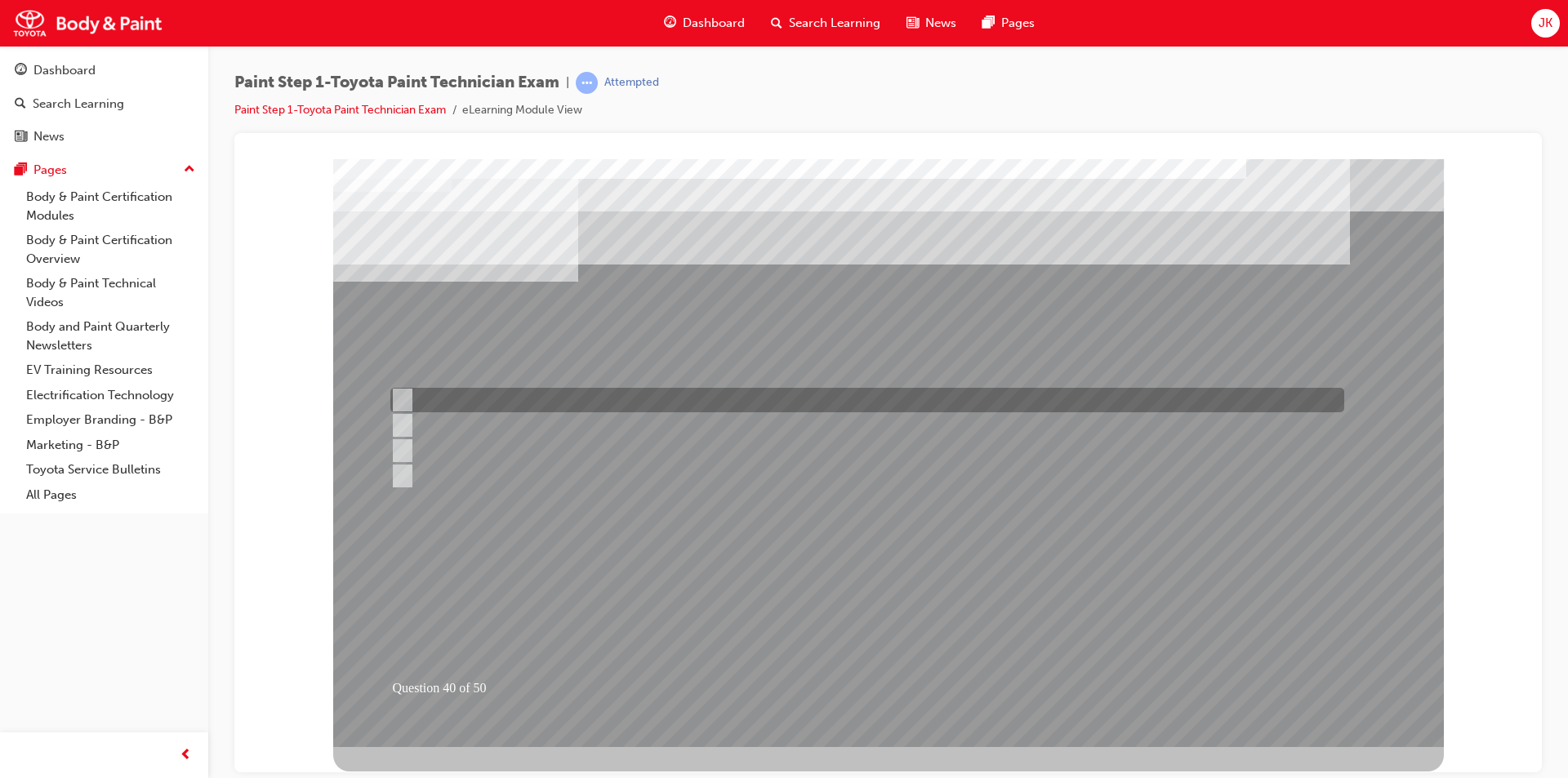
click at [559, 388] on div at bounding box center [863, 400] width 954 height 25
radio input "true"
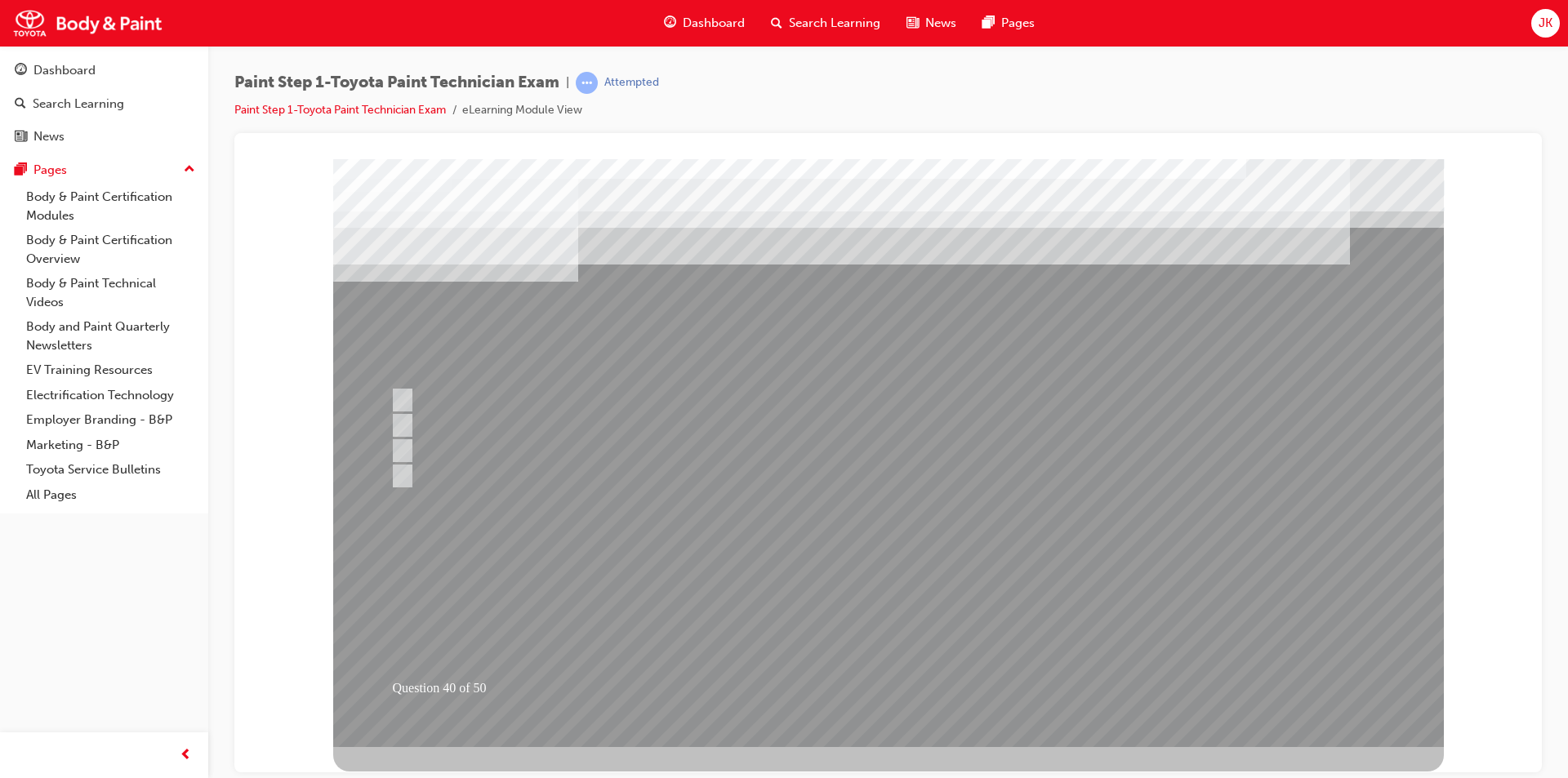
click at [912, 615] on div at bounding box center [888, 452] width 1111 height 588
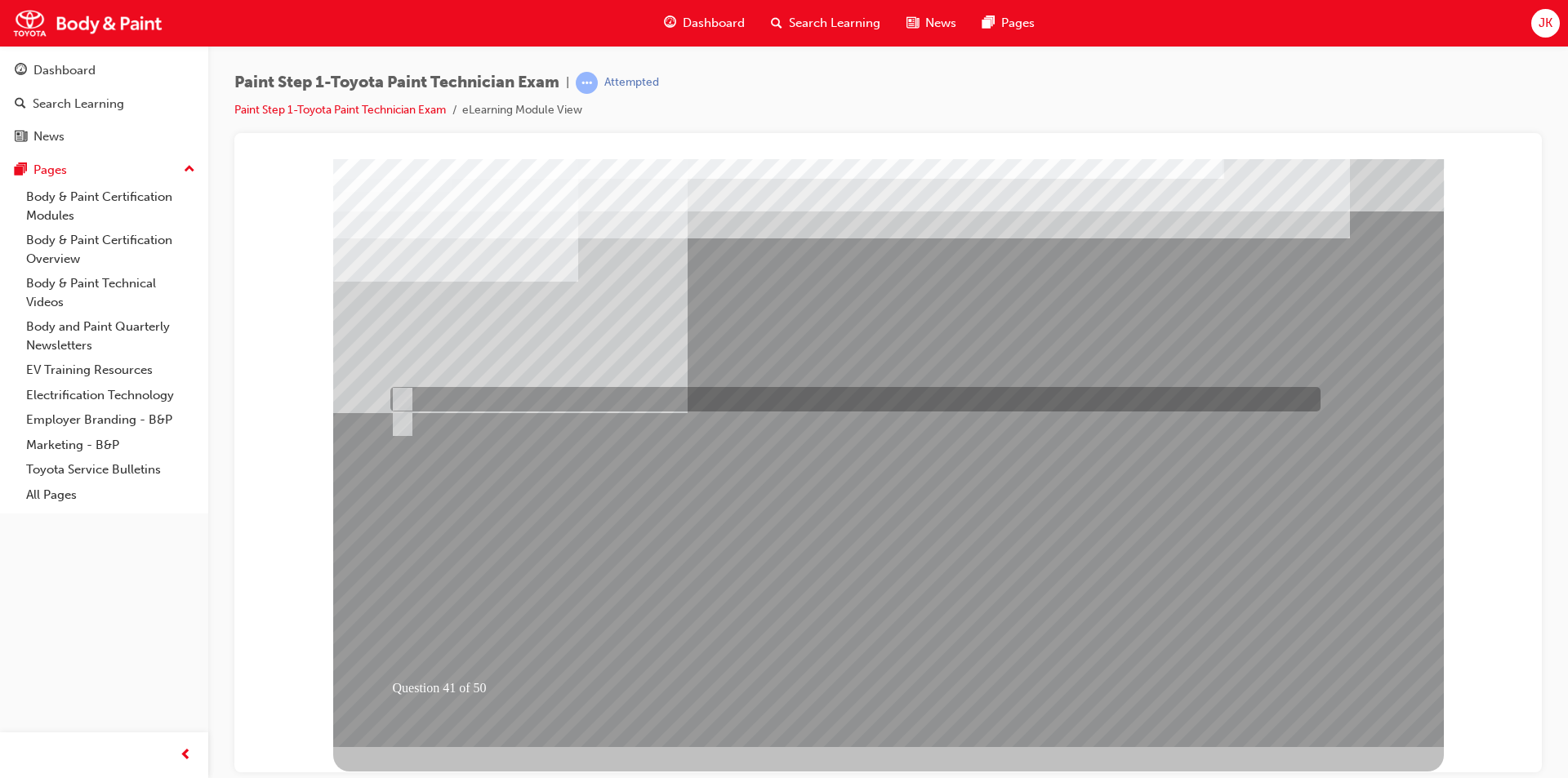
click at [792, 399] on div at bounding box center [851, 399] width 930 height 25
radio input "true"
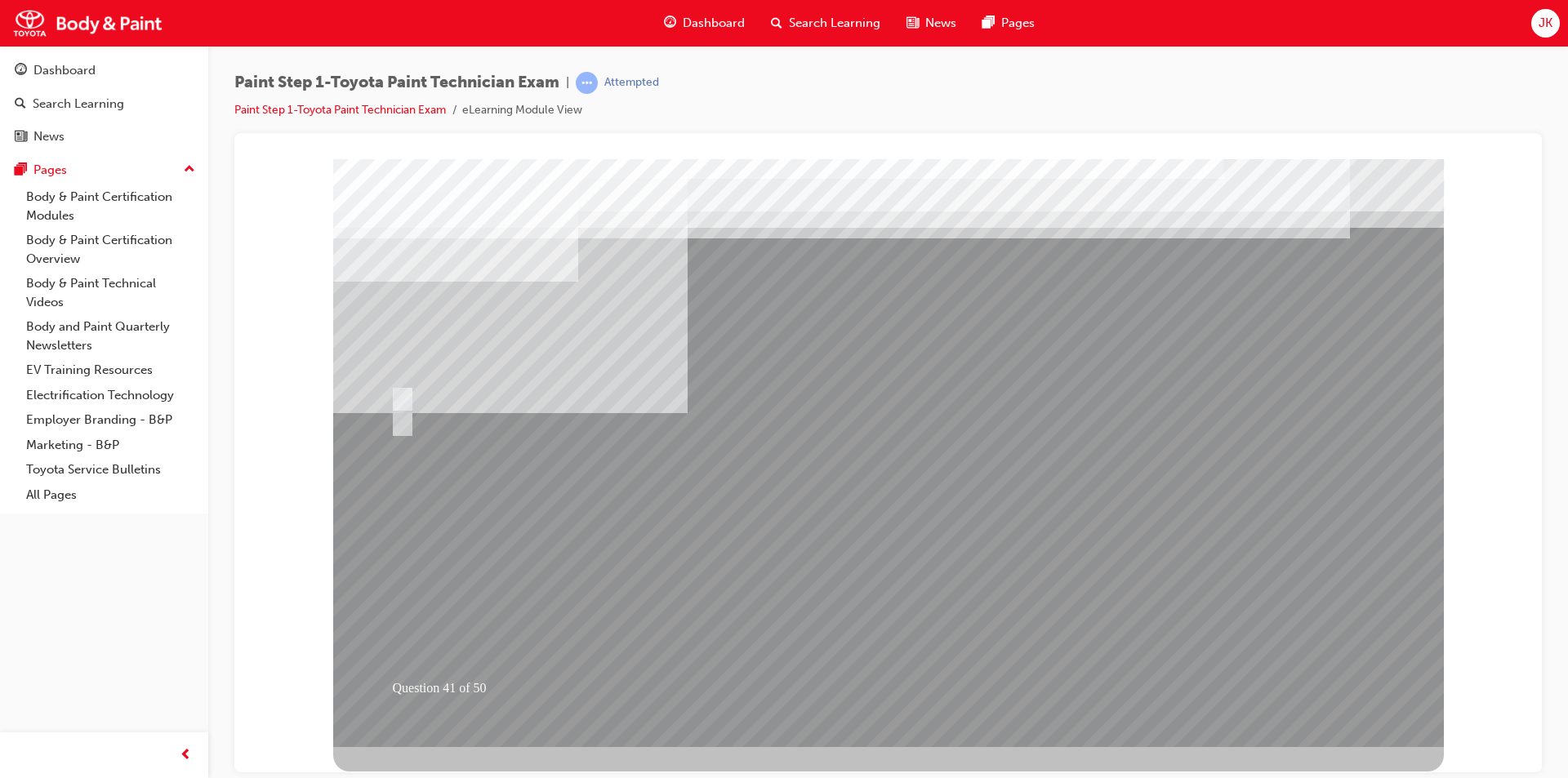
click at [878, 610] on div at bounding box center [888, 452] width 1111 height 588
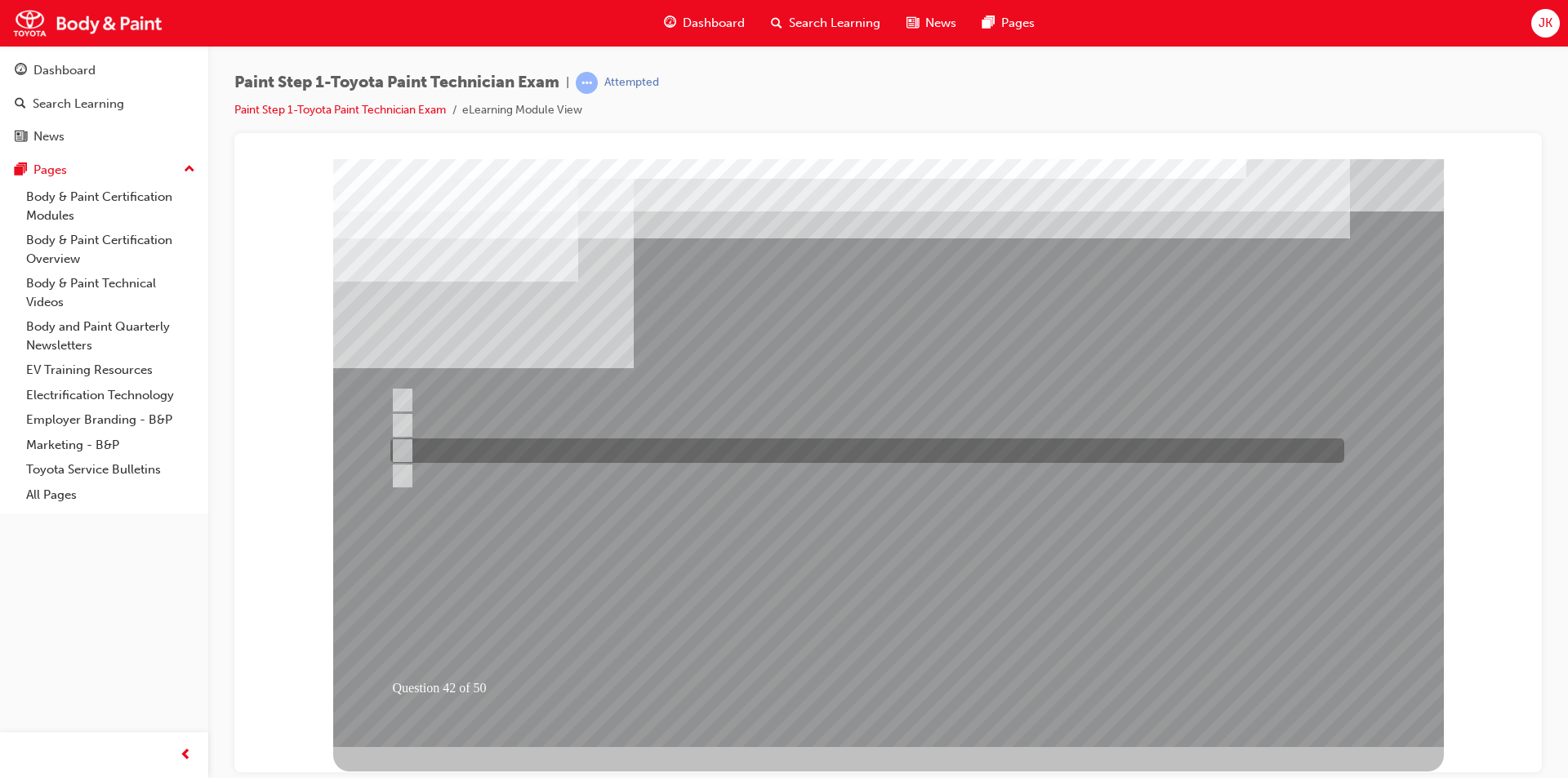
click at [523, 442] on div at bounding box center [863, 450] width 954 height 25
radio input "true"
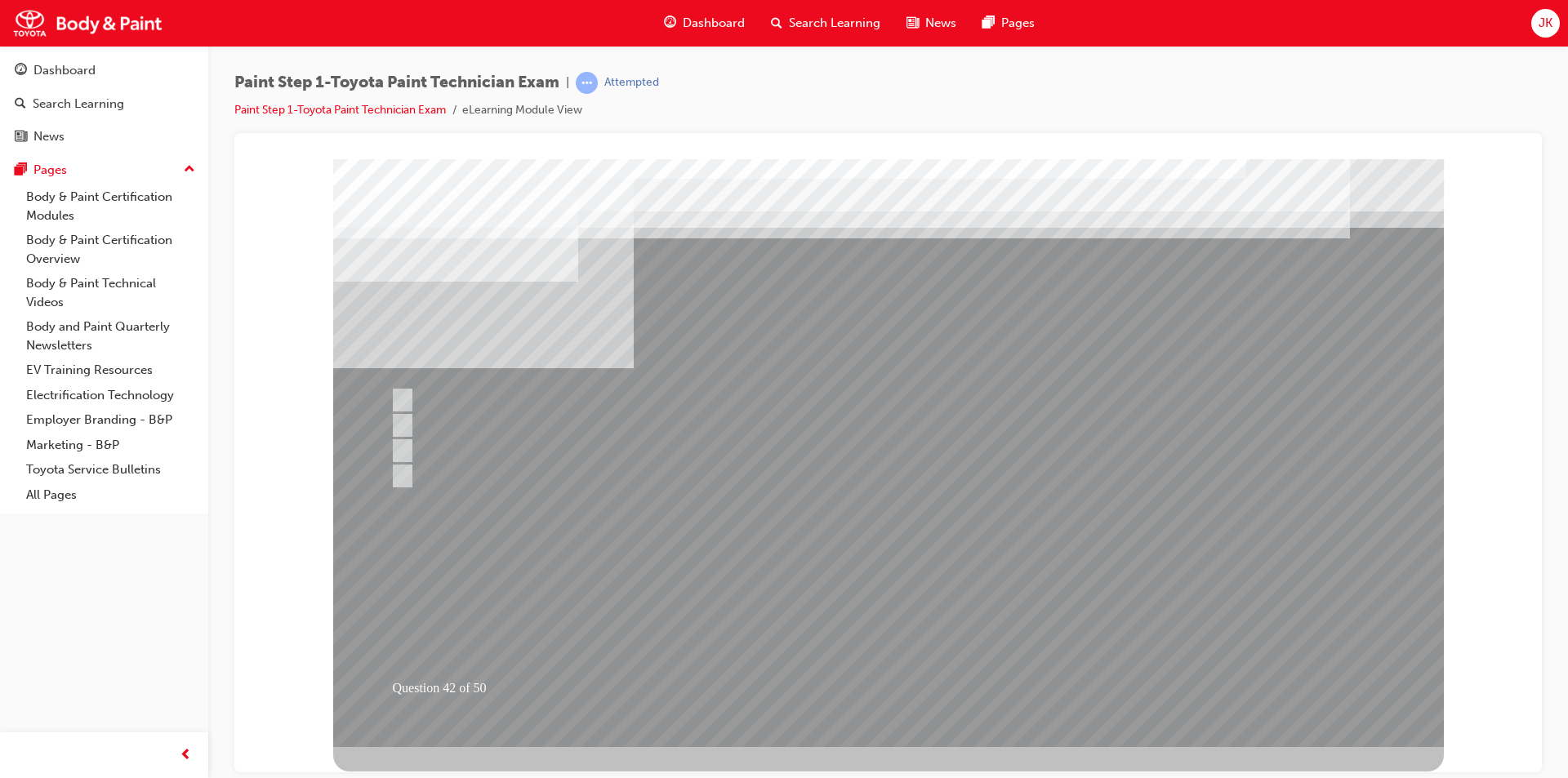
click at [873, 618] on div at bounding box center [888, 452] width 1111 height 588
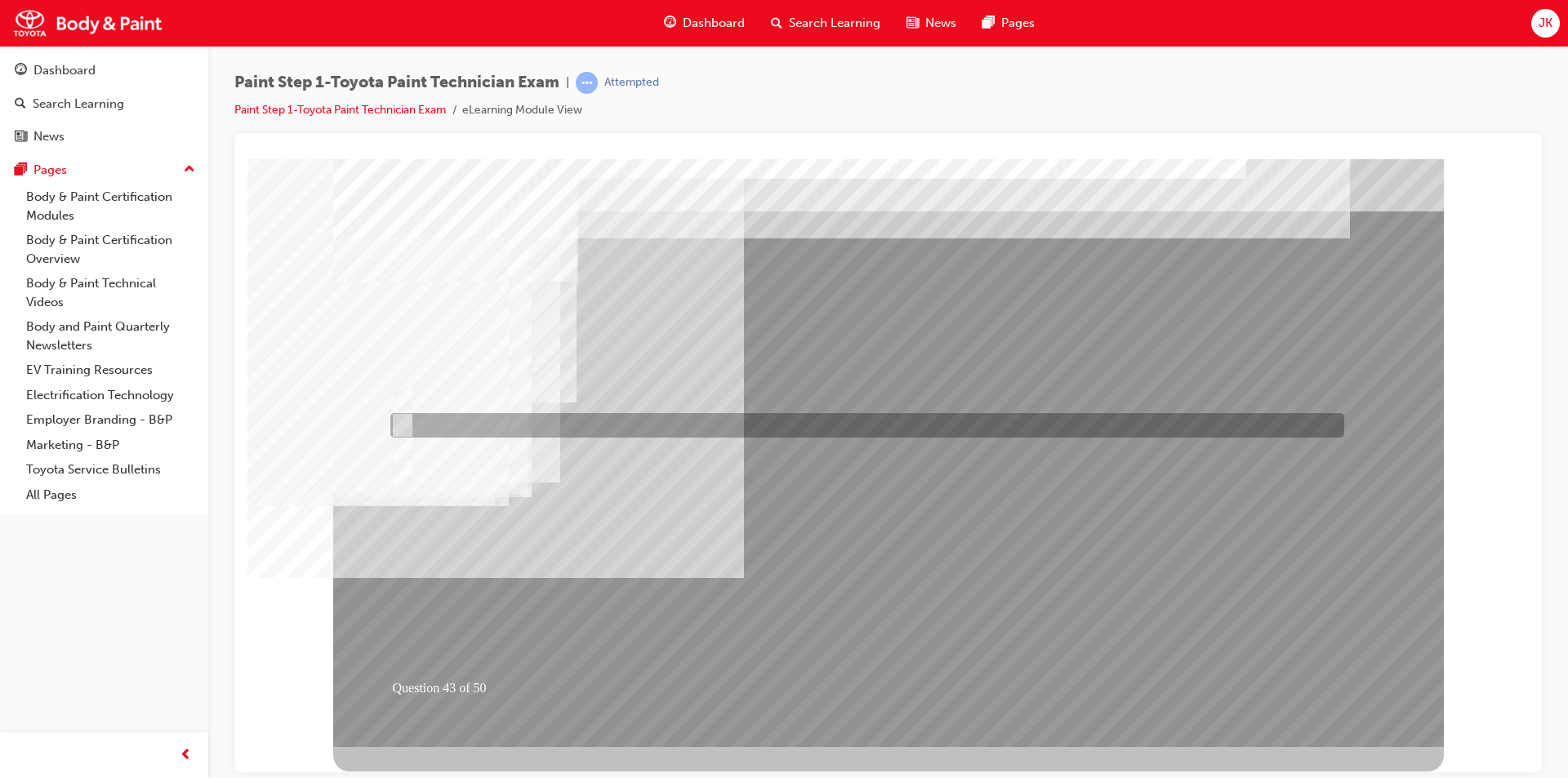
click at [511, 426] on div at bounding box center [863, 425] width 954 height 25
radio input "true"
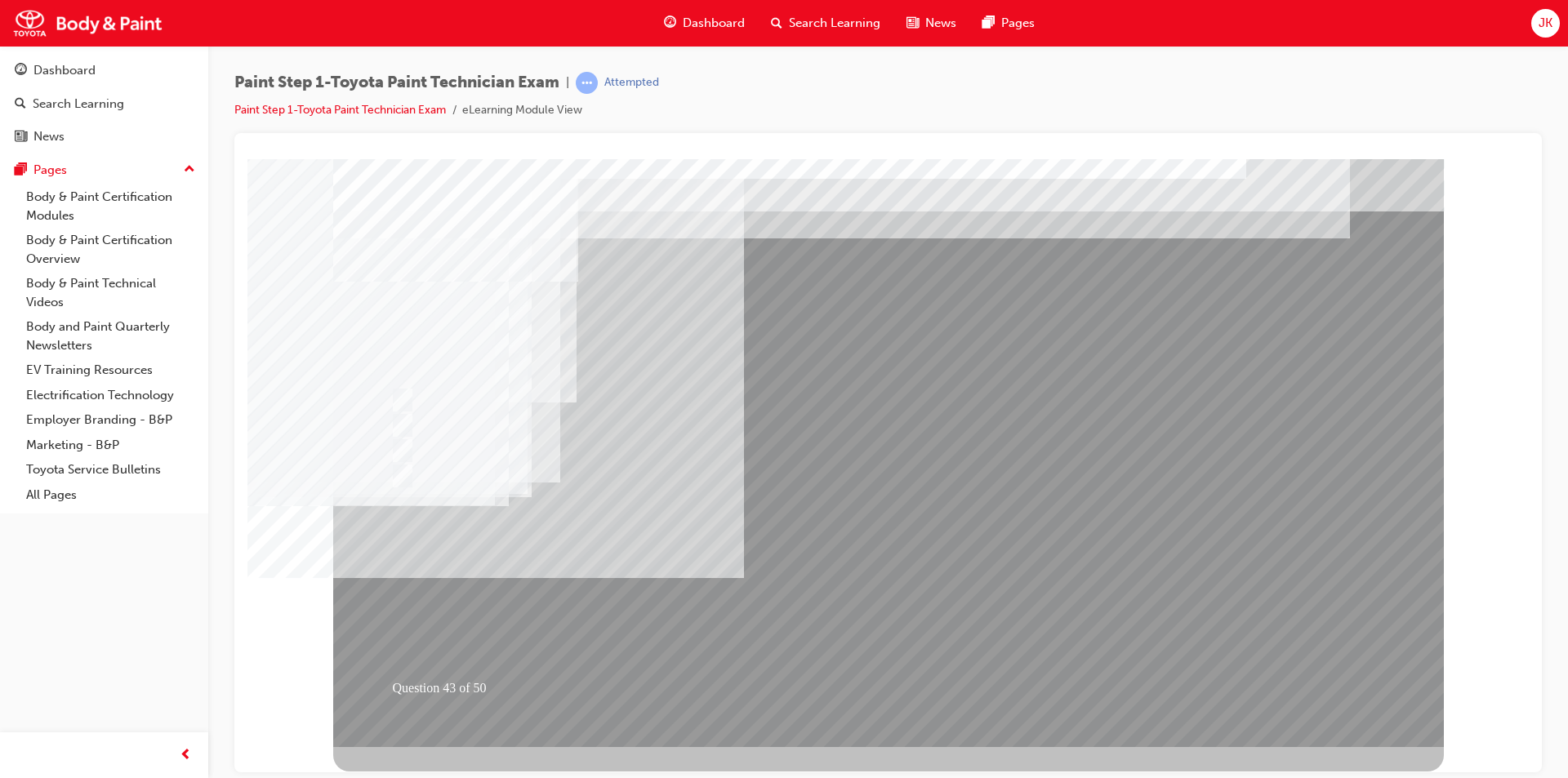
click at [856, 610] on div at bounding box center [888, 452] width 1111 height 588
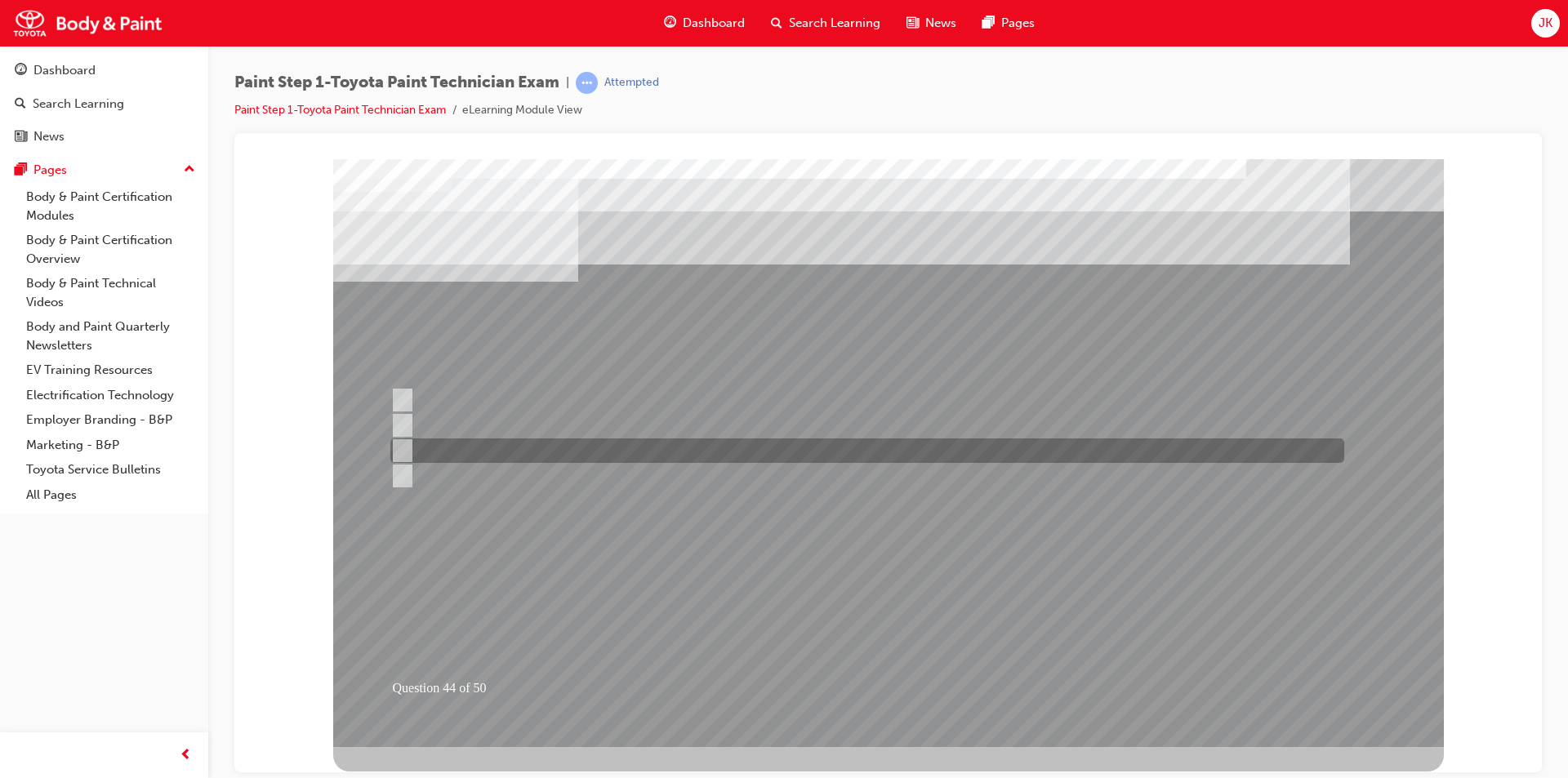
click at [527, 450] on div at bounding box center [863, 450] width 954 height 25
radio input "true"
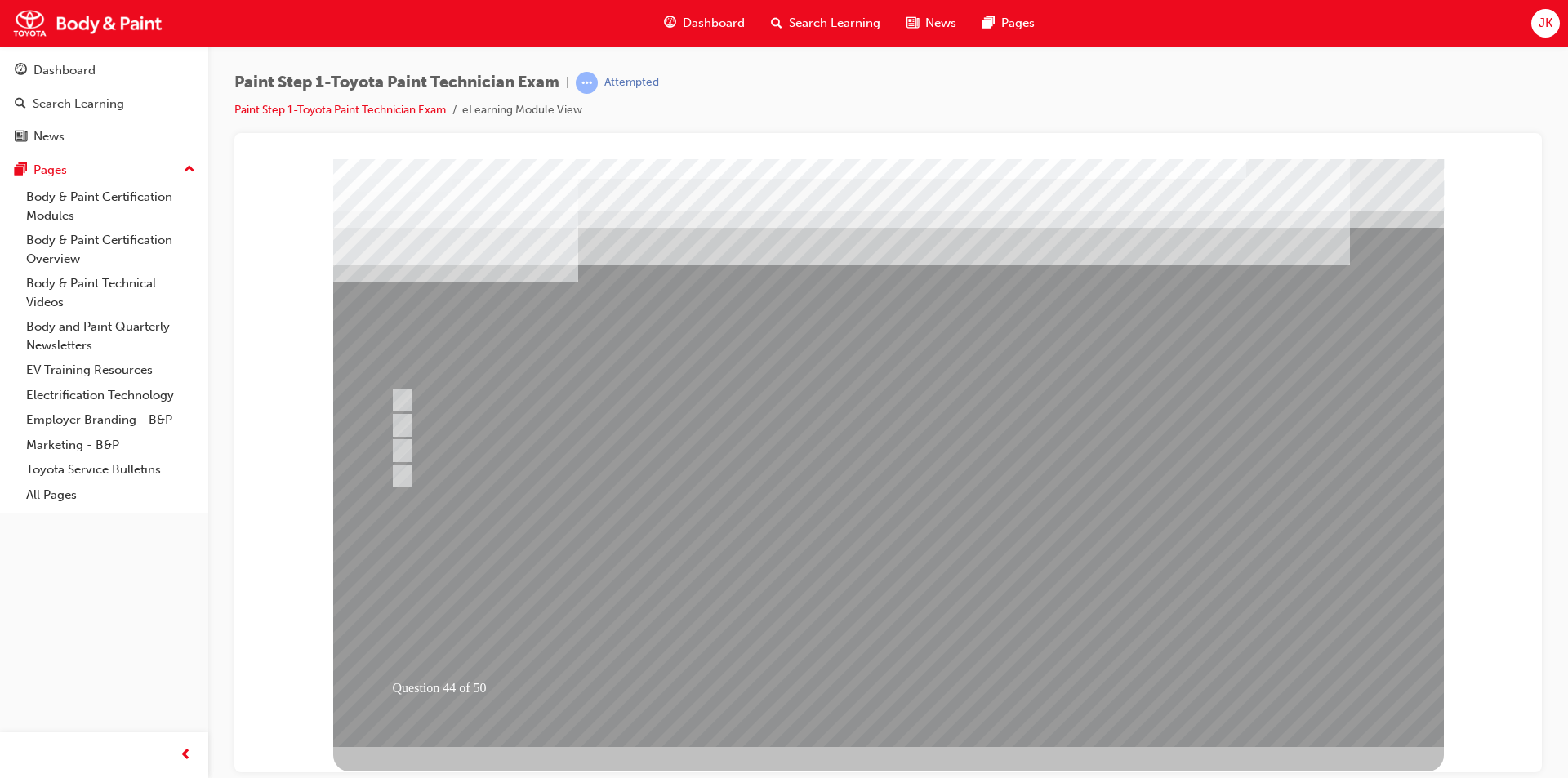
click at [891, 615] on div at bounding box center [888, 452] width 1111 height 588
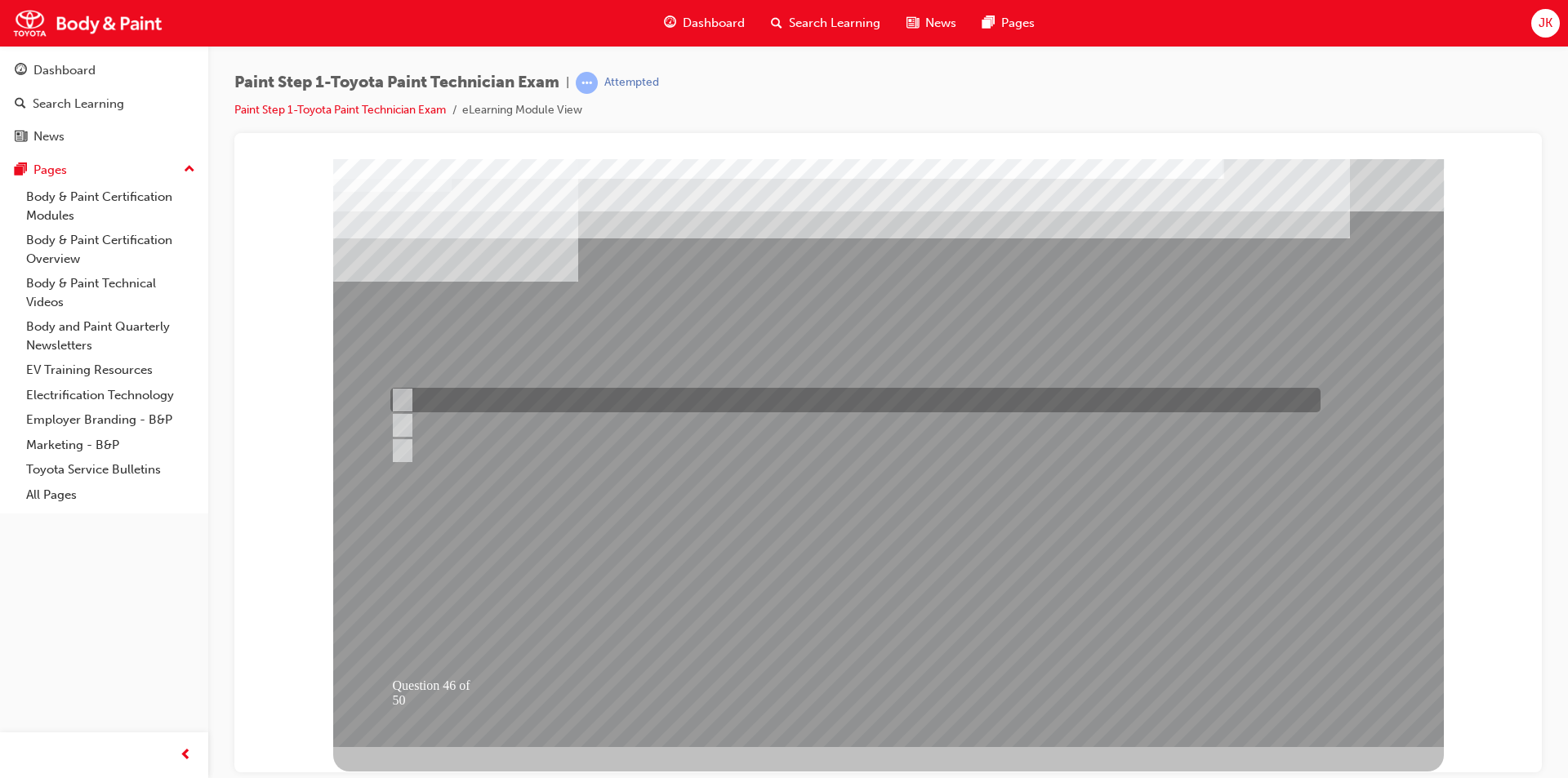
click at [820, 398] on div at bounding box center [851, 400] width 930 height 25
radio input "true"
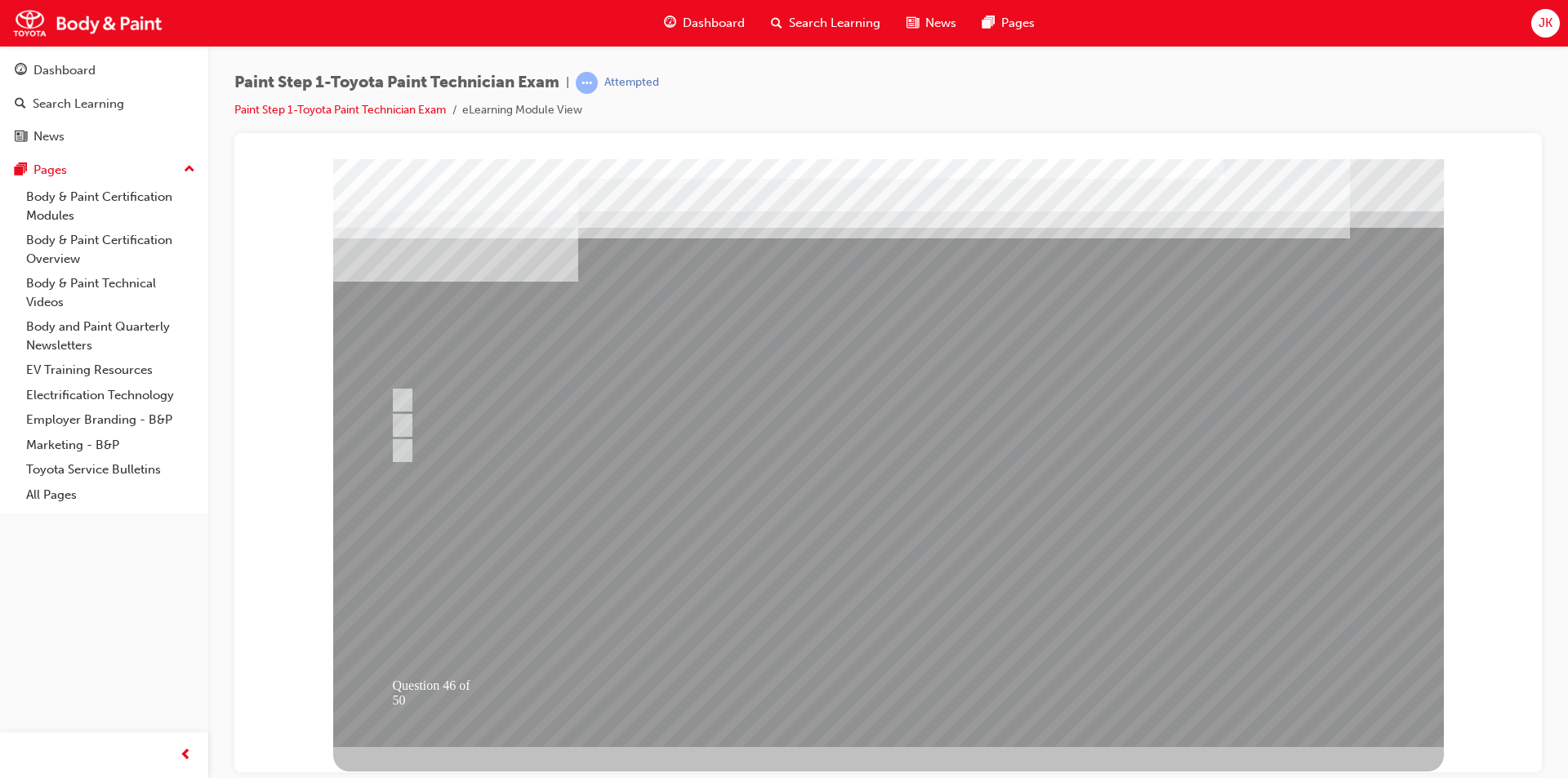
click at [892, 615] on div at bounding box center [888, 452] width 1111 height 588
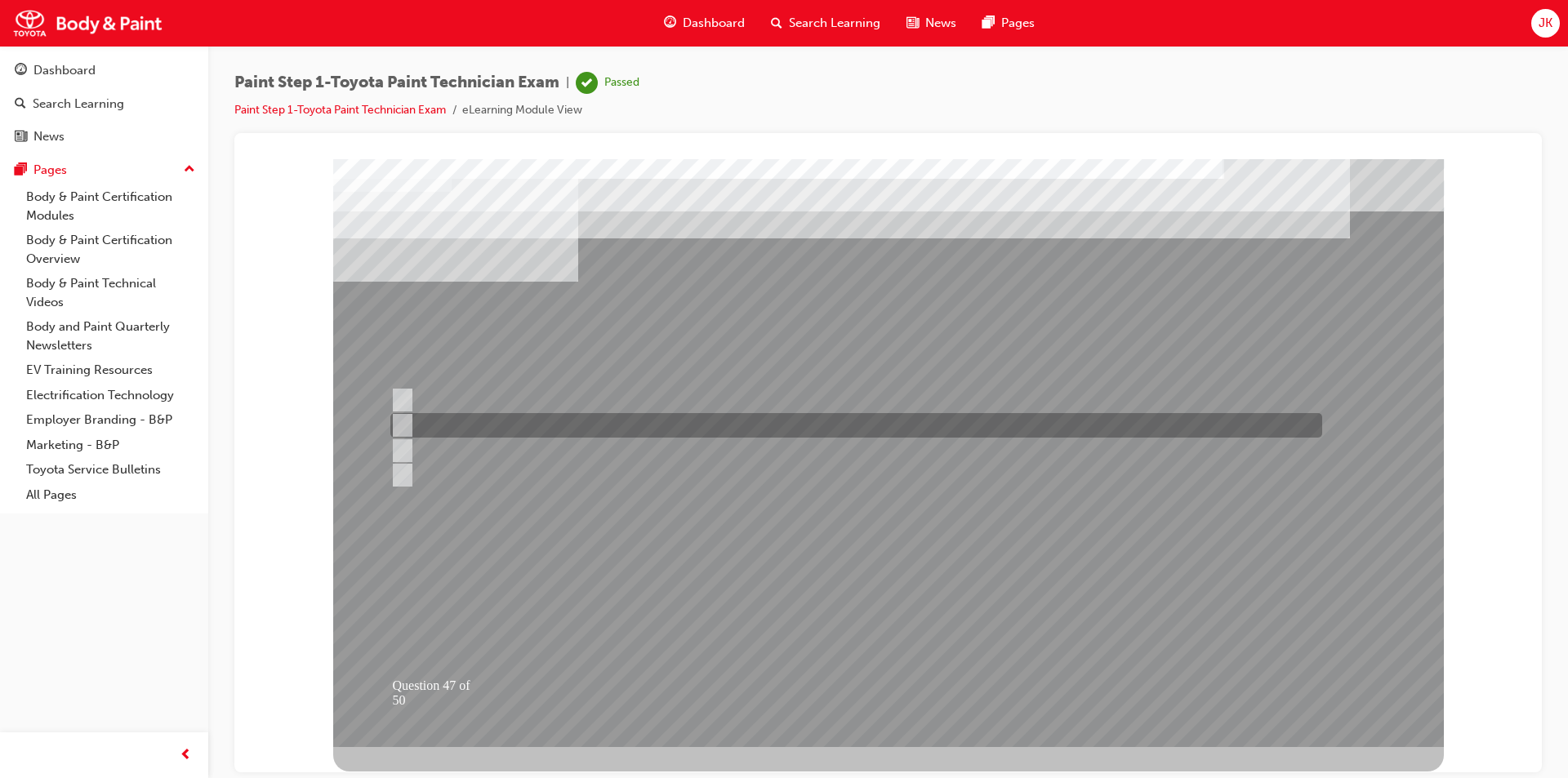
click at [585, 424] on div at bounding box center [852, 425] width 932 height 25
radio input "true"
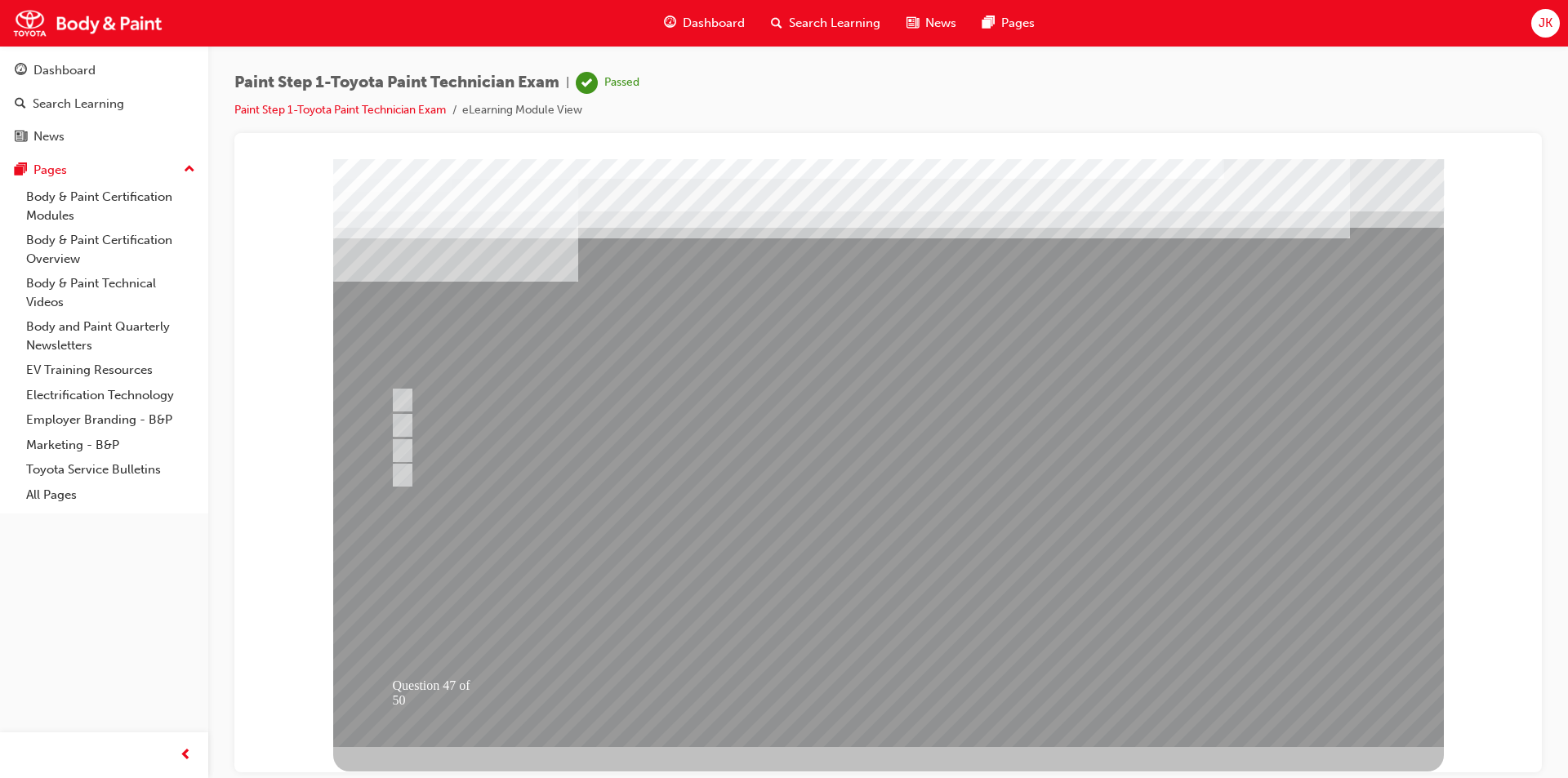
click at [846, 612] on div at bounding box center [888, 452] width 1111 height 588
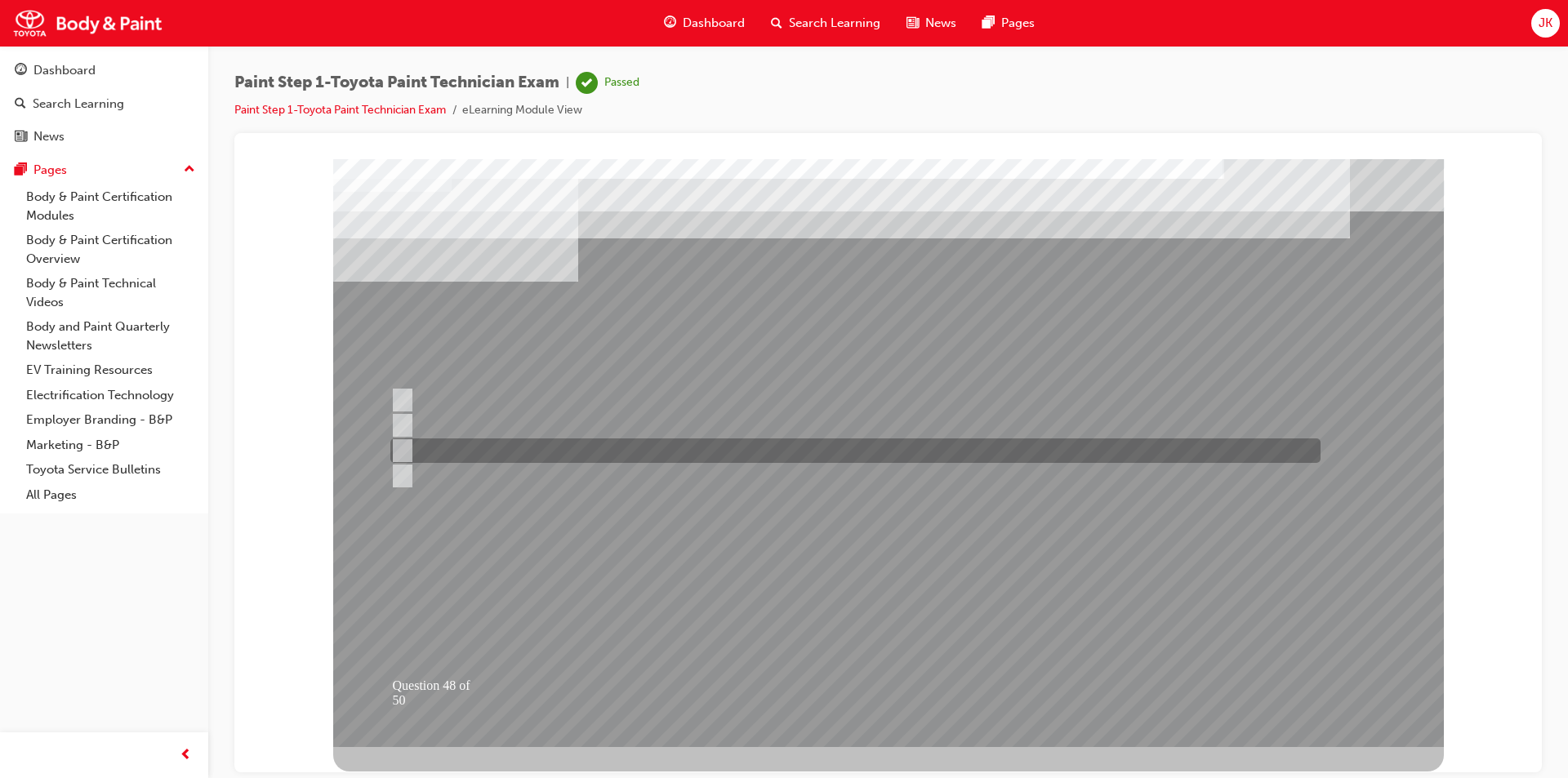
click at [573, 454] on div at bounding box center [851, 450] width 930 height 25
radio input "true"
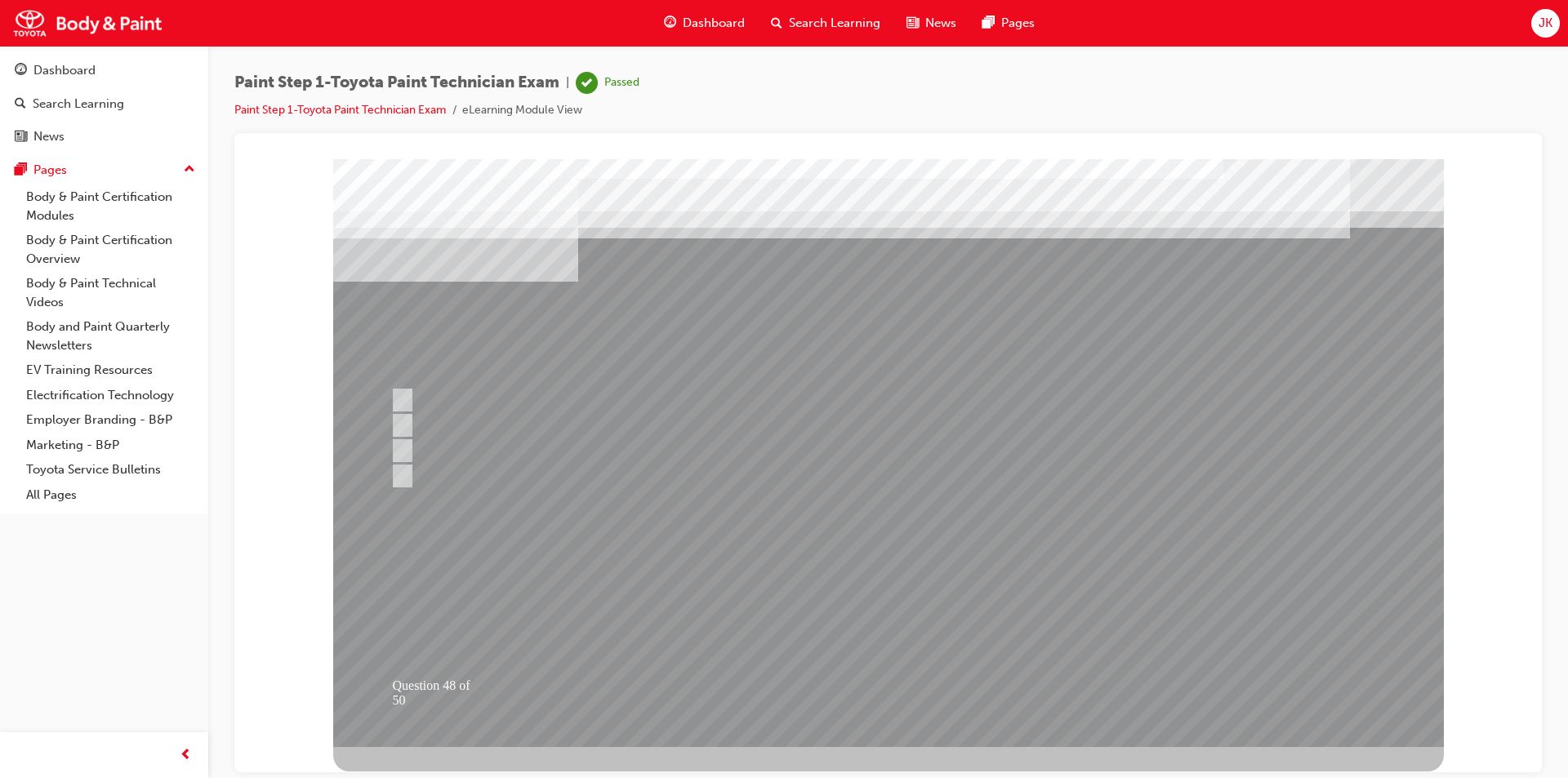
click at [831, 598] on div at bounding box center [888, 452] width 1111 height 588
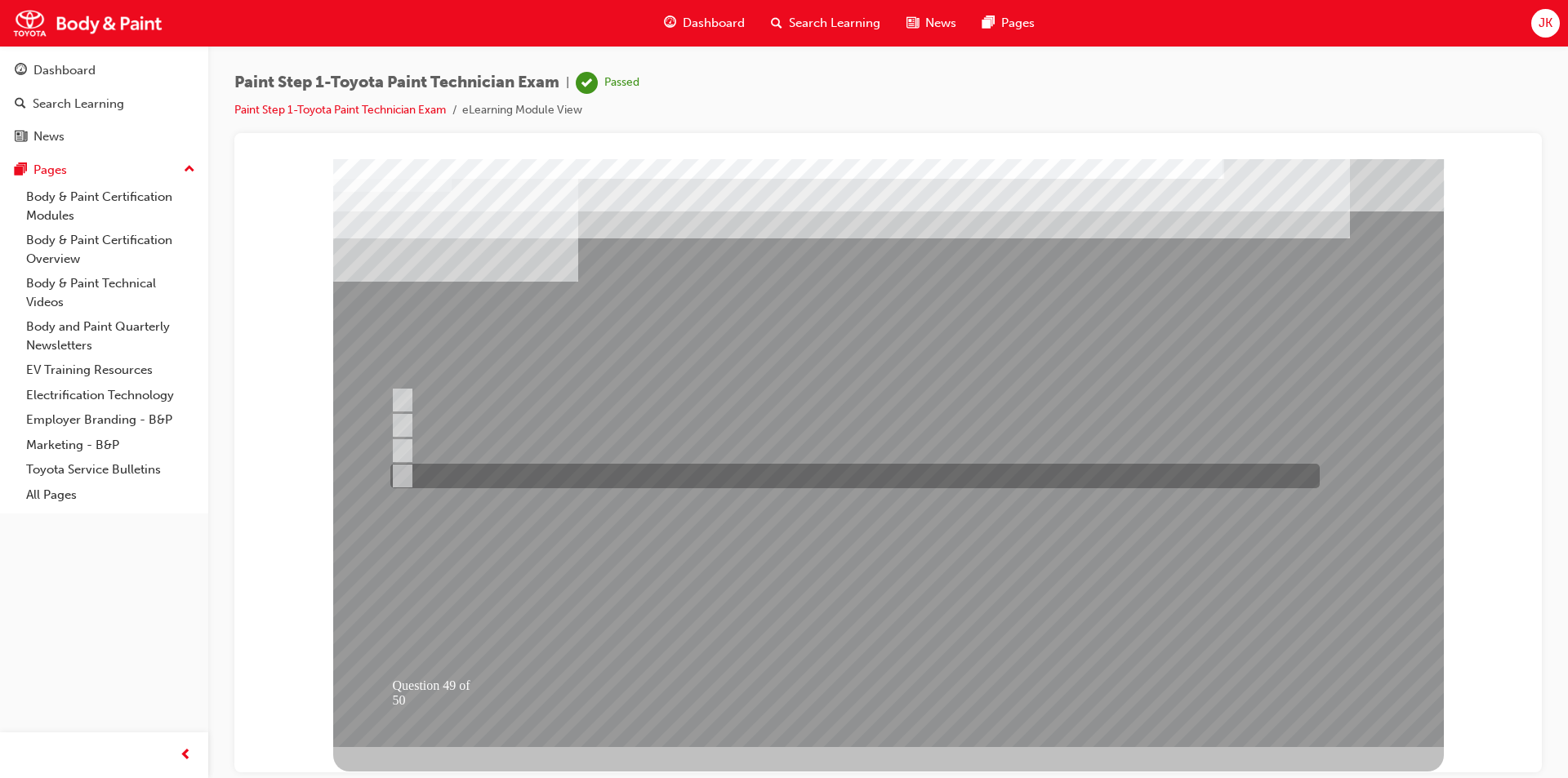
click at [811, 472] on div at bounding box center [850, 476] width 929 height 25
radio input "true"
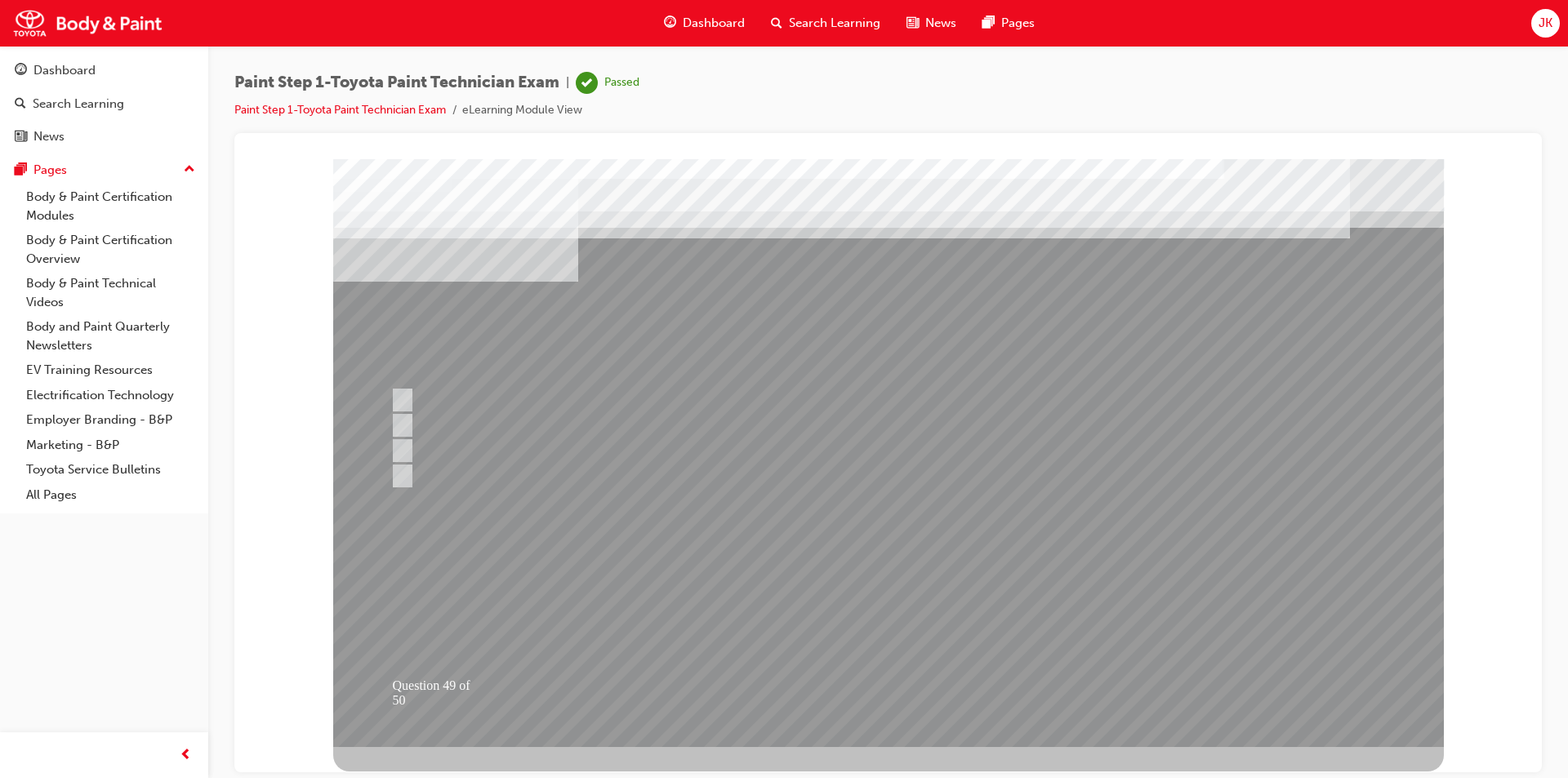
click at [880, 617] on div at bounding box center [888, 452] width 1111 height 588
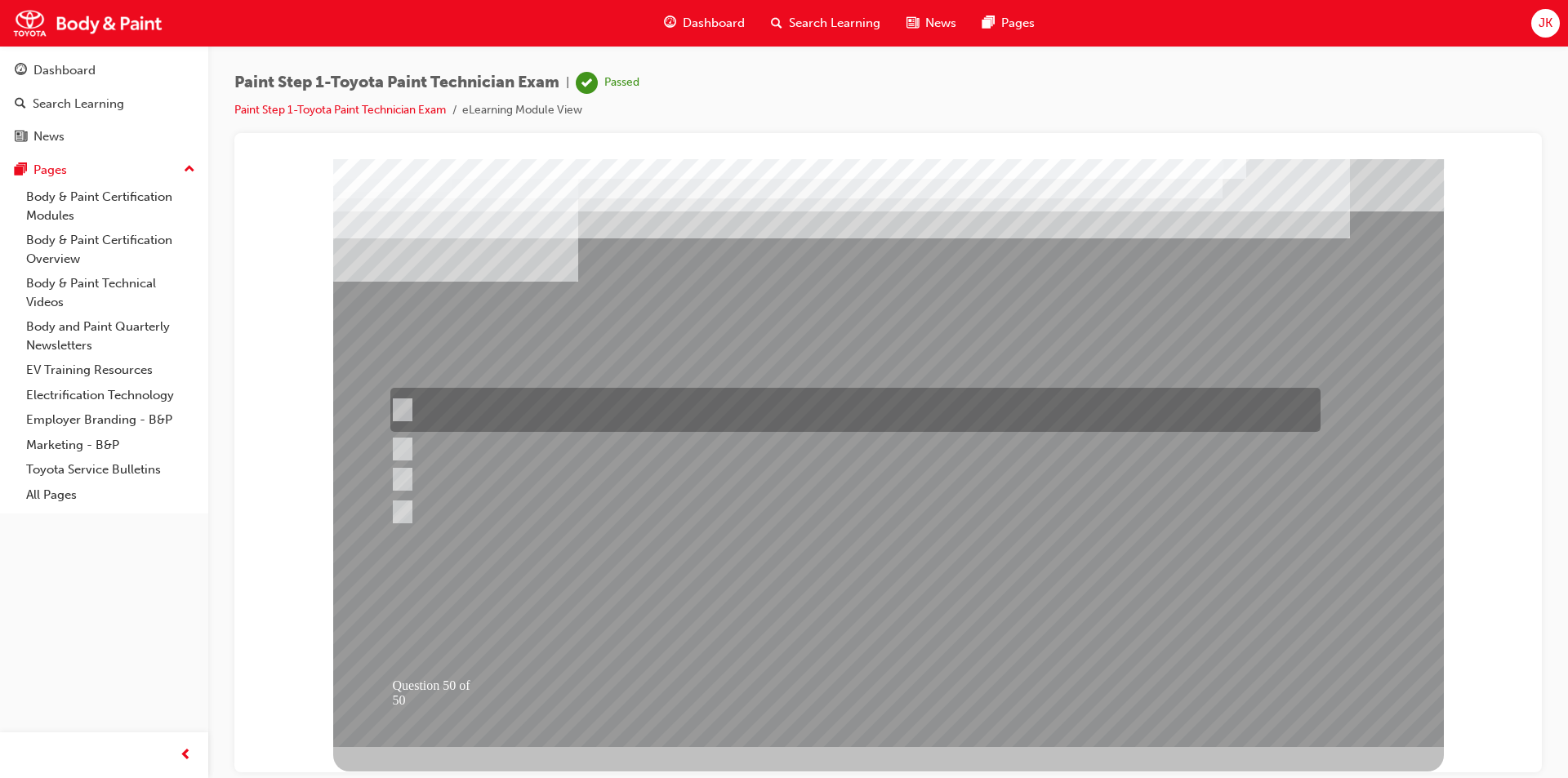
click at [762, 395] on div at bounding box center [851, 410] width 930 height 45
radio input "true"
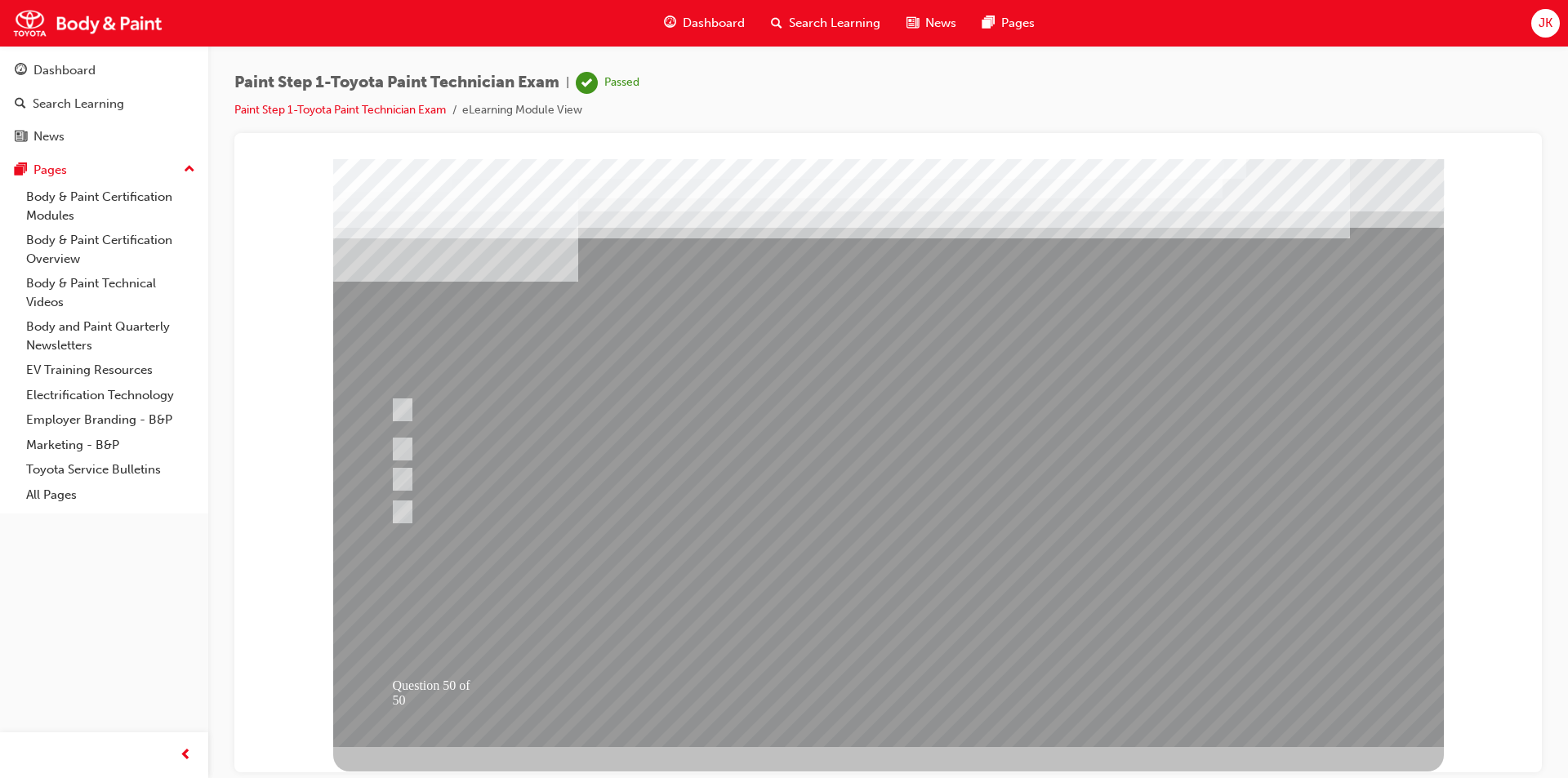
click at [845, 622] on div at bounding box center [888, 452] width 1111 height 588
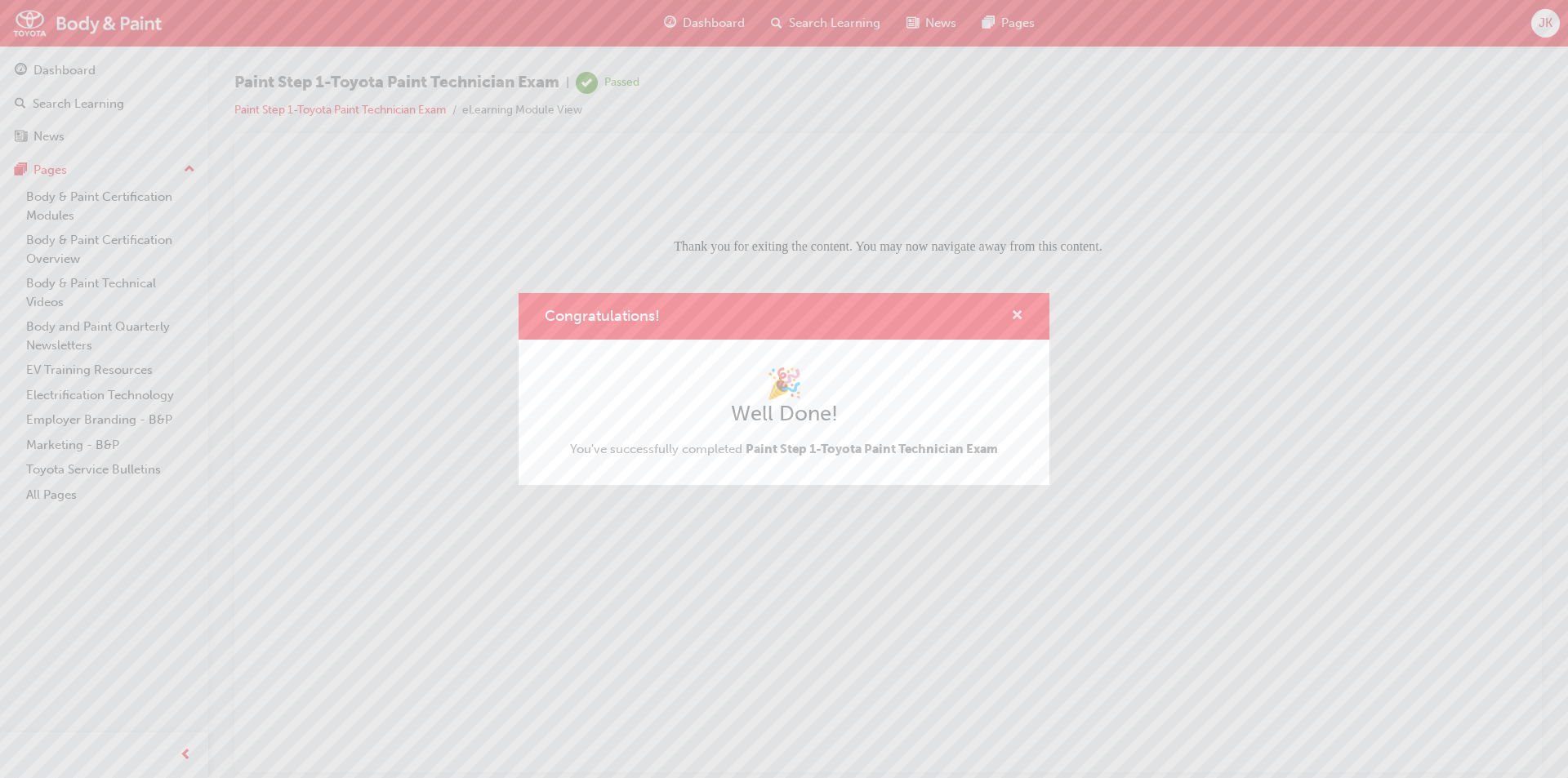
click at [1017, 316] on span "cross-icon" at bounding box center [1017, 316] width 12 height 15
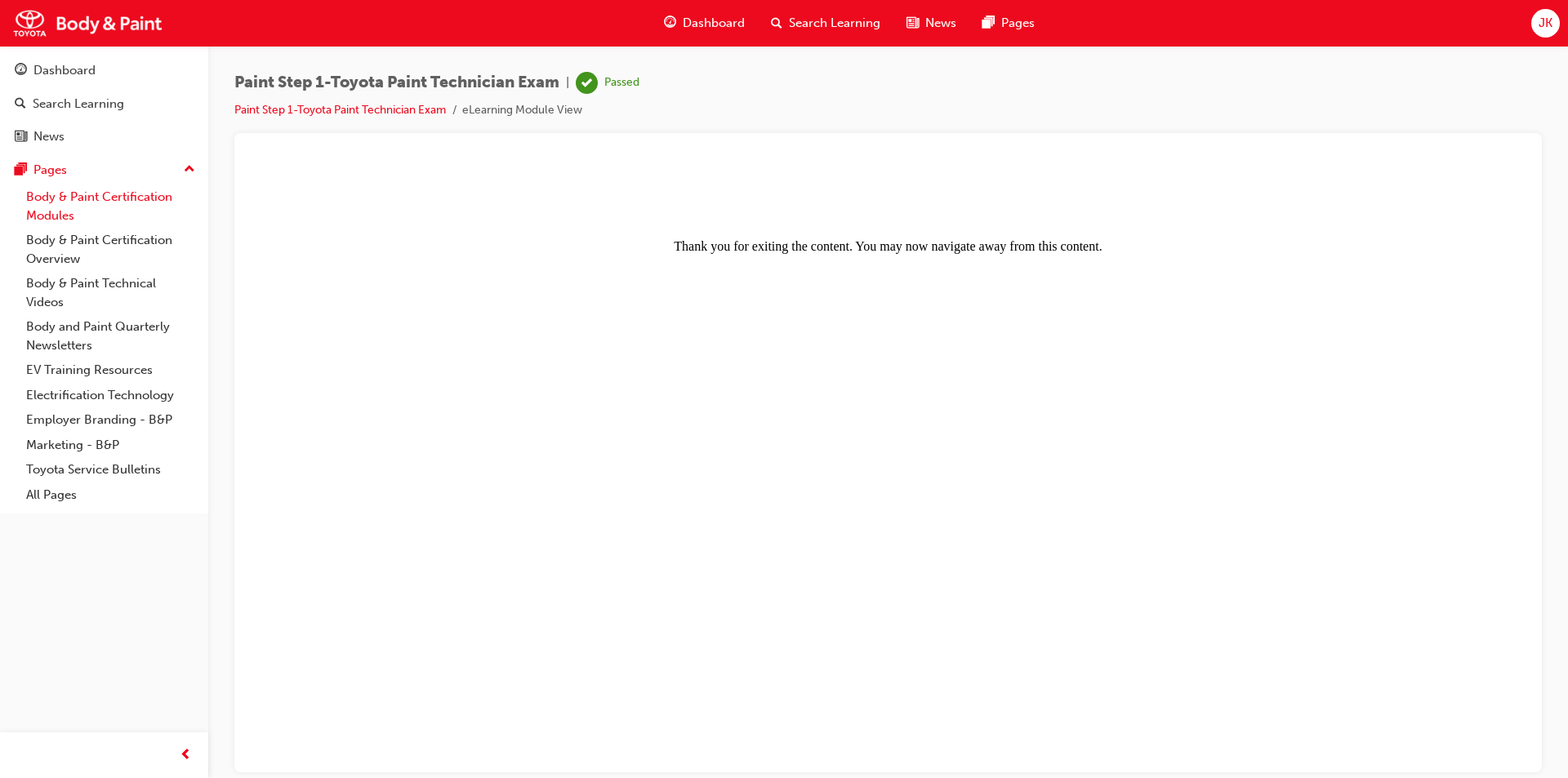
click at [146, 199] on link "Body & Paint Certification Modules" at bounding box center [110, 206] width 182 height 44
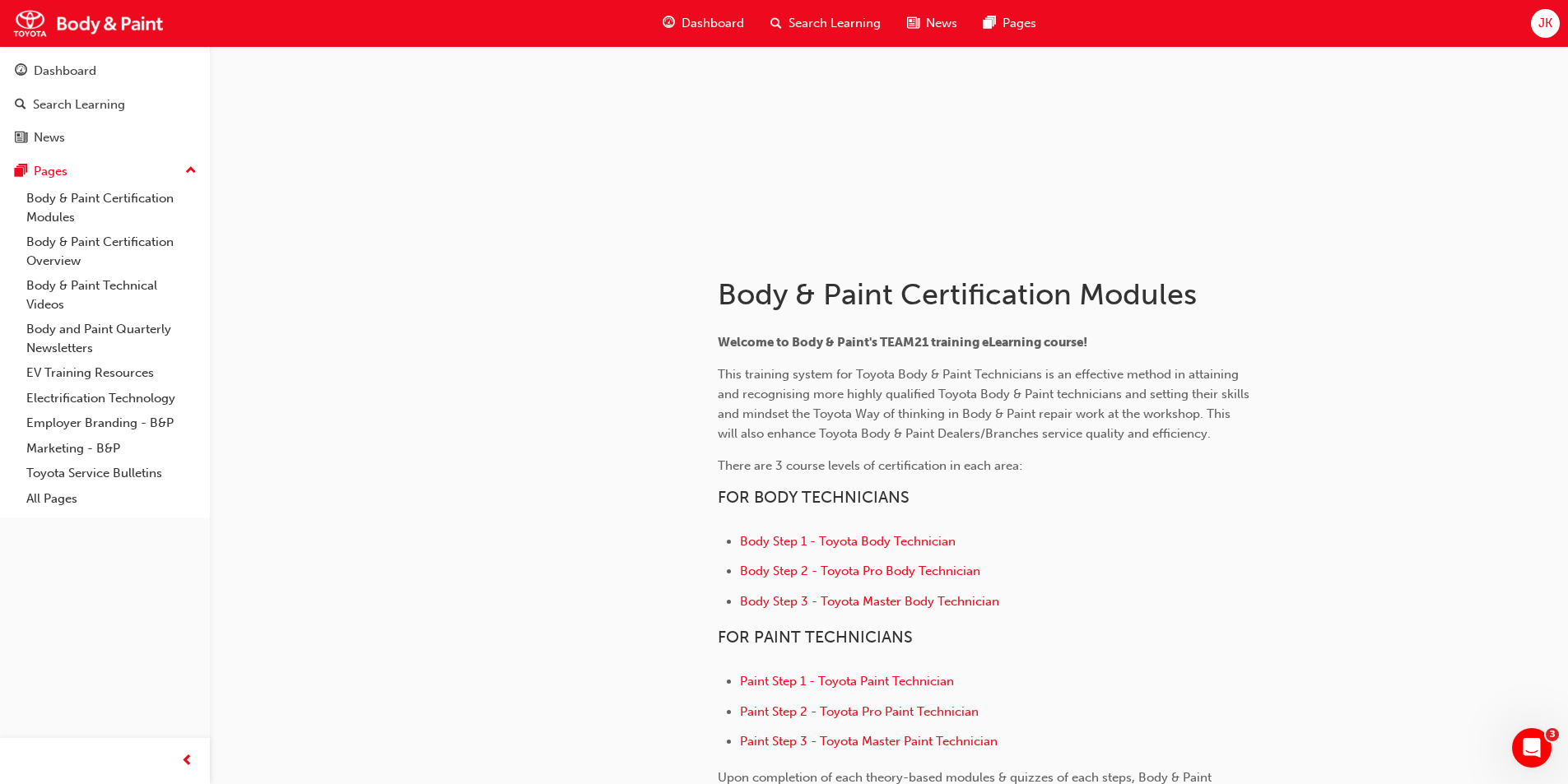
scroll to position [247, 0]
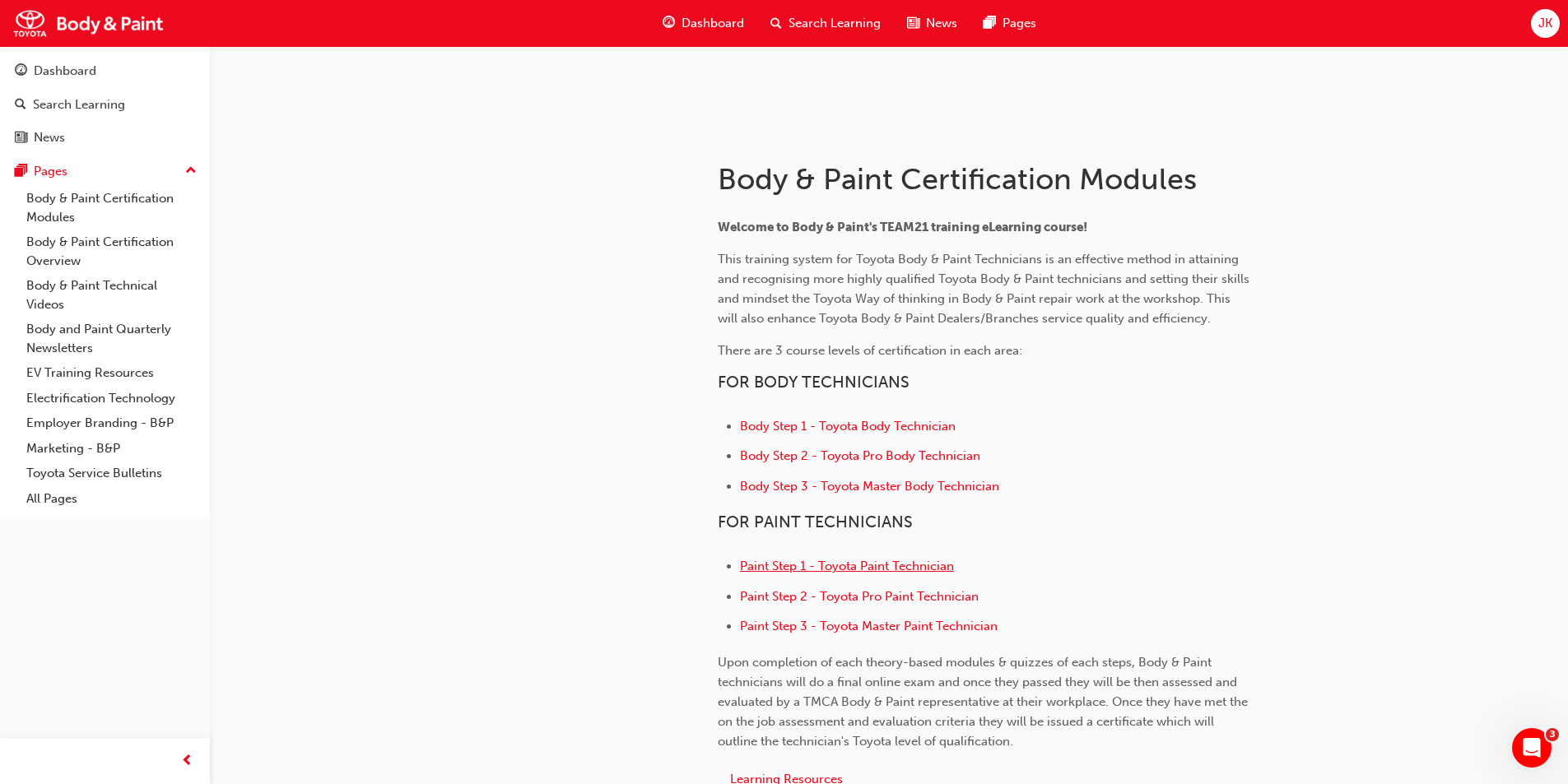
click at [829, 563] on span "Paint Step 1 - Toyota Paint Technician" at bounding box center [847, 566] width 214 height 15
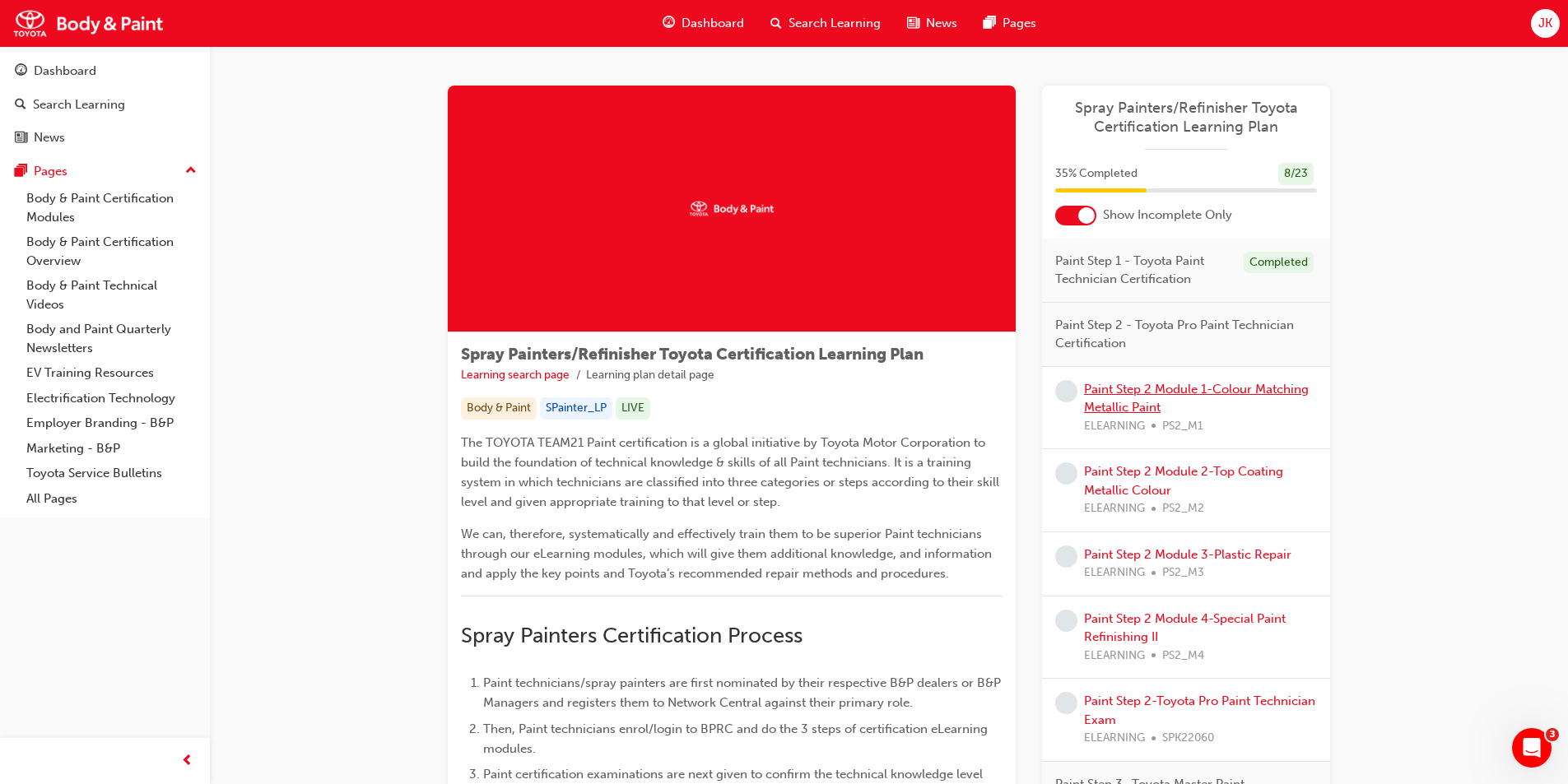
click at [1123, 387] on link "Paint Step 2 Module 1-Colour Matching Metallic Paint" at bounding box center [1196, 398] width 224 height 34
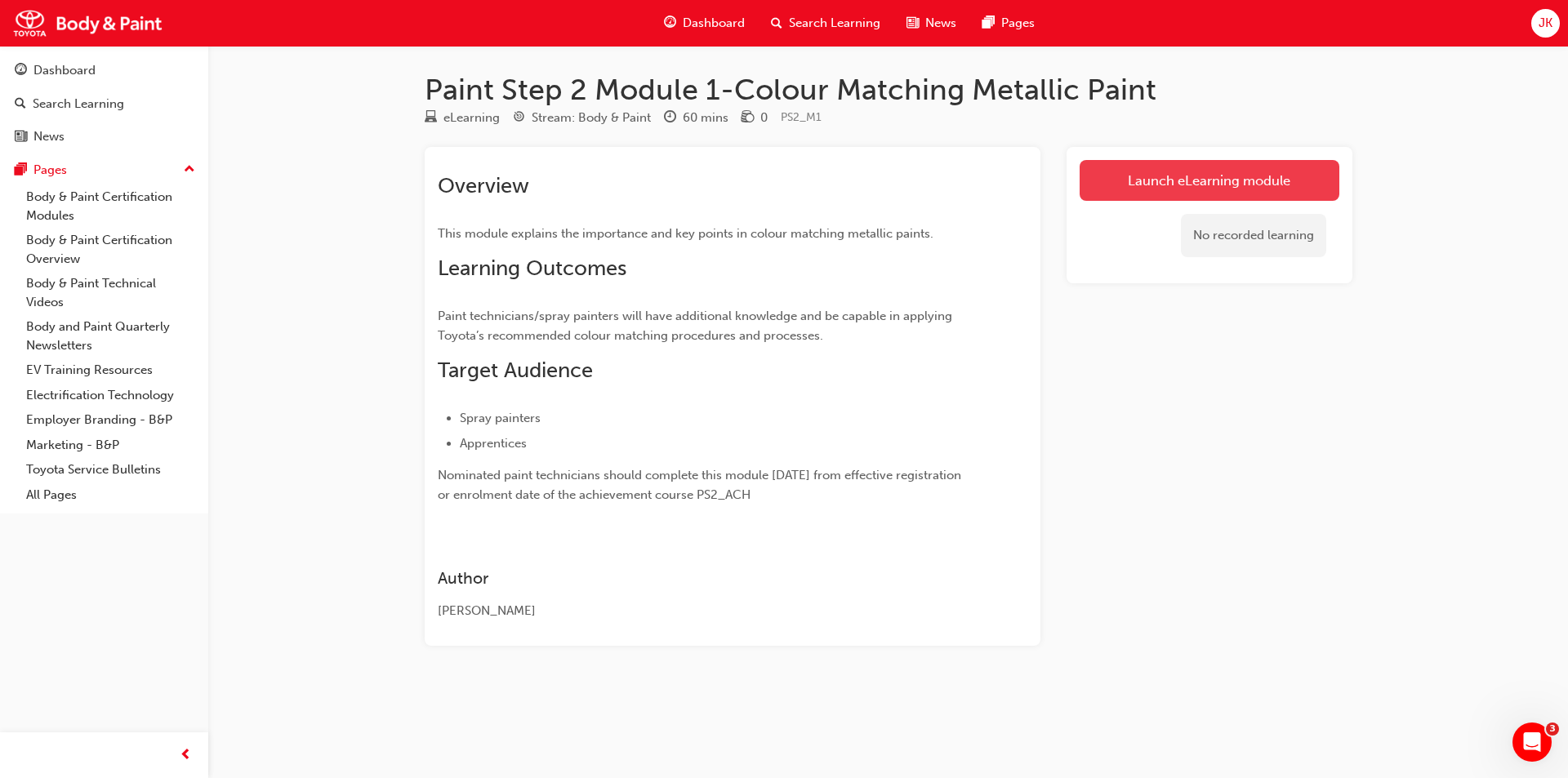
click at [1118, 177] on link "Launch eLearning module" at bounding box center [1209, 181] width 259 height 41
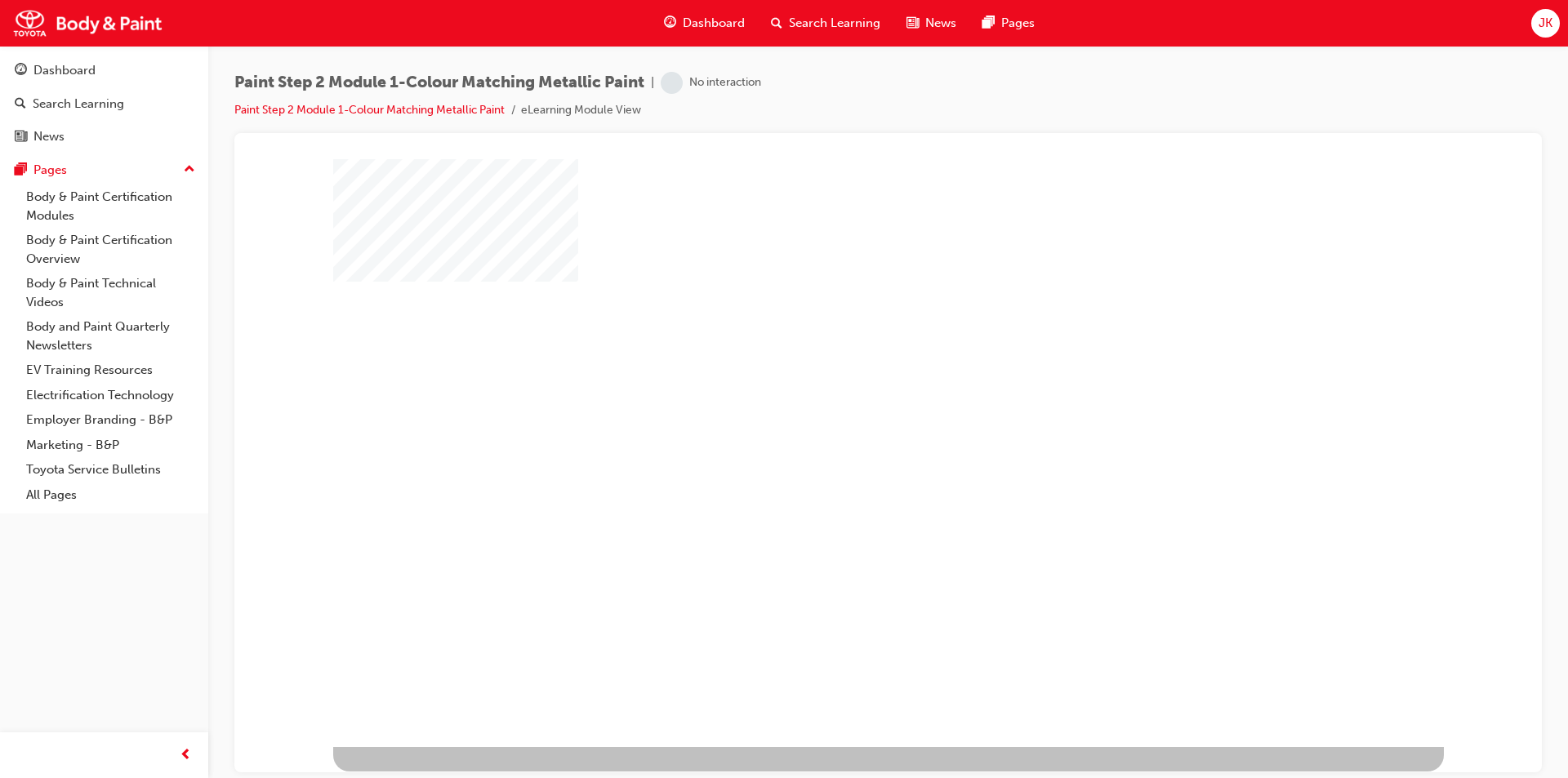
click at [841, 405] on div "play" at bounding box center [841, 405] width 0 height 0
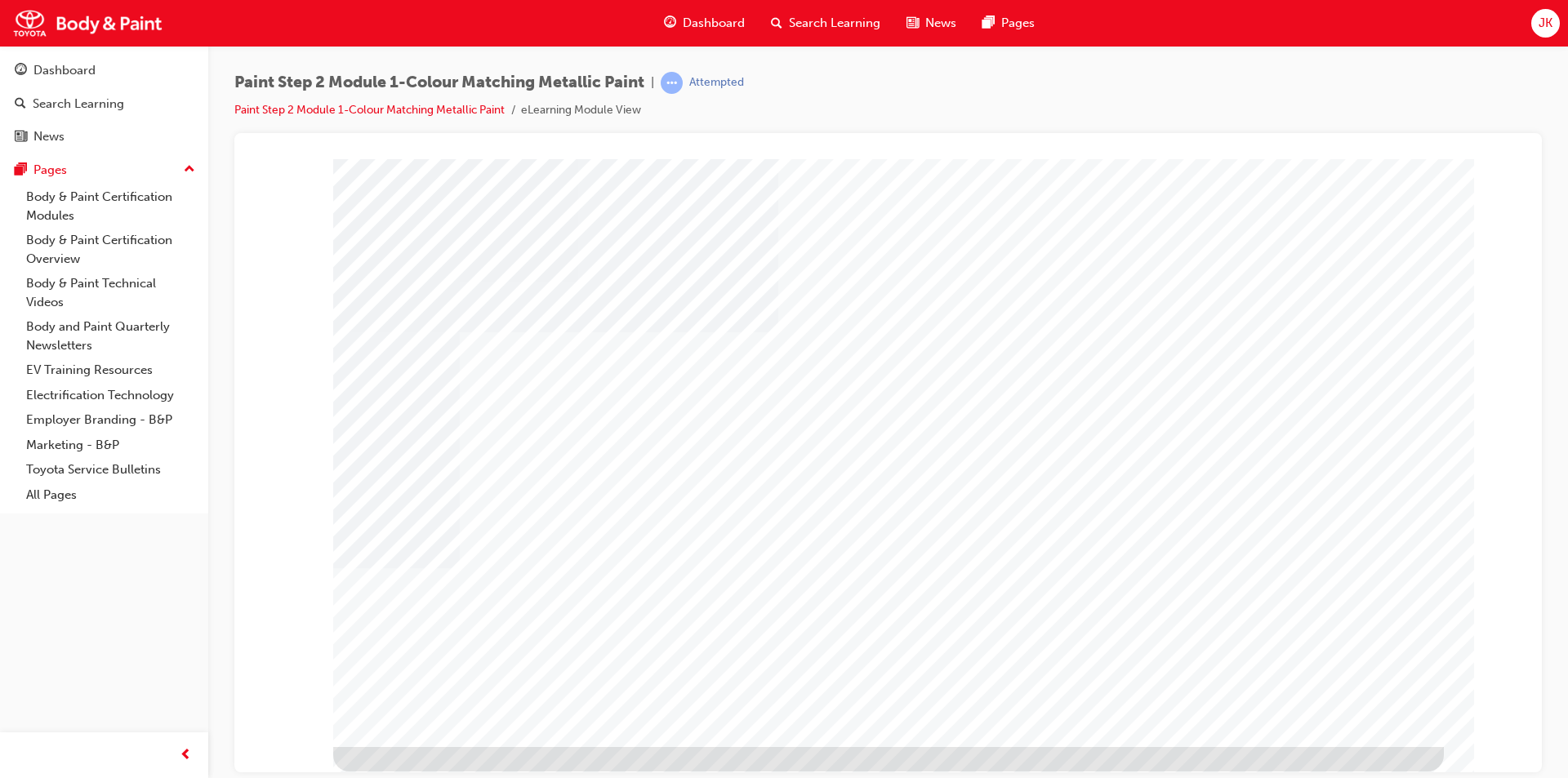
type input "[PERSON_NAME]"
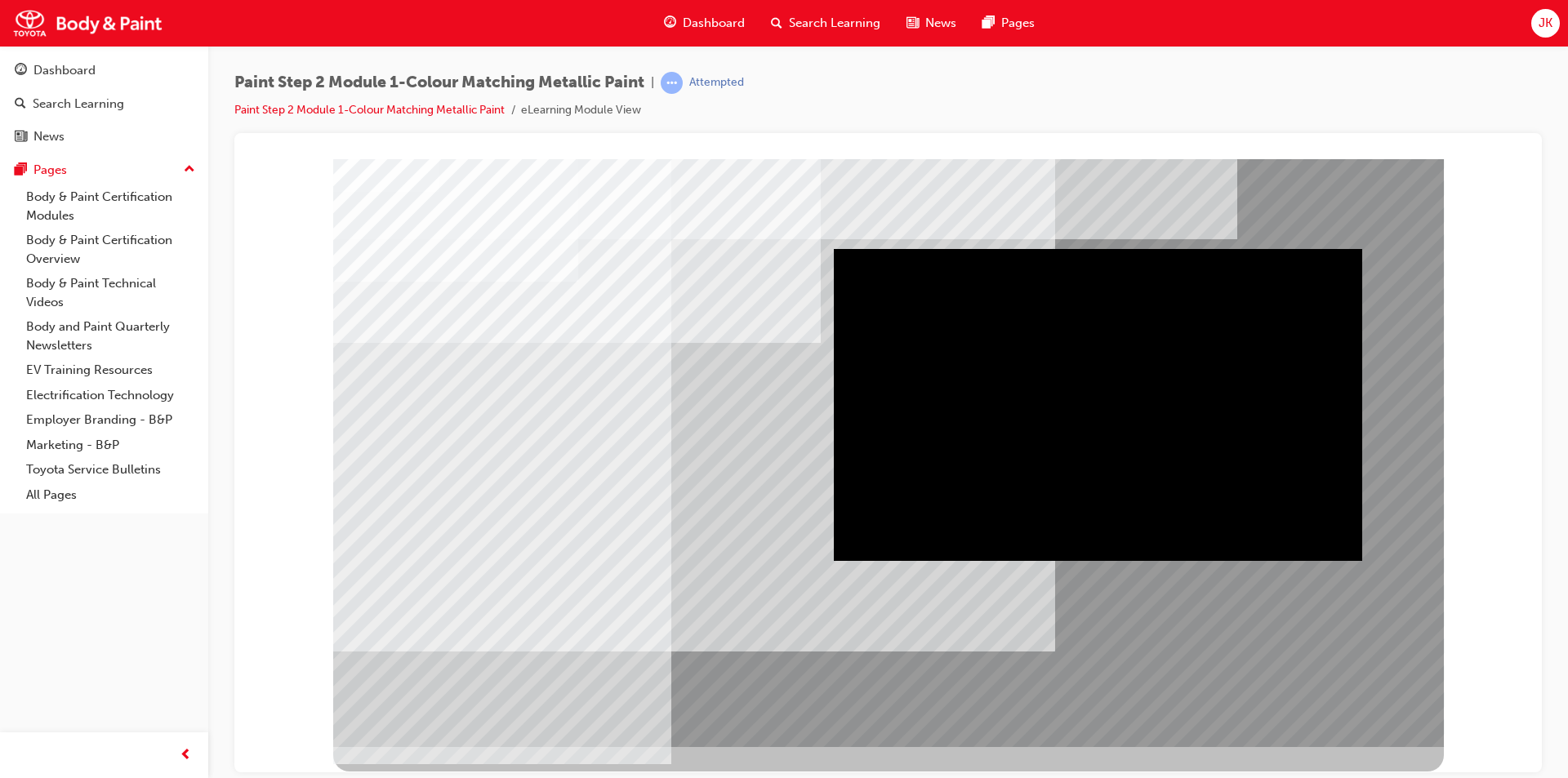
click at [1103, 248] on div "Play" at bounding box center [1098, 248] width 528 height 0
click at [1478, 165] on div "Content slide" at bounding box center [888, 165] width 1268 height 0
drag, startPoint x: 1101, startPoint y: 539, endPoint x: 904, endPoint y: 541, distance: 197.0
click at [904, 248] on div "Video" at bounding box center [1098, 248] width 528 height 0
click at [1502, 165] on div "Content slide" at bounding box center [888, 165] width 1268 height 0
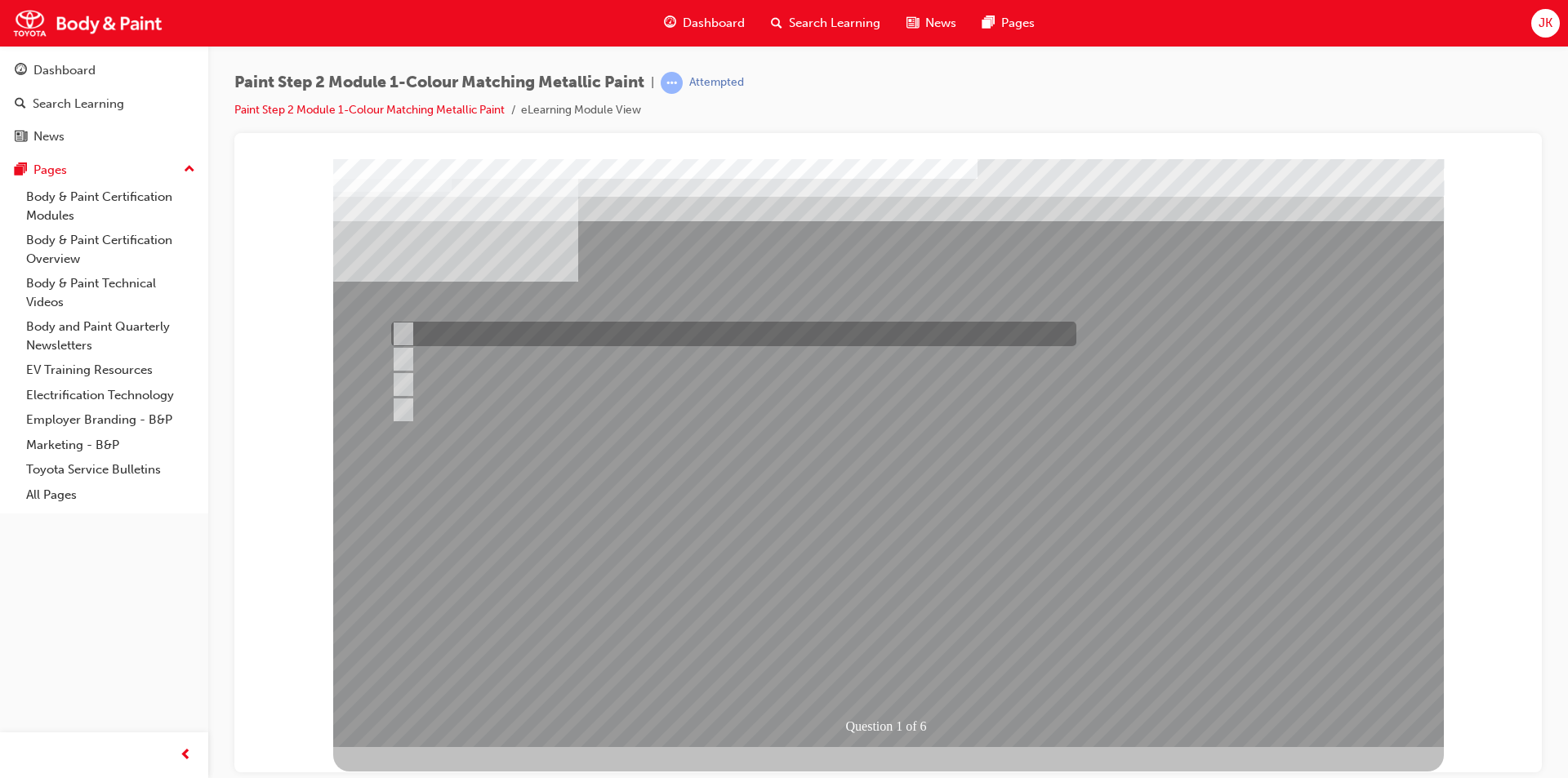
click at [528, 340] on div at bounding box center [730, 334] width 685 height 25
checkbox input "true"
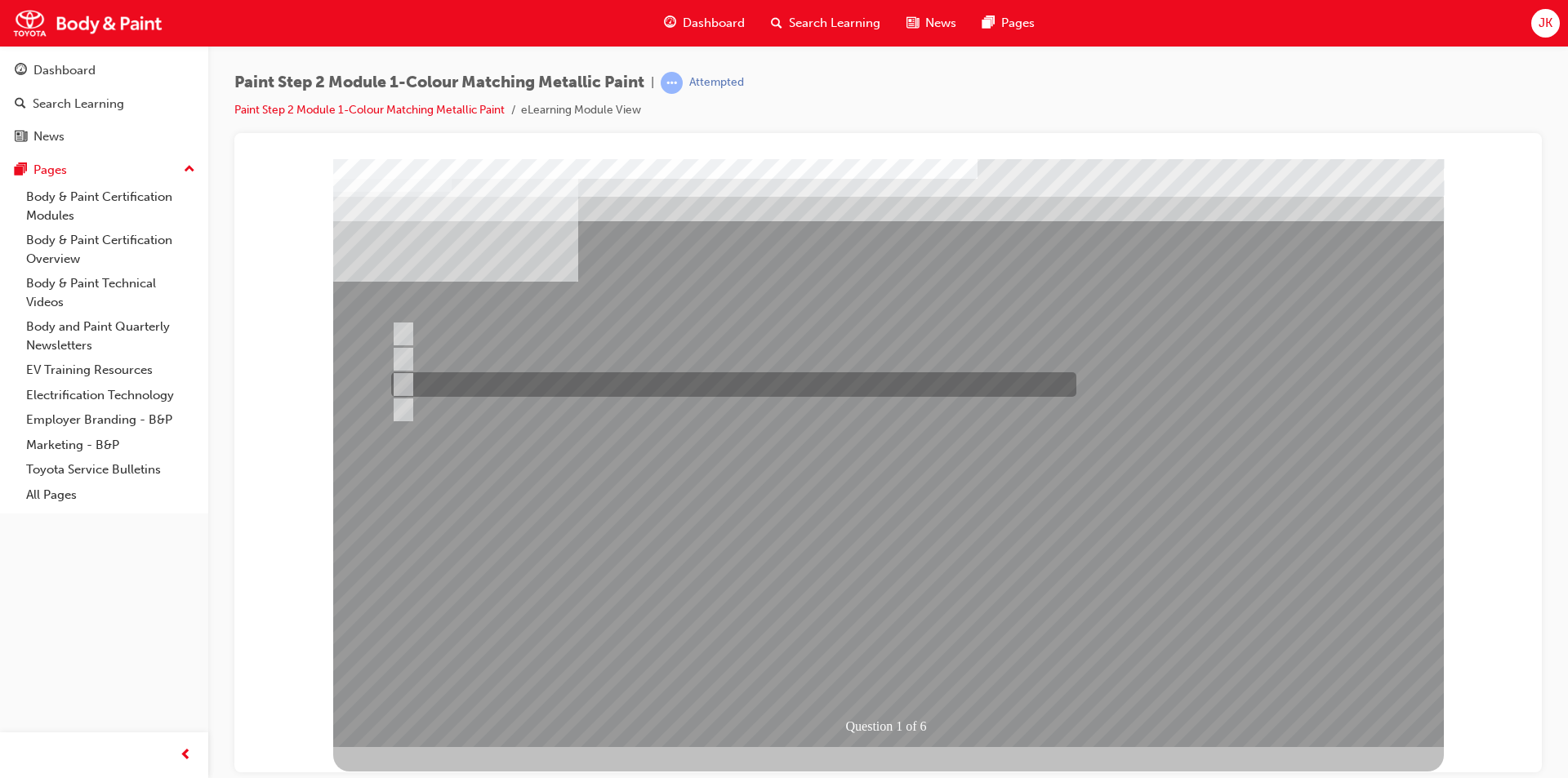
click at [522, 384] on div at bounding box center [730, 384] width 685 height 25
checkbox input "true"
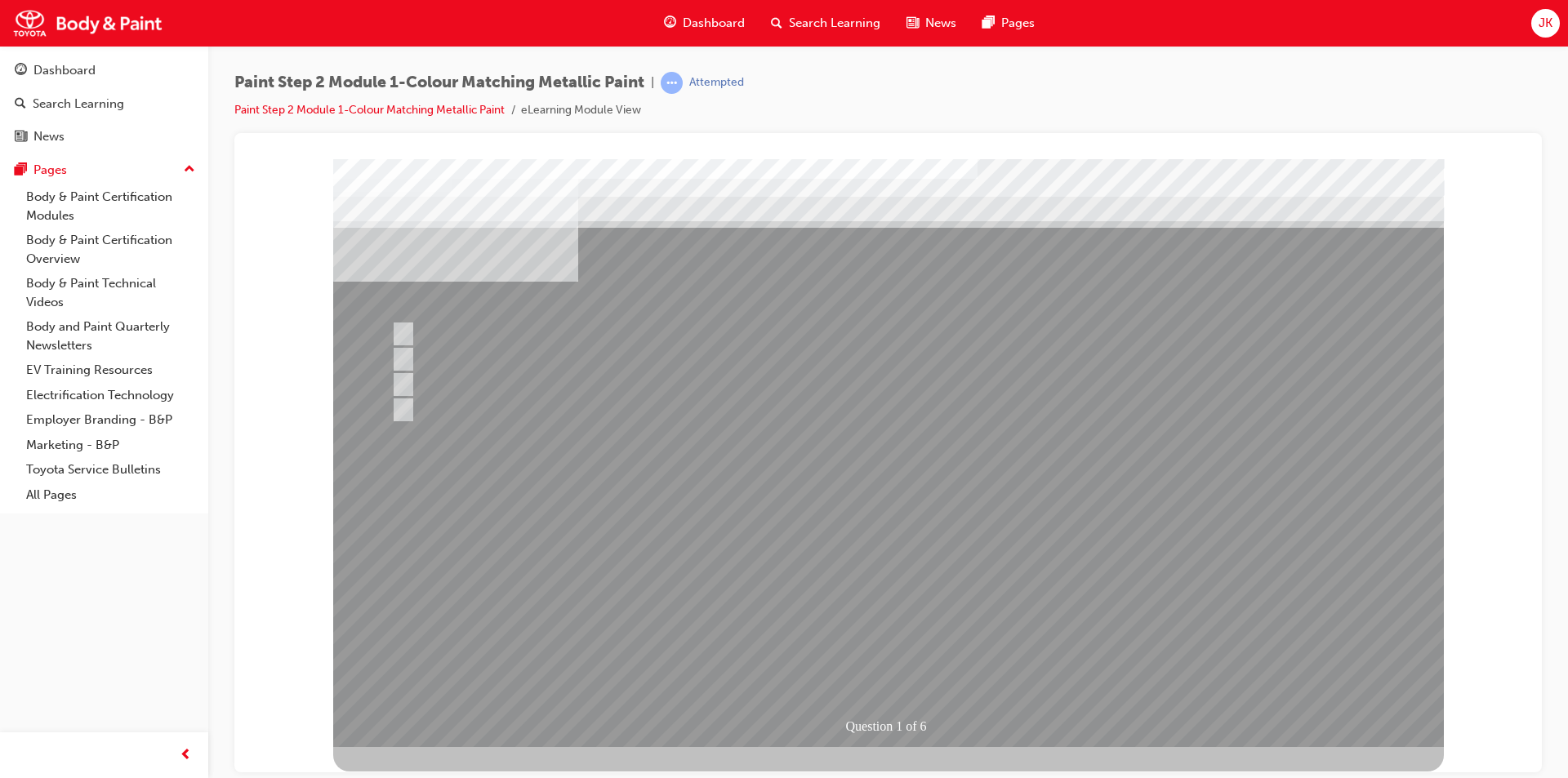
click at [903, 588] on div at bounding box center [888, 452] width 1111 height 588
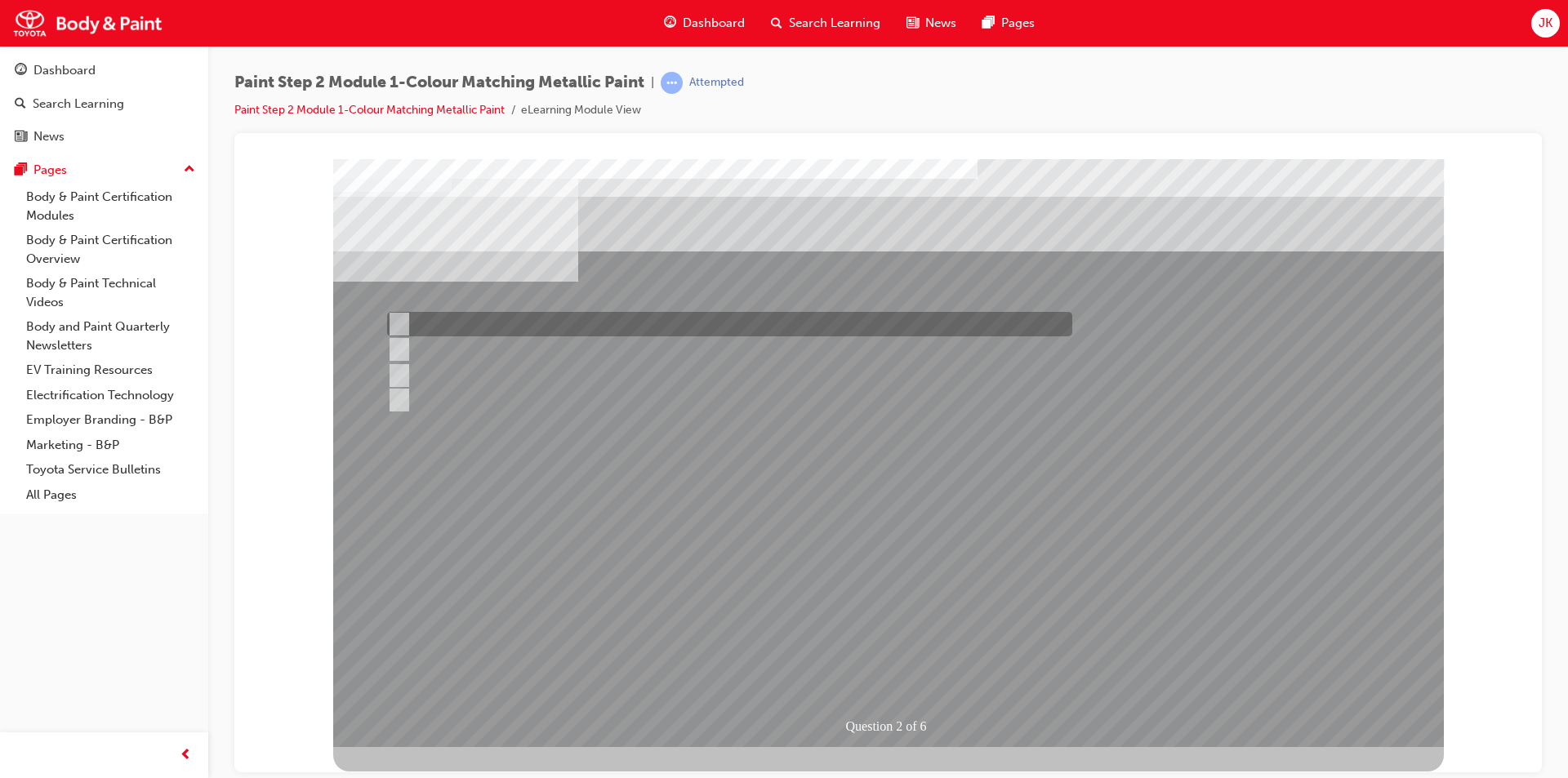
click at [447, 324] on div at bounding box center [725, 324] width 685 height 25
radio input "true"
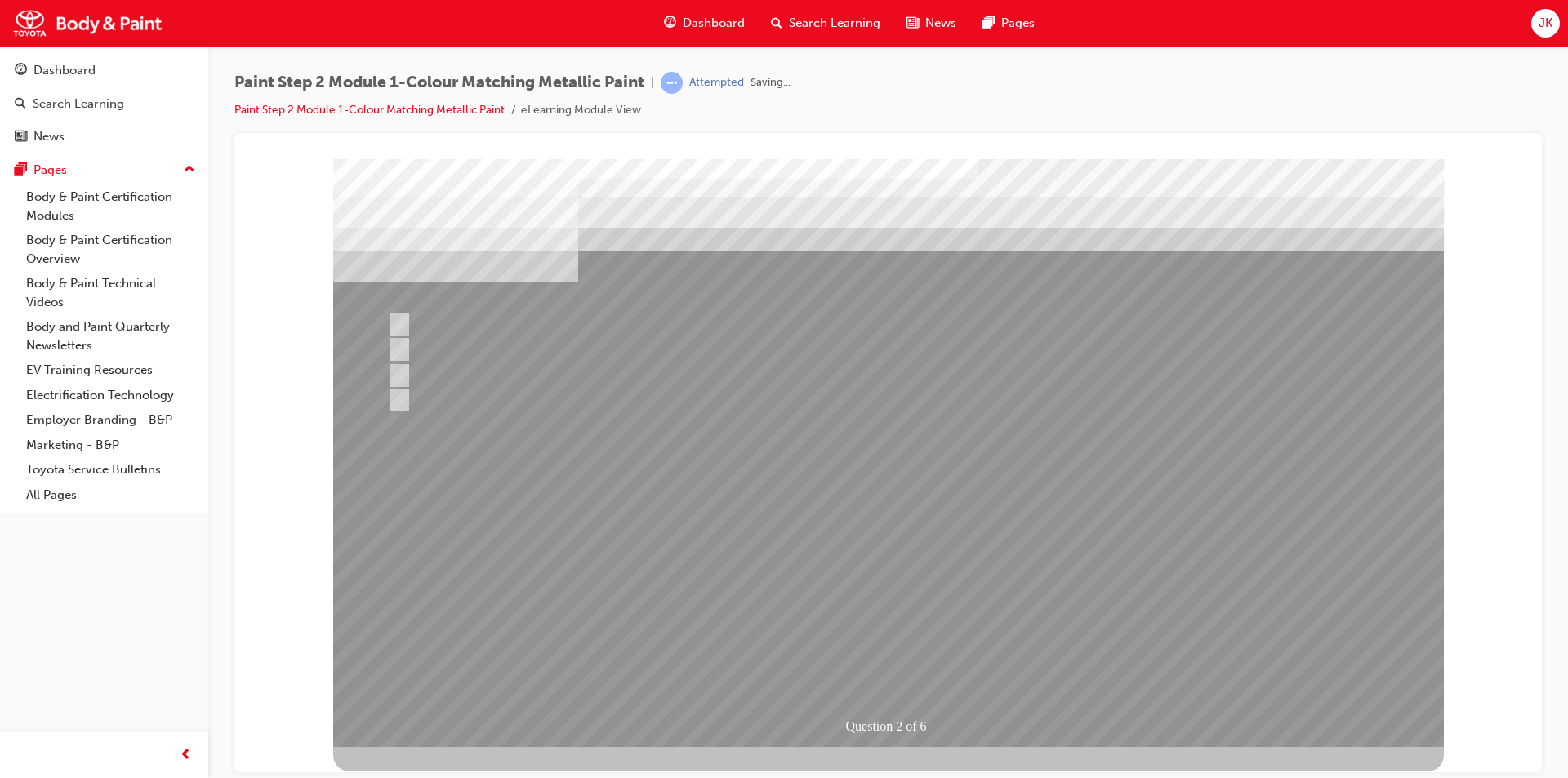
click at [902, 595] on div at bounding box center [888, 452] width 1111 height 588
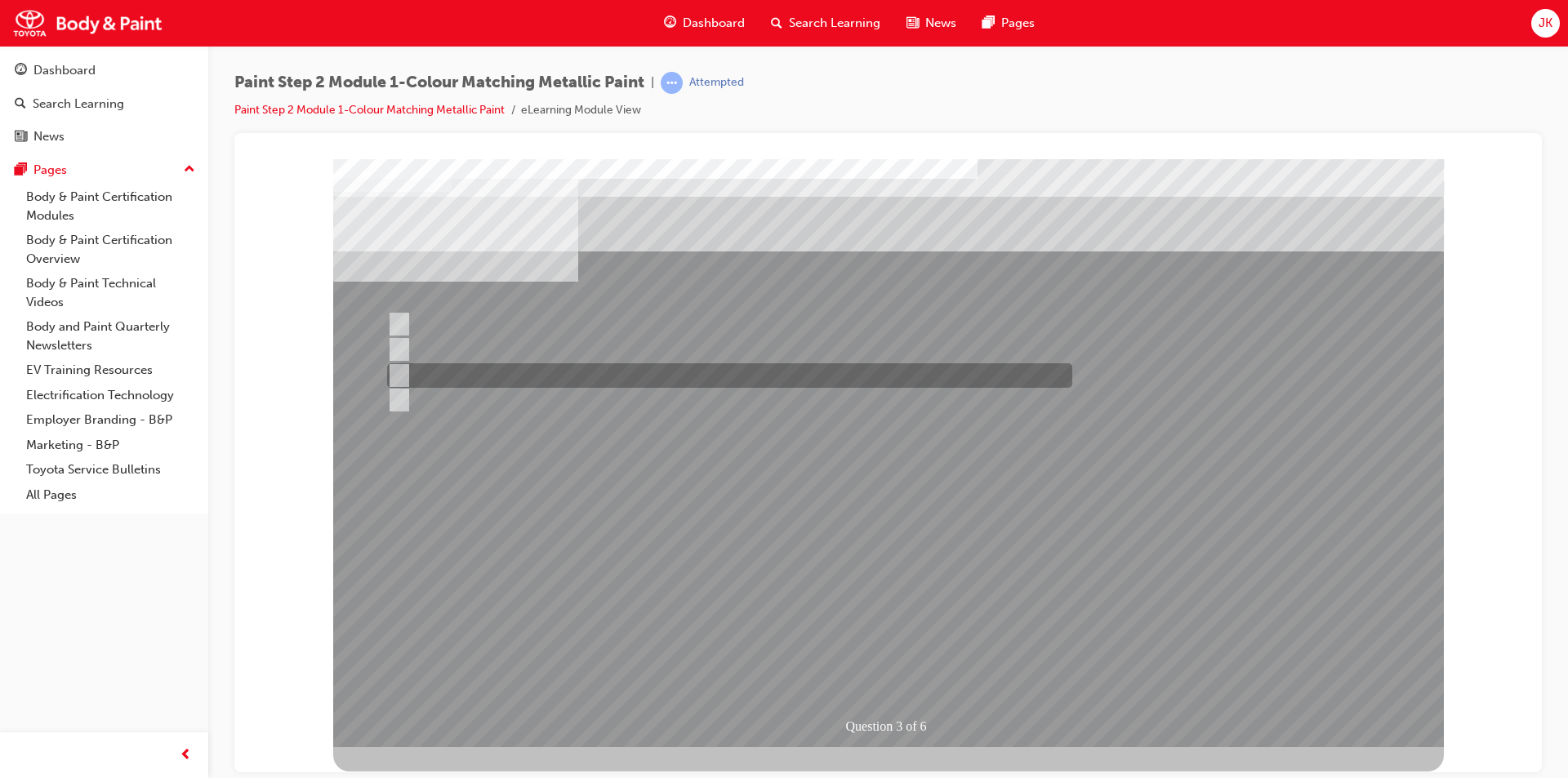
click at [522, 378] on div at bounding box center [725, 375] width 685 height 25
checkbox input "true"
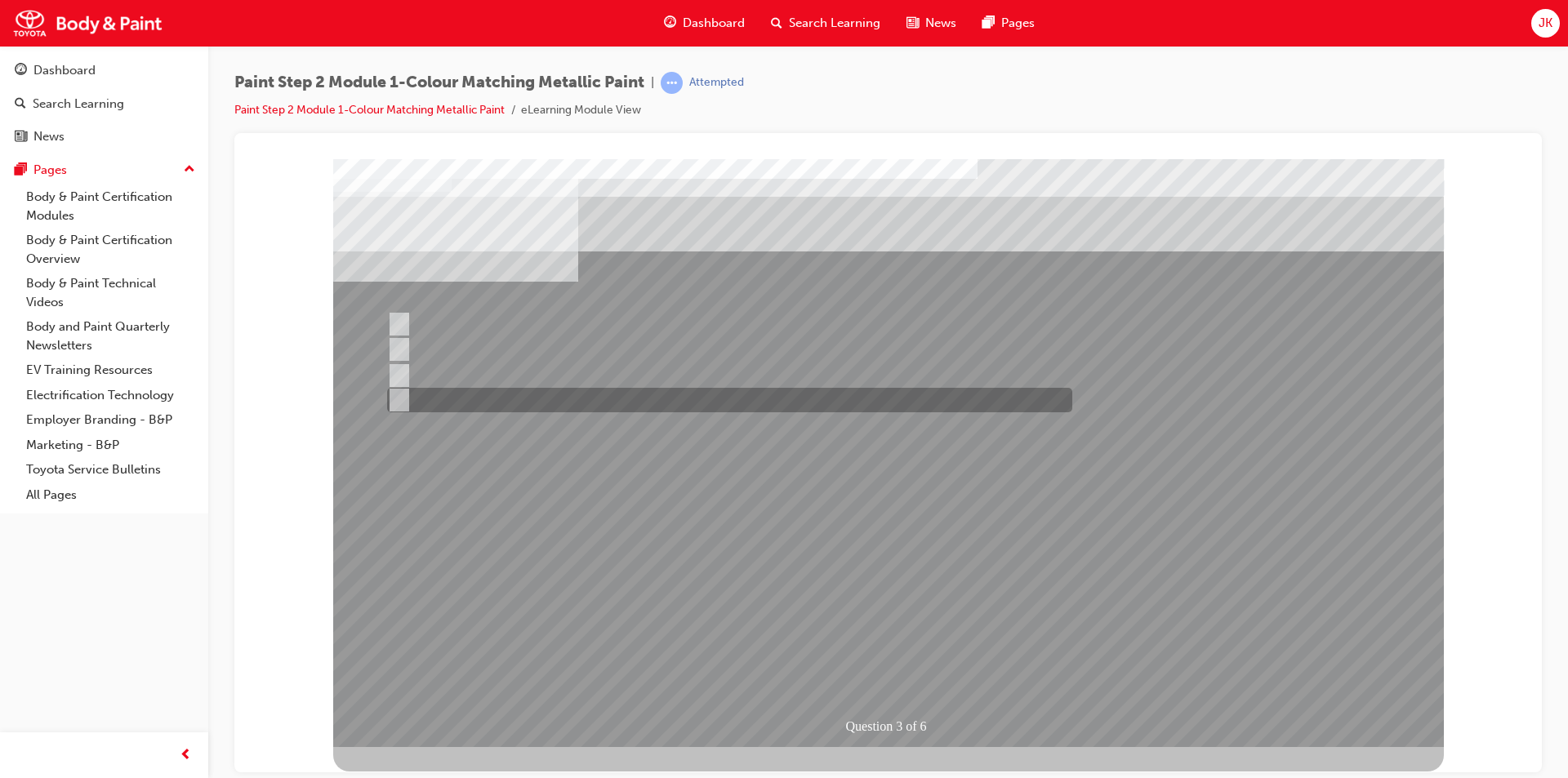
click at [519, 397] on div at bounding box center [725, 400] width 685 height 25
checkbox input "true"
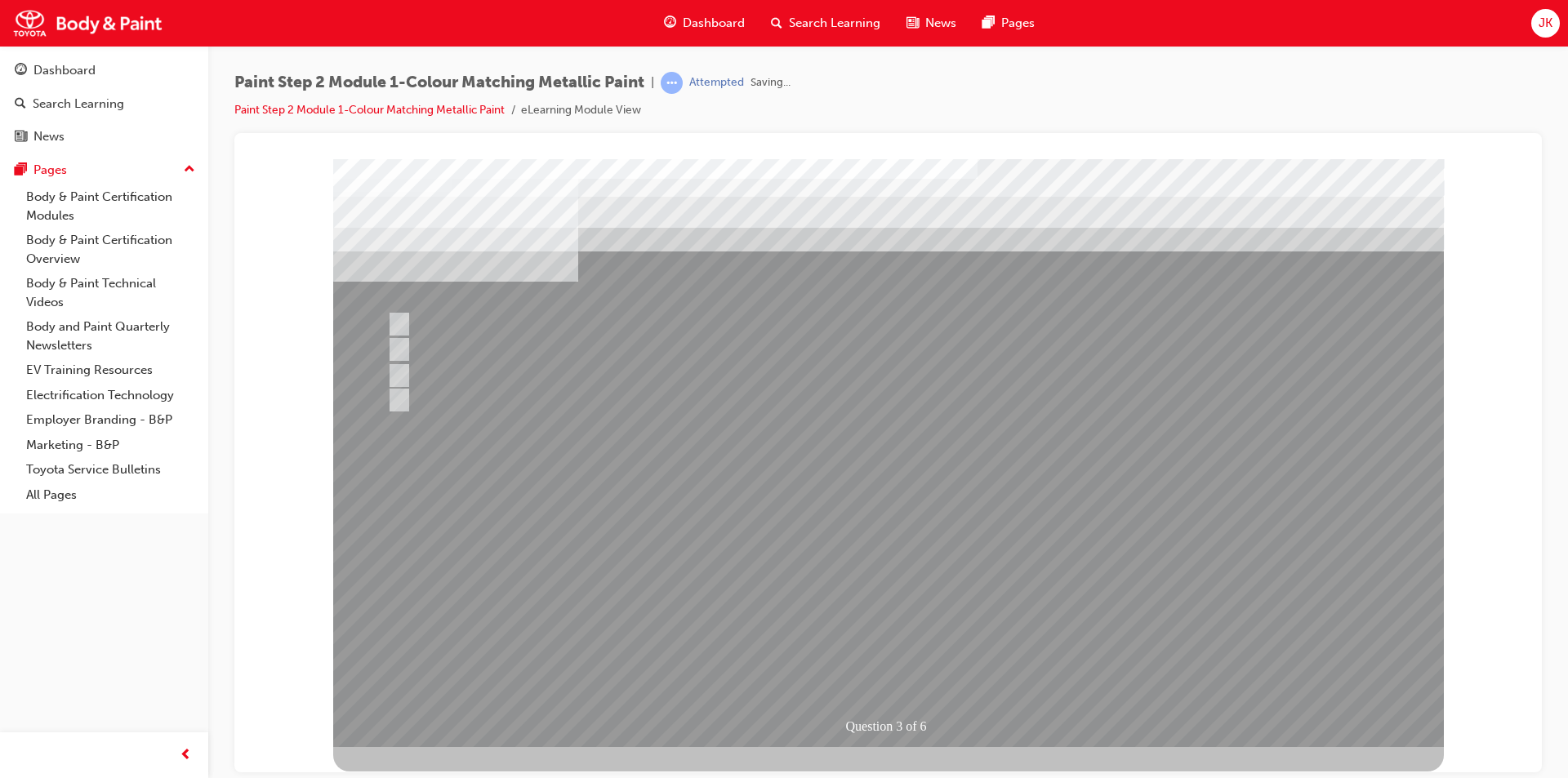
click at [912, 609] on div at bounding box center [888, 452] width 1111 height 588
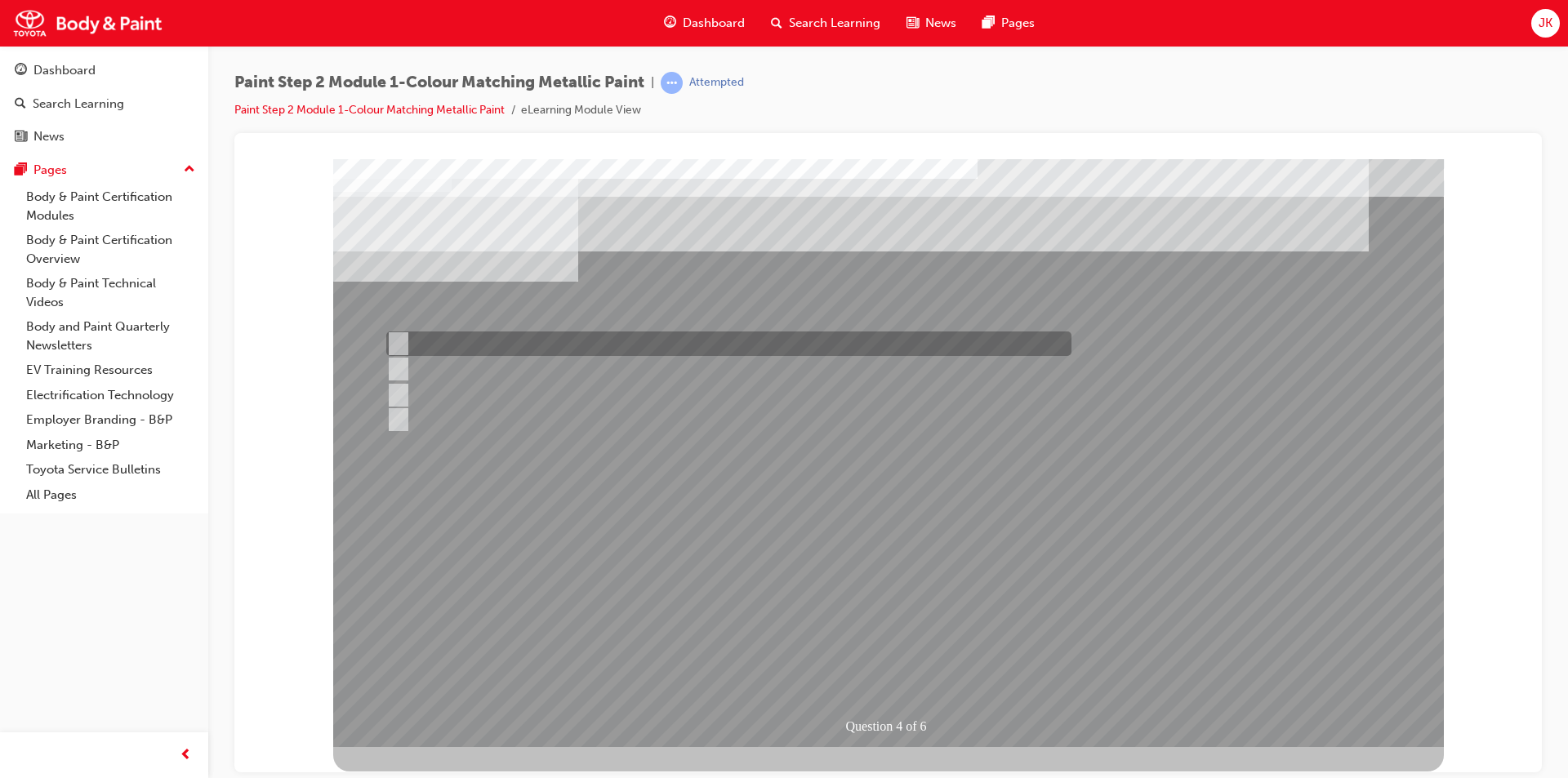
click at [647, 344] on div at bounding box center [724, 343] width 685 height 25
radio input "true"
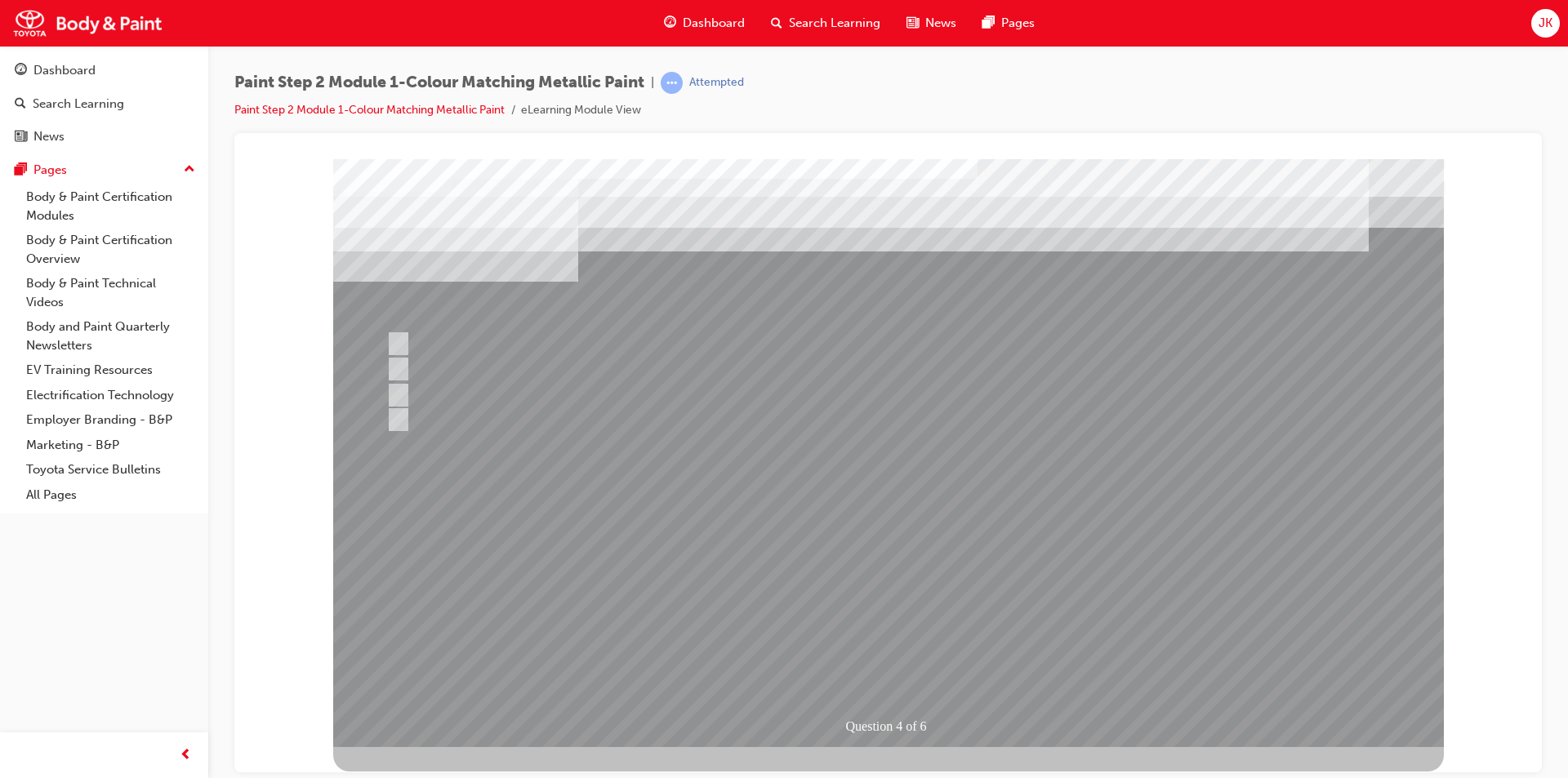
click at [879, 611] on div at bounding box center [888, 452] width 1111 height 588
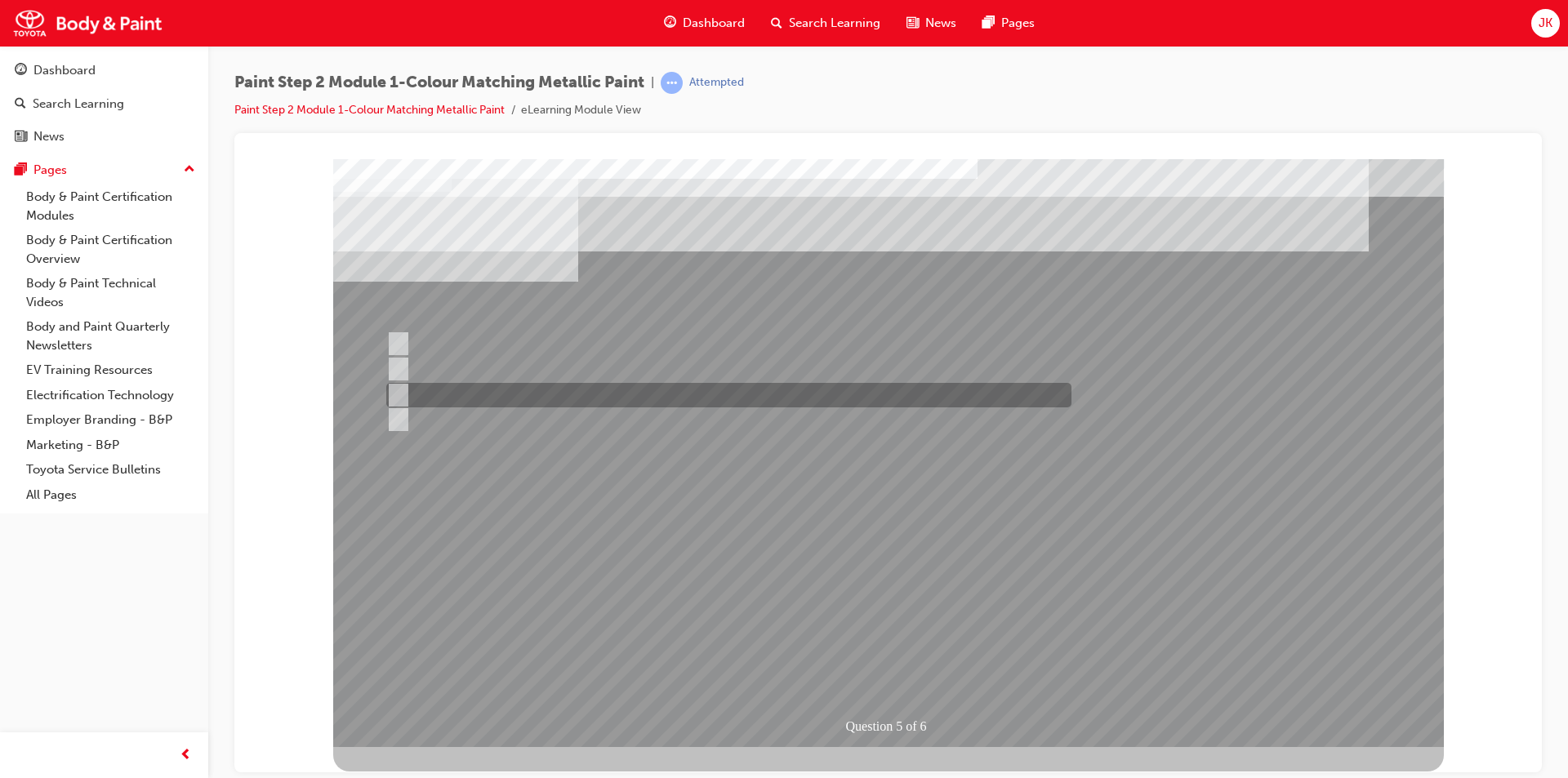
click at [492, 398] on div at bounding box center [724, 395] width 685 height 25
radio input "true"
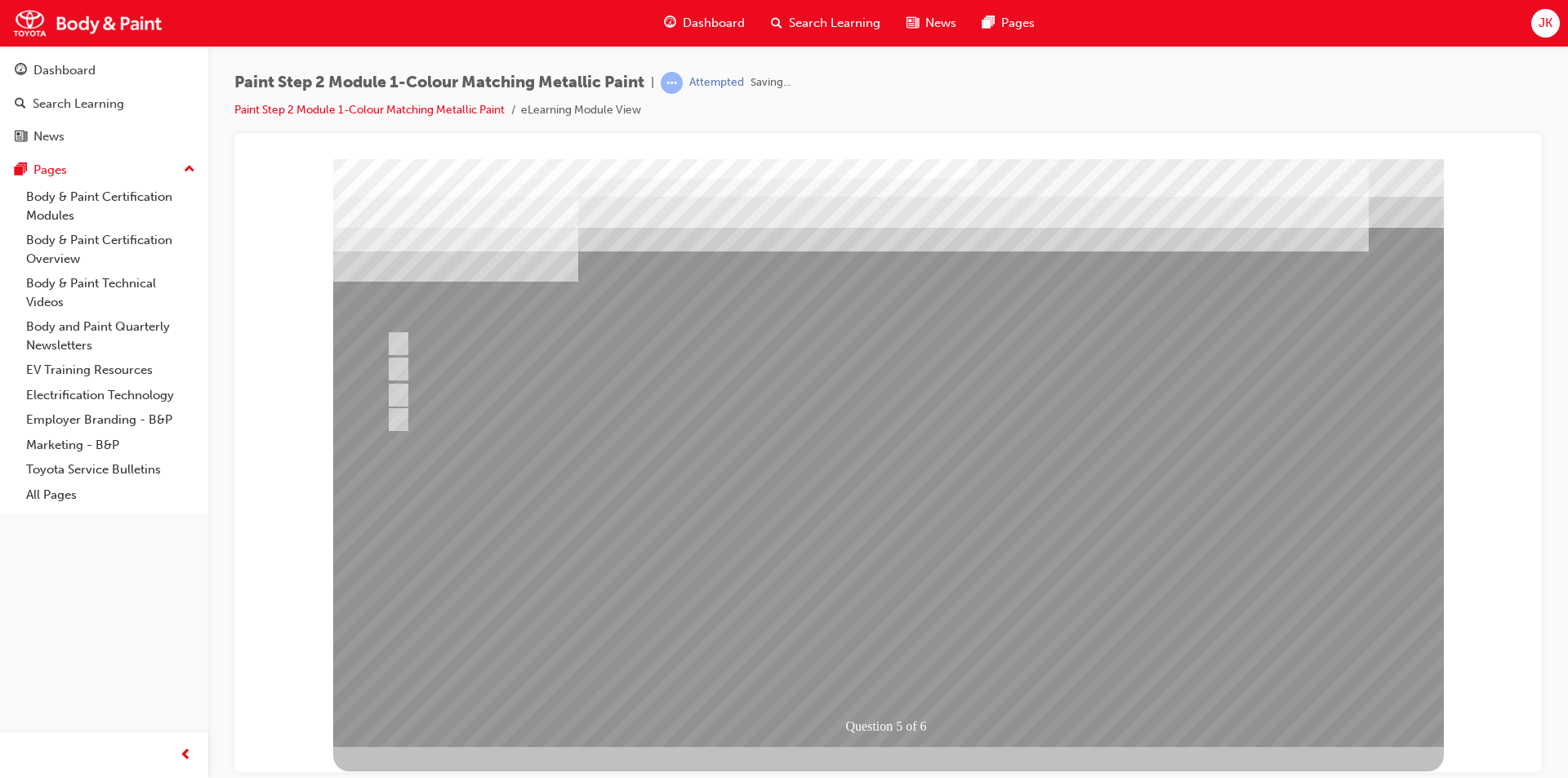
click at [892, 600] on div at bounding box center [888, 452] width 1111 height 588
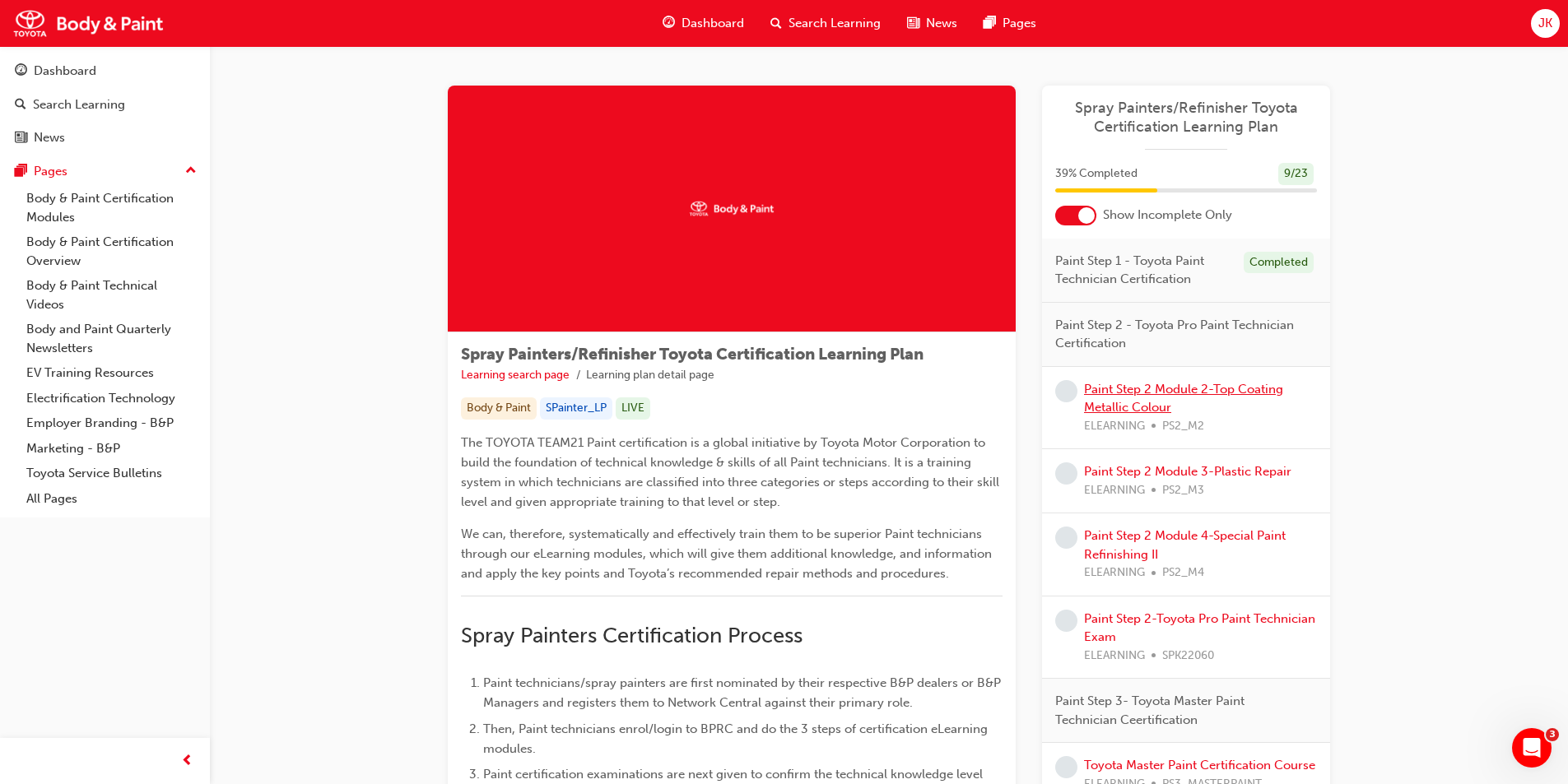
click at [1113, 392] on link "Paint Step 2 Module 2-Top Coating Metallic Colour" at bounding box center [1183, 398] width 199 height 34
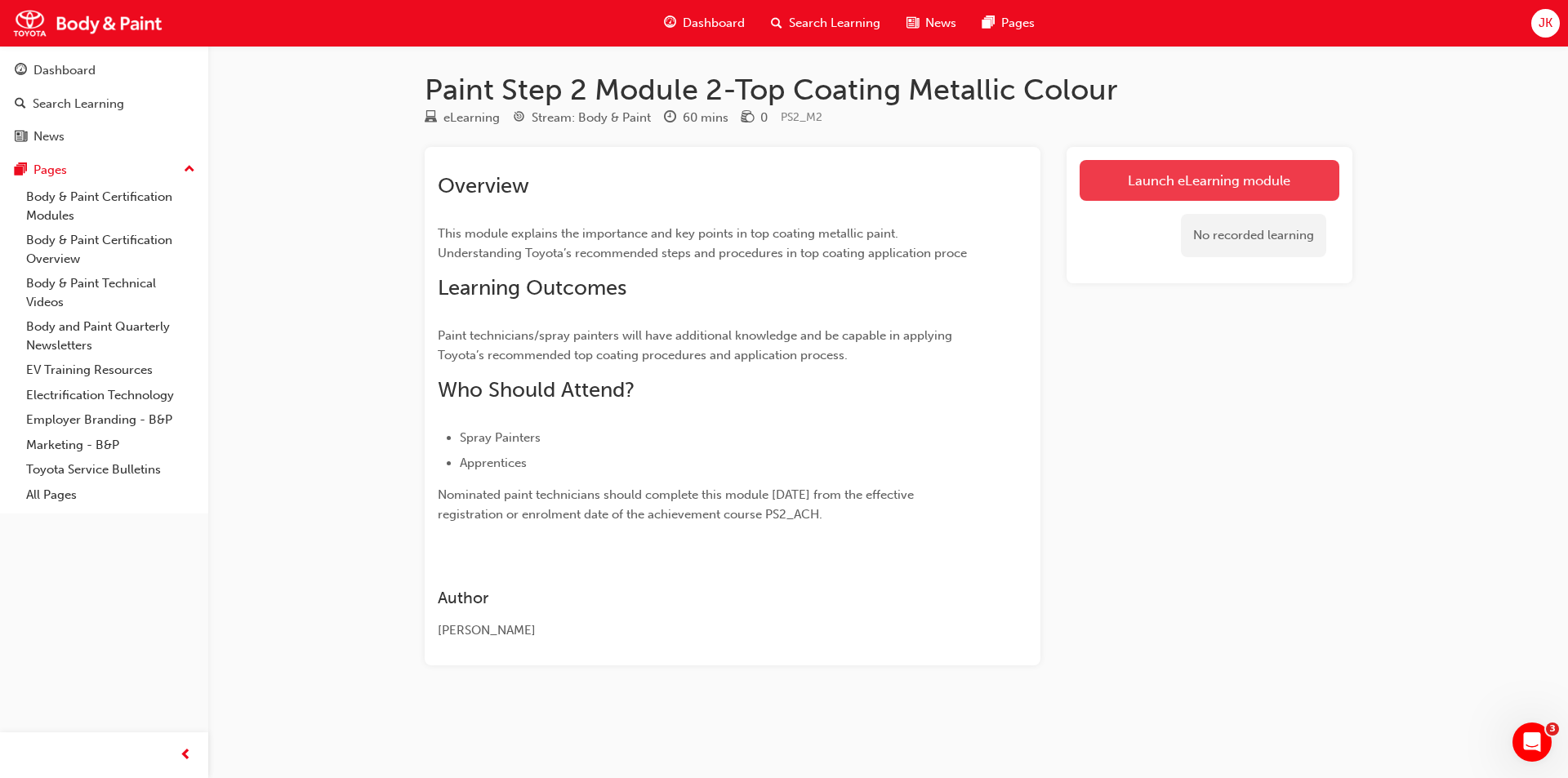
click at [1118, 189] on link "Launch eLearning module" at bounding box center [1209, 181] width 259 height 41
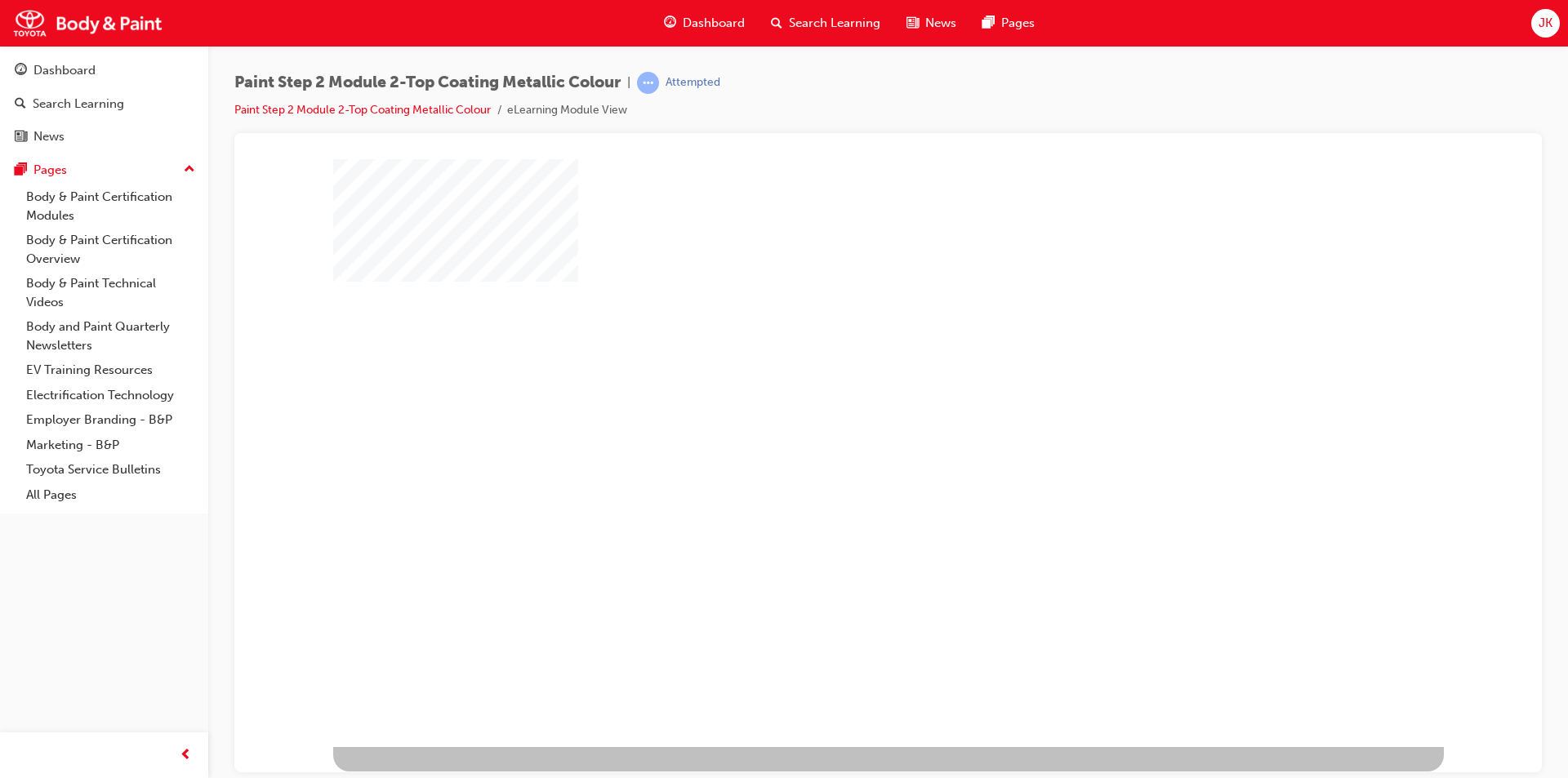
click at [841, 405] on div "play" at bounding box center [841, 405] width 0 height 0
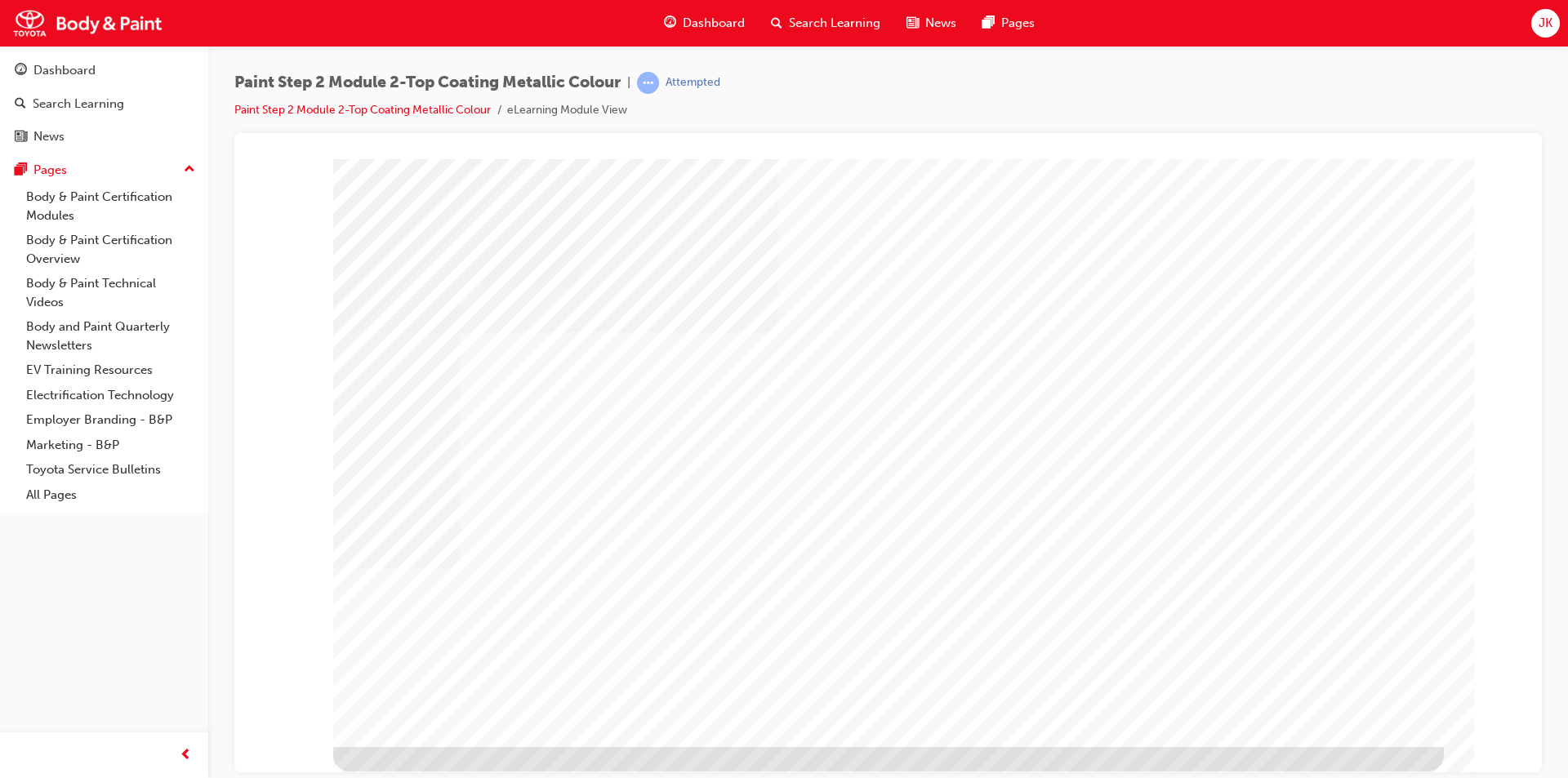
type input "[PERSON_NAME]"
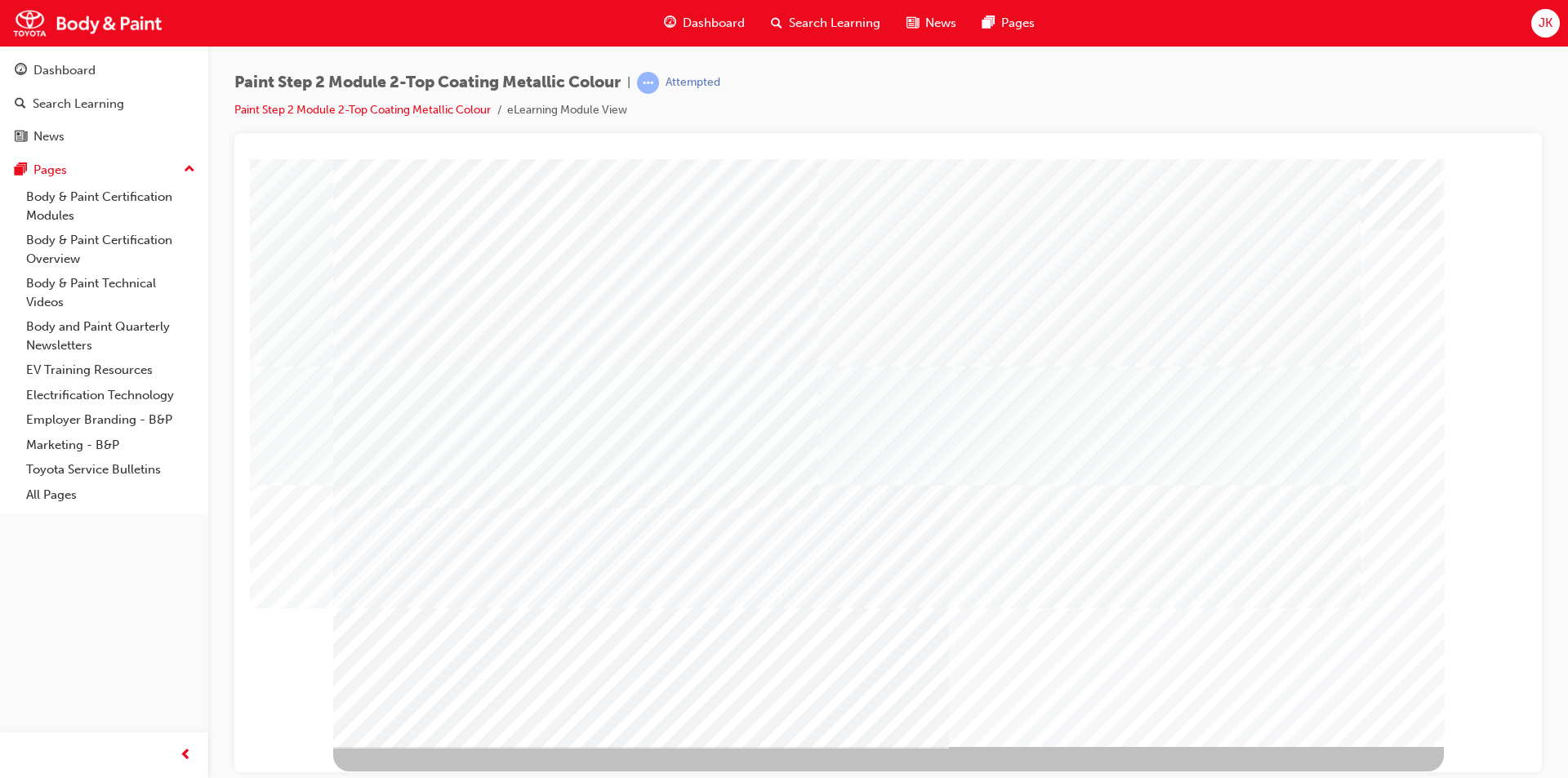
click at [42, 201] on link "Body & Paint Certification Modules" at bounding box center [110, 206] width 182 height 44
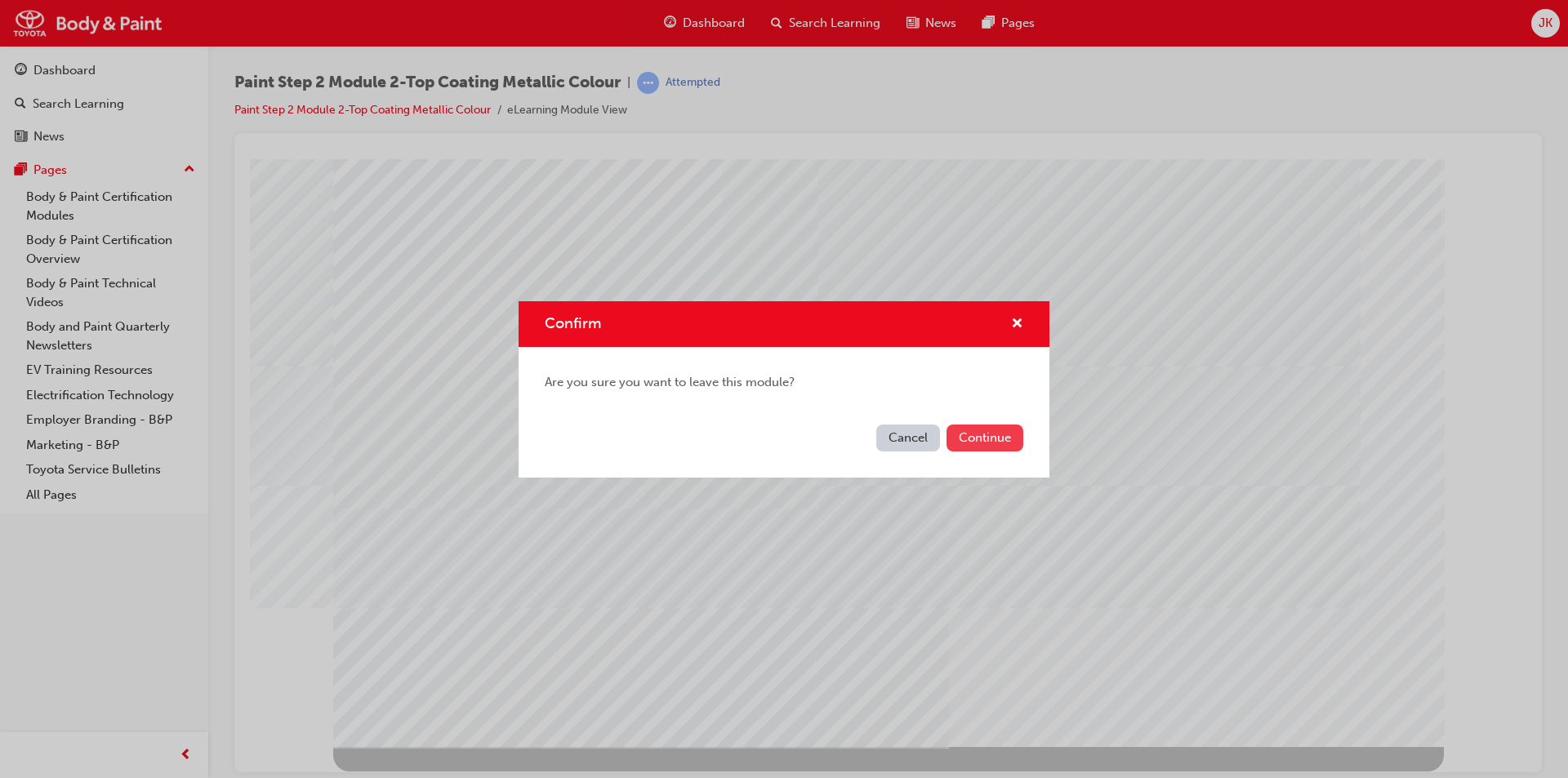
click at [984, 437] on button "Continue" at bounding box center [985, 437] width 77 height 27
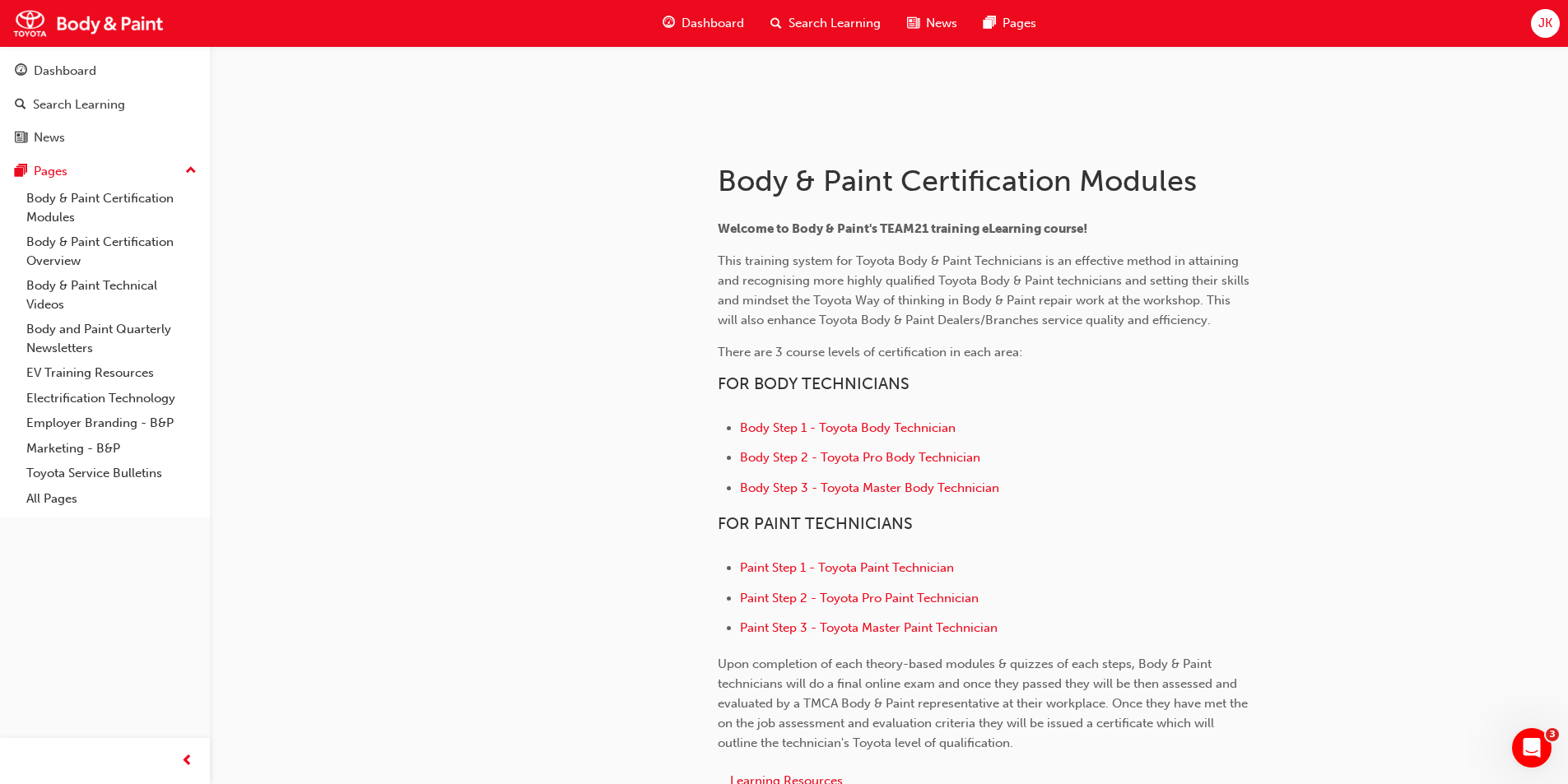
scroll to position [247, 0]
click at [899, 594] on span "Paint Step 2 - Toyota Pro Paint Technician" at bounding box center [859, 596] width 239 height 15
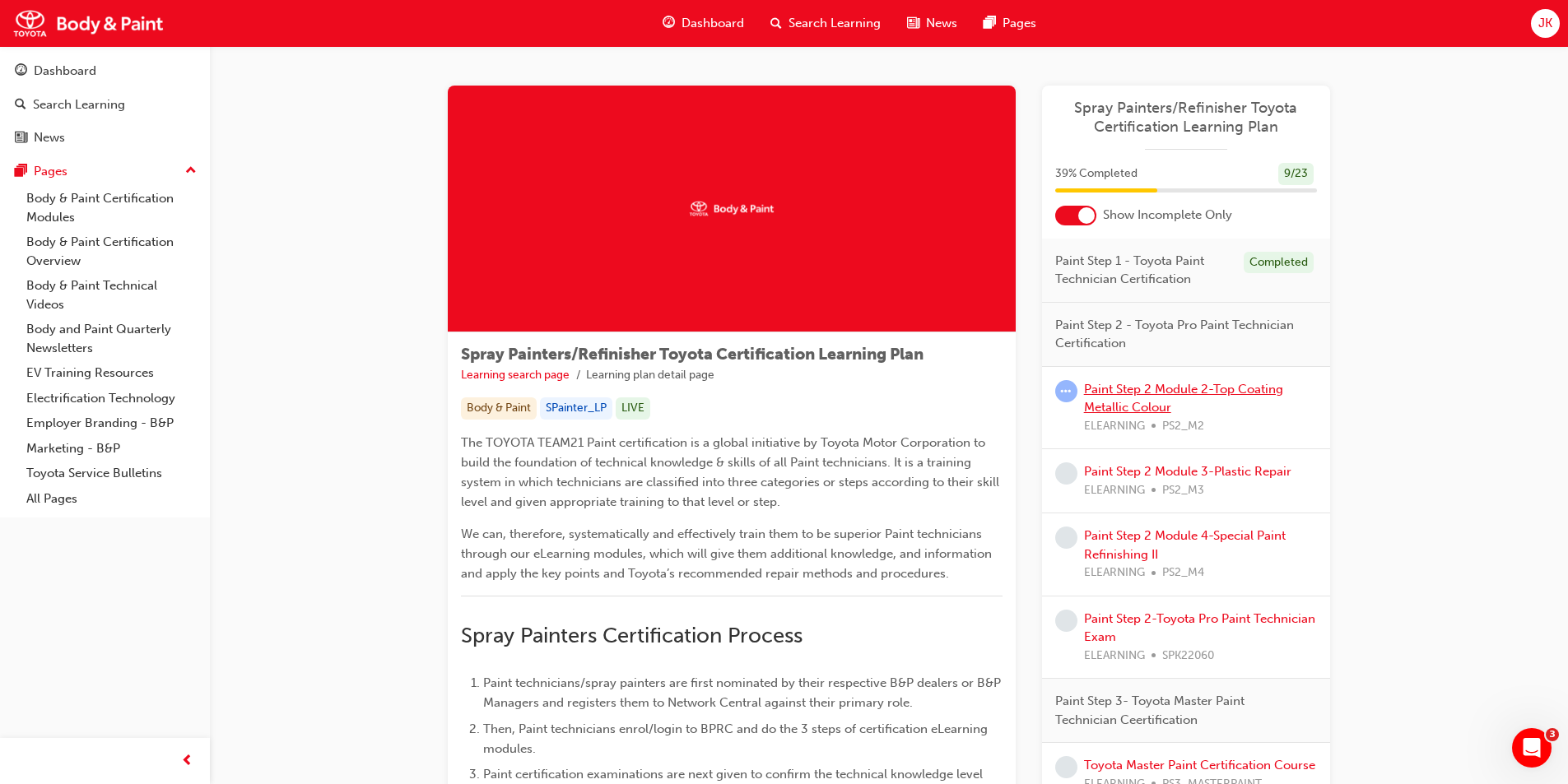
click at [1128, 390] on link "Paint Step 2 Module 2-Top Coating Metallic Colour" at bounding box center [1183, 398] width 199 height 34
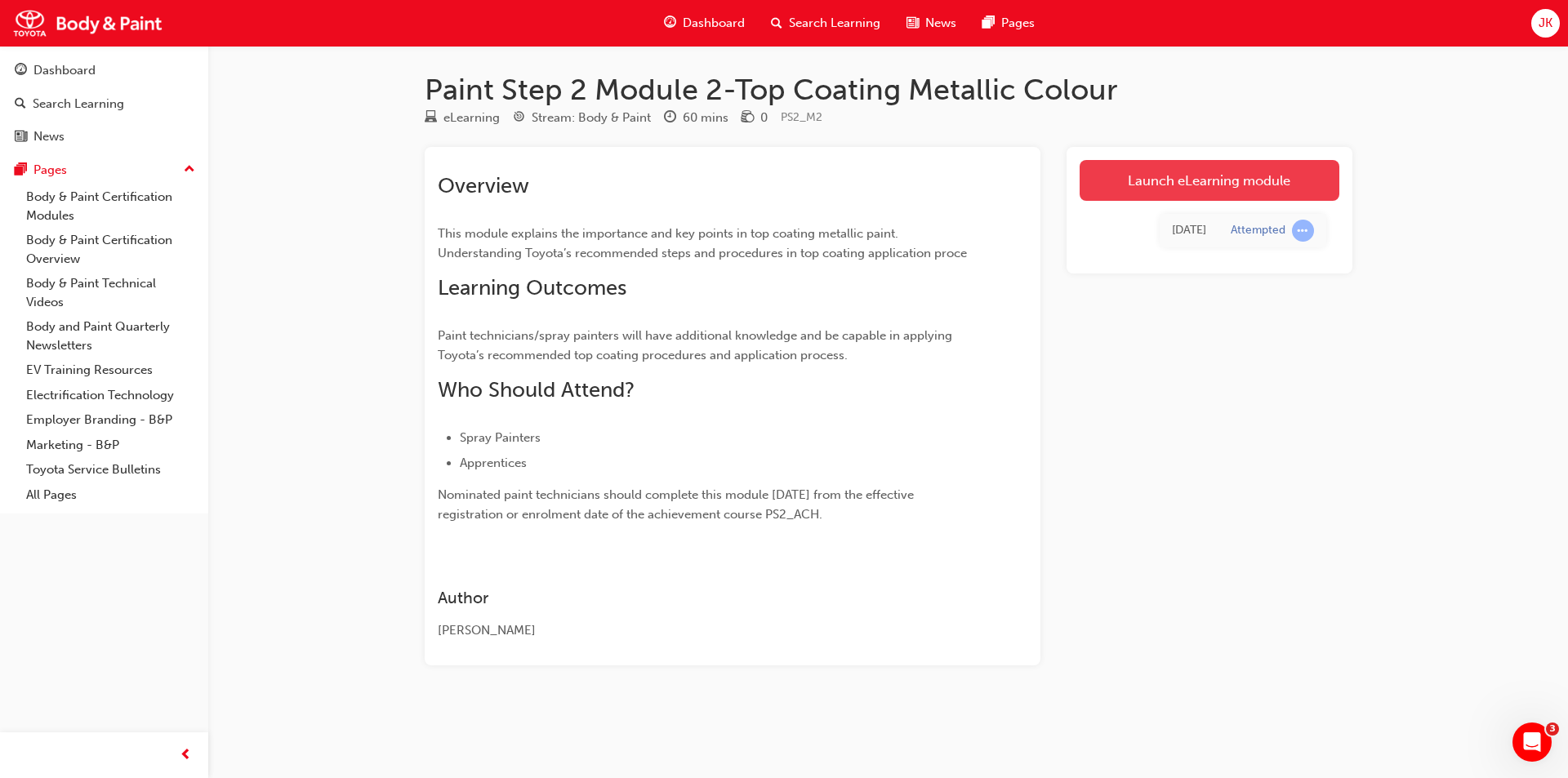
click at [1132, 186] on link "Launch eLearning module" at bounding box center [1209, 181] width 259 height 41
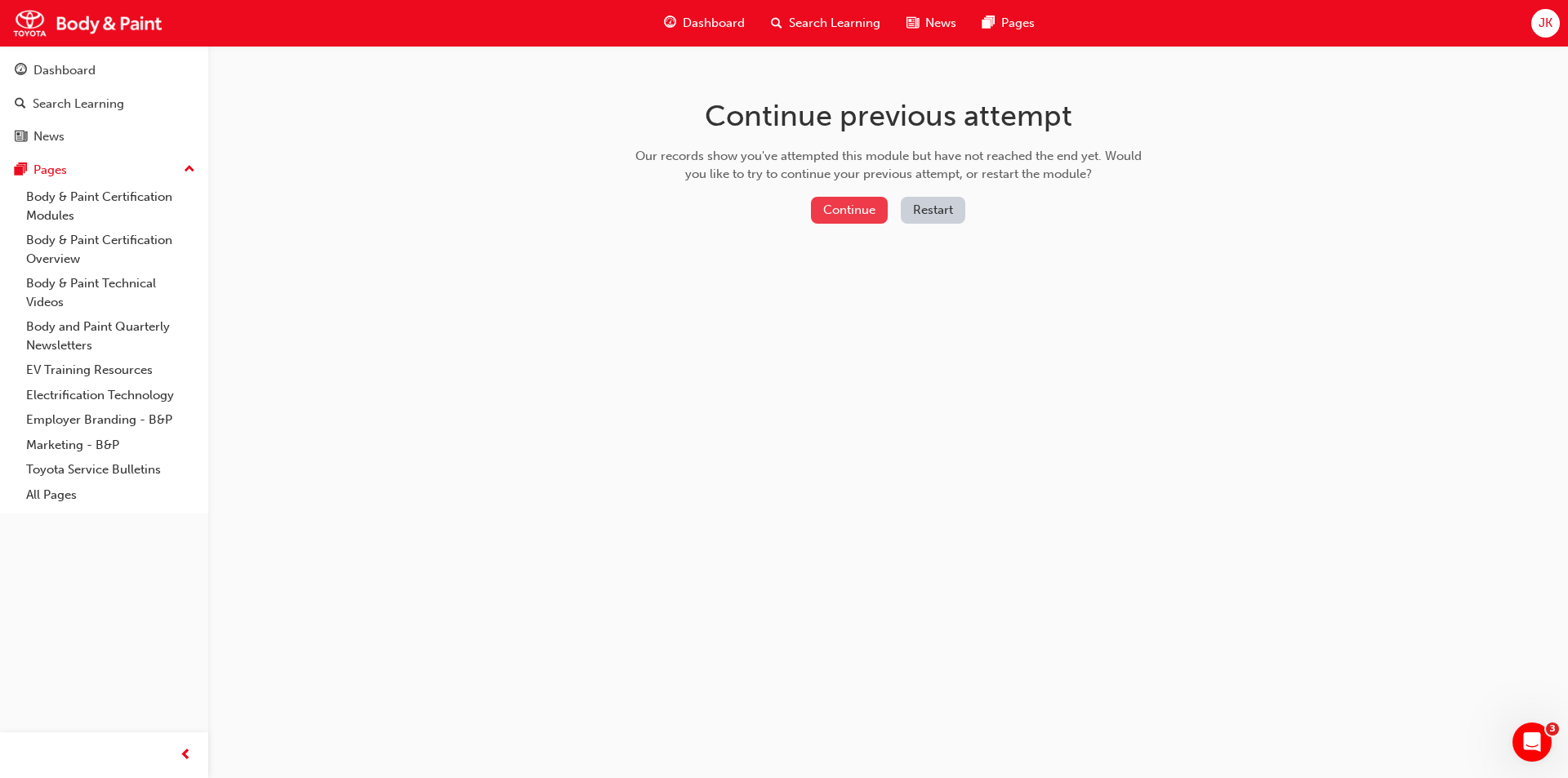
click at [862, 207] on button "Continue" at bounding box center [850, 210] width 77 height 27
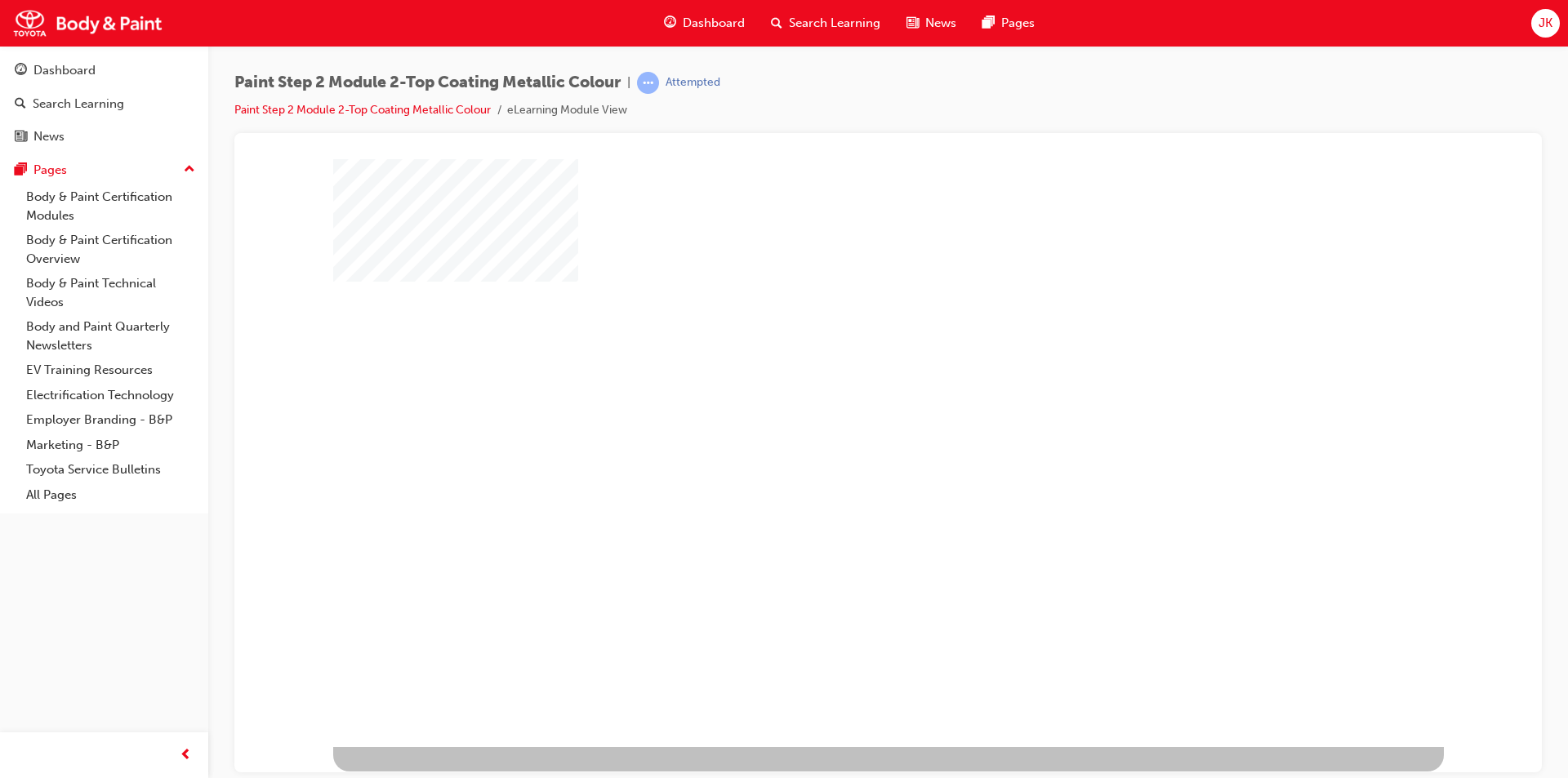
click at [841, 405] on div "play" at bounding box center [841, 405] width 0 height 0
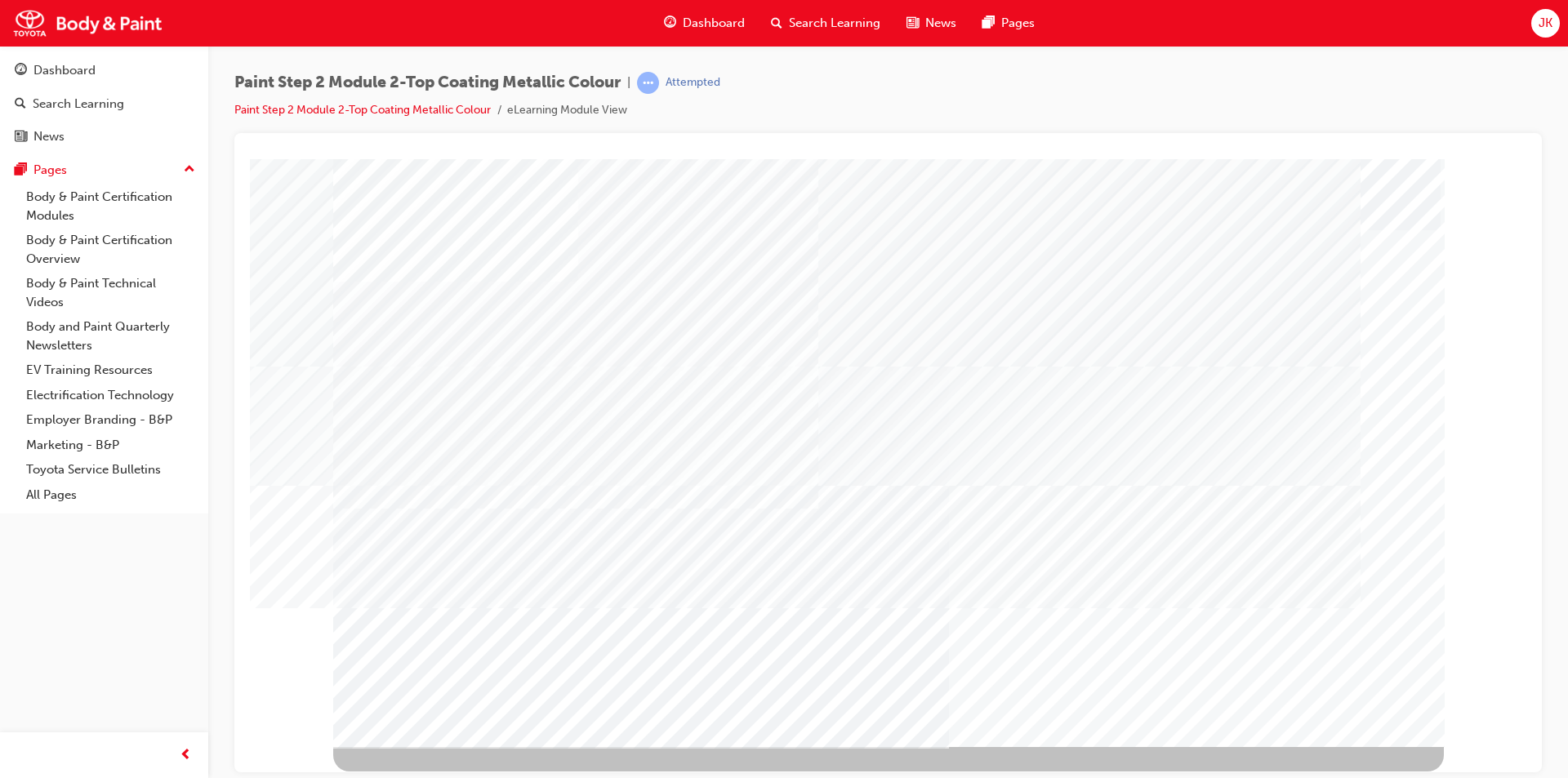
drag, startPoint x: 620, startPoint y: 332, endPoint x: 635, endPoint y: 470, distance: 138.8
drag, startPoint x: 629, startPoint y: 562, endPoint x: 820, endPoint y: 596, distance: 194.0
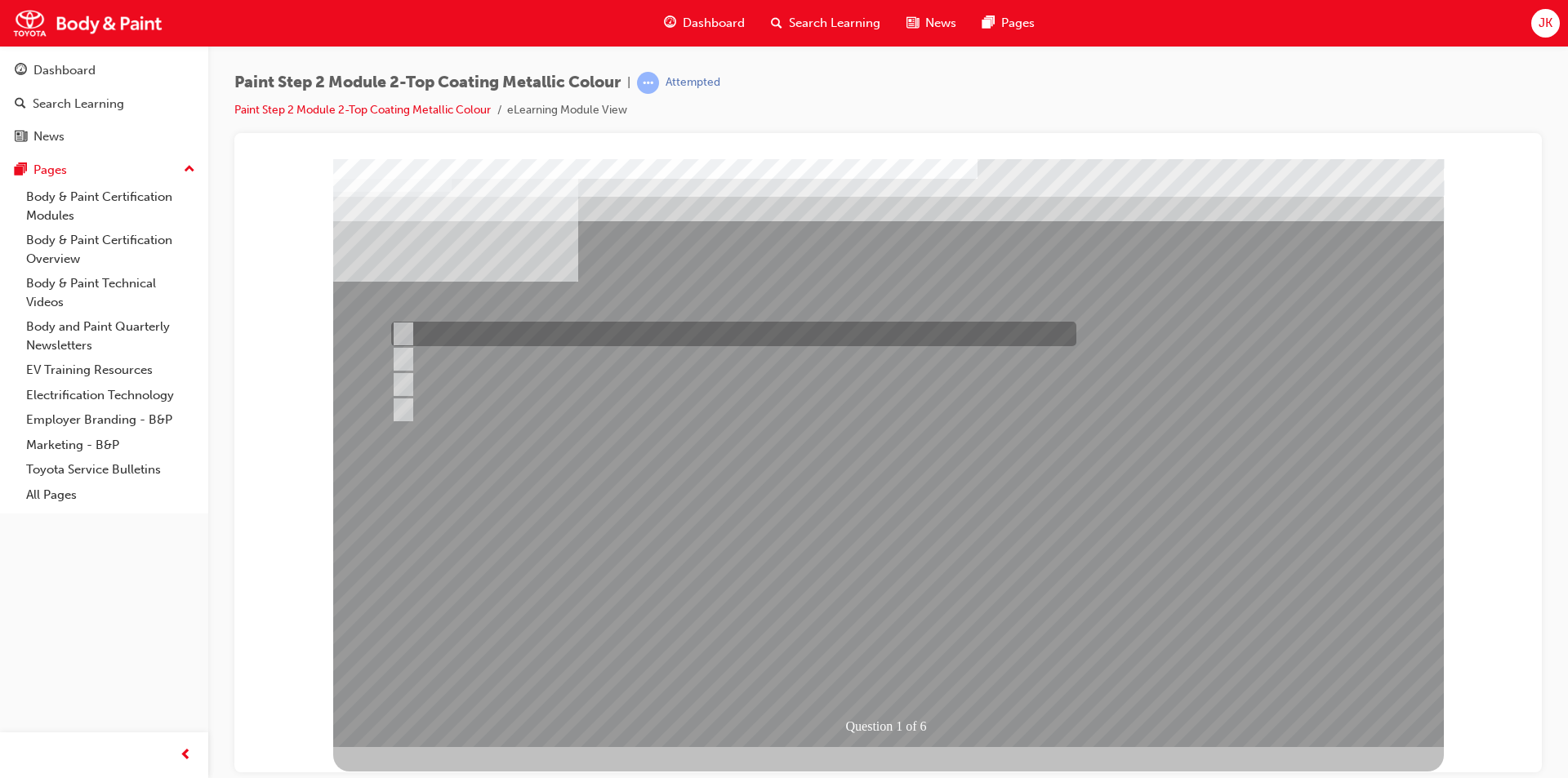
click at [513, 334] on div at bounding box center [730, 334] width 685 height 25
checkbox input "true"
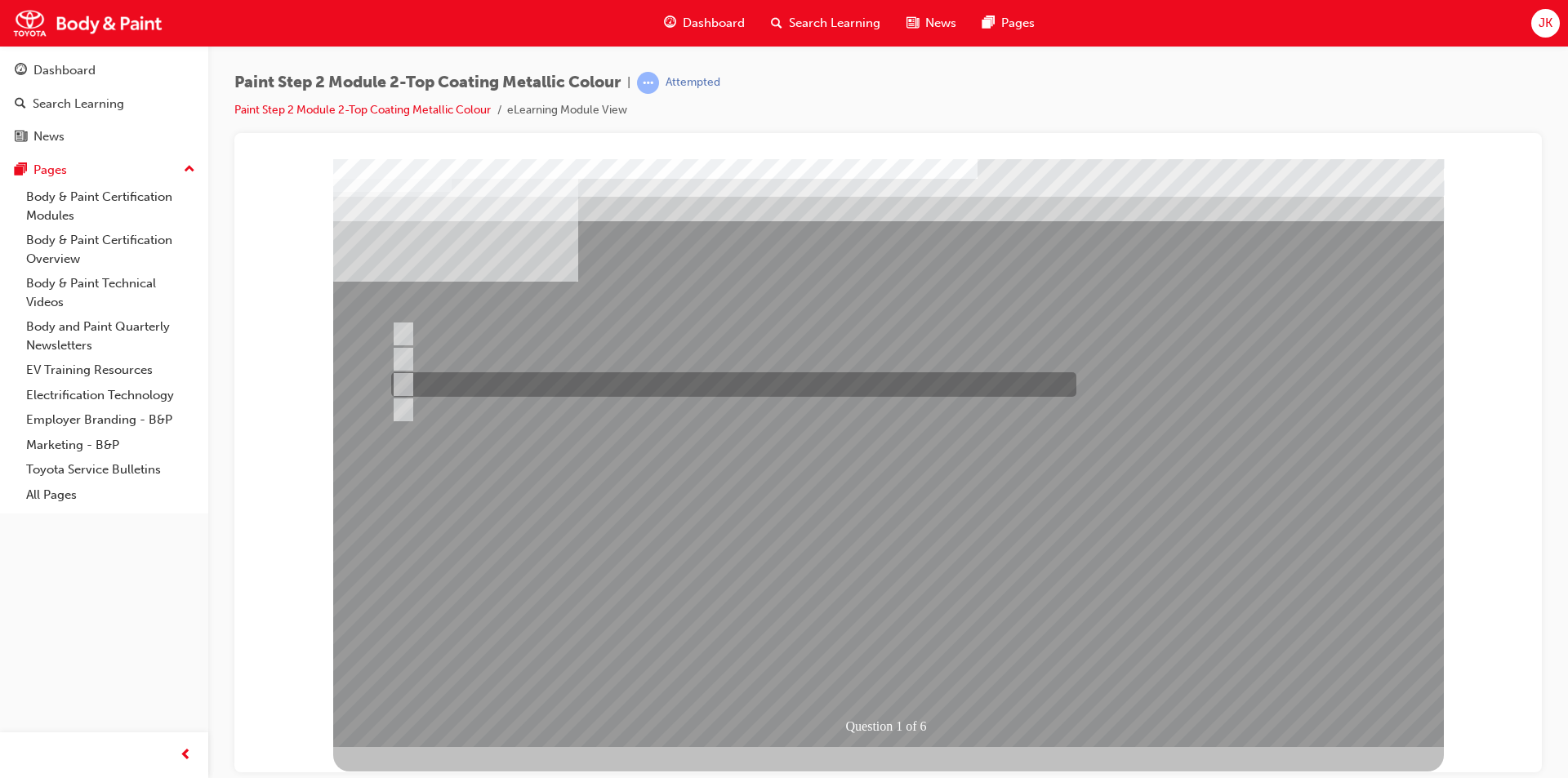
click at [504, 385] on div at bounding box center [730, 384] width 685 height 25
checkbox input "true"
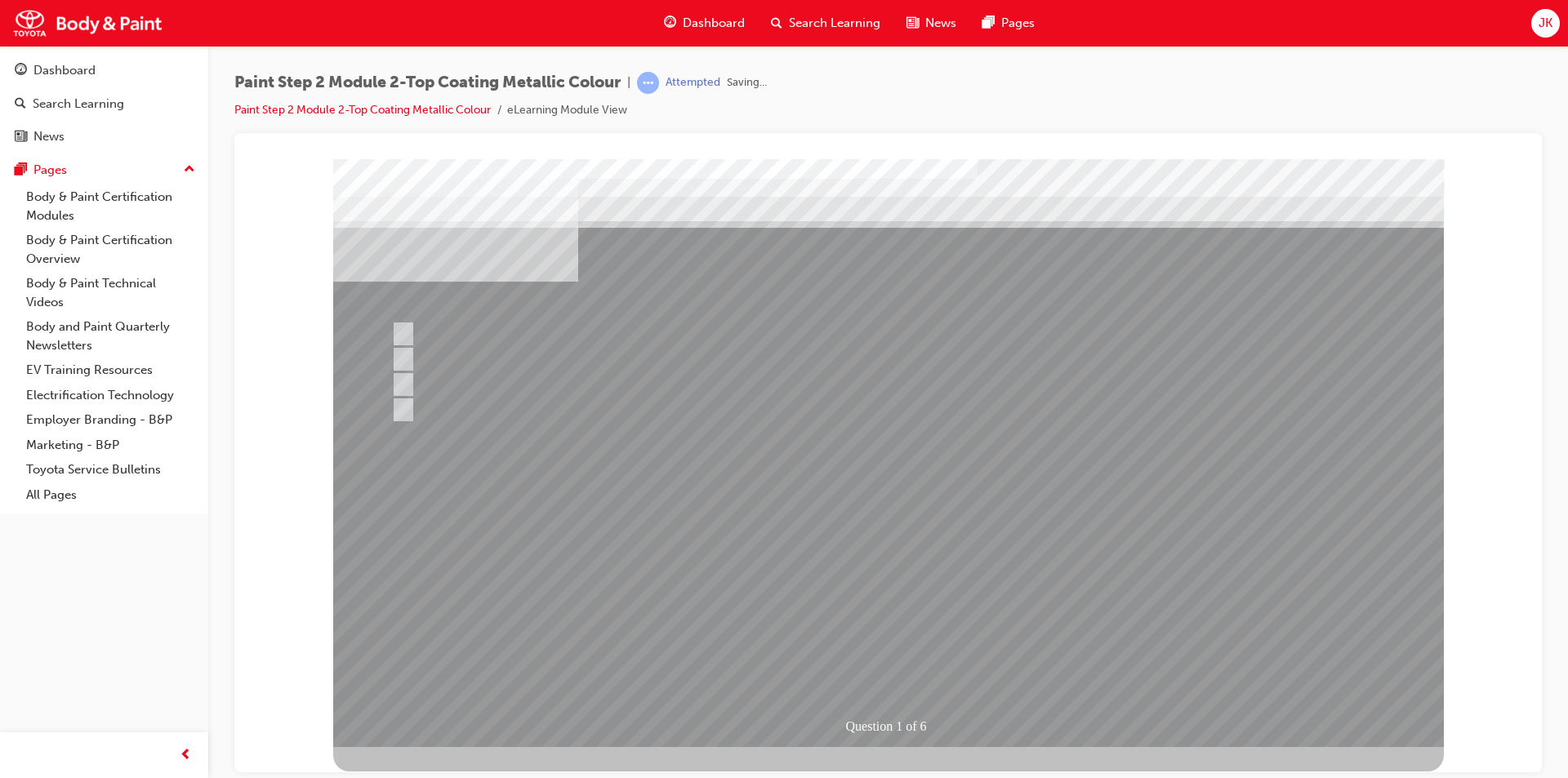
click at [861, 585] on div at bounding box center [888, 452] width 1111 height 588
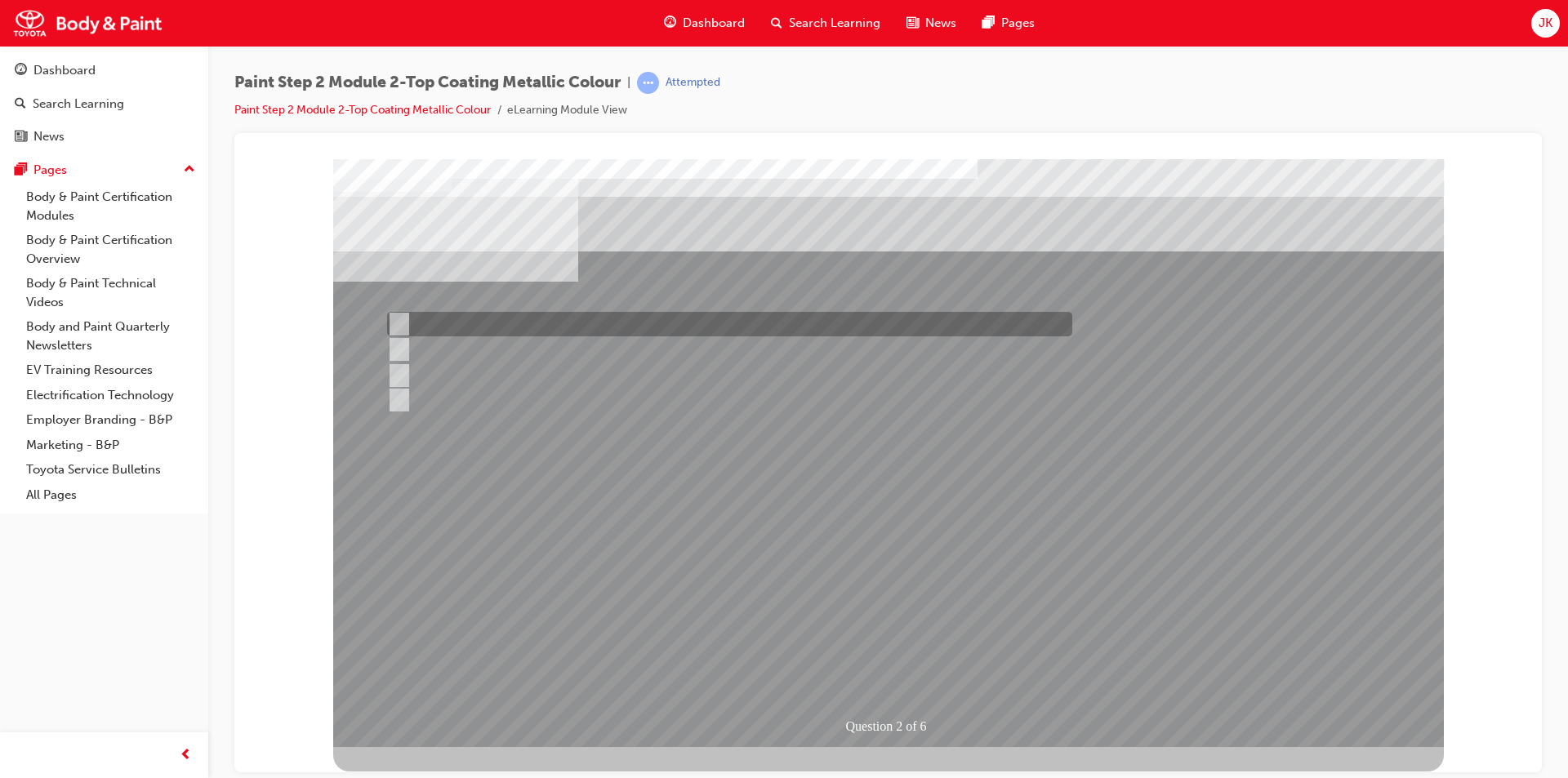
click at [457, 321] on div at bounding box center [725, 324] width 685 height 25
radio input "true"
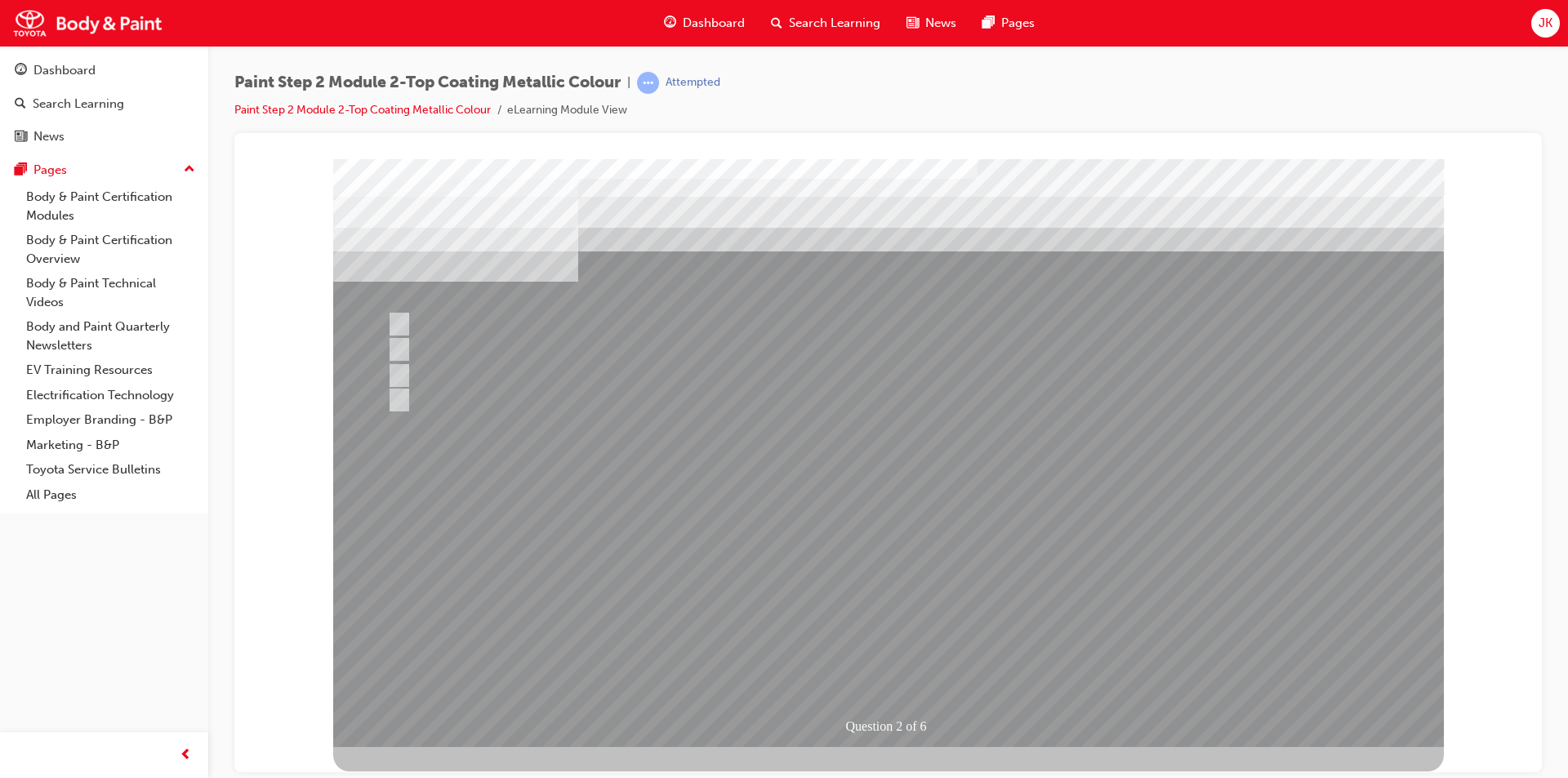
click at [893, 590] on div at bounding box center [888, 452] width 1111 height 588
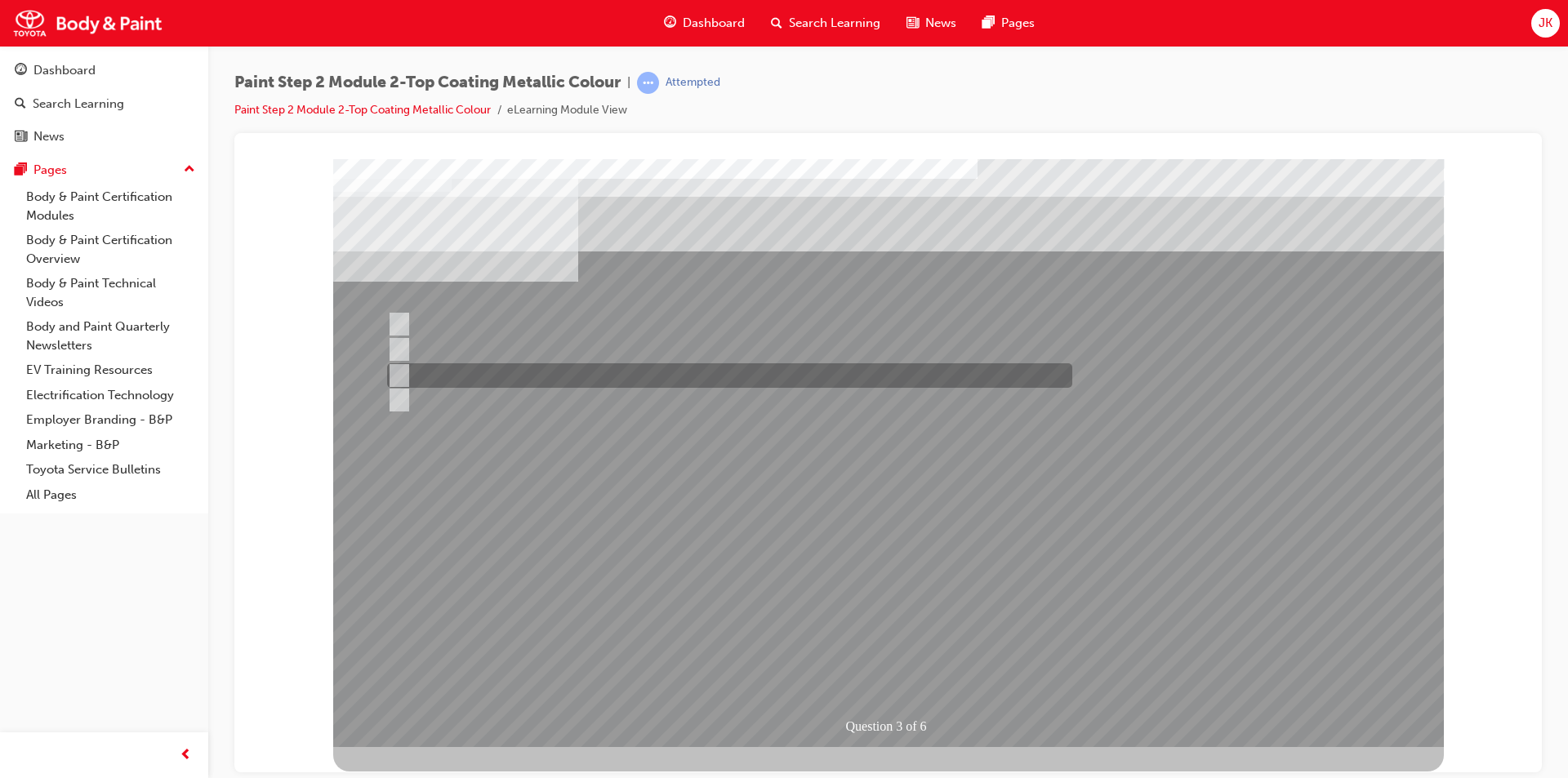
click at [551, 375] on div at bounding box center [725, 375] width 685 height 25
checkbox input "true"
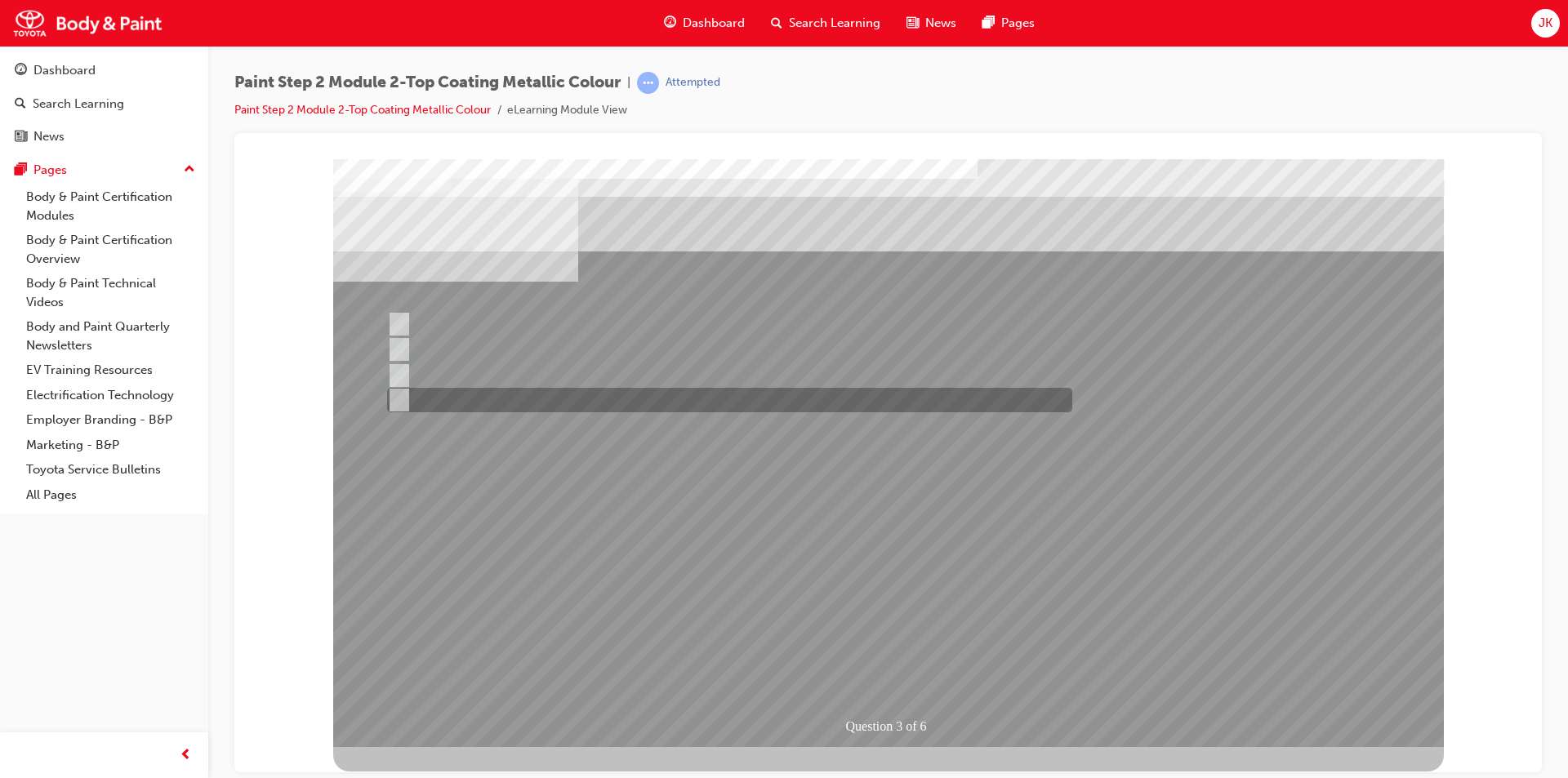
click at [547, 399] on div at bounding box center [725, 400] width 685 height 25
checkbox input "true"
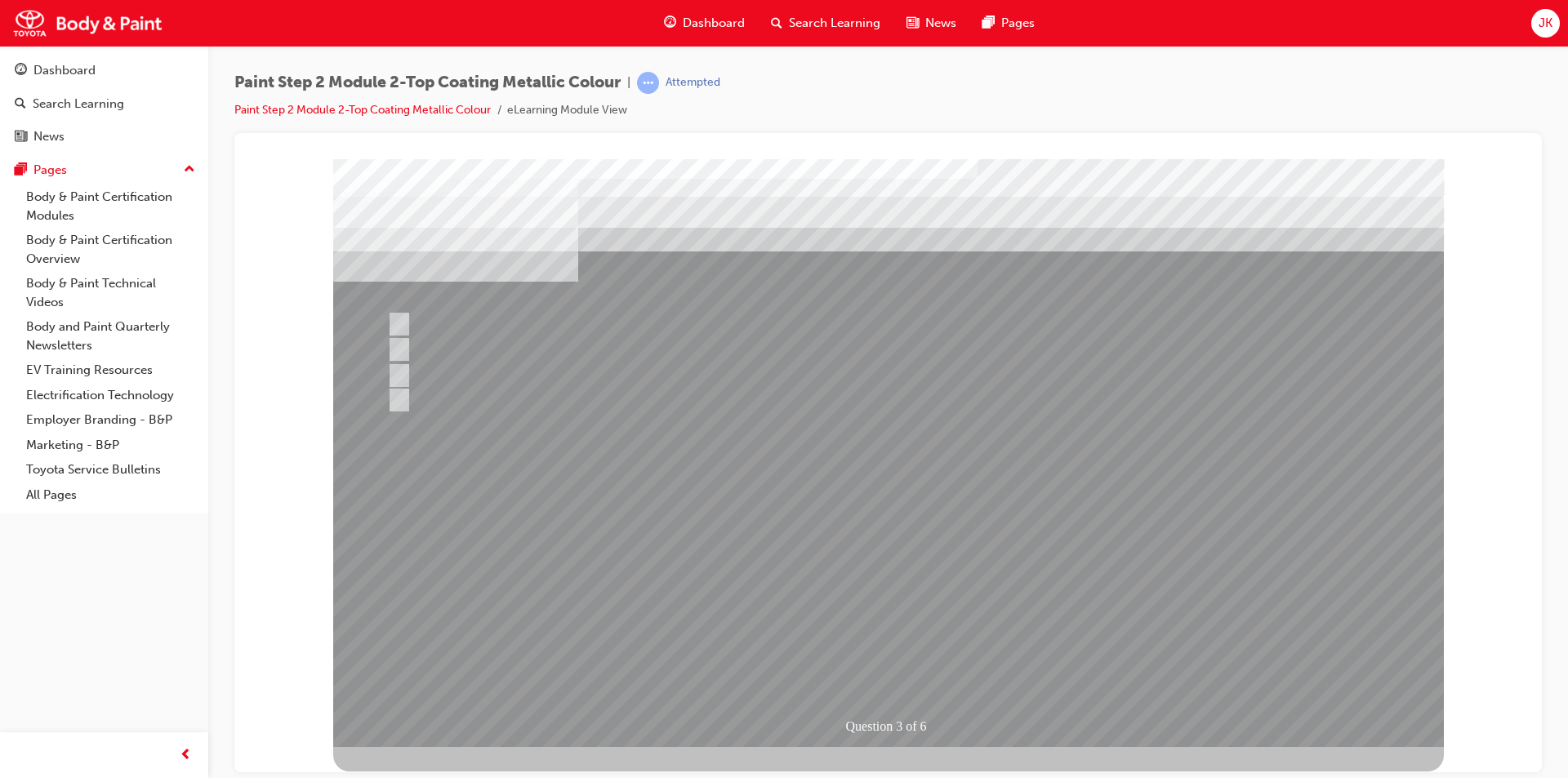
click at [837, 594] on div at bounding box center [888, 452] width 1111 height 588
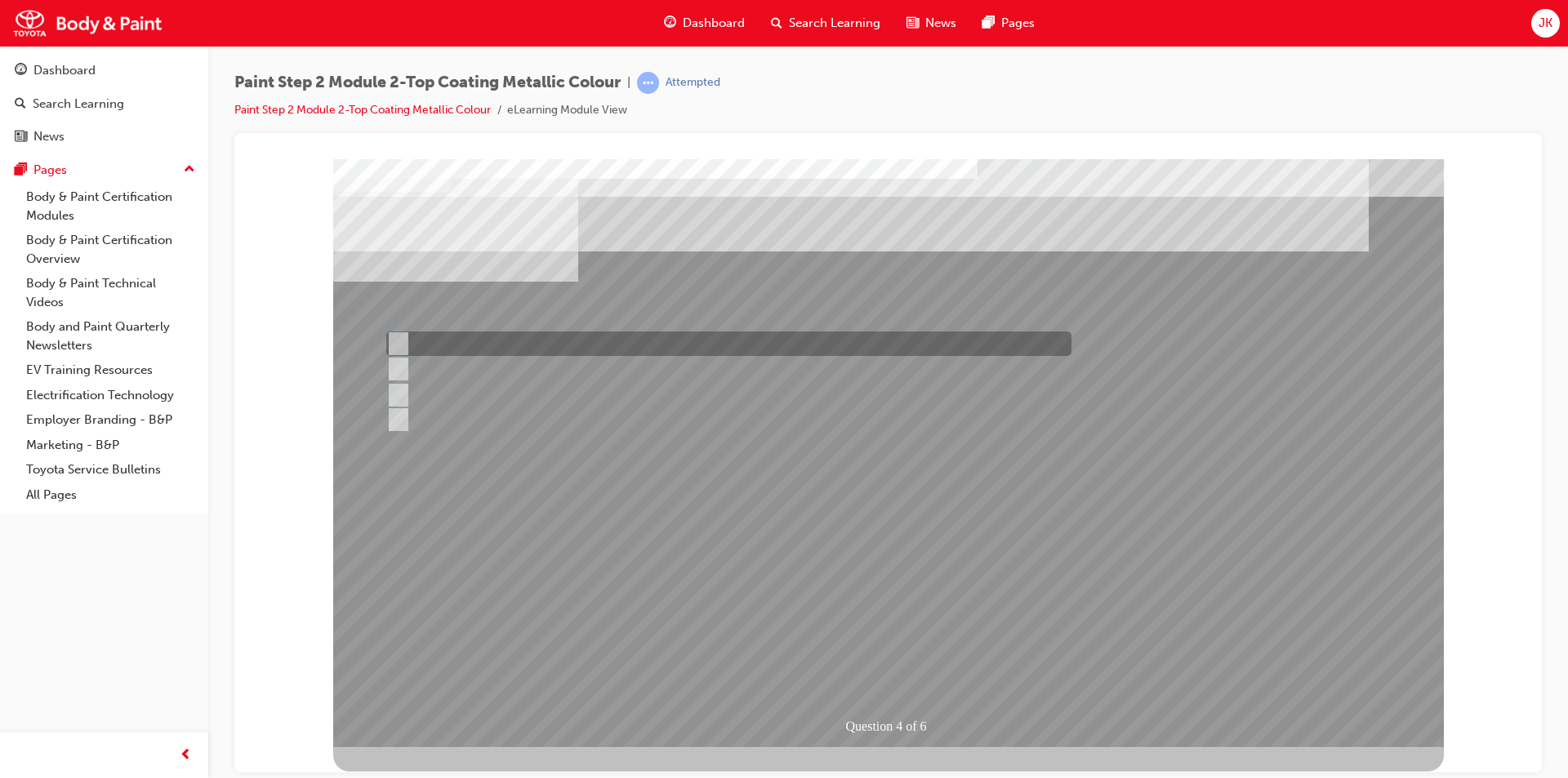
click at [618, 342] on div at bounding box center [724, 343] width 685 height 25
radio input "true"
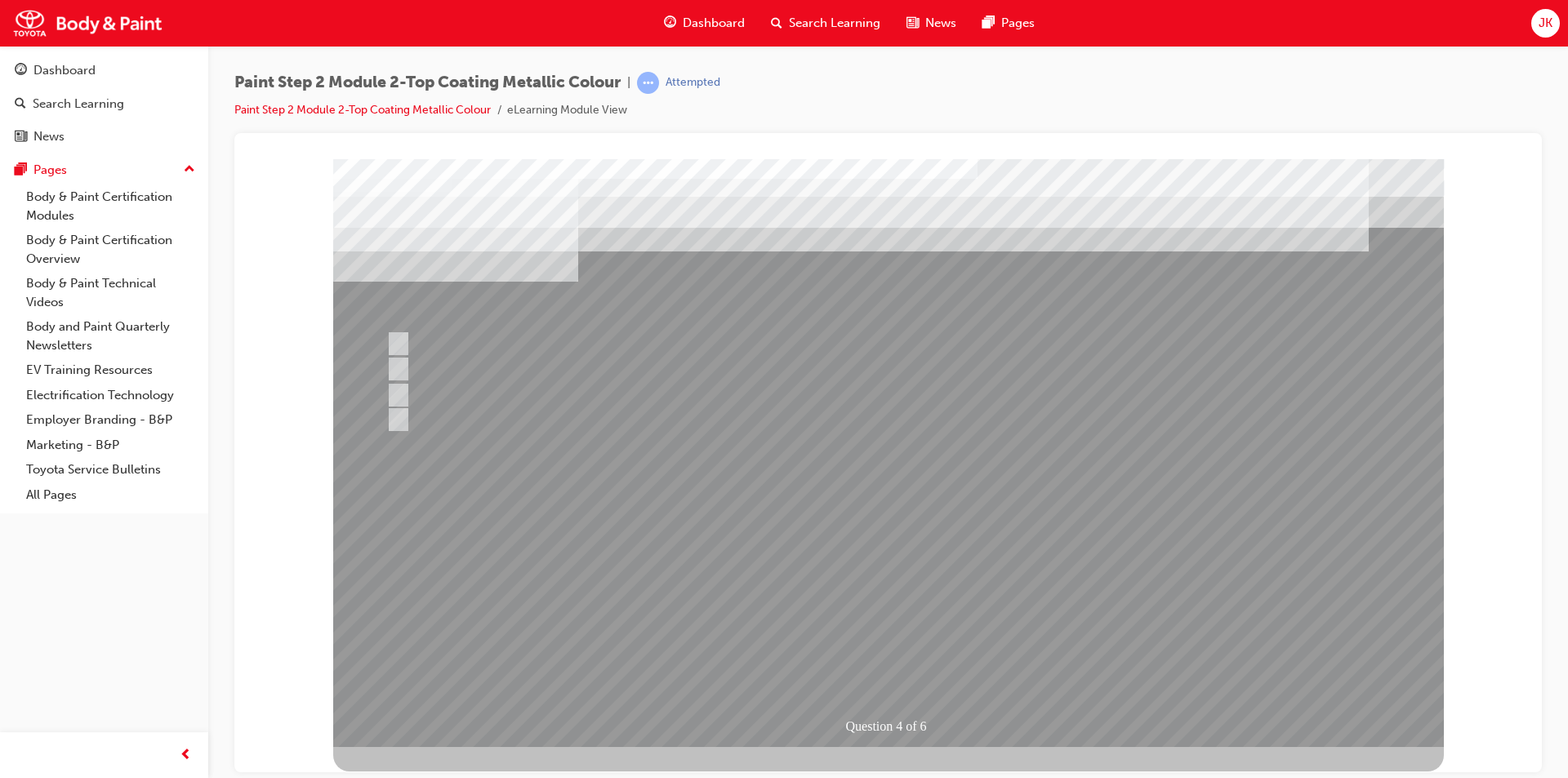
click at [885, 598] on div at bounding box center [888, 452] width 1111 height 588
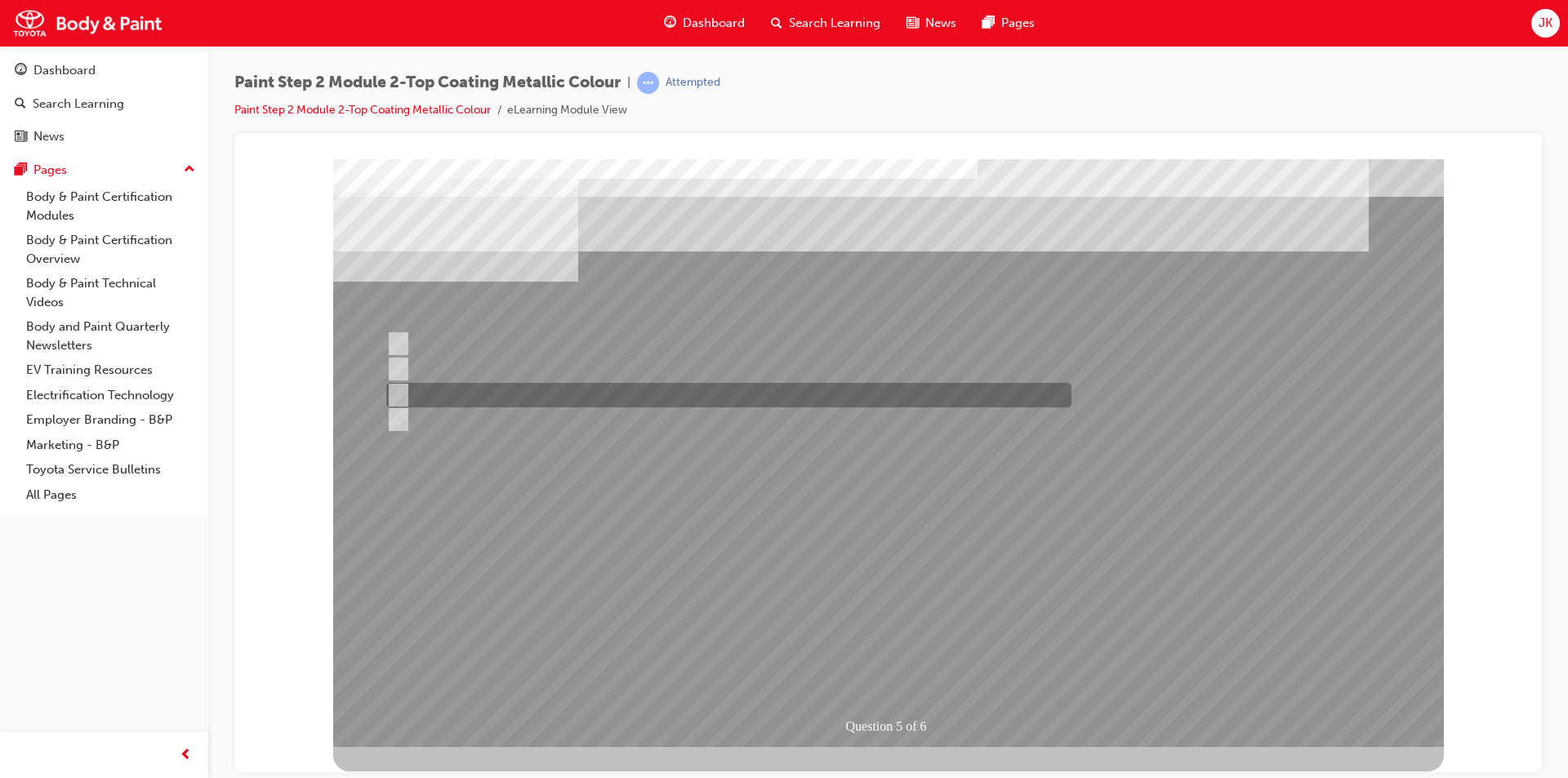
click at [504, 390] on div at bounding box center [724, 395] width 685 height 25
radio input "true"
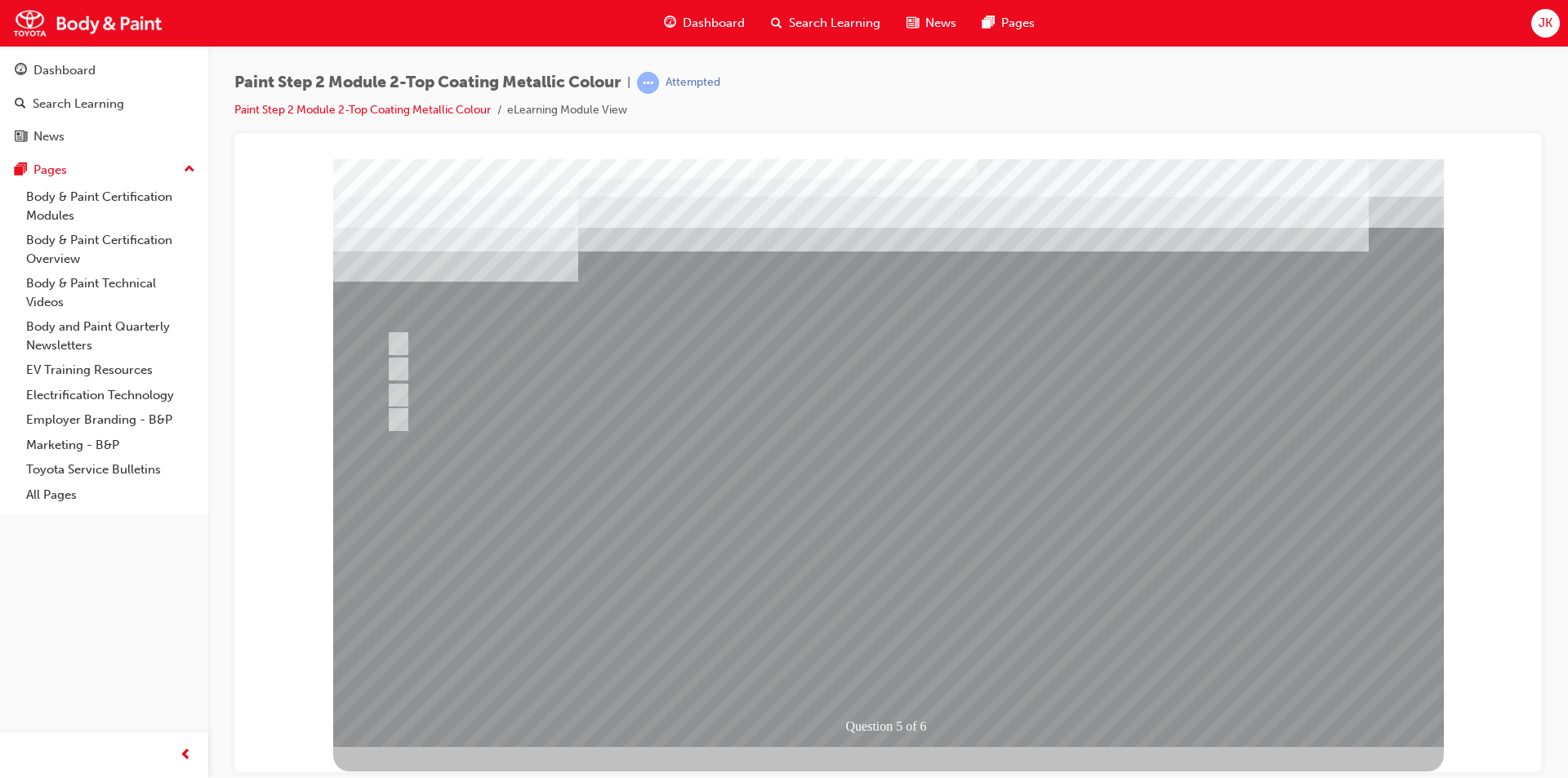
click at [875, 594] on div at bounding box center [888, 452] width 1111 height 588
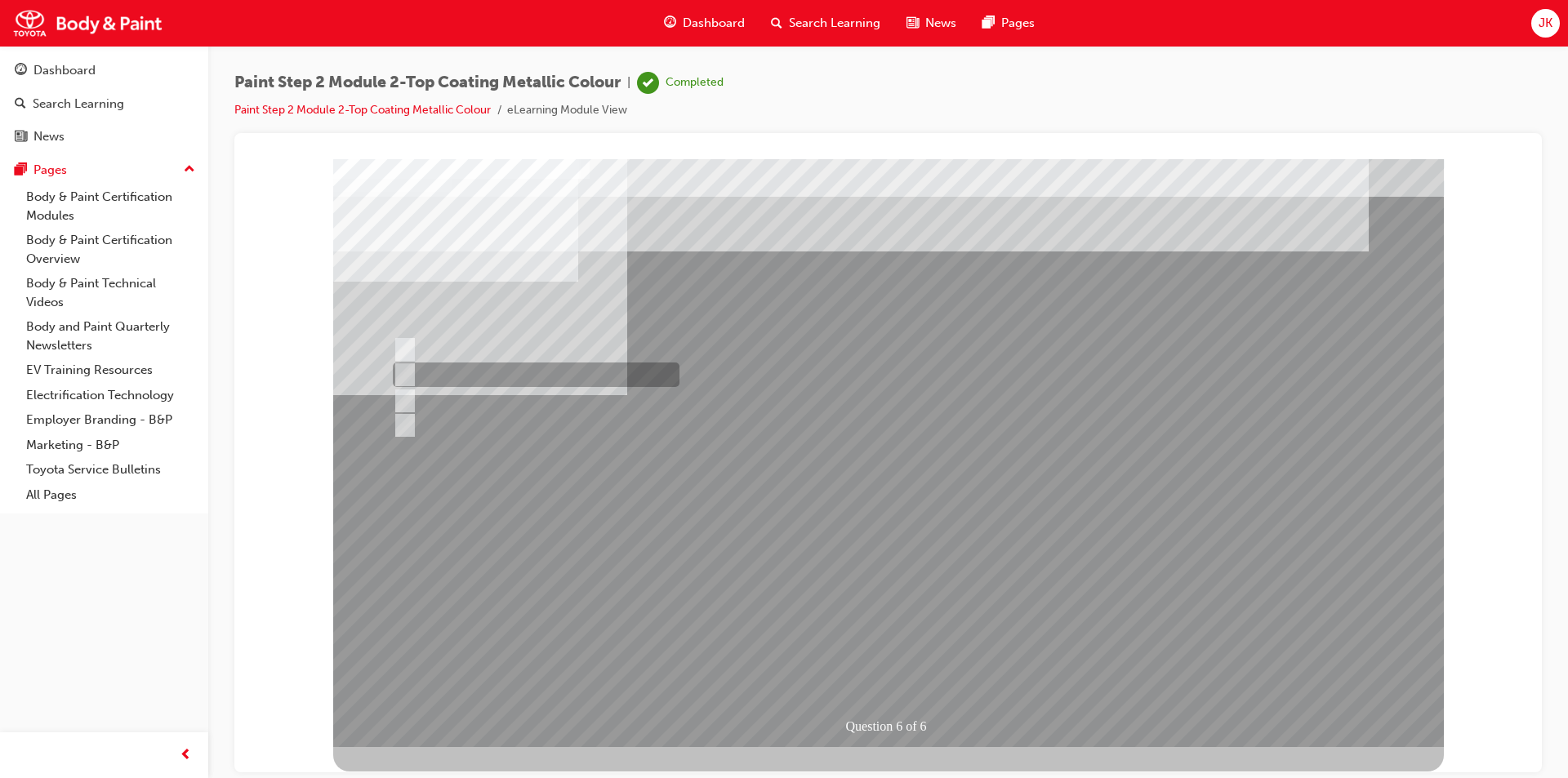
click at [536, 370] on div at bounding box center [532, 374] width 287 height 25
radio input "true"
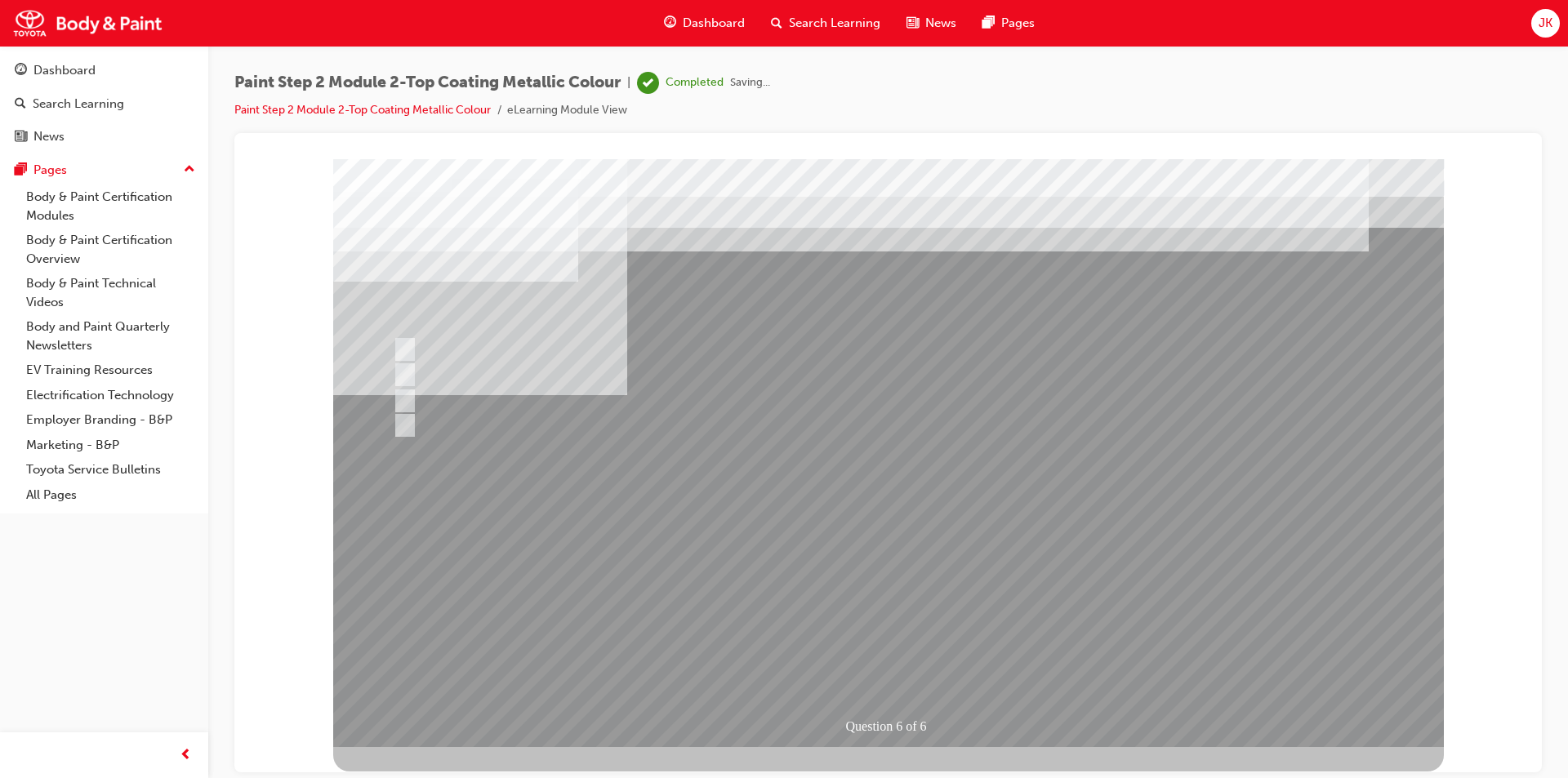
click at [752, 597] on div at bounding box center [888, 452] width 1111 height 588
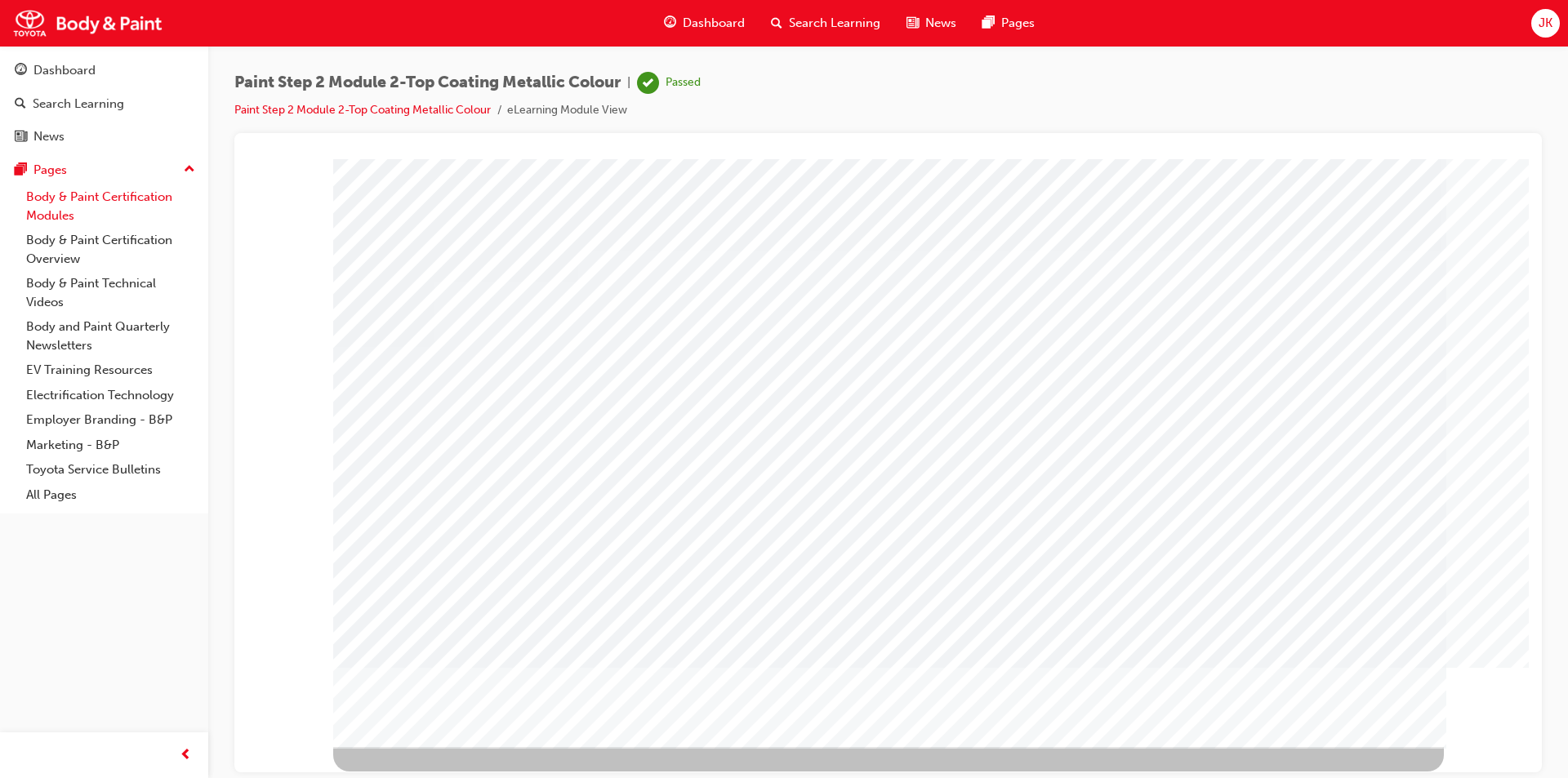
click at [132, 197] on link "Body & Paint Certification Modules" at bounding box center [110, 206] width 182 height 44
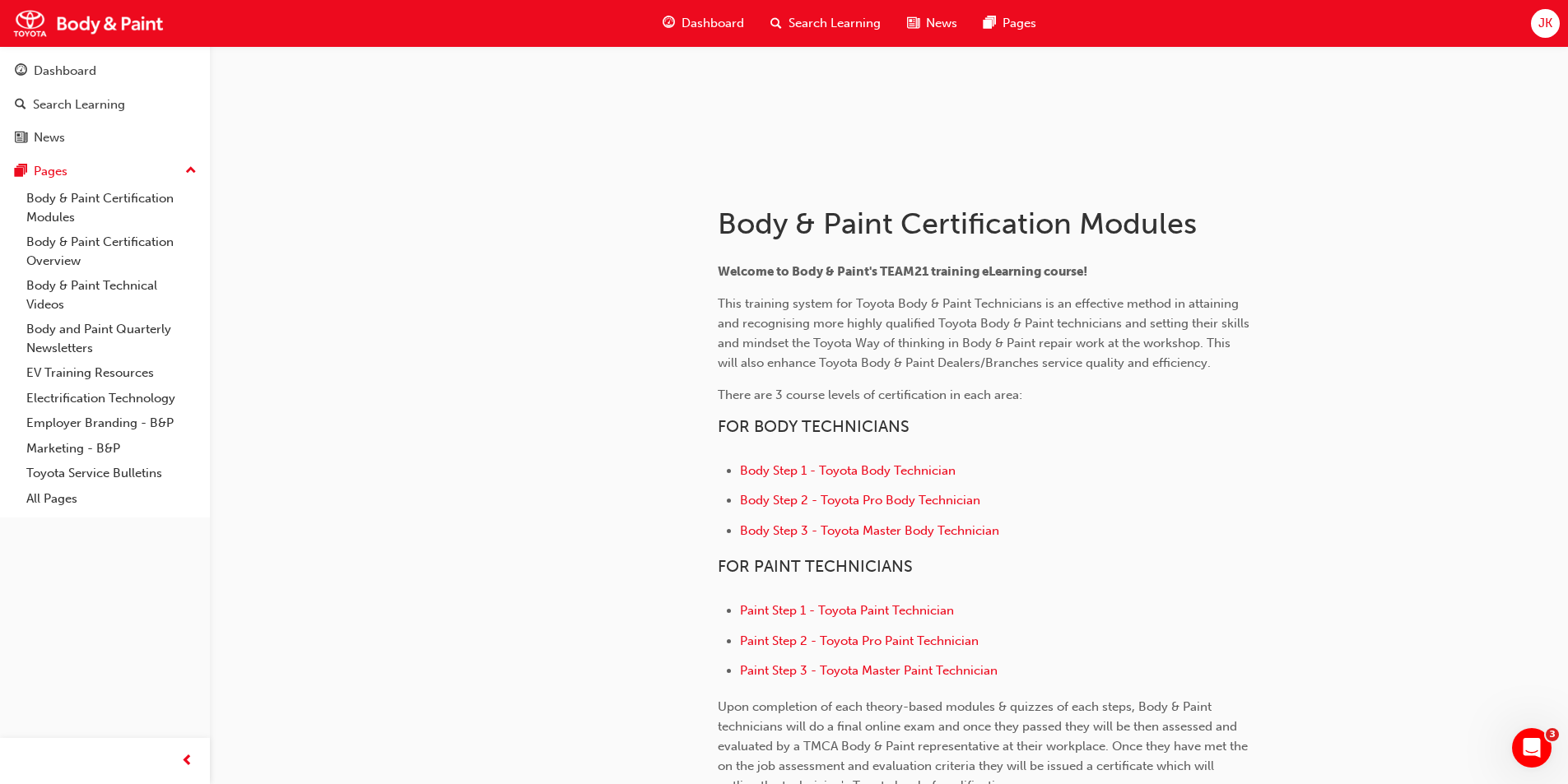
scroll to position [247, 0]
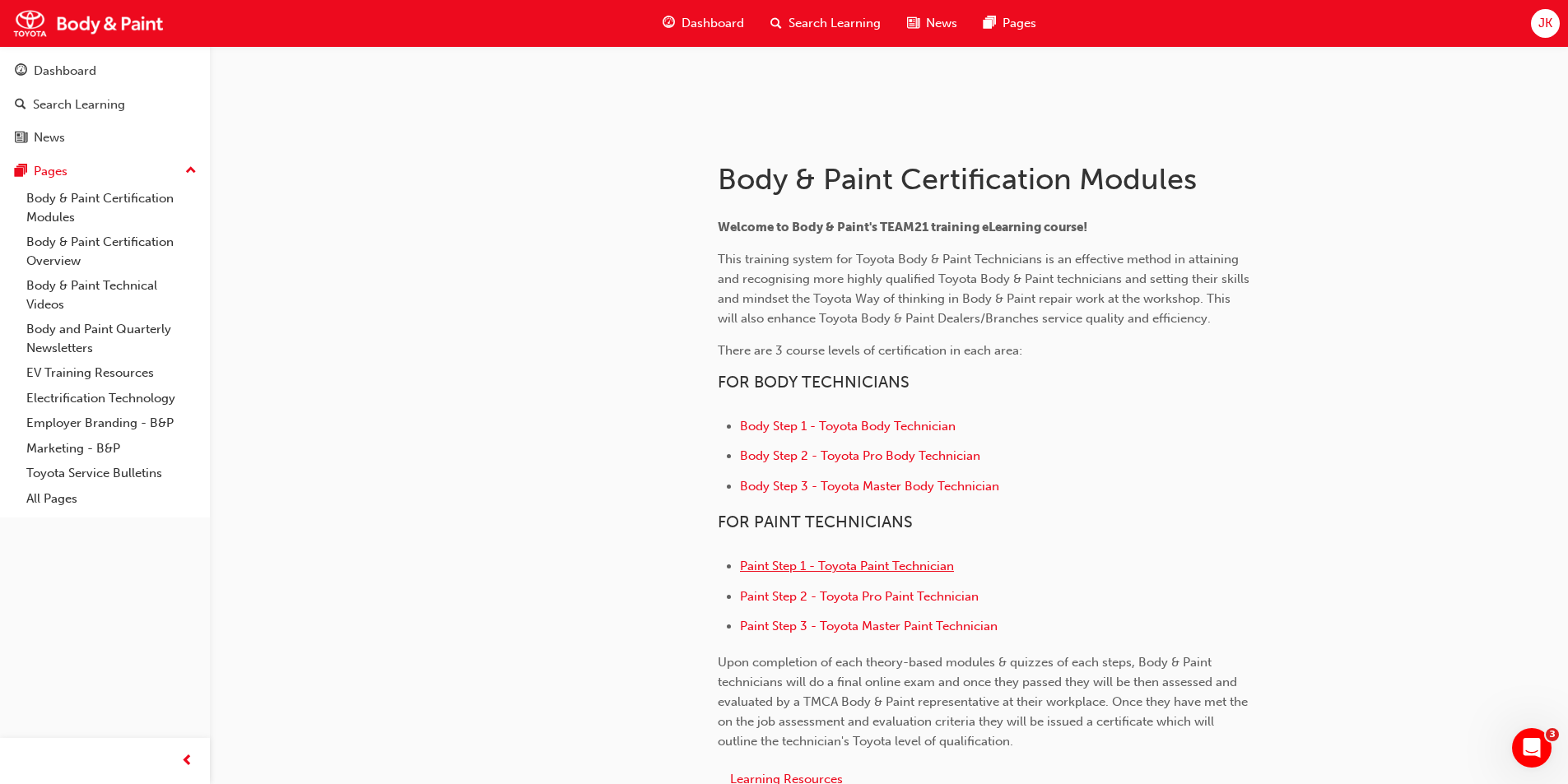
click at [910, 568] on span "Paint Step 1 - Toyota Paint Technician" at bounding box center [847, 566] width 214 height 15
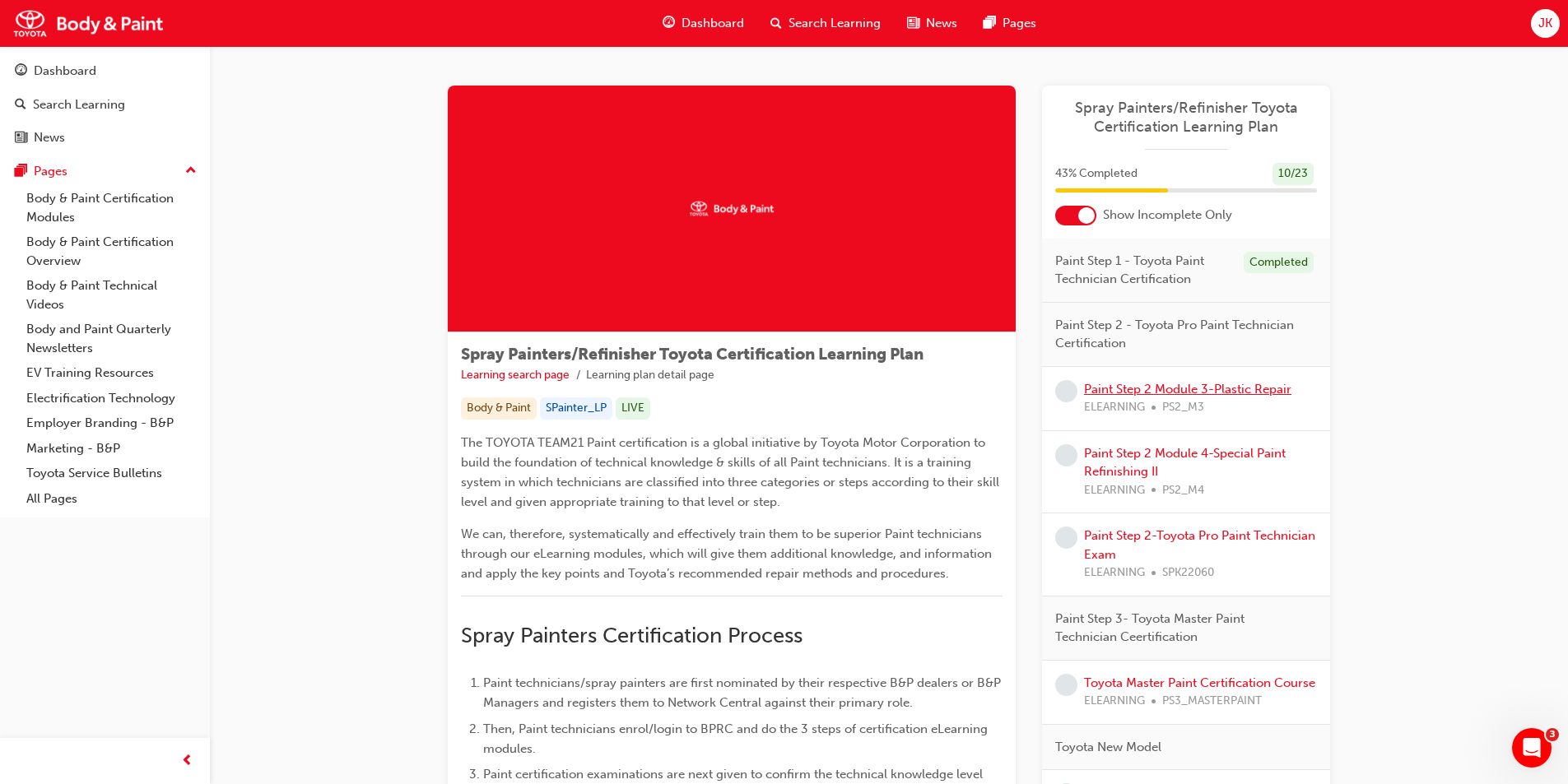
click at [1250, 392] on link "Paint Step 2 Module 3-Plastic Repair" at bounding box center [1187, 389] width 207 height 15
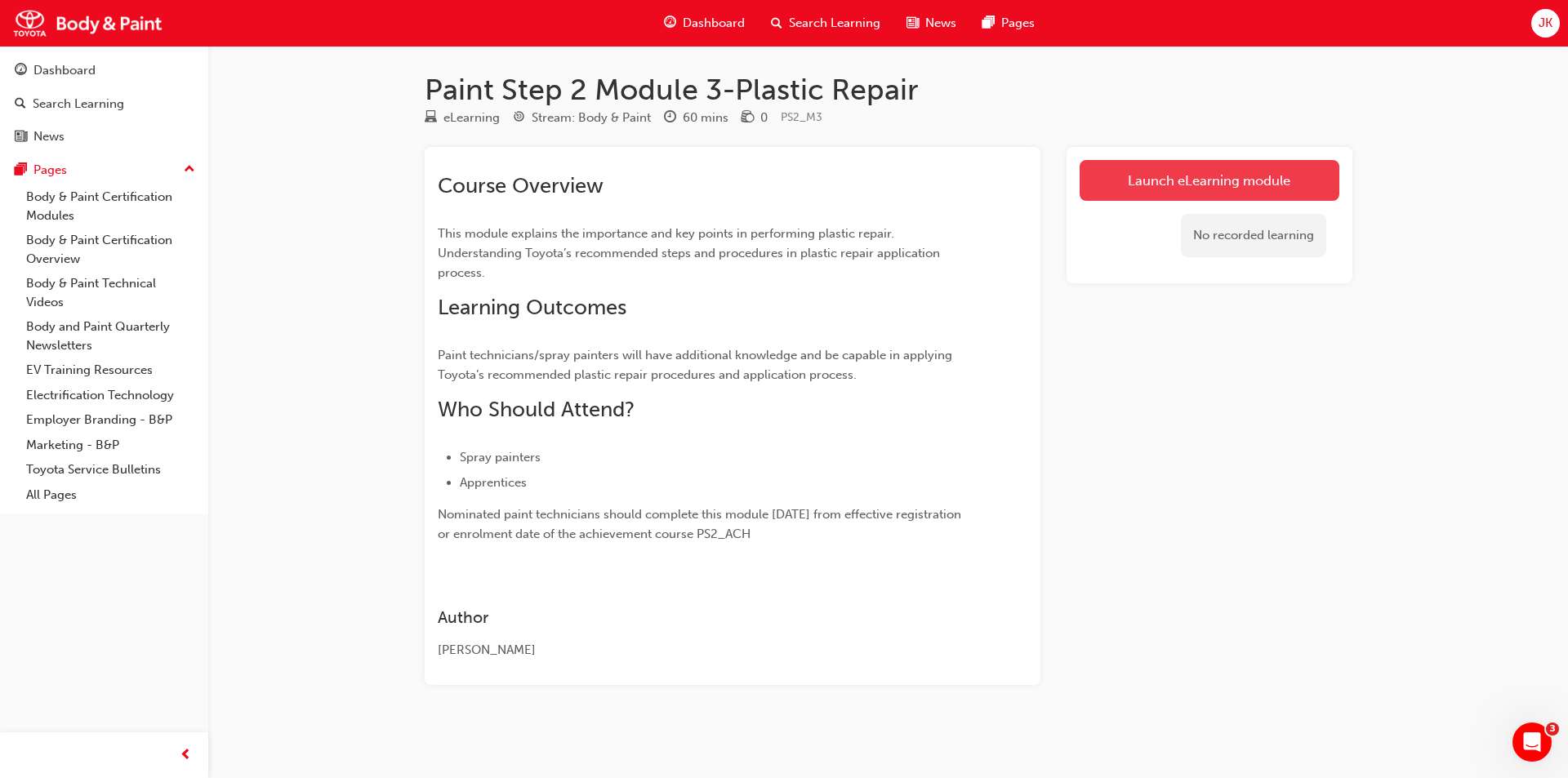
click at [1187, 190] on link "Launch eLearning module" at bounding box center [1209, 181] width 259 height 41
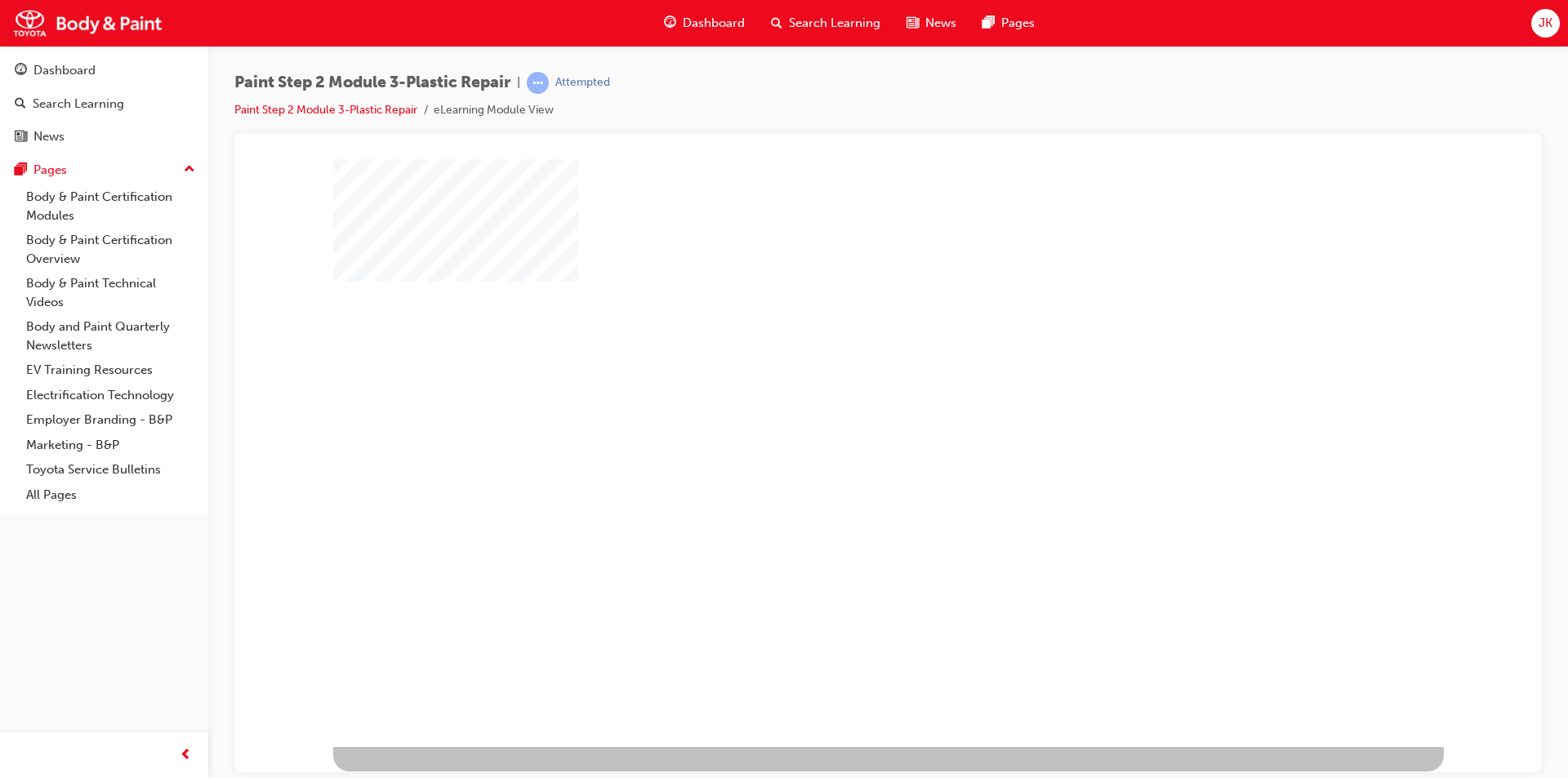
click at [841, 405] on div "play" at bounding box center [841, 405] width 0 height 0
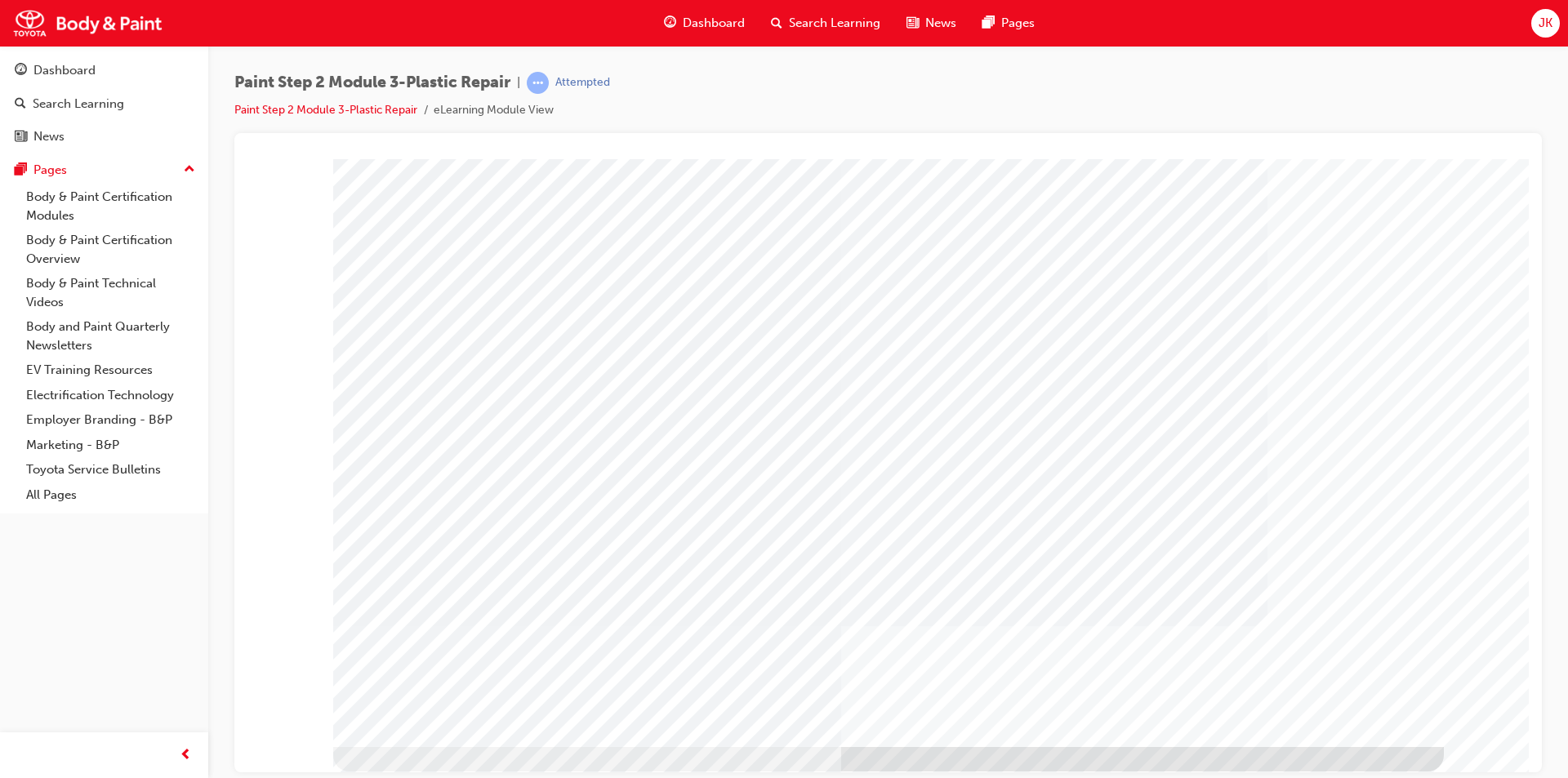
type input "[PERSON_NAME]"
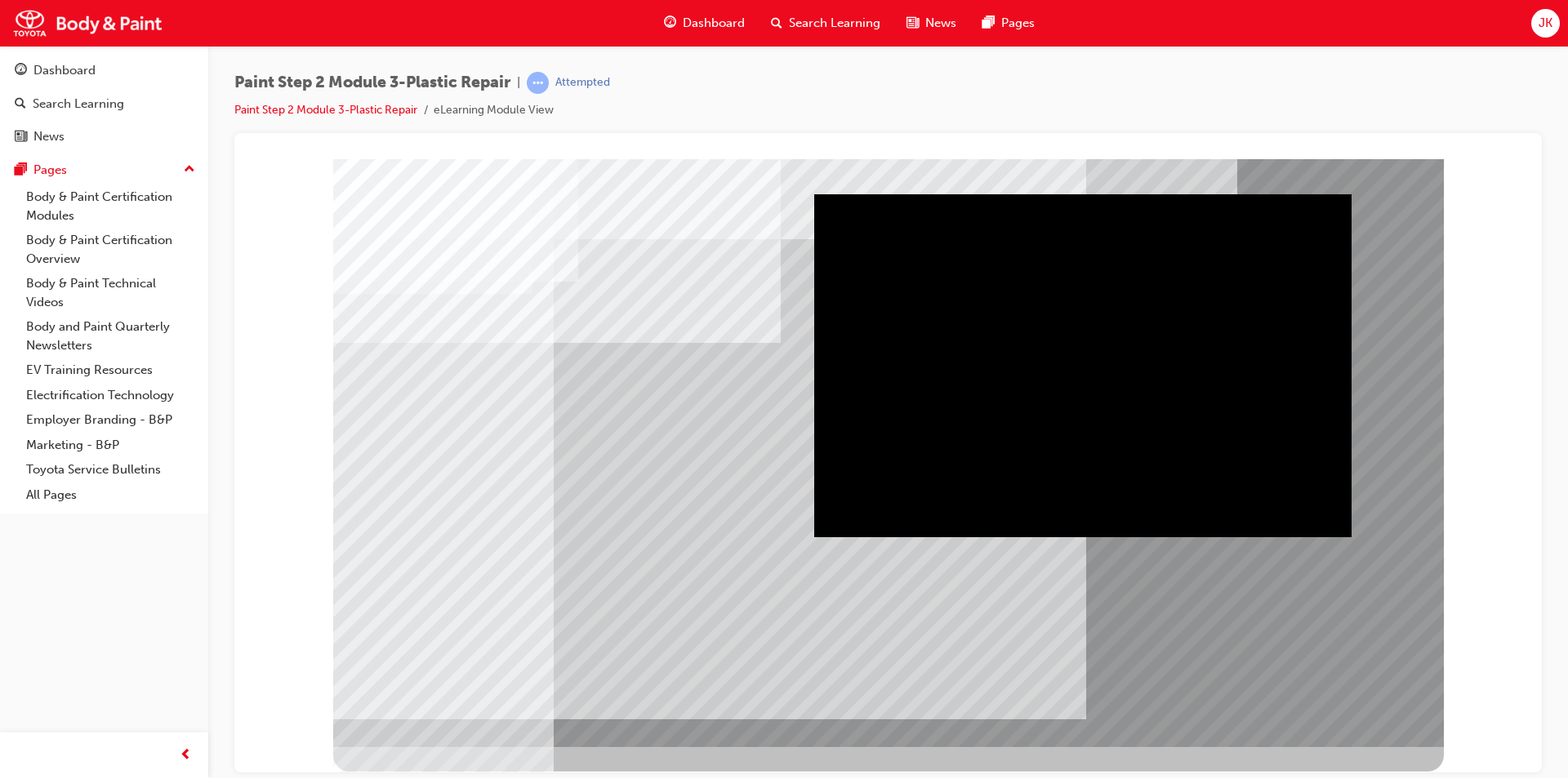
click at [1081, 193] on div "Play" at bounding box center [1083, 193] width 538 height 0
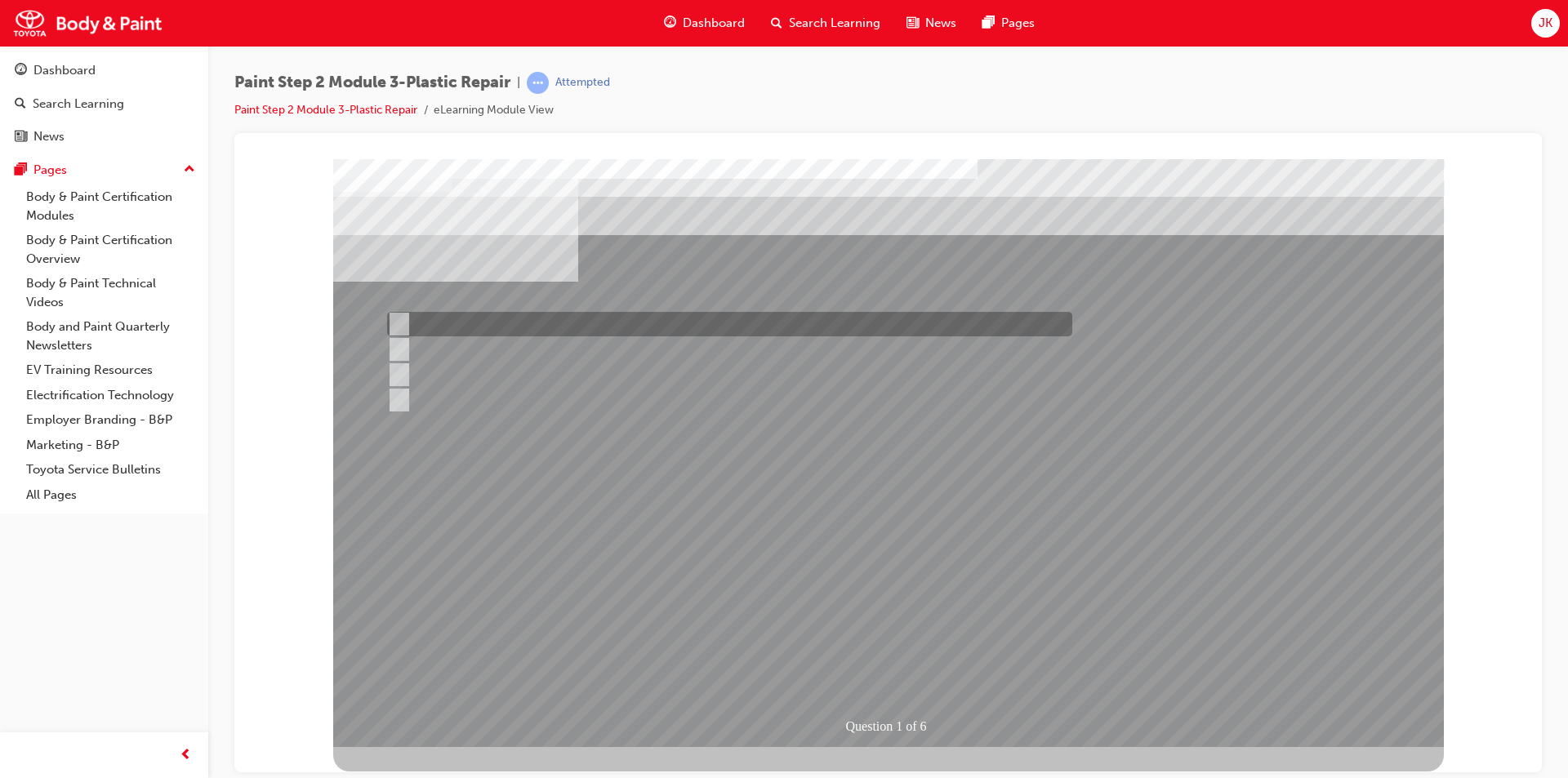
click at [679, 320] on div at bounding box center [725, 324] width 685 height 25
radio input "true"
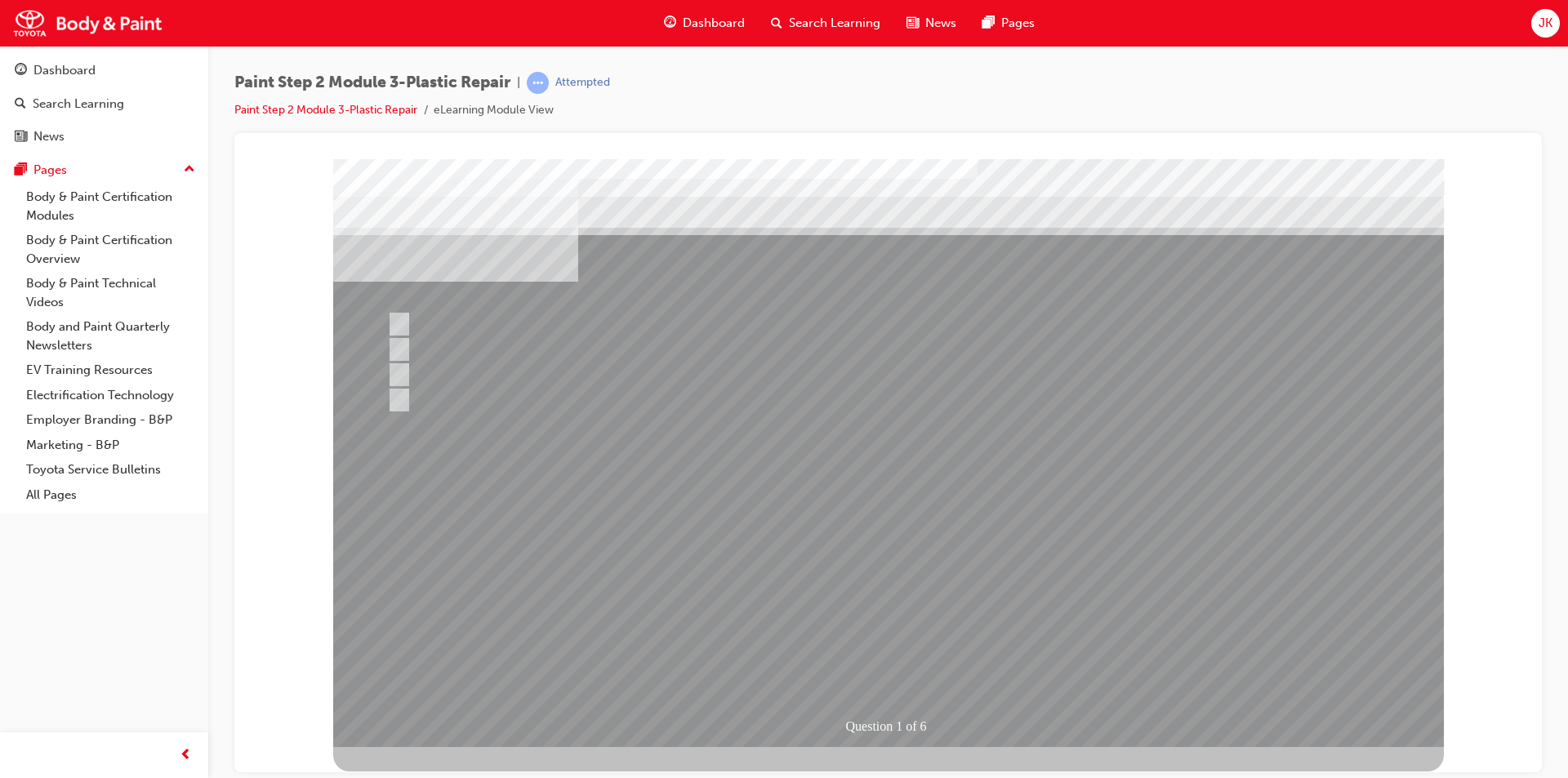
click at [904, 594] on div at bounding box center [888, 452] width 1111 height 588
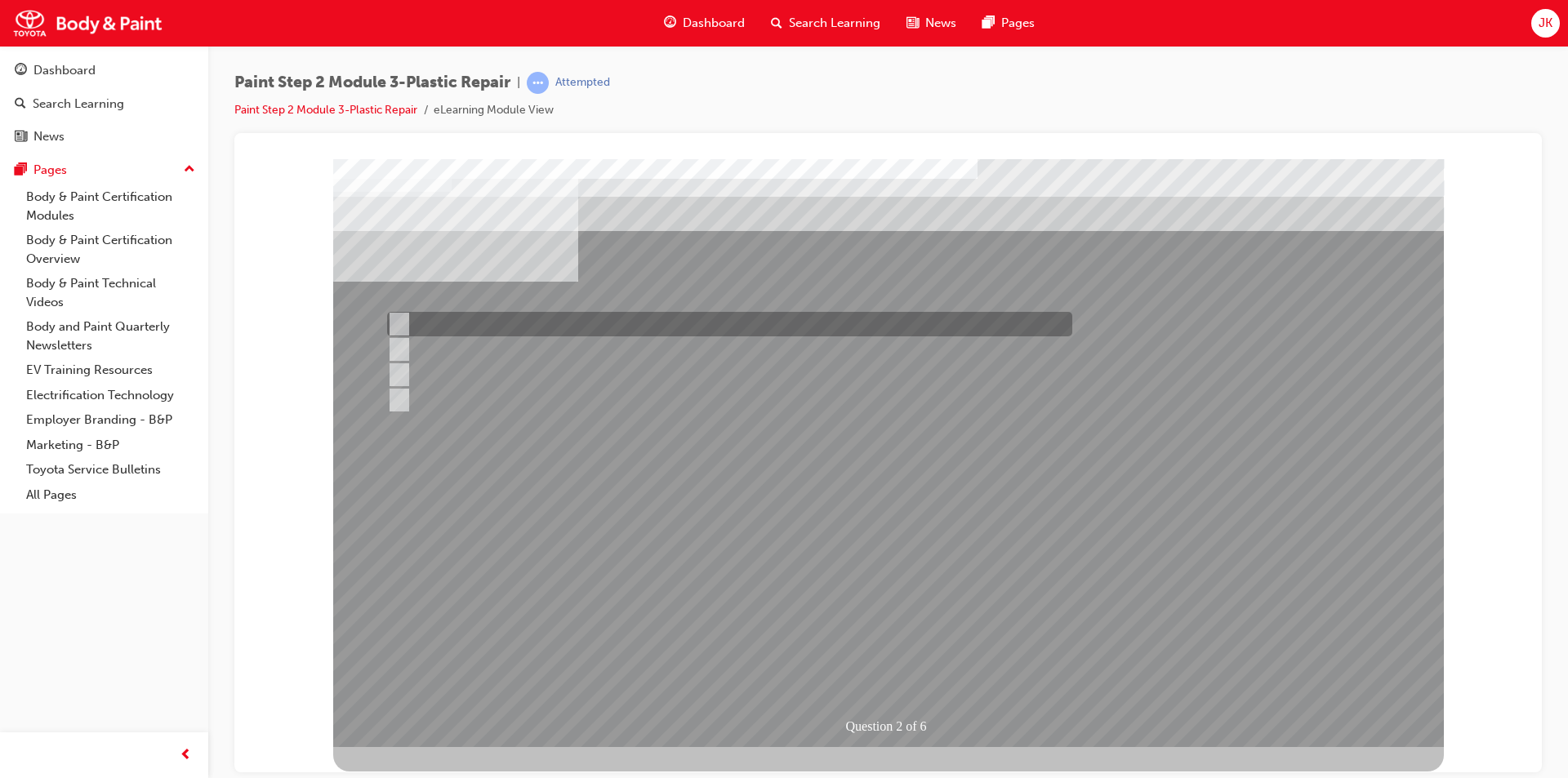
click at [570, 325] on div at bounding box center [725, 324] width 685 height 25
checkbox input "true"
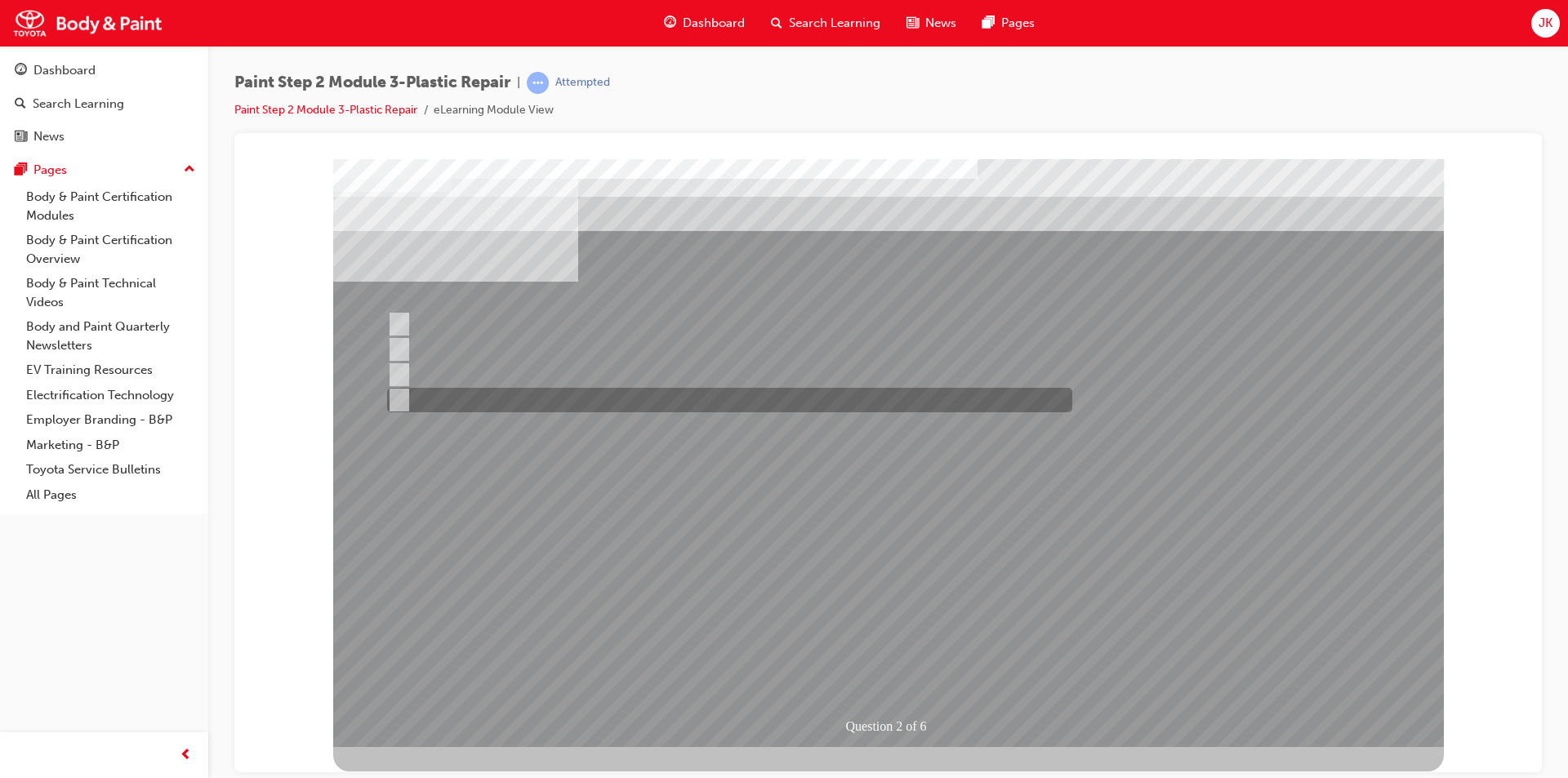
click at [576, 400] on div at bounding box center [725, 400] width 685 height 25
checkbox input "true"
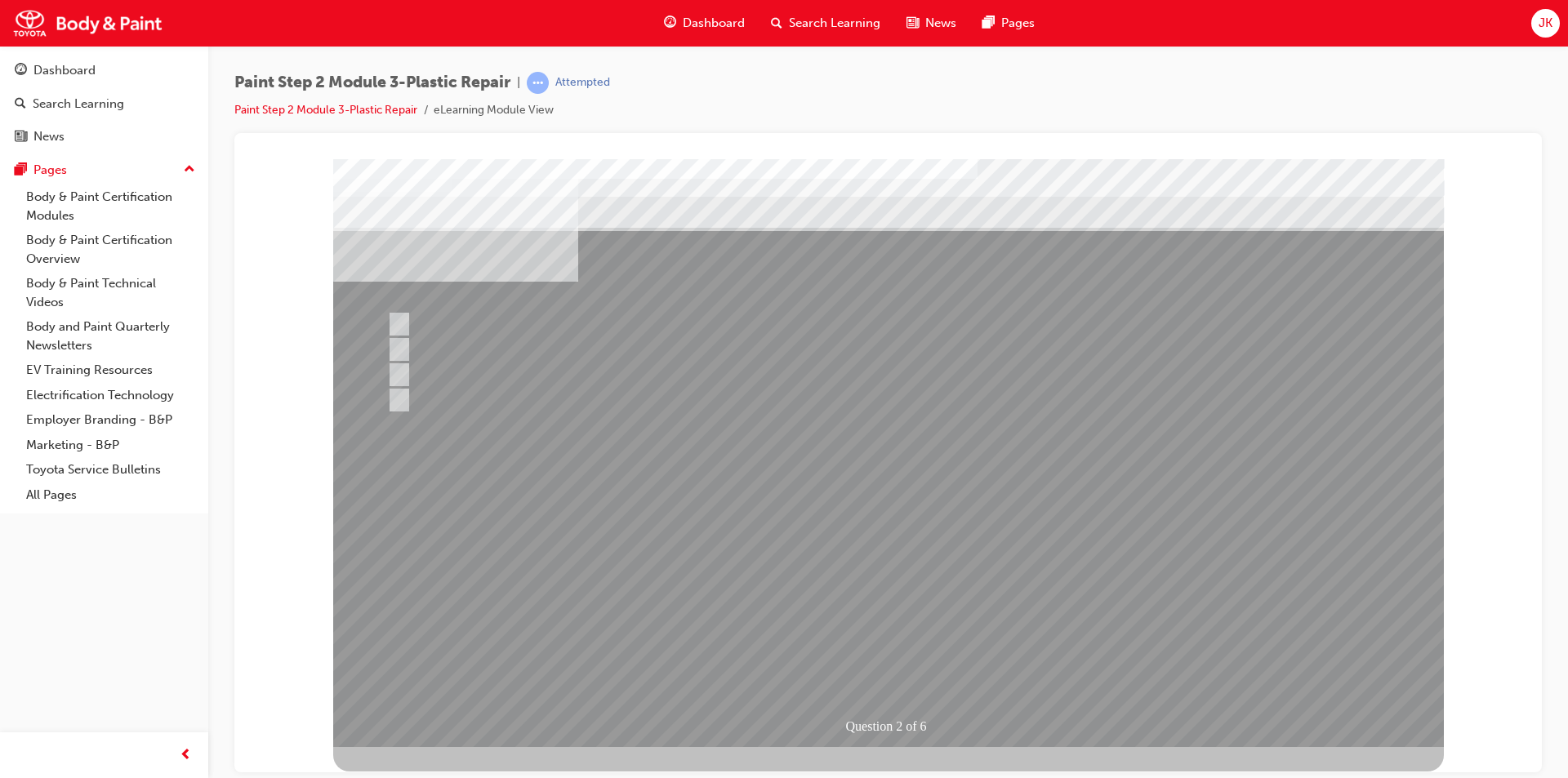
click at [861, 598] on div at bounding box center [888, 452] width 1111 height 588
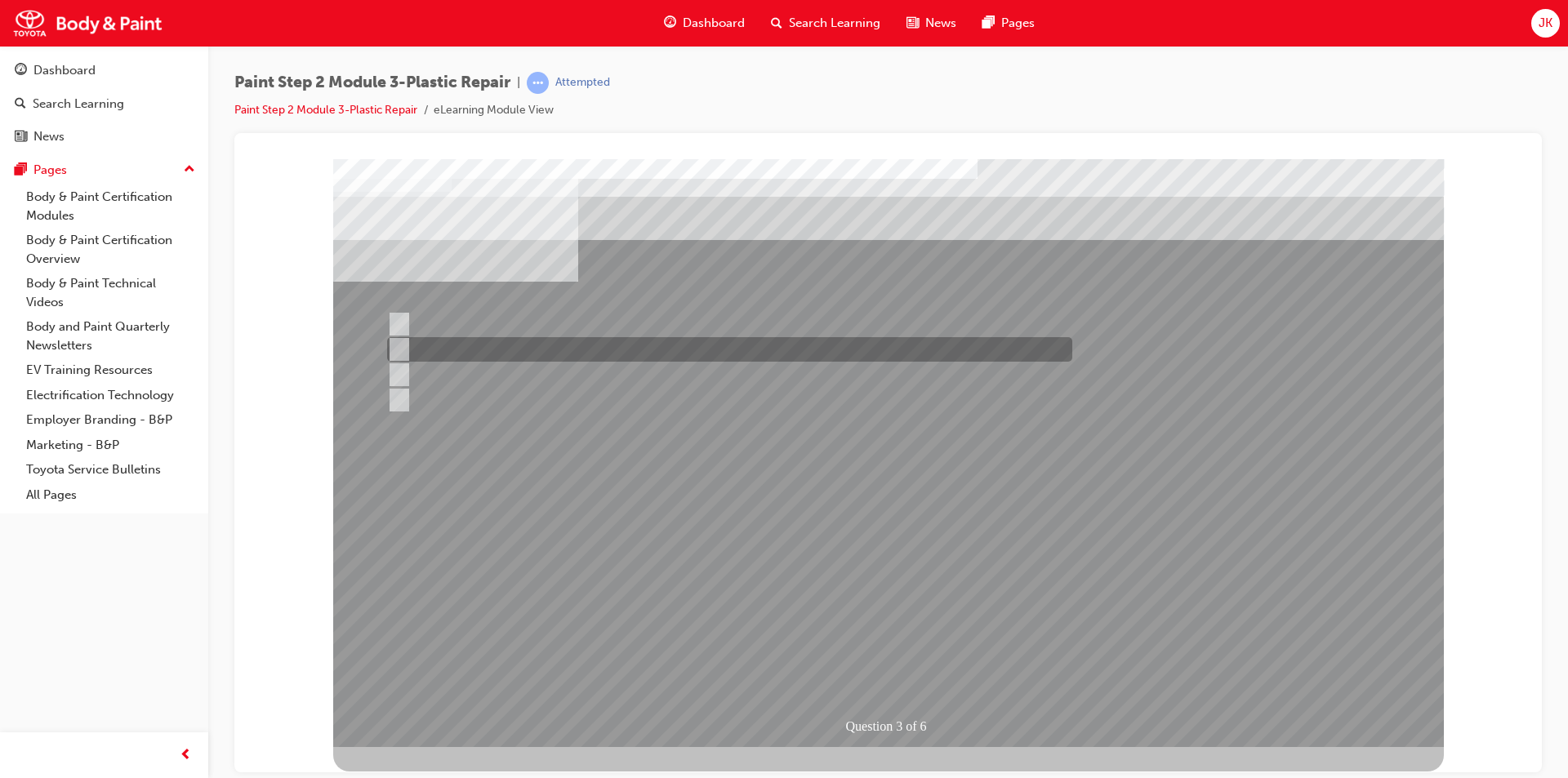
click at [485, 345] on div at bounding box center [725, 349] width 685 height 25
click at [478, 361] on div at bounding box center [725, 349] width 685 height 25
checkbox input "false"
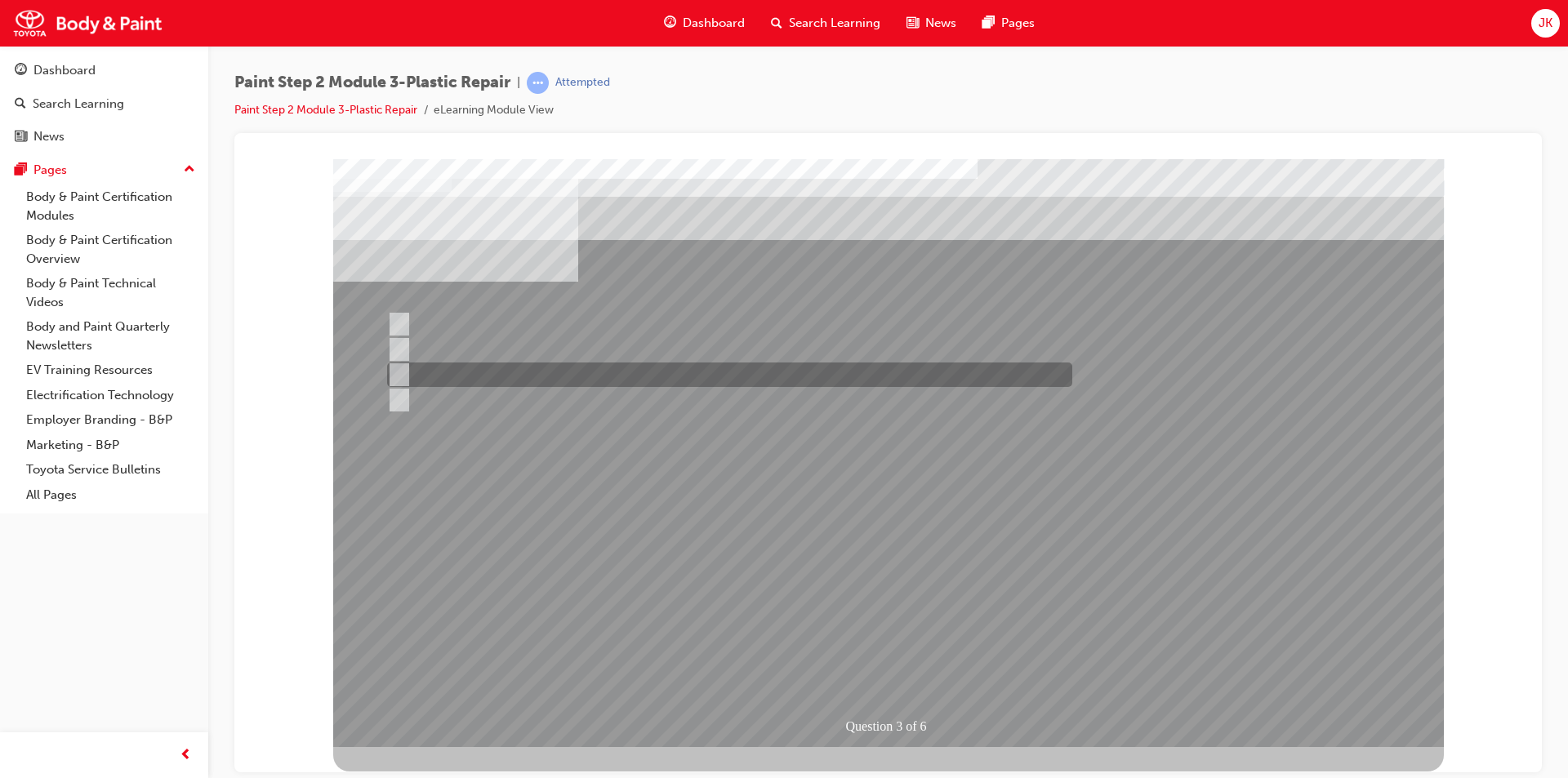
click at [472, 366] on div at bounding box center [725, 374] width 685 height 25
checkbox input "true"
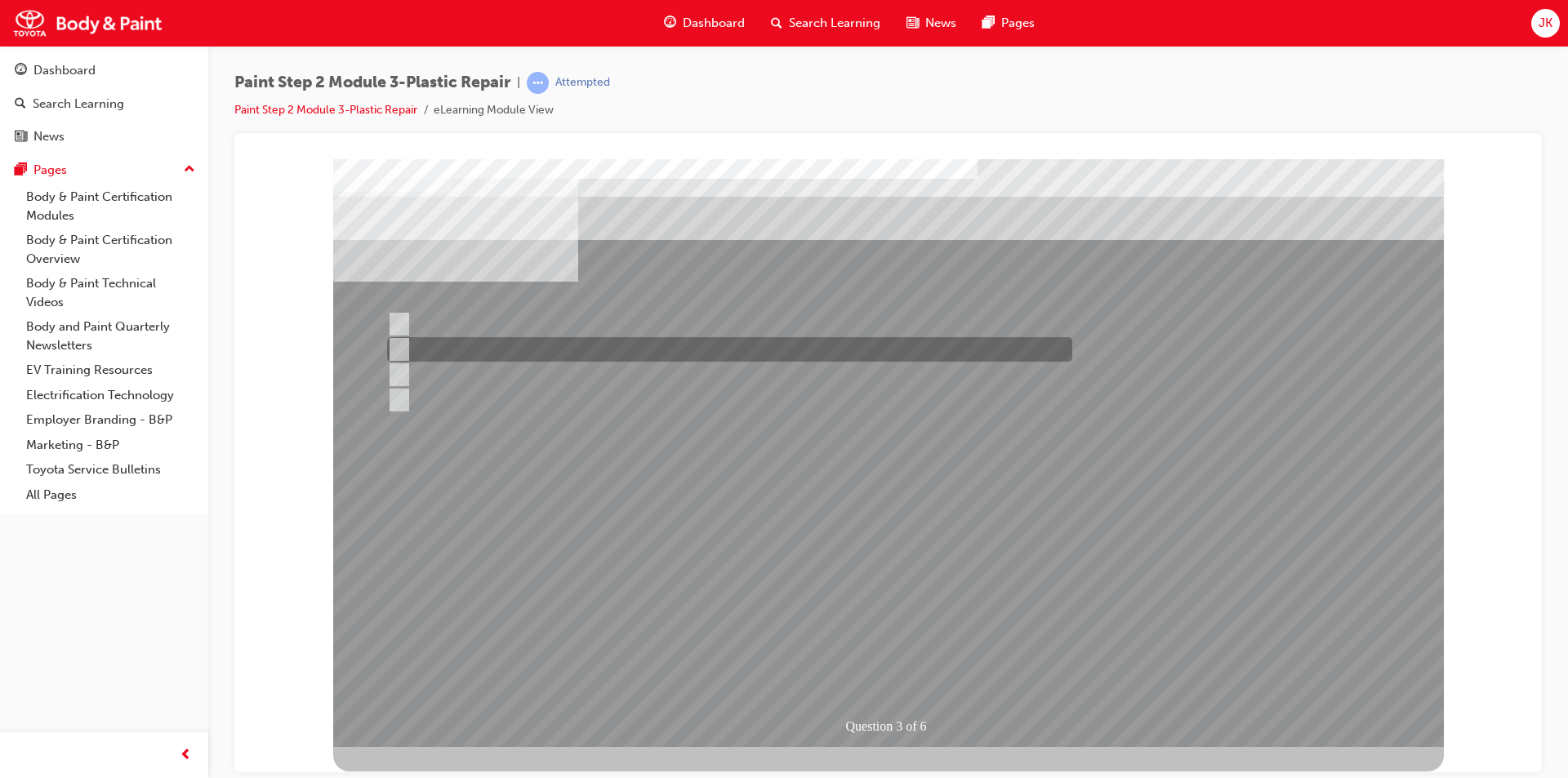
click at [474, 346] on div at bounding box center [725, 349] width 685 height 25
checkbox input "true"
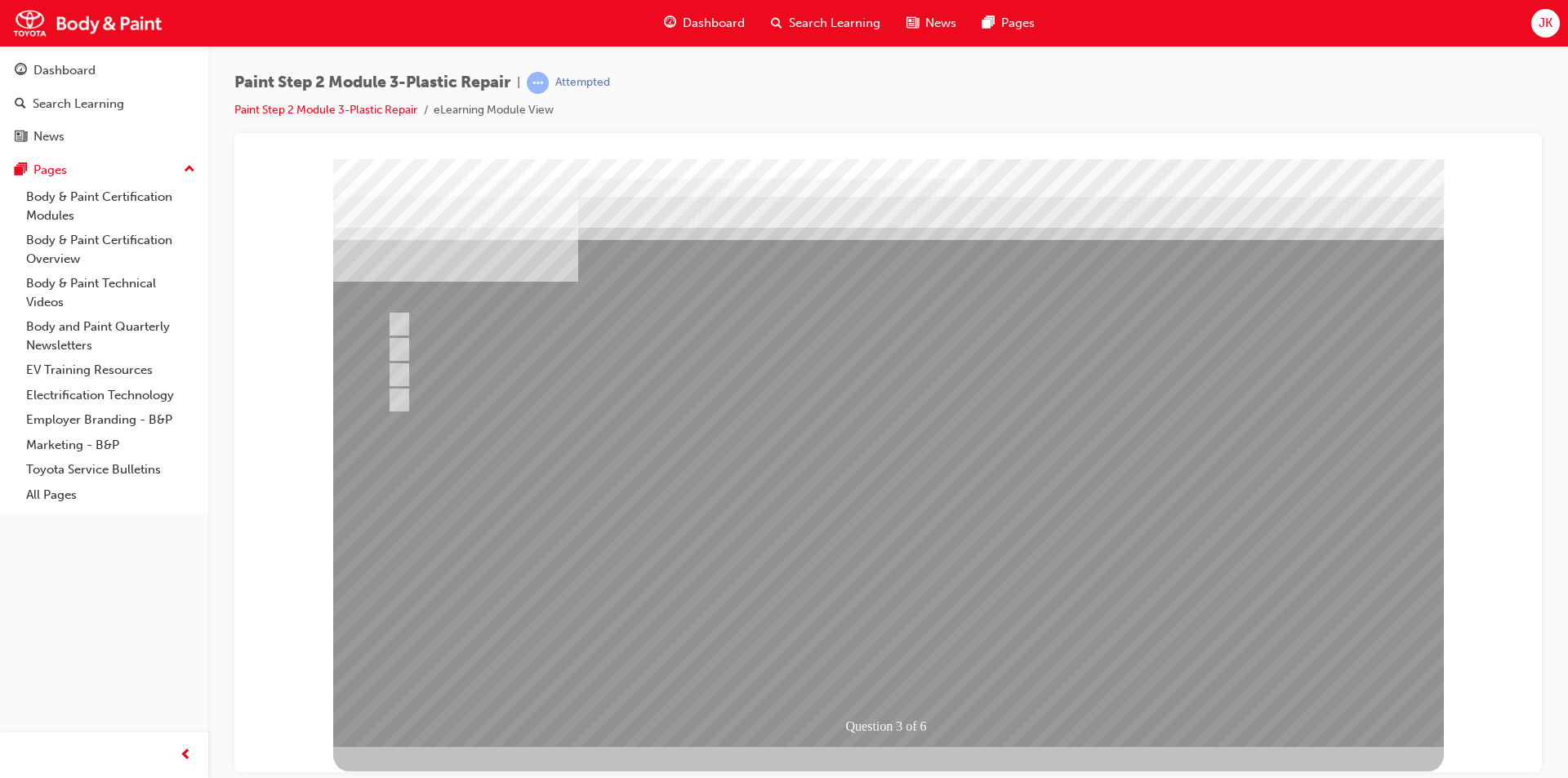
click at [886, 606] on div at bounding box center [888, 452] width 1111 height 588
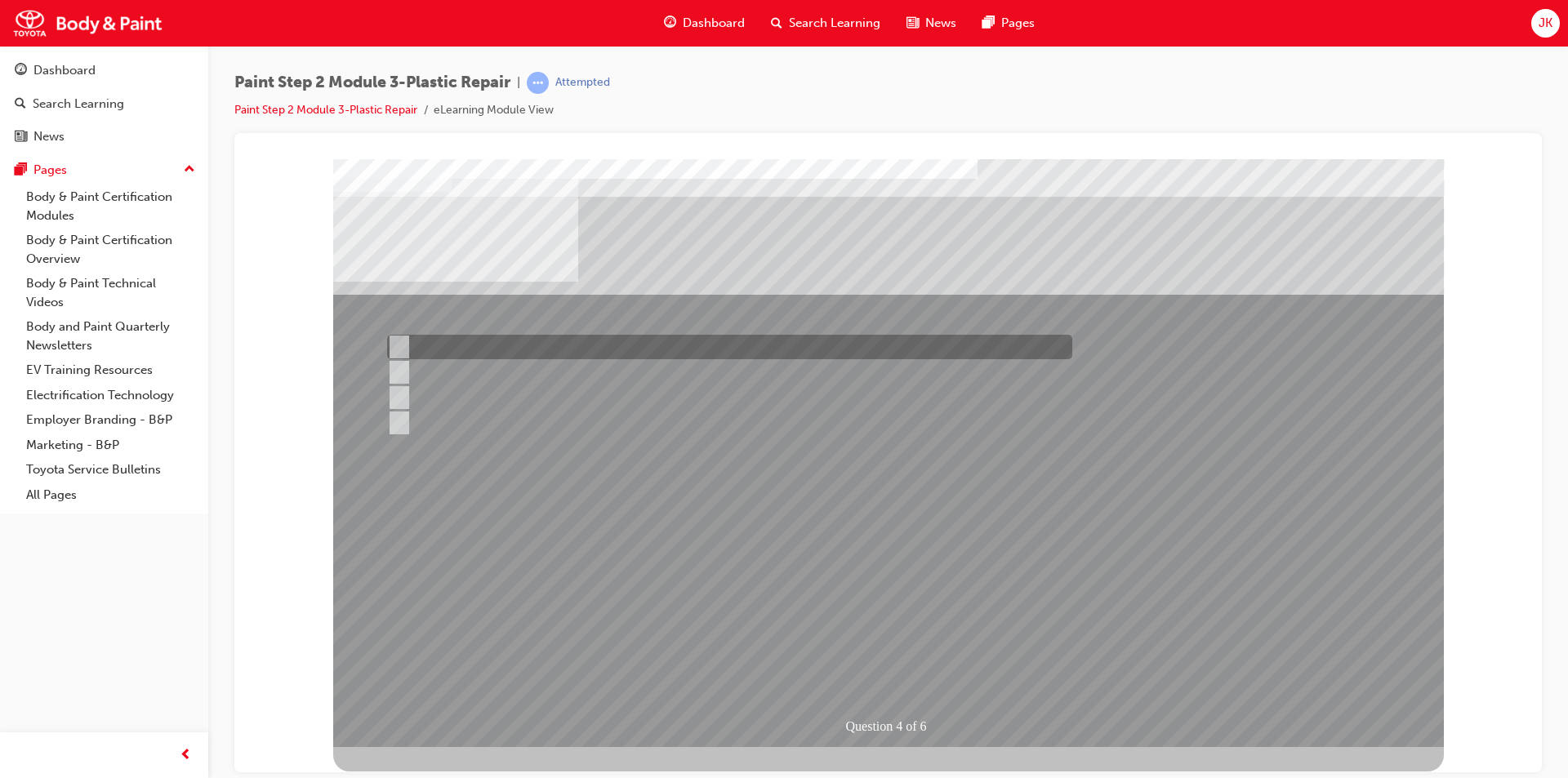
click at [533, 345] on div at bounding box center [725, 347] width 685 height 25
radio input "true"
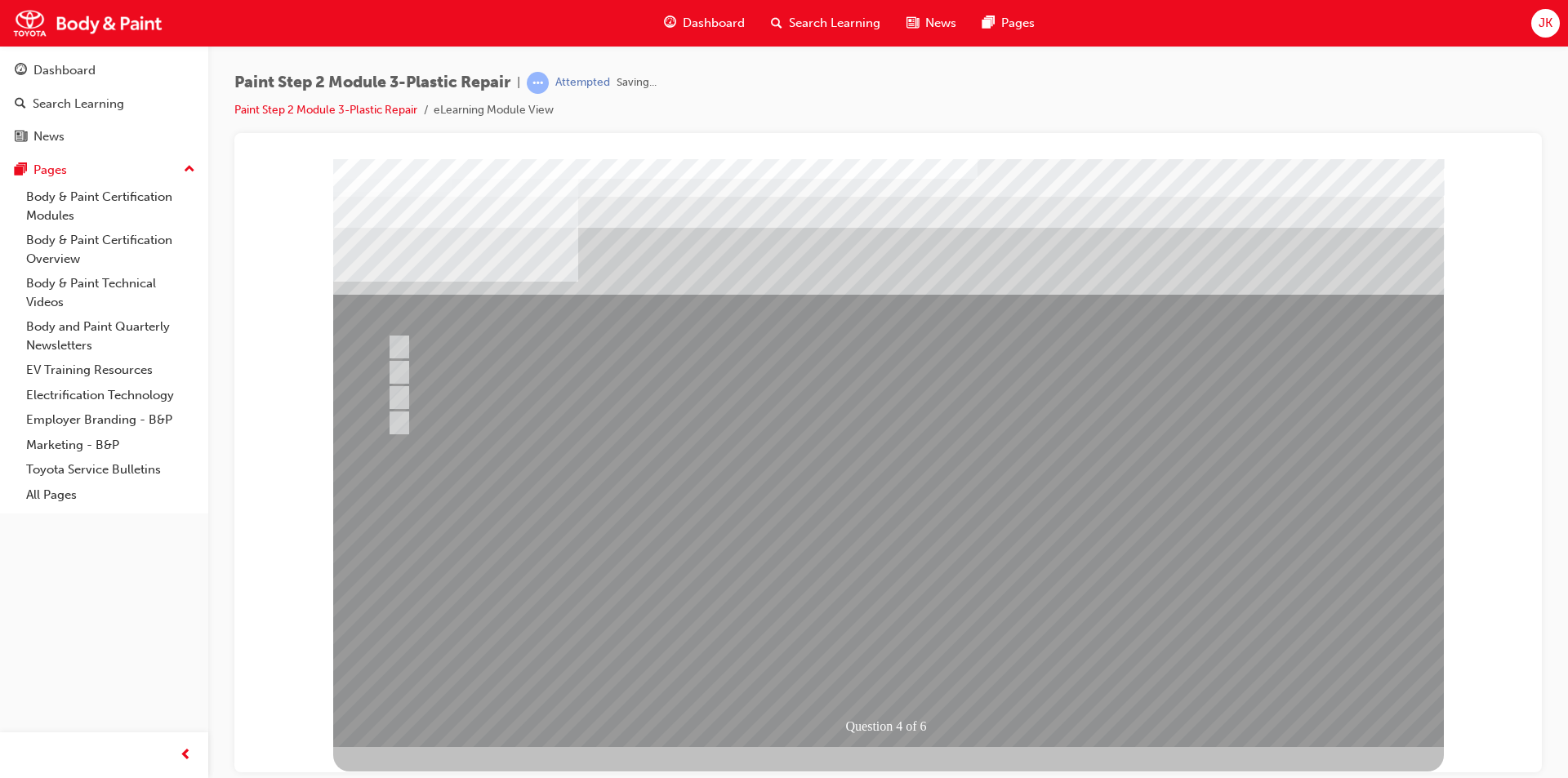
click at [875, 597] on div at bounding box center [888, 452] width 1111 height 588
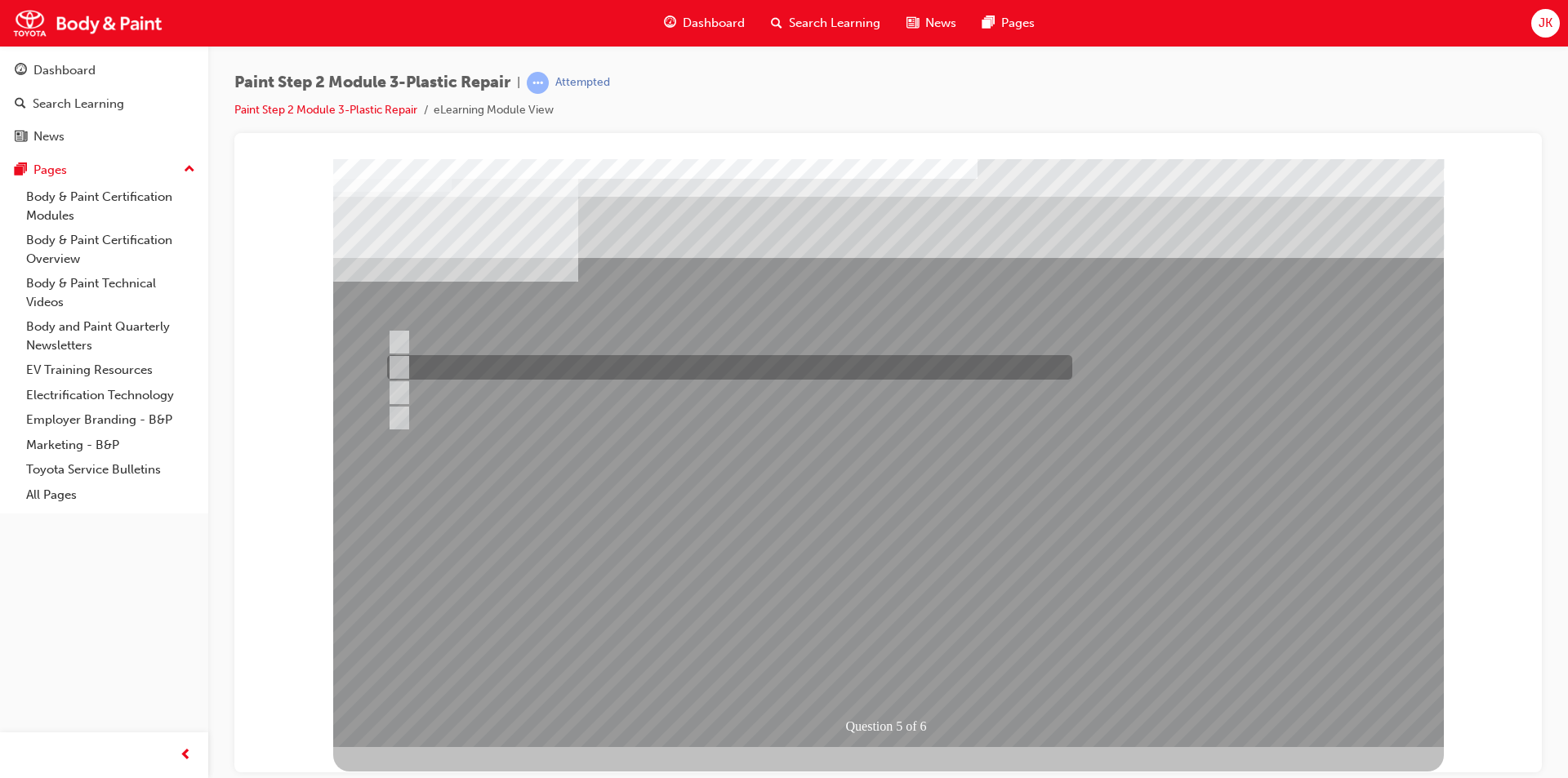
click at [534, 364] on div at bounding box center [725, 367] width 685 height 25
radio input "true"
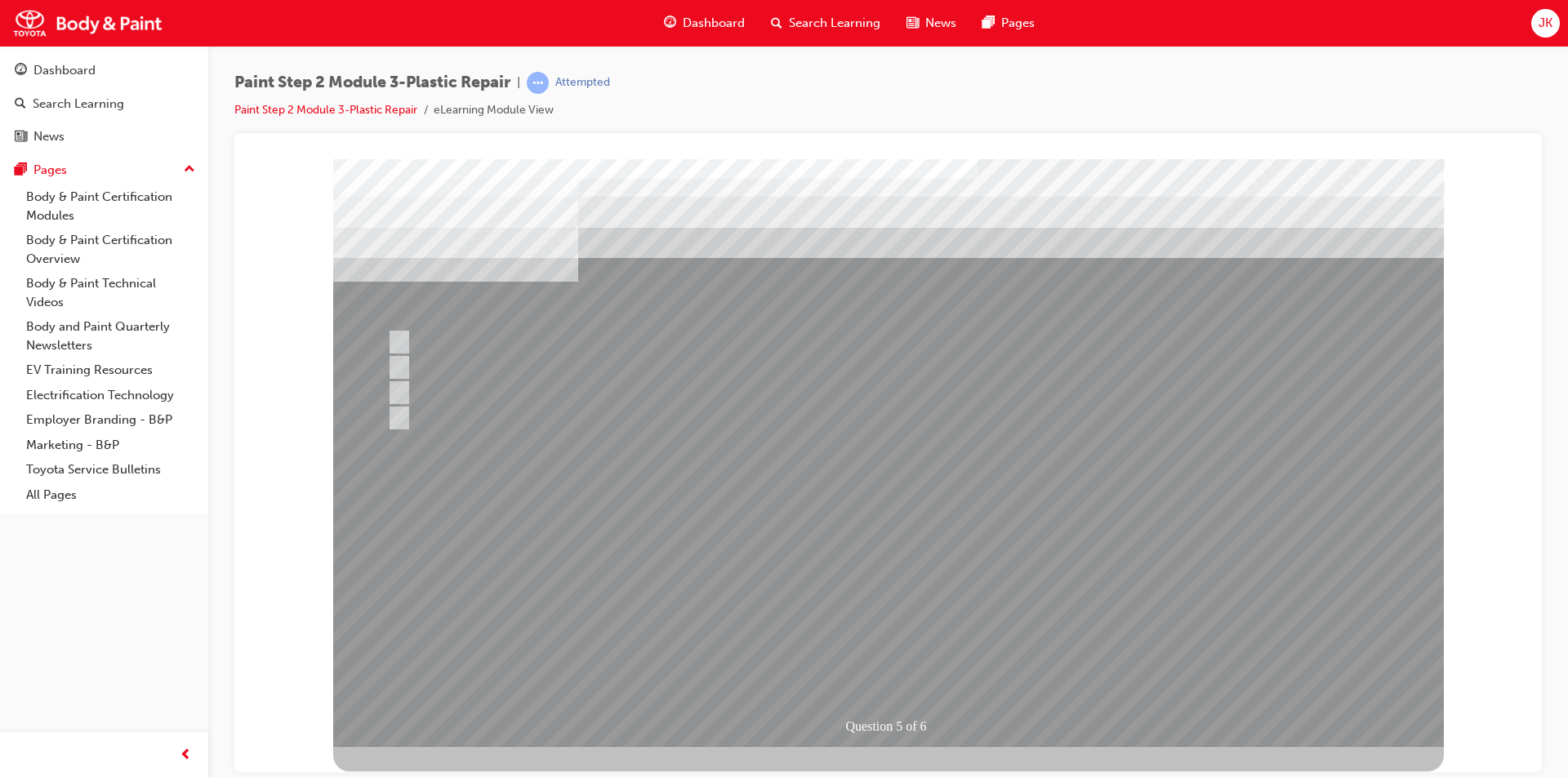
click at [865, 597] on div at bounding box center [888, 452] width 1111 height 588
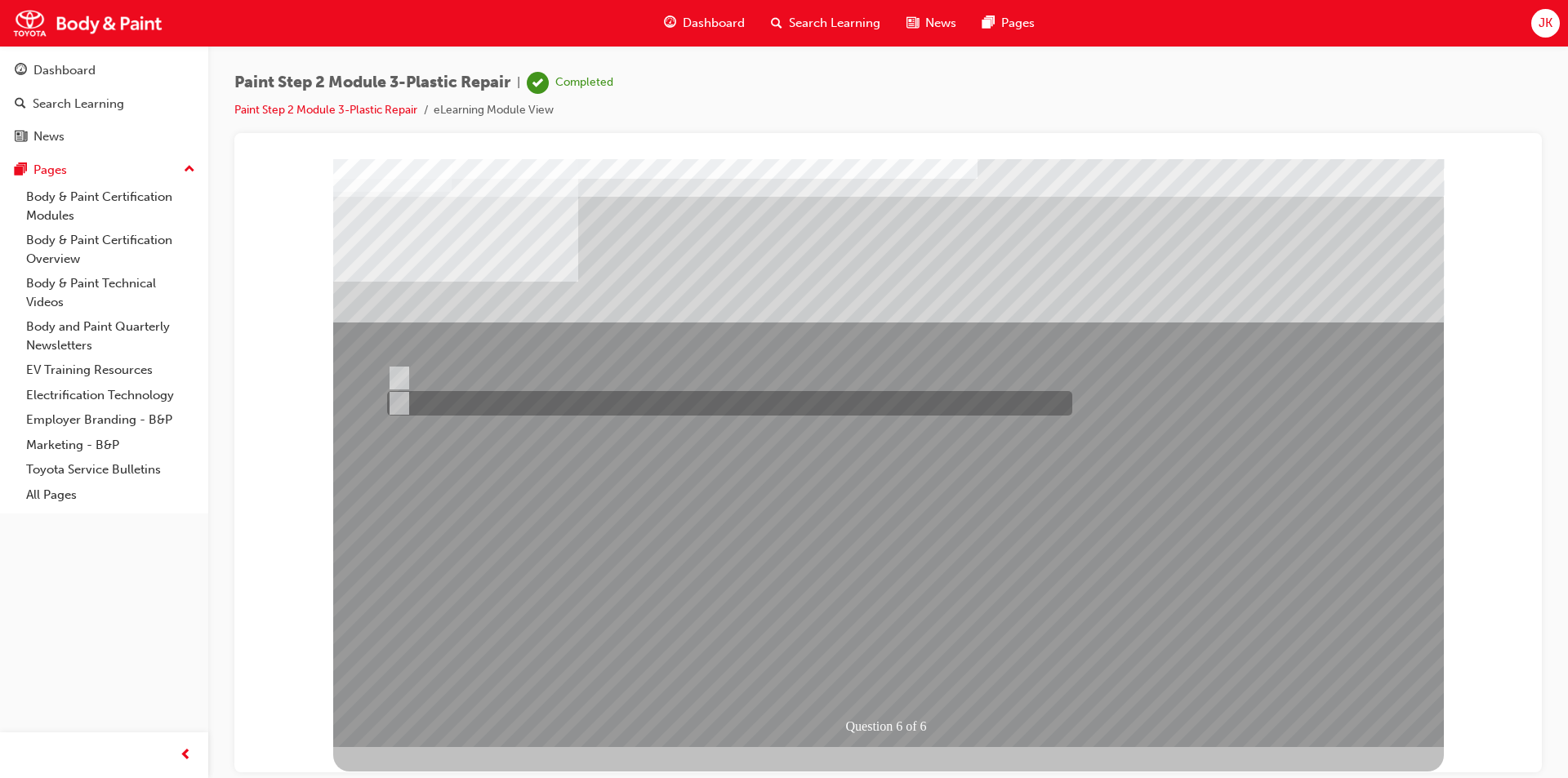
click at [506, 395] on div at bounding box center [725, 403] width 685 height 25
radio input "true"
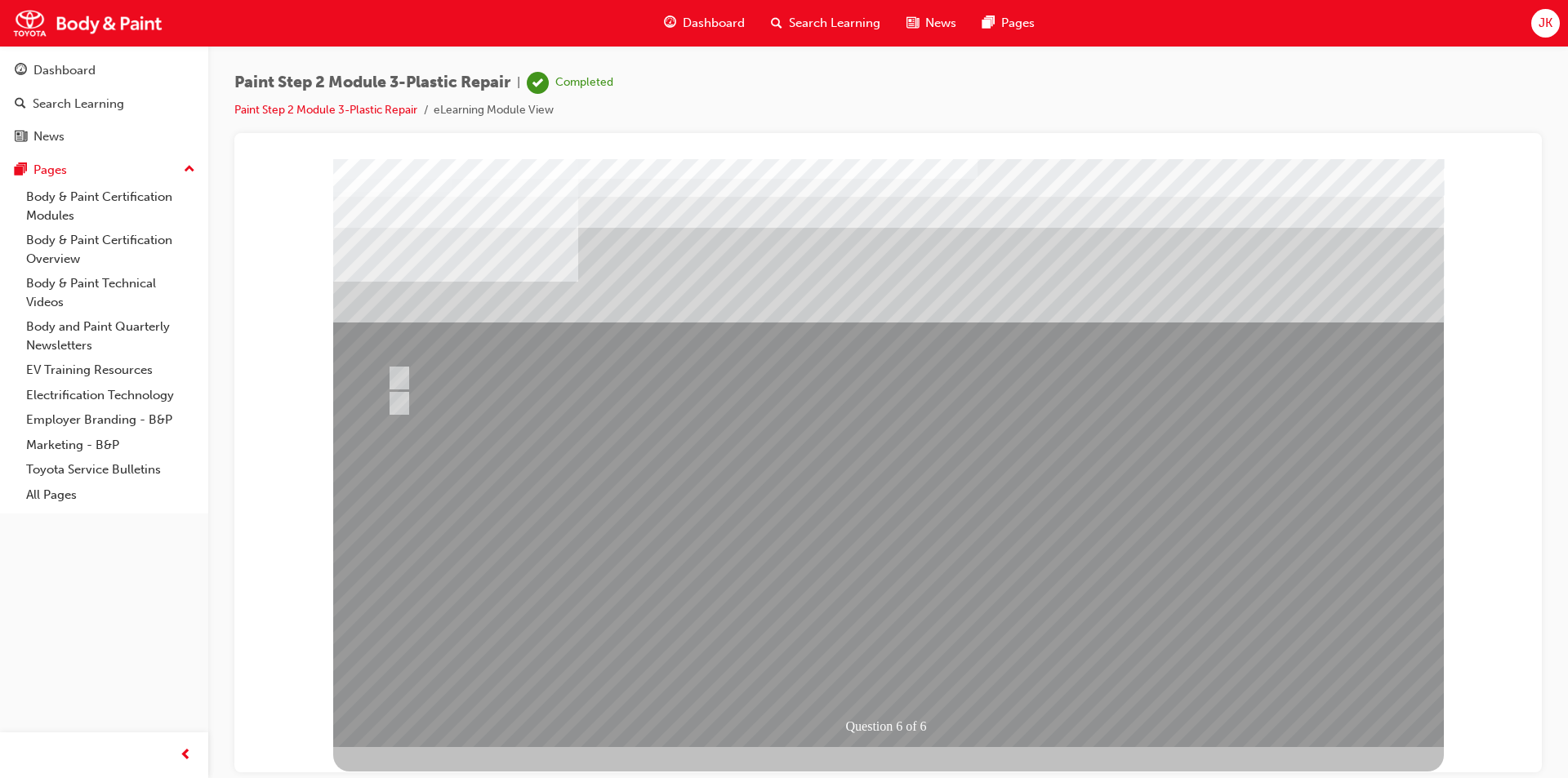
click at [910, 594] on div at bounding box center [888, 452] width 1111 height 588
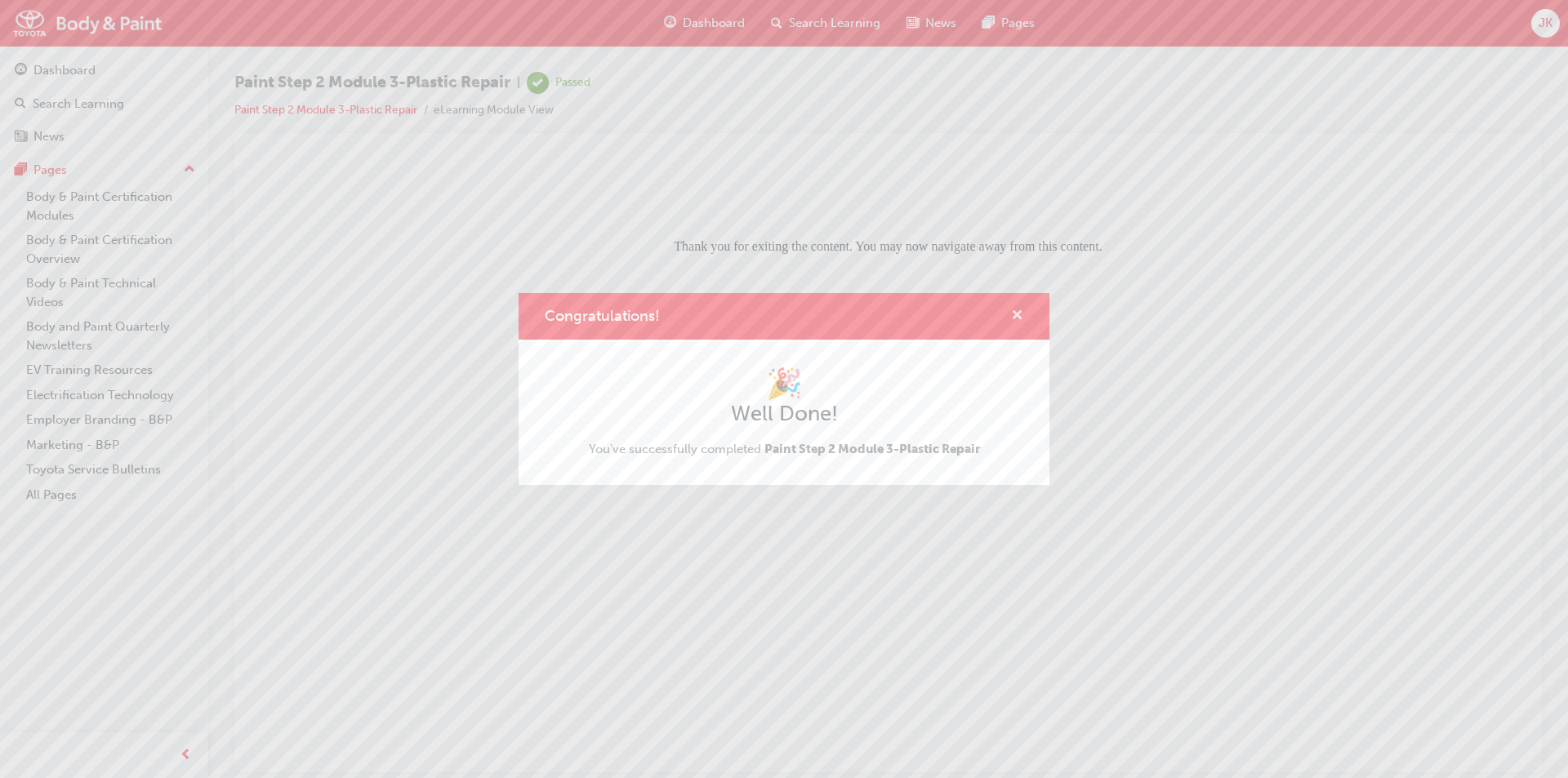
click at [1017, 317] on span "cross-icon" at bounding box center [1017, 316] width 12 height 15
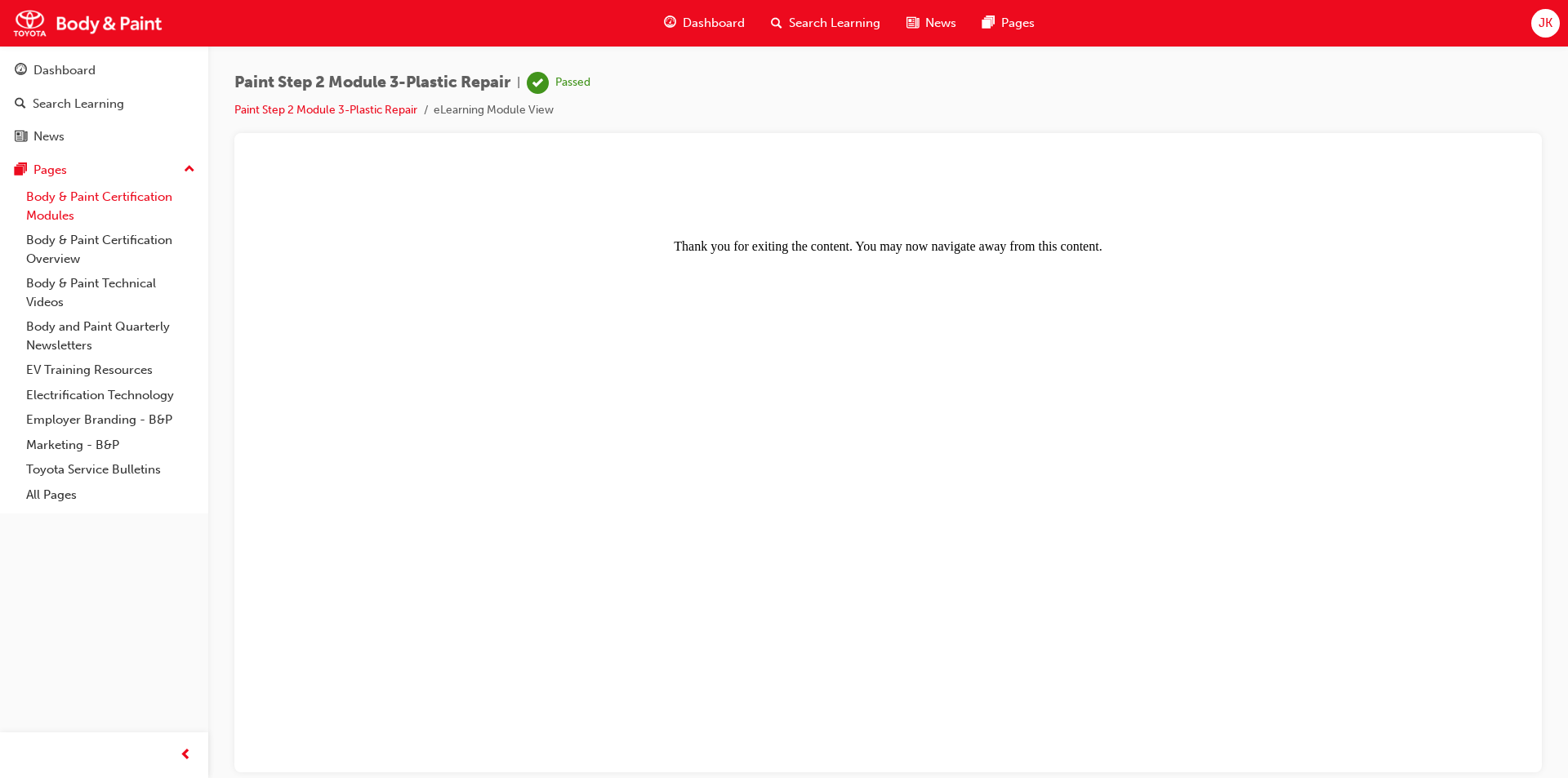
click at [92, 197] on link "Body & Paint Certification Modules" at bounding box center [110, 206] width 182 height 44
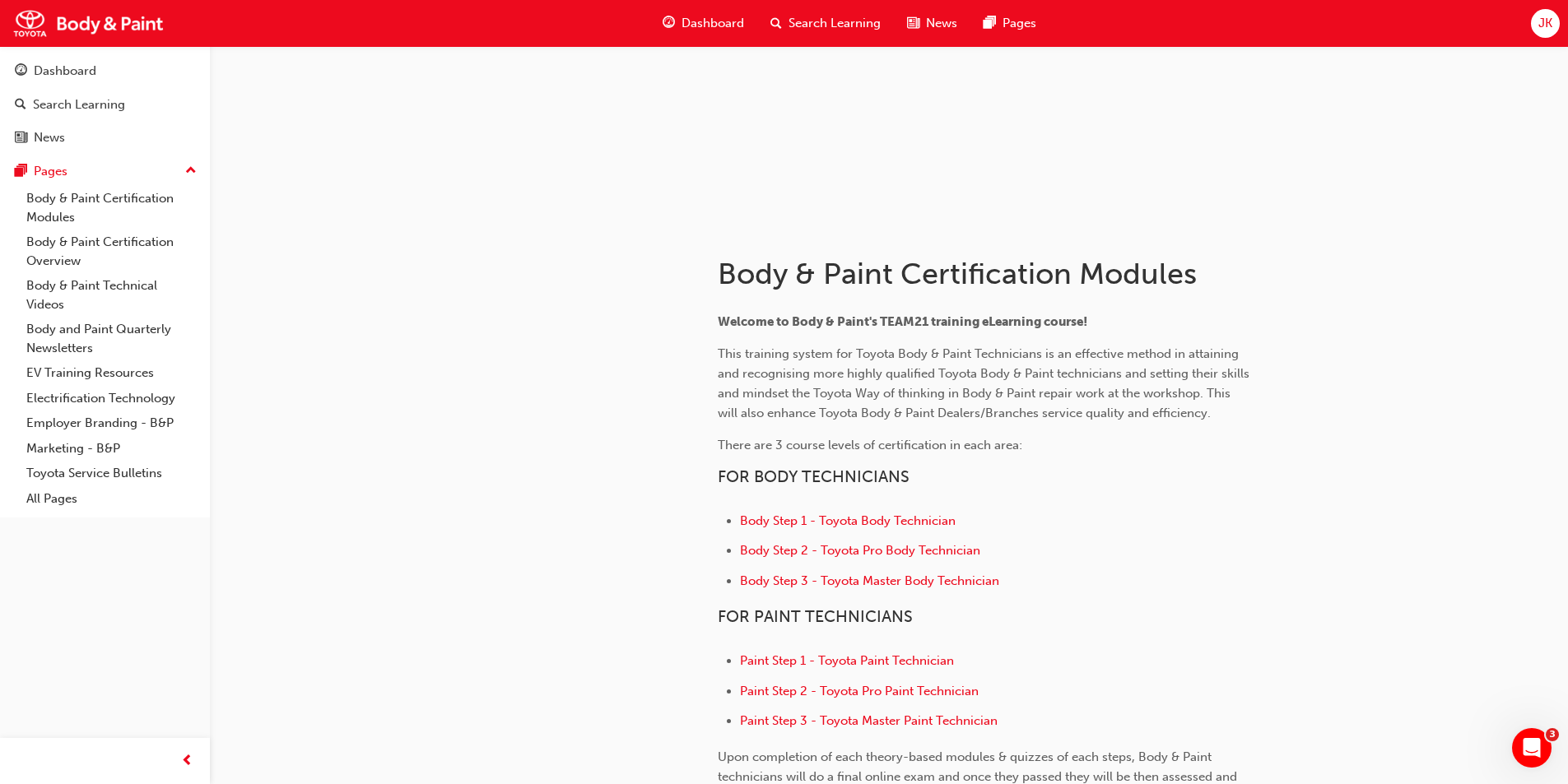
scroll to position [247, 0]
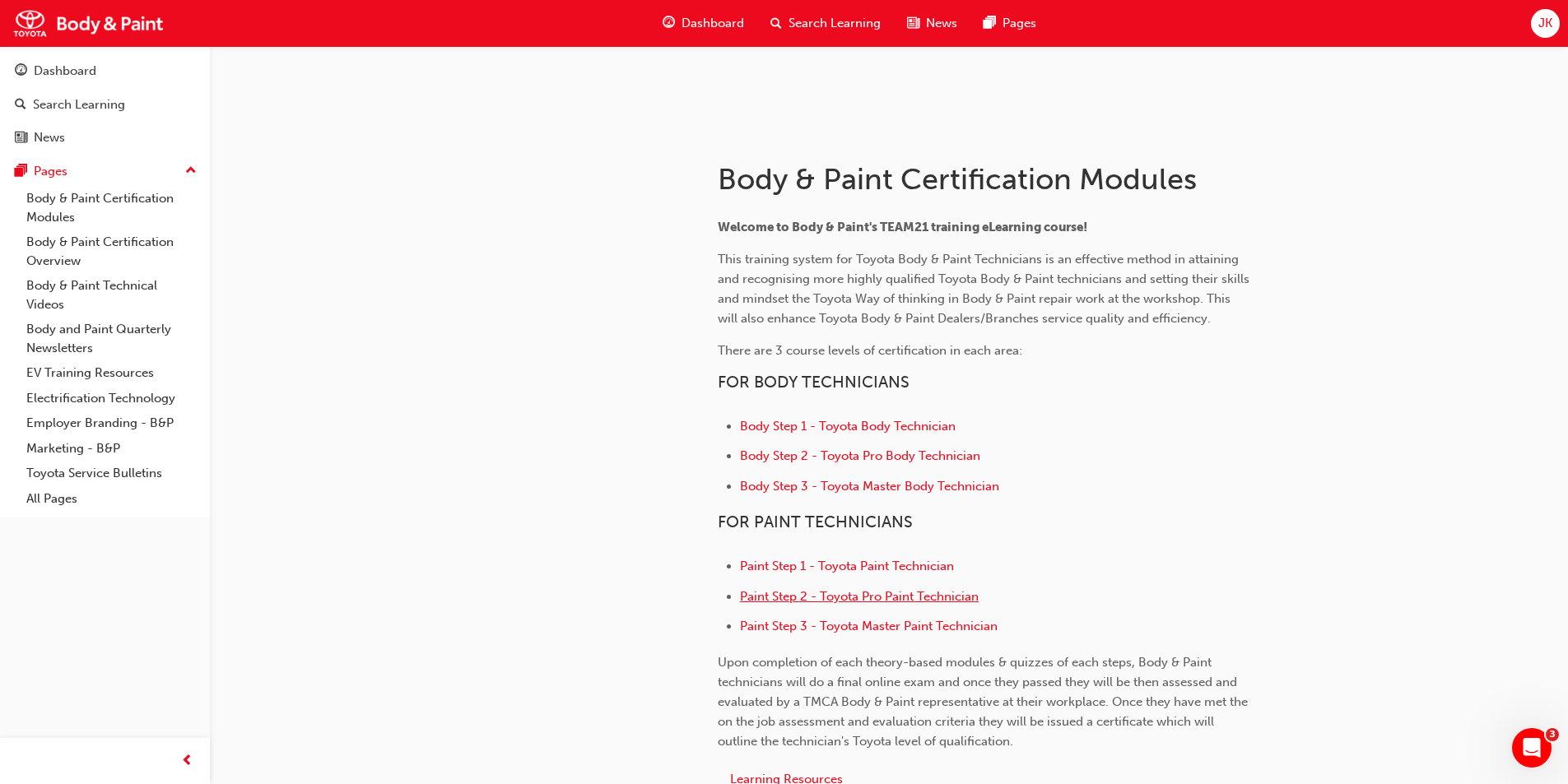
click at [830, 597] on span "Paint Step 2 - Toyota Pro Paint Technician" at bounding box center [859, 596] width 239 height 15
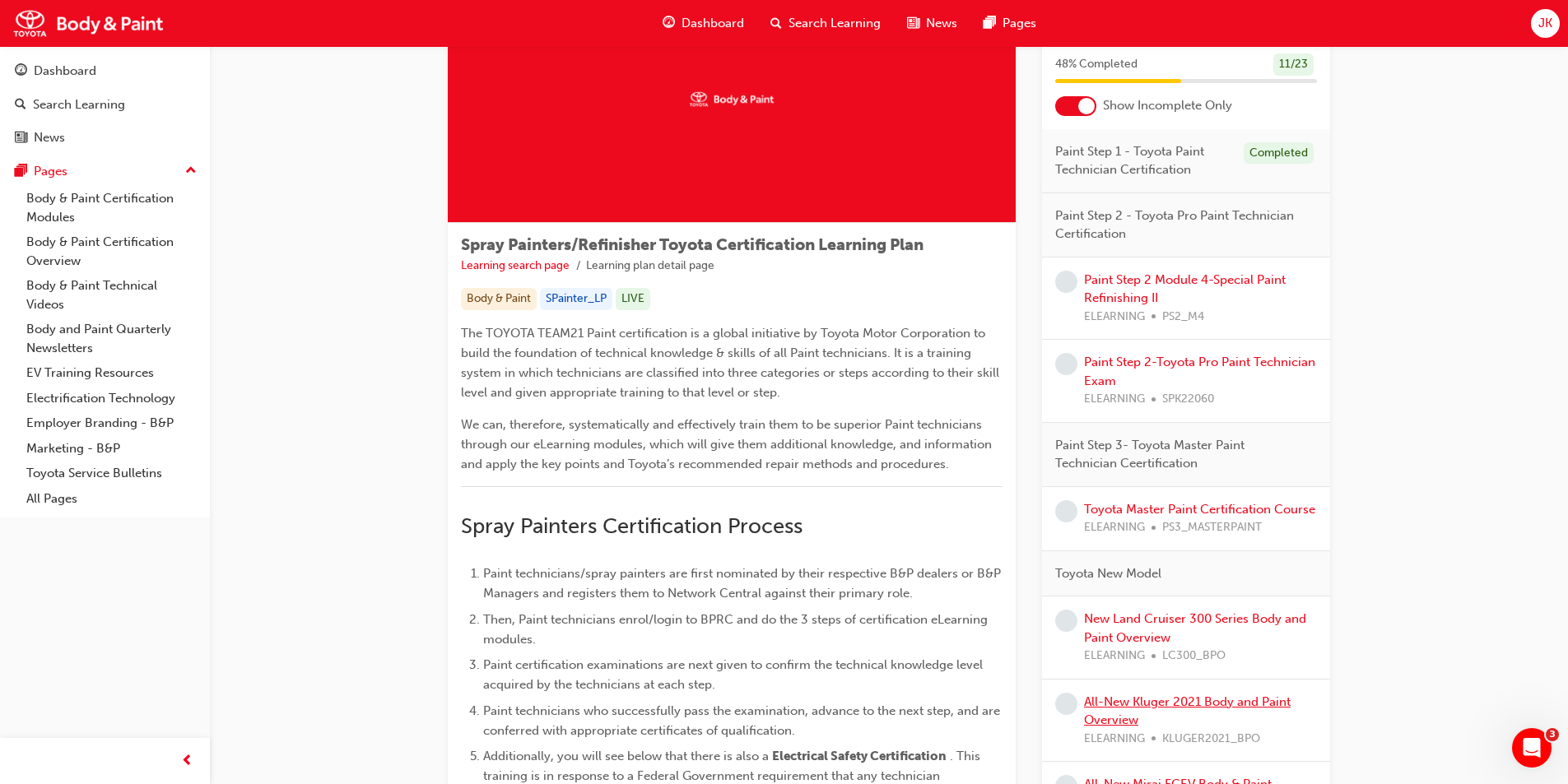
scroll to position [82, 0]
